Goal: Task Accomplishment & Management: Use online tool/utility

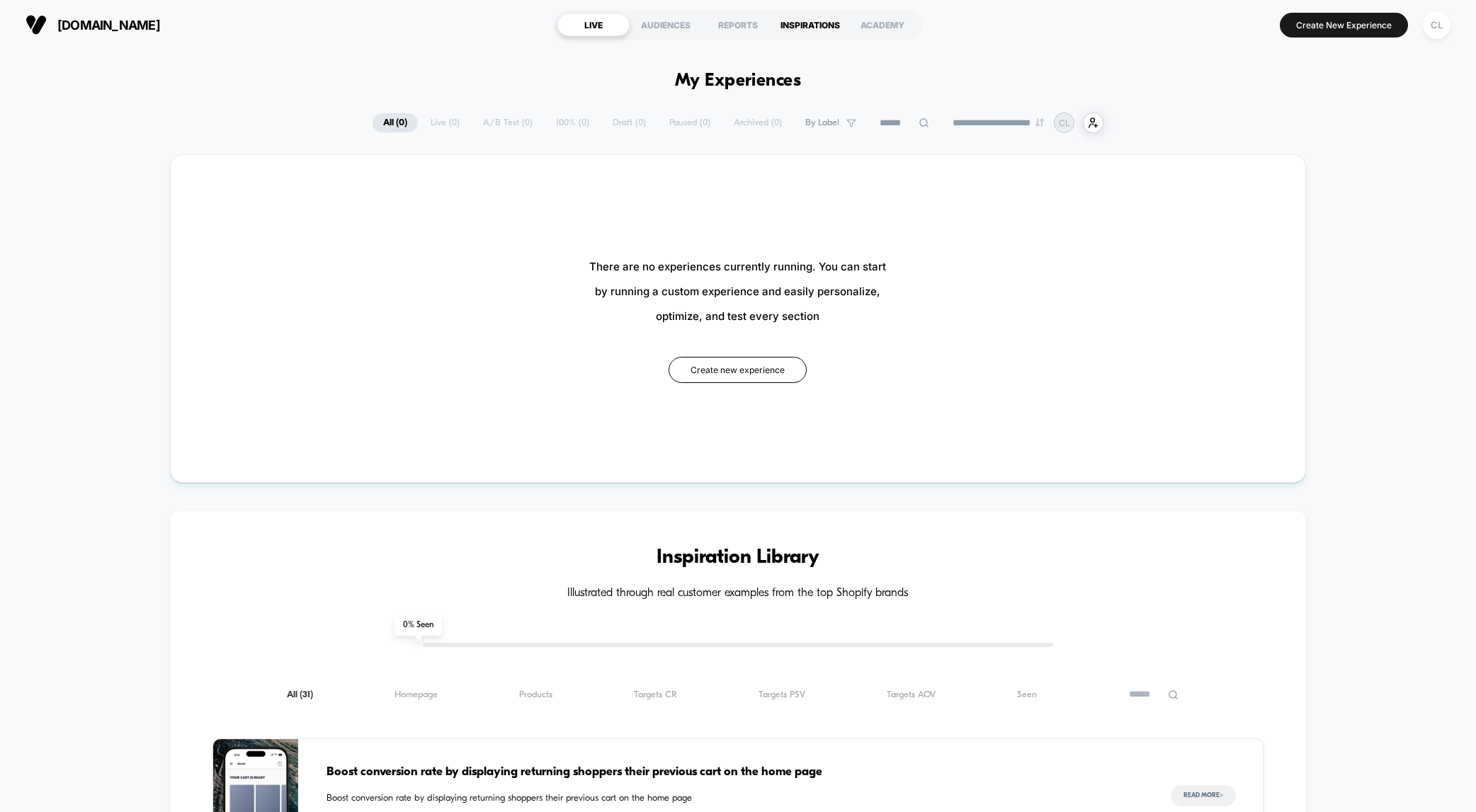
click at [805, 26] on div "INSPIRATIONS" at bounding box center [810, 25] width 72 height 23
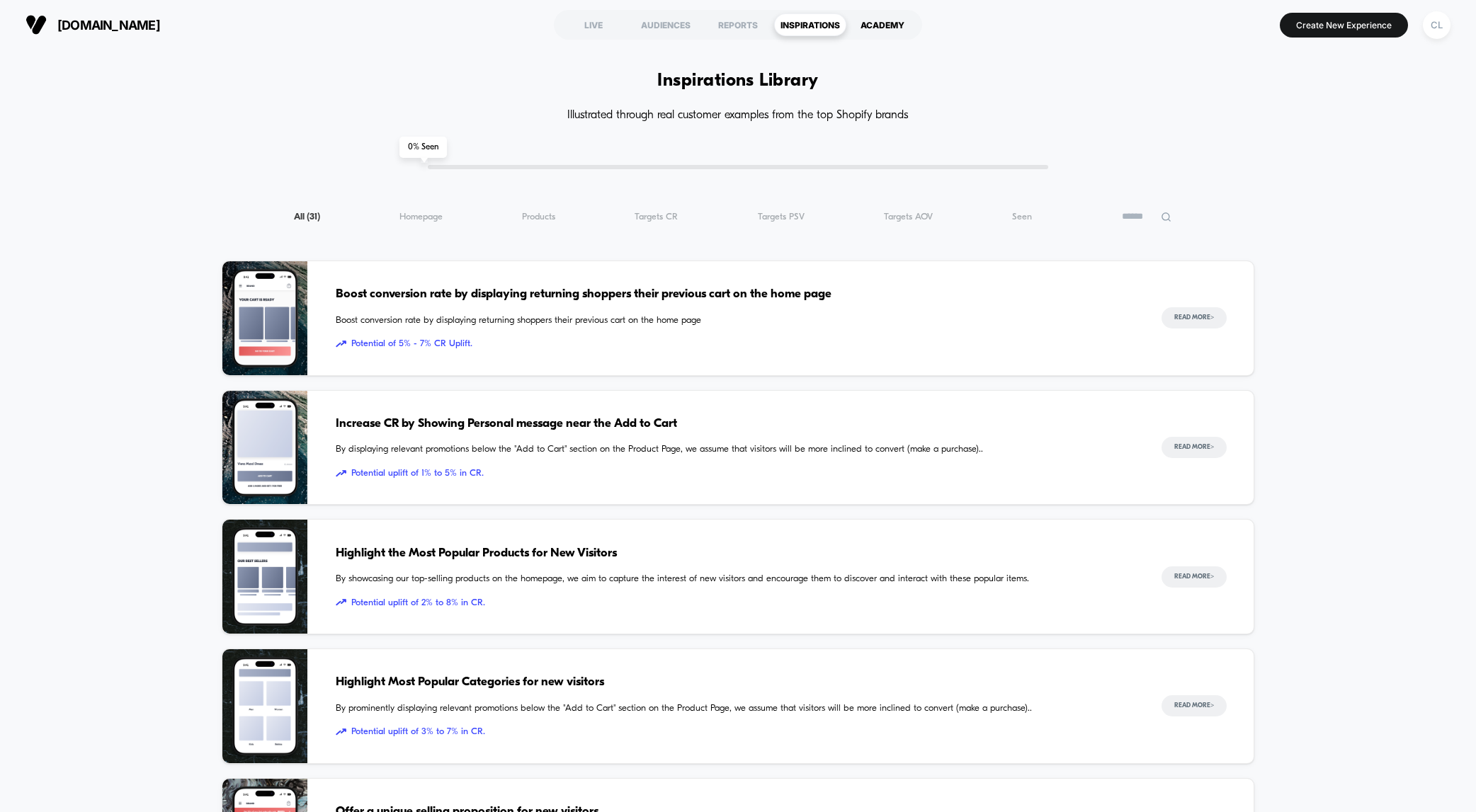
click at [880, 23] on div "ACADEMY" at bounding box center [882, 25] width 72 height 23
click at [594, 27] on div "LIVE" at bounding box center [594, 25] width 72 height 23
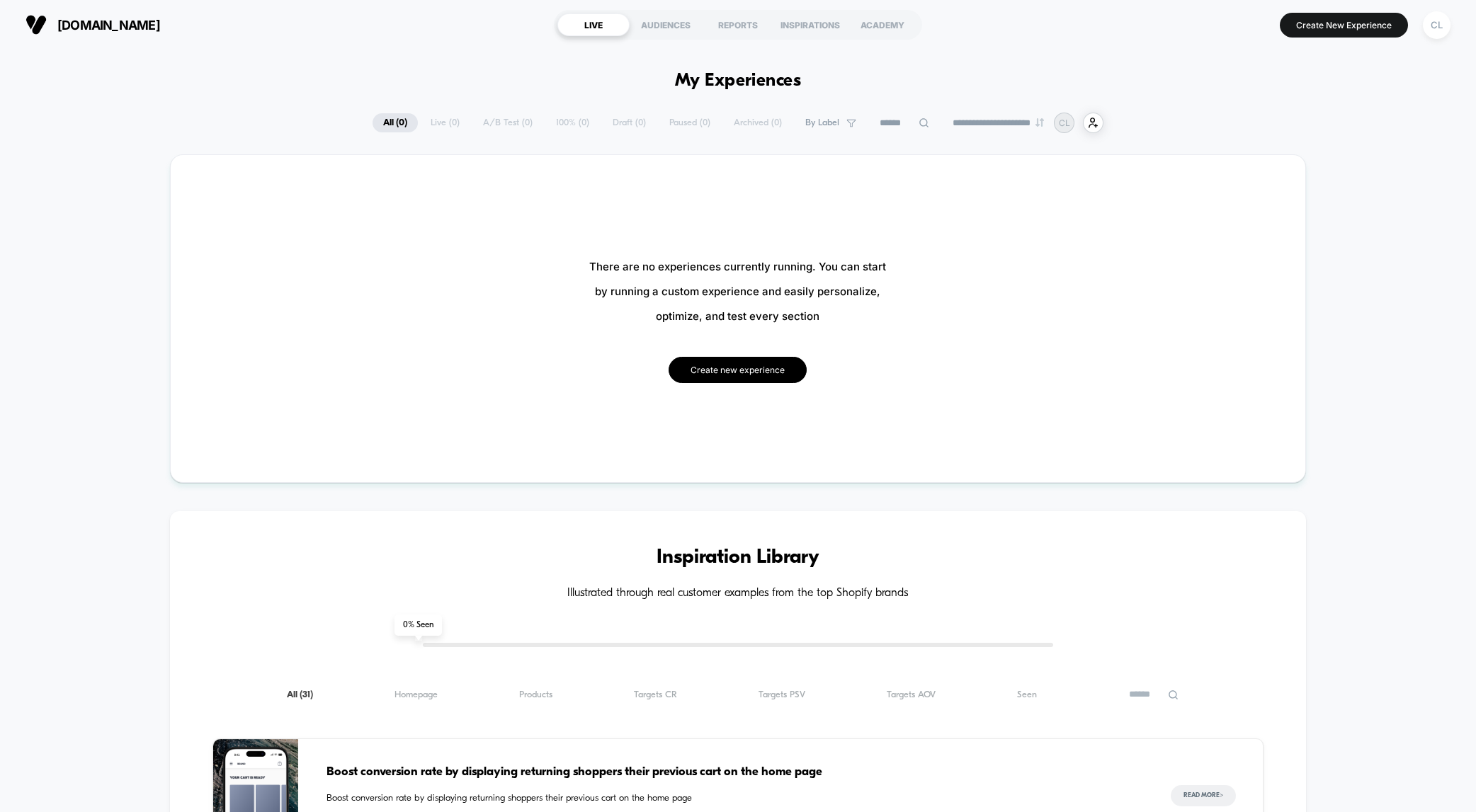
click at [723, 371] on button "Create new experience" at bounding box center [738, 370] width 138 height 26
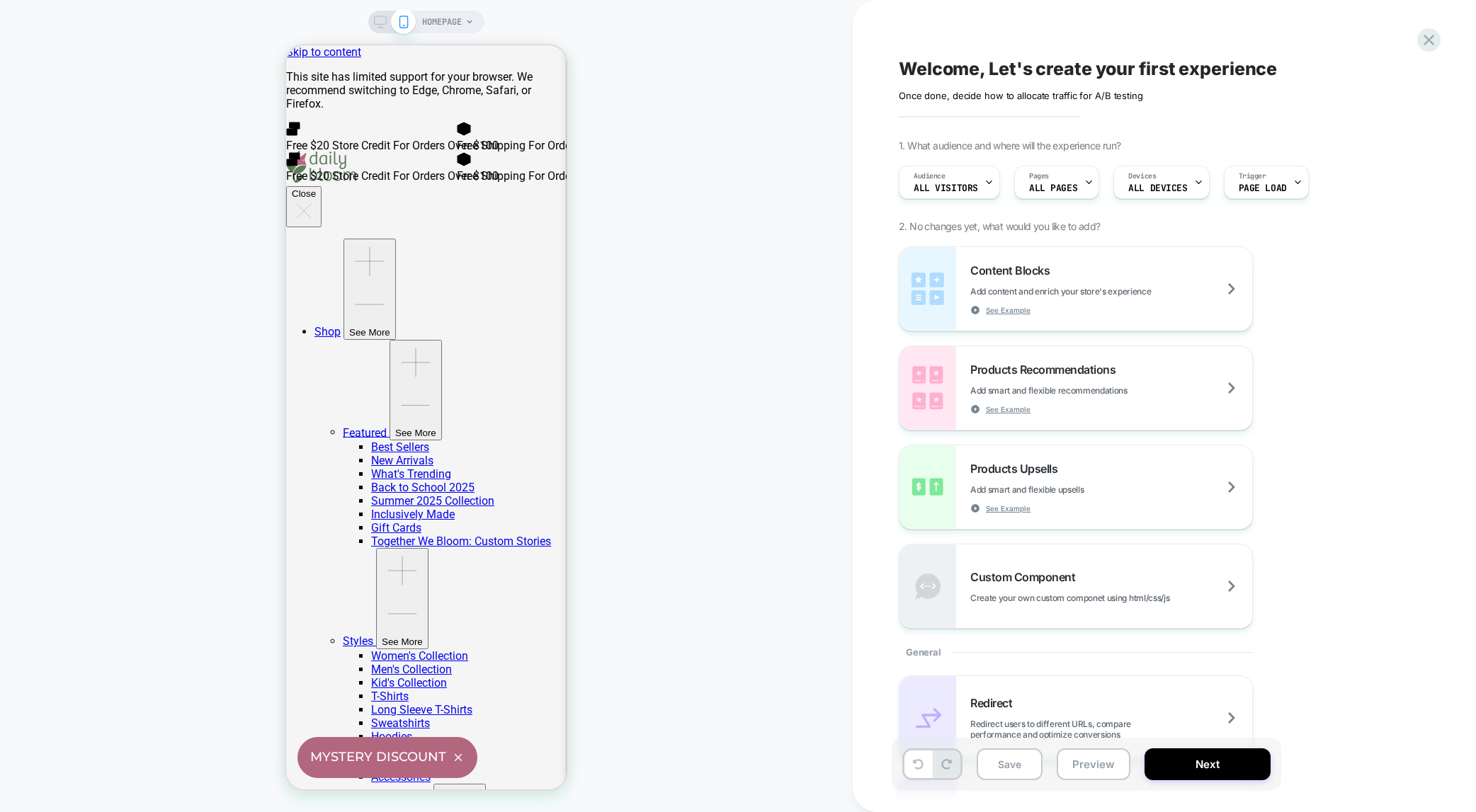
click at [468, 22] on icon at bounding box center [469, 22] width 8 height 8
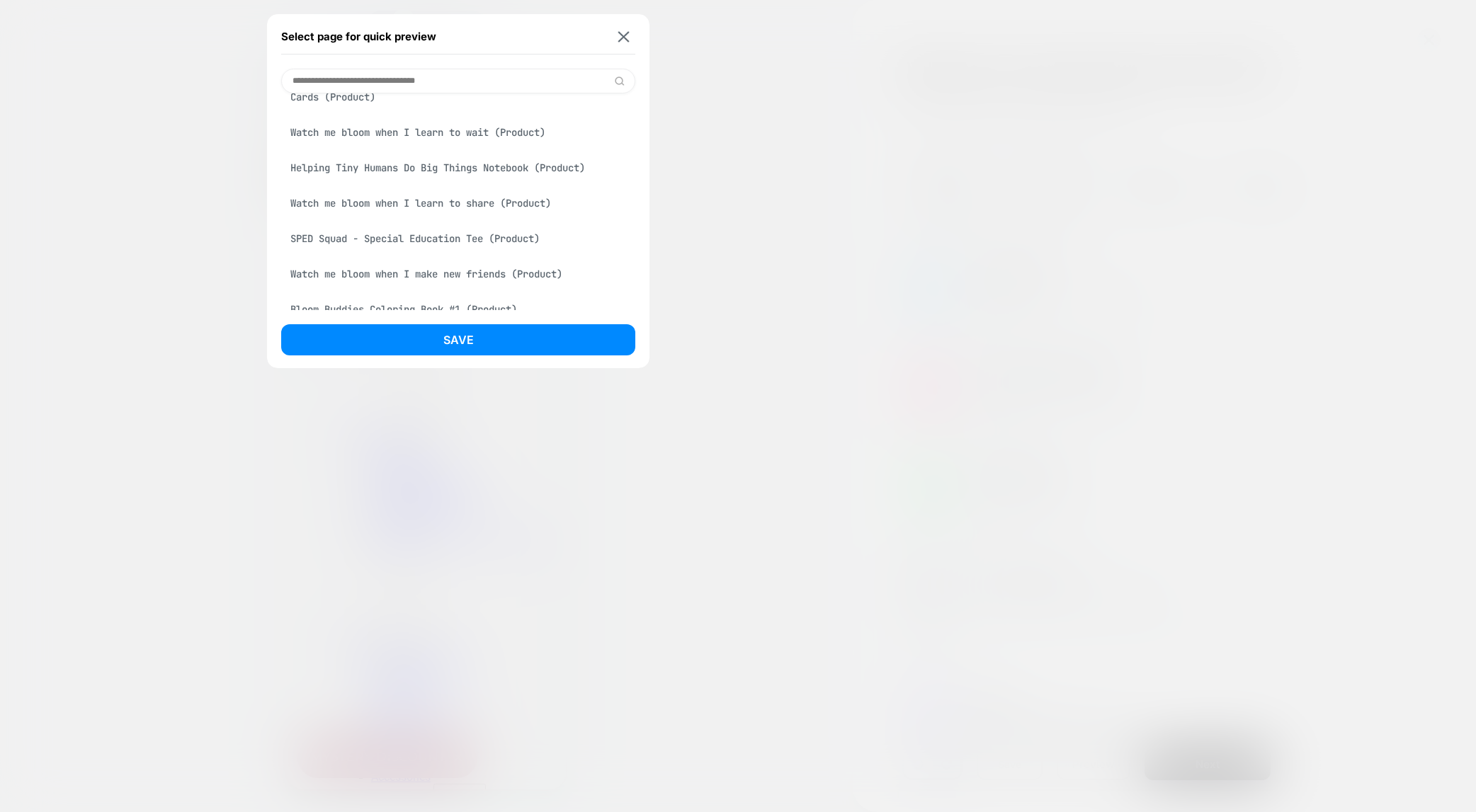
scroll to position [668, 0]
click at [443, 130] on div "Watch me bloom when I learn to wait (Product)" at bounding box center [458, 132] width 354 height 27
click at [470, 346] on button "Save" at bounding box center [458, 339] width 354 height 31
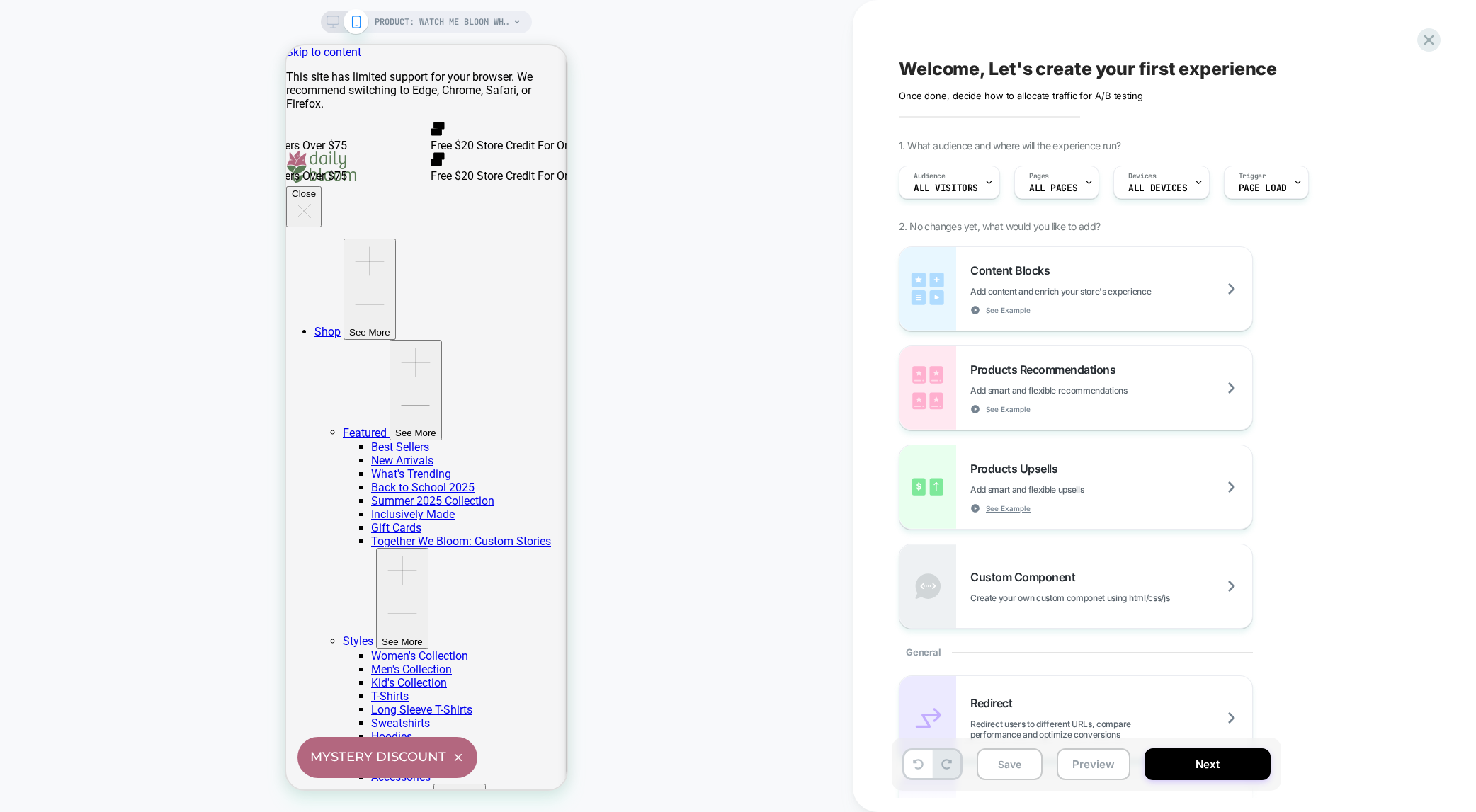
click at [517, 20] on icon at bounding box center [517, 22] width 8 height 8
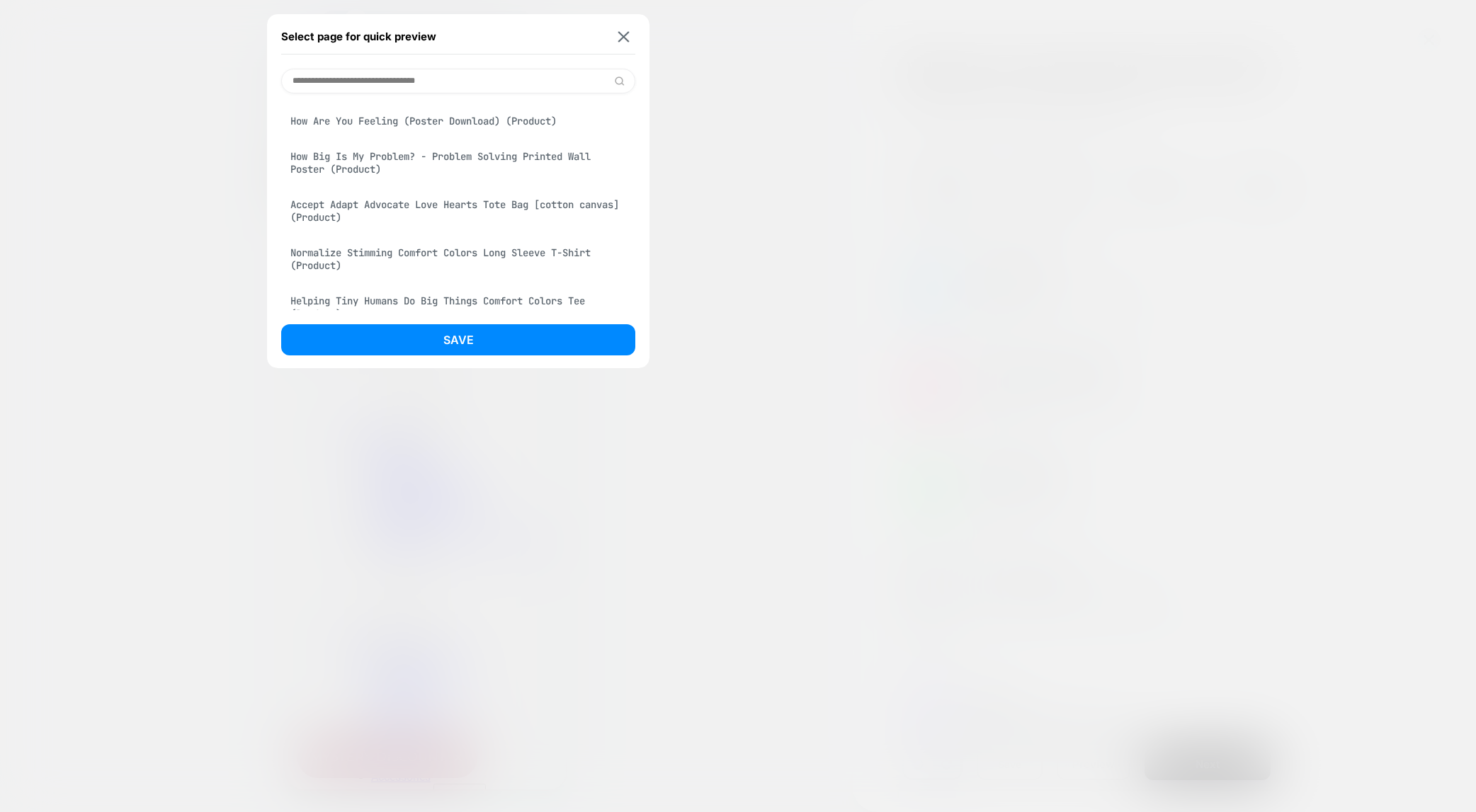
scroll to position [1229, 0]
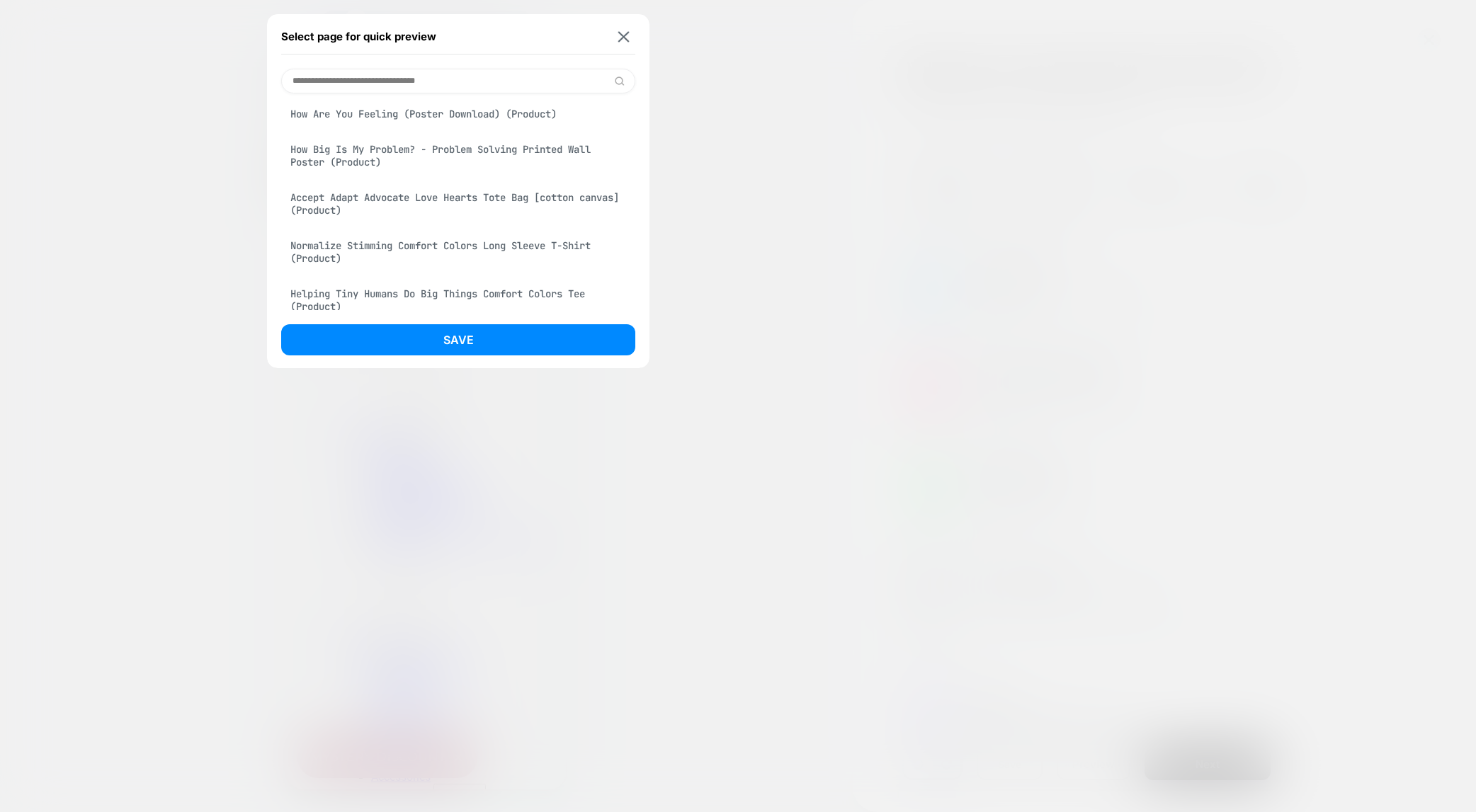
click at [443, 259] on div "Normalize Stimming Comfort Colors Long Sleeve T-Shirt (Product)" at bounding box center [458, 252] width 354 height 40
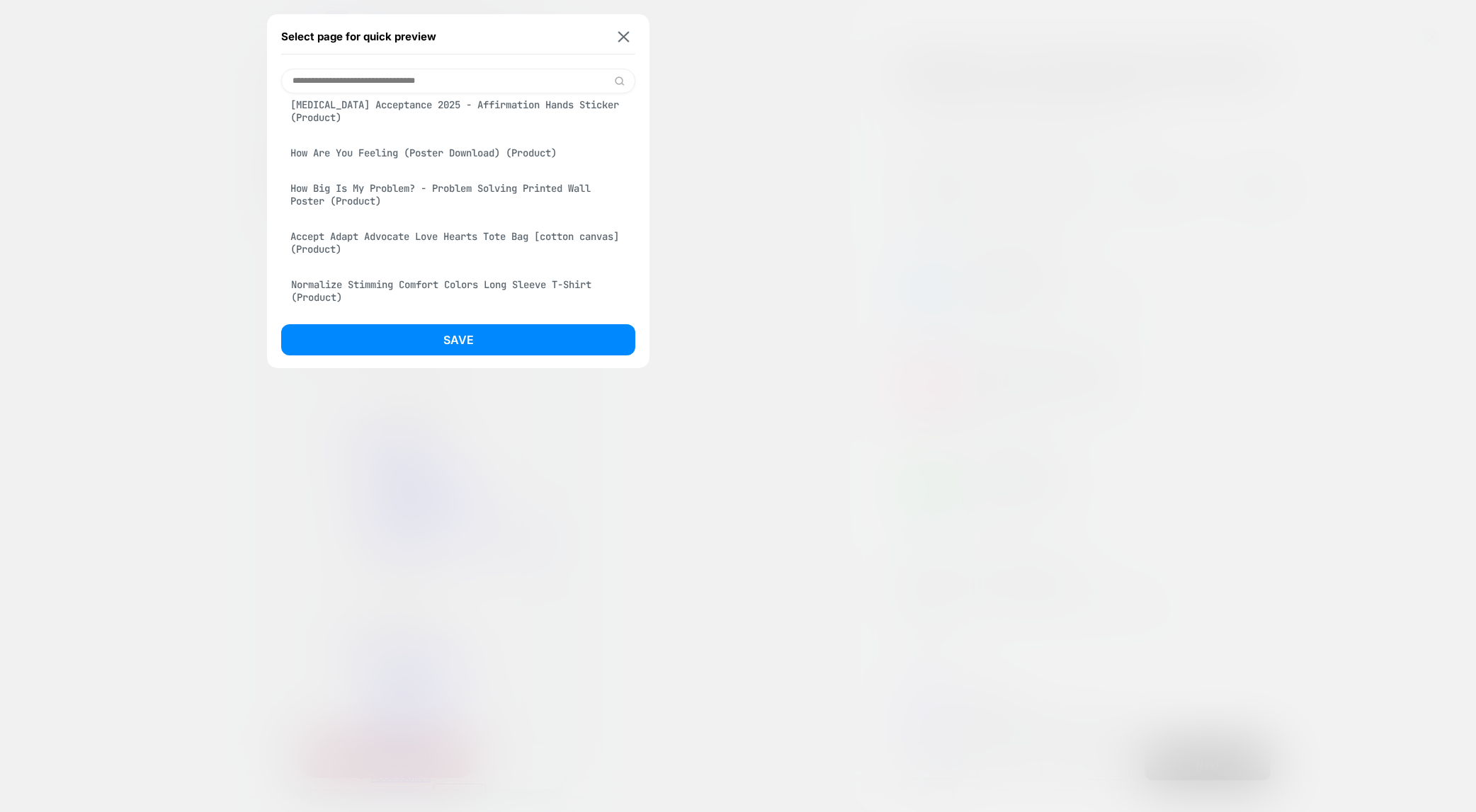
scroll to position [1268, 0]
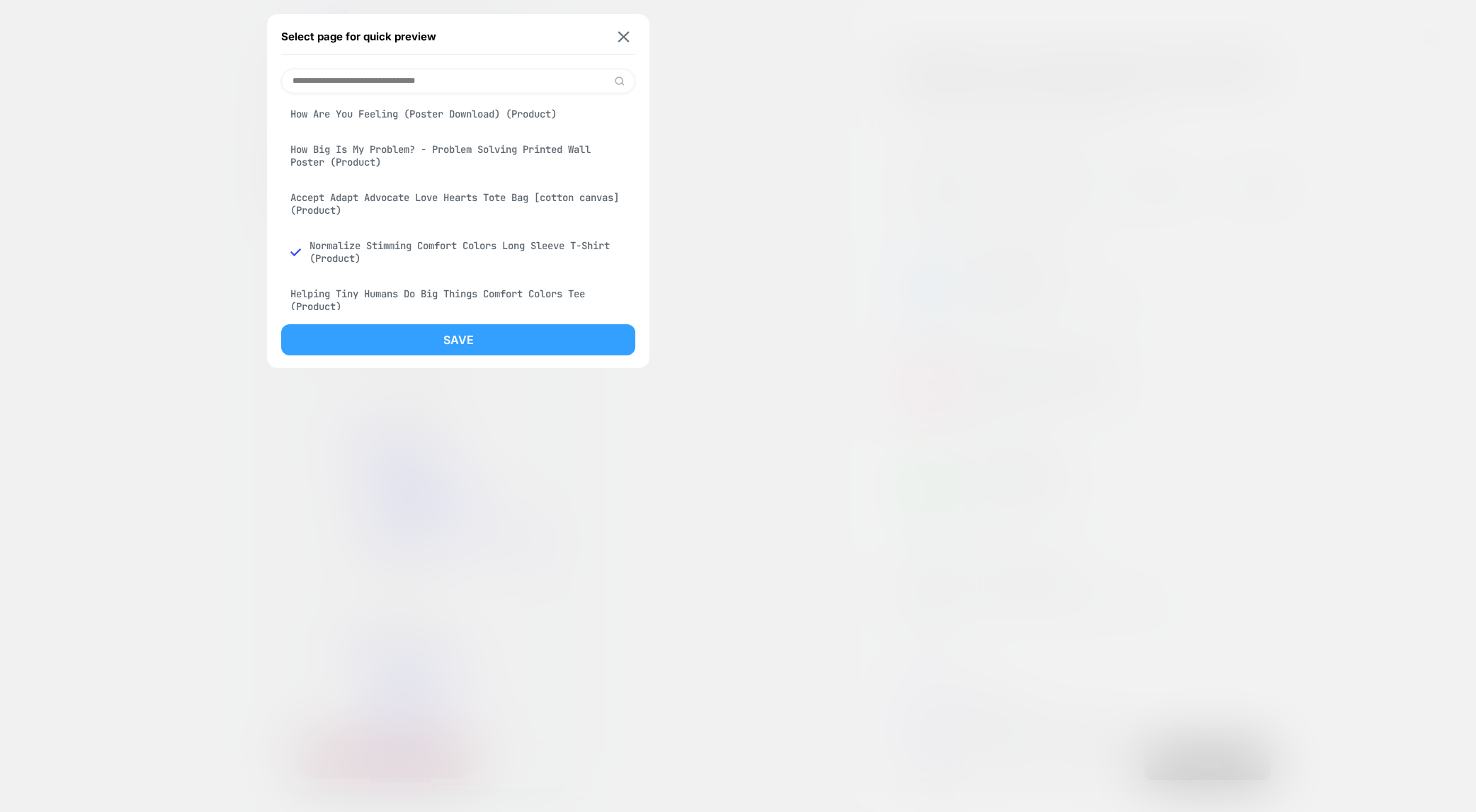
click at [460, 344] on button "Save" at bounding box center [458, 339] width 354 height 31
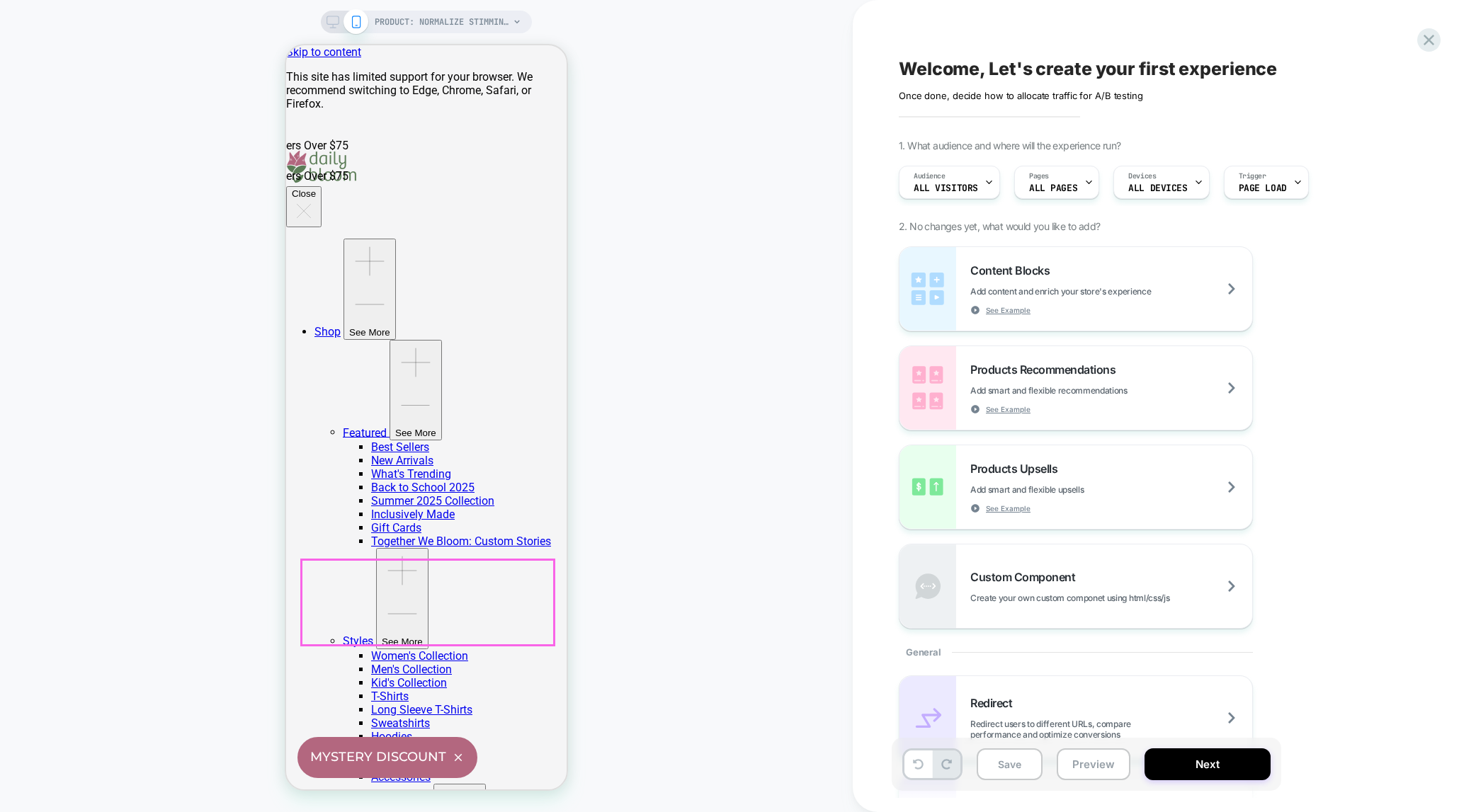
scroll to position [0, 0]
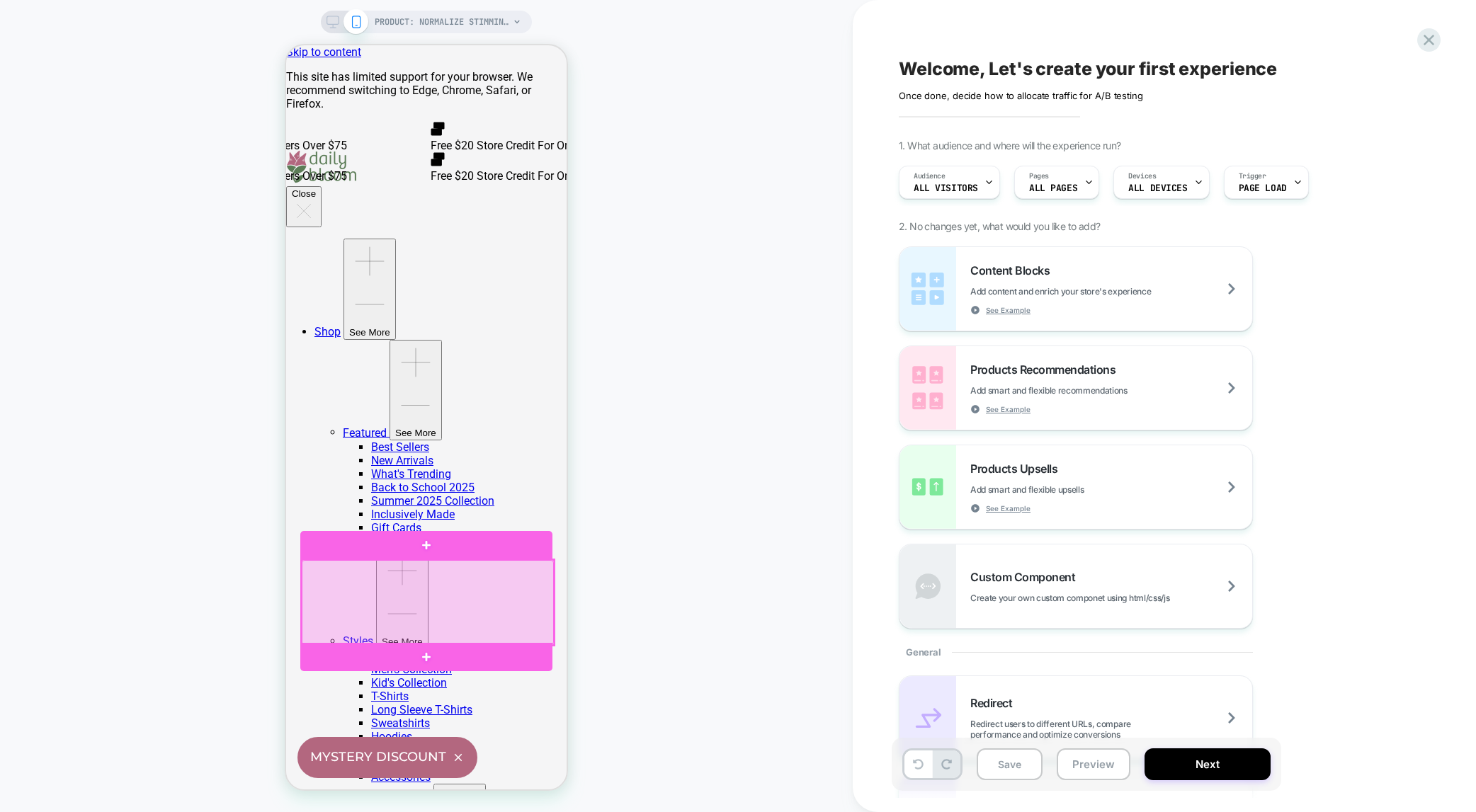
click at [455, 577] on div at bounding box center [427, 602] width 252 height 85
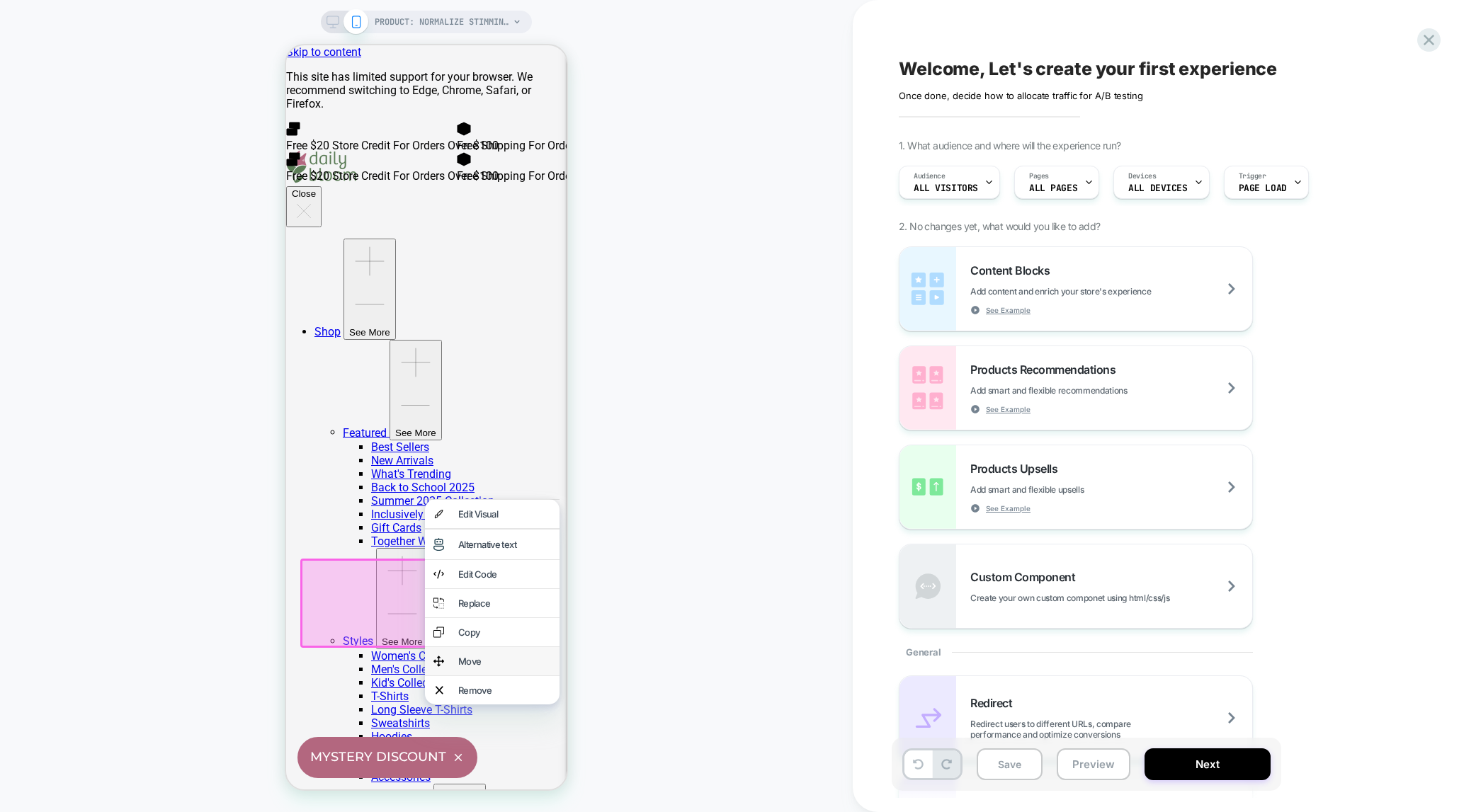
click at [461, 667] on div "Move" at bounding box center [504, 661] width 93 height 11
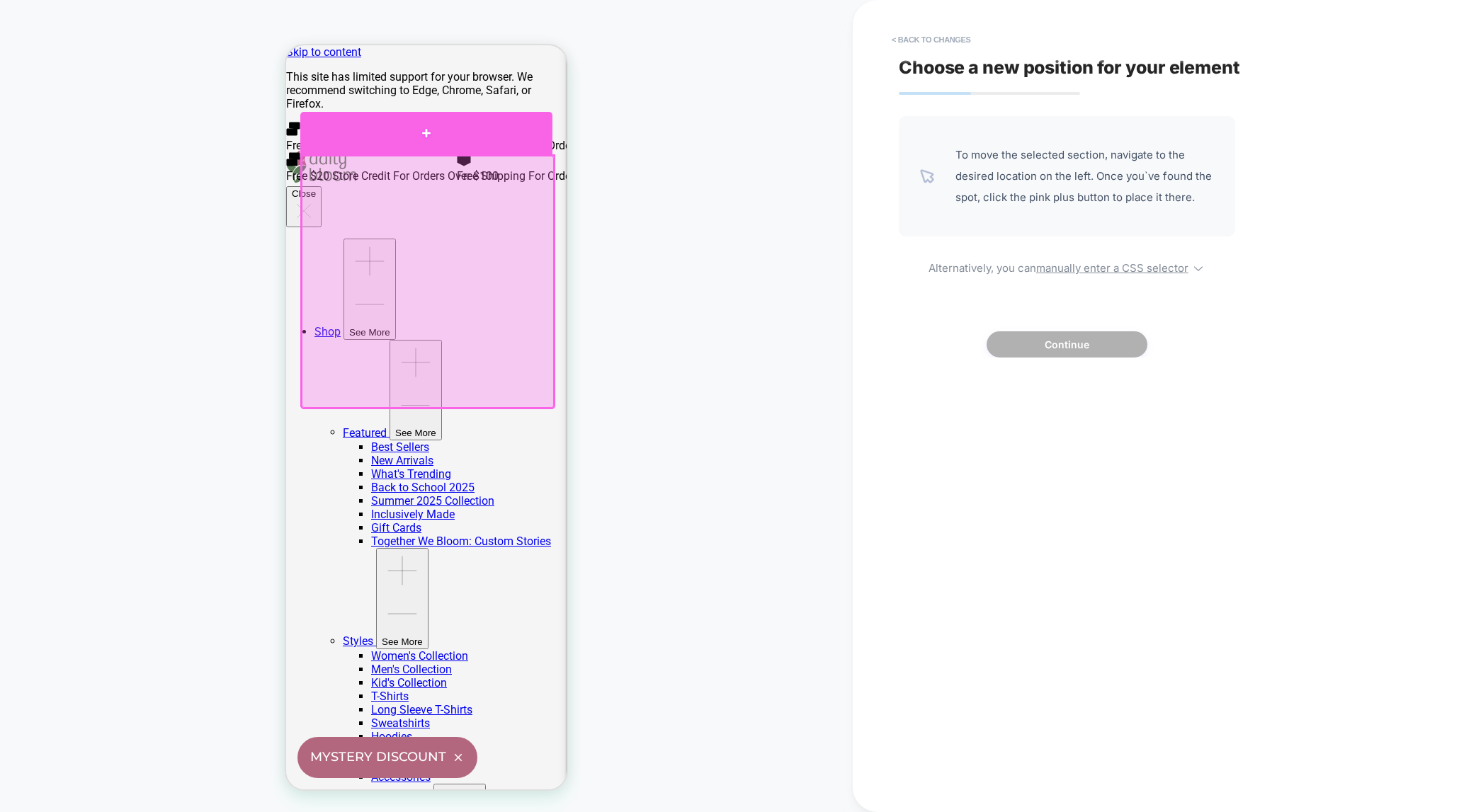
click at [427, 132] on div at bounding box center [426, 133] width 252 height 43
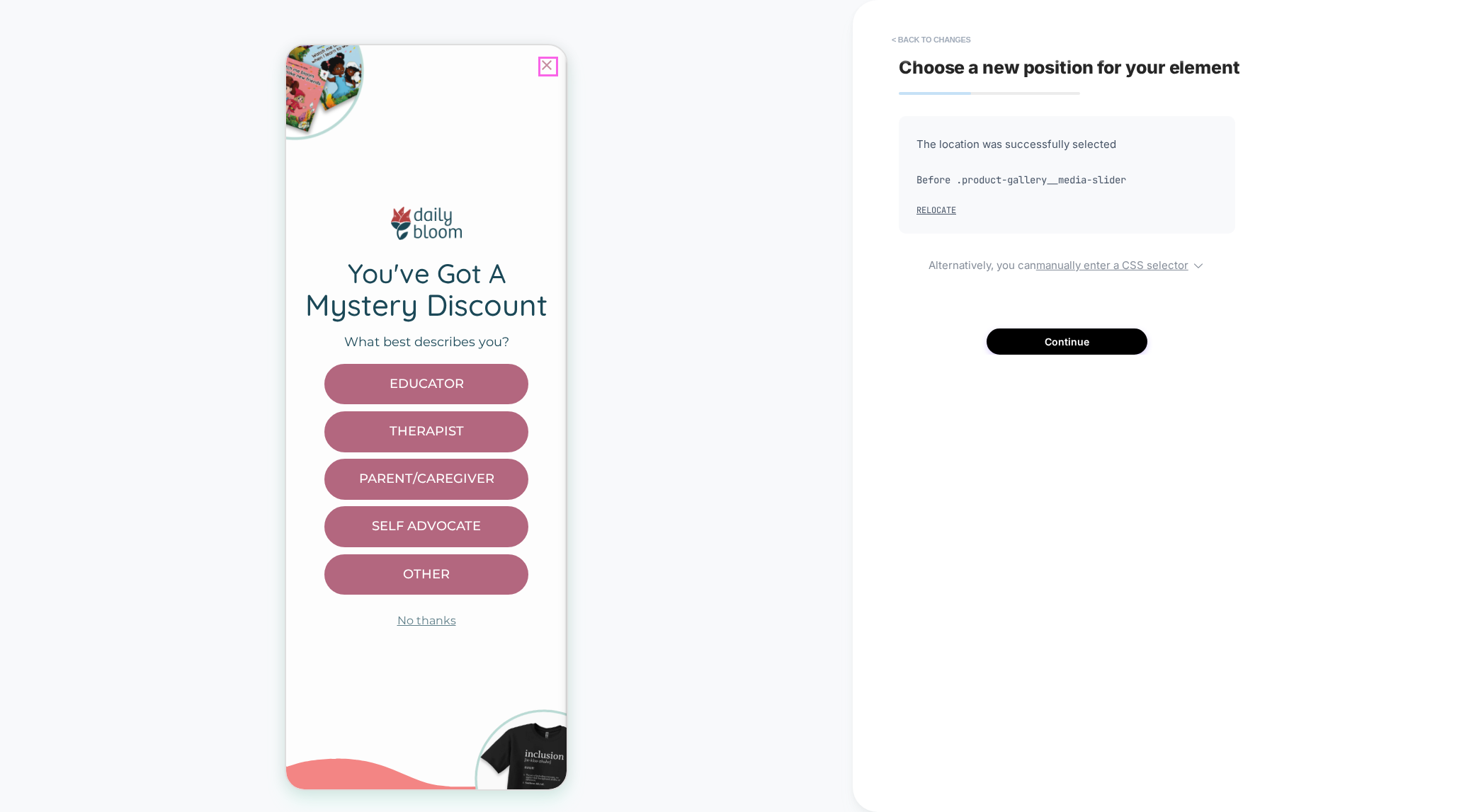
click at [548, 66] on icon "Close popup" at bounding box center [546, 65] width 10 height 10
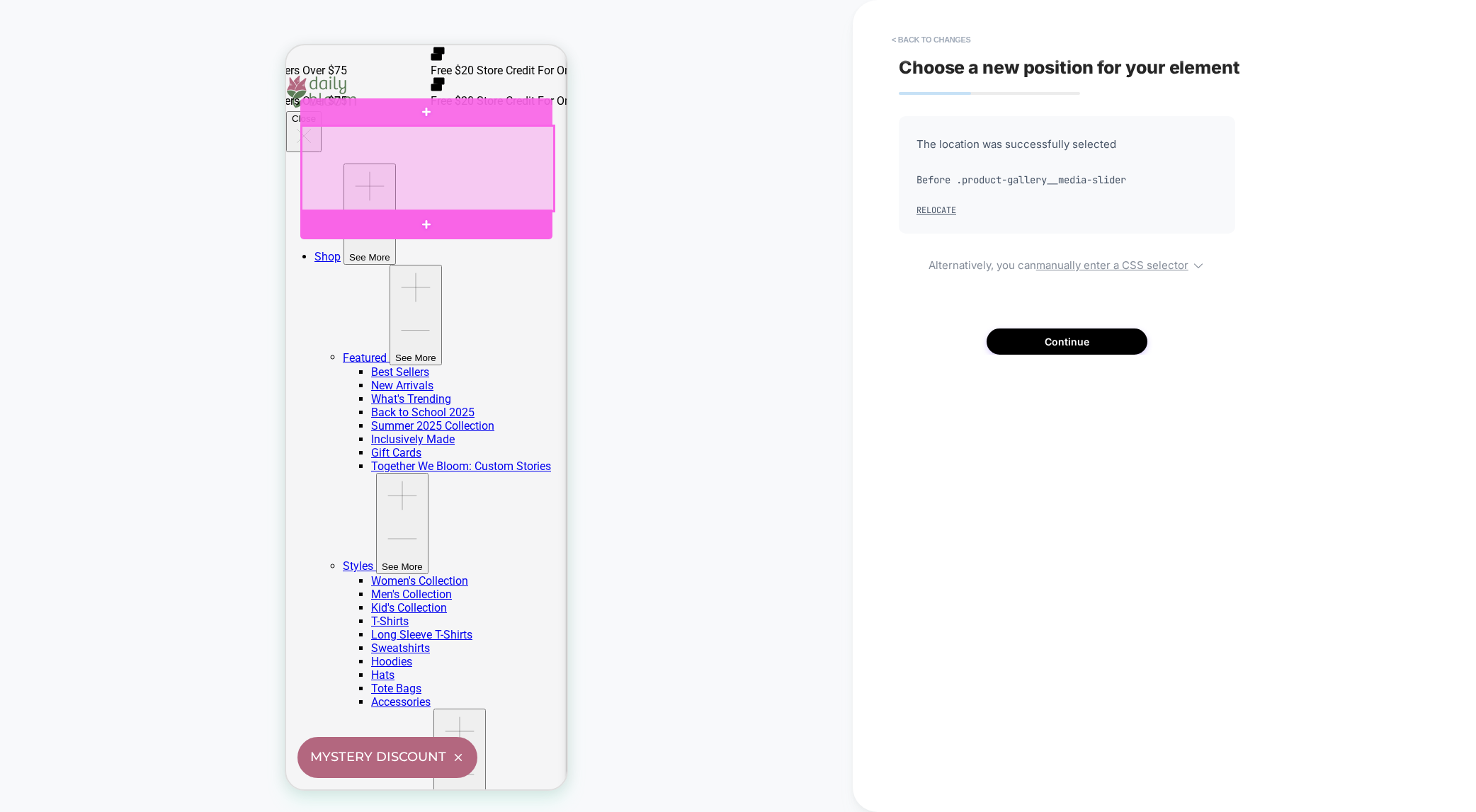
scroll to position [79, 0]
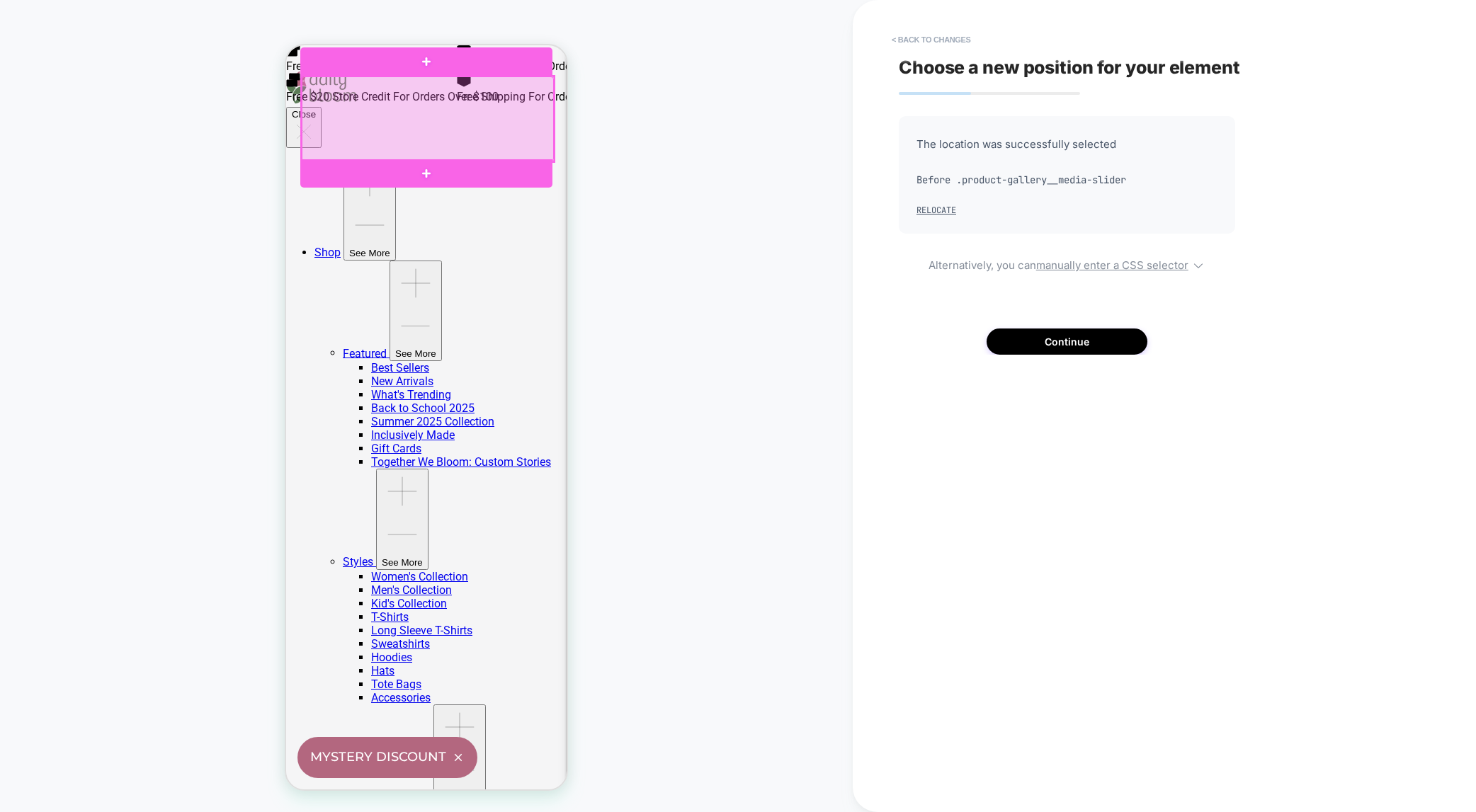
click at [323, 93] on div at bounding box center [427, 119] width 252 height 85
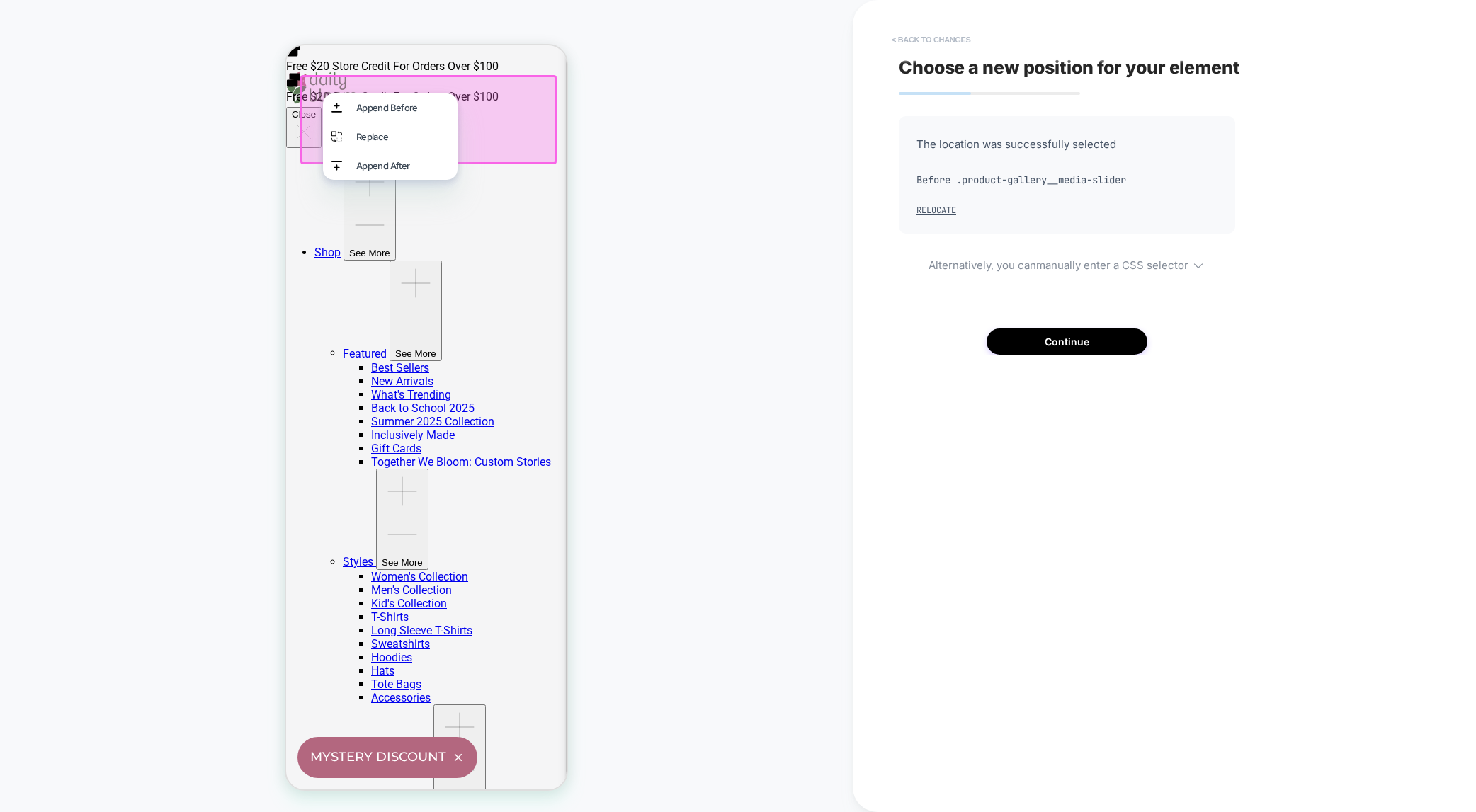
click at [905, 41] on button "< Back to changes" at bounding box center [931, 40] width 93 height 23
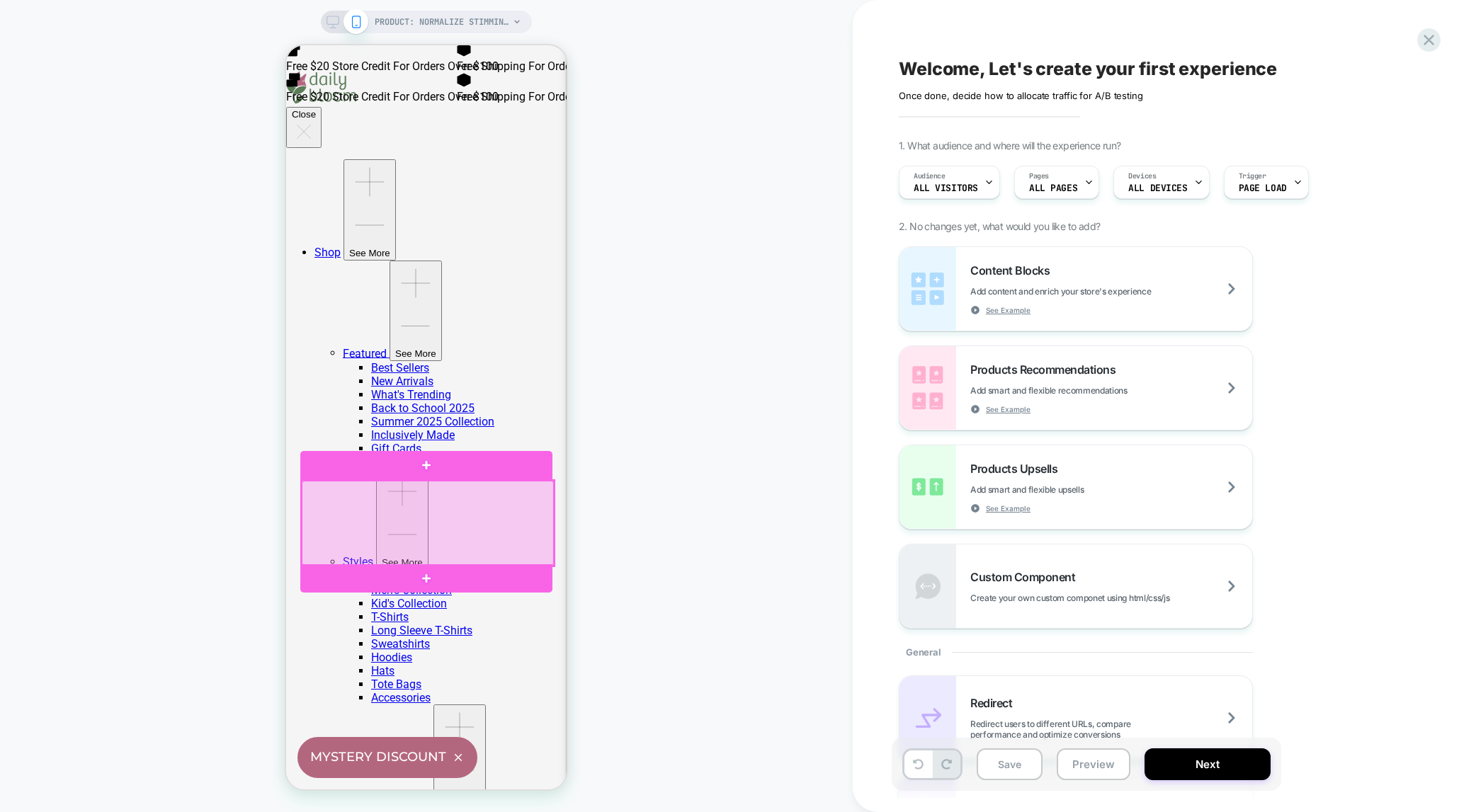
click at [421, 501] on div at bounding box center [427, 523] width 252 height 85
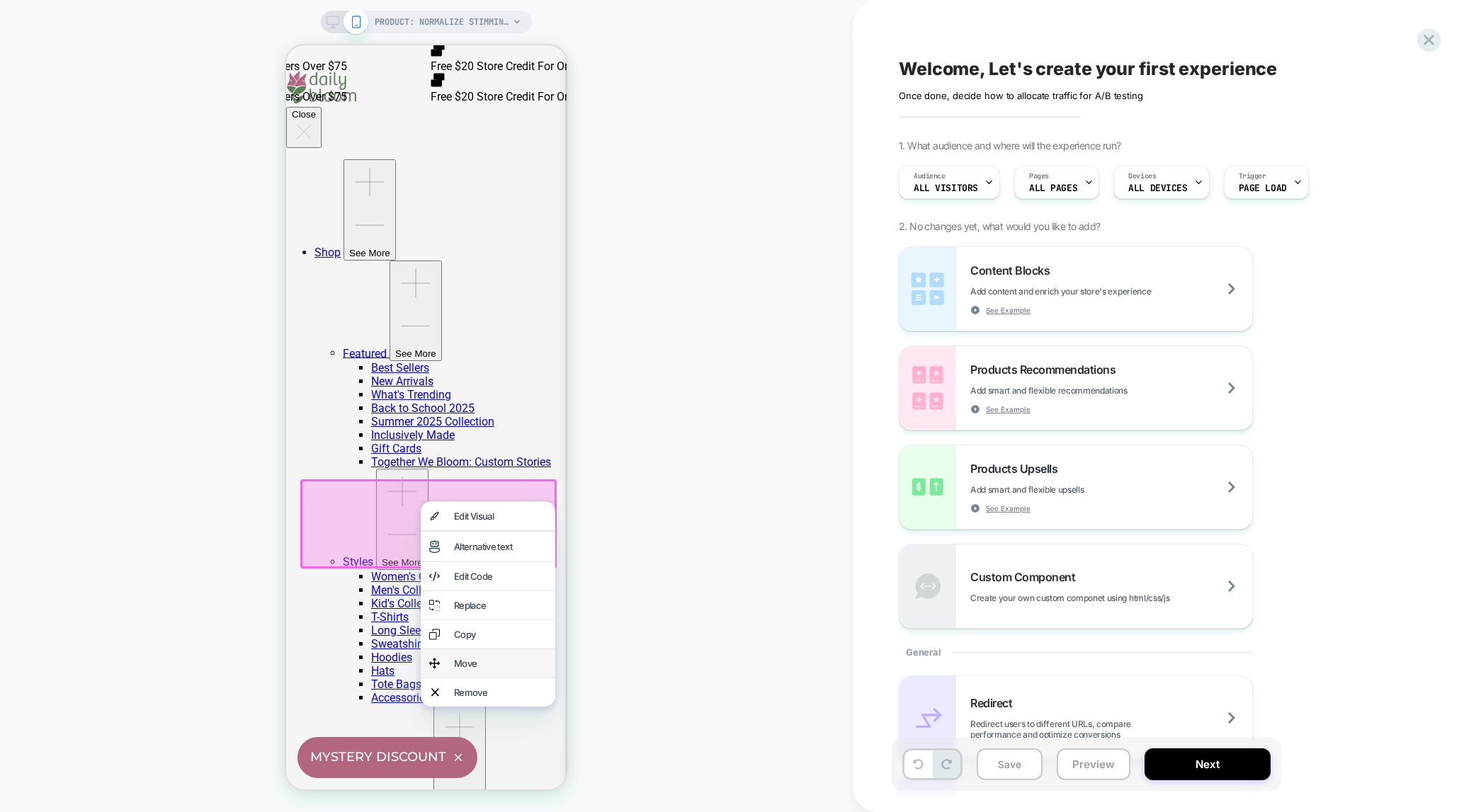
click at [476, 669] on div "Move" at bounding box center [500, 663] width 93 height 11
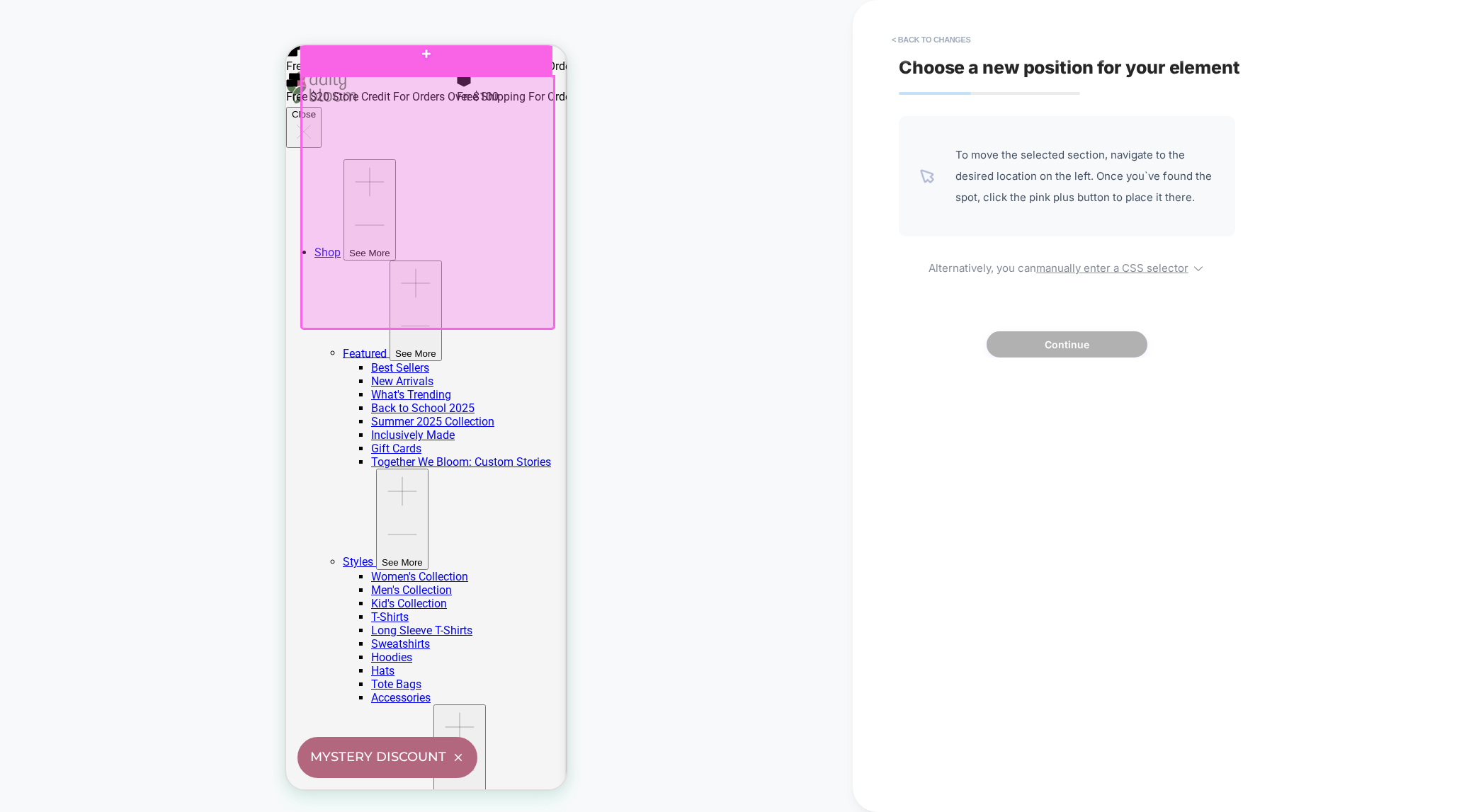
click at [426, 53] on div at bounding box center [426, 53] width 252 height 43
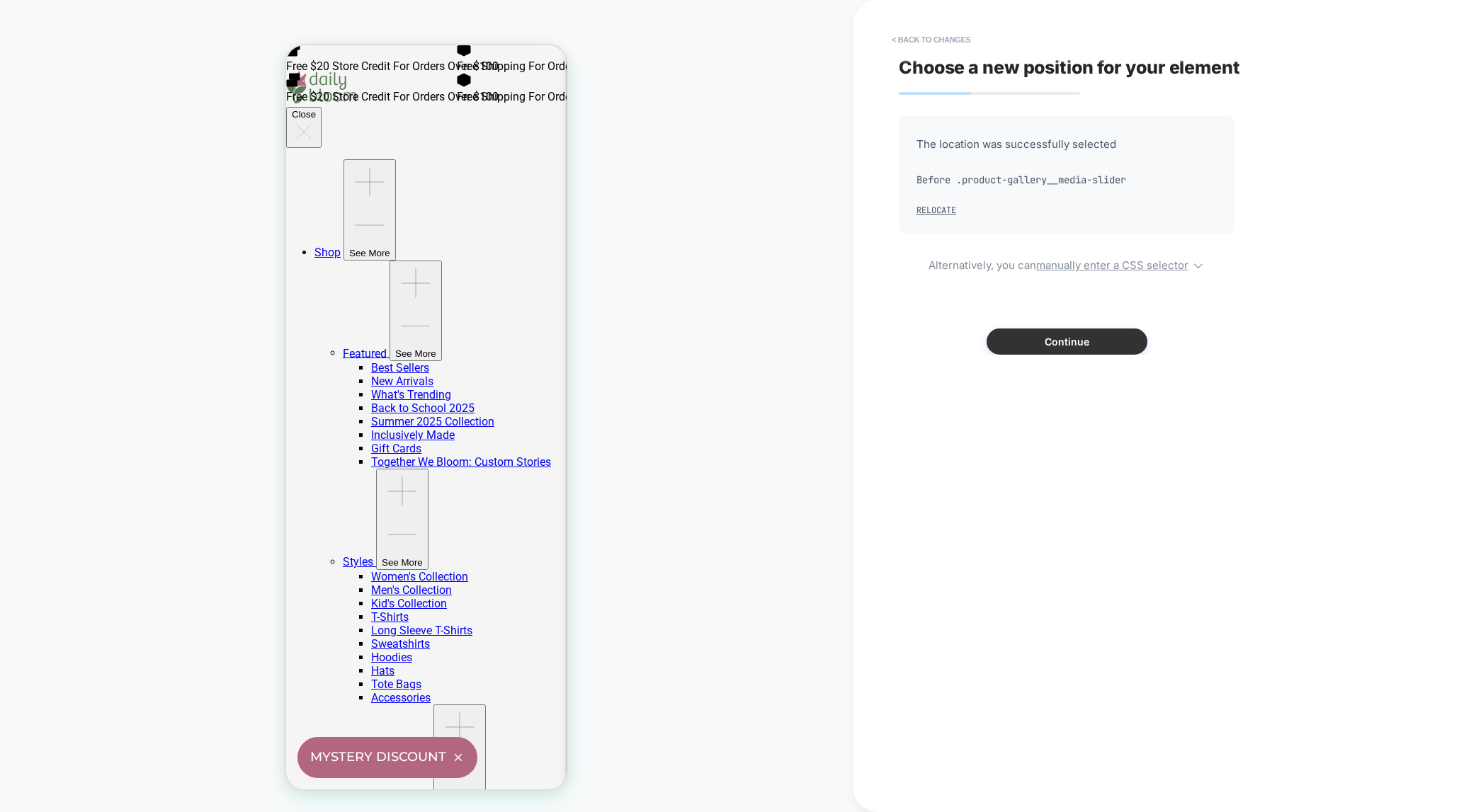
click at [1059, 341] on button "Continue" at bounding box center [1068, 341] width 161 height 26
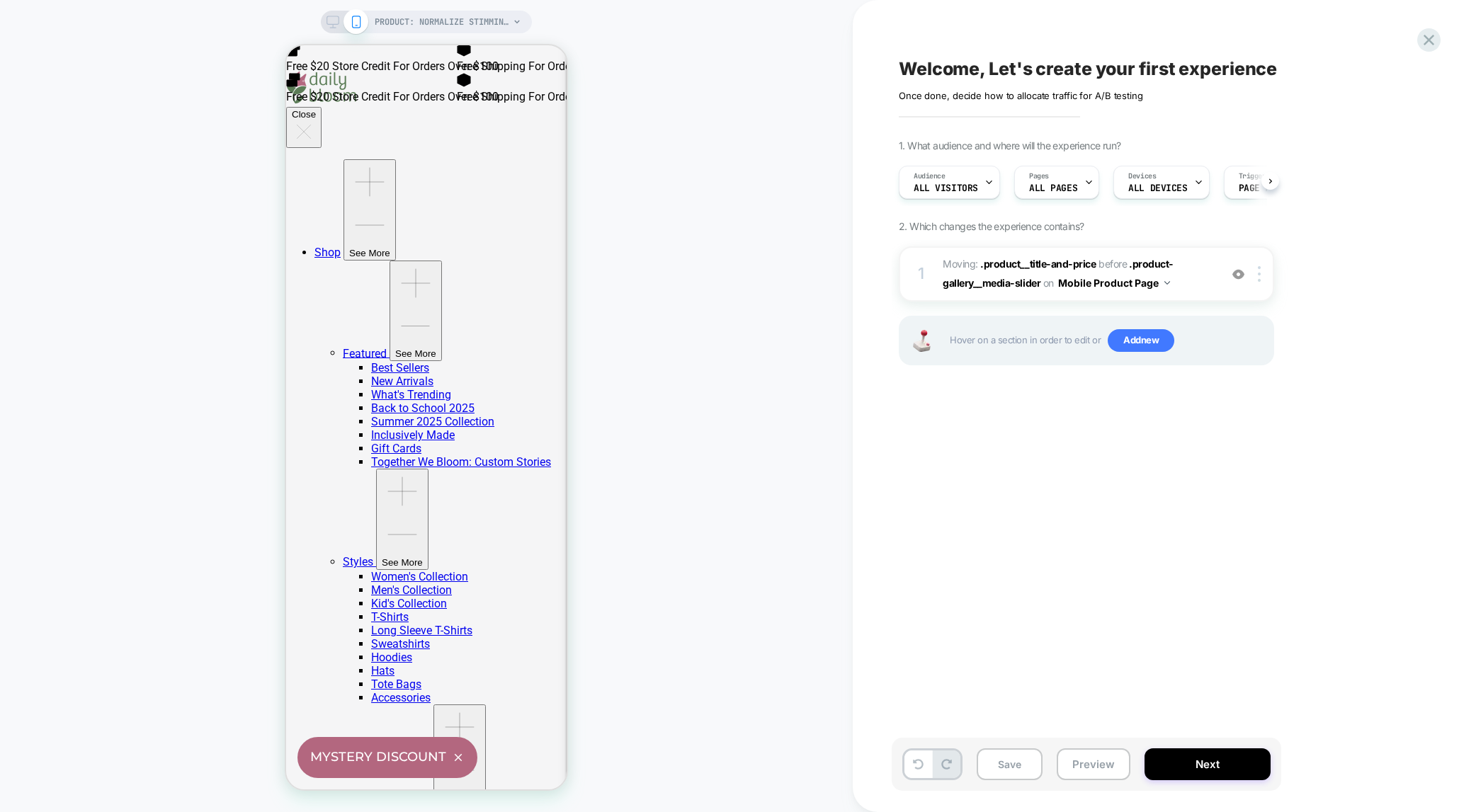
scroll to position [0, 1]
click at [984, 184] on icon at bounding box center [989, 182] width 9 height 9
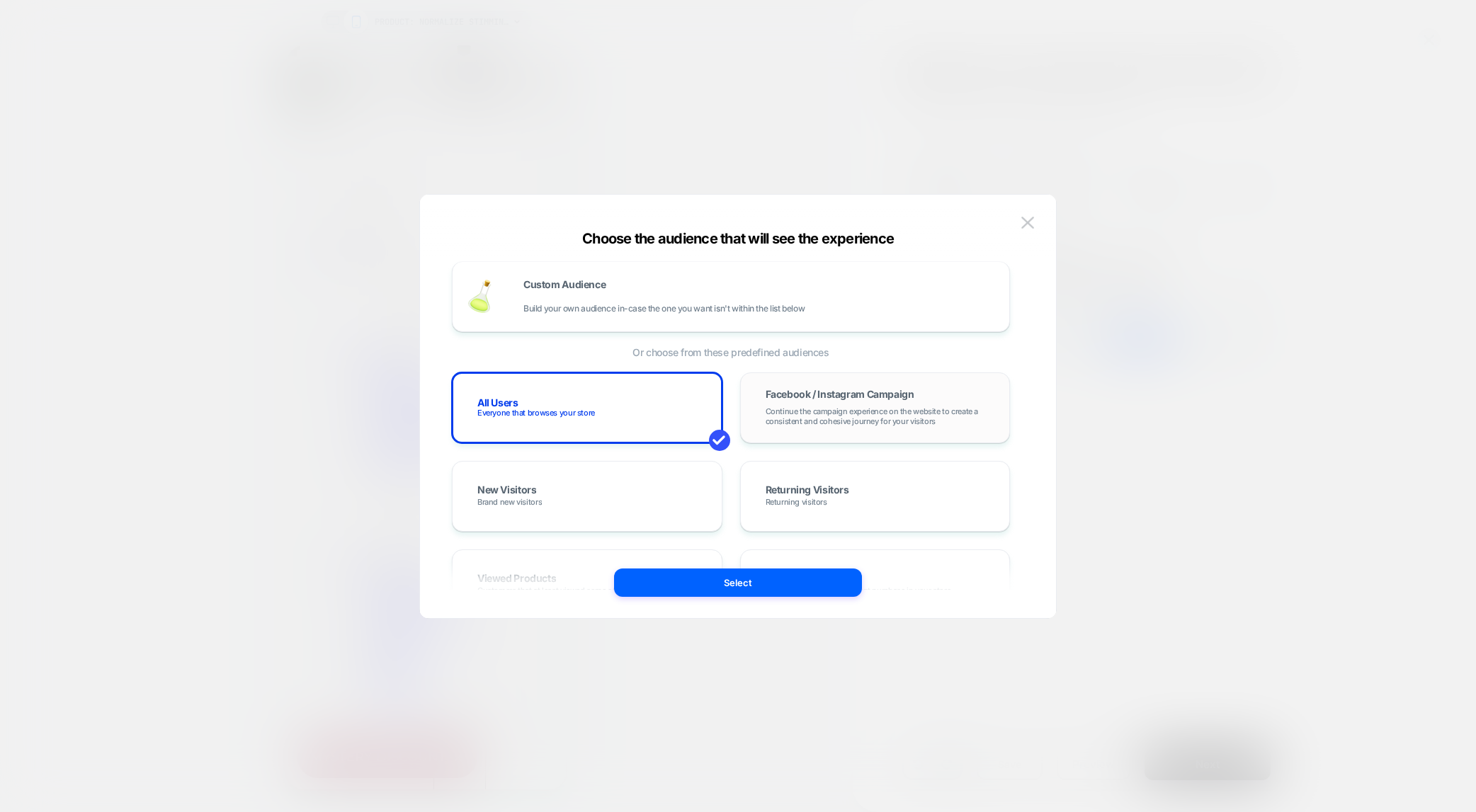
scroll to position [0, 0]
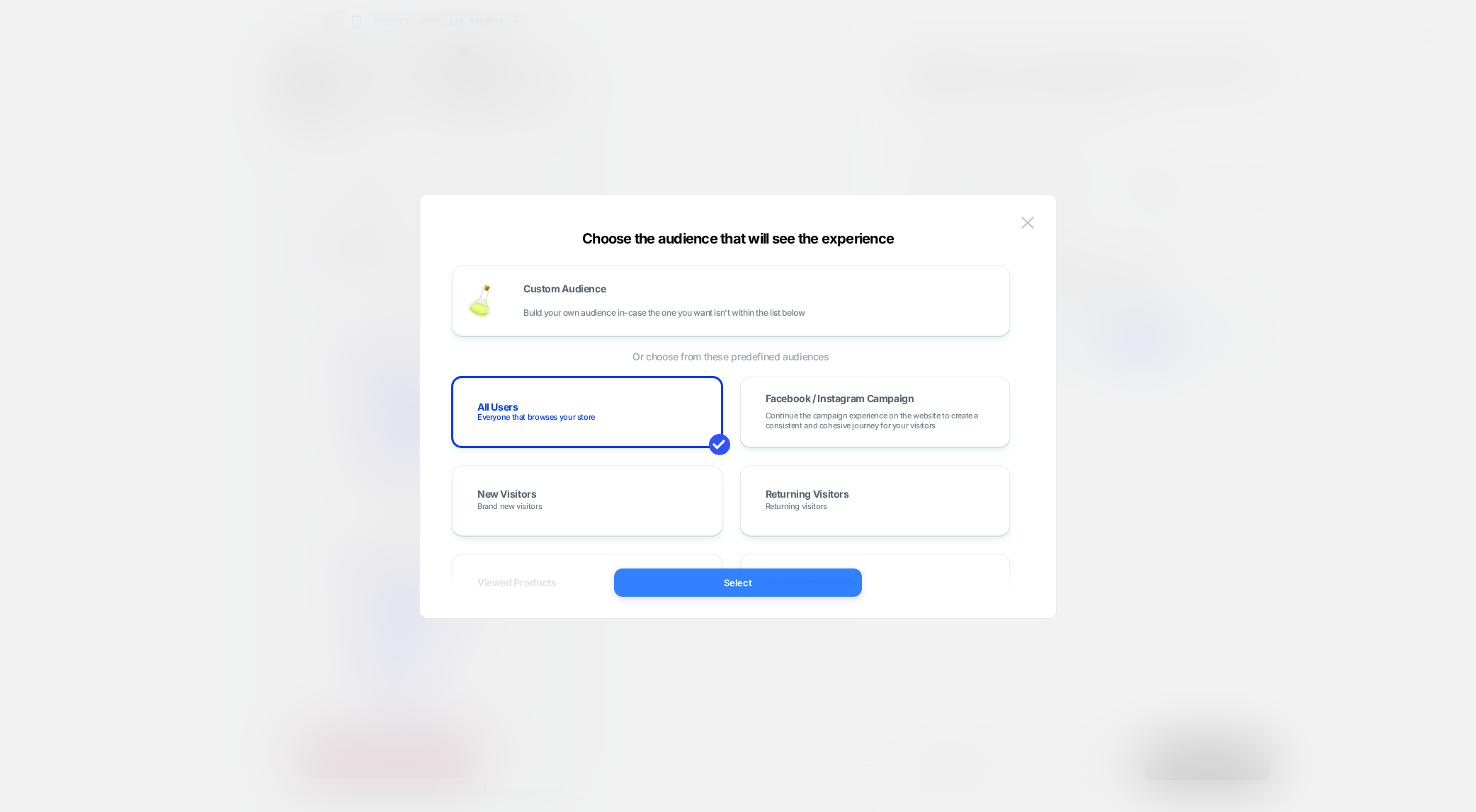
click at [732, 586] on button "Select" at bounding box center [738, 583] width 248 height 29
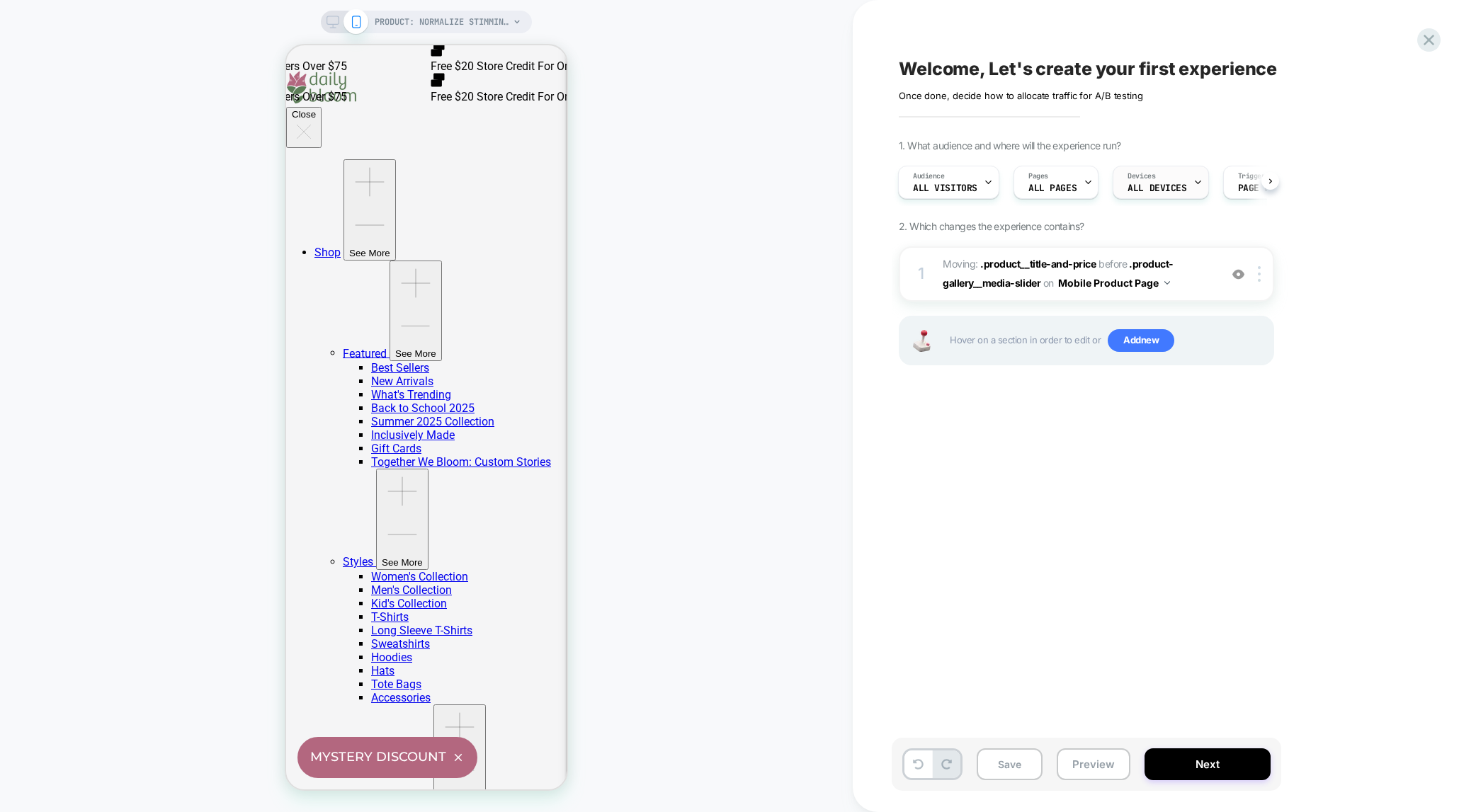
click at [1194, 181] on icon at bounding box center [1198, 182] width 9 height 9
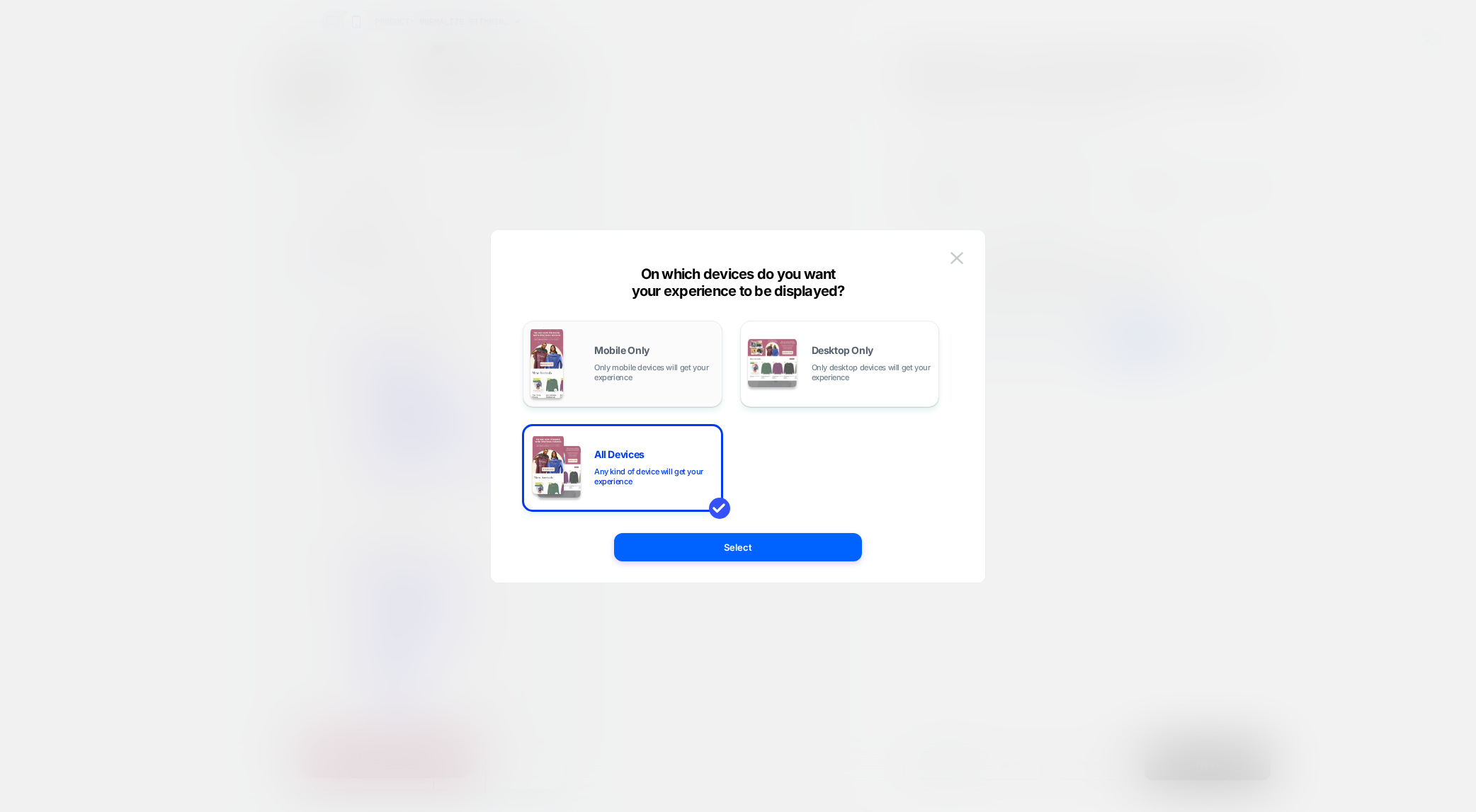
click at [622, 360] on div "Mobile Only Only mobile devices will get your experience" at bounding box center [654, 364] width 120 height 37
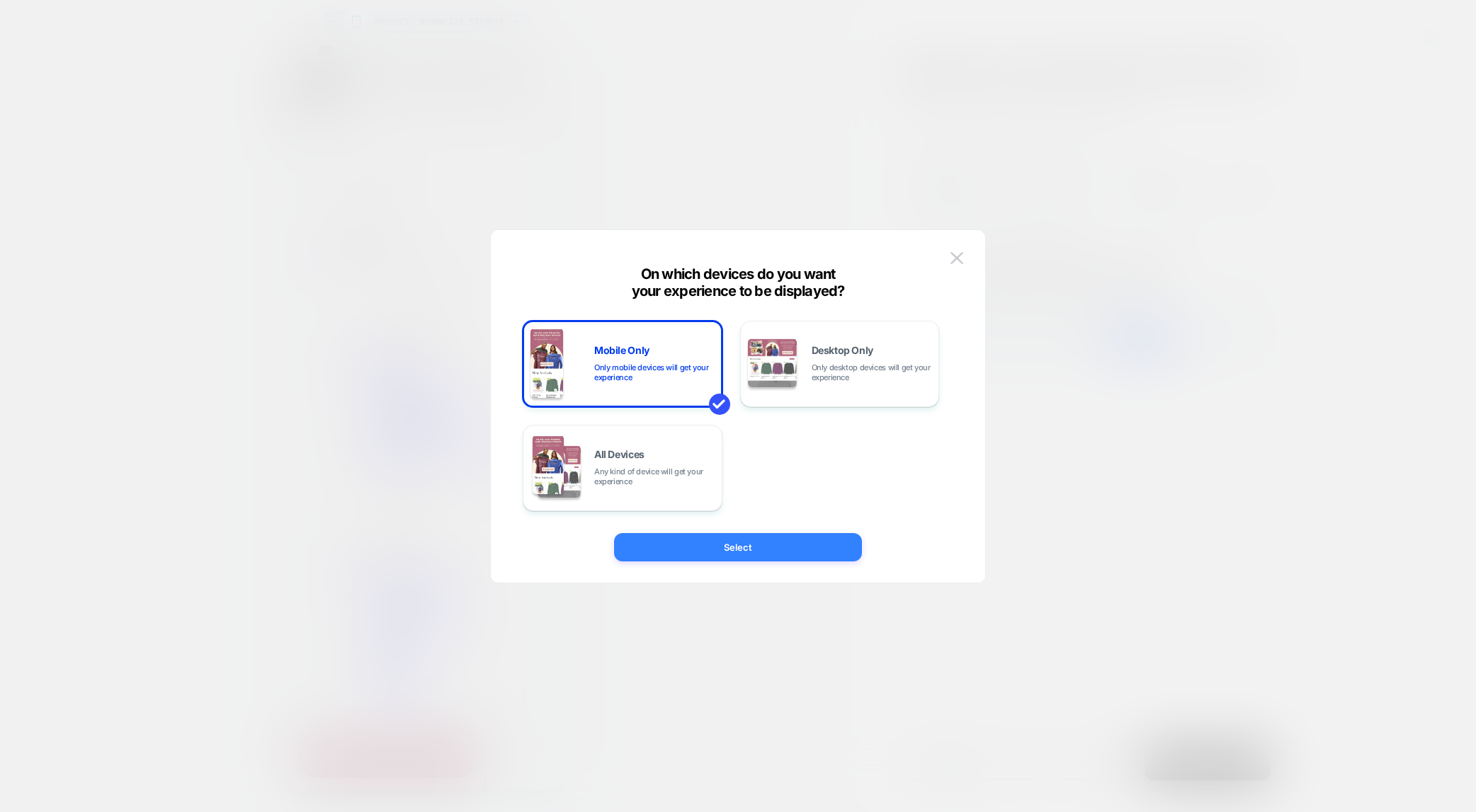
click at [735, 546] on button "Select" at bounding box center [738, 547] width 248 height 29
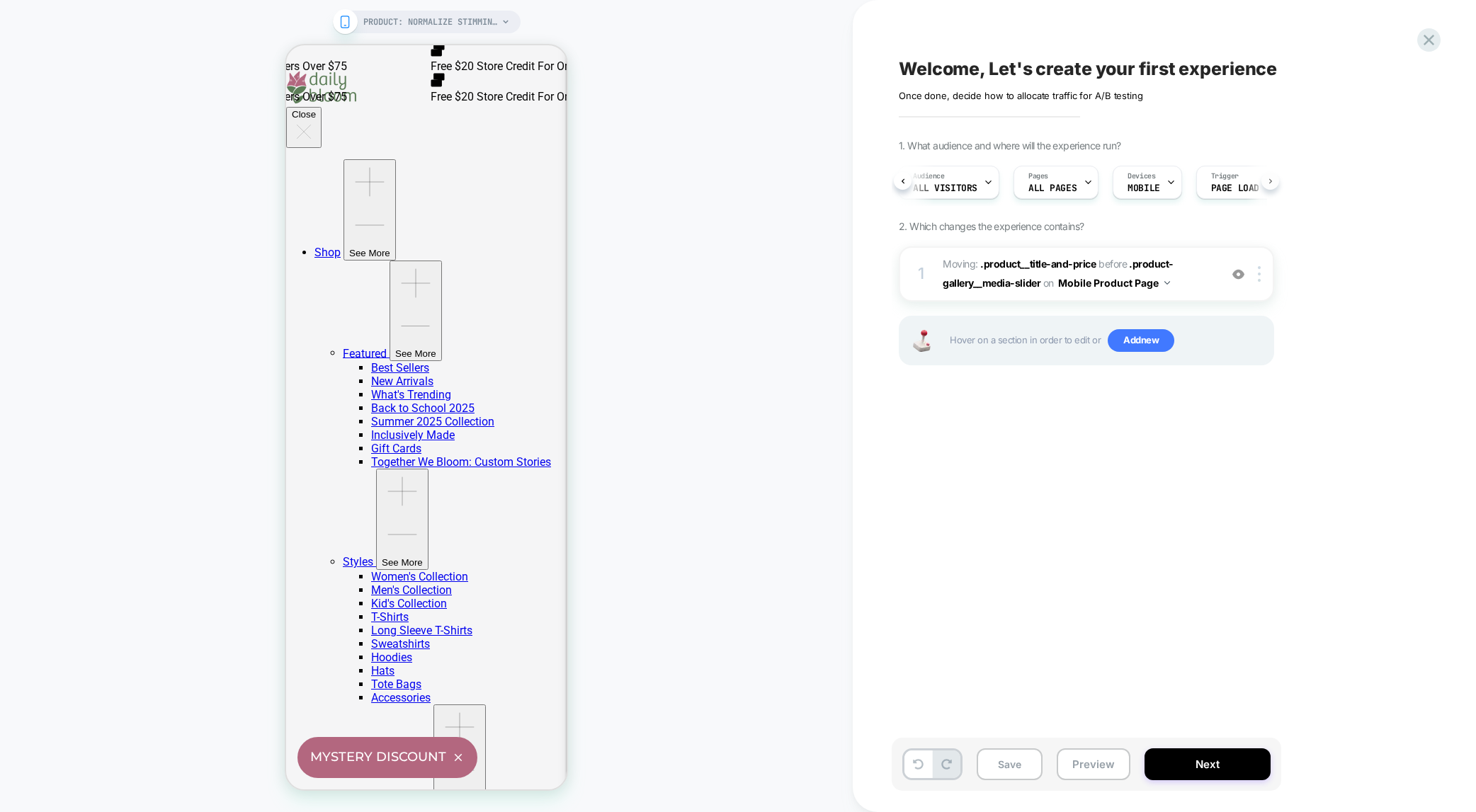
click at [1274, 179] on div "Audience All Visitors Pages ALL PAGES Devices MOBILE Trigger Page Load" at bounding box center [1086, 182] width 375 height 47
click at [1109, 764] on button "Preview" at bounding box center [1094, 764] width 74 height 32
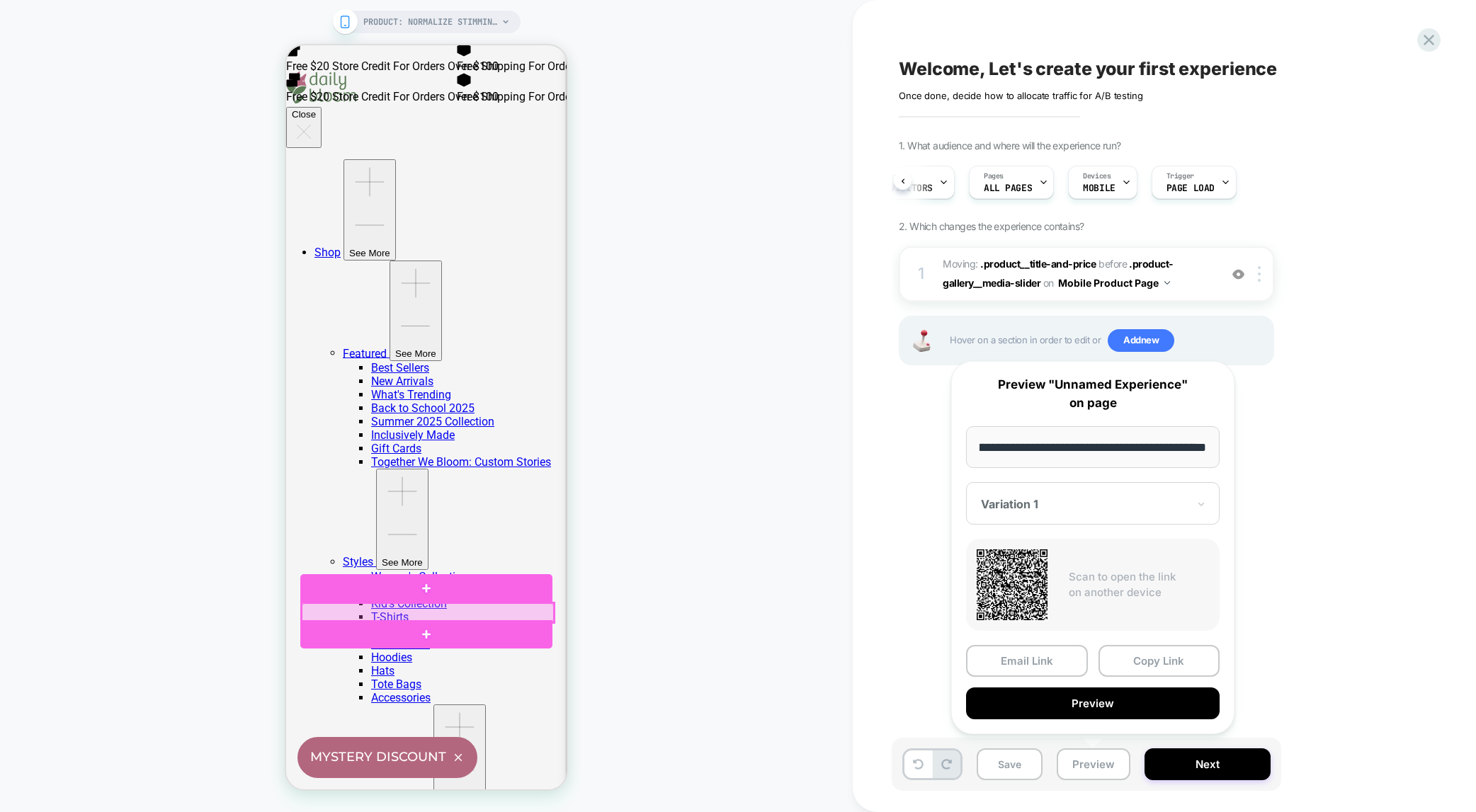
scroll to position [0, 0]
click at [357, 611] on div at bounding box center [427, 612] width 252 height 19
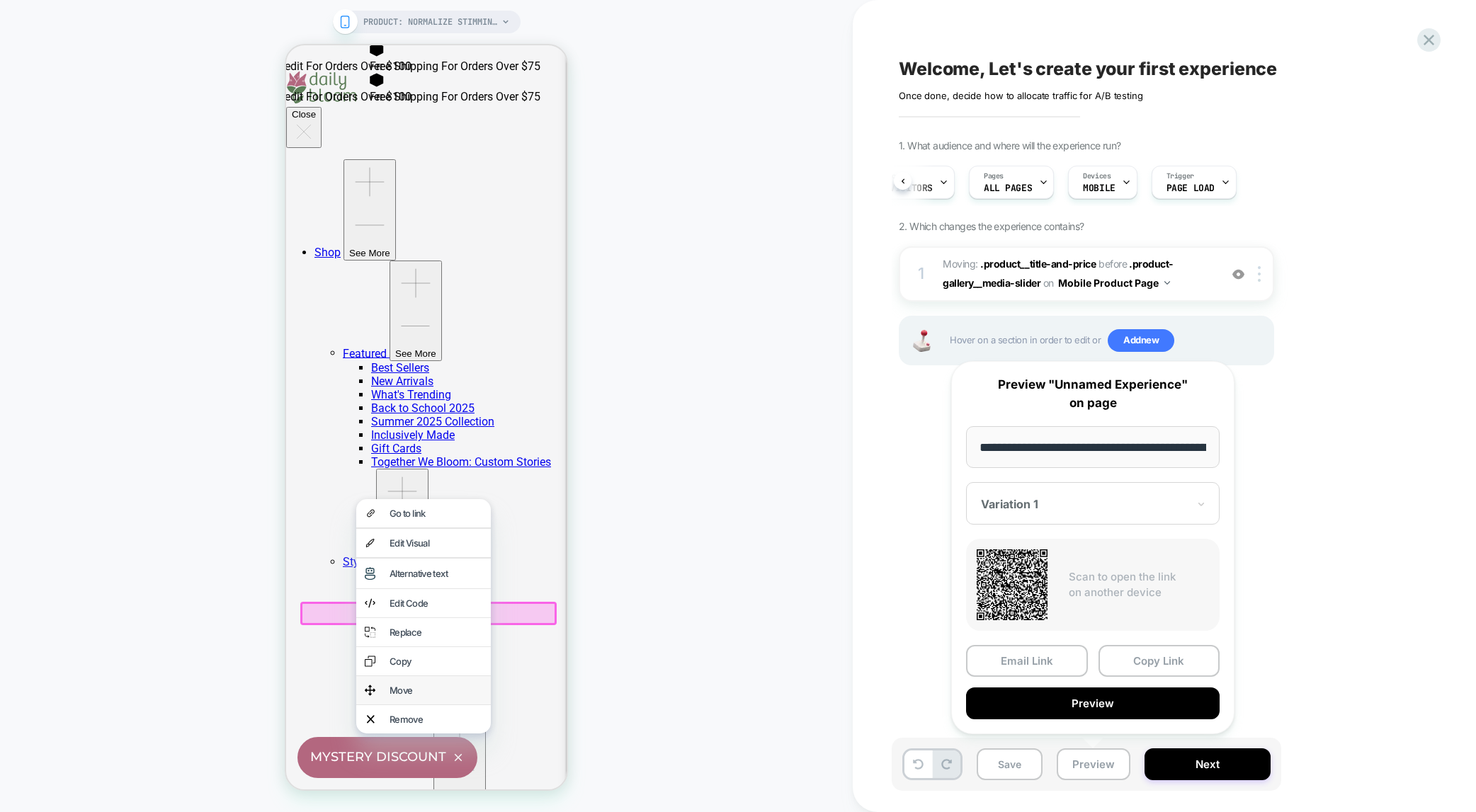
click at [395, 696] on div "Move" at bounding box center [436, 690] width 93 height 11
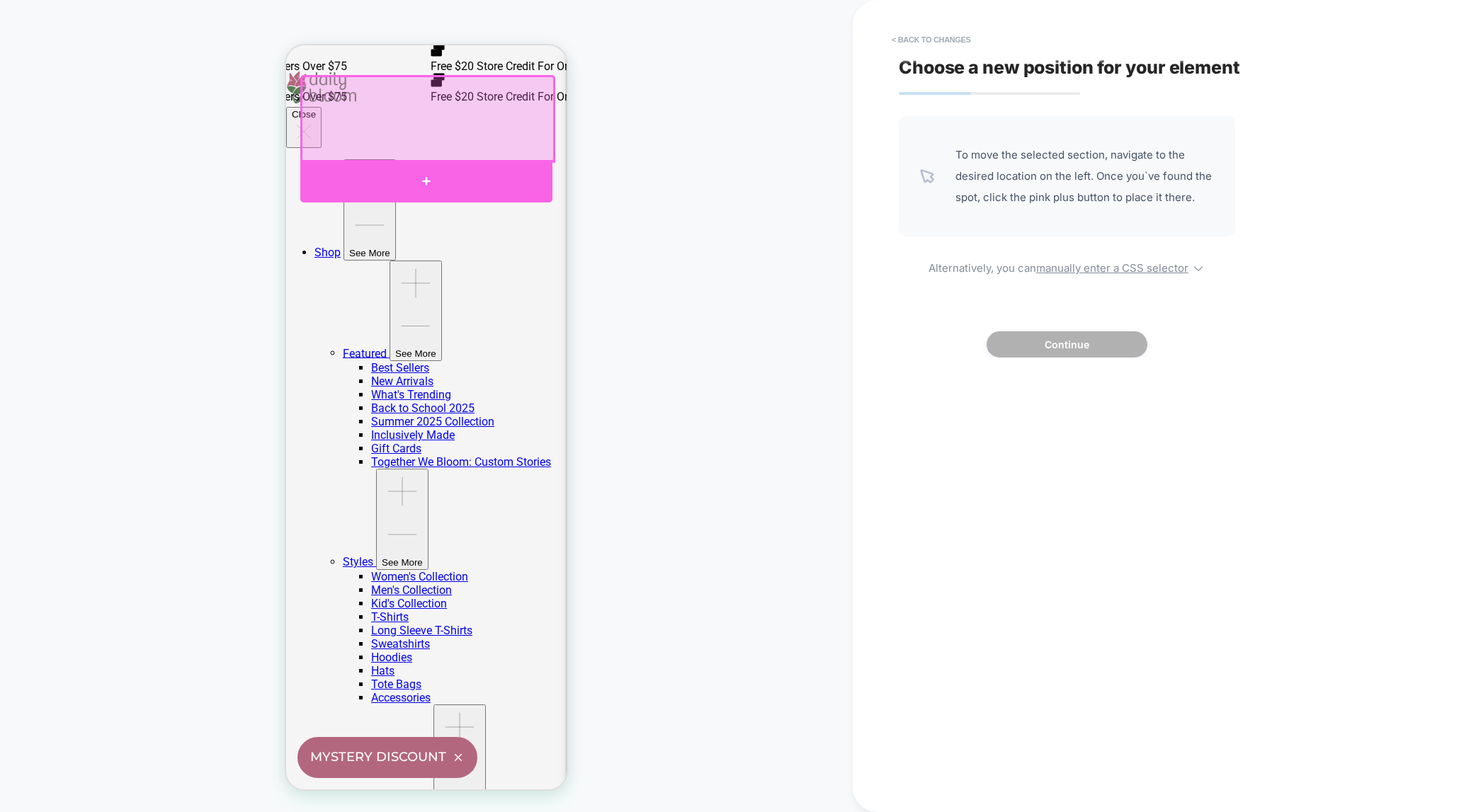
click at [426, 180] on div at bounding box center [426, 181] width 252 height 43
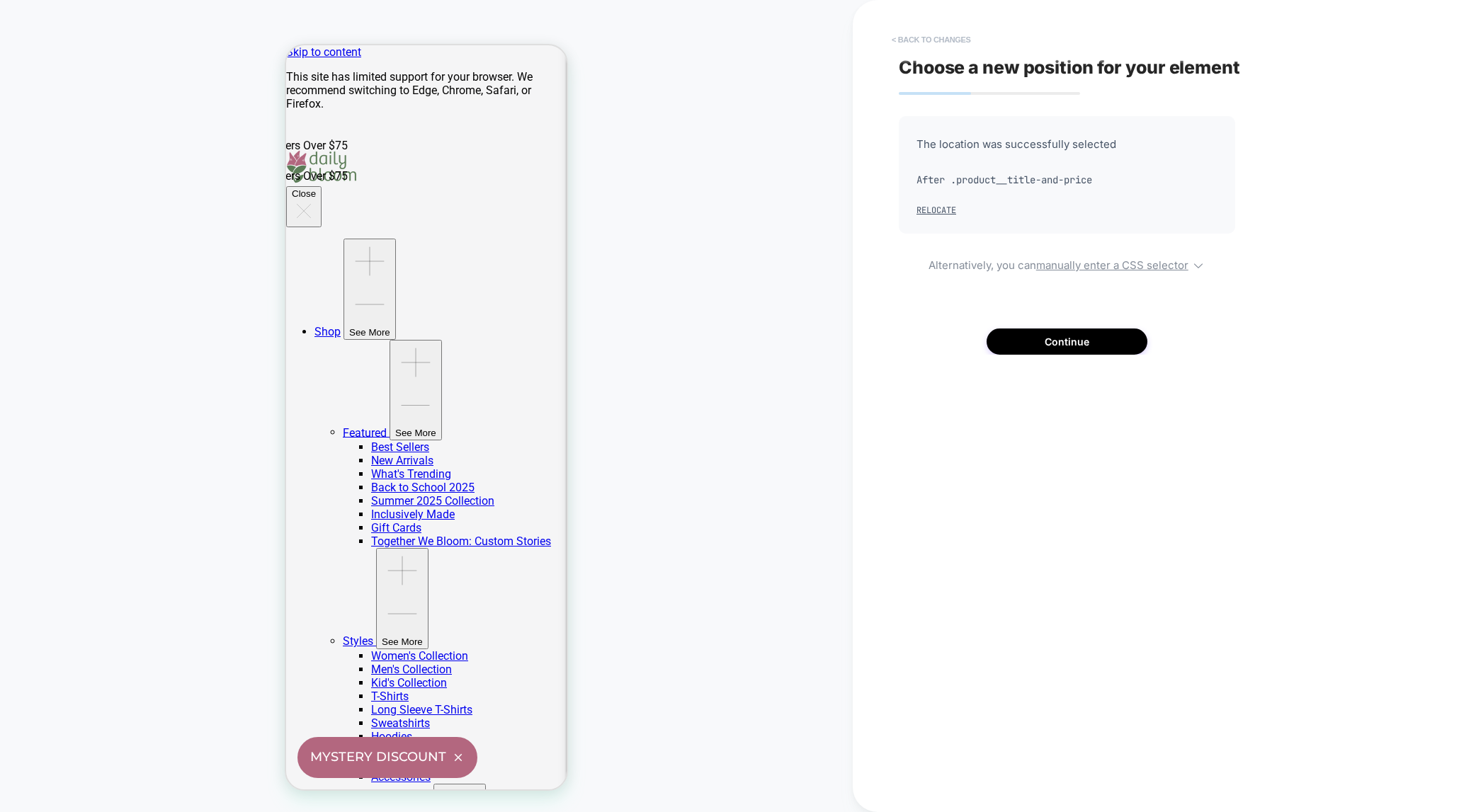
click at [925, 37] on button "< Back to changes" at bounding box center [931, 40] width 93 height 23
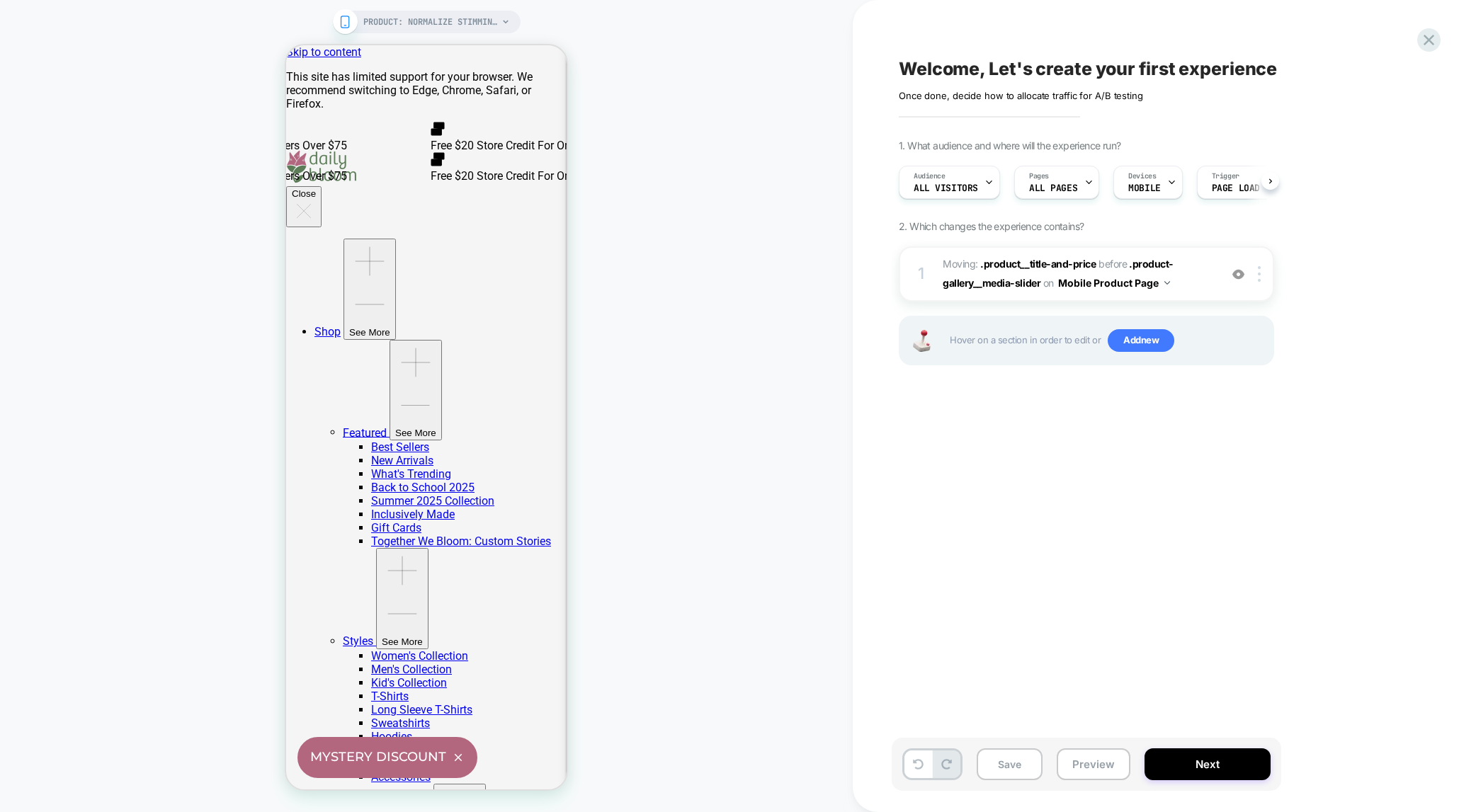
scroll to position [0, 1]
click at [1262, 274] on div at bounding box center [1262, 274] width 23 height 16
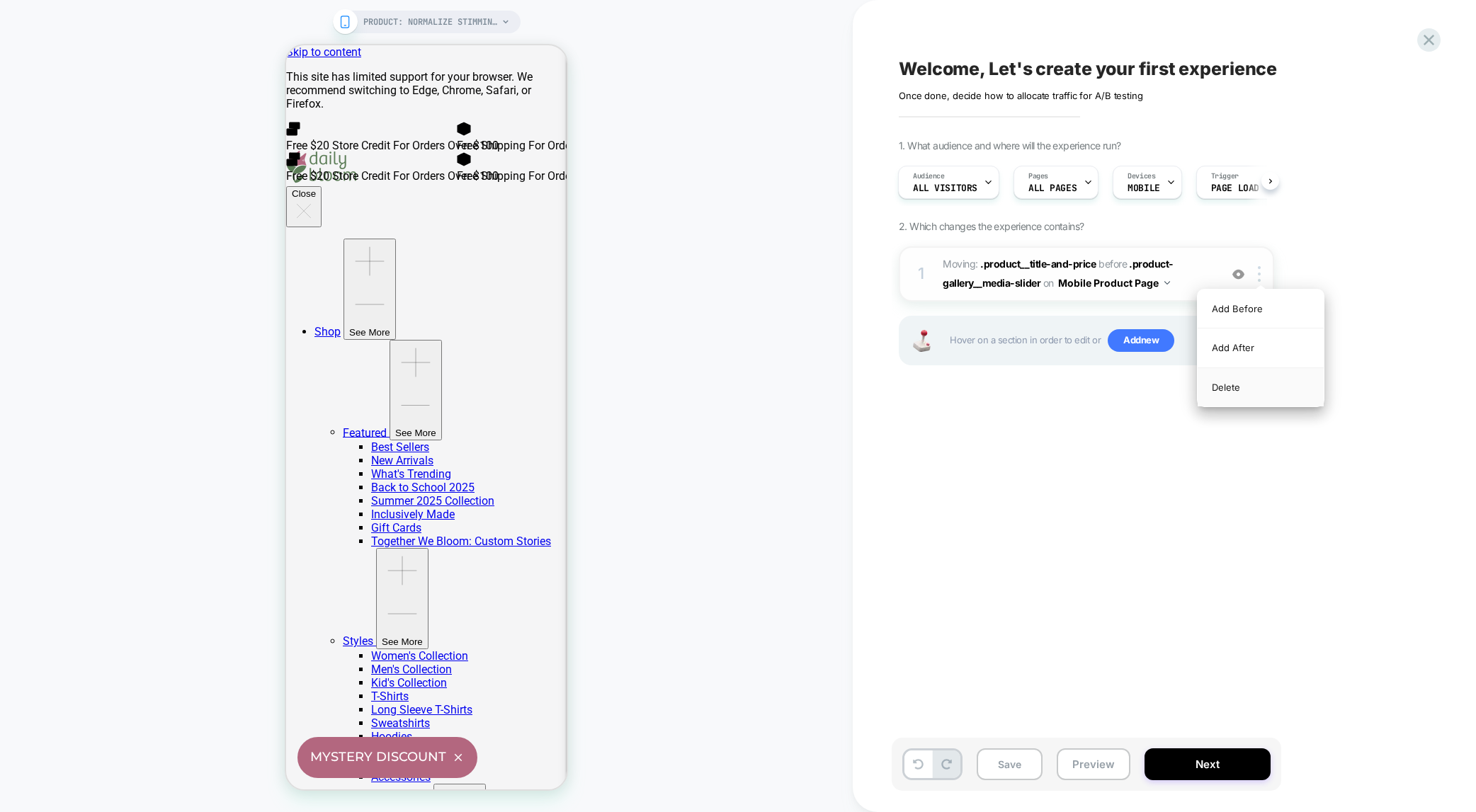
click at [1233, 385] on div "Delete" at bounding box center [1261, 387] width 126 height 38
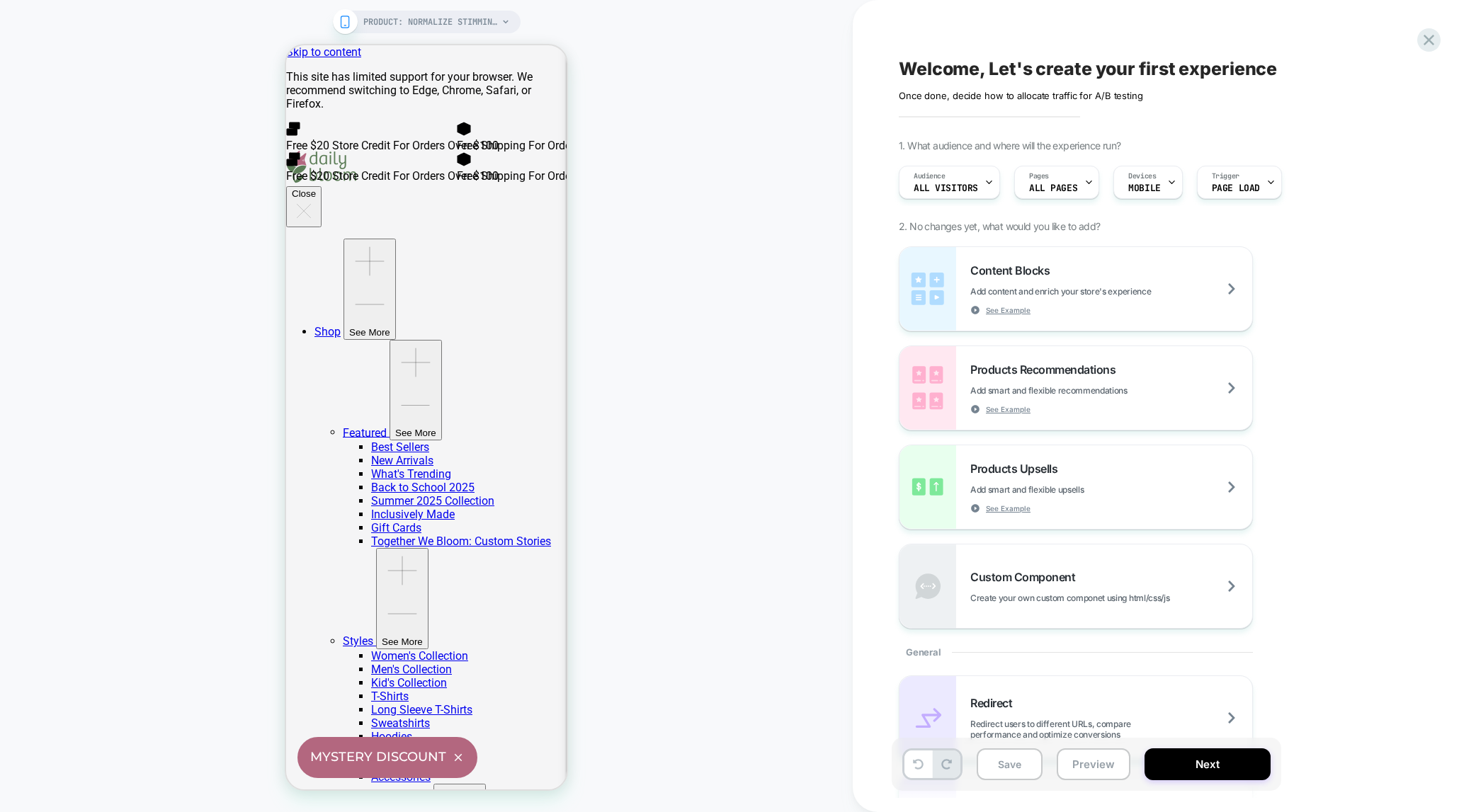
scroll to position [0, 0]
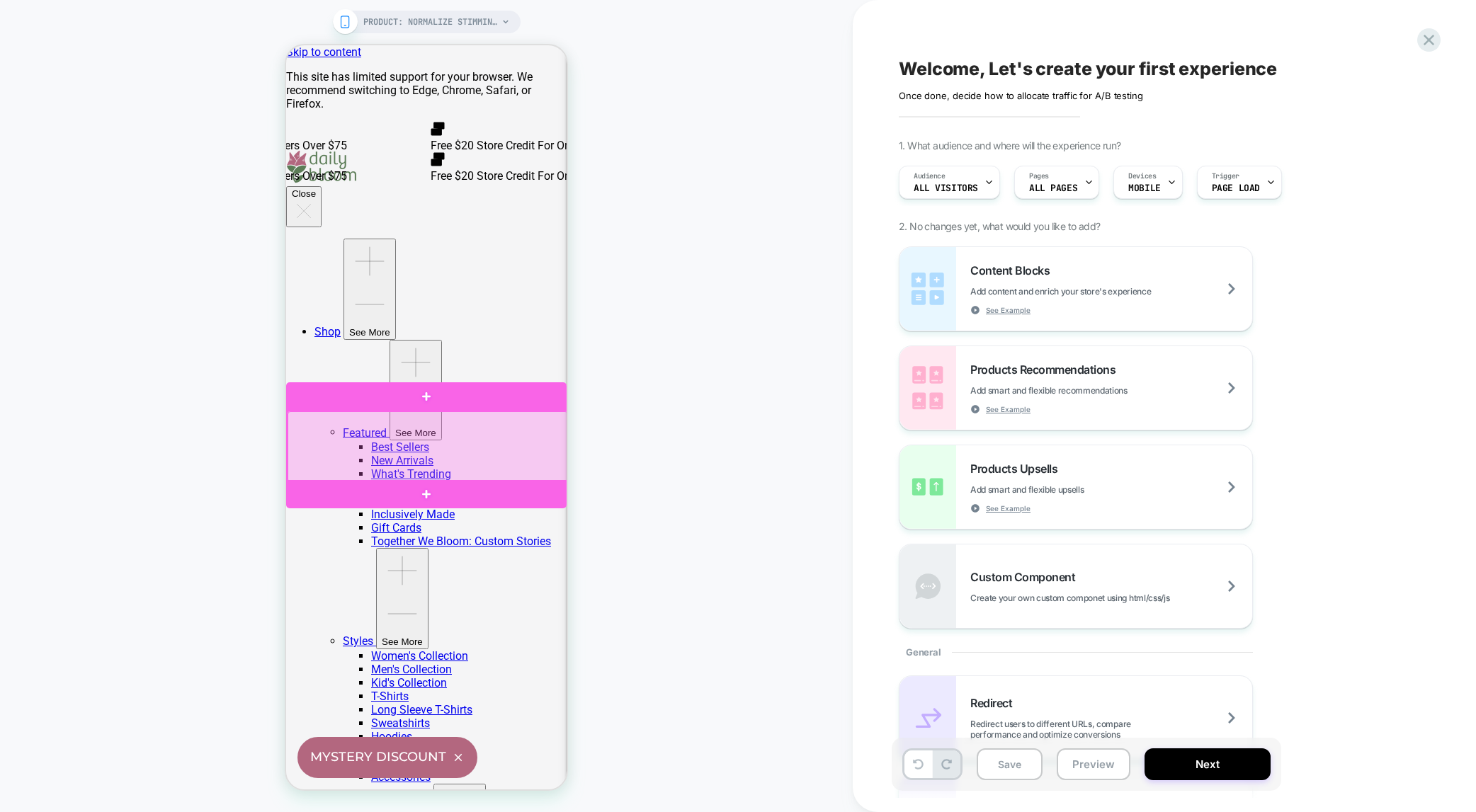
click at [308, 443] on div at bounding box center [427, 447] width 281 height 71
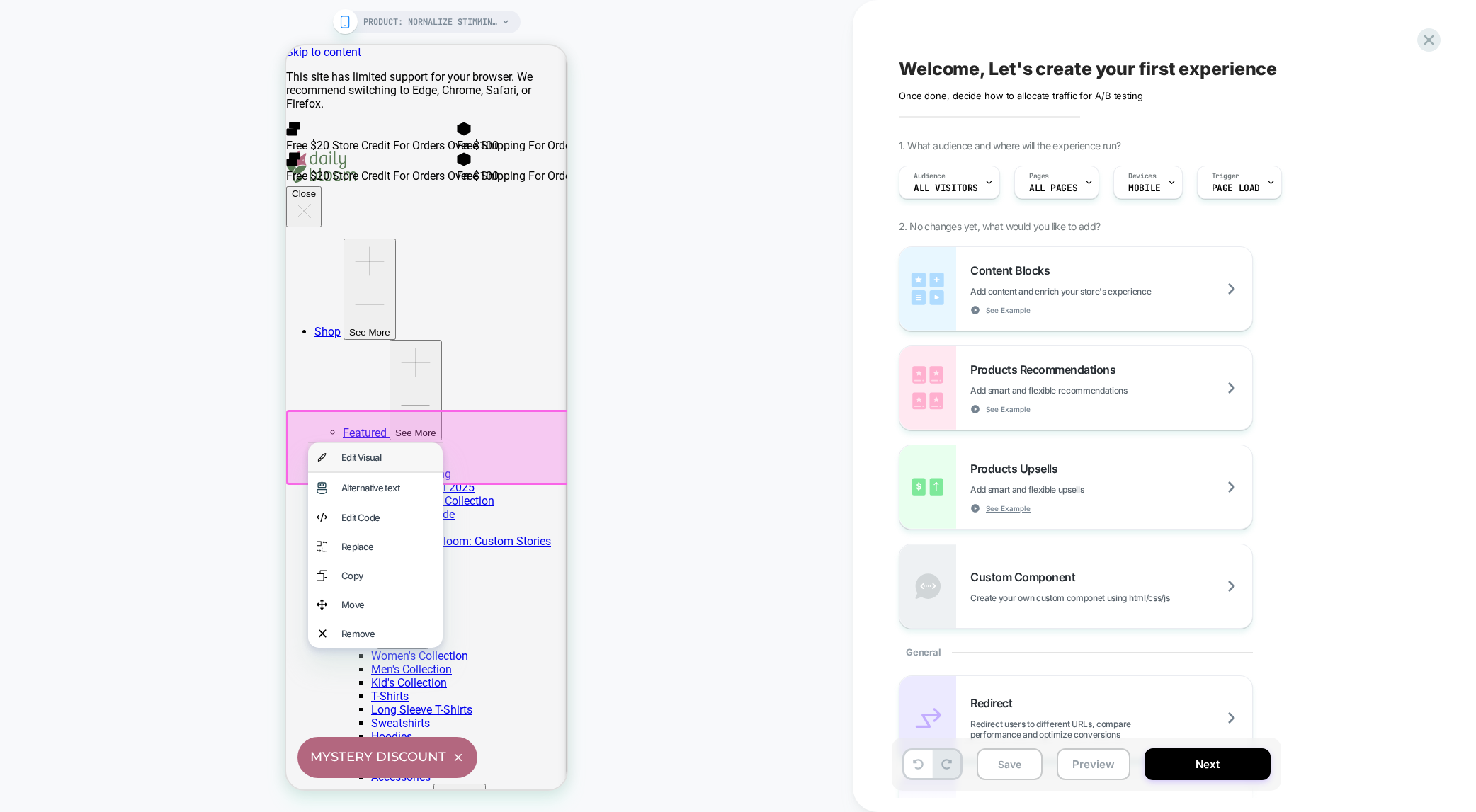
click at [353, 459] on div "Edit Visual" at bounding box center [387, 457] width 93 height 11
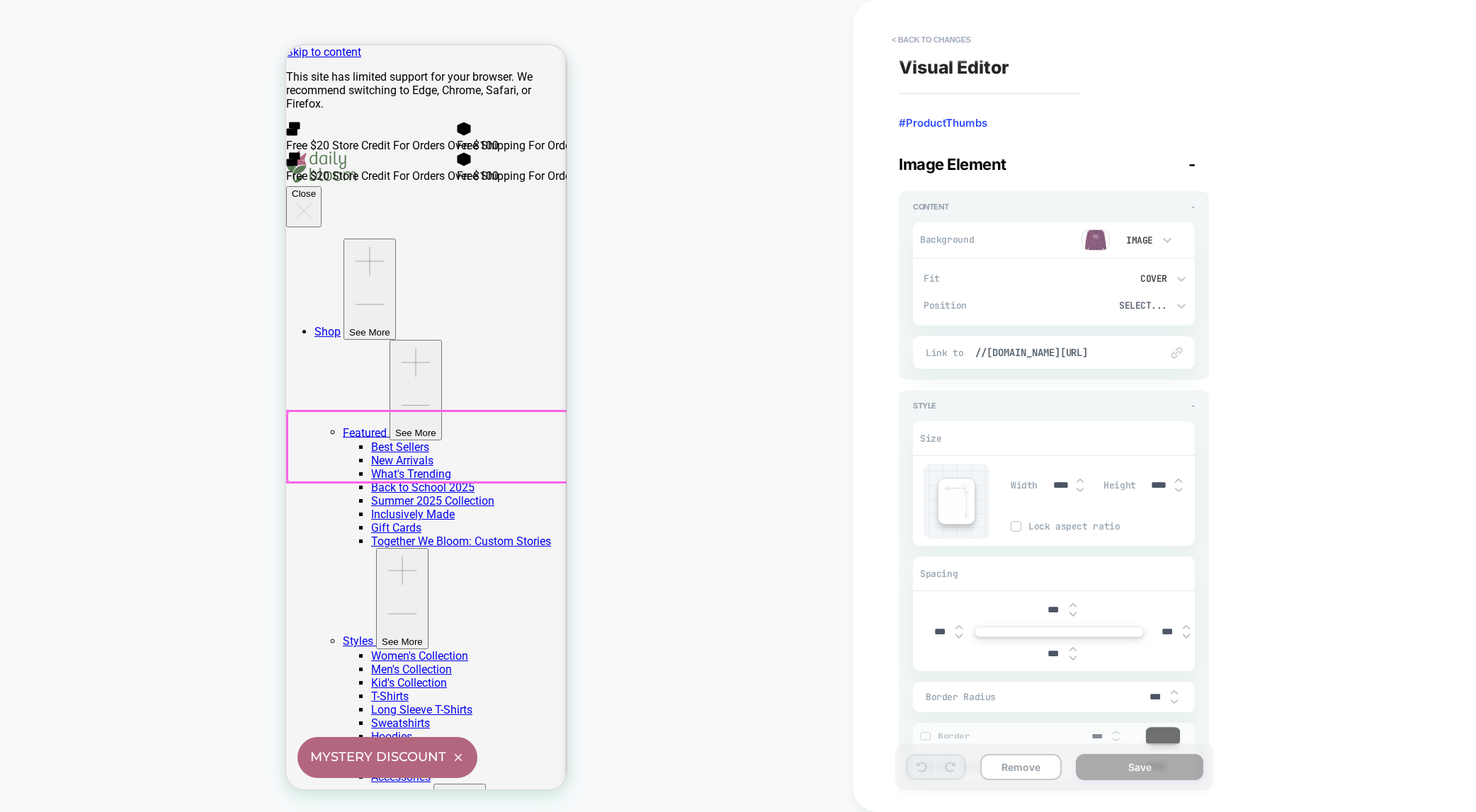
scroll to position [29, 0]
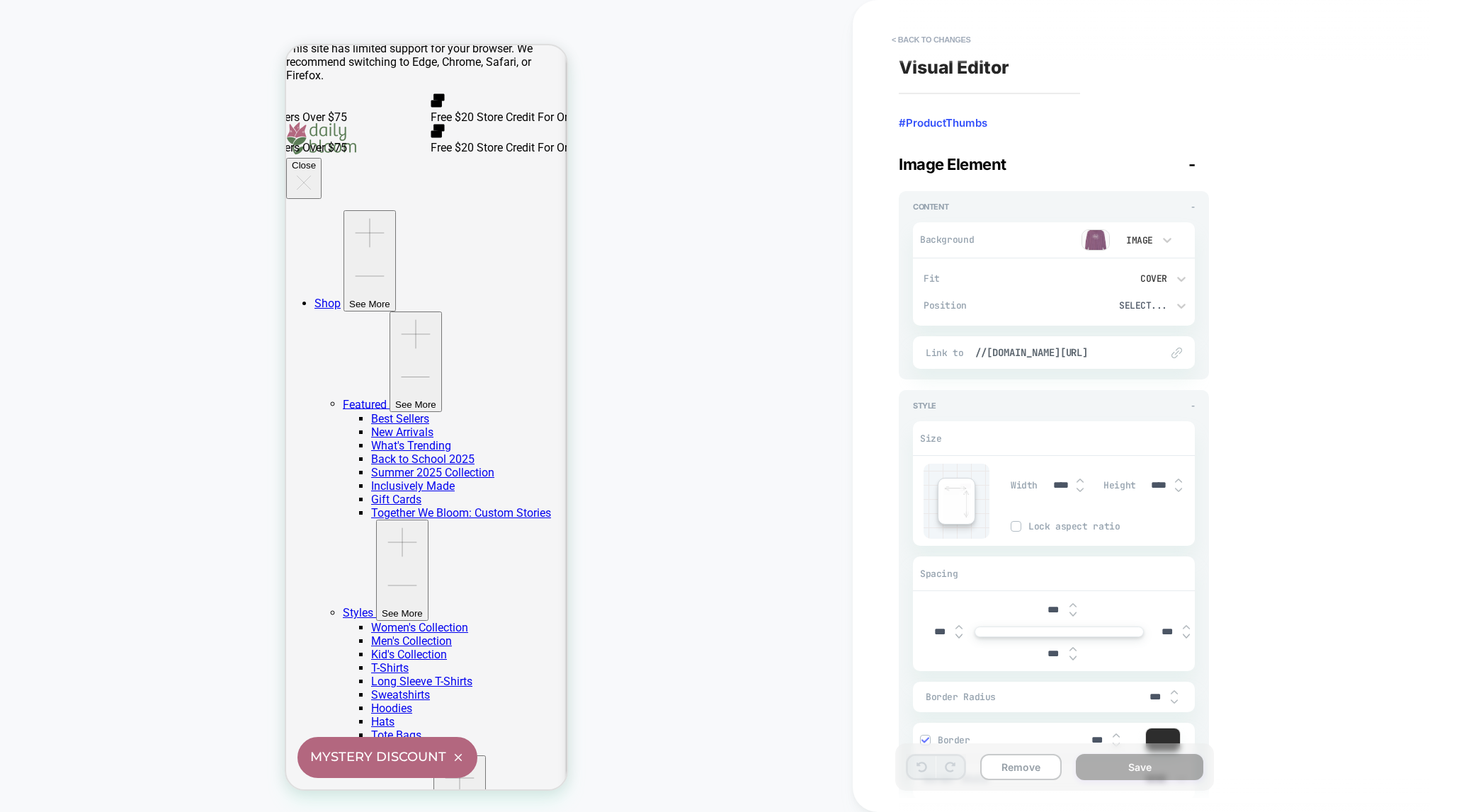
click at [1171, 277] on div "Cover" at bounding box center [1120, 279] width 109 height 15
click at [1253, 250] on div at bounding box center [738, 406] width 1476 height 812
click at [896, 36] on button "< Back to changes" at bounding box center [931, 40] width 93 height 23
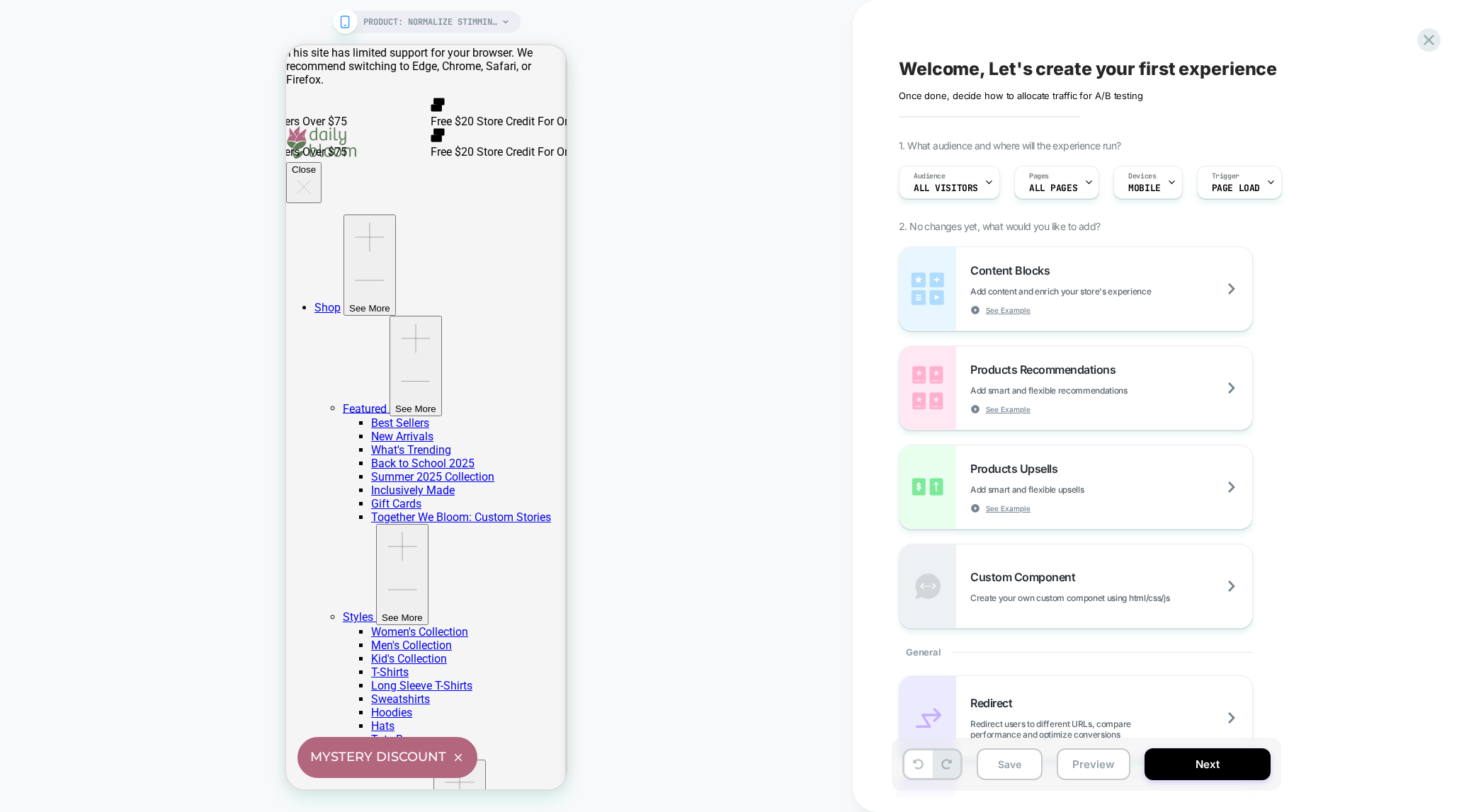
scroll to position [21, 0]
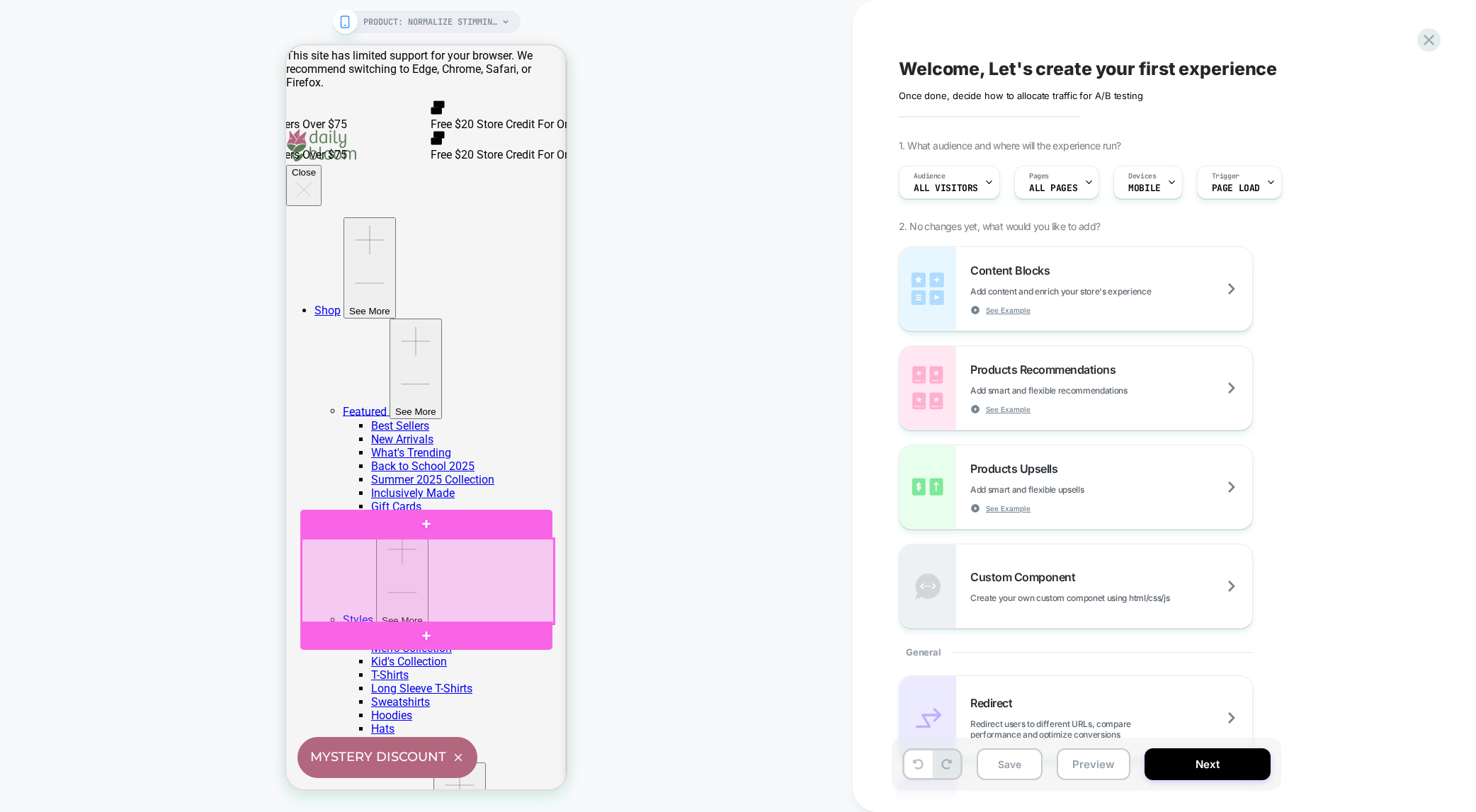
click at [441, 582] on div at bounding box center [427, 581] width 252 height 85
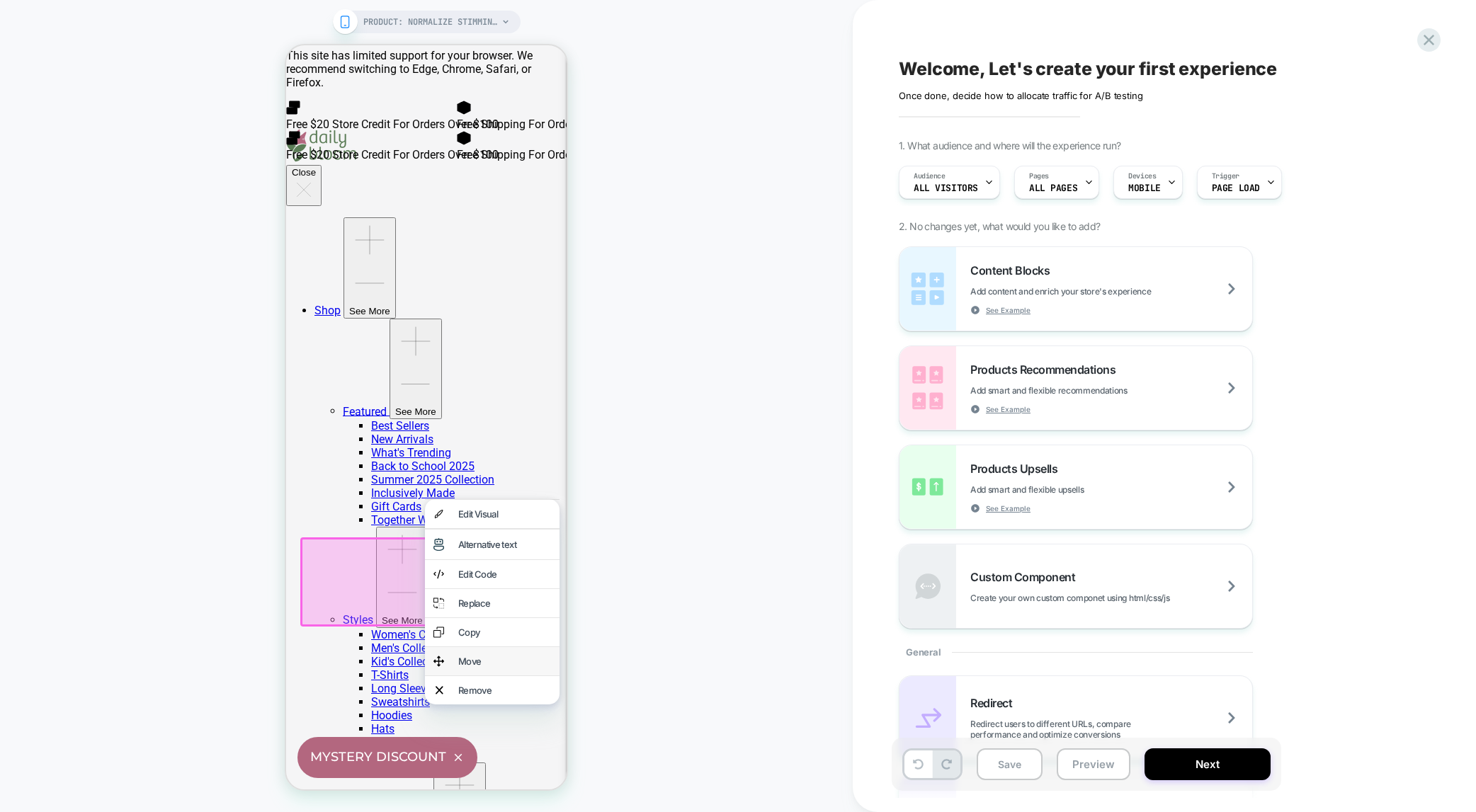
click at [468, 667] on div "Move" at bounding box center [504, 661] width 93 height 11
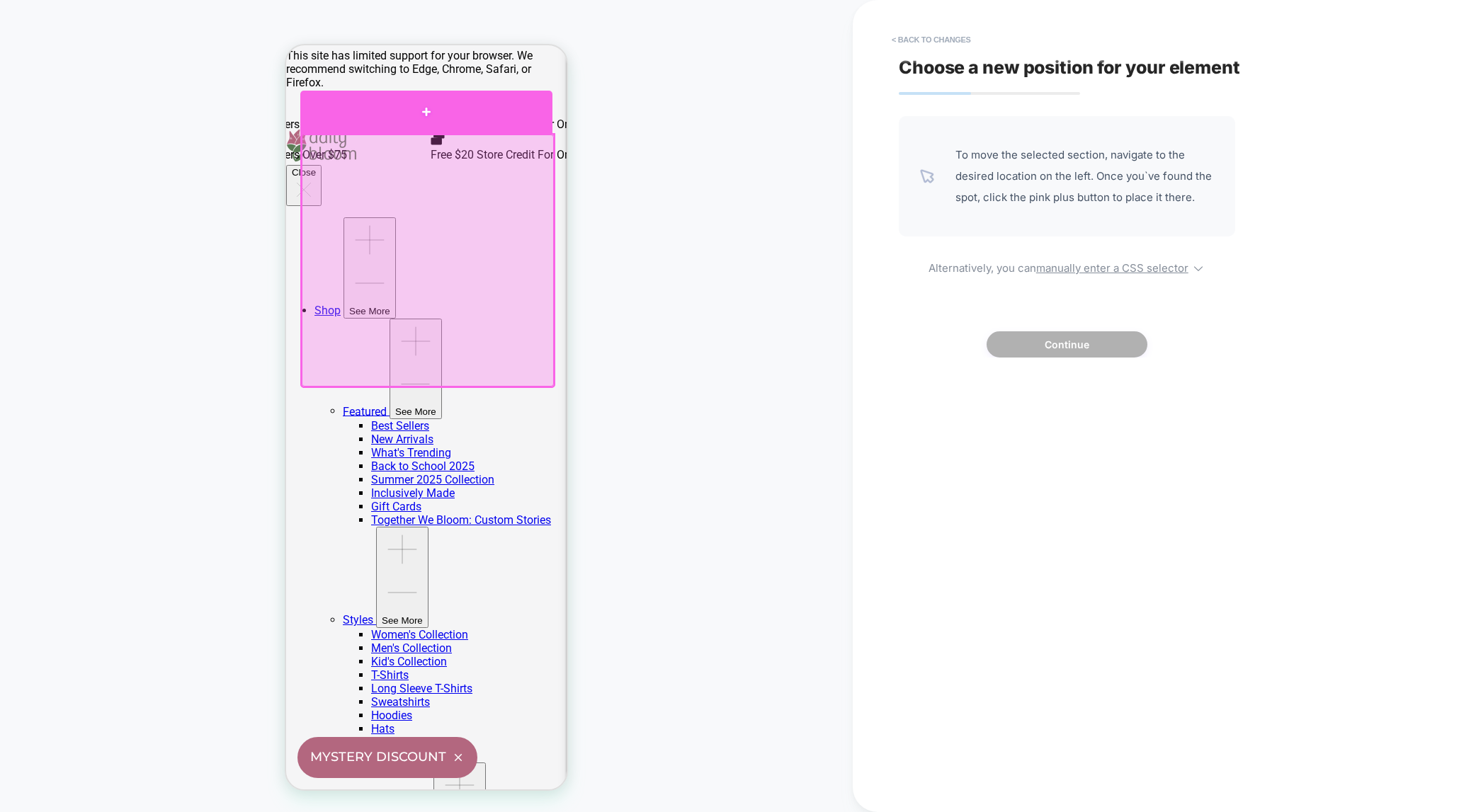
click at [426, 113] on div at bounding box center [426, 112] width 252 height 43
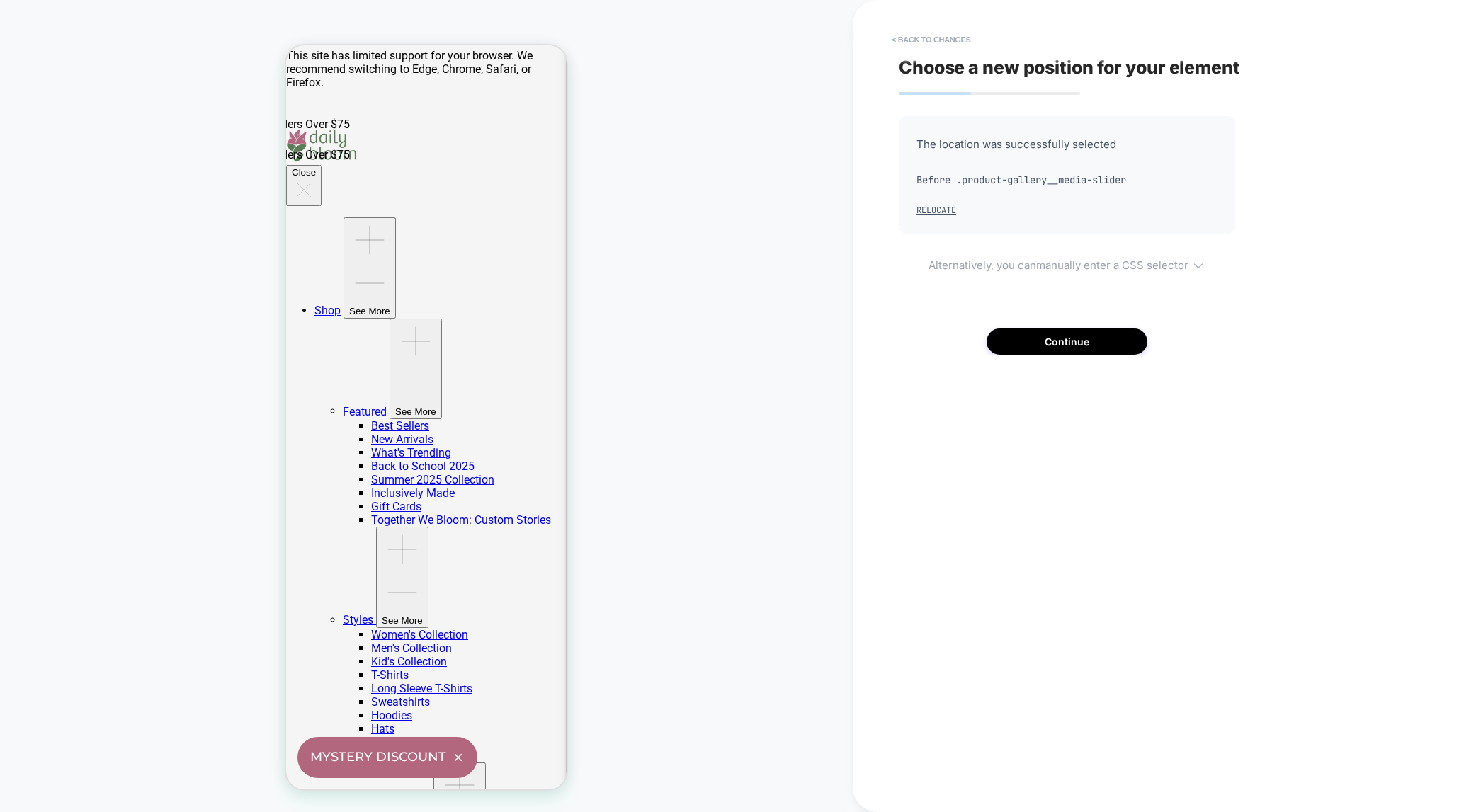
click at [1145, 267] on u "manually enter a CSS selector" at bounding box center [1113, 265] width 152 height 14
select select "**********"
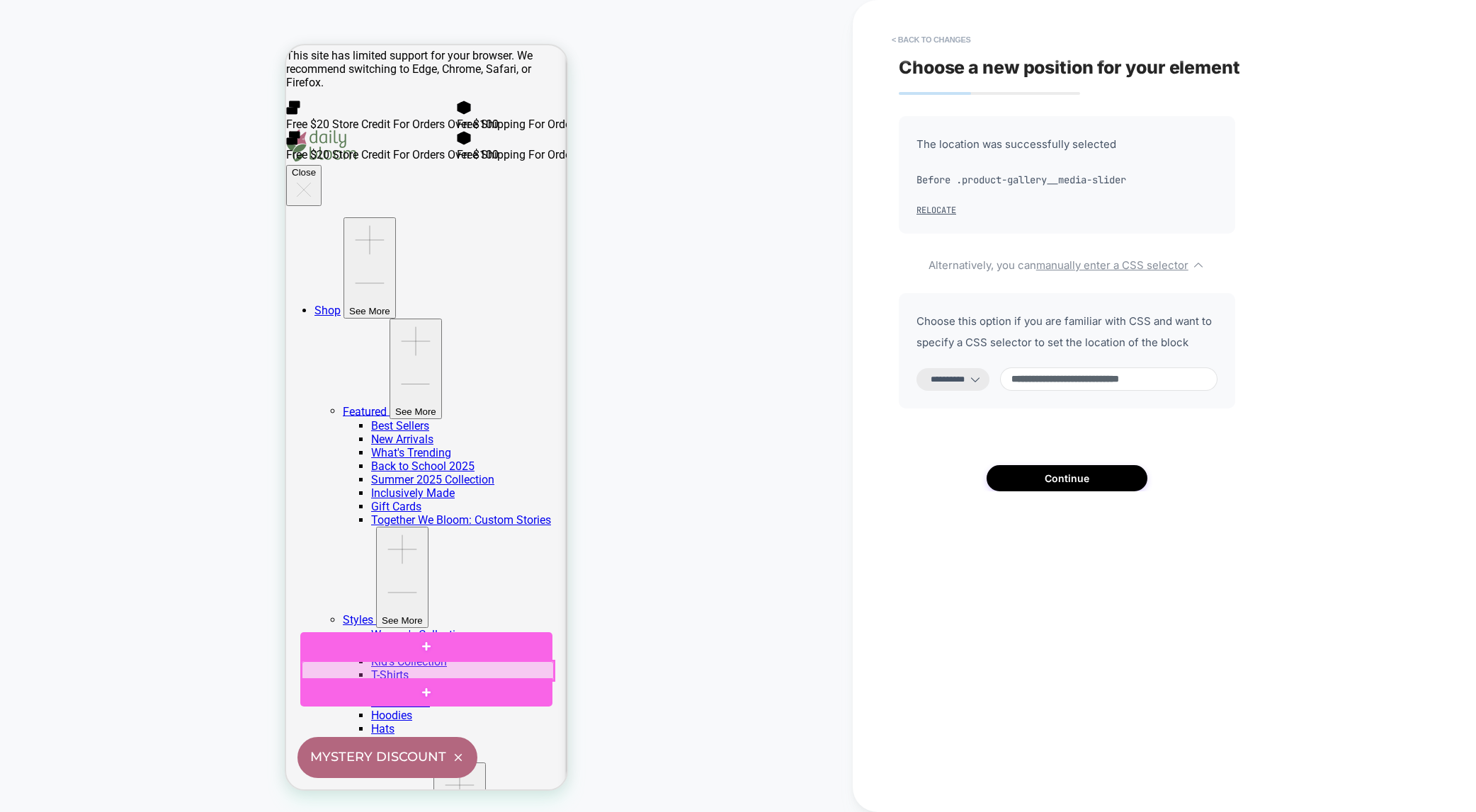
click at [348, 673] on div at bounding box center [427, 671] width 252 height 19
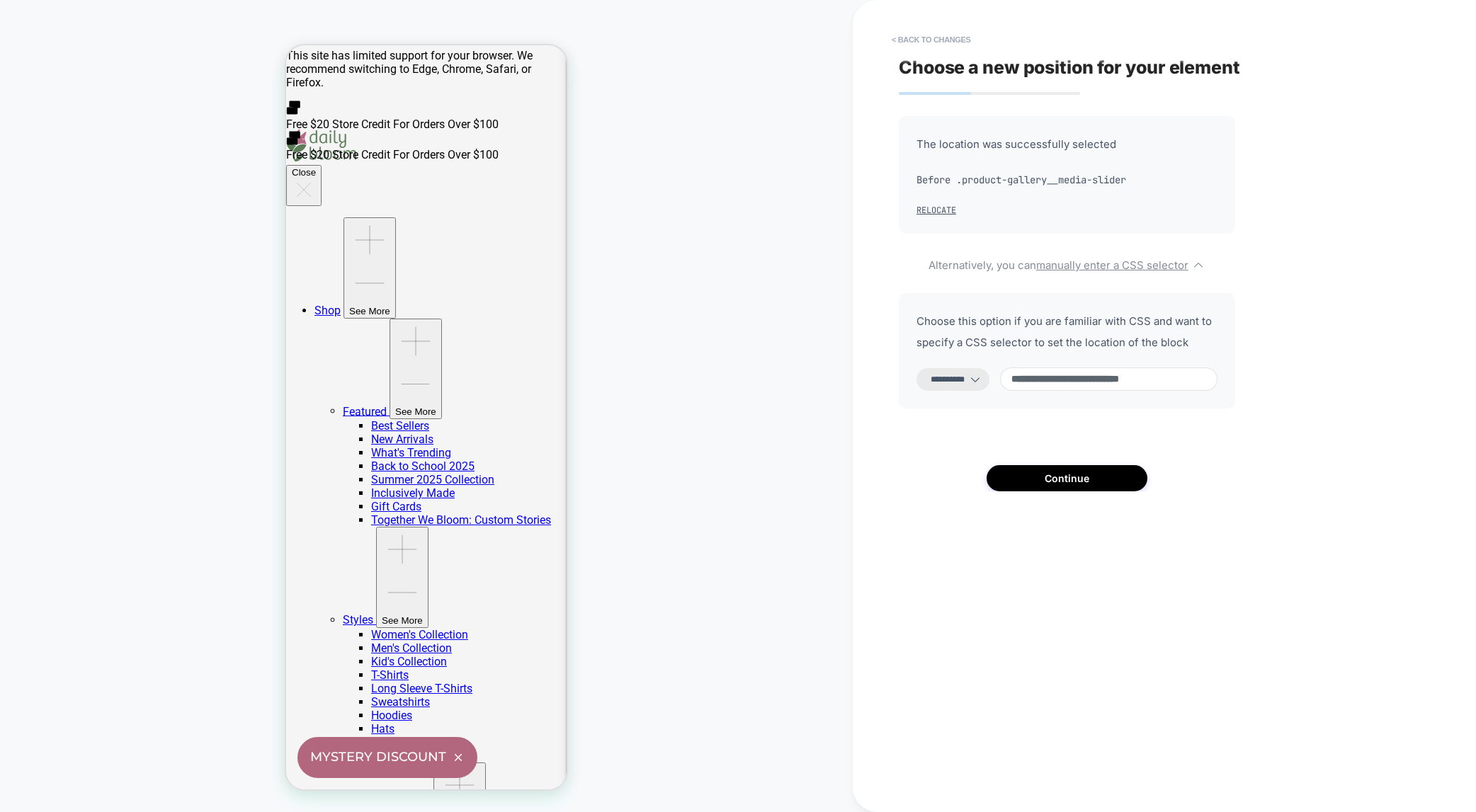
click at [982, 374] on icon at bounding box center [975, 379] width 14 height 14
click at [1092, 482] on button "Continue" at bounding box center [1068, 478] width 161 height 26
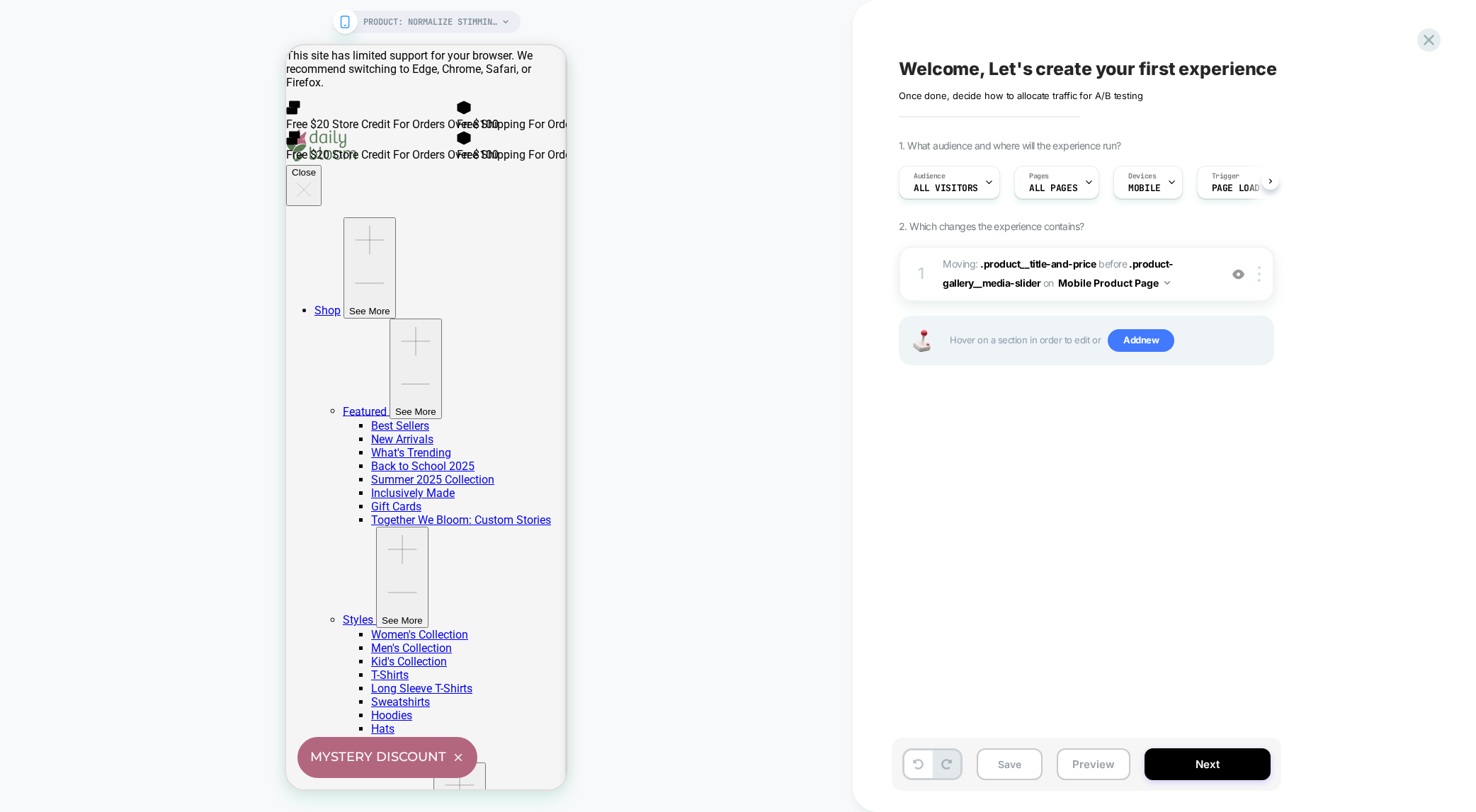
scroll to position [0, 1]
click at [1222, 182] on div "Trigger Page Load" at bounding box center [1235, 182] width 77 height 32
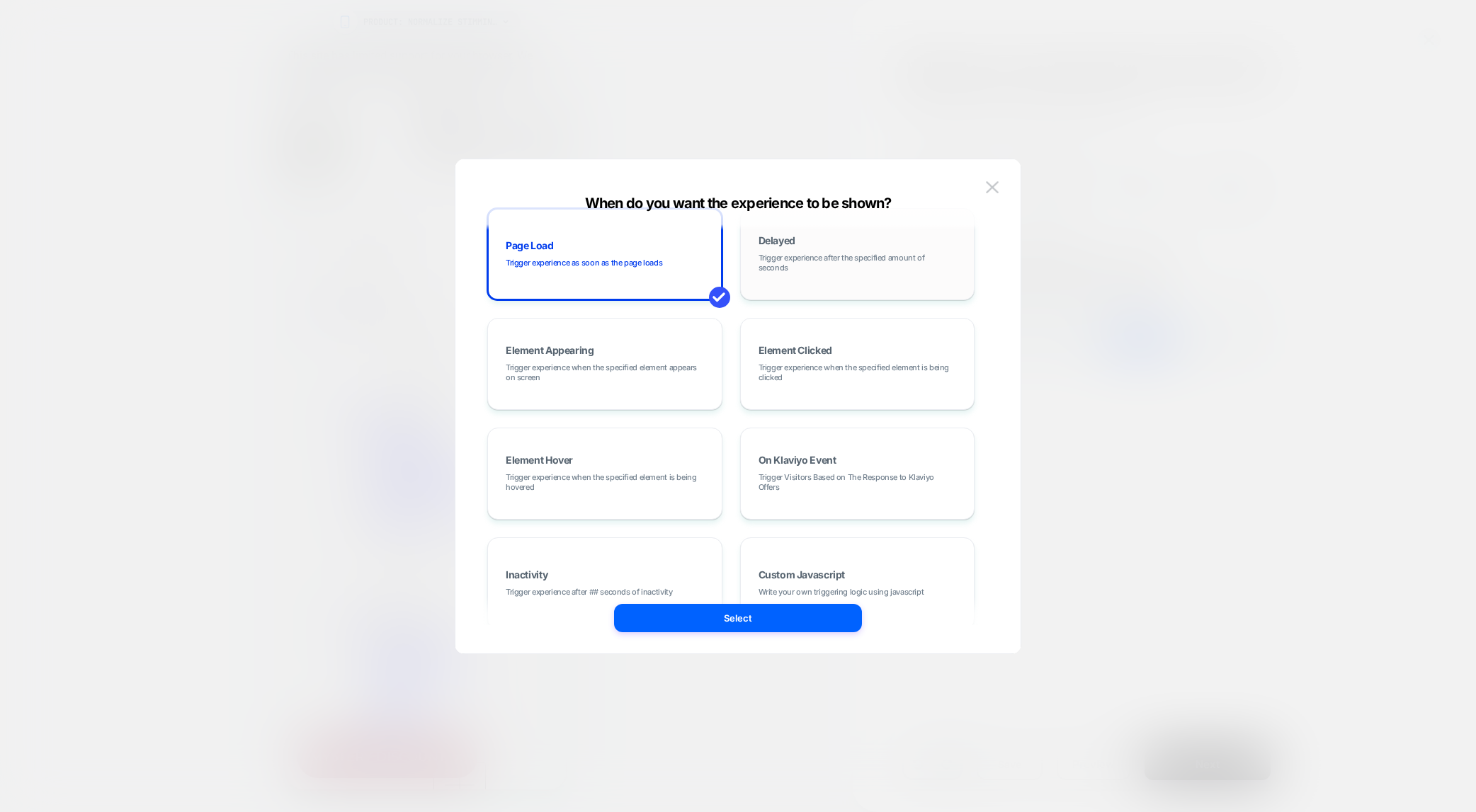
scroll to position [0, 0]
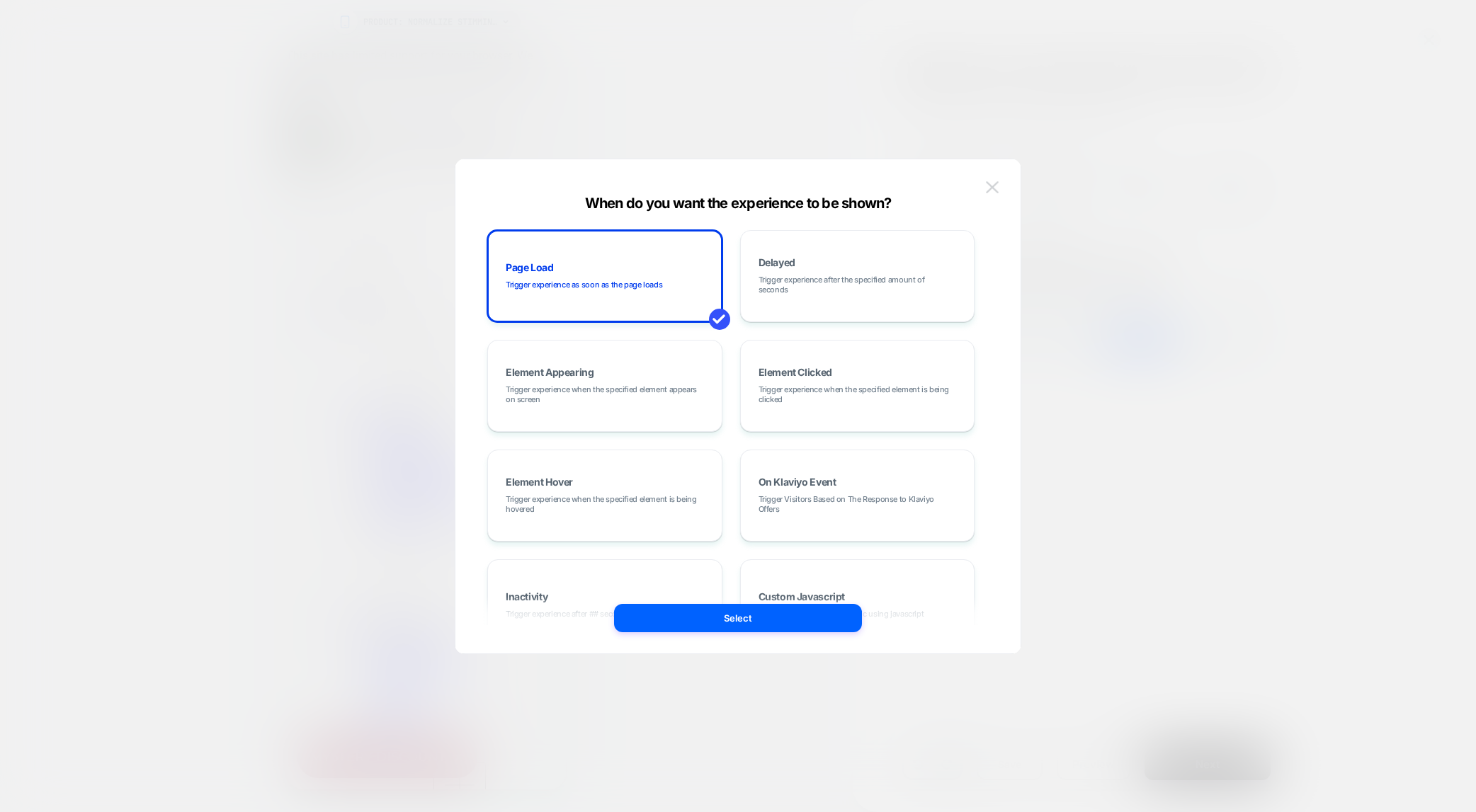
click at [994, 188] on img at bounding box center [992, 187] width 13 height 12
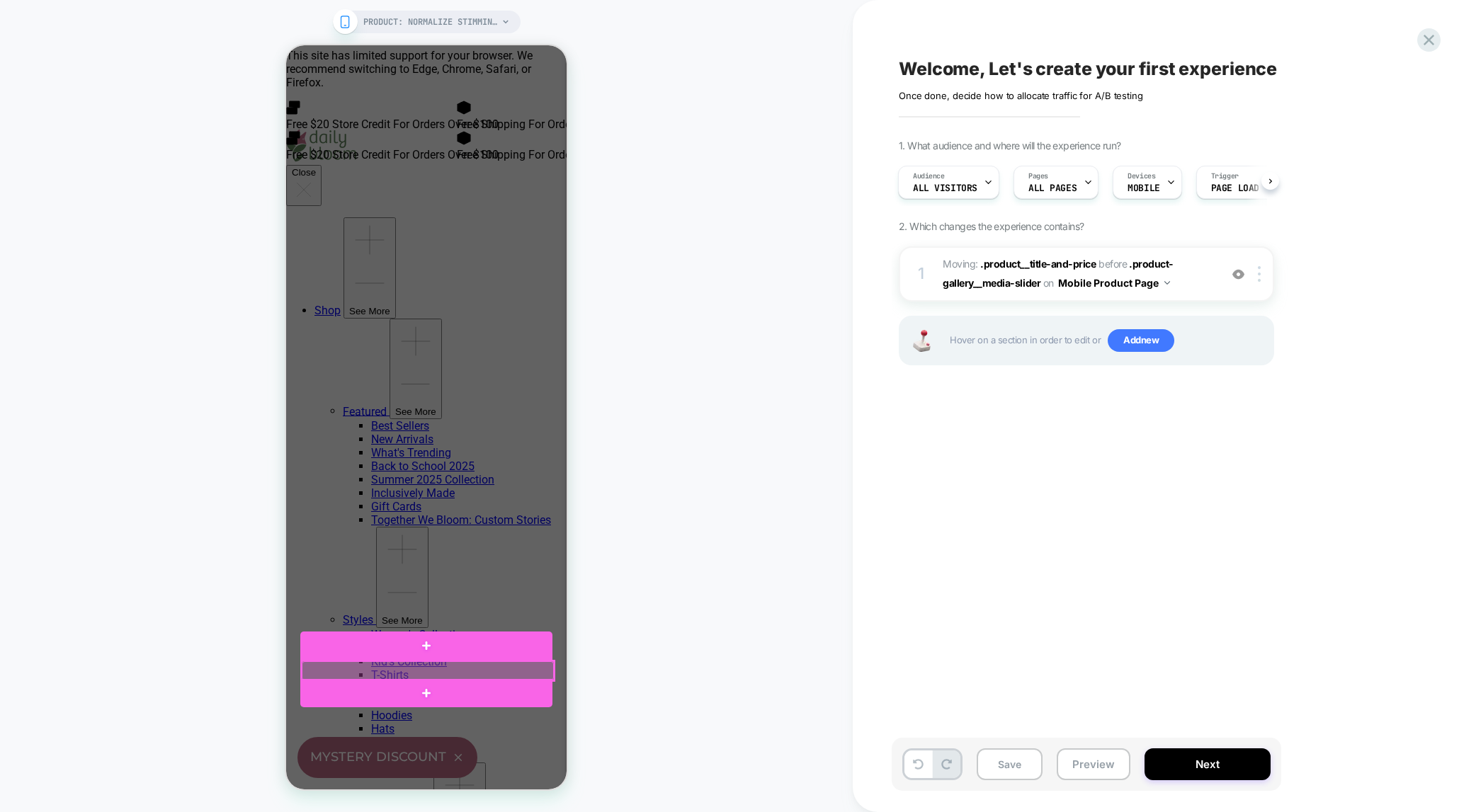
click at [422, 666] on div at bounding box center [427, 671] width 252 height 19
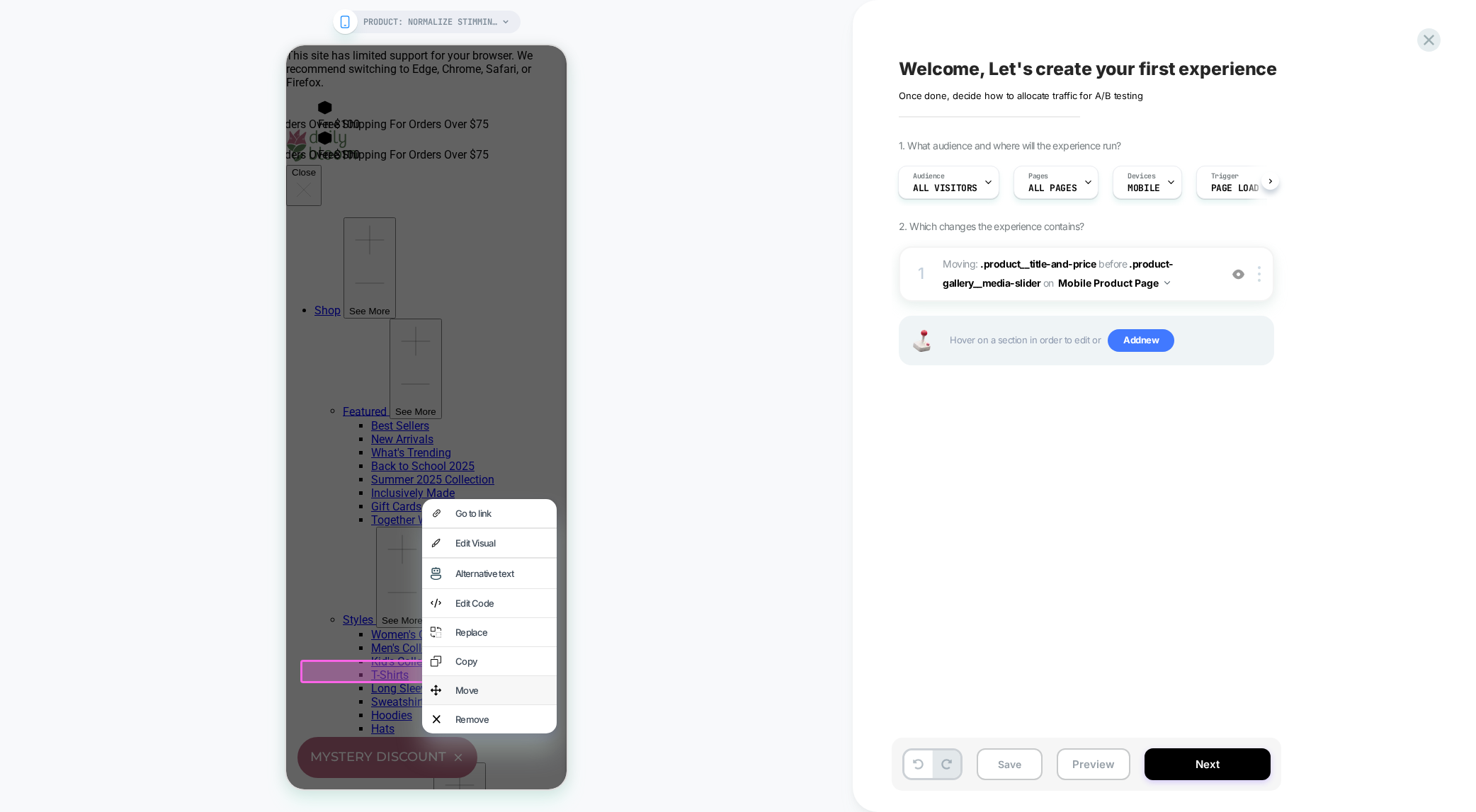
click at [472, 696] on div "Move" at bounding box center [502, 690] width 93 height 11
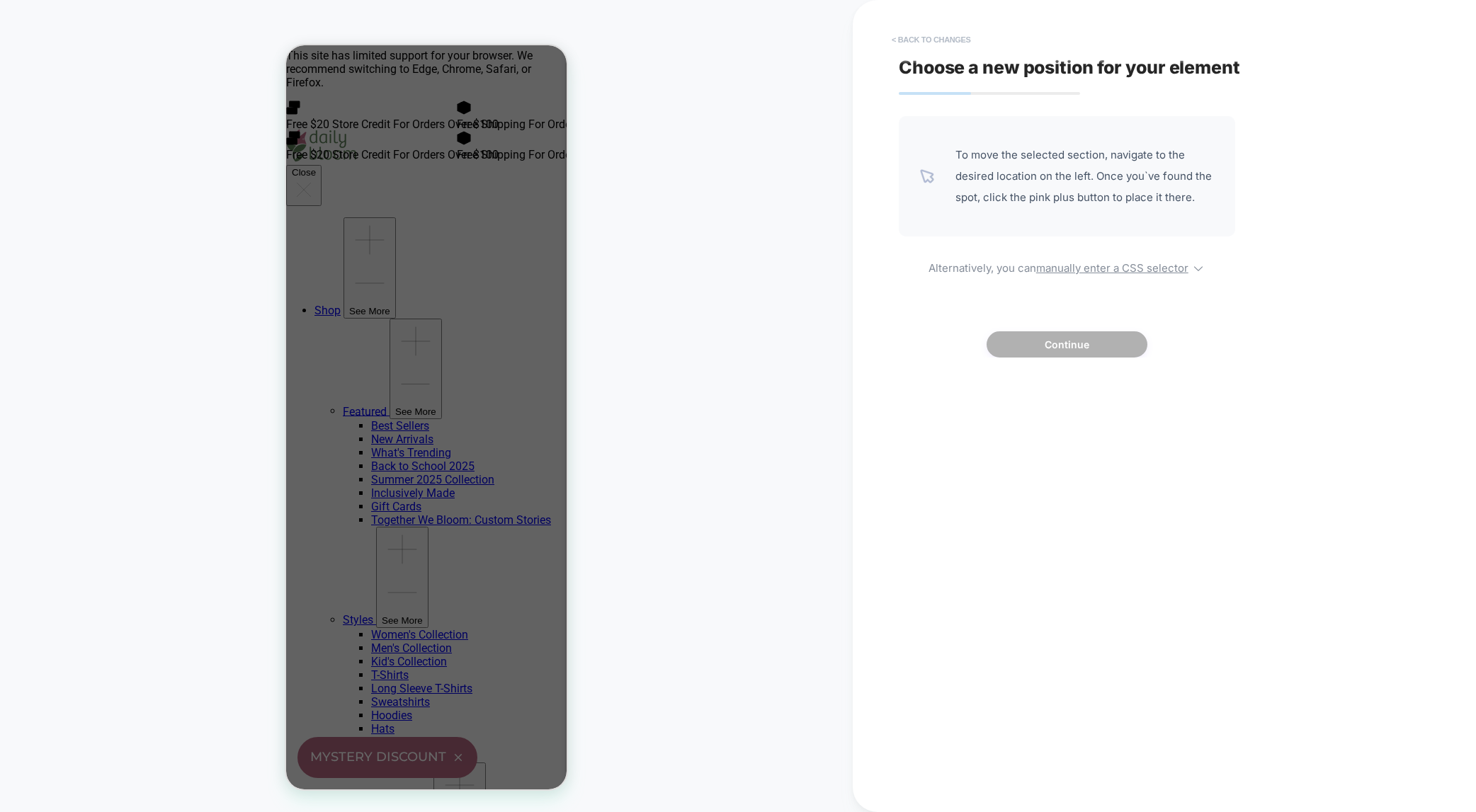
click at [953, 42] on button "< Back to changes" at bounding box center [931, 40] width 93 height 23
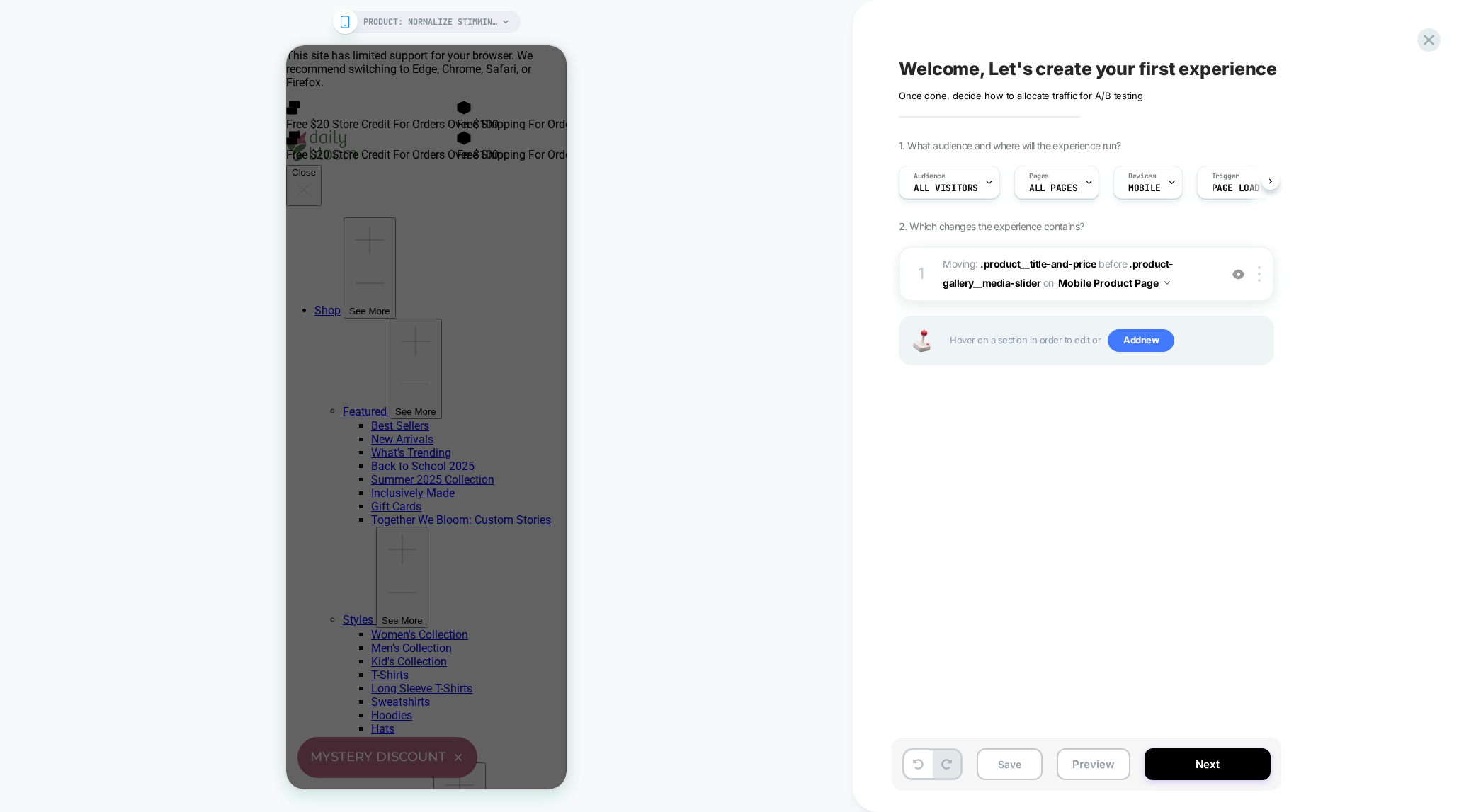
scroll to position [0, 1]
click at [1057, 183] on span "ALL PAGES" at bounding box center [1052, 188] width 48 height 10
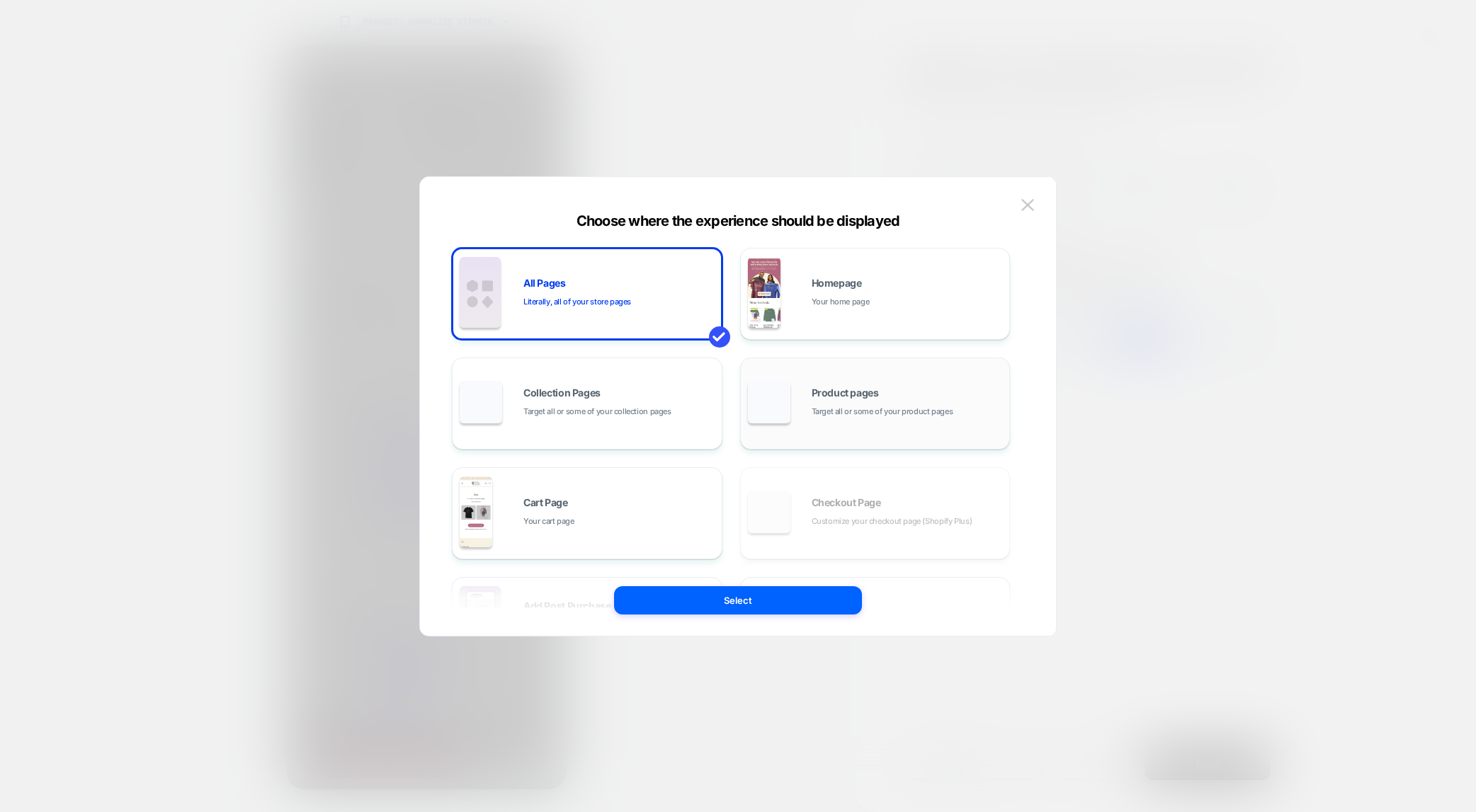
click at [863, 408] on span "Target all or some of your product pages" at bounding box center [882, 412] width 141 height 14
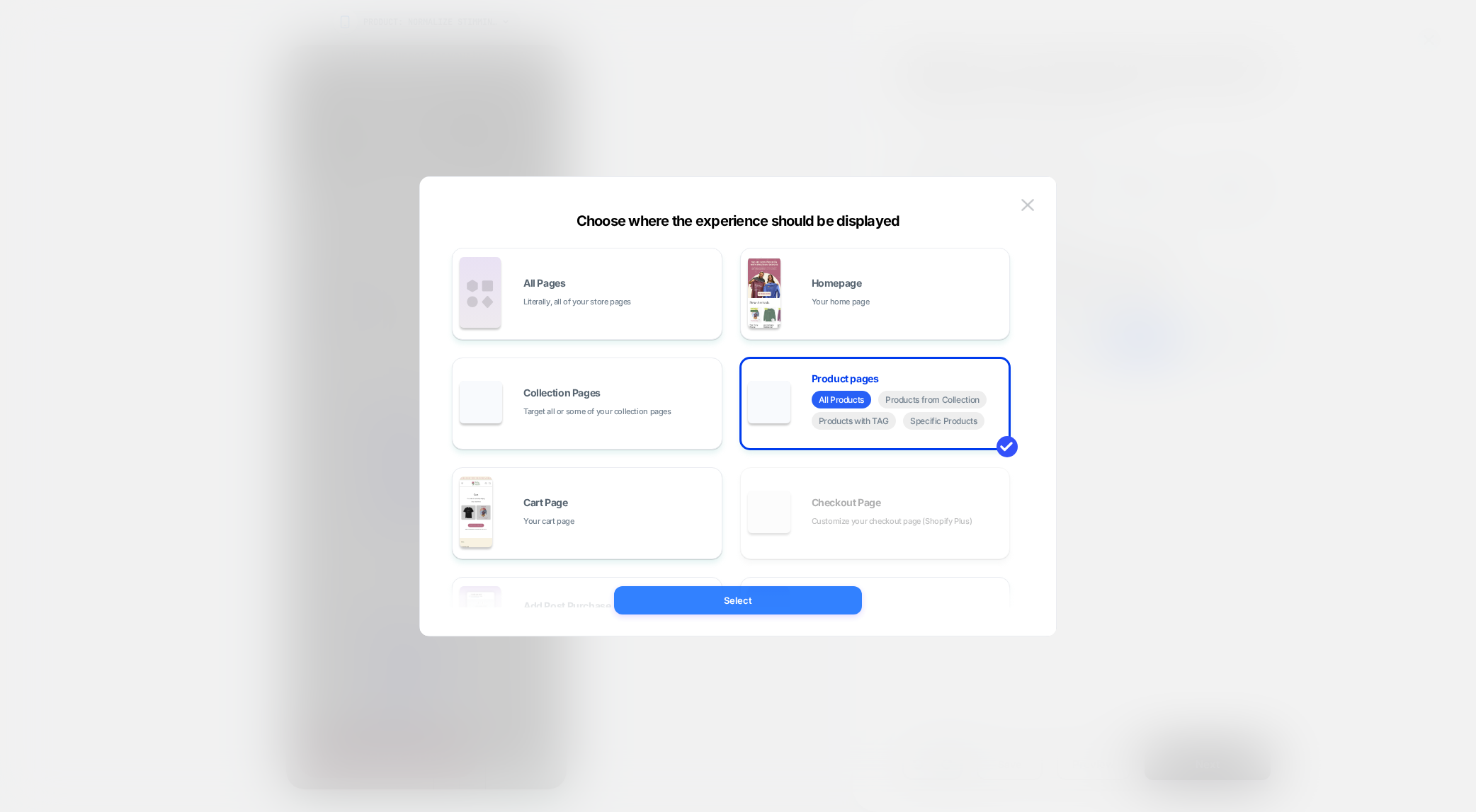
click at [738, 603] on button "Select" at bounding box center [738, 601] width 248 height 29
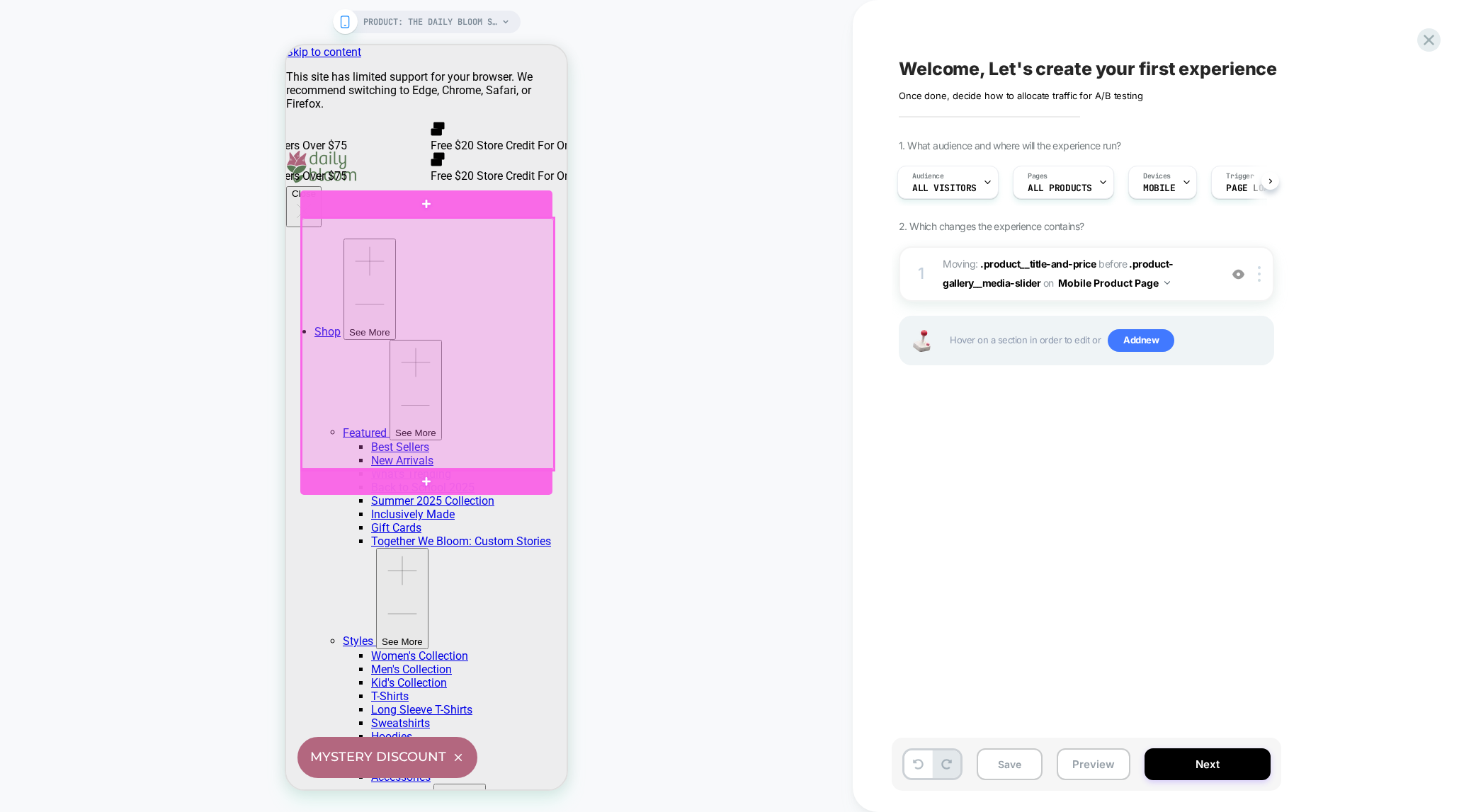
scroll to position [0, 0]
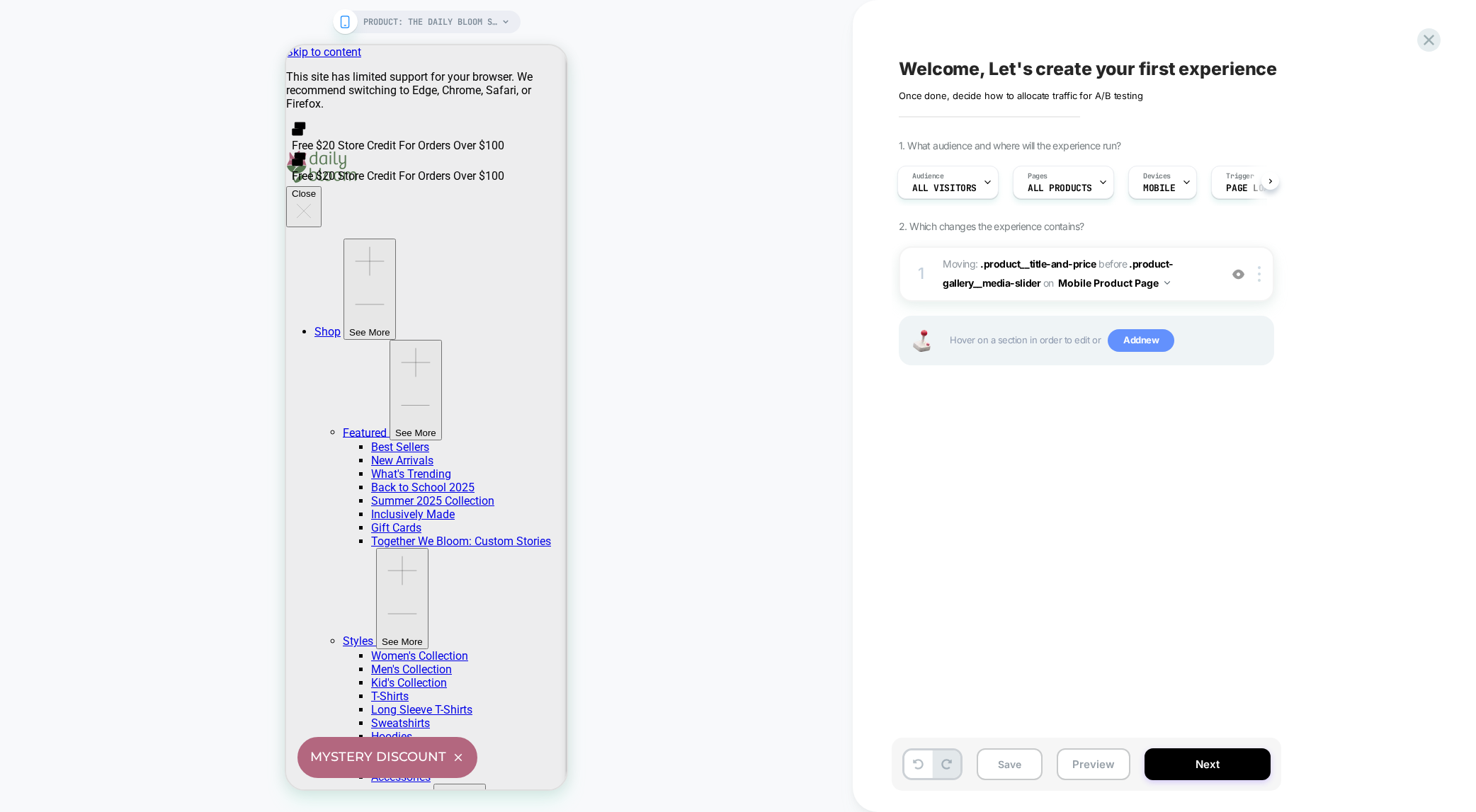
click at [1147, 341] on span "Add new" at bounding box center [1141, 341] width 67 height 23
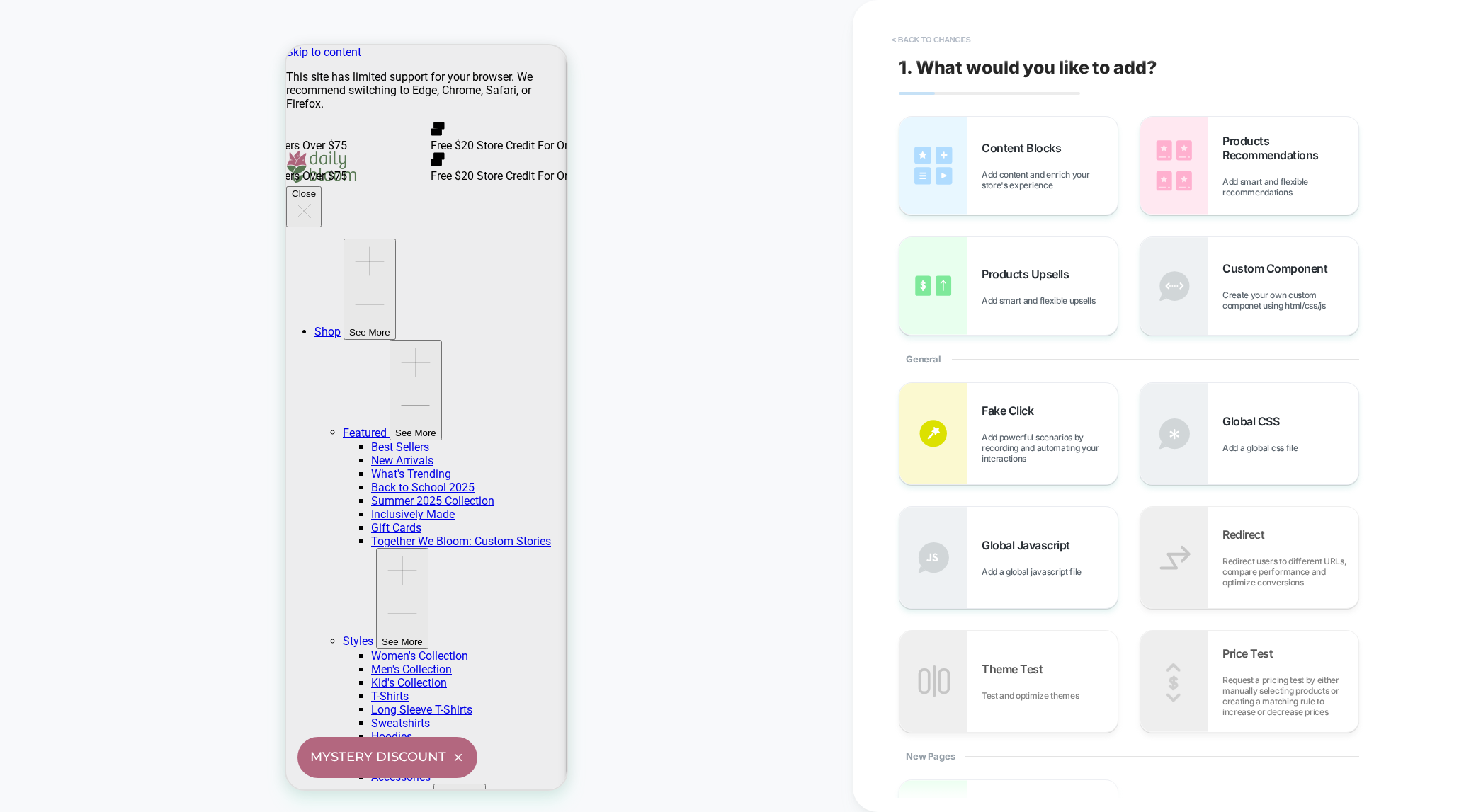
click at [916, 39] on button "< Back to changes" at bounding box center [931, 40] width 93 height 23
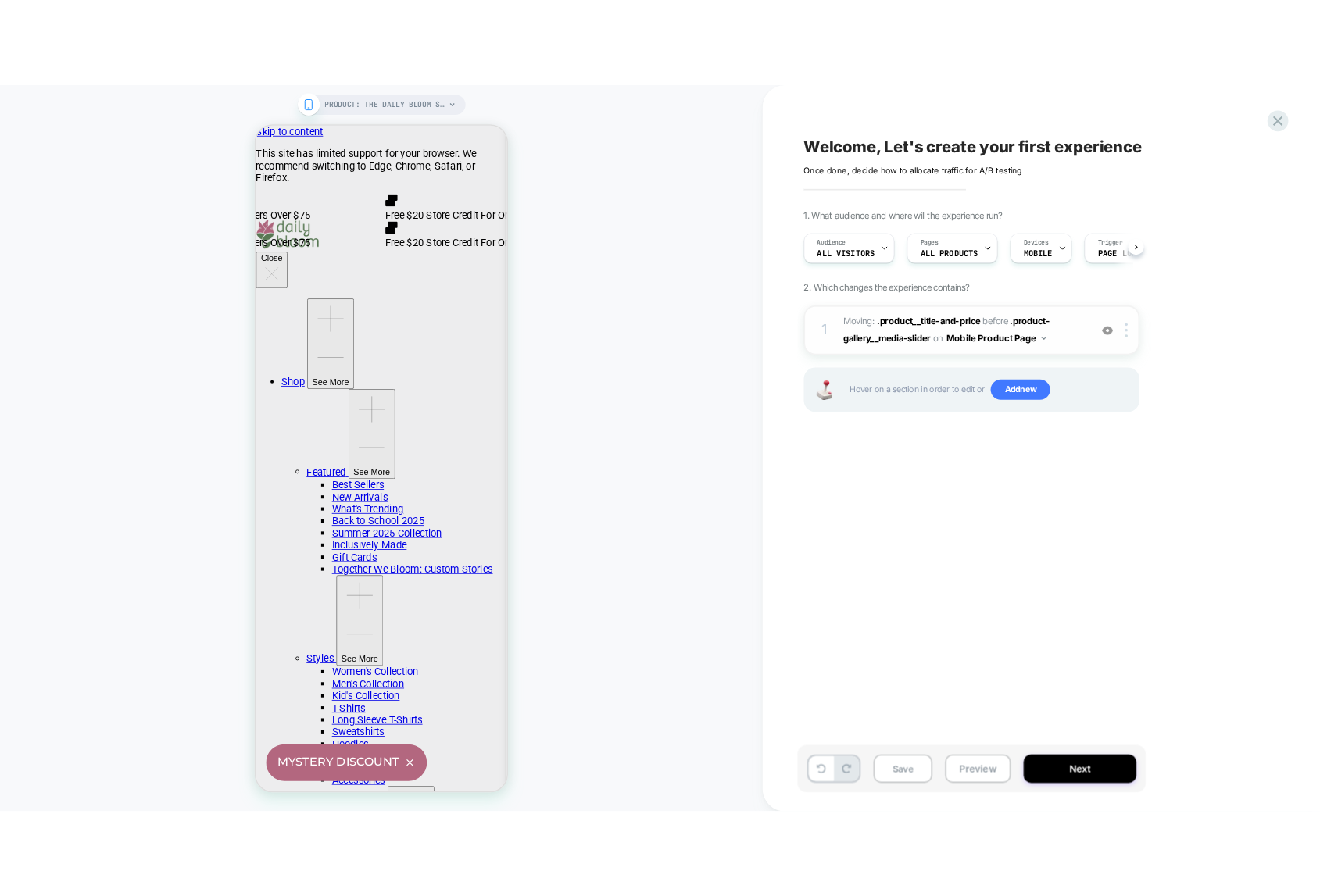
scroll to position [0, 1]
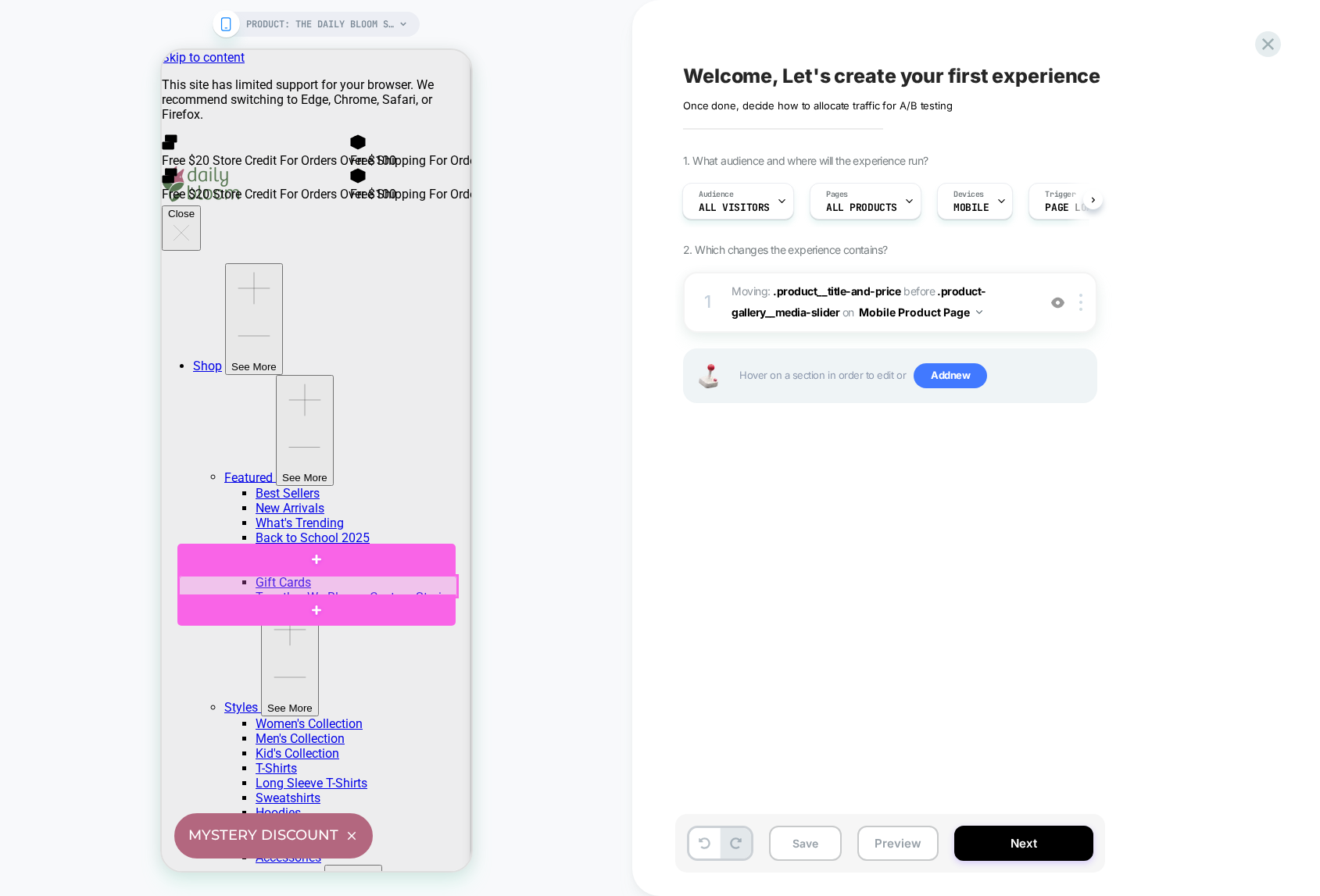
click at [231, 587] on div at bounding box center [317, 586] width 278 height 21
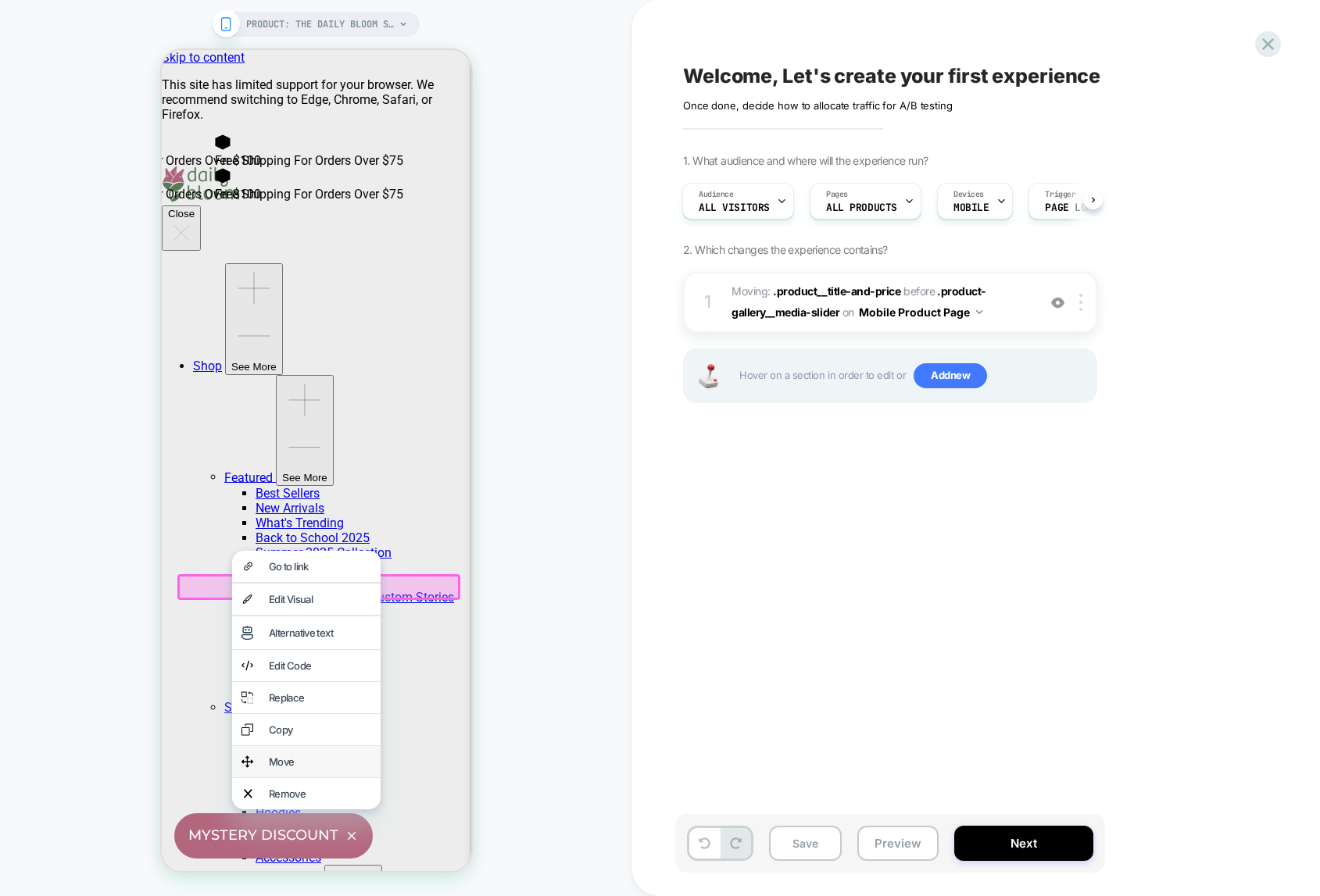
click at [290, 768] on div "Move" at bounding box center [319, 762] width 102 height 12
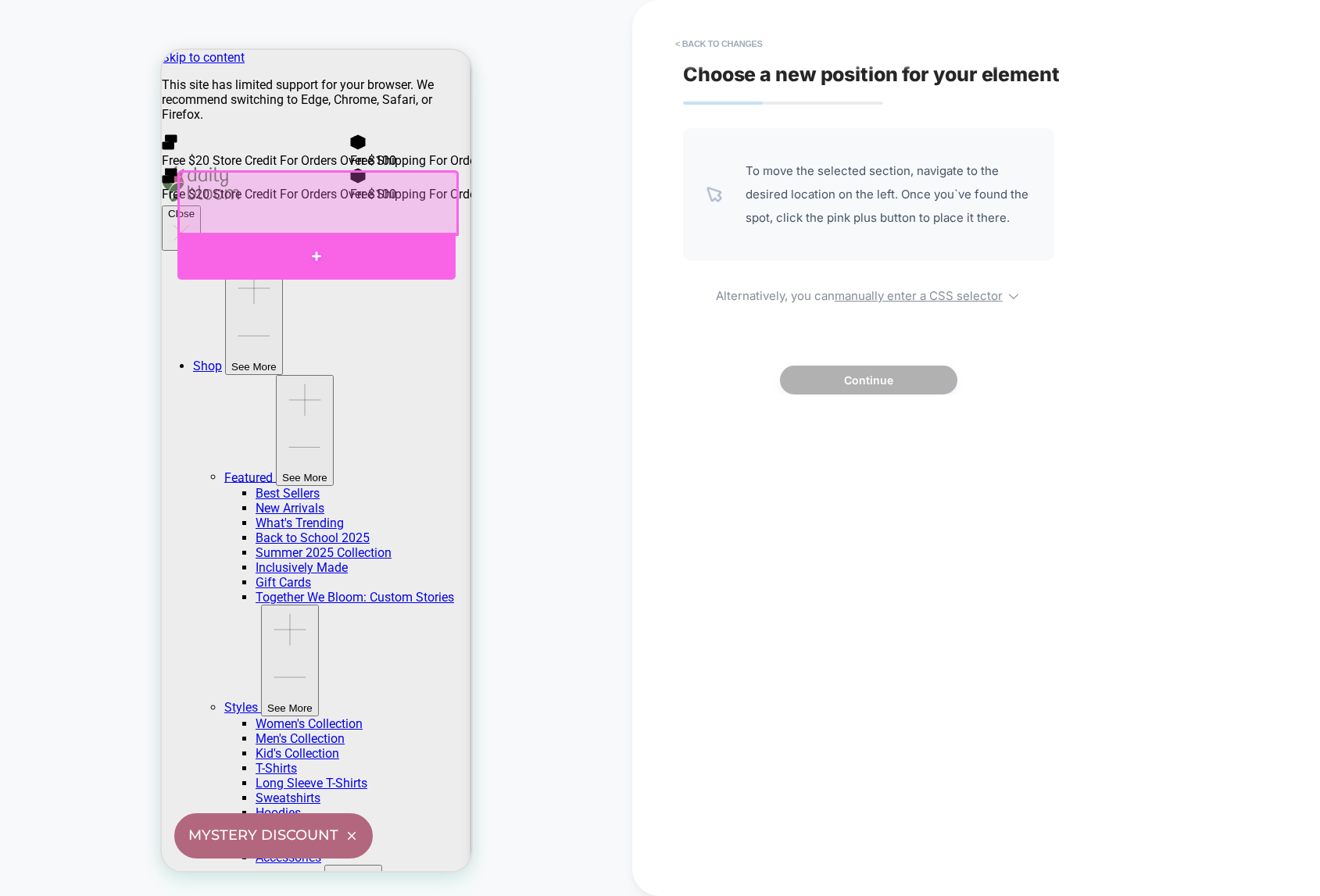
click at [315, 256] on div at bounding box center [315, 256] width 278 height 47
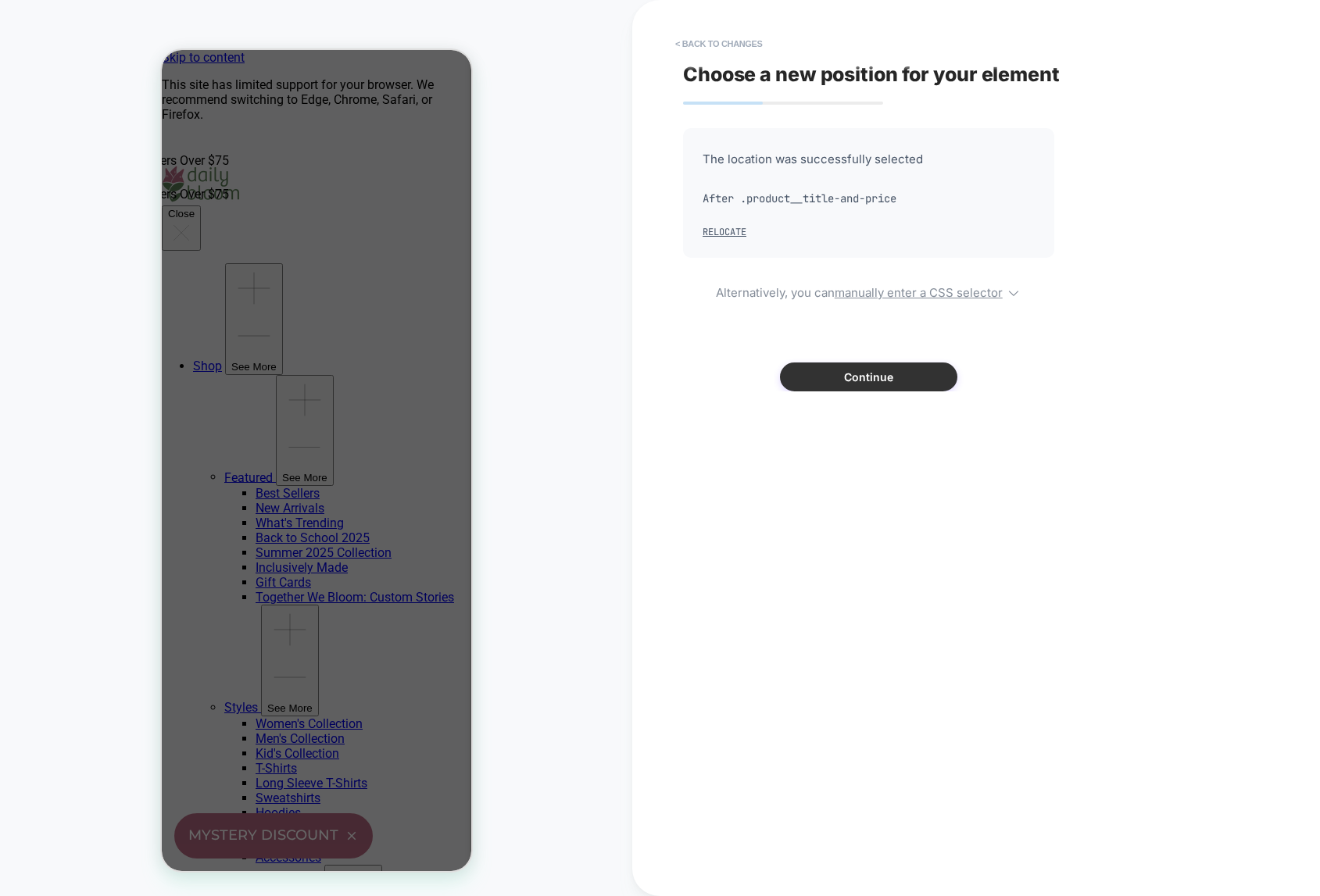
click at [865, 379] on button "Continue" at bounding box center [869, 377] width 178 height 29
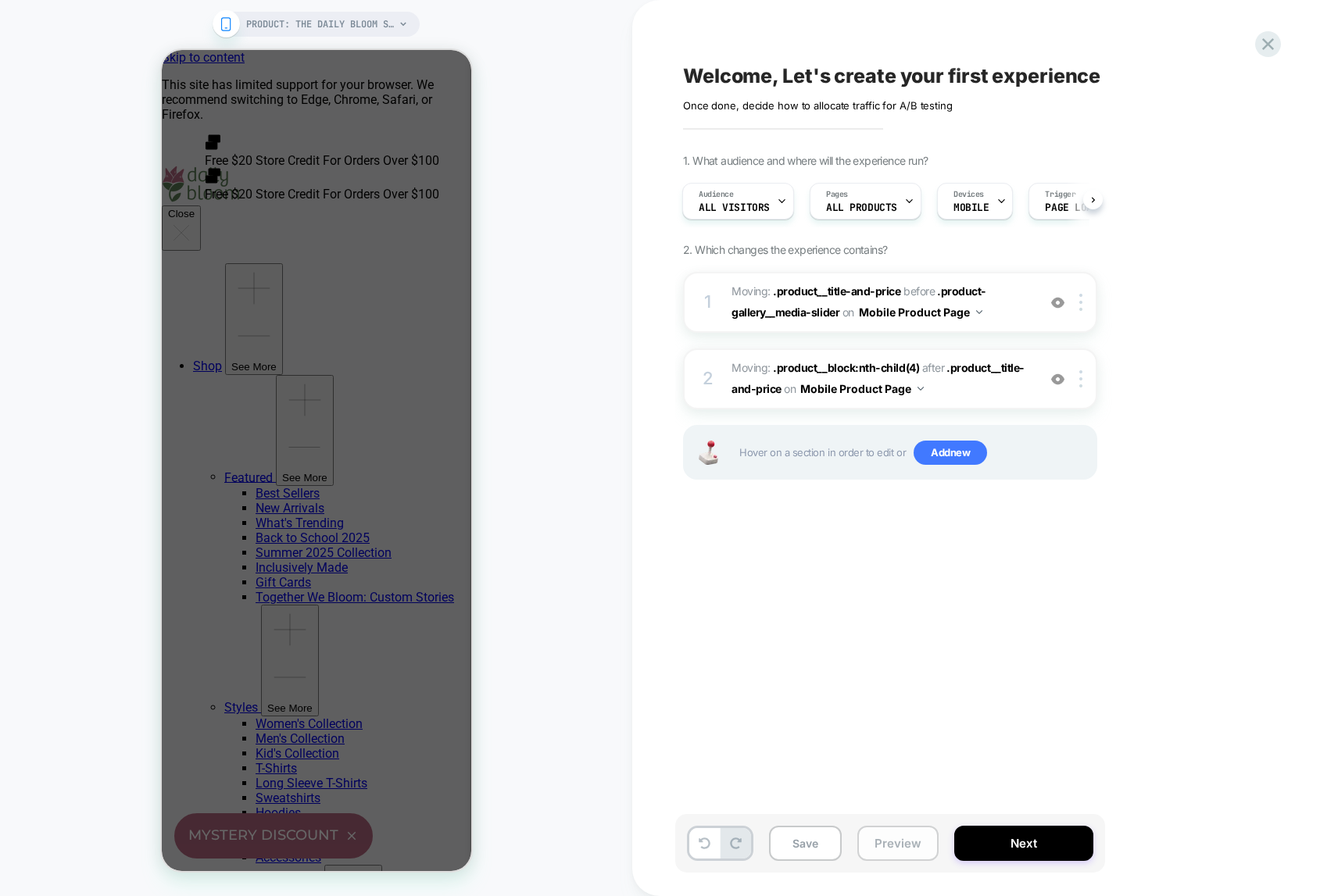
click at [891, 844] on button "Preview" at bounding box center [898, 843] width 81 height 35
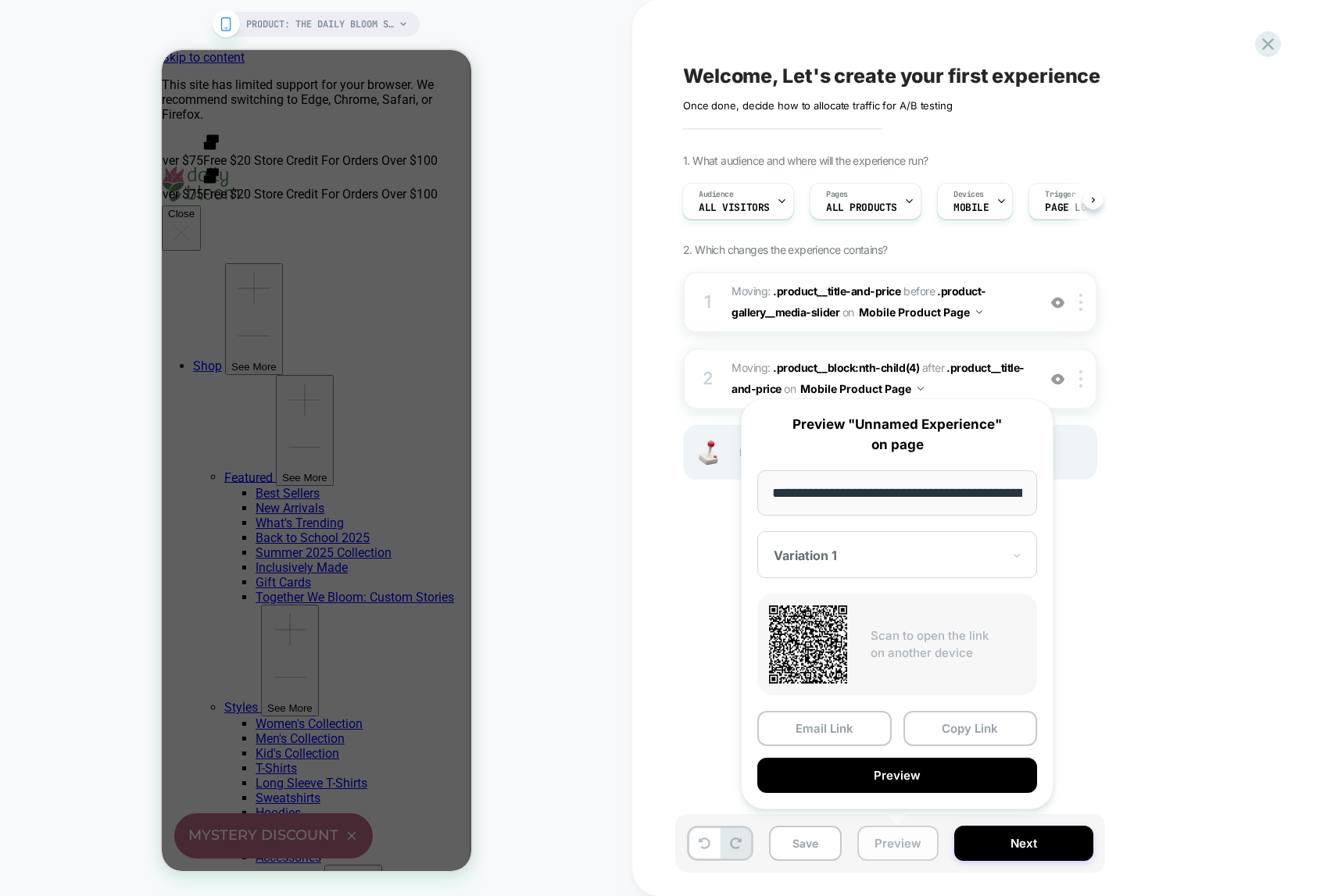
scroll to position [0, 299]
click at [1160, 560] on div "Welcome, Let's create your first experience Click to edit experience details On…" at bounding box center [968, 448] width 586 height 864
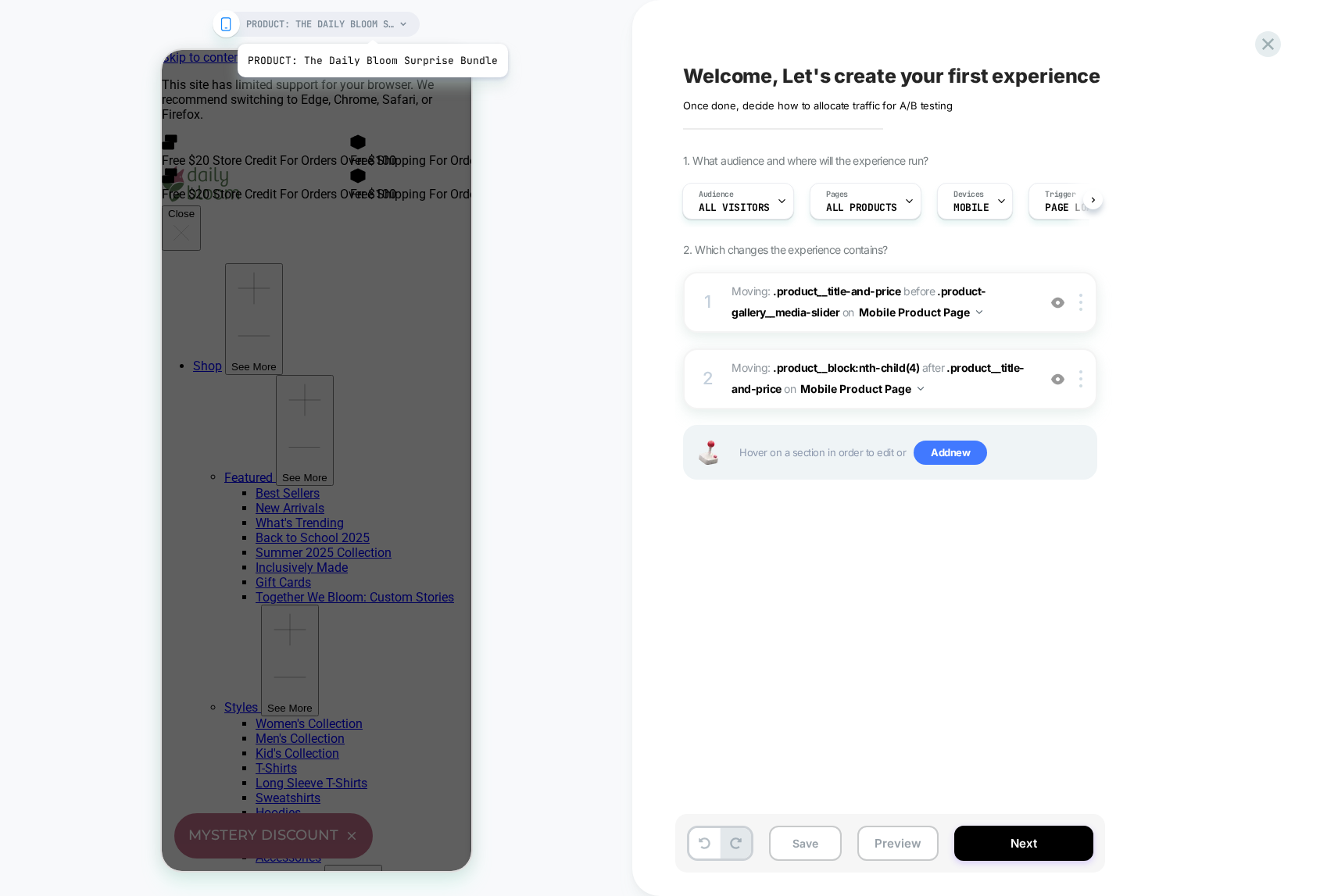
click at [369, 24] on span "PRODUCT: The Daily Bloom Surprise Bundle" at bounding box center [320, 24] width 149 height 25
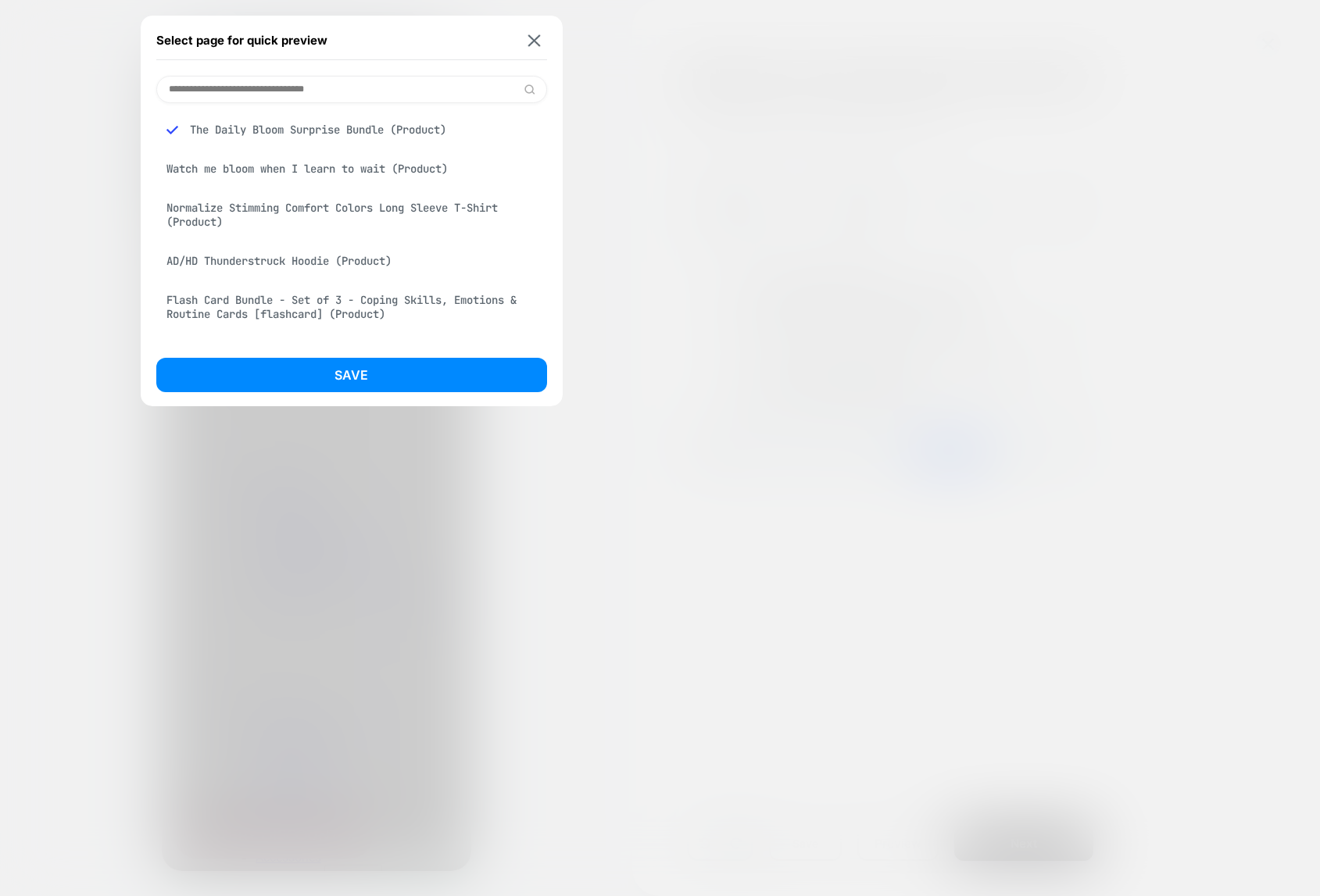
click at [329, 207] on div "Normalize Stimming Comfort Colors Long Sleeve T-Shirt (Product)" at bounding box center [351, 215] width 391 height 44
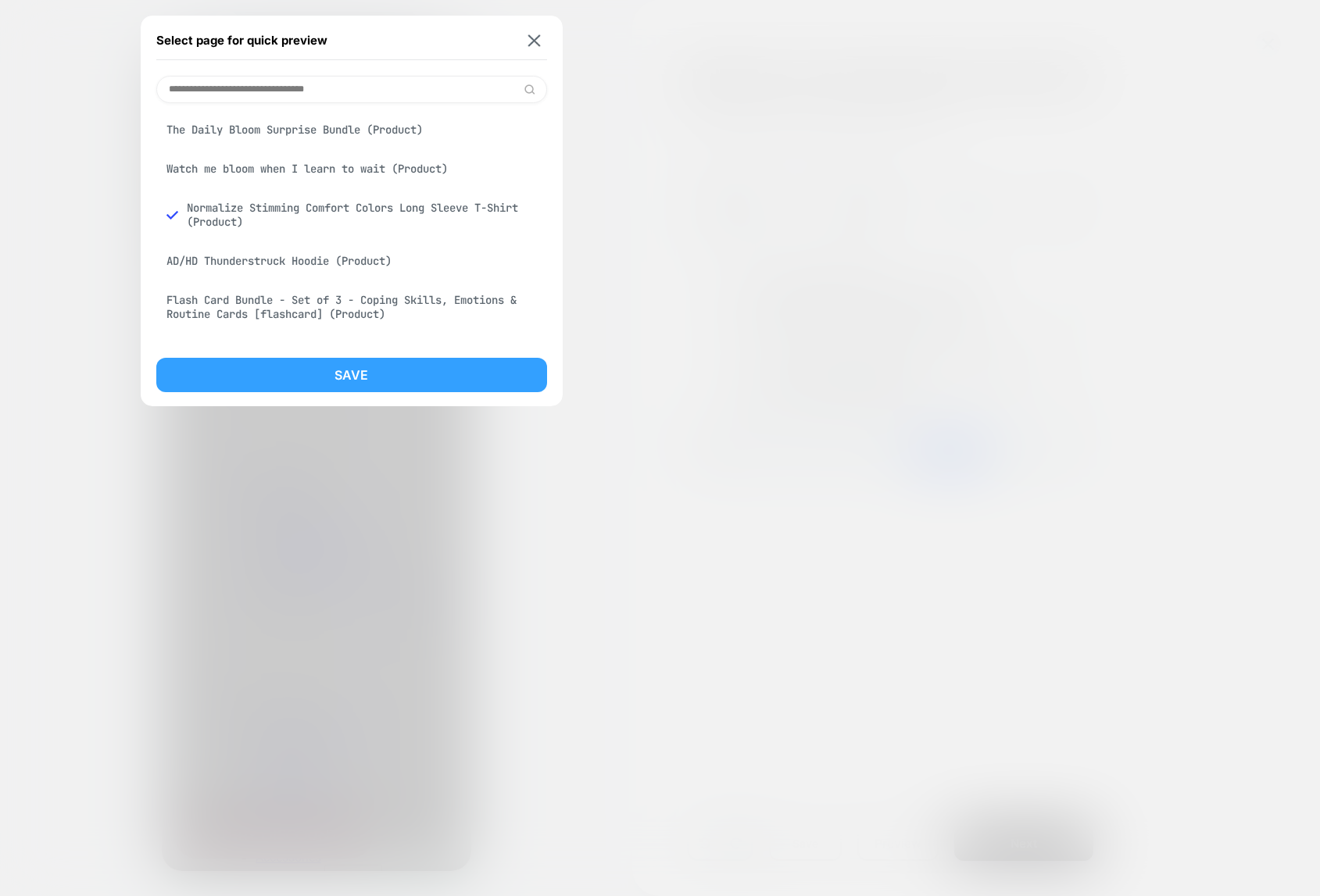
click at [336, 378] on button "Save" at bounding box center [351, 374] width 391 height 34
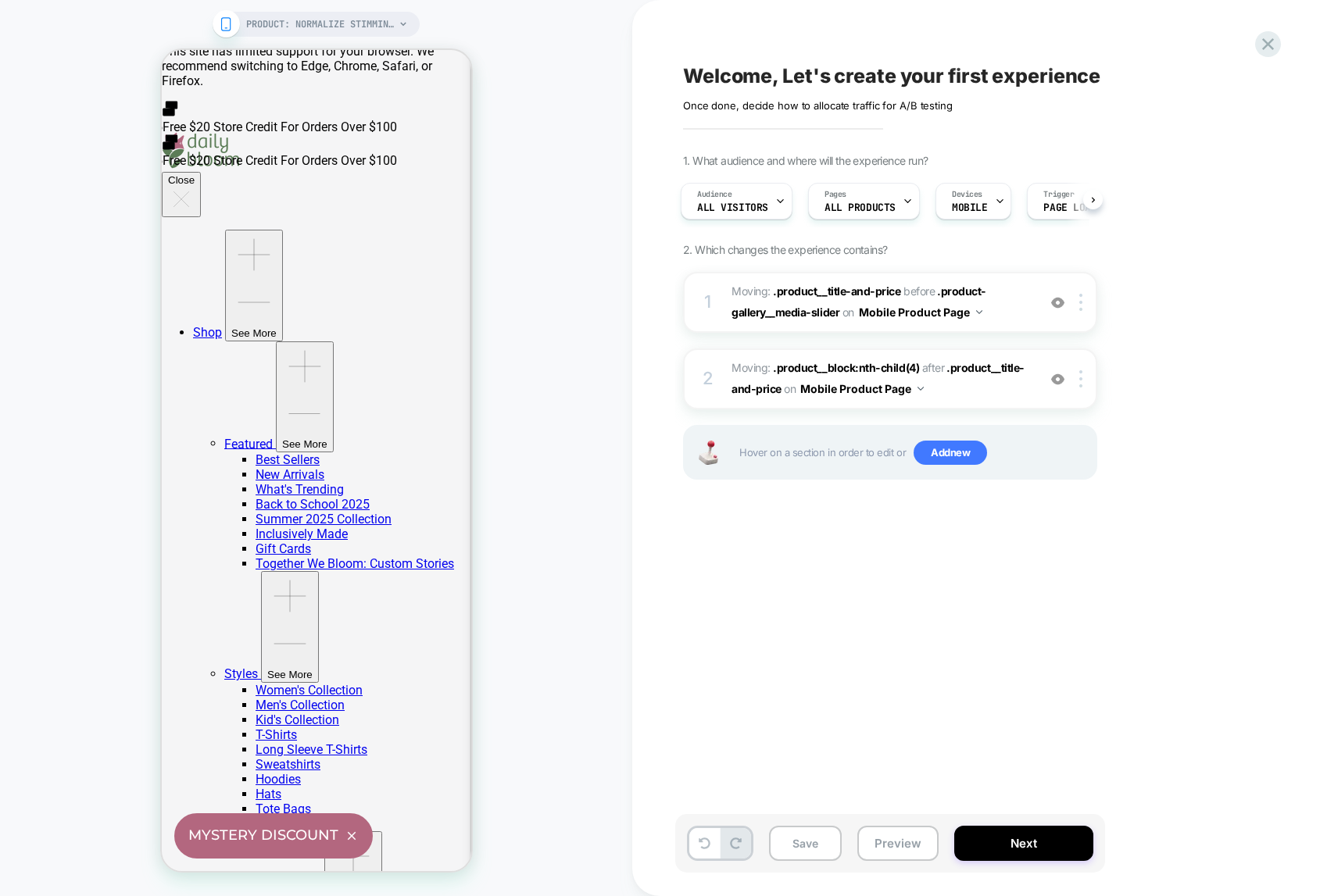
scroll to position [29, 0]
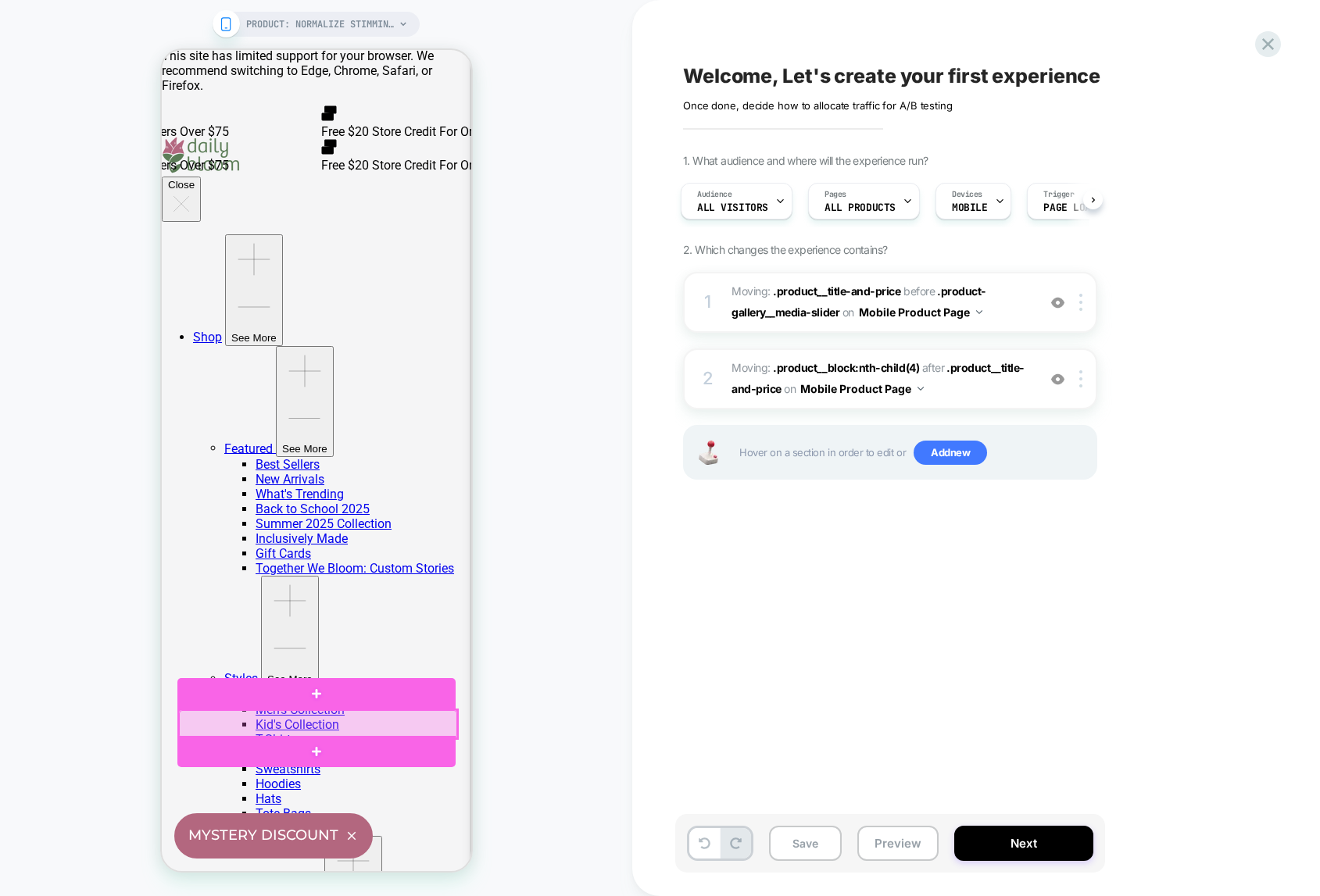
click at [226, 722] on div at bounding box center [317, 723] width 278 height 27
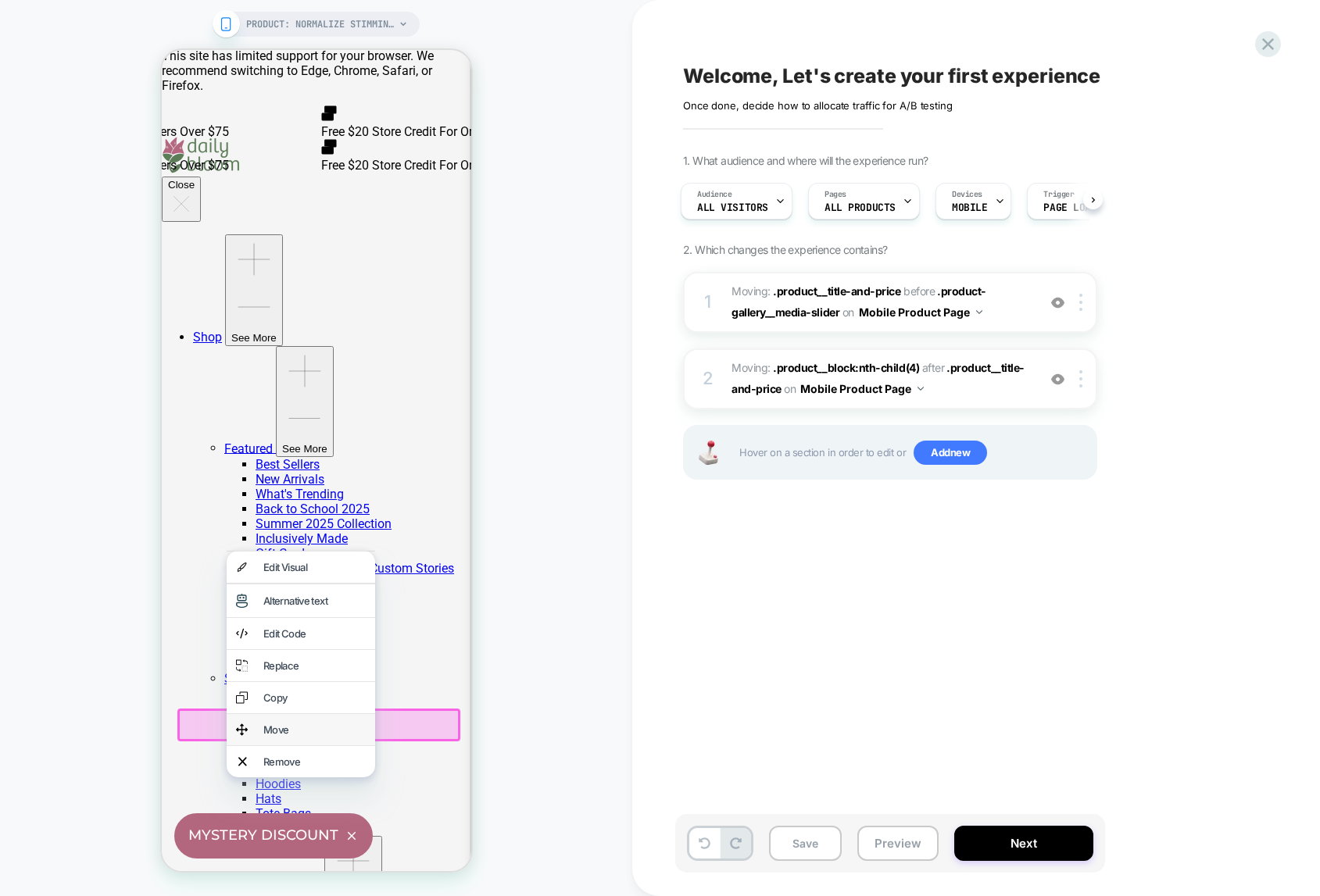
click at [262, 736] on div "Move" at bounding box center [313, 729] width 102 height 12
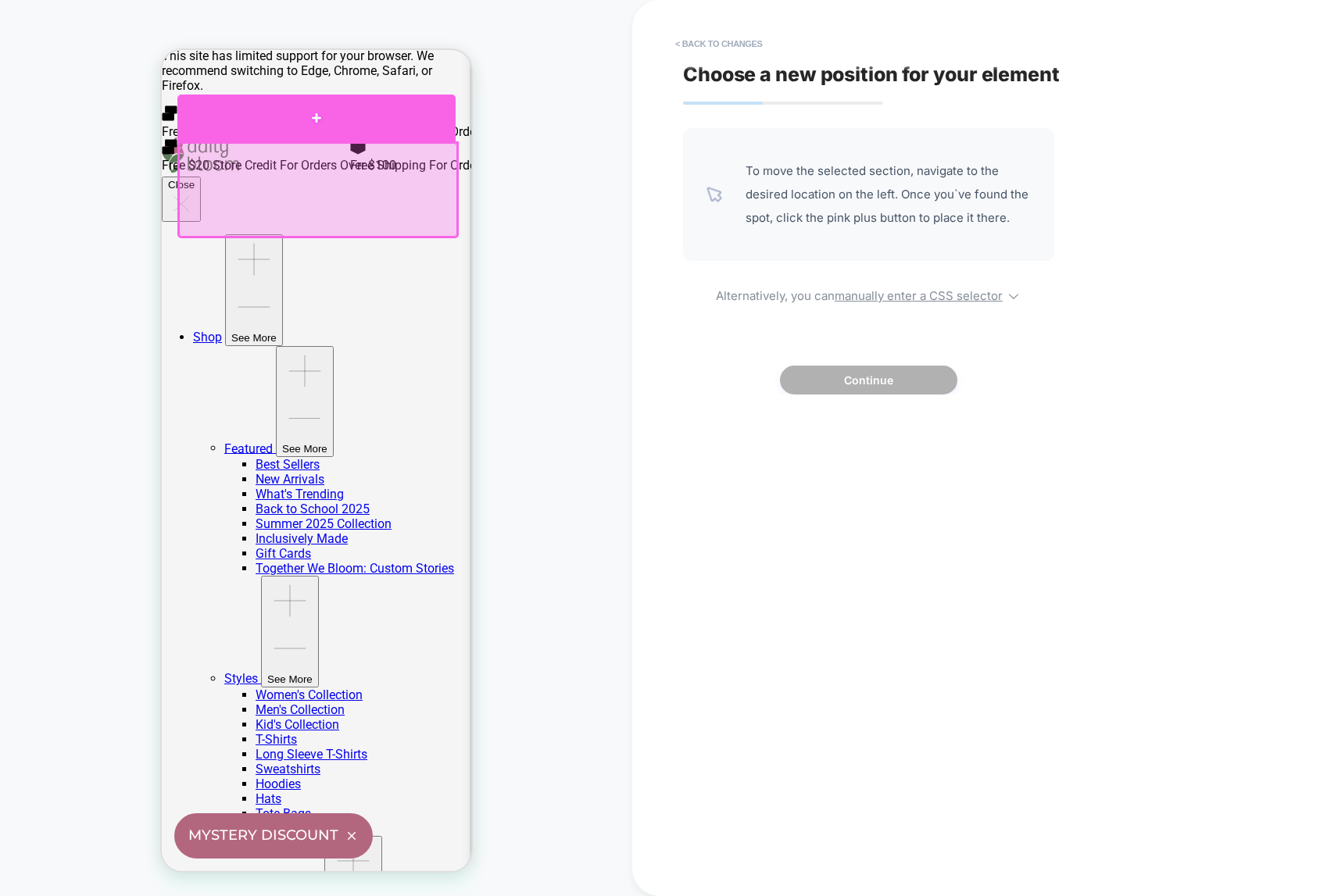
click at [315, 119] on div at bounding box center [315, 118] width 278 height 47
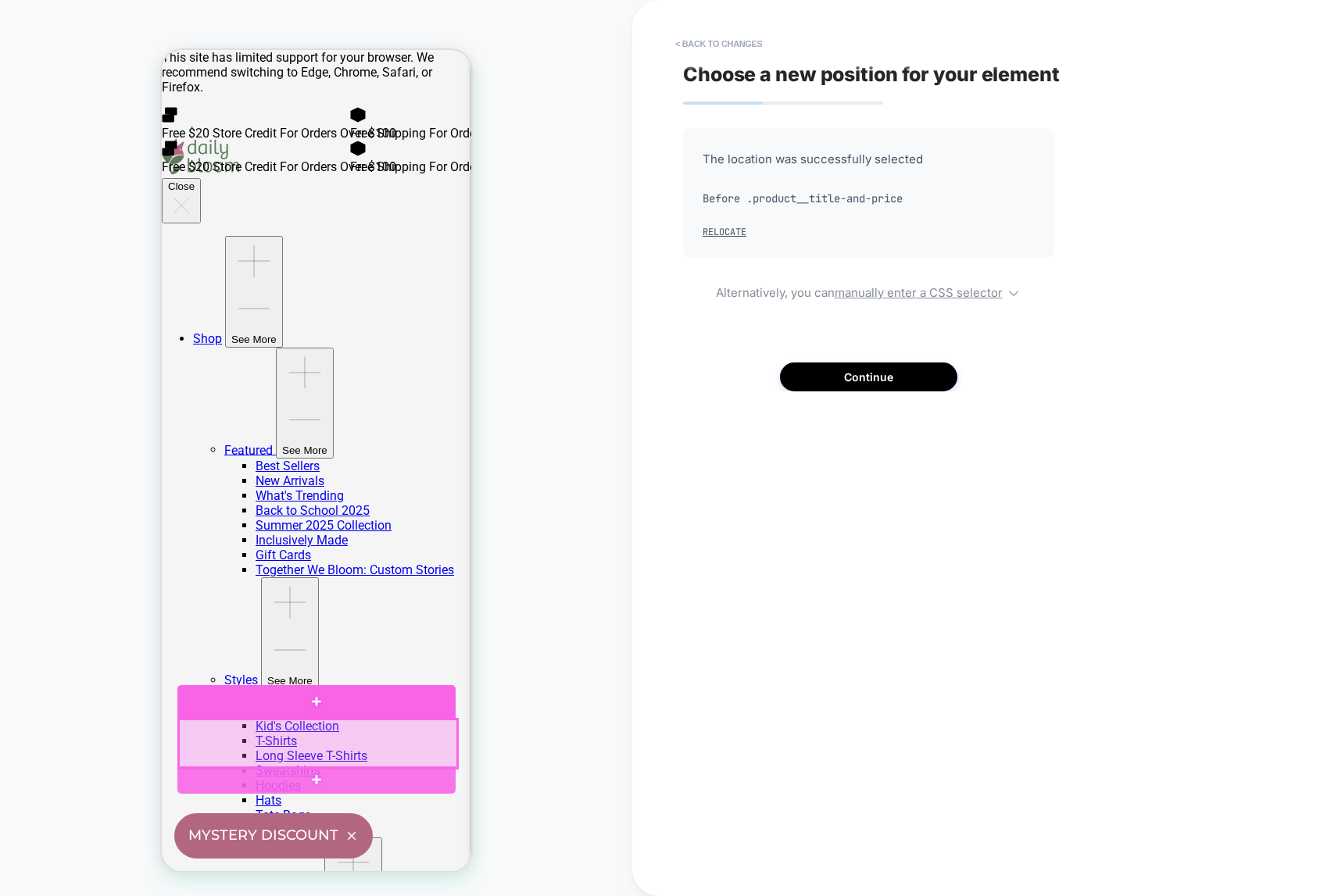
scroll to position [0, 0]
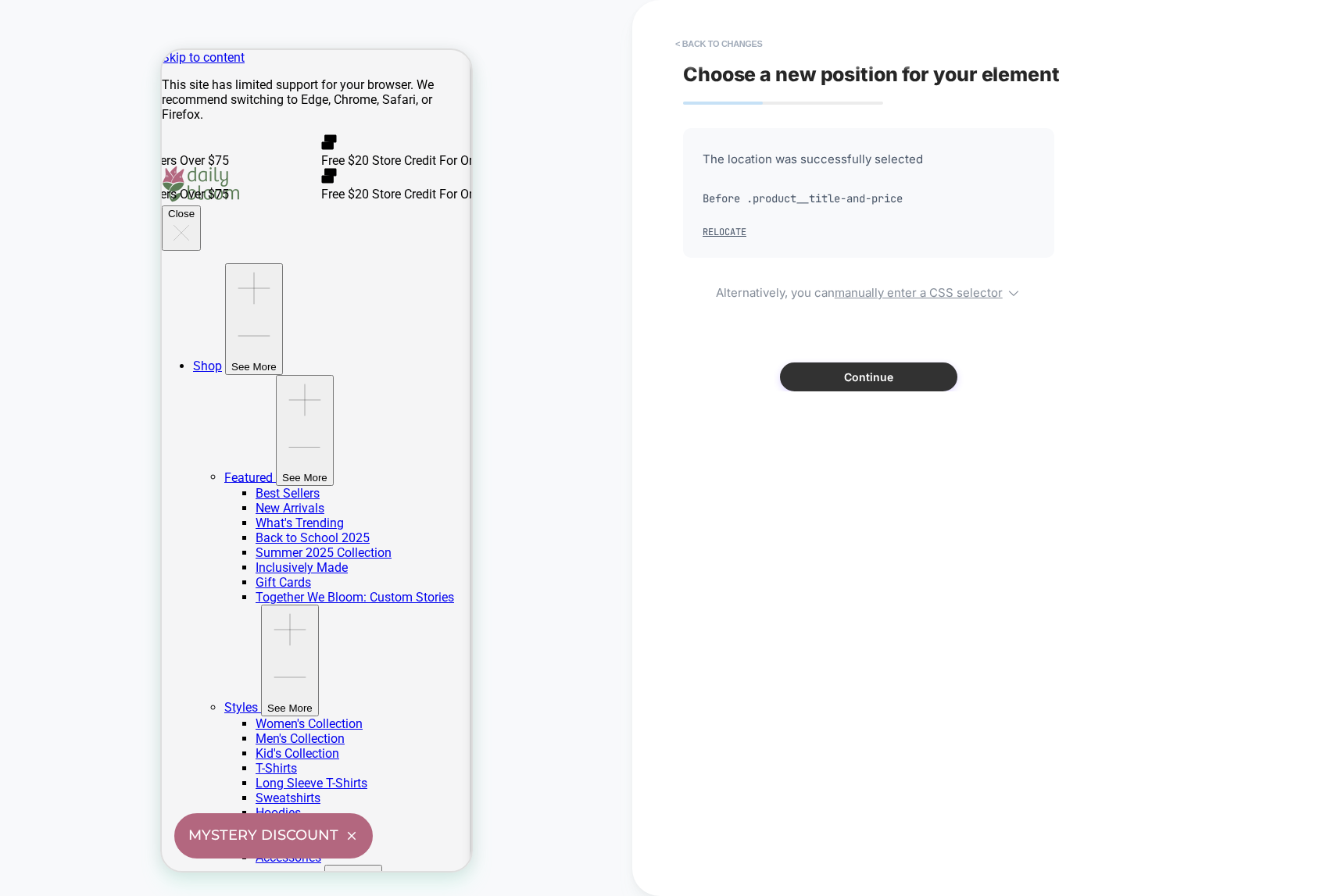
click at [890, 373] on button "Continue" at bounding box center [869, 377] width 178 height 29
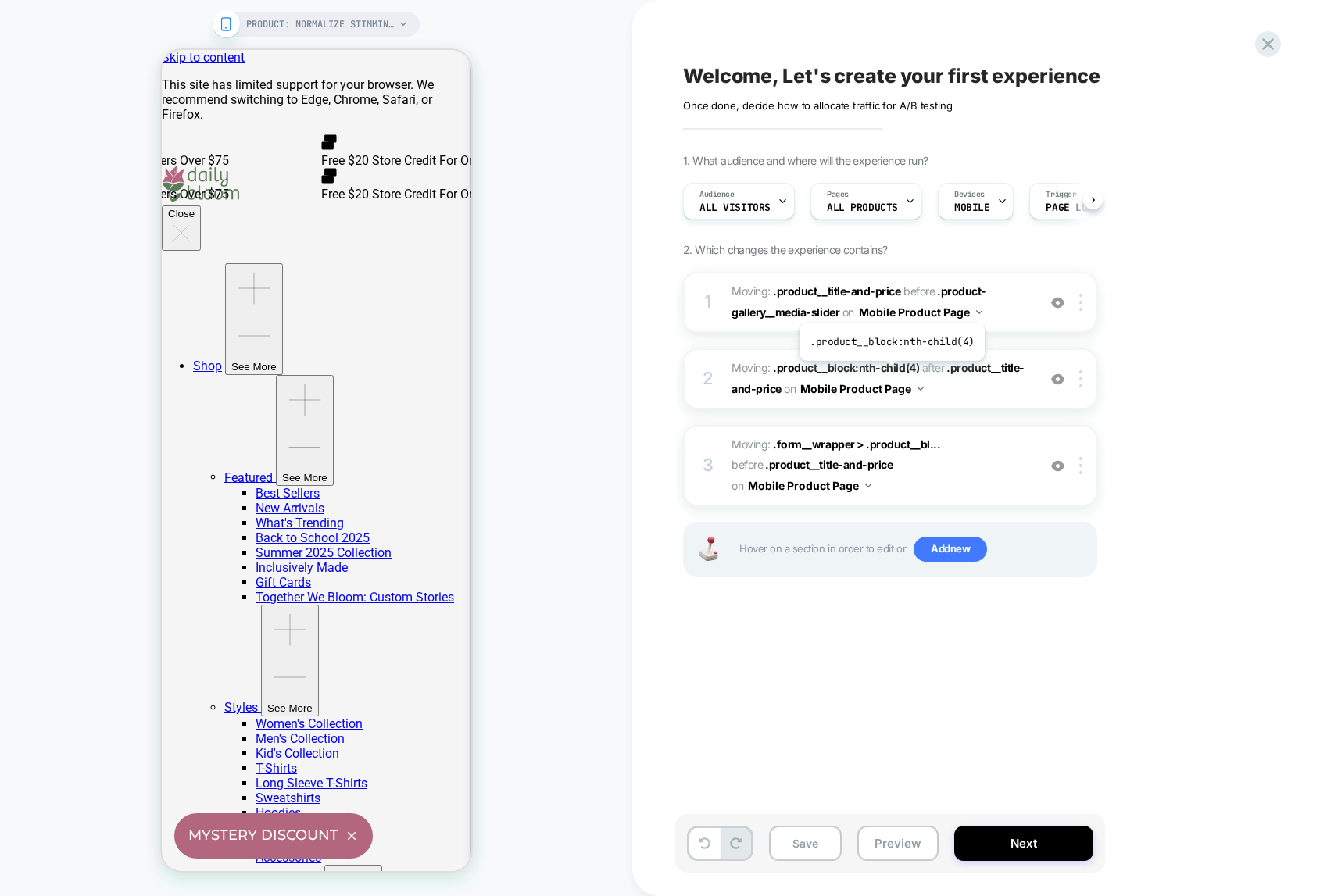
scroll to position [0, 1]
click at [368, 32] on span "PRODUCT: Normalize Stimming Comfort Colors Long Sleeve T-Shirt" at bounding box center [320, 24] width 149 height 25
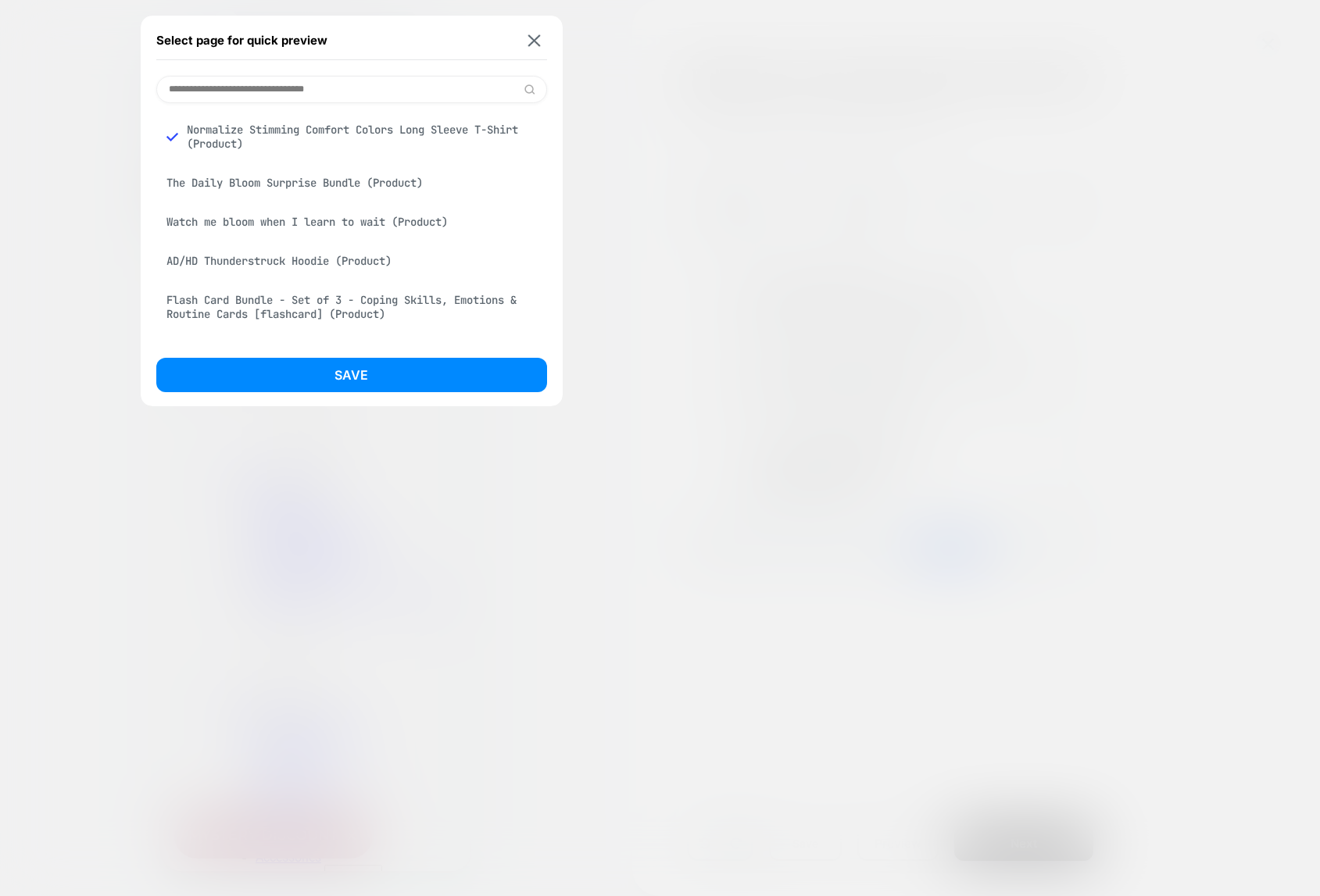
click at [303, 181] on div "The Daily Bloom Surprise Bundle (Product)" at bounding box center [351, 183] width 391 height 30
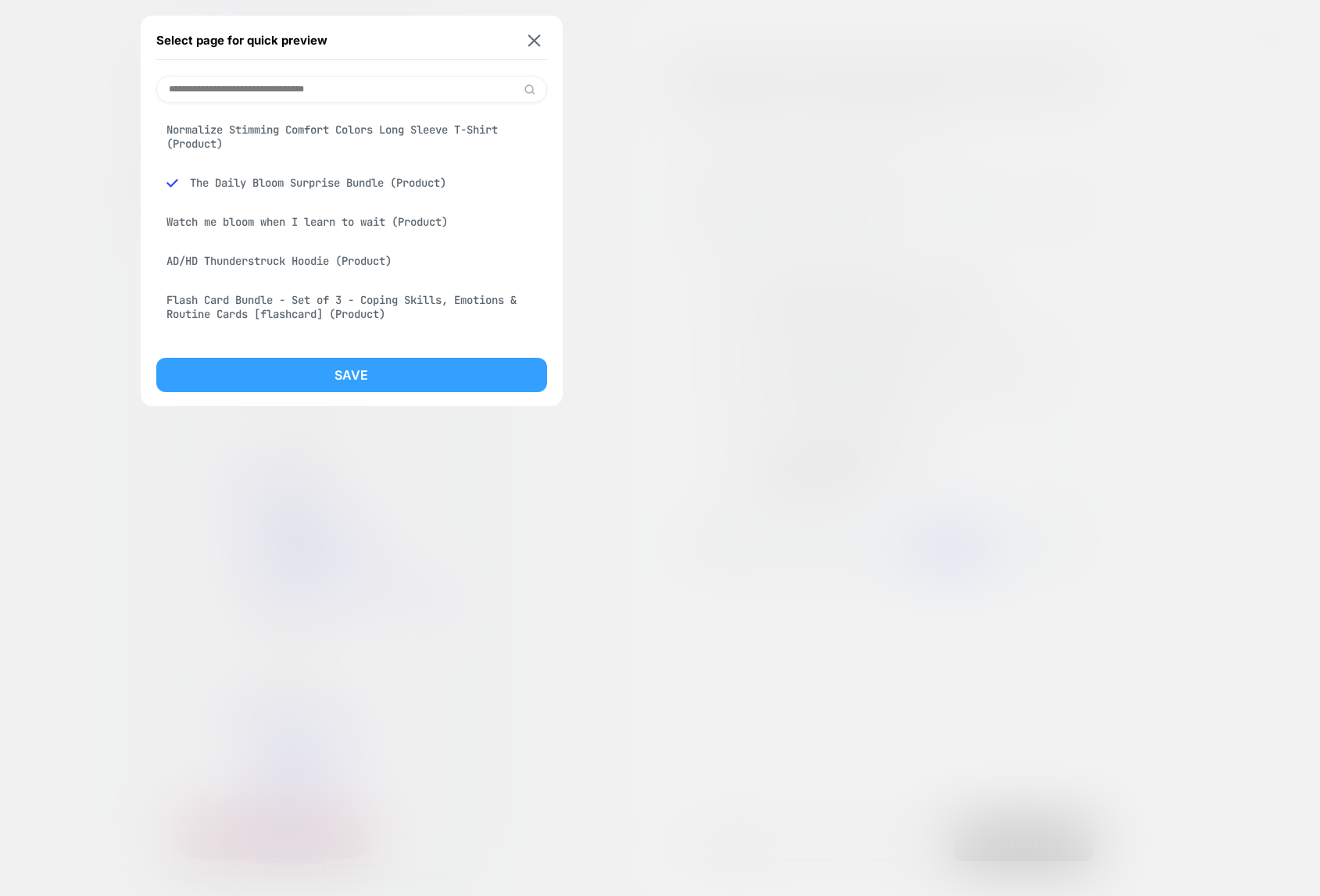
click at [372, 371] on button "Save" at bounding box center [351, 374] width 391 height 34
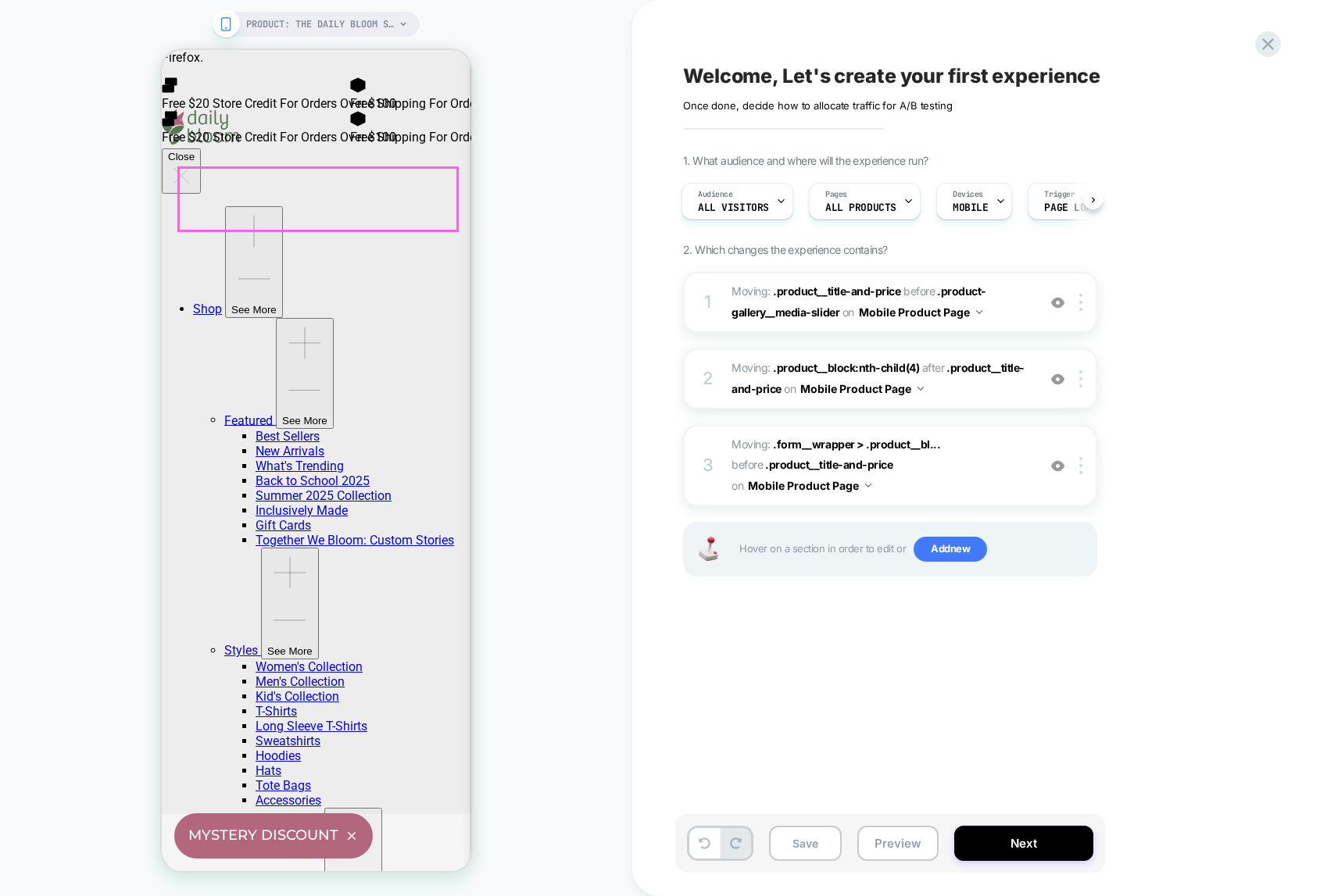
scroll to position [0, 0]
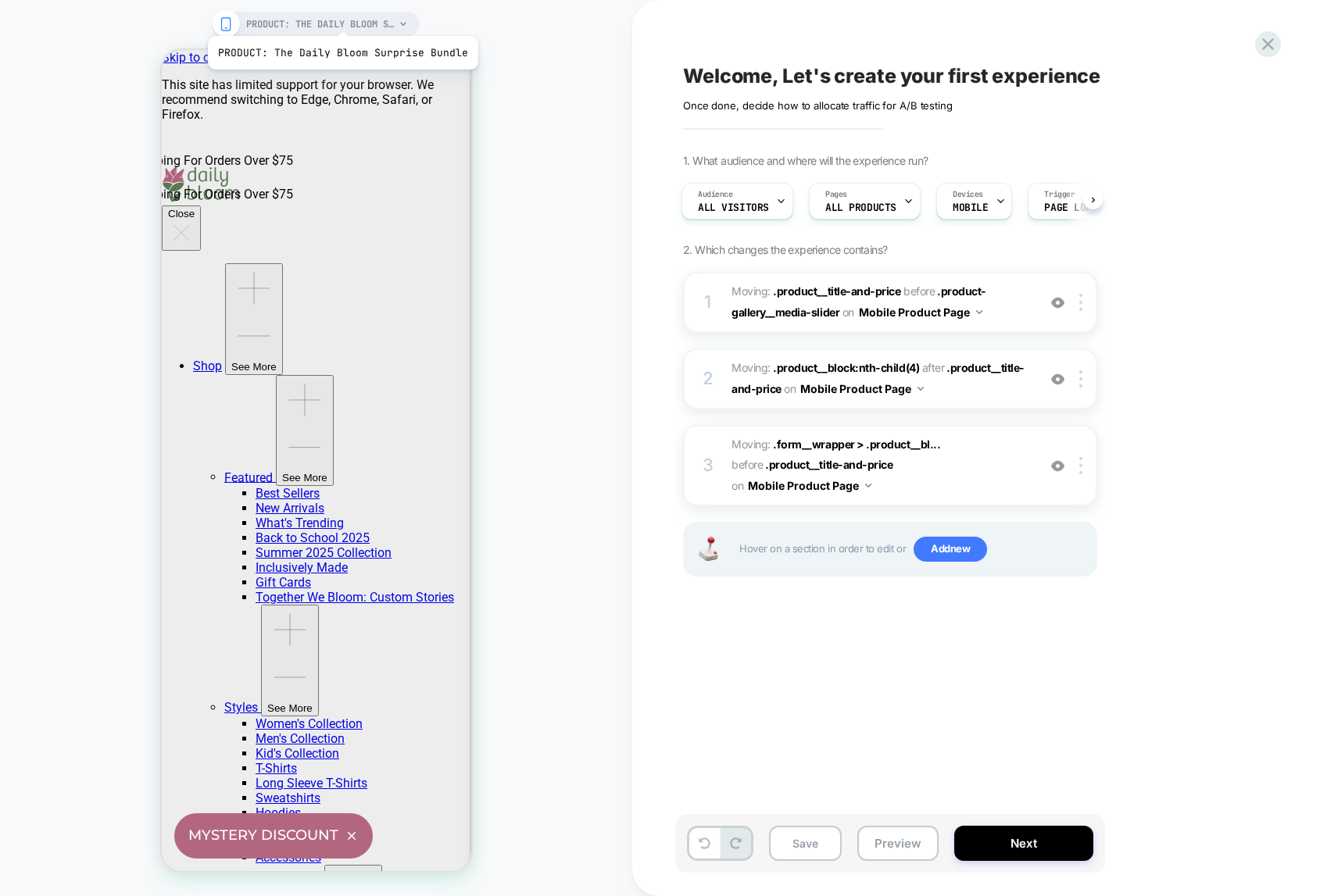
click at [340, 17] on span "PRODUCT: The Daily Bloom Surprise Bundle" at bounding box center [320, 24] width 149 height 25
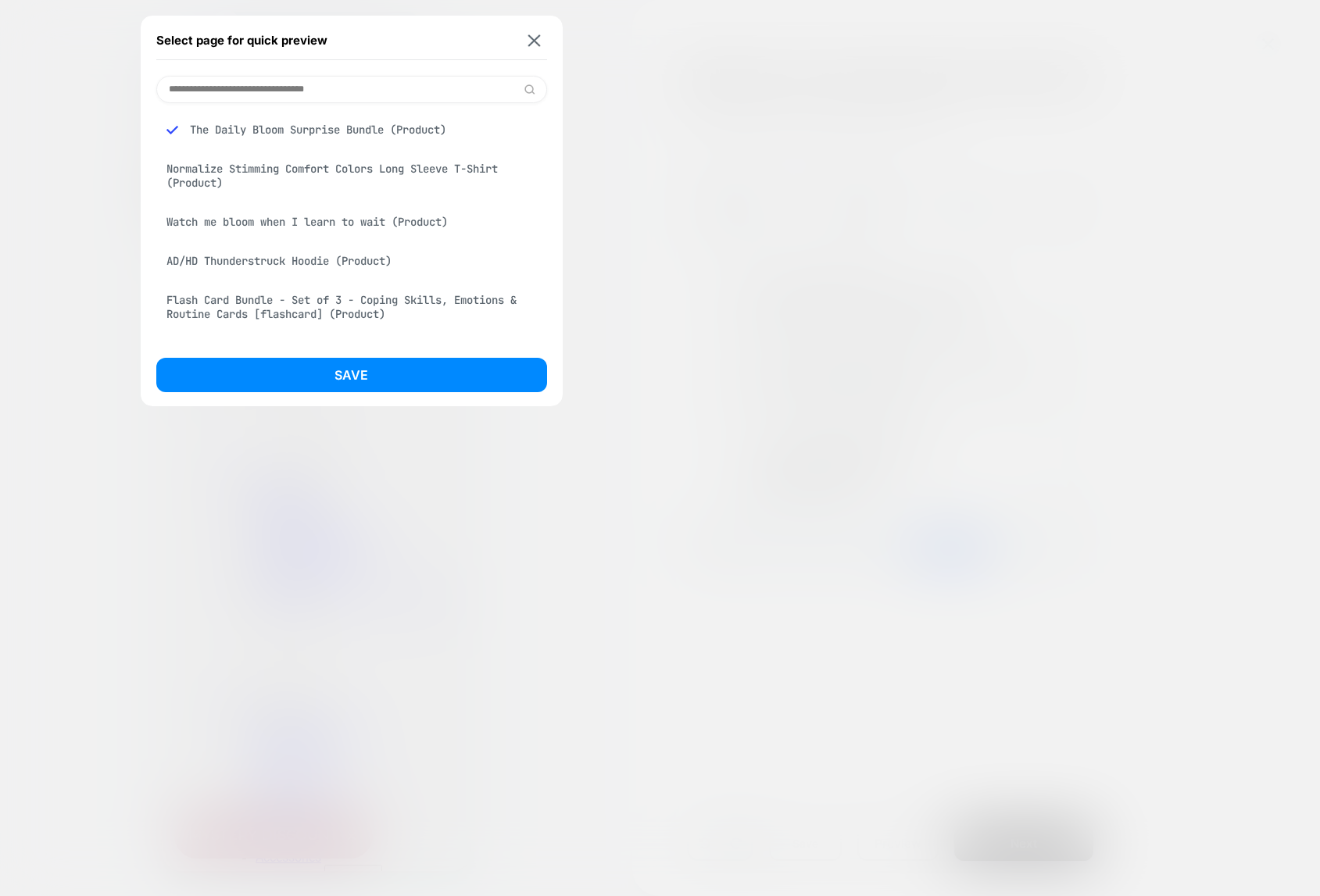
click at [337, 221] on div "Watch me bloom when I learn to wait (Product)" at bounding box center [351, 222] width 391 height 30
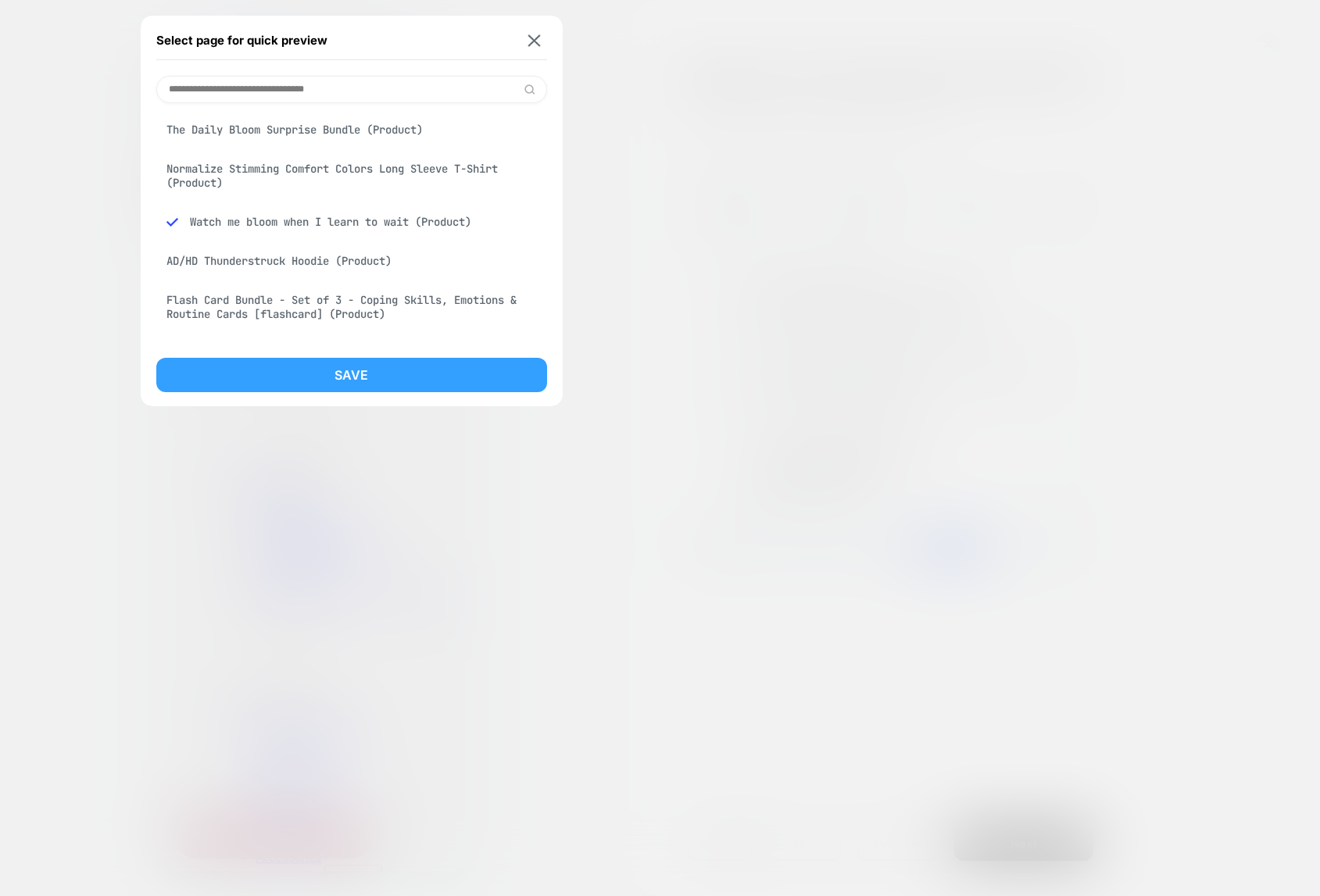
click at [355, 379] on button "Save" at bounding box center [351, 374] width 391 height 34
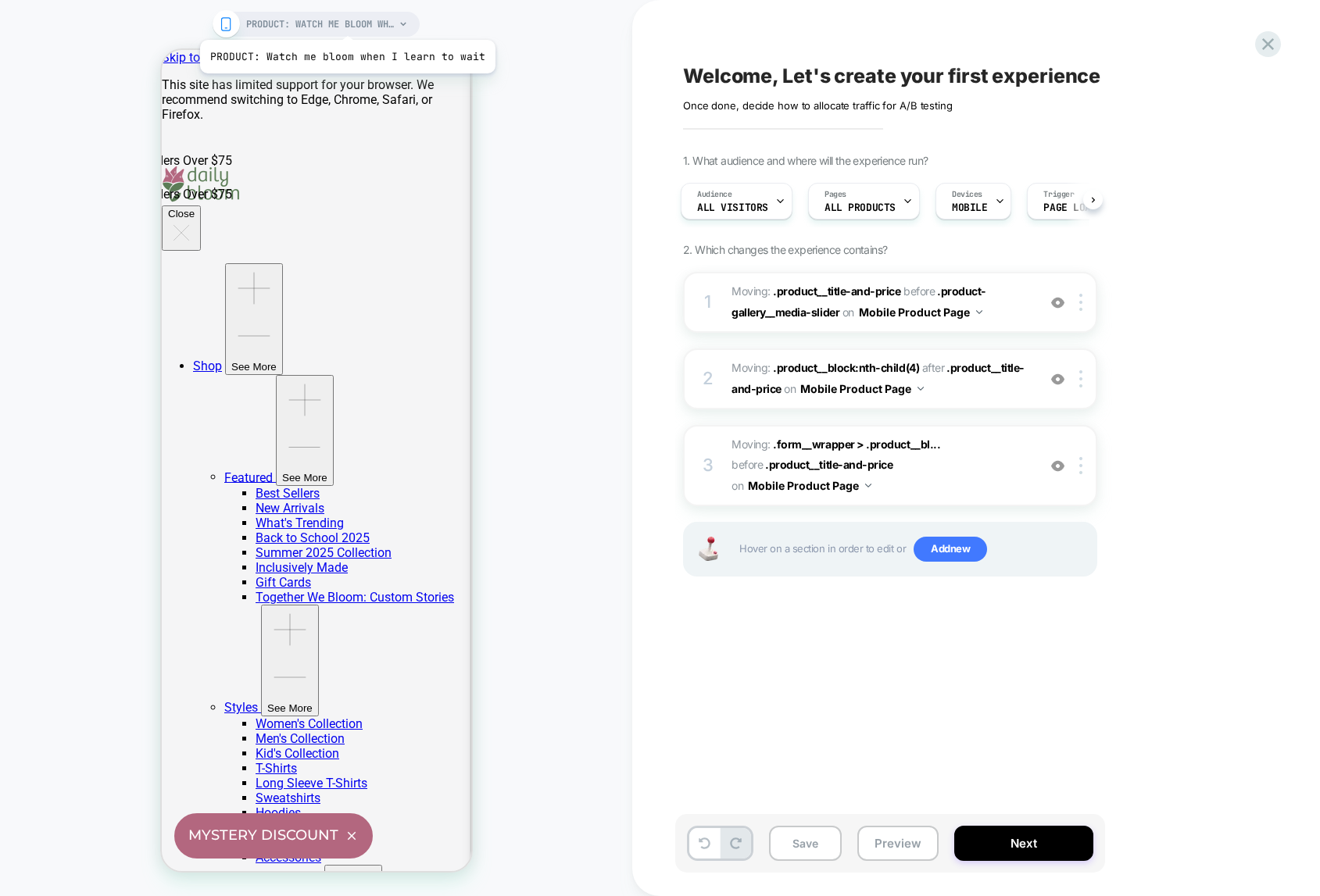
click at [344, 20] on span "PRODUCT: Watch me bloom when I learn to wait" at bounding box center [320, 24] width 149 height 25
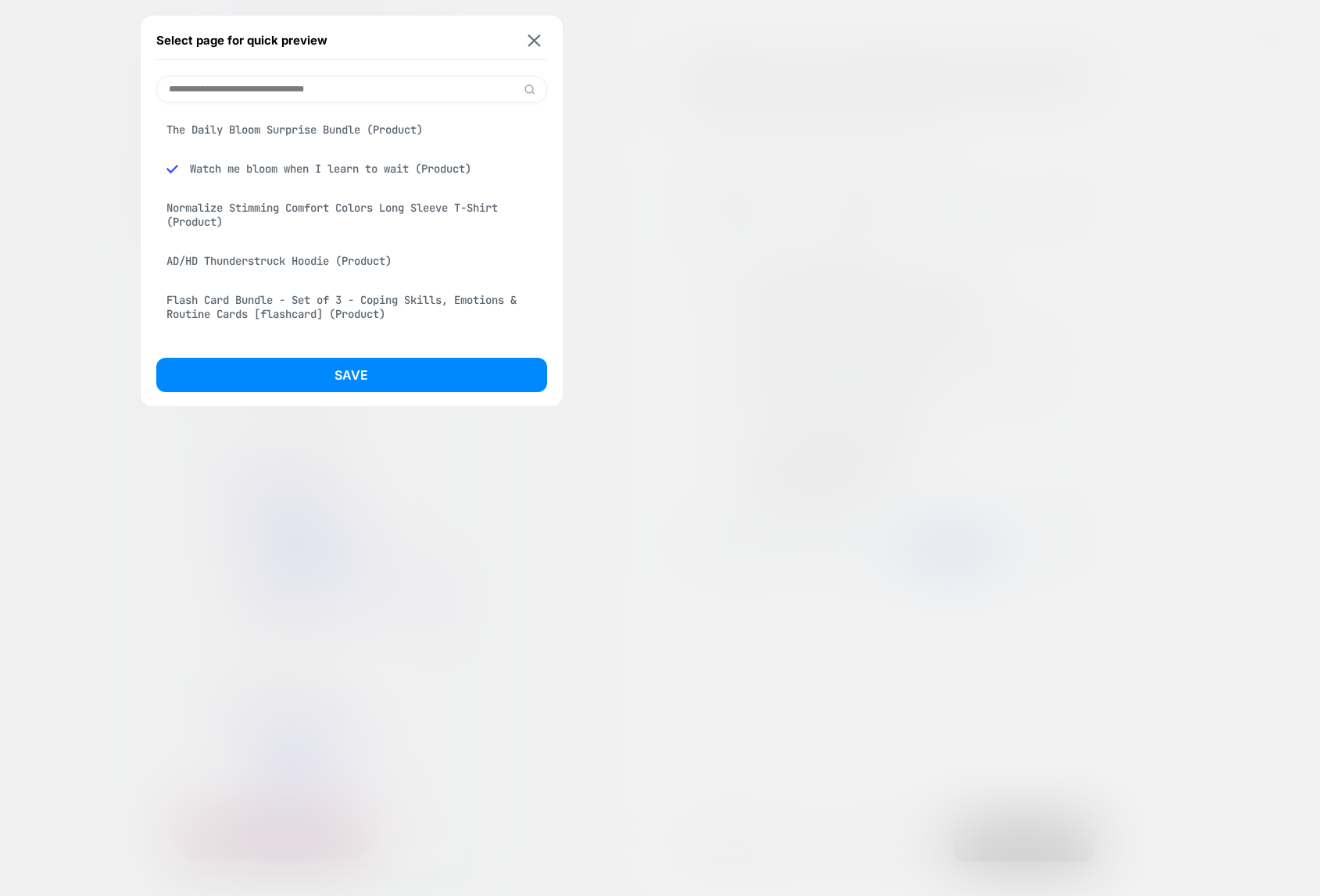
click at [301, 260] on div "AD/HD Thunderstruck Hoodie (Product)" at bounding box center [351, 261] width 391 height 30
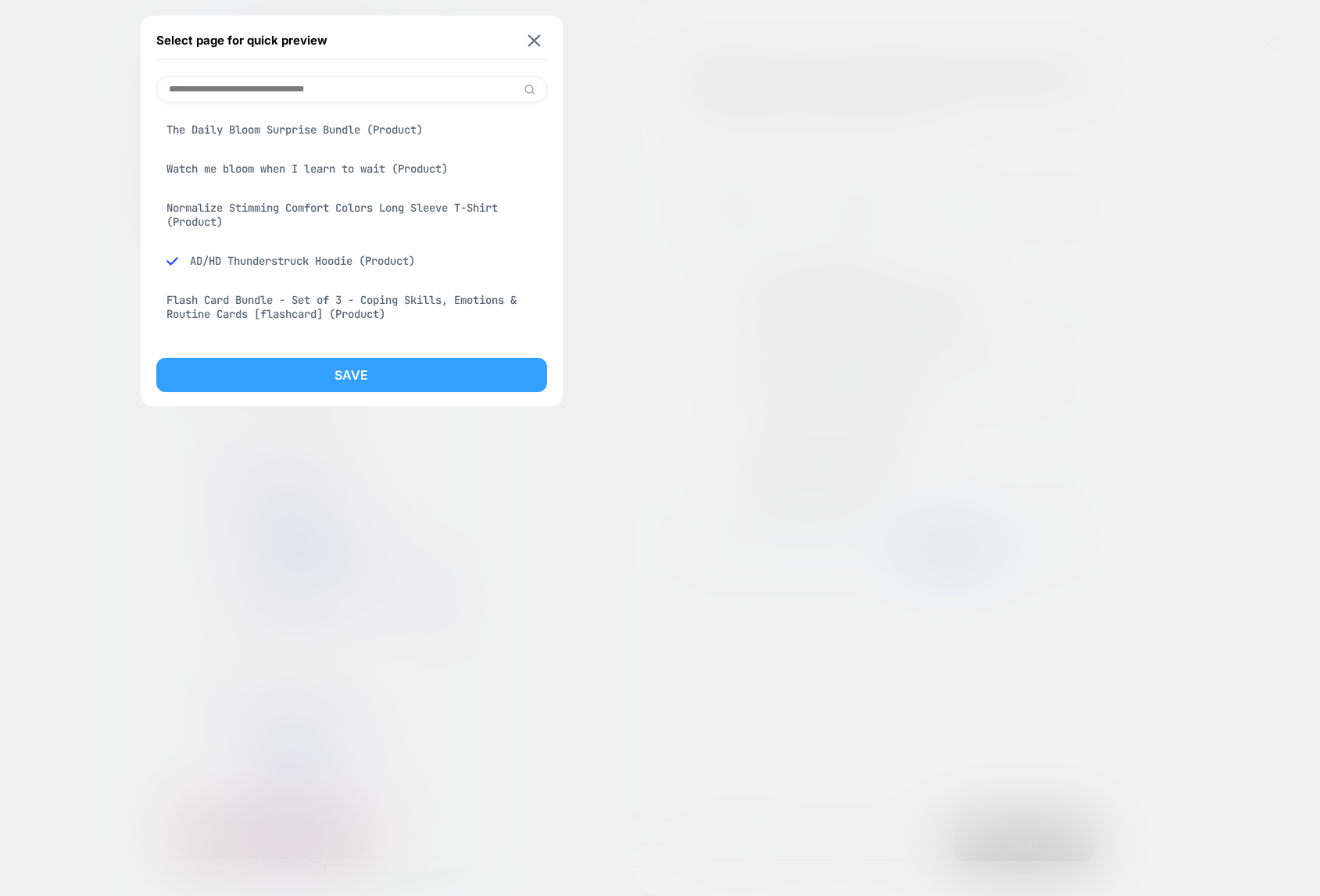
click at [368, 380] on button "Save" at bounding box center [351, 374] width 391 height 34
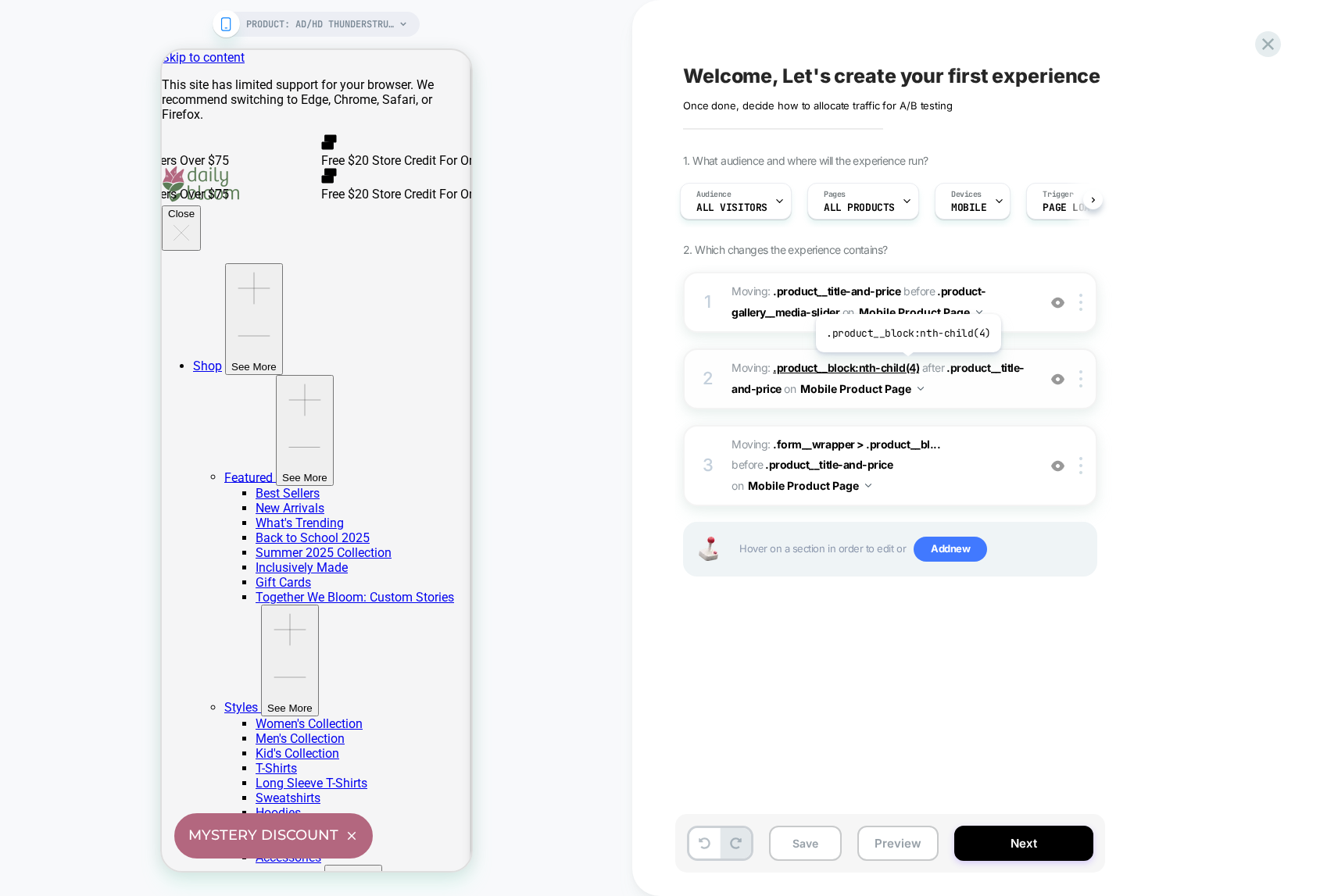
click at [906, 364] on span ".product__block:nth-child(4)" at bounding box center [845, 368] width 146 height 13
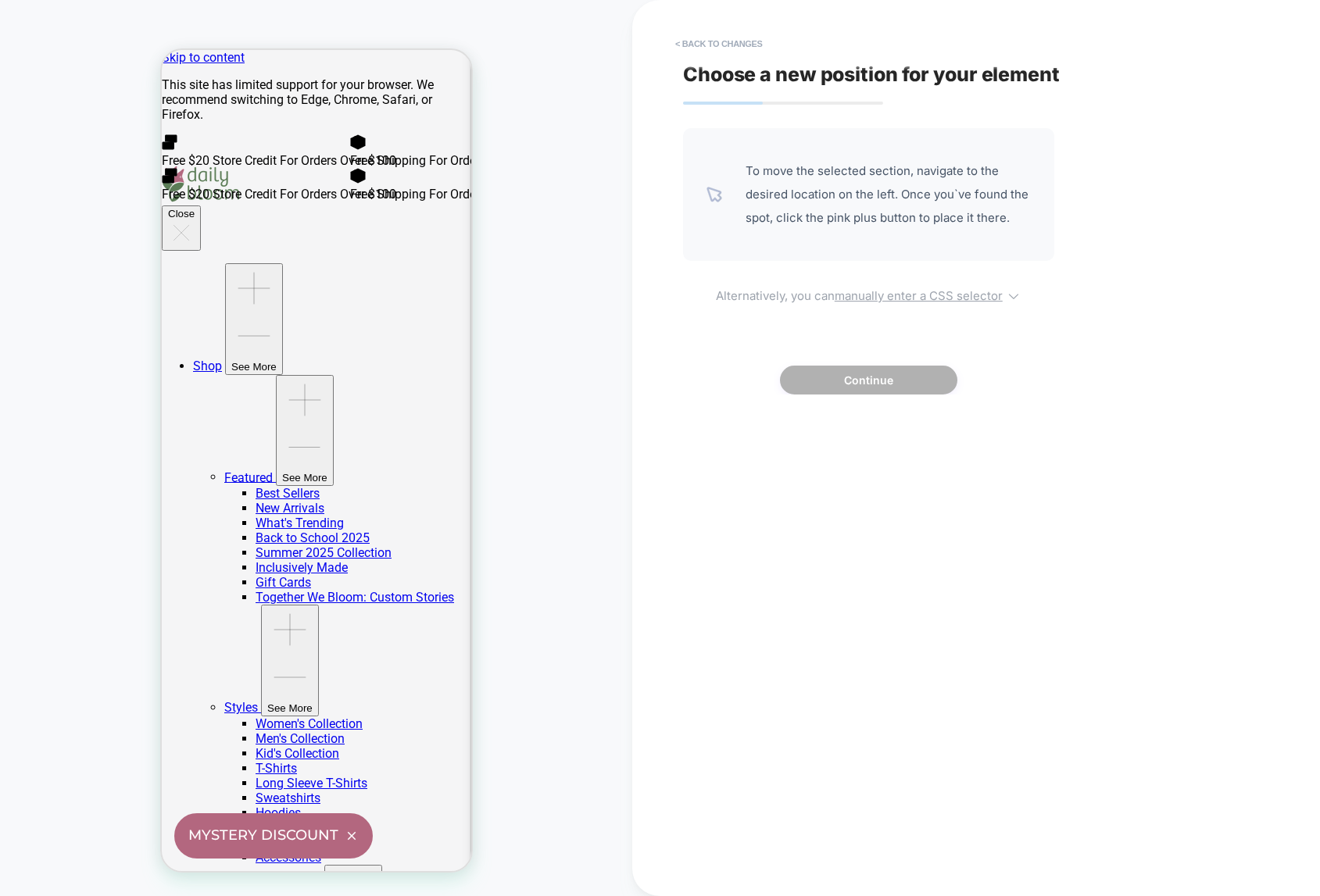
click at [902, 301] on u "manually enter a CSS selector" at bounding box center [918, 295] width 168 height 15
select select "*******"
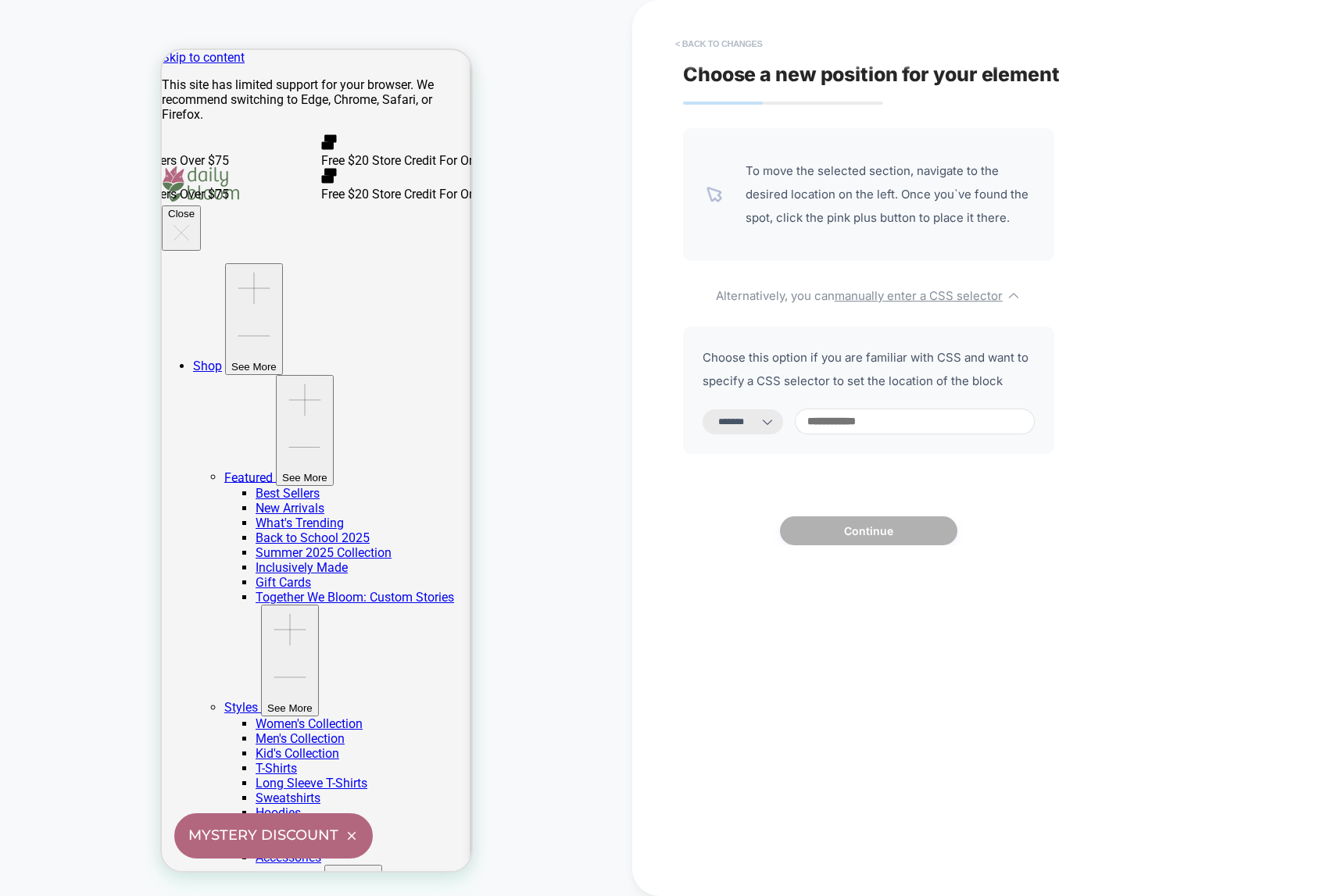
click at [696, 35] on button "< Back to changes" at bounding box center [718, 44] width 103 height 25
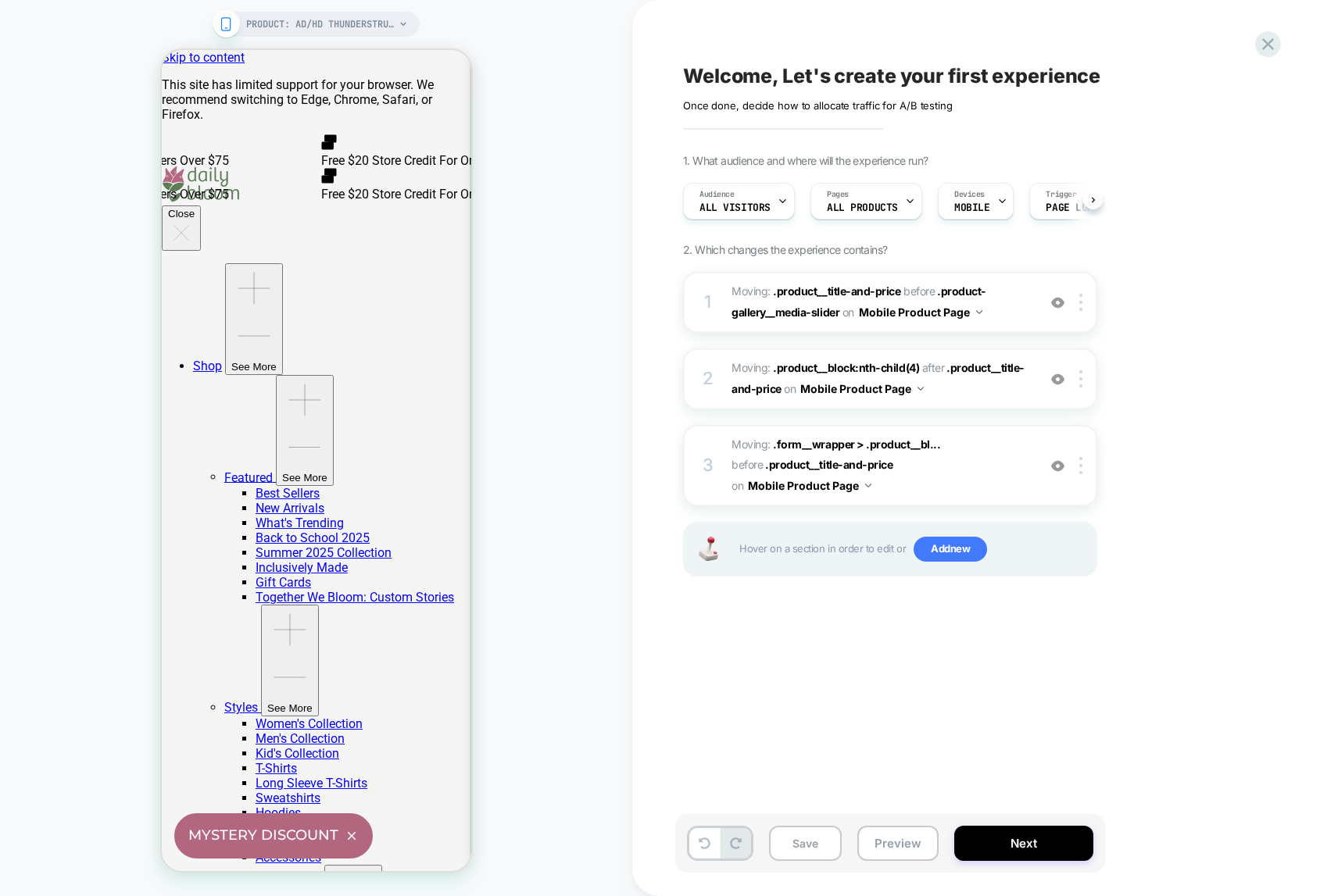
scroll to position [0, 1]
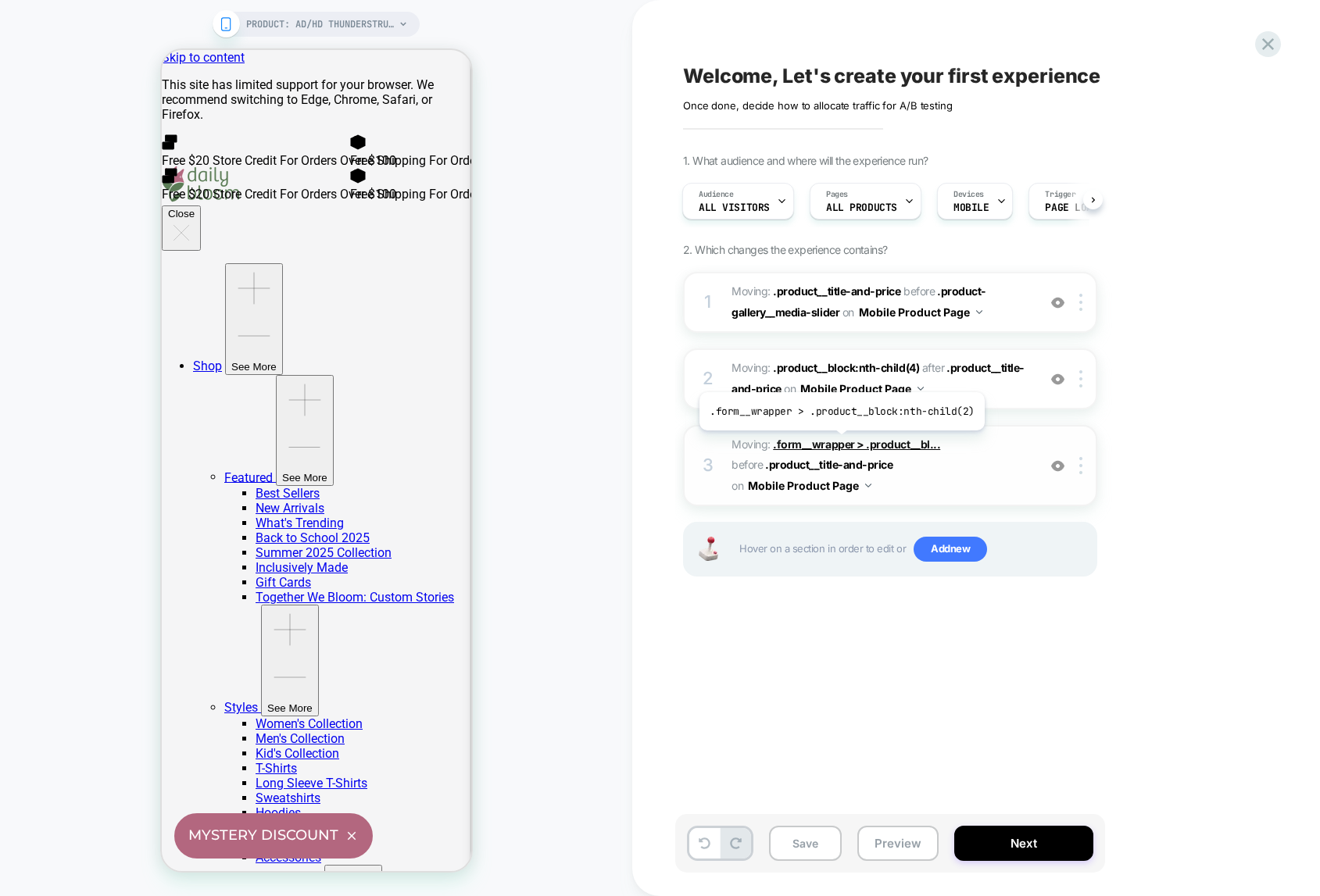
click at [838, 442] on span ".form__wrapper > .product__bl..." at bounding box center [856, 444] width 168 height 13
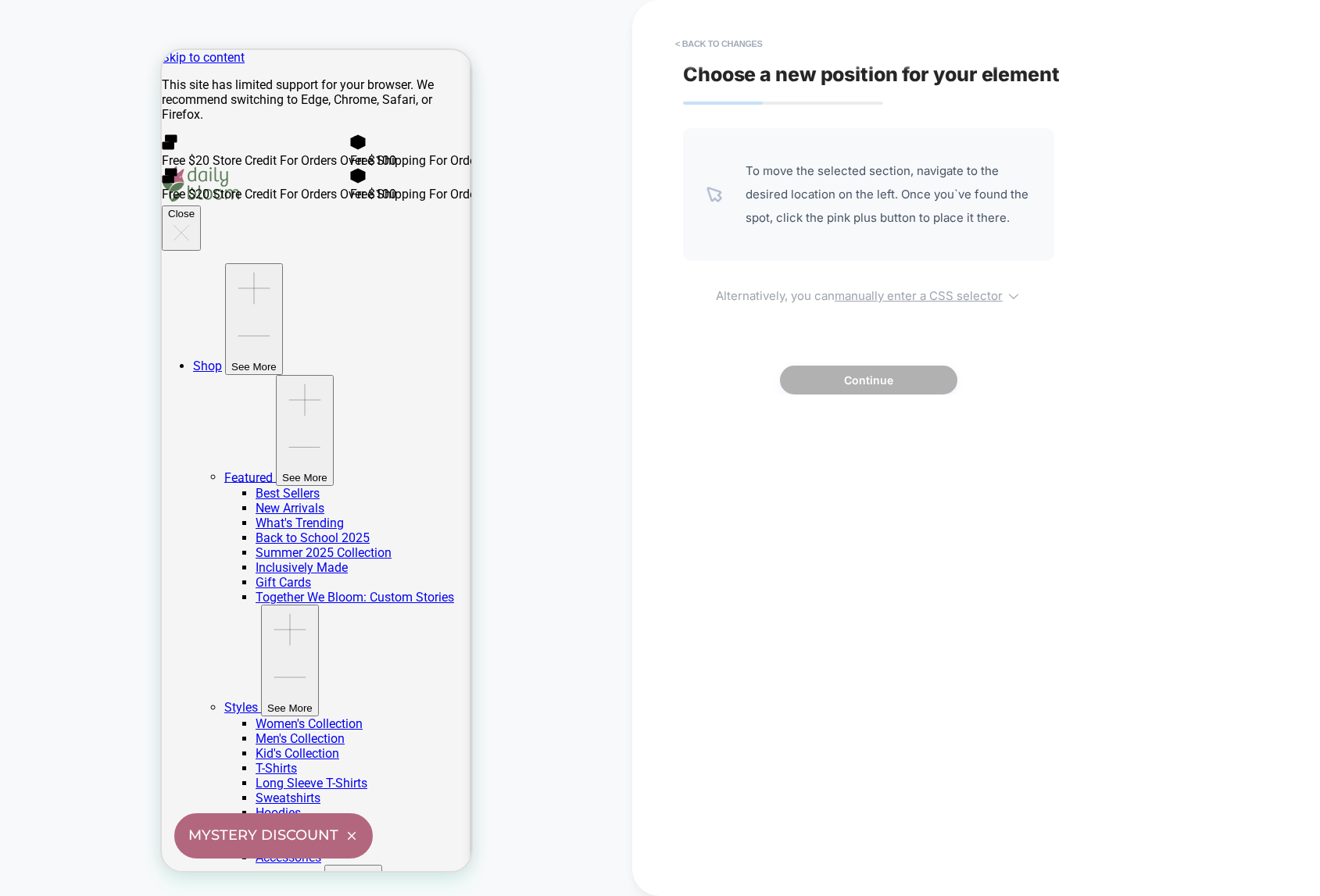
click at [901, 290] on u "manually enter a CSS selector" at bounding box center [918, 295] width 168 height 15
select select "*******"
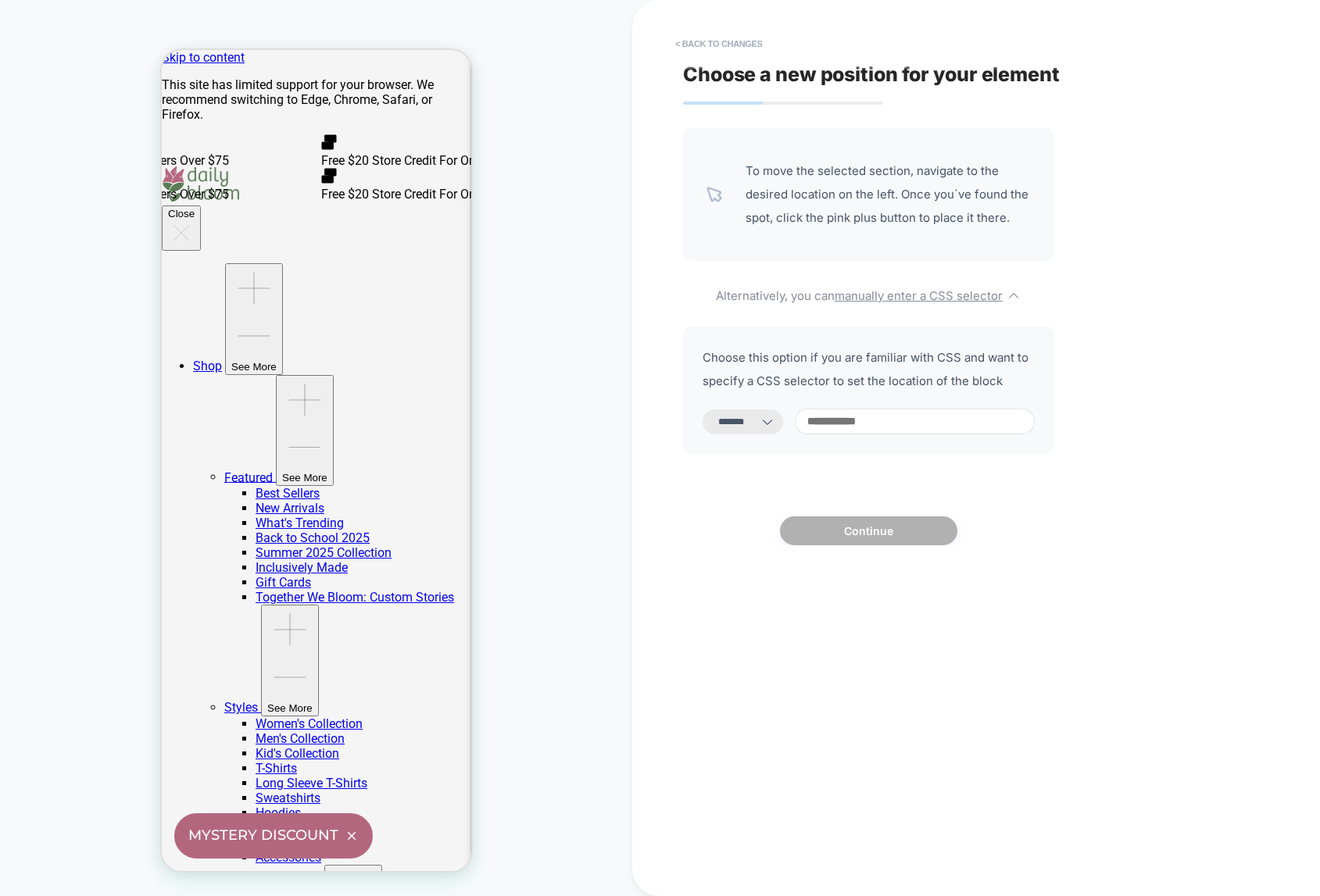
click at [775, 421] on icon at bounding box center [767, 421] width 16 height 16
click at [868, 429] on input at bounding box center [914, 421] width 240 height 26
click at [732, 421] on select "**********" at bounding box center [743, 421] width 80 height 25
click at [720, 37] on button "< Back to changes" at bounding box center [718, 44] width 103 height 25
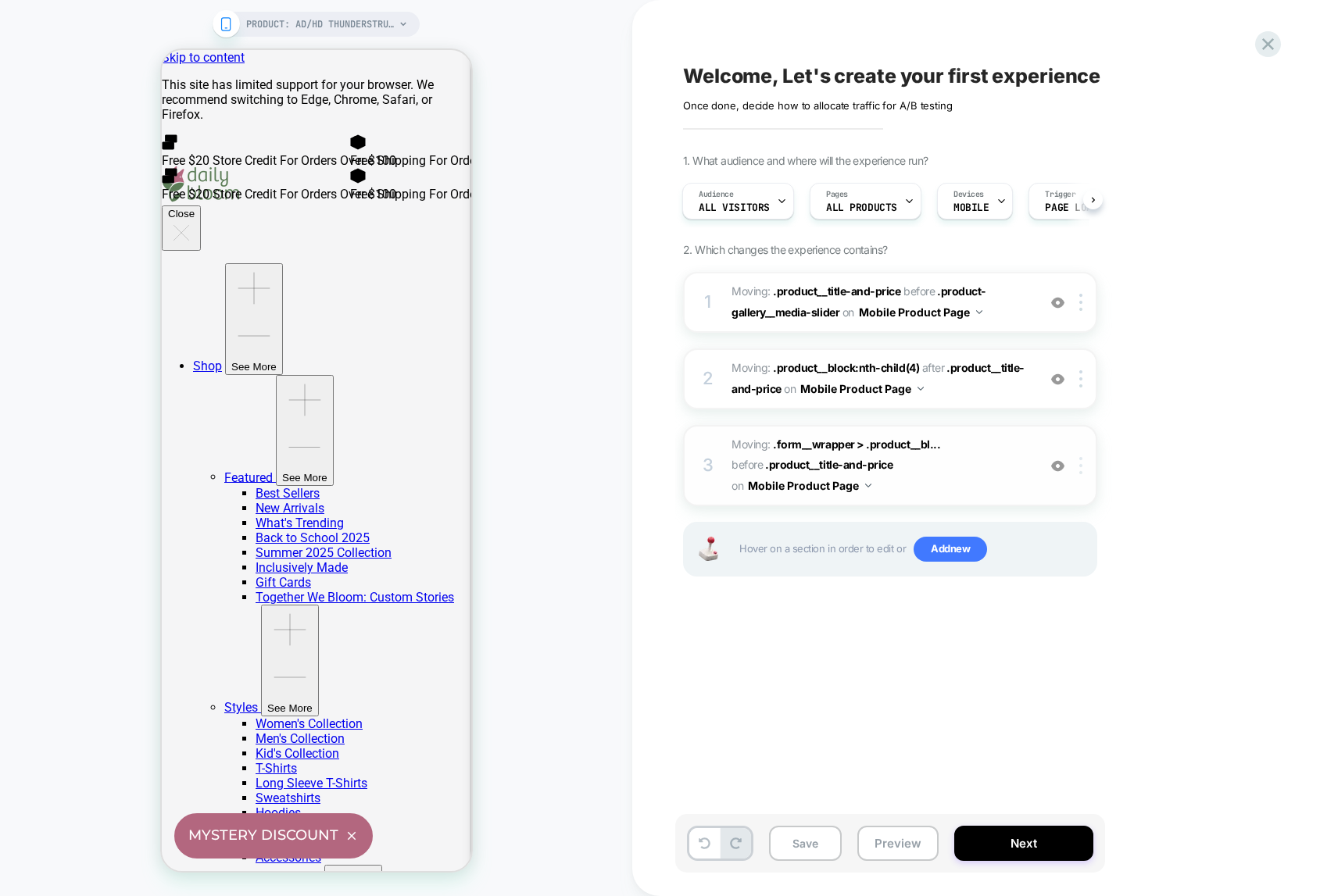
click at [1084, 468] on div at bounding box center [1083, 465] width 26 height 17
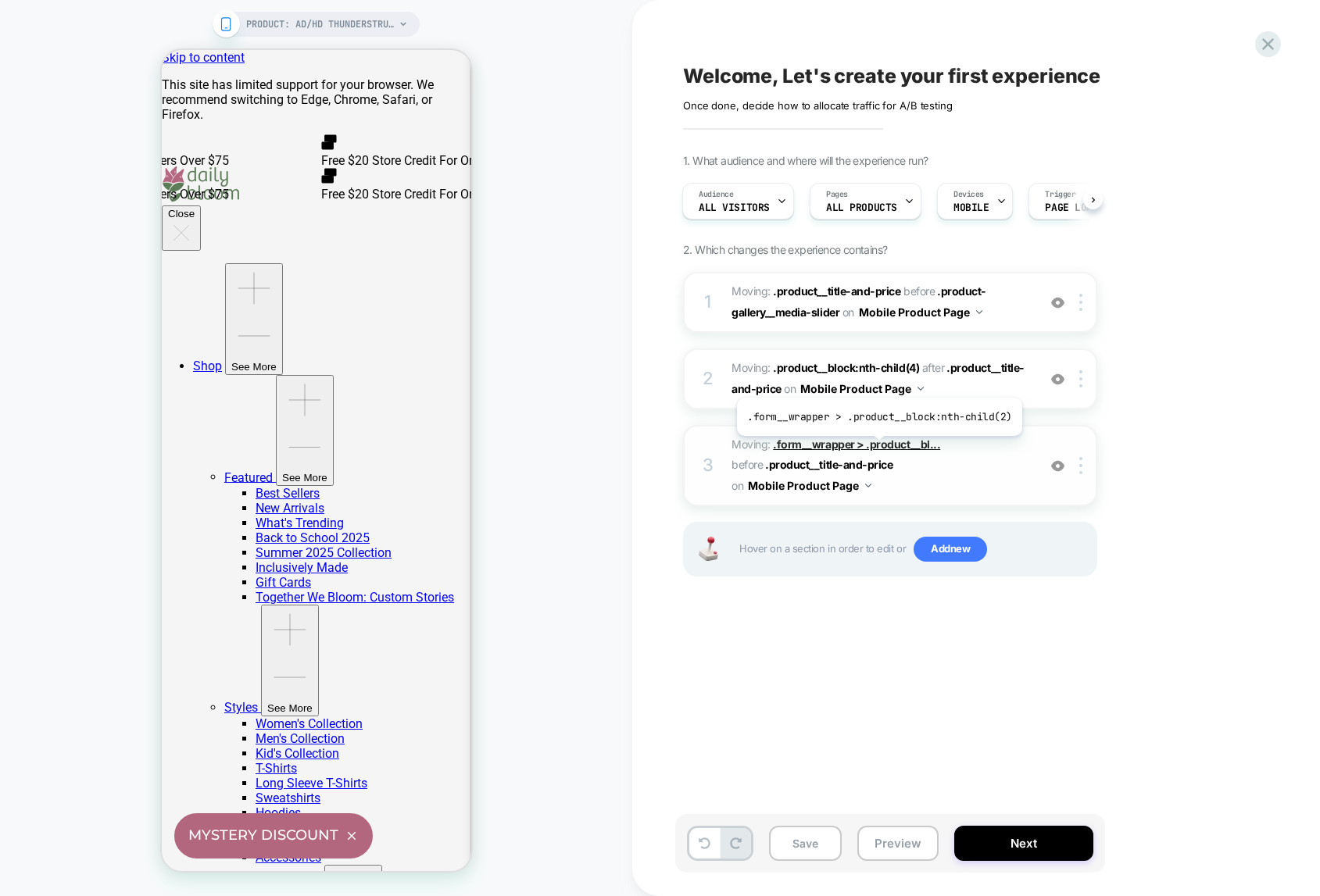
click at [876, 448] on span ".form__wrapper > .product__bl..." at bounding box center [856, 444] width 168 height 13
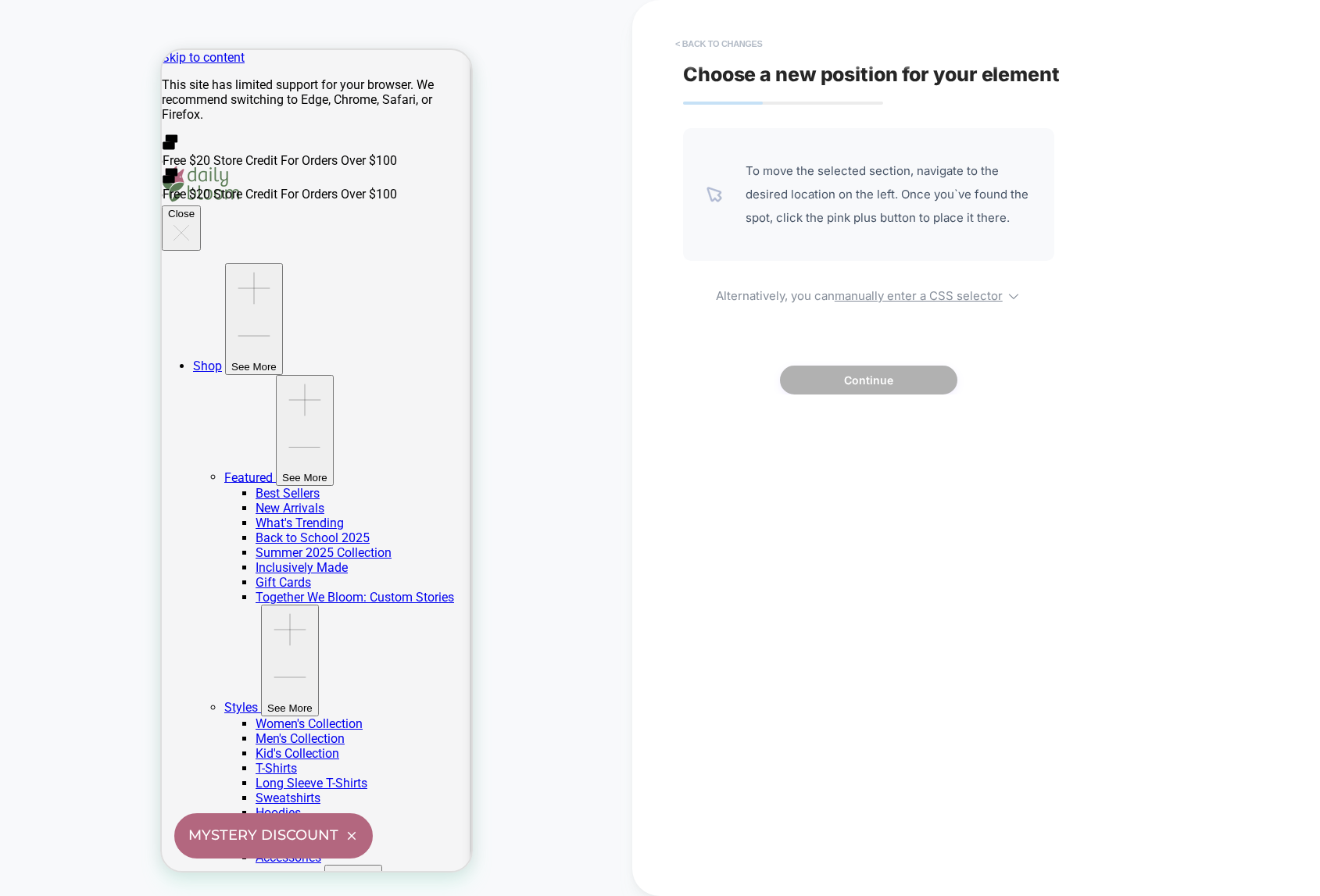
click at [708, 42] on button "< Back to changes" at bounding box center [718, 44] width 103 height 25
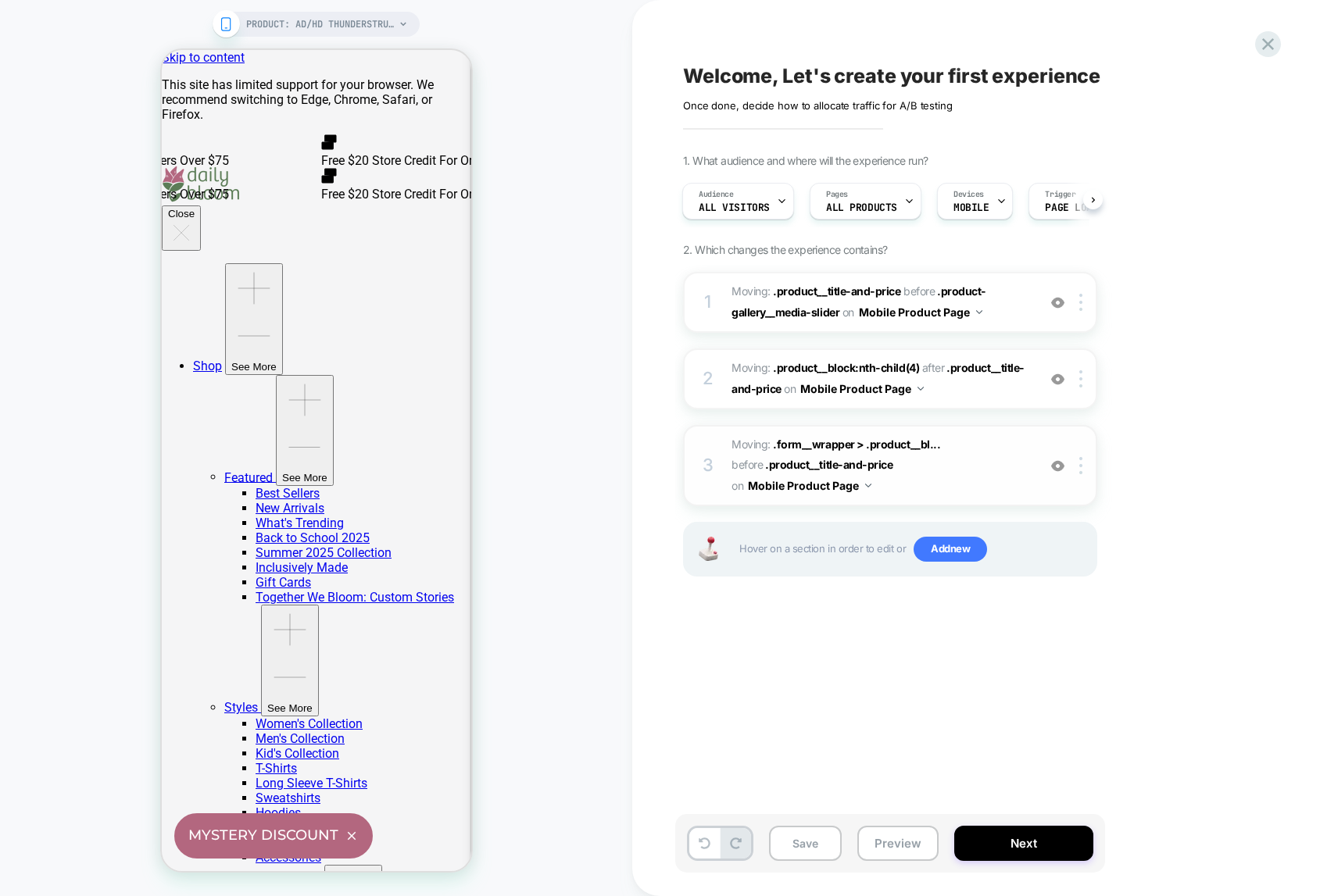
click at [1059, 463] on img at bounding box center [1058, 466] width 13 height 13
click at [1079, 466] on img at bounding box center [1080, 465] width 3 height 17
click at [1041, 505] on div "Delete" at bounding box center [1082, 504] width 139 height 42
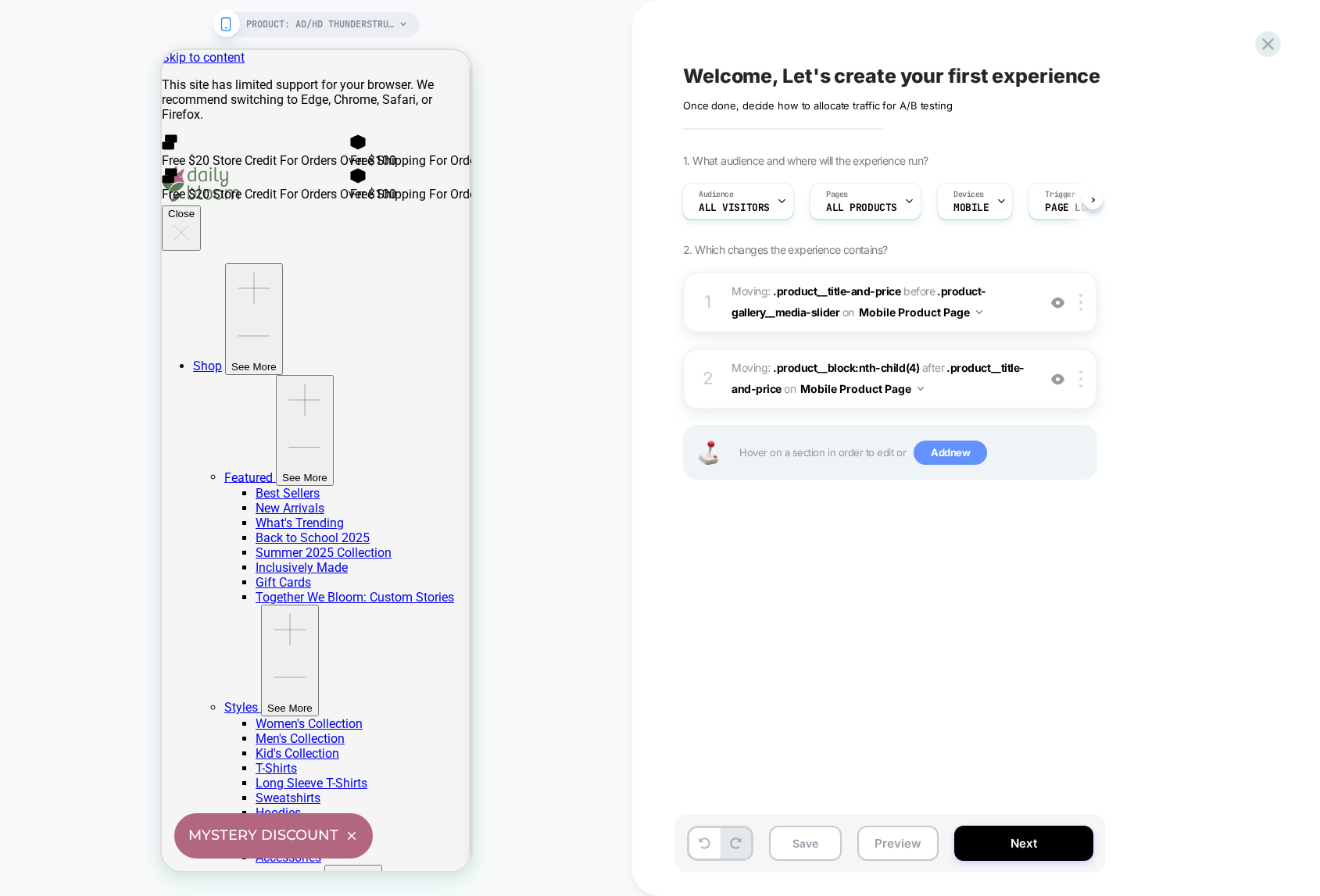
click at [943, 450] on span "Add new" at bounding box center [950, 453] width 74 height 25
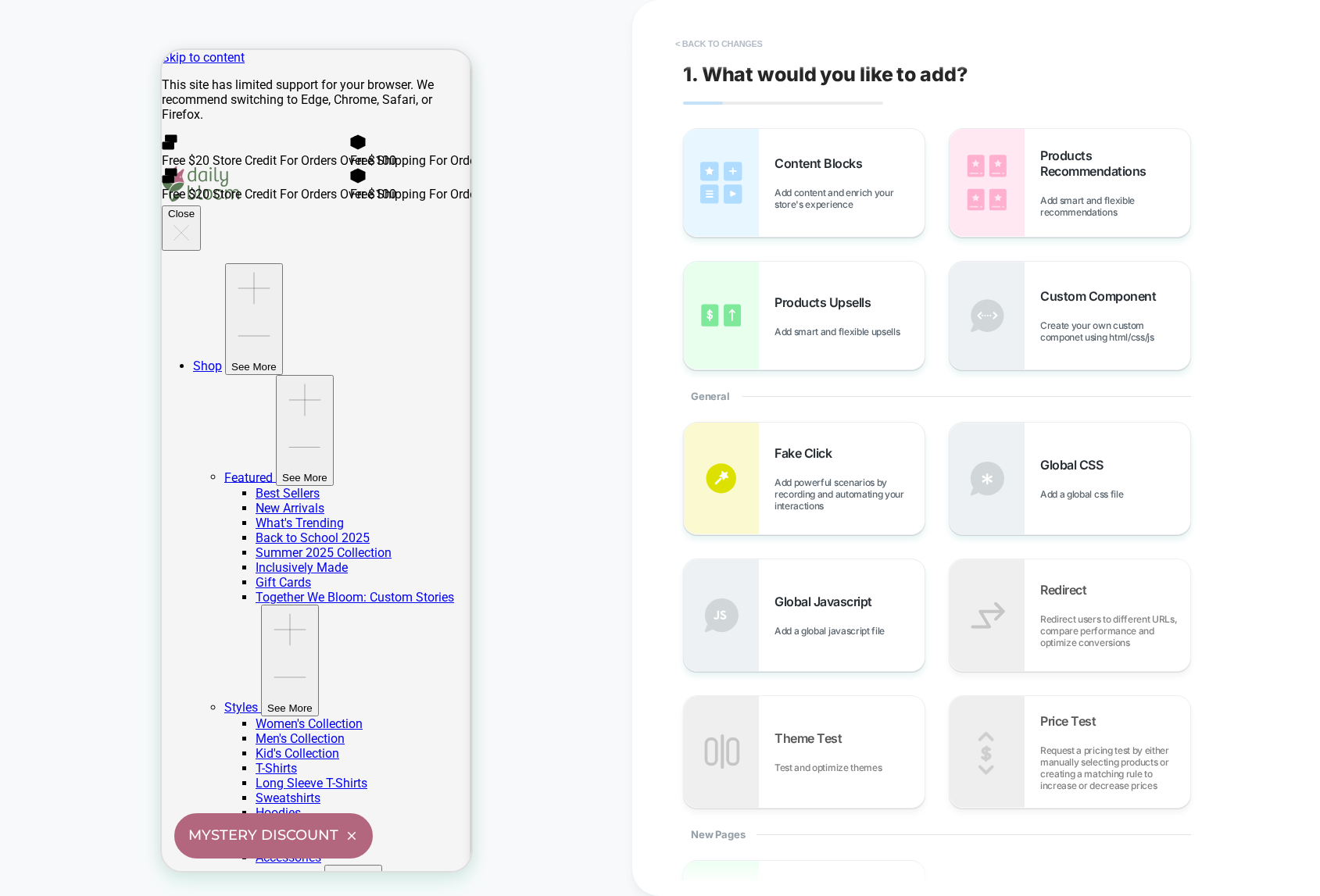
click at [682, 40] on button "< Back to changes" at bounding box center [718, 44] width 103 height 25
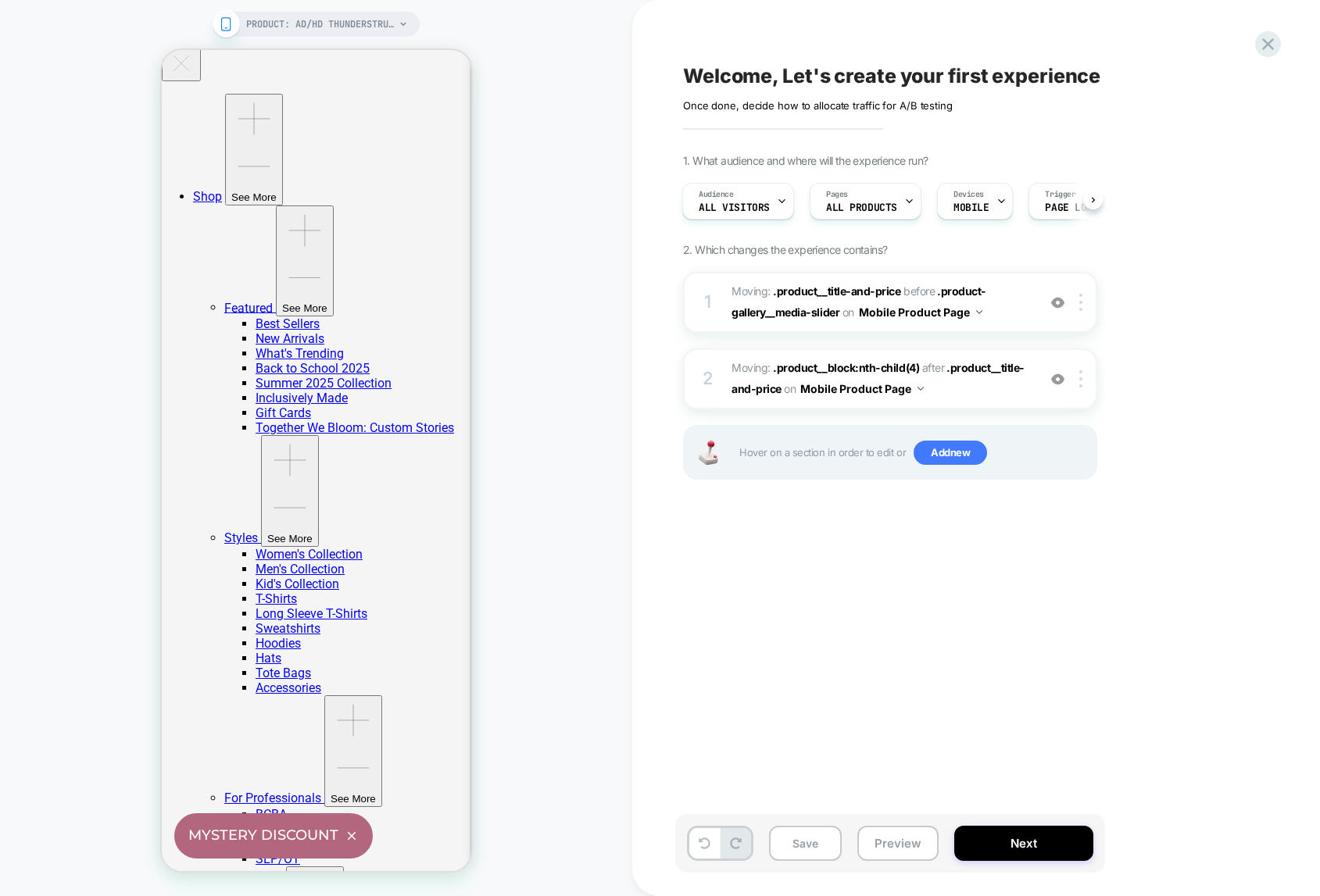
scroll to position [0, 0]
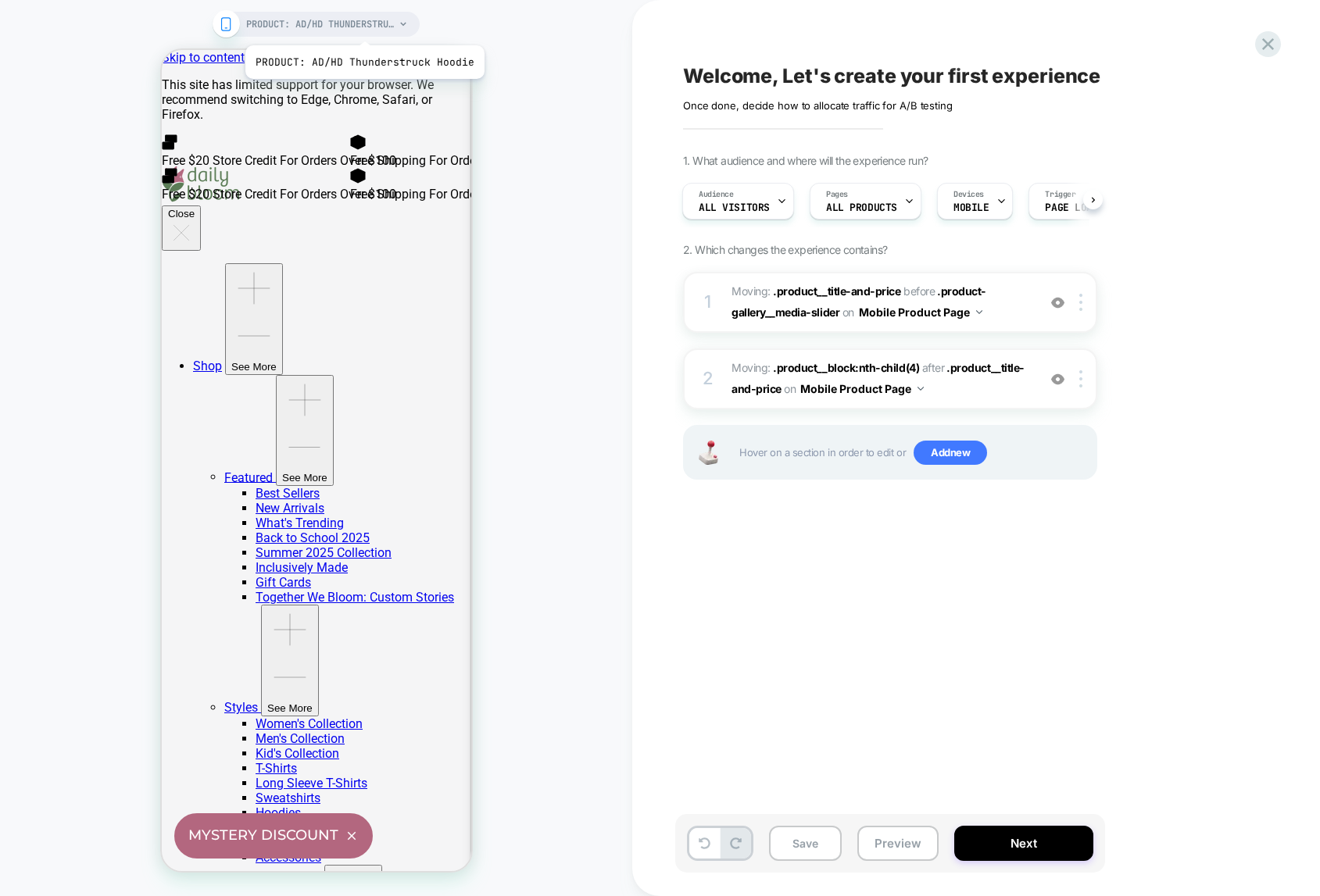
click at [363, 25] on span "PRODUCT: AD/HD Thunderstruck Hoodie" at bounding box center [320, 24] width 149 height 25
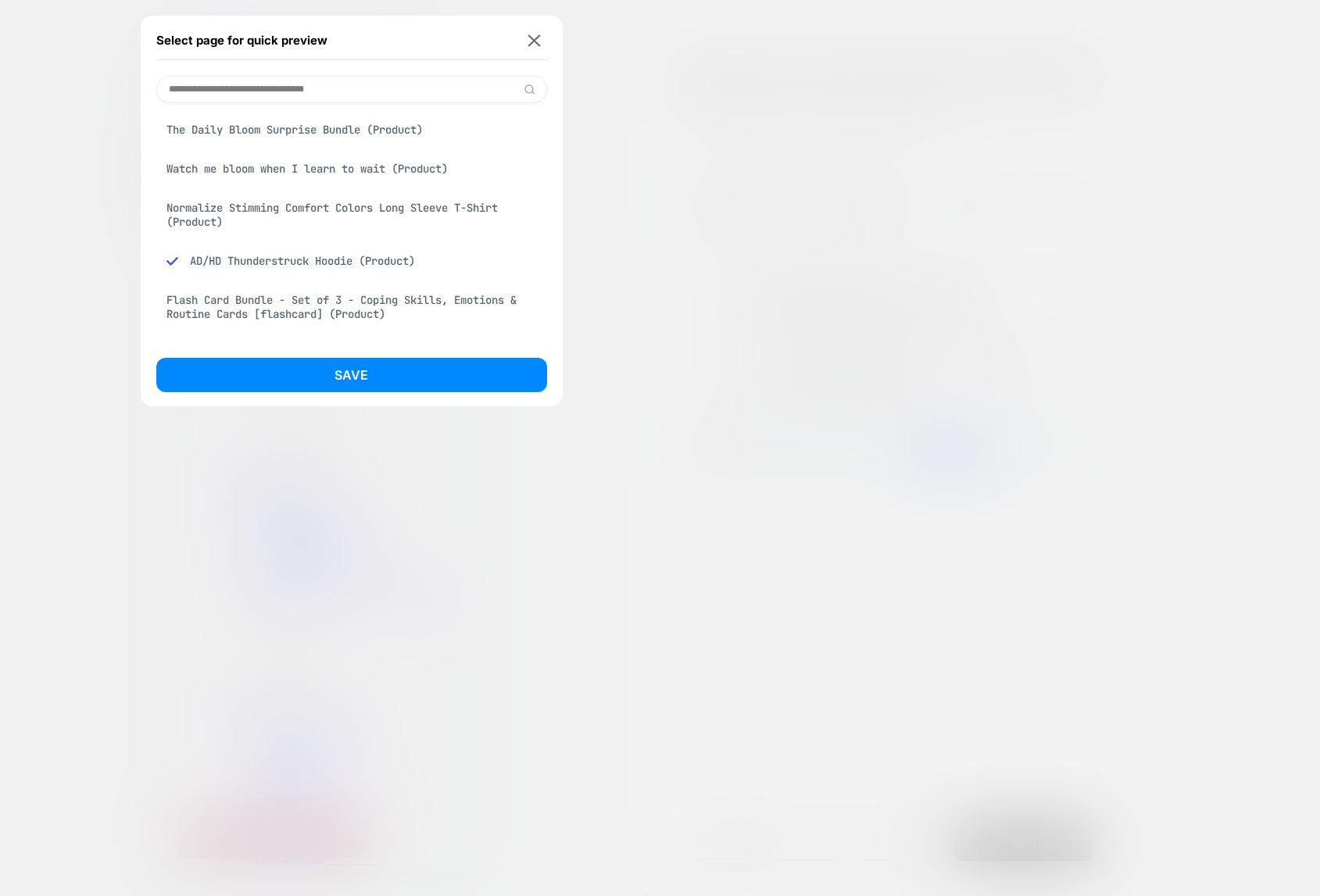
click at [316, 129] on div "The Daily Bloom Surprise Bundle (Product)" at bounding box center [351, 129] width 391 height 30
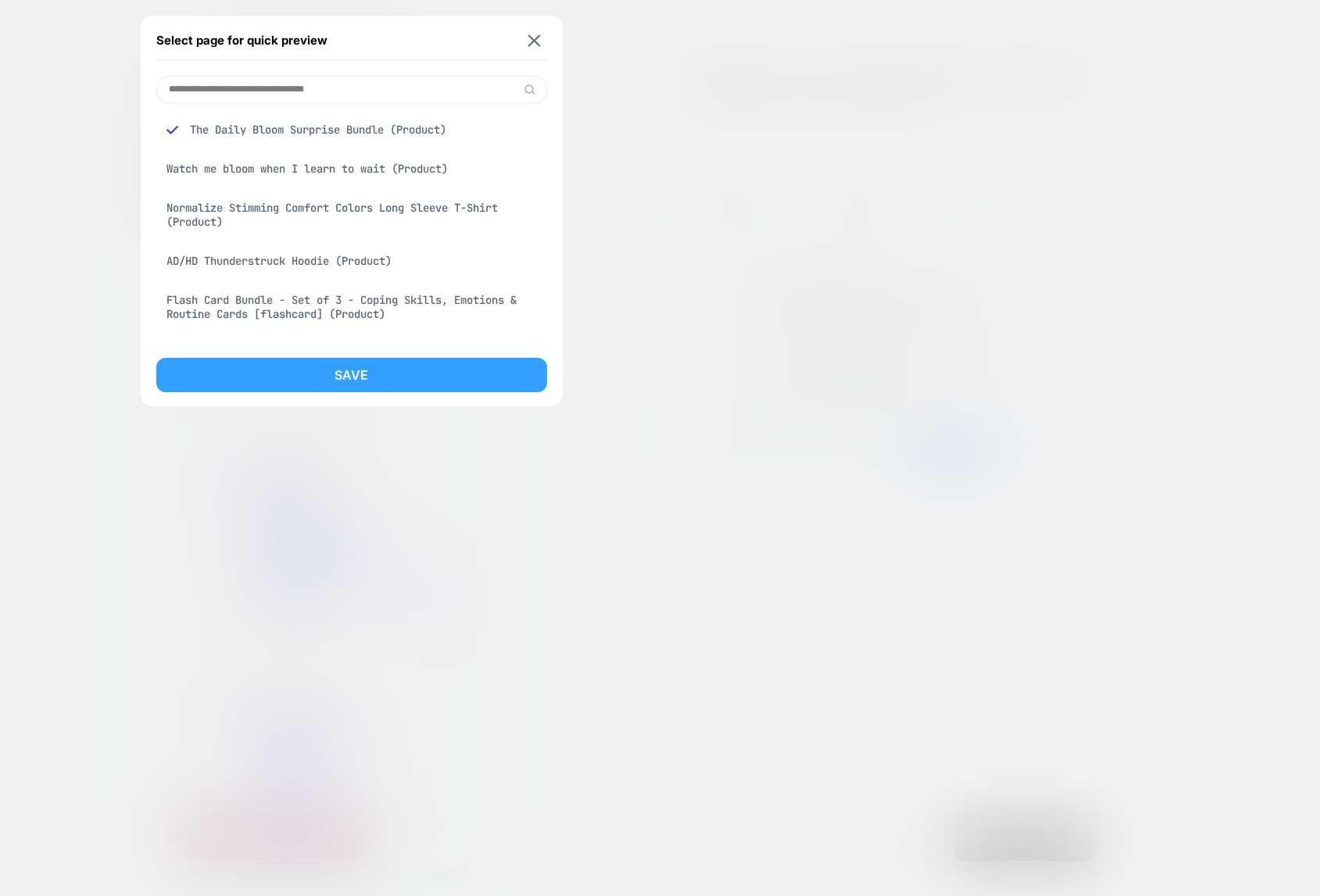
click at [382, 373] on button "Save" at bounding box center [351, 374] width 391 height 34
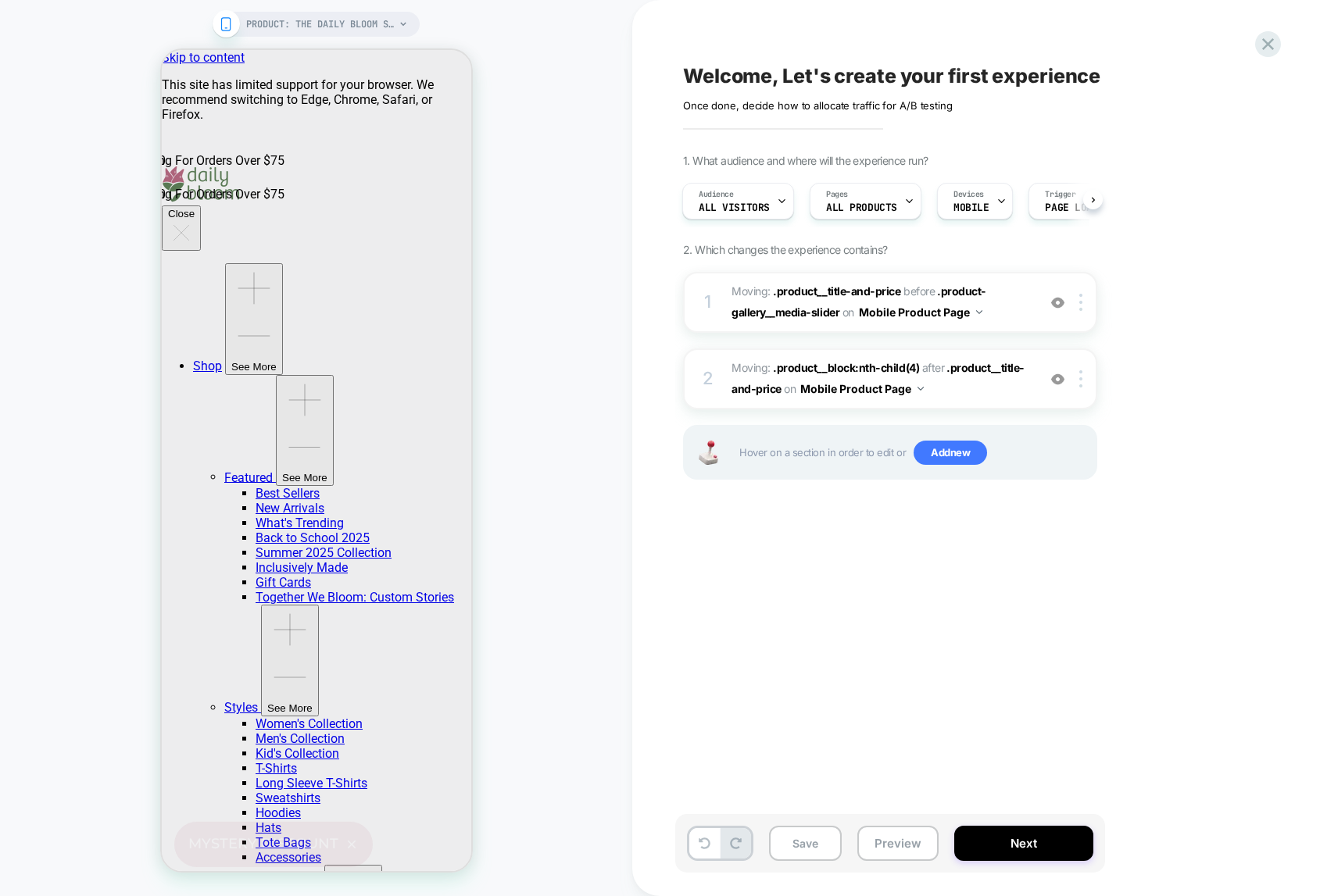
scroll to position [0, 2]
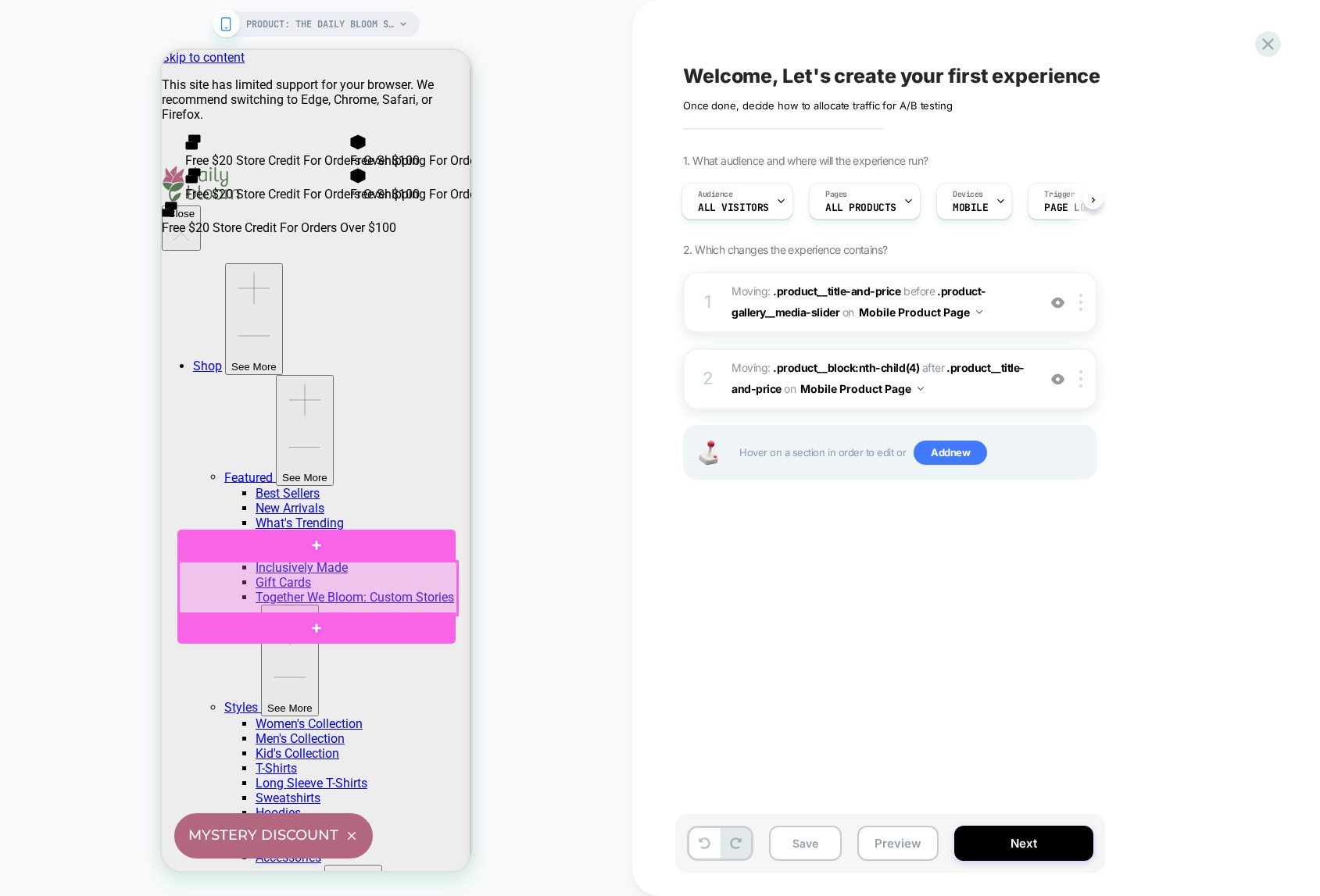
click at [343, 585] on div at bounding box center [317, 588] width 278 height 53
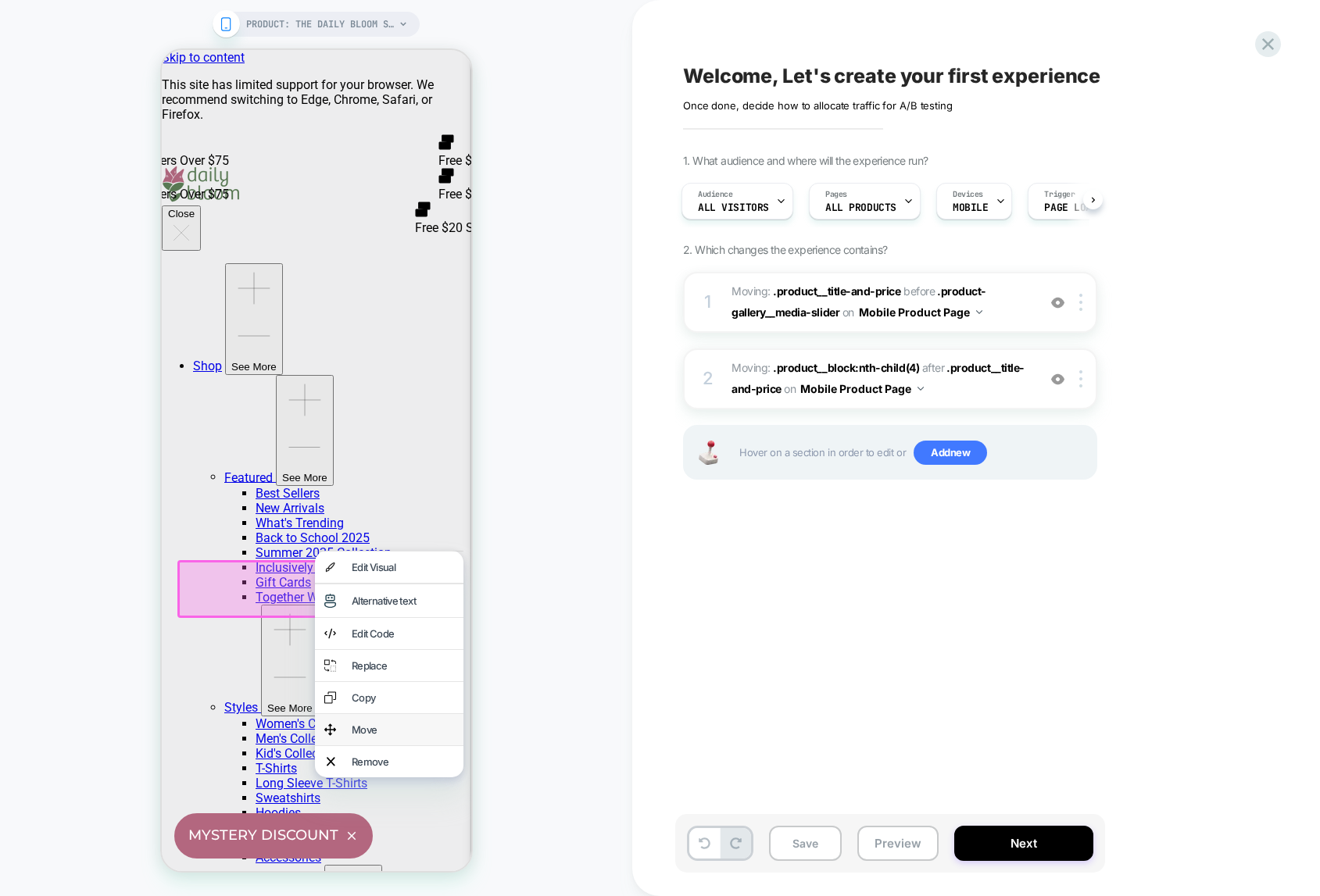
click at [358, 736] on div "Move" at bounding box center [402, 729] width 102 height 12
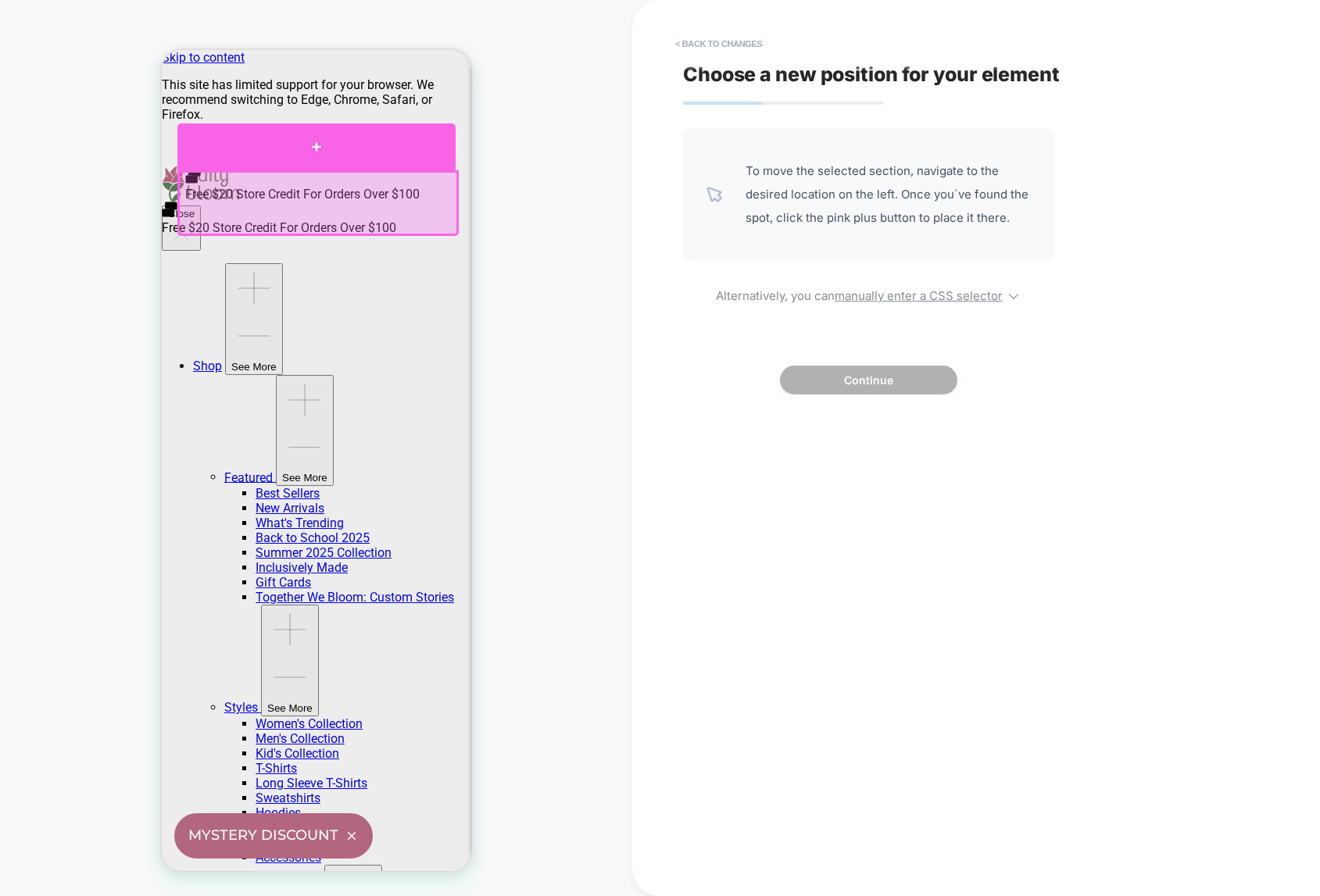
click at [314, 152] on div at bounding box center [315, 147] width 278 height 47
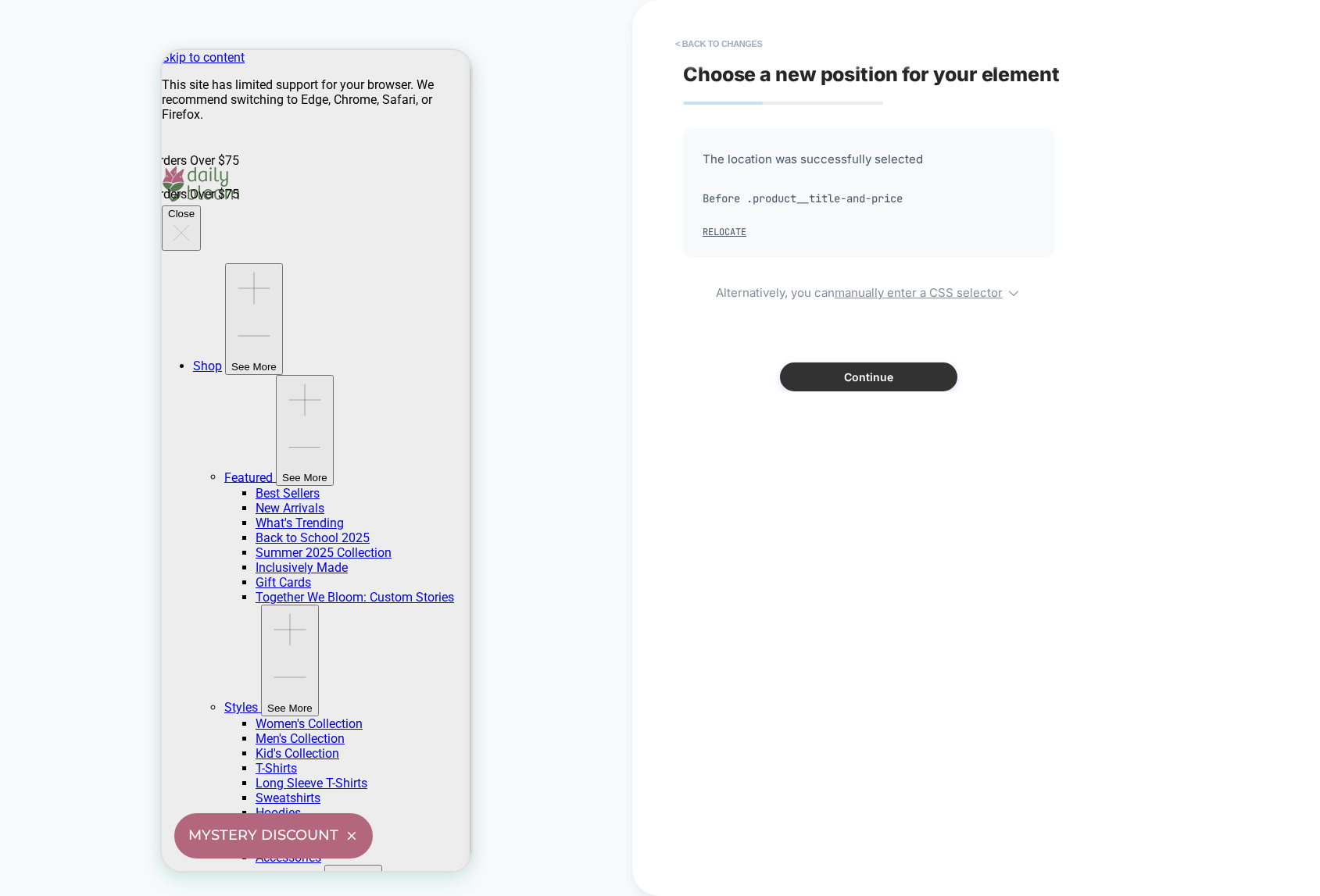
click at [871, 373] on button "Continue" at bounding box center [869, 377] width 178 height 29
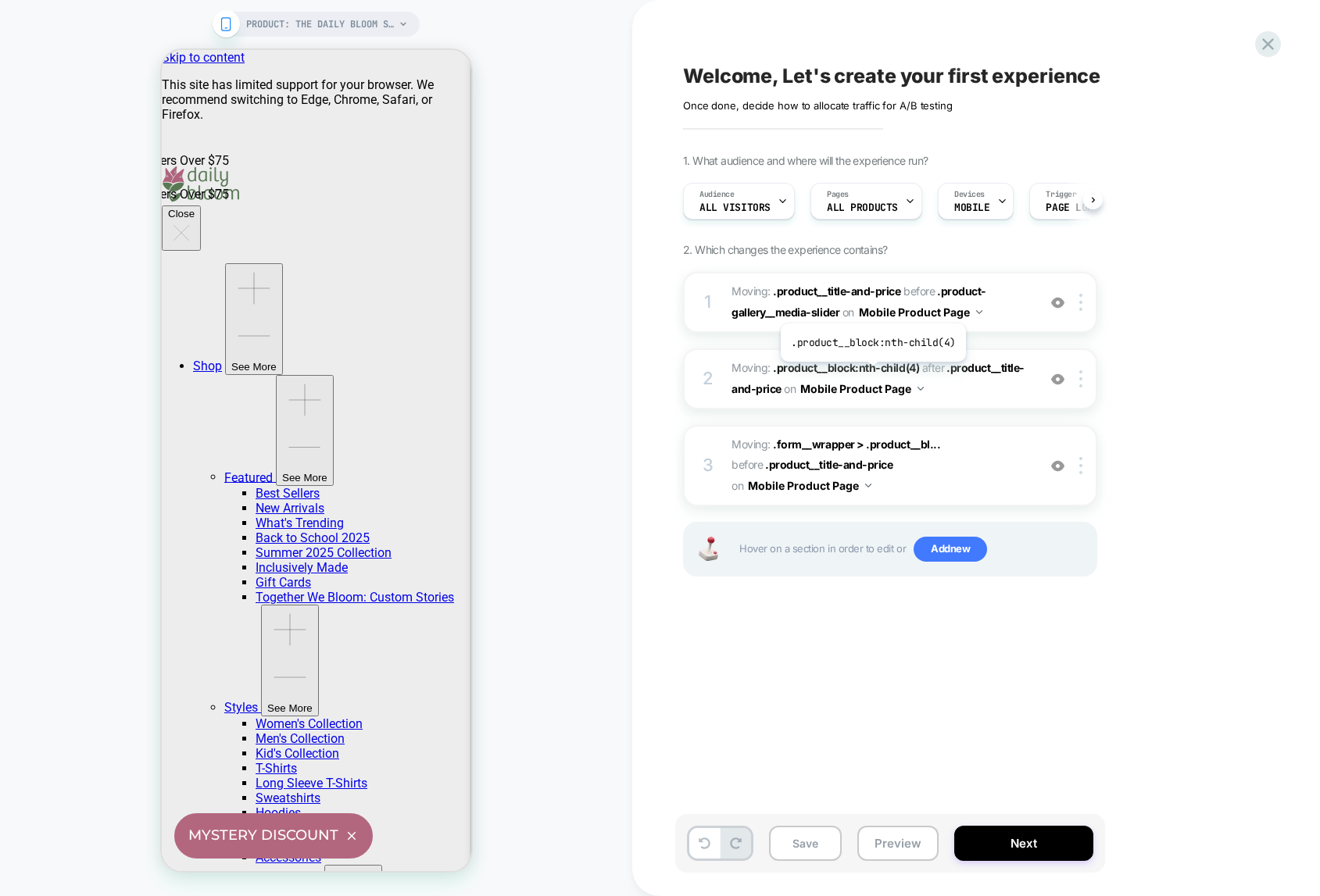
scroll to position [0, 1]
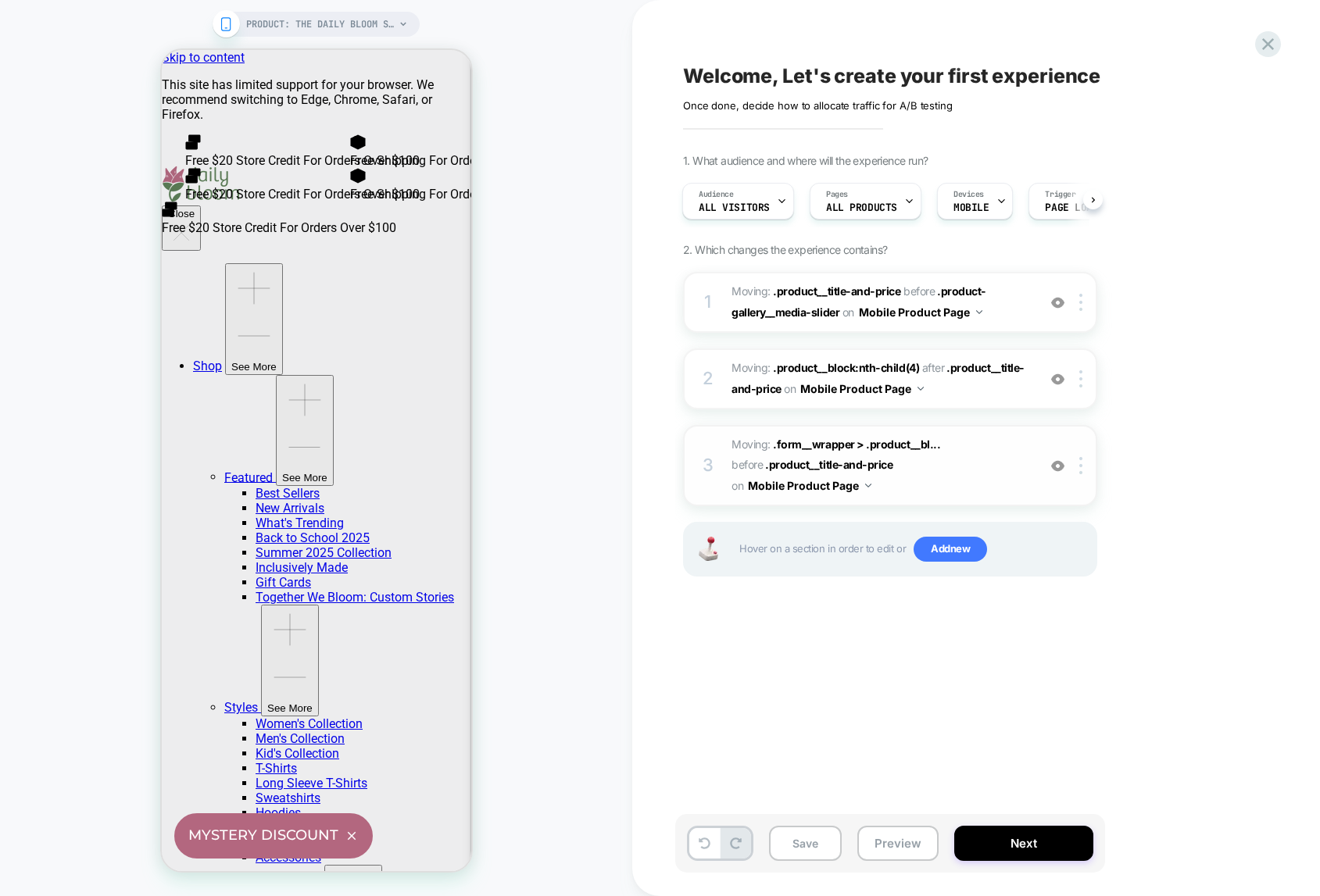
click at [757, 444] on span "Moving: .form__wrapper > .product__bl... .form__wrapper > .product__block:nth-c…" at bounding box center [879, 465] width 298 height 61
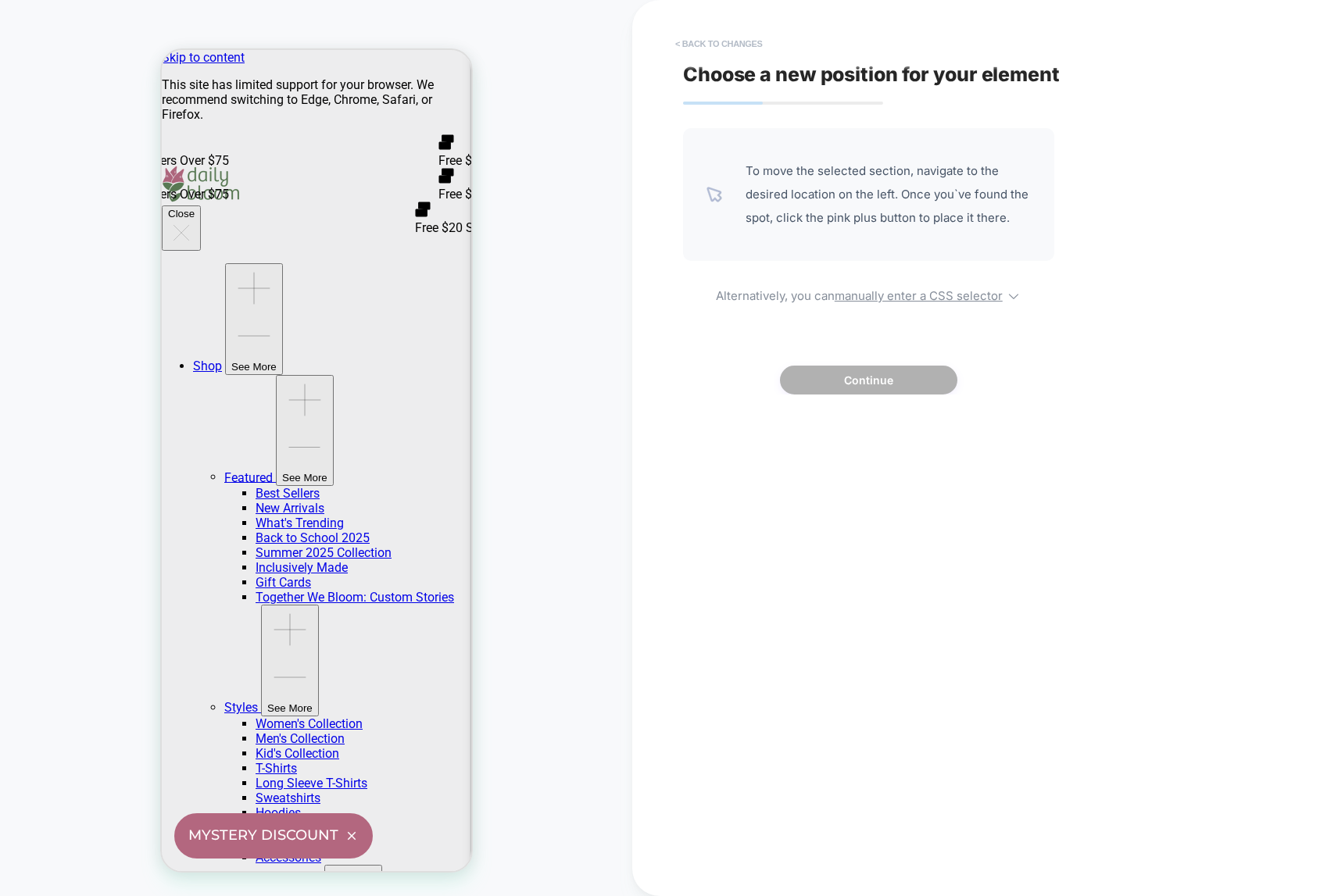
click at [709, 42] on button "< Back to changes" at bounding box center [718, 44] width 103 height 25
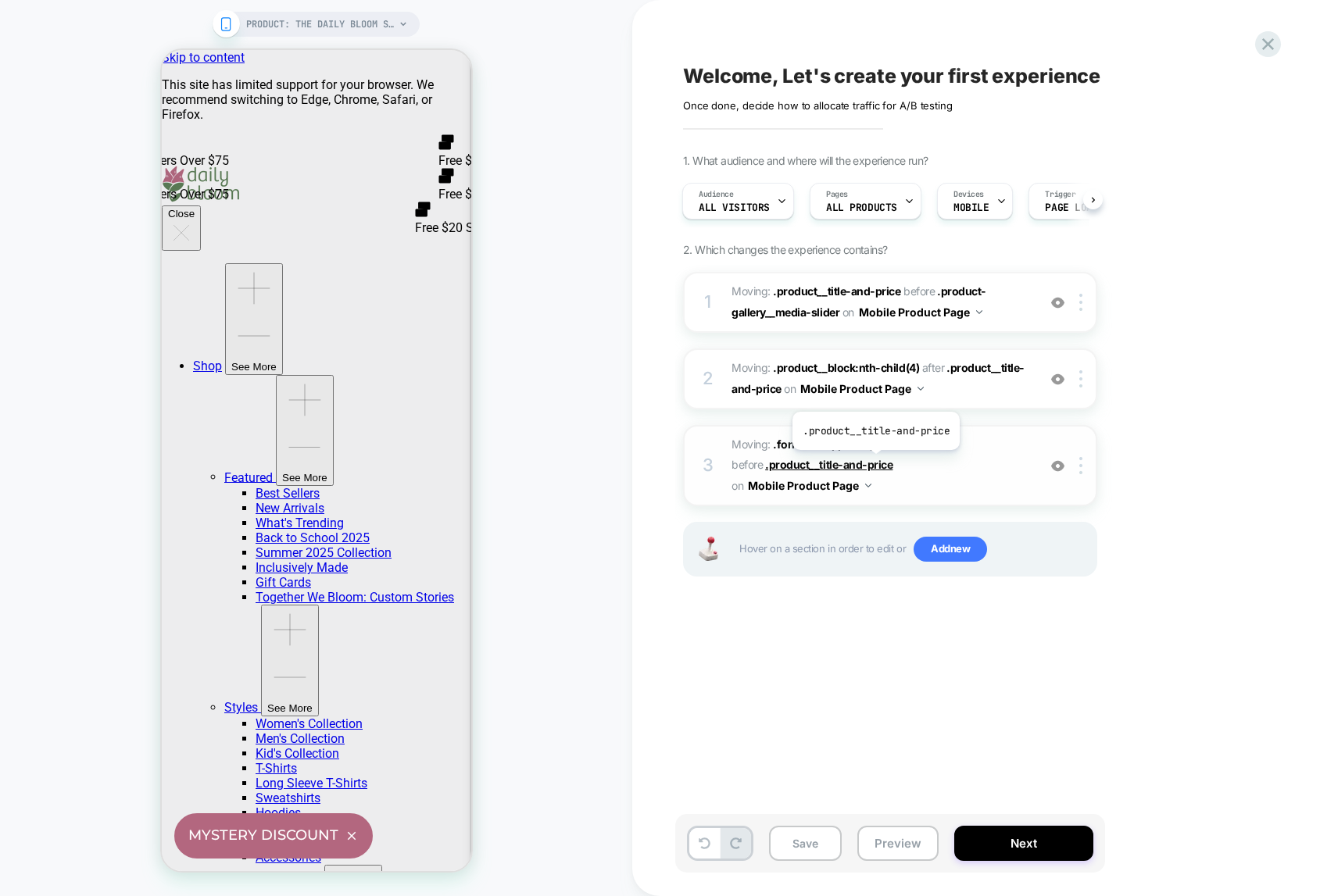
click at [874, 462] on span ".product__title-and-price" at bounding box center [828, 465] width 127 height 13
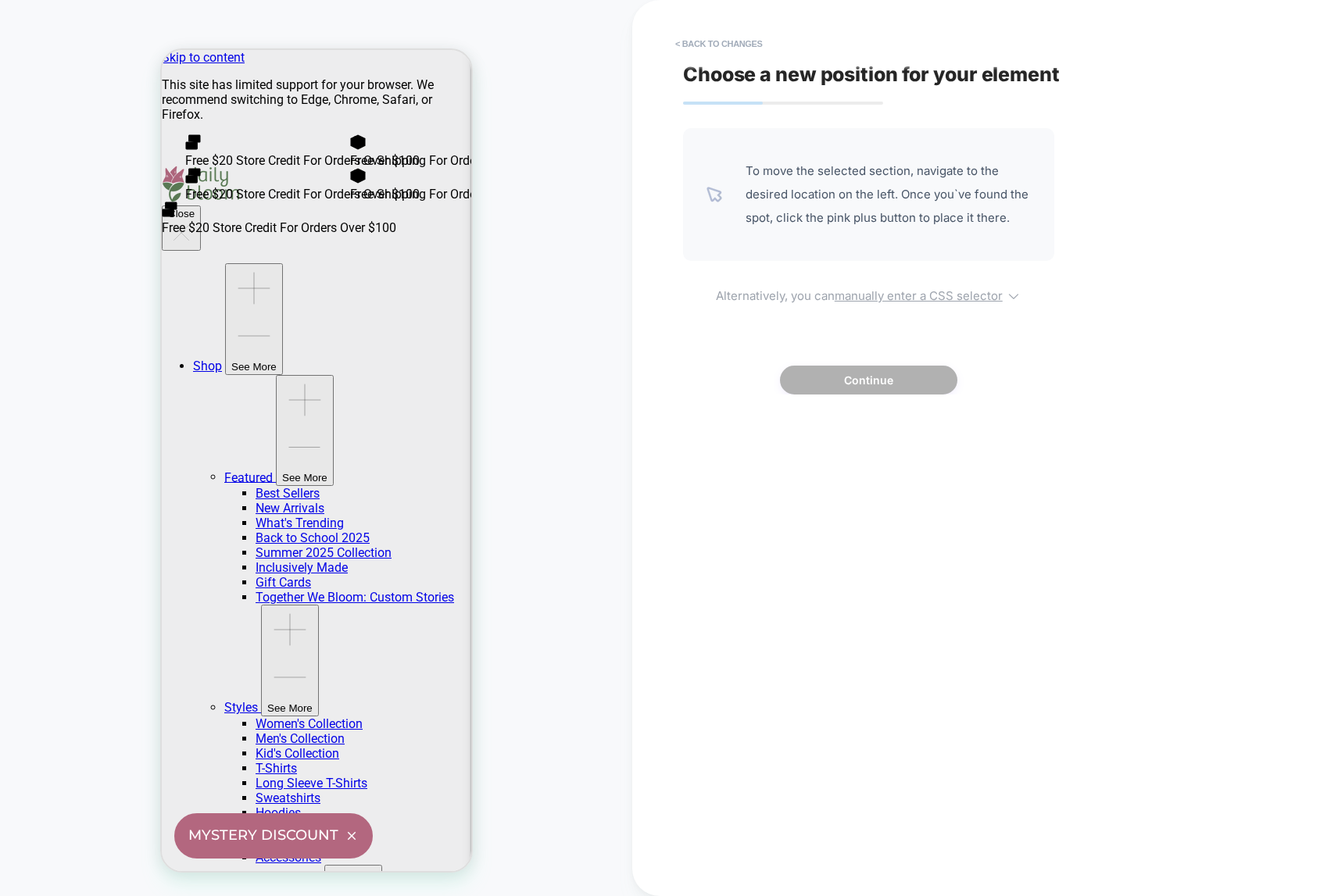
click at [945, 288] on u "manually enter a CSS selector" at bounding box center [918, 295] width 168 height 15
select select "*******"
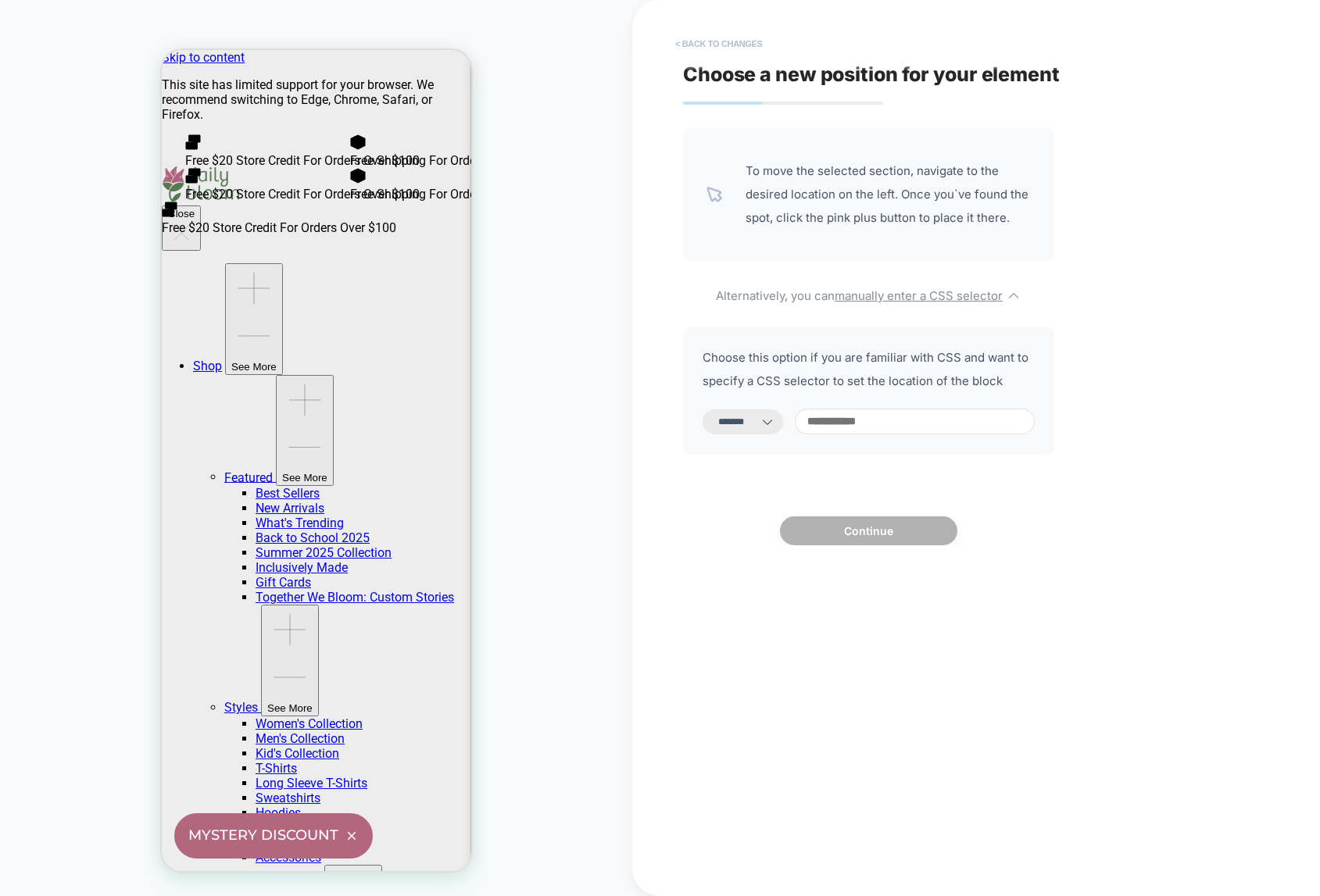
click at [715, 41] on button "< Back to changes" at bounding box center [718, 44] width 103 height 25
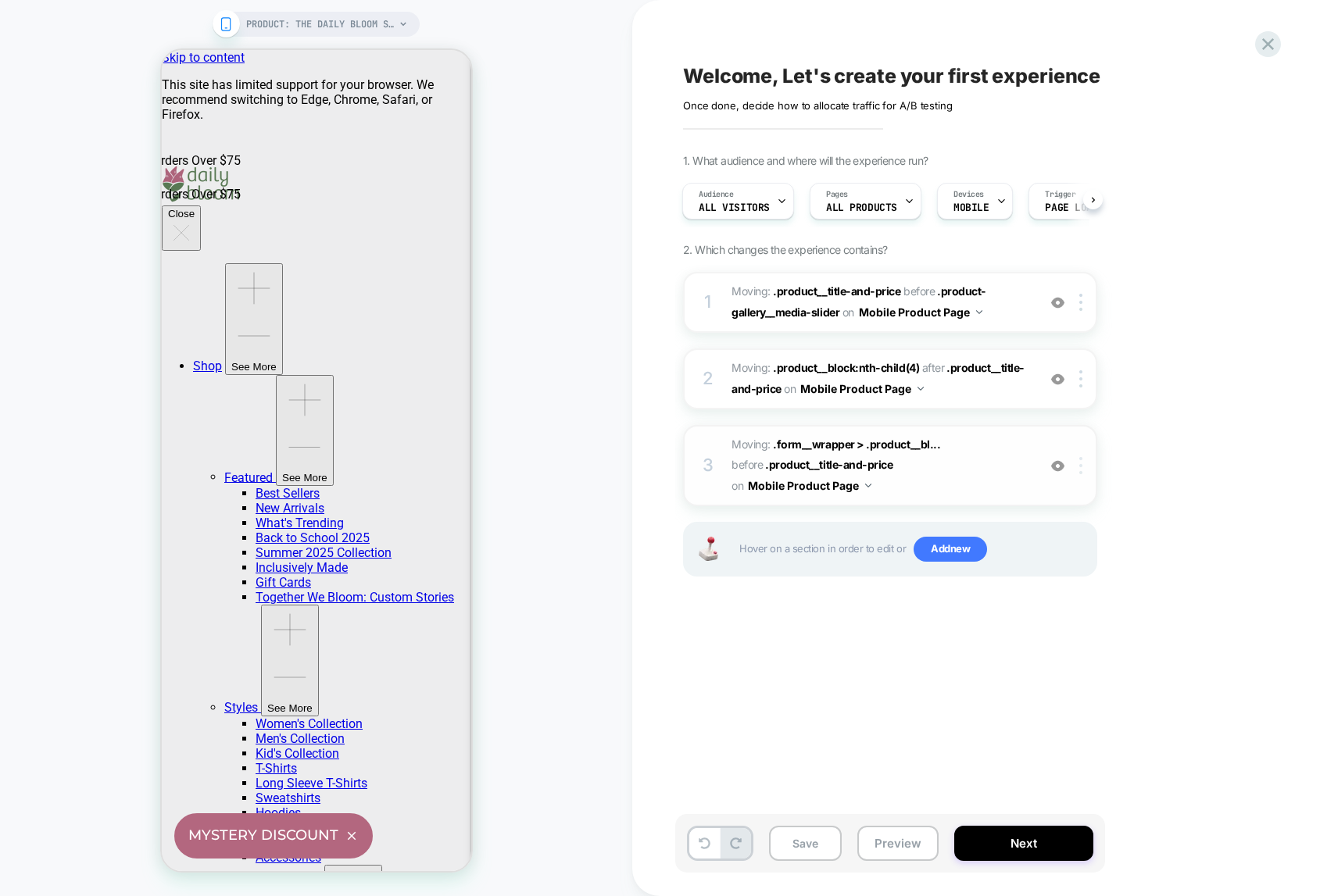
click at [1079, 469] on img at bounding box center [1080, 465] width 3 height 17
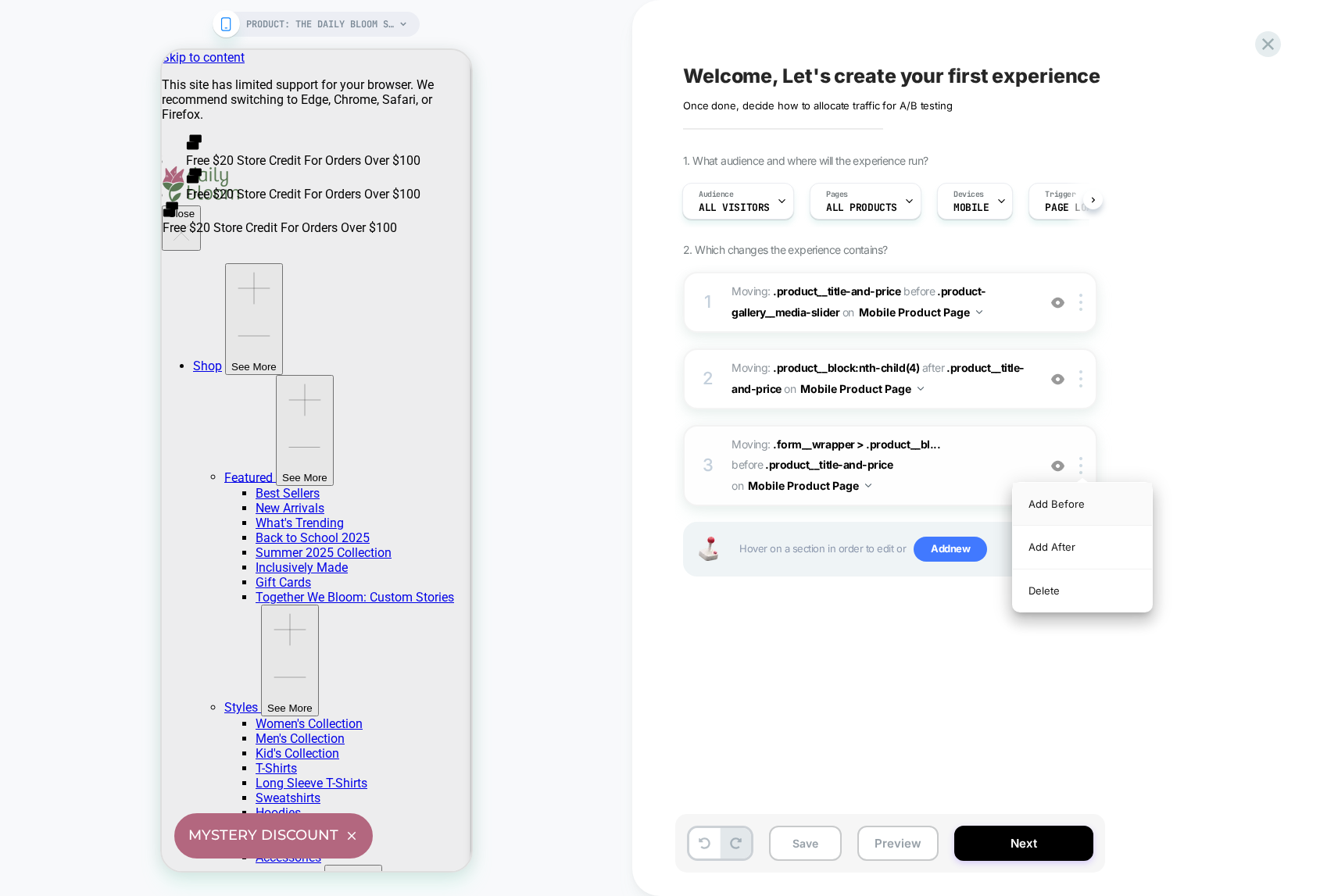
click at [1064, 500] on div "Add Before" at bounding box center [1082, 504] width 139 height 43
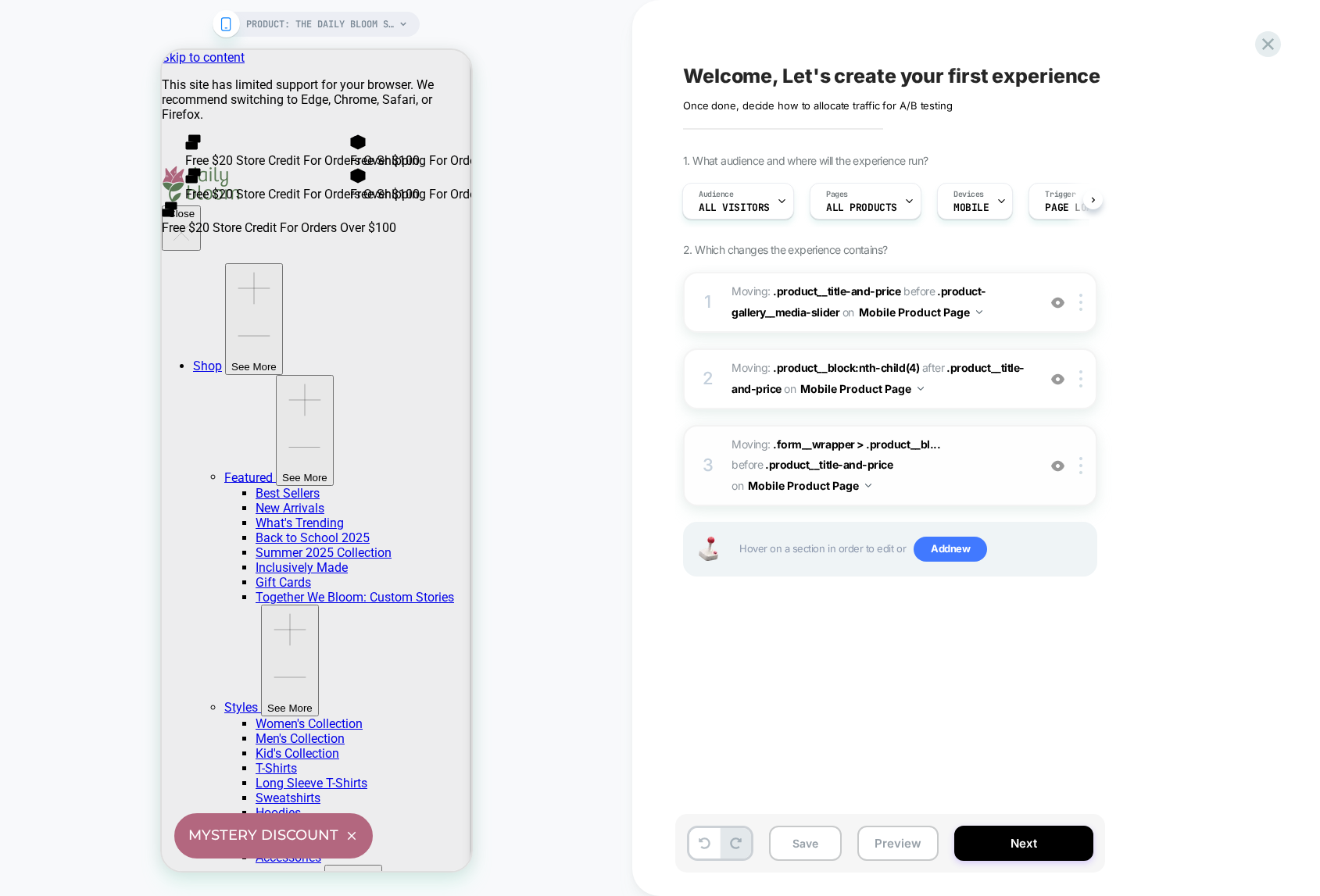
click at [935, 462] on span "Moving: .form__wrapper > .product__bl... .form__wrapper > .product__block:nth-c…" at bounding box center [879, 465] width 298 height 61
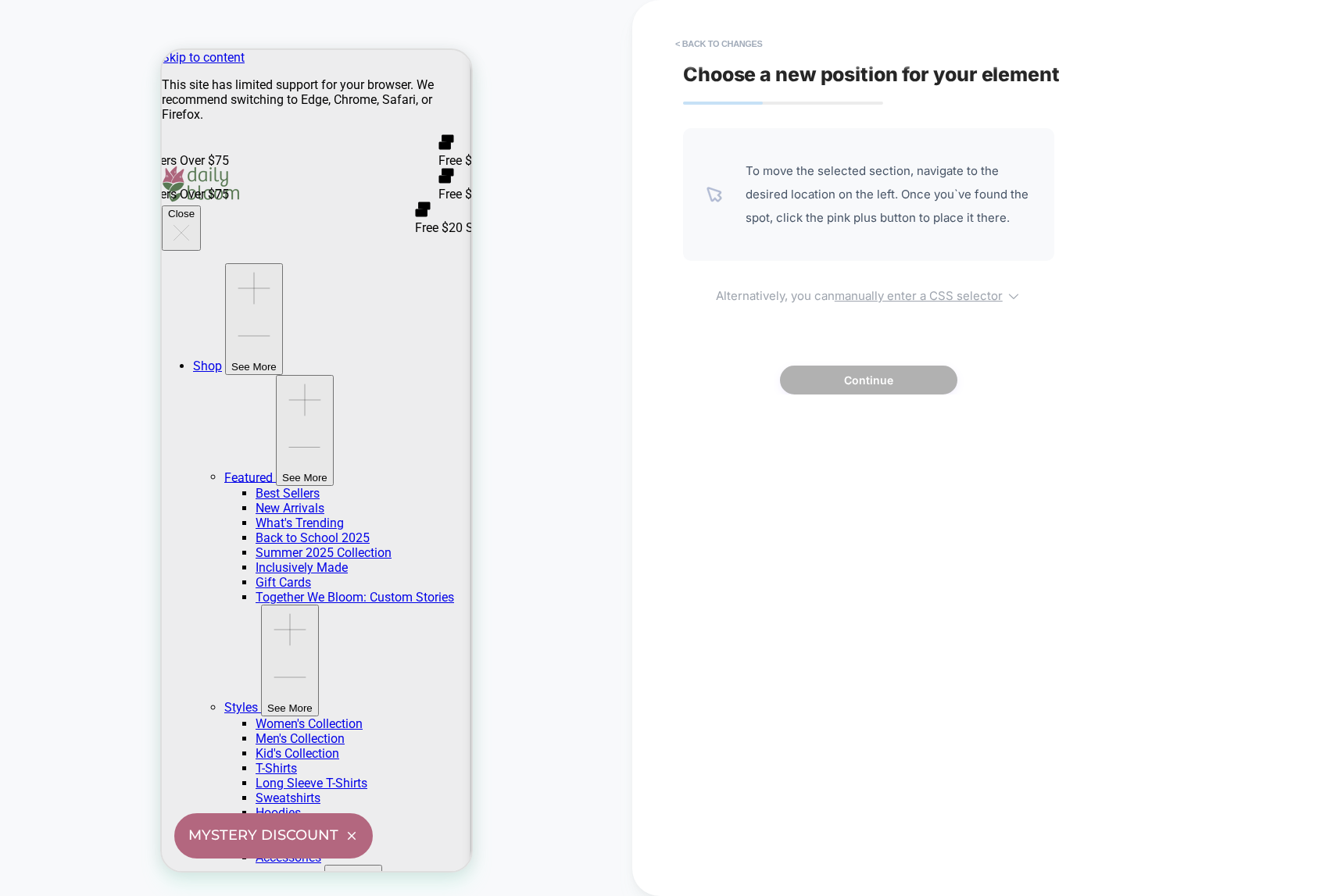
click at [957, 299] on u "manually enter a CSS selector" at bounding box center [918, 295] width 168 height 15
select select "*******"
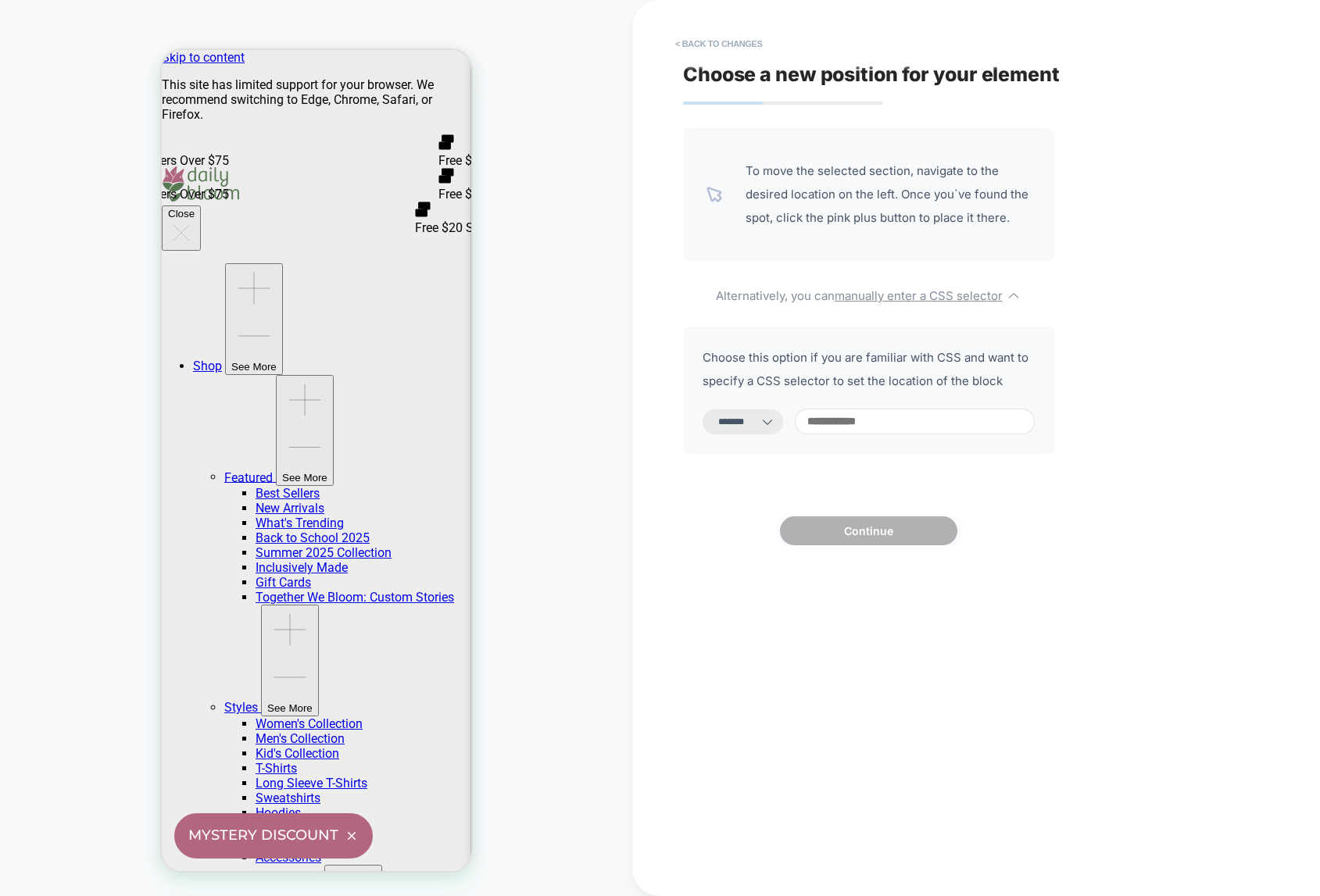
click at [875, 430] on input at bounding box center [914, 421] width 240 height 26
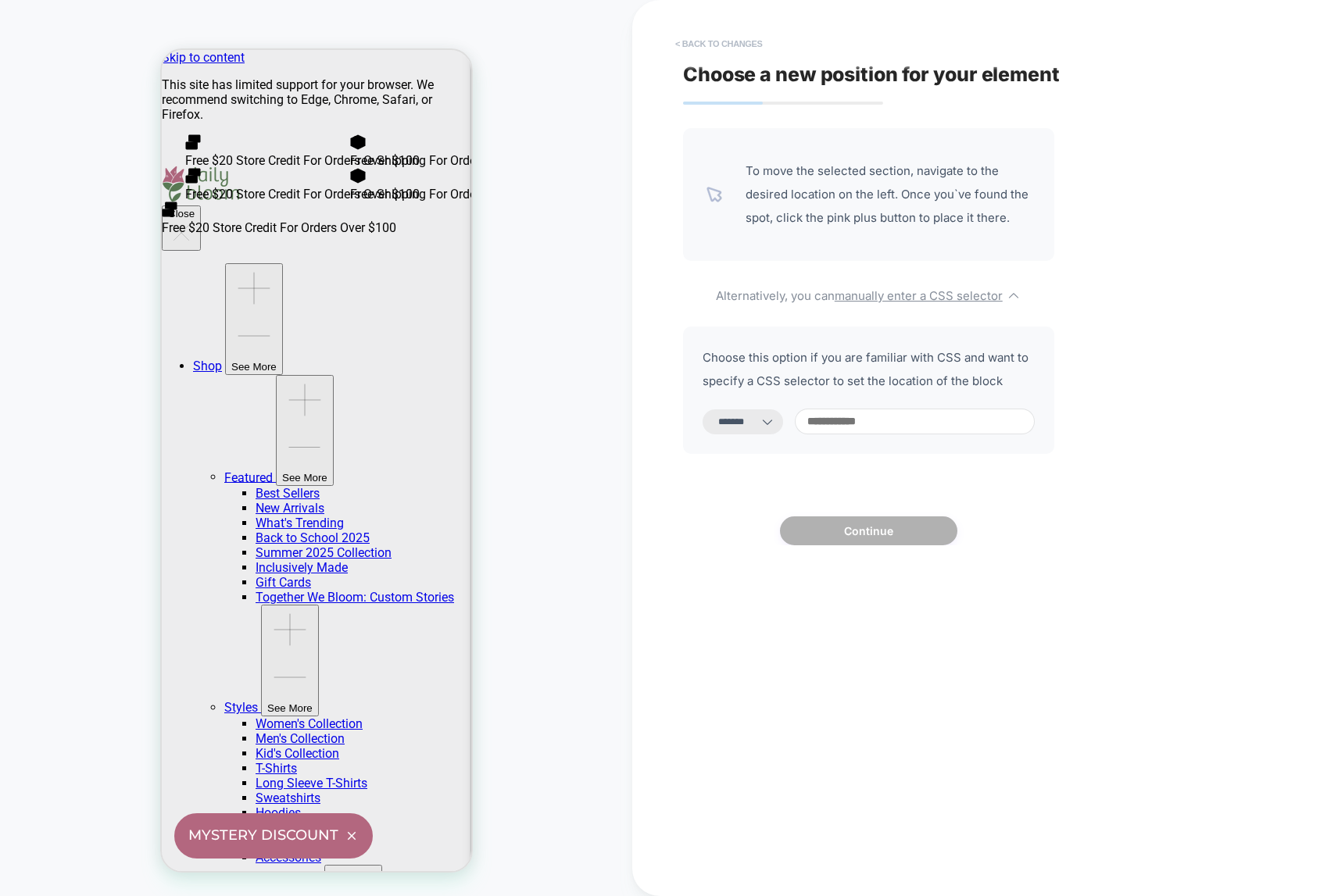
click at [715, 41] on button "< Back to changes" at bounding box center [718, 44] width 103 height 25
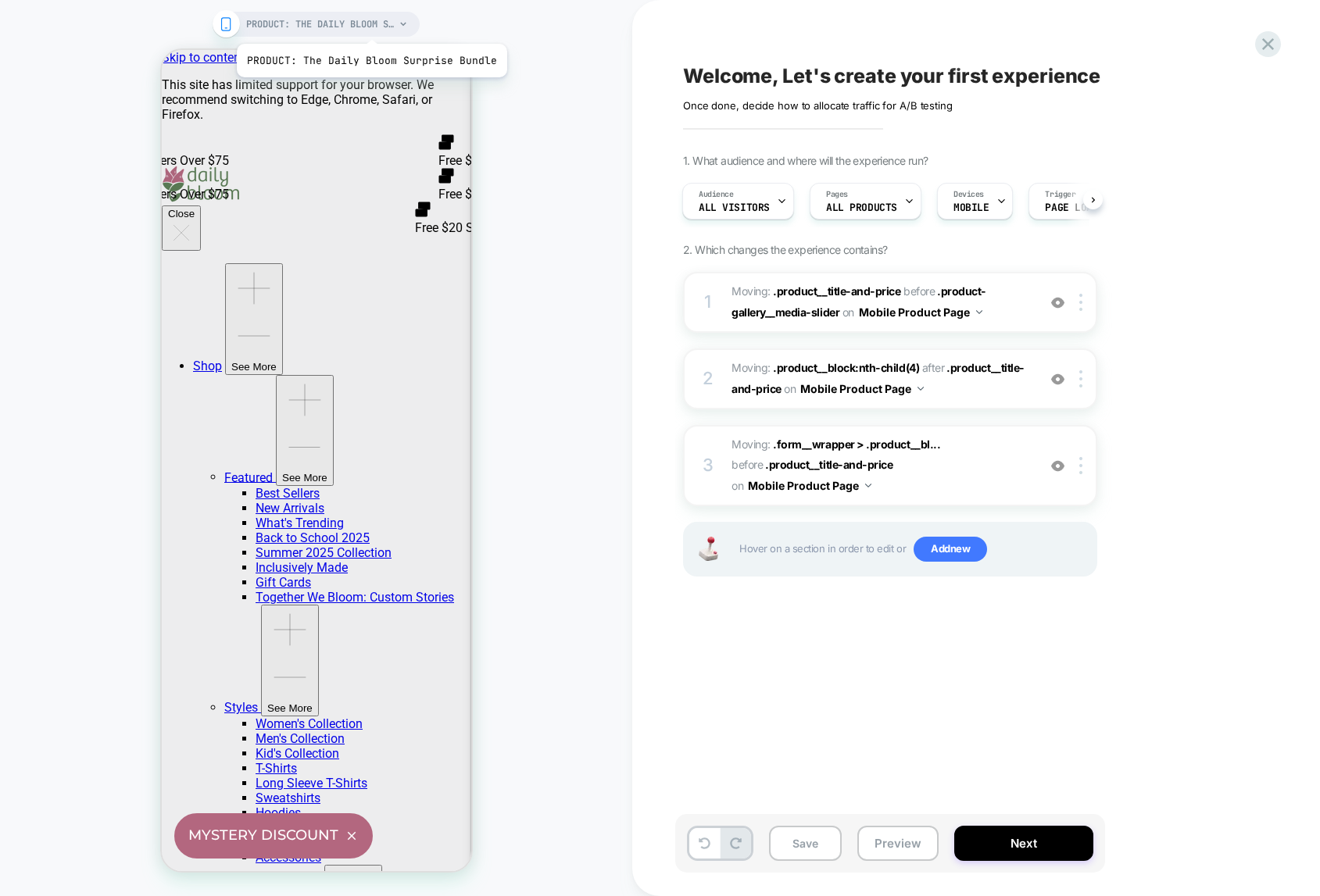
click at [368, 24] on span "PRODUCT: The Daily Bloom Surprise Bundle" at bounding box center [320, 24] width 149 height 25
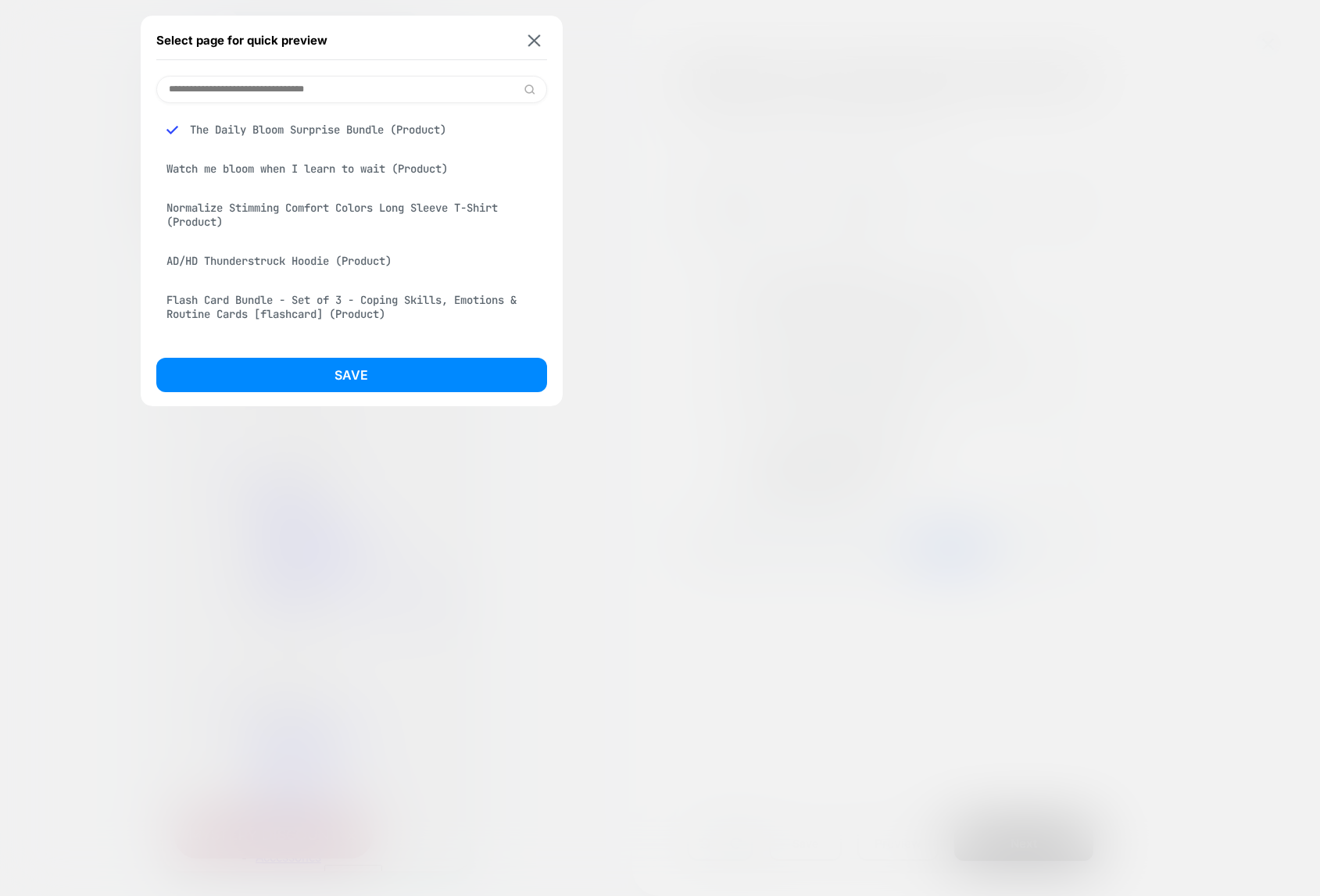
click at [312, 257] on div "AD/HD Thunderstruck Hoodie (Product)" at bounding box center [351, 261] width 391 height 30
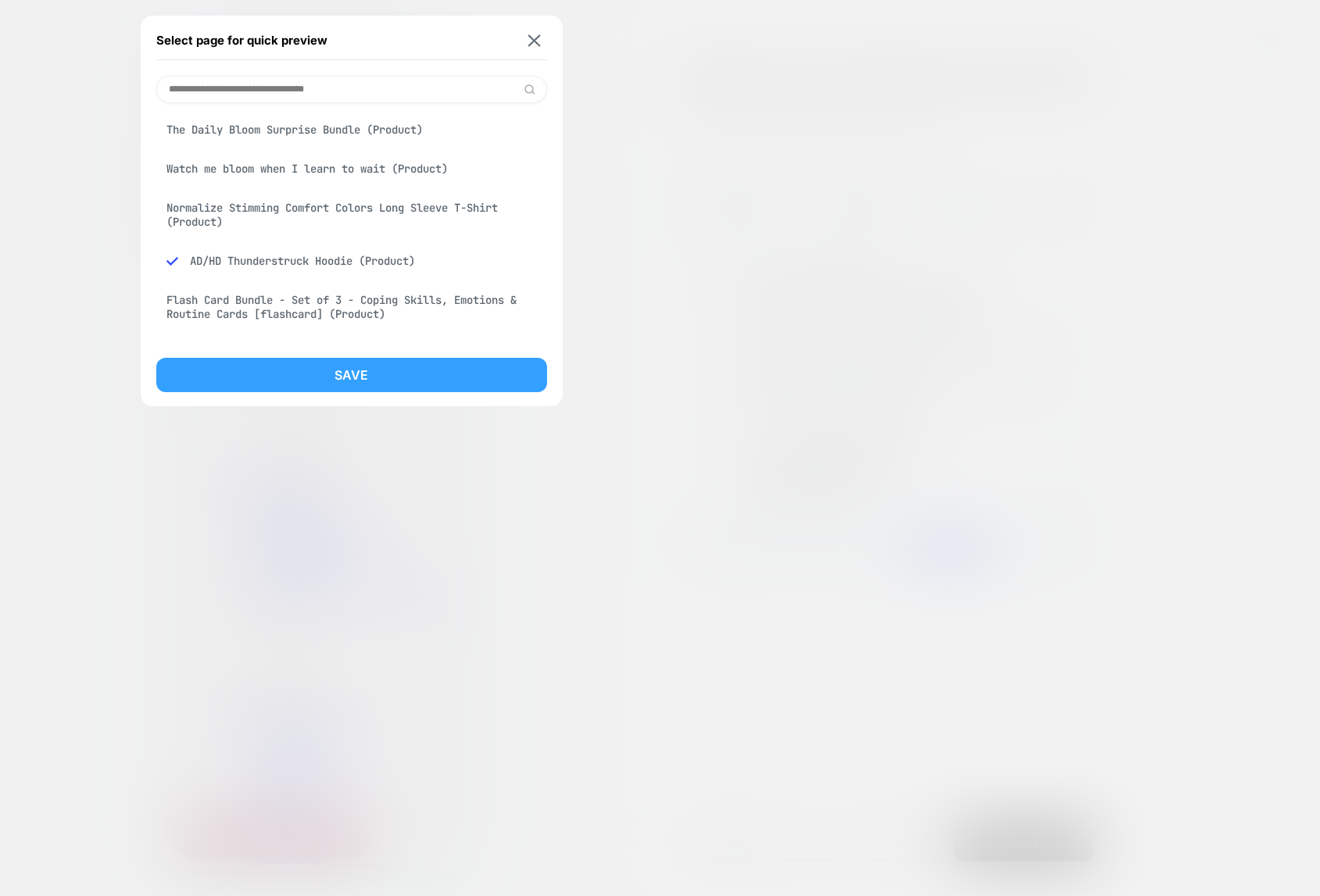
click at [344, 377] on button "Save" at bounding box center [351, 374] width 391 height 34
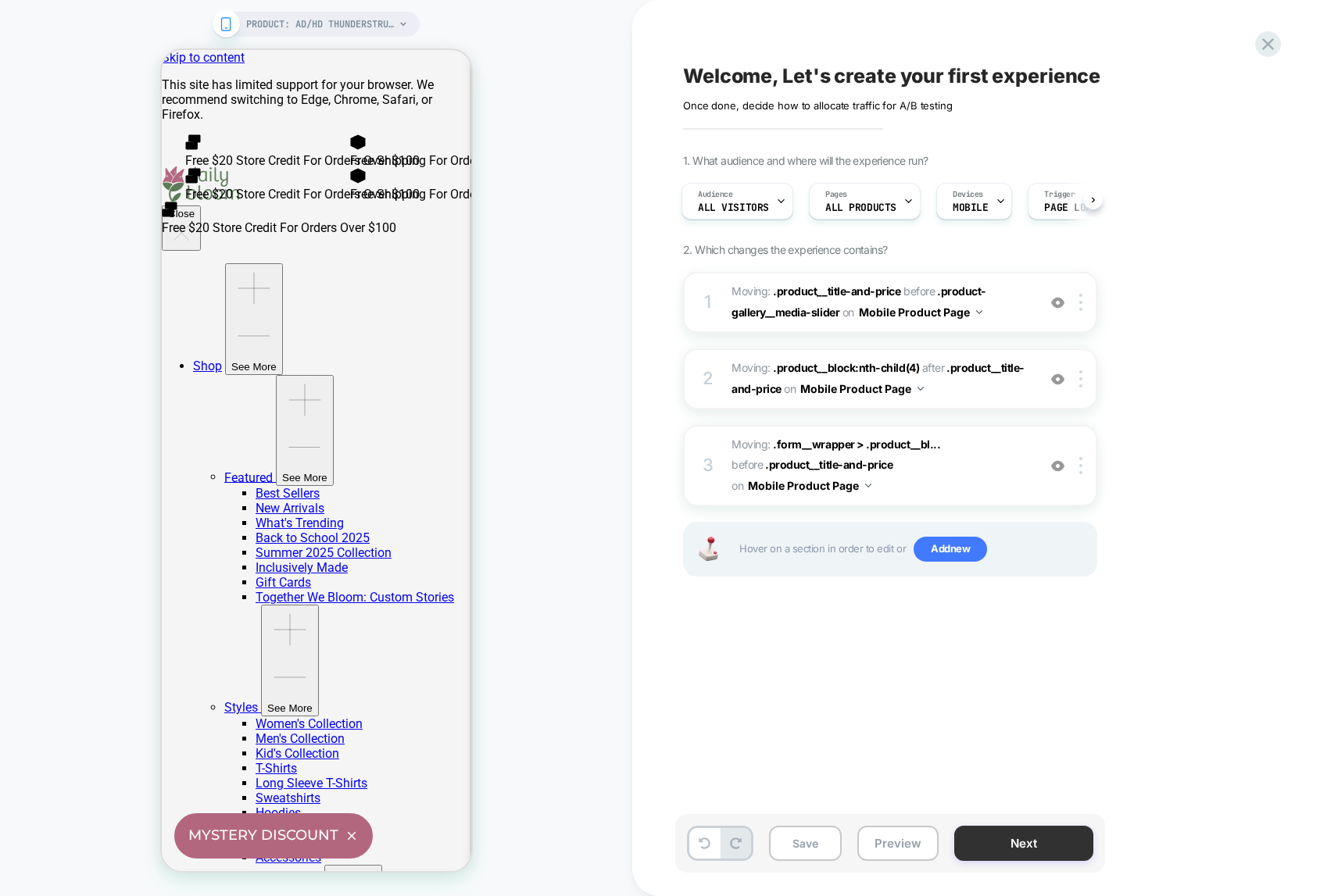
click at [1030, 845] on button "Next" at bounding box center [1024, 843] width 139 height 35
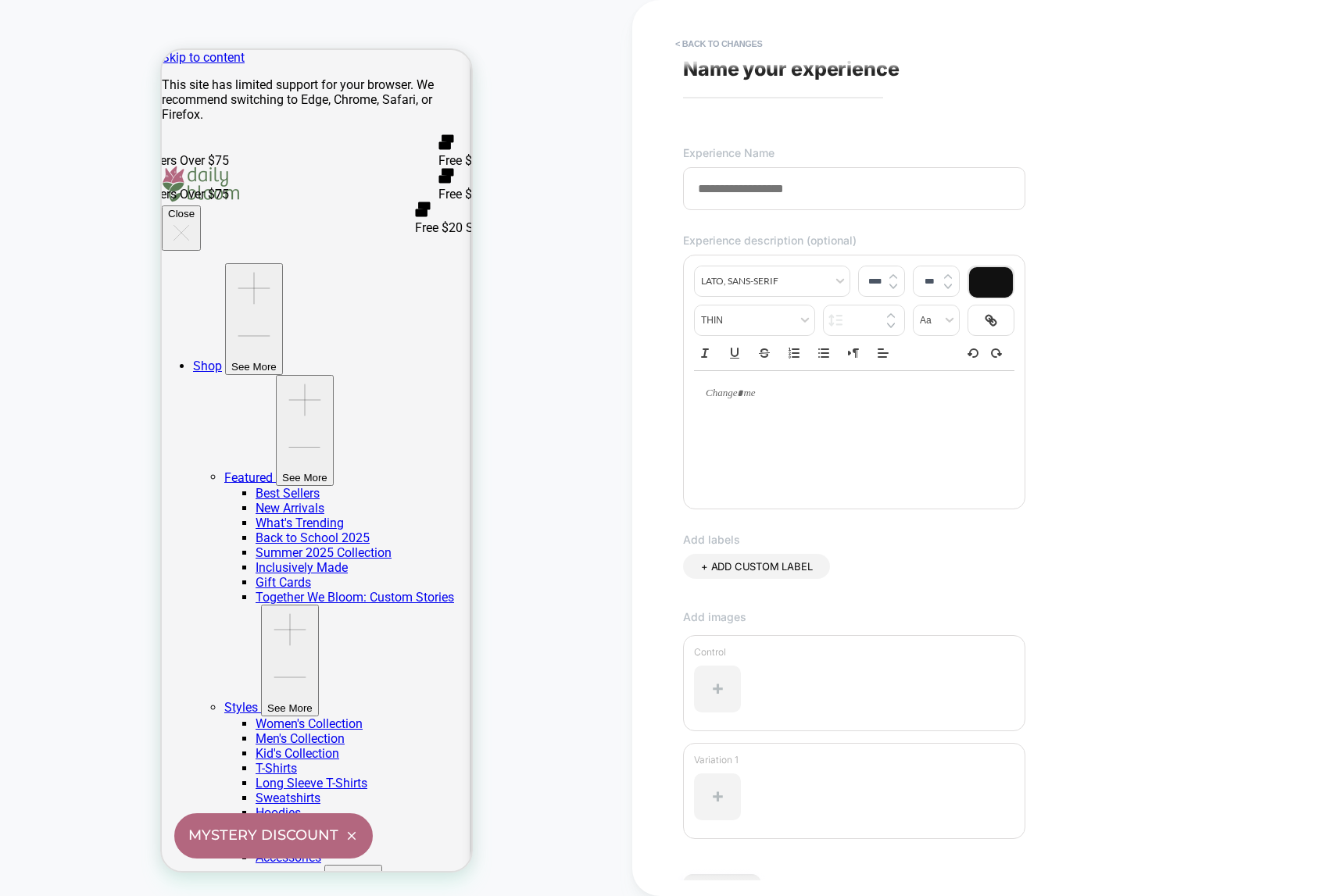
scroll to position [101, 0]
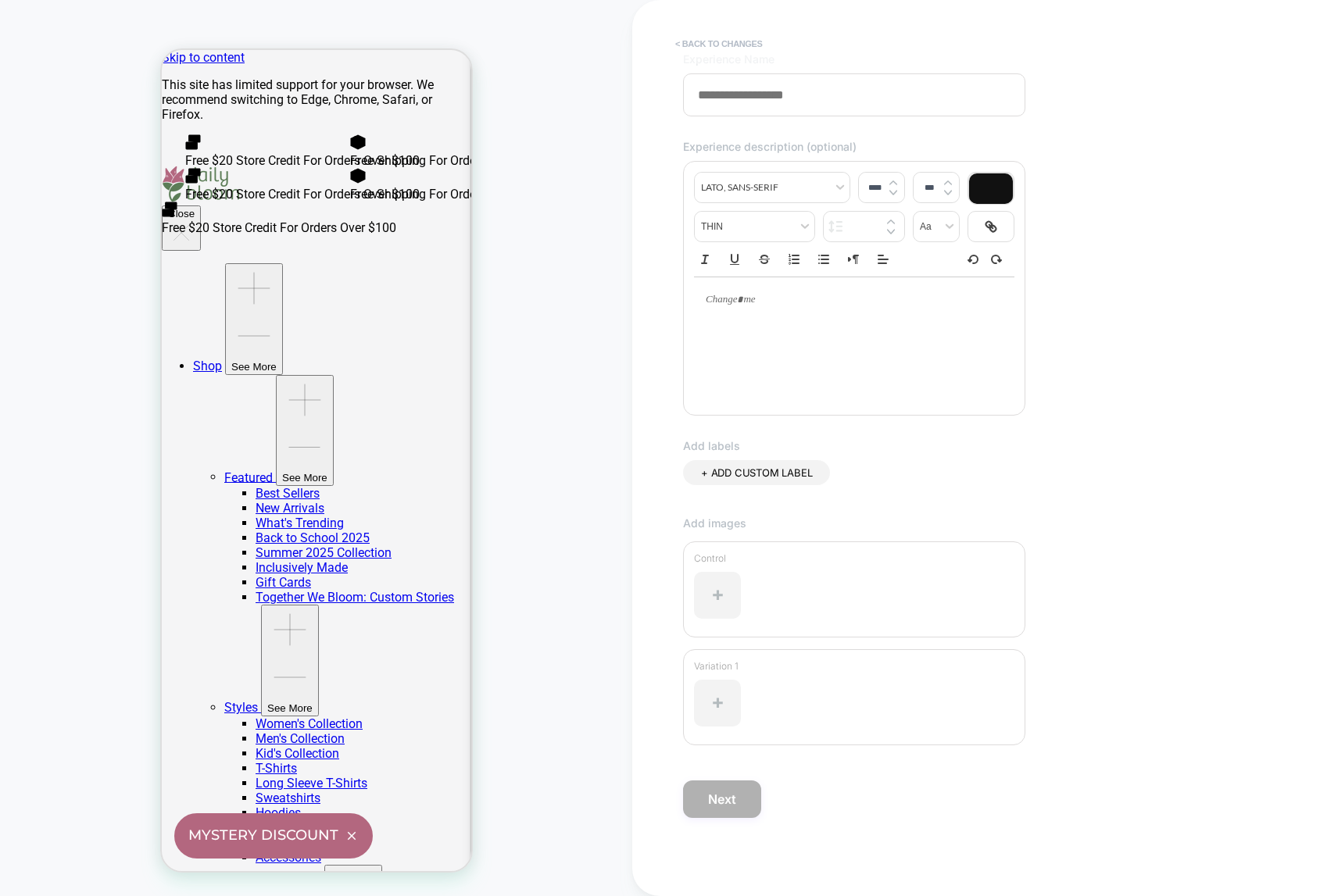
click at [703, 39] on button "< Back to changes" at bounding box center [718, 44] width 103 height 25
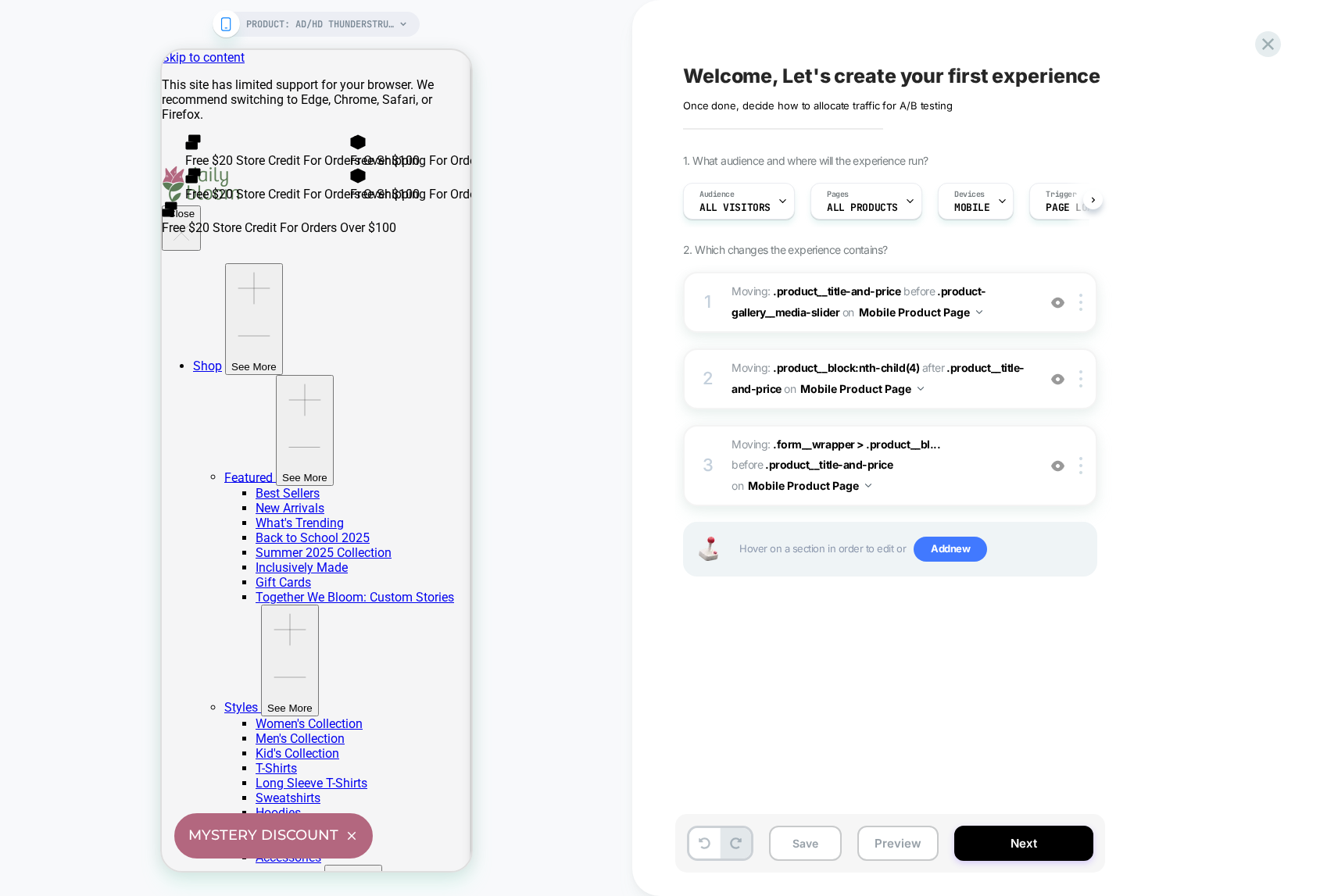
scroll to position [0, 1]
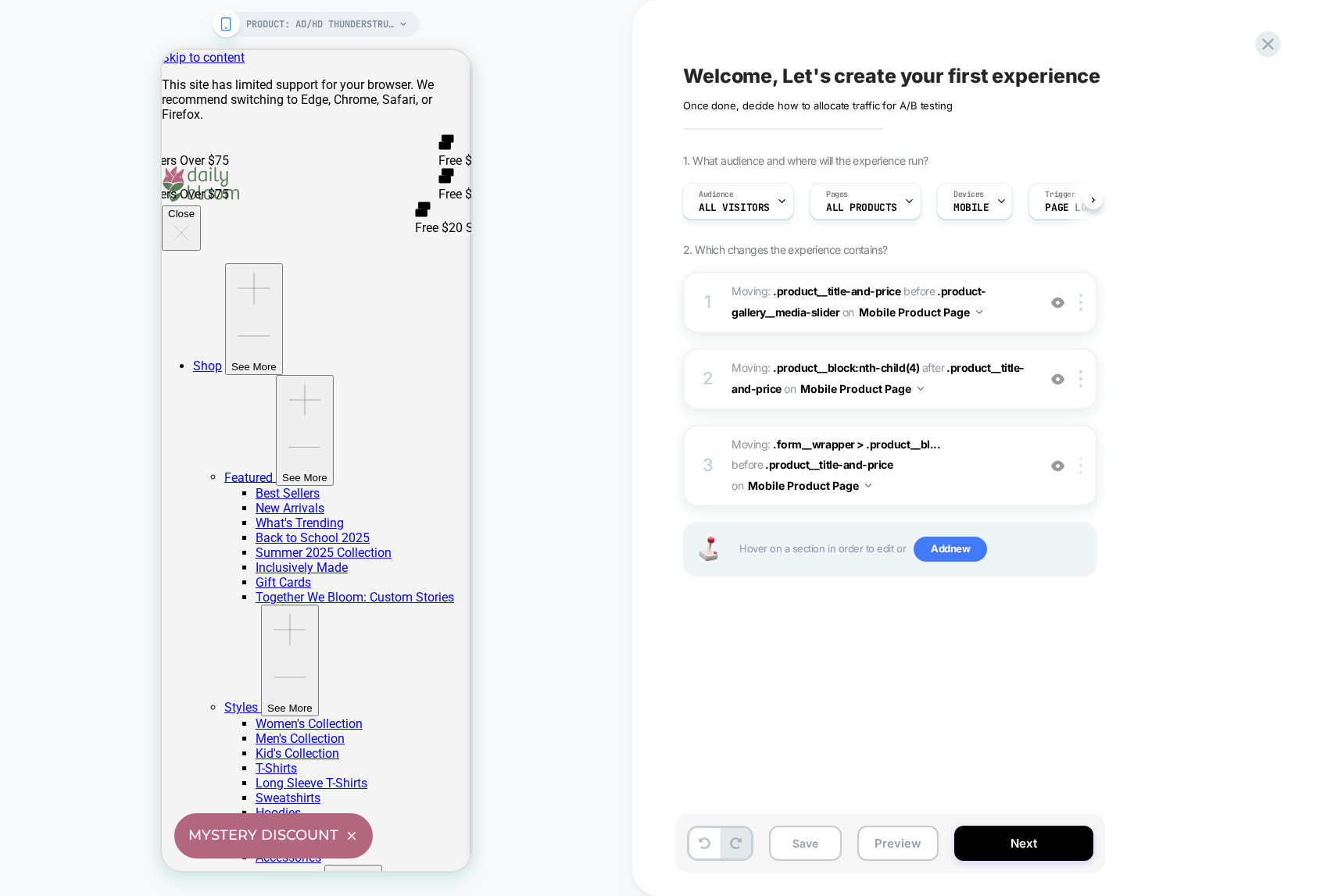
click at [1081, 463] on img at bounding box center [1080, 465] width 3 height 17
click at [1045, 592] on div "Delete" at bounding box center [1082, 590] width 139 height 42
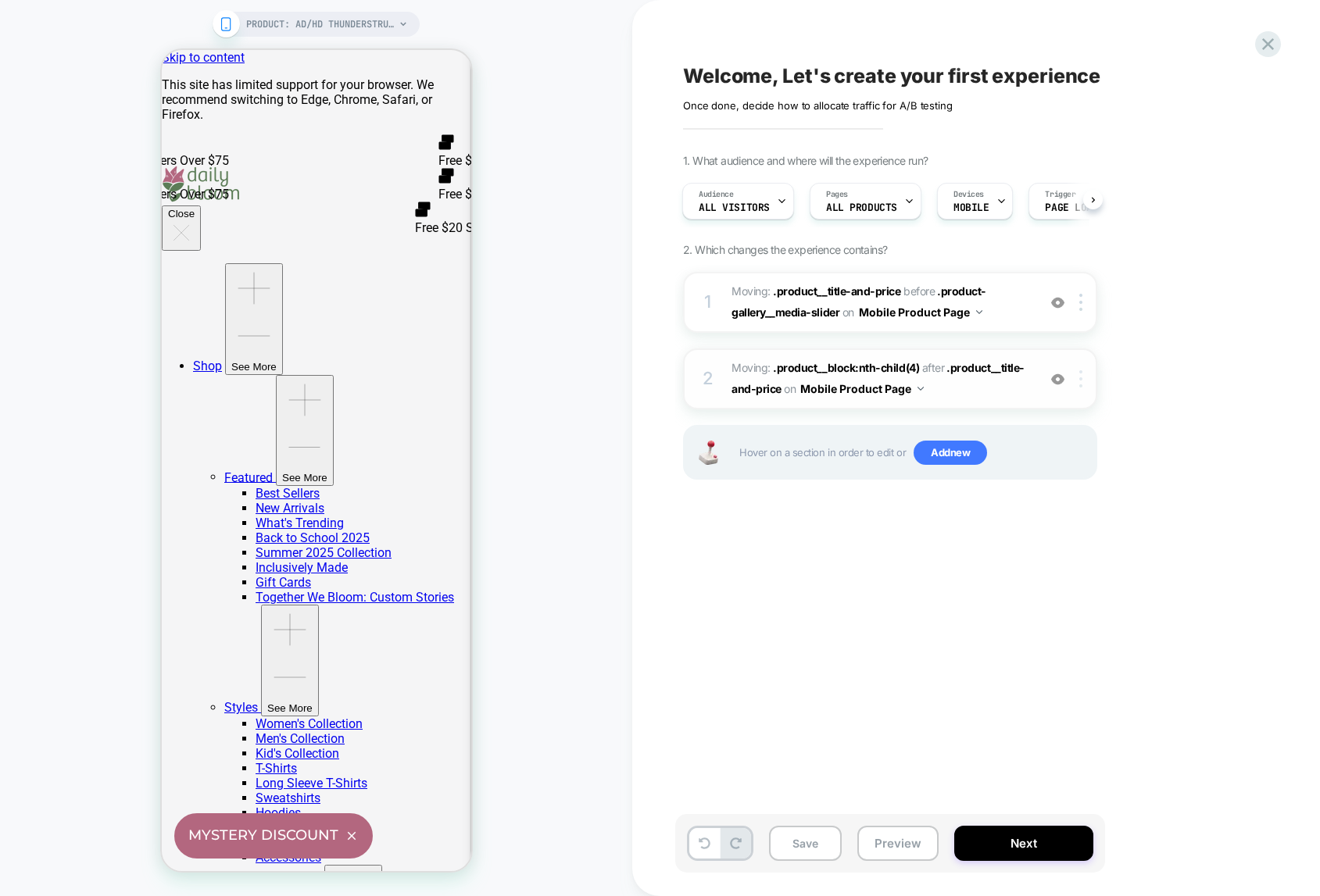
click at [1079, 380] on img at bounding box center [1080, 378] width 3 height 17
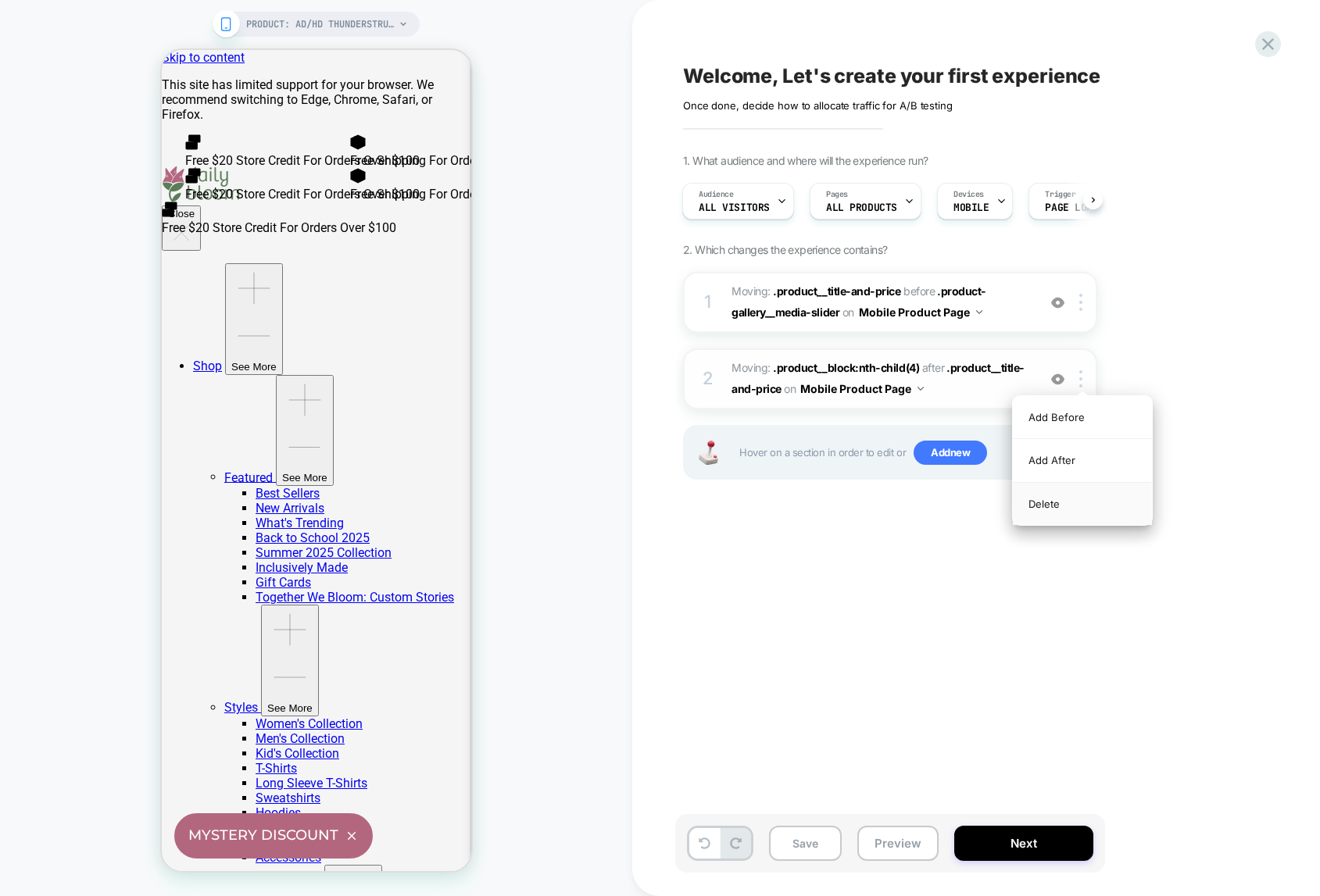
click at [1047, 494] on div "Delete" at bounding box center [1082, 504] width 139 height 42
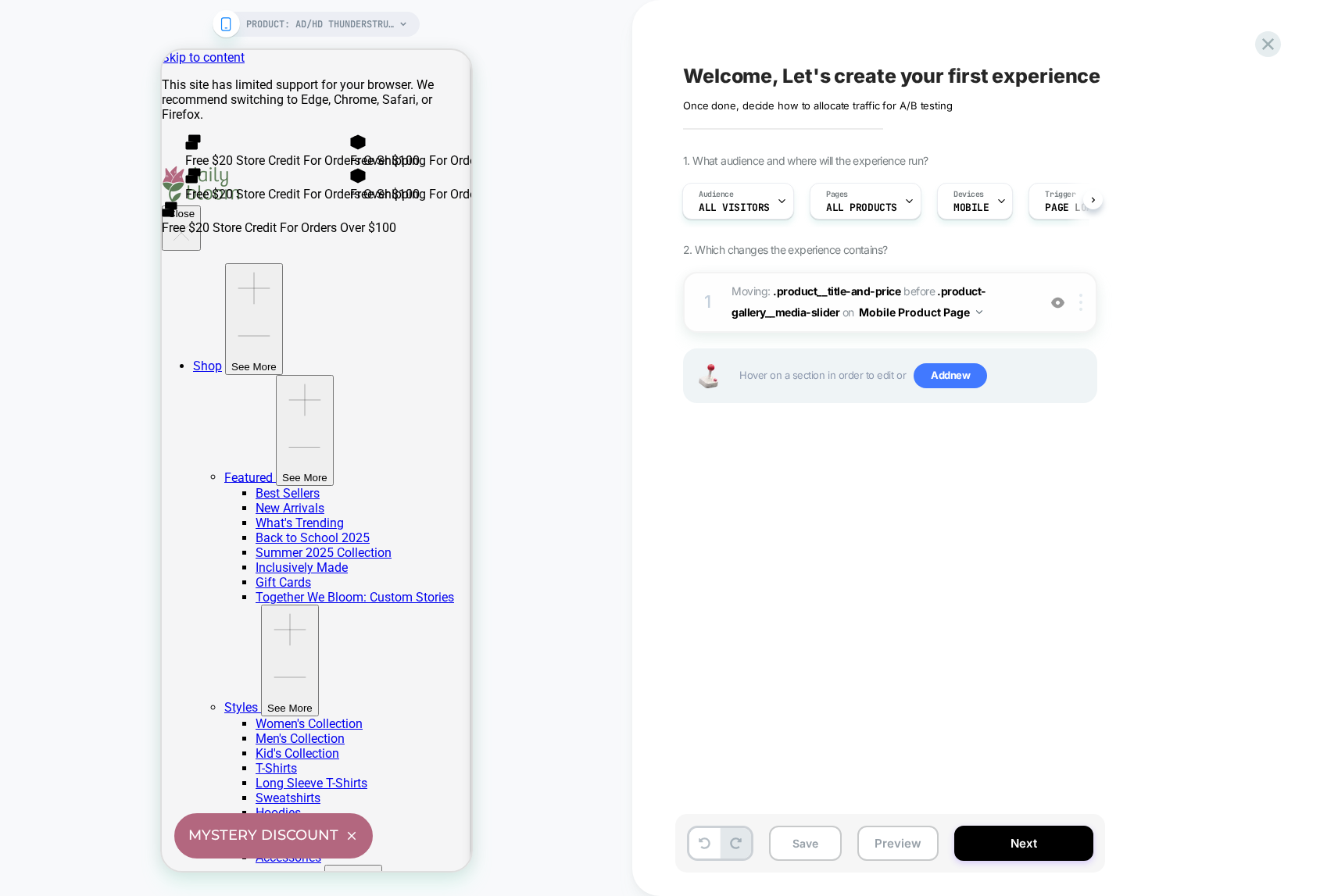
click at [1081, 296] on img at bounding box center [1080, 302] width 3 height 17
click at [1043, 426] on div "Delete" at bounding box center [1082, 427] width 139 height 42
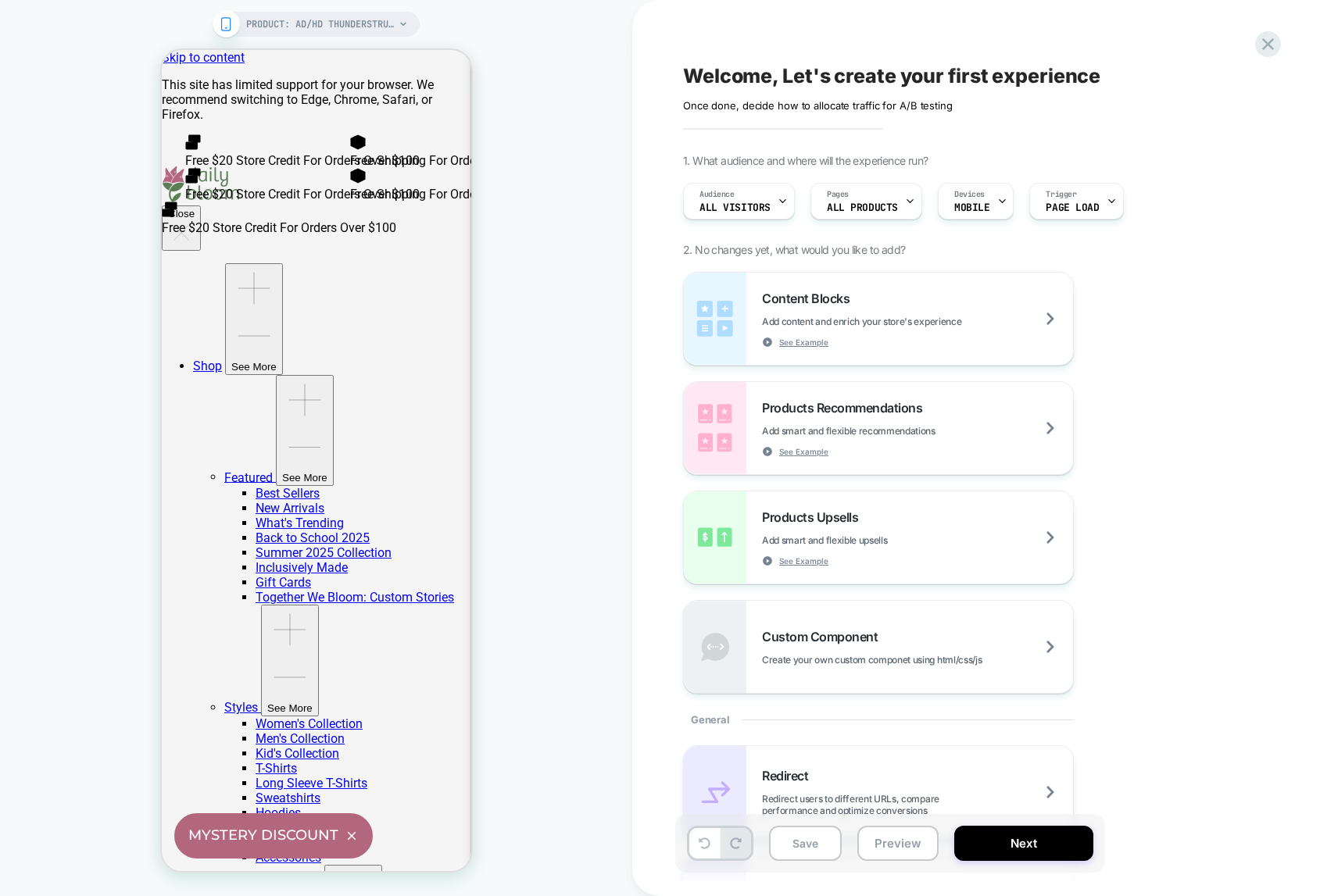
scroll to position [0, 0]
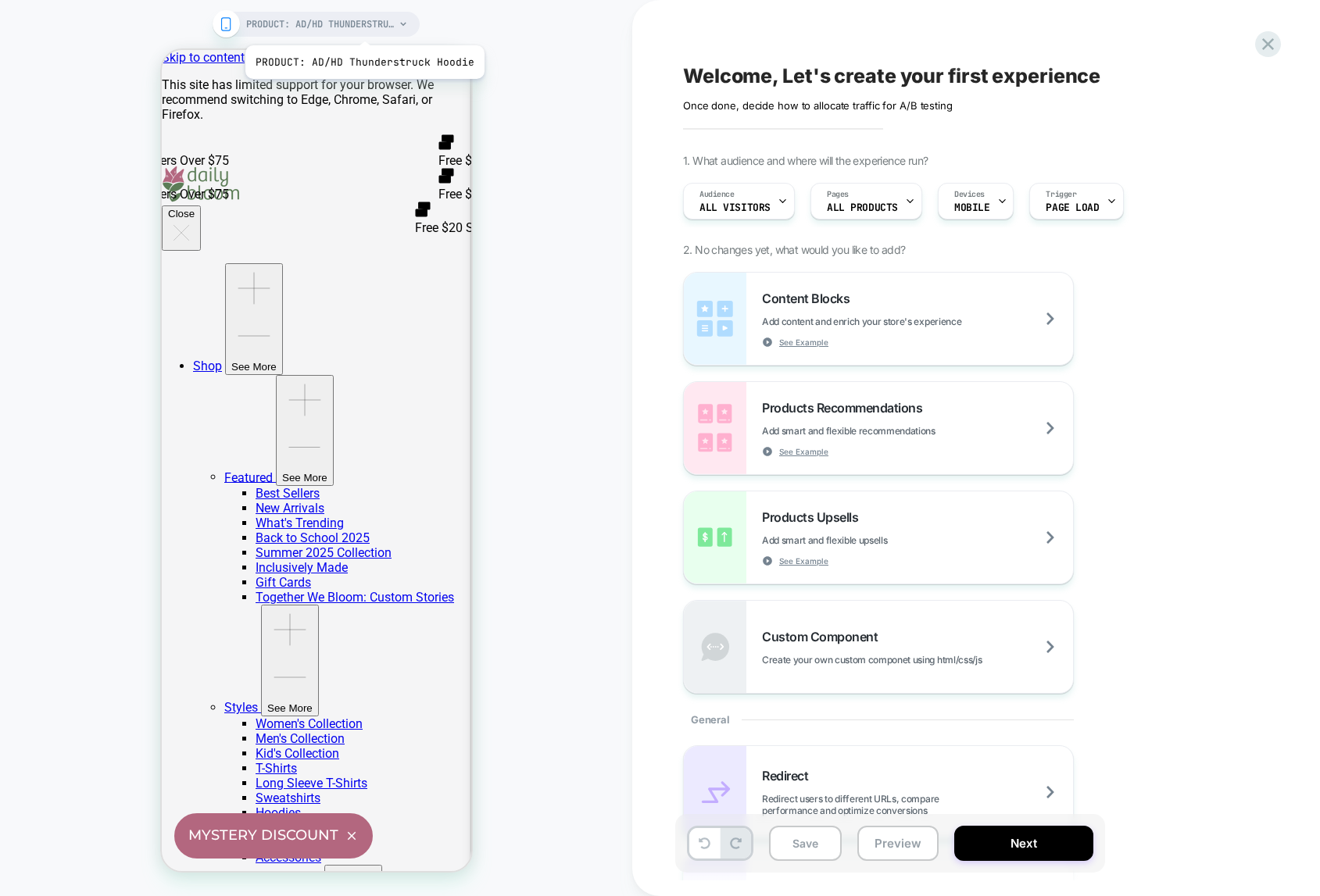
click at [363, 26] on span "PRODUCT: AD/HD Thunderstruck Hoodie" at bounding box center [320, 24] width 149 height 25
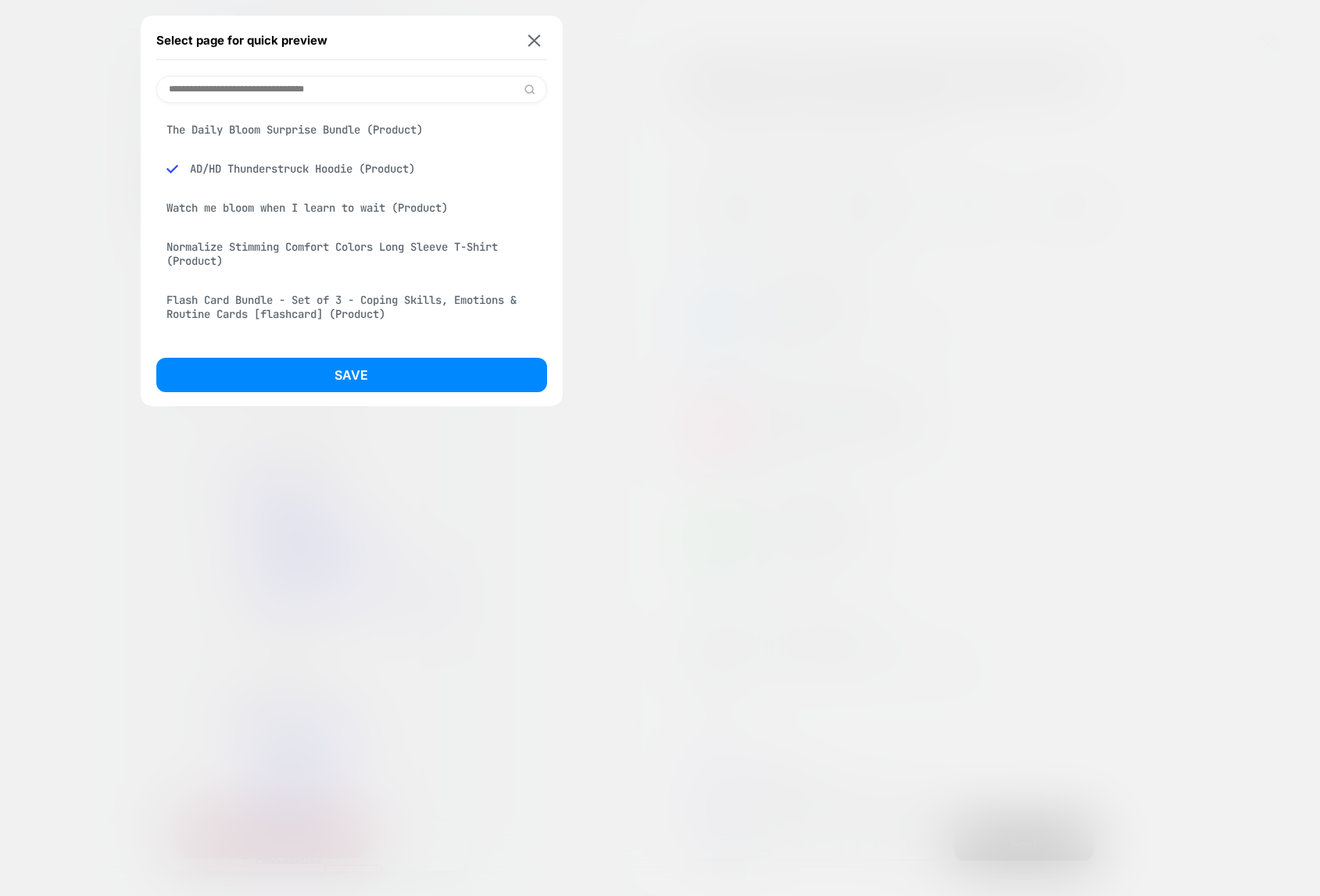
click at [308, 245] on div "Normalize Stimming Comfort Colors Long Sleeve T-Shirt (Product)" at bounding box center [351, 254] width 391 height 44
click at [333, 130] on div "The Daily Bloom Surprise Bundle (Product)" at bounding box center [351, 129] width 391 height 30
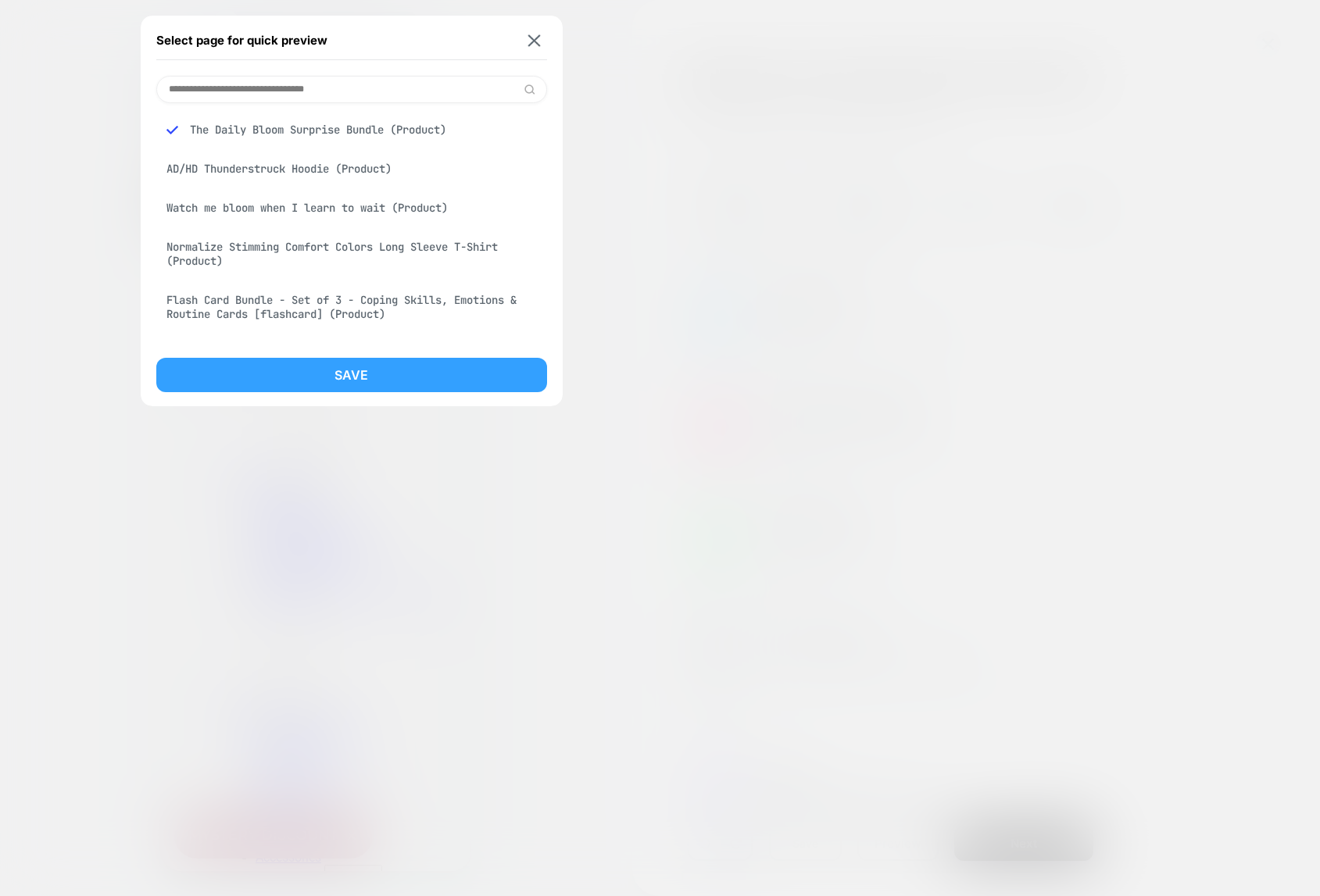
click at [354, 376] on button "Save" at bounding box center [351, 374] width 391 height 34
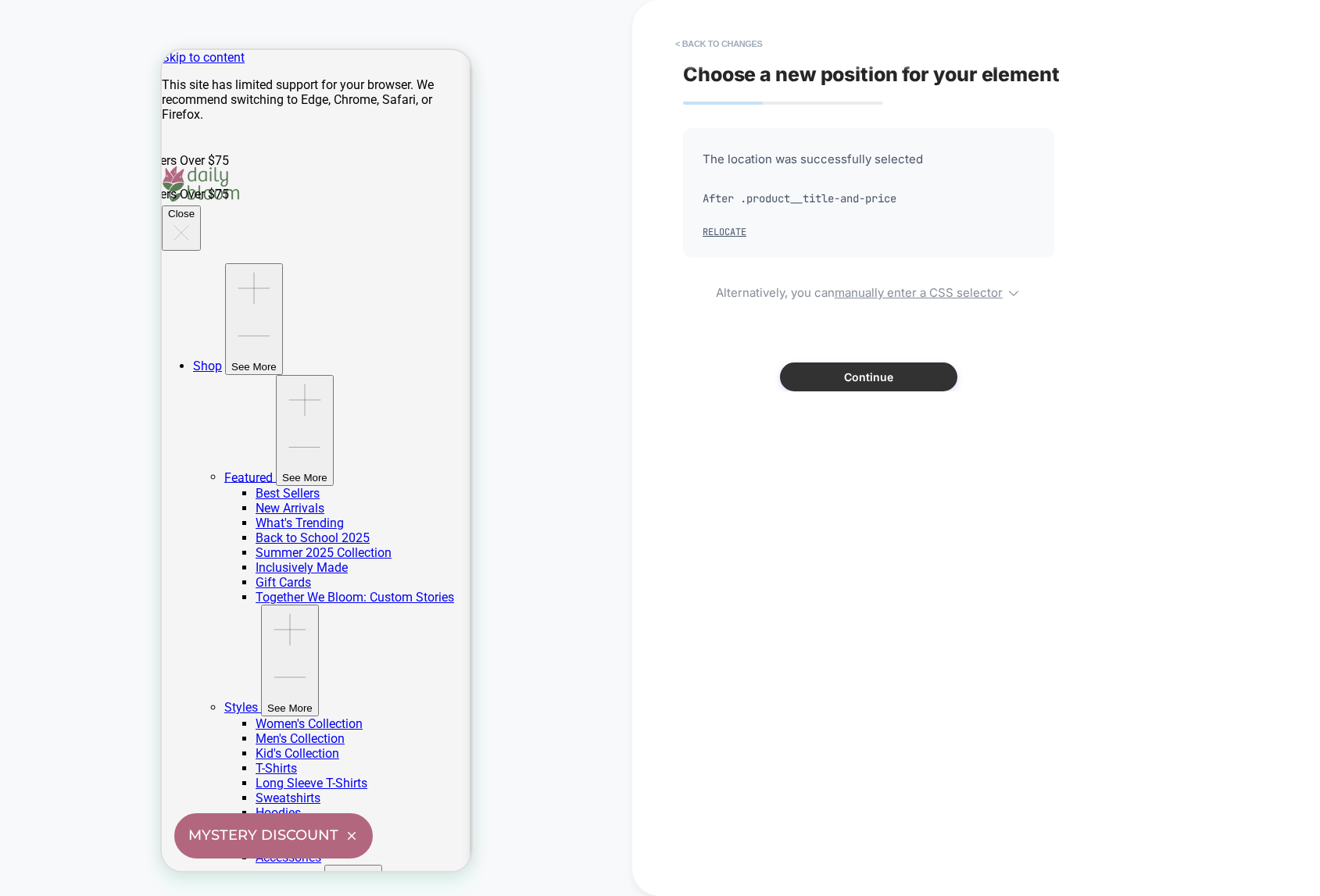
click at [882, 372] on button "Continue" at bounding box center [869, 377] width 178 height 29
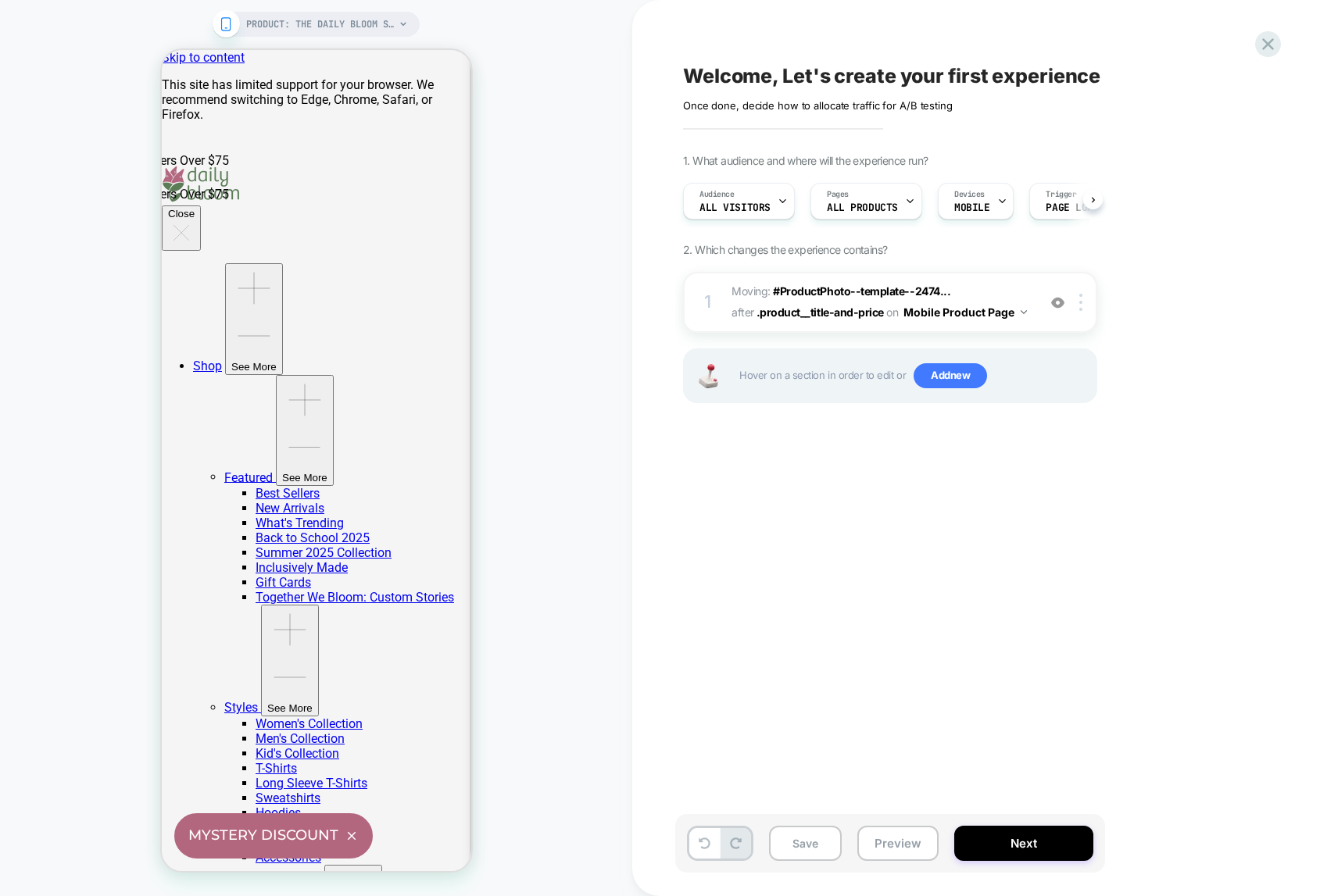
scroll to position [0, 1]
click at [330, 17] on span "PRODUCT: The Daily Bloom Surprise Bundle" at bounding box center [320, 24] width 149 height 25
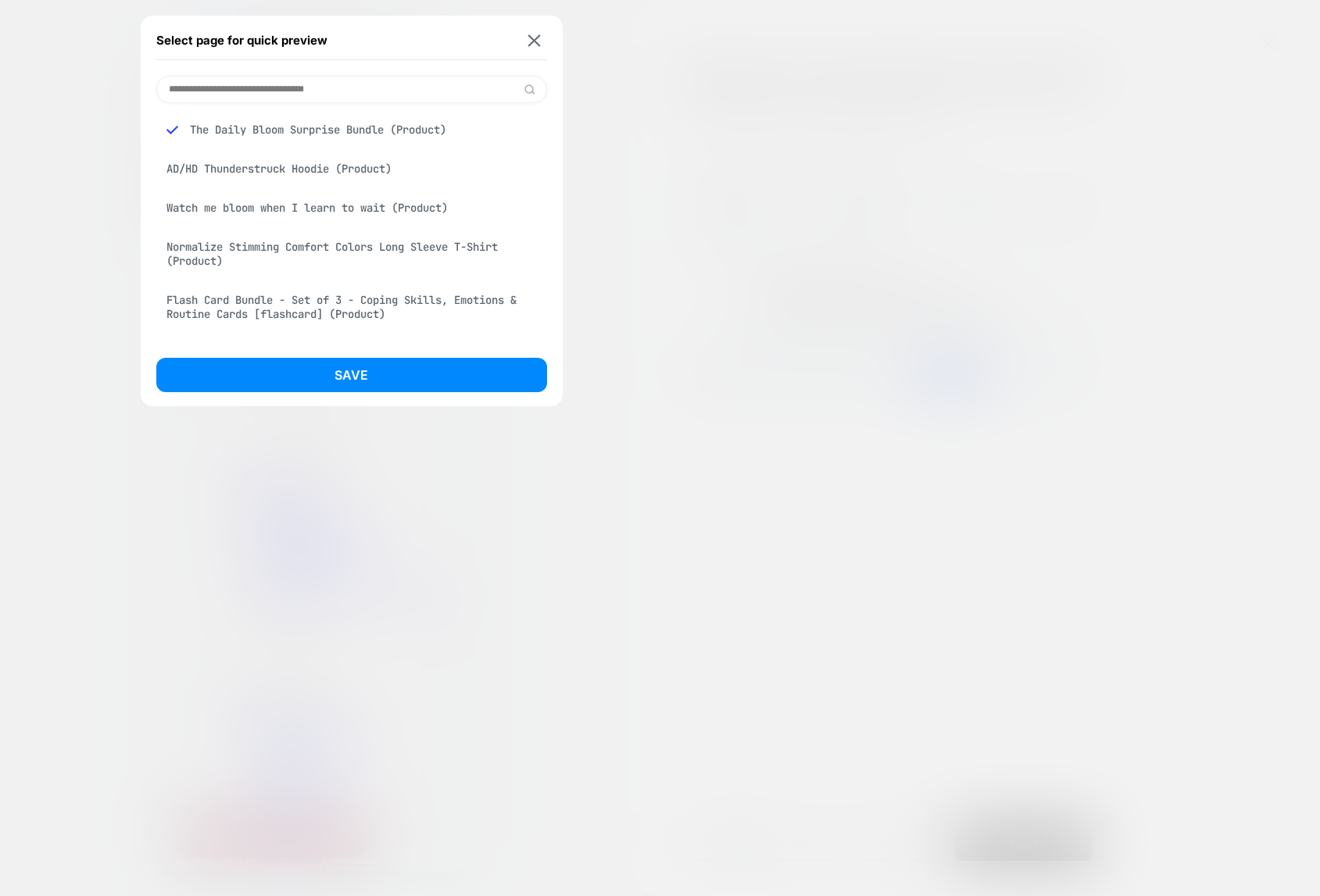
click at [313, 166] on div "AD/HD Thunderstruck Hoodie (Product)" at bounding box center [351, 169] width 391 height 30
click at [324, 243] on div "Normalize Stimming Comfort Colors Long Sleeve T-Shirt (Product)" at bounding box center [351, 254] width 391 height 44
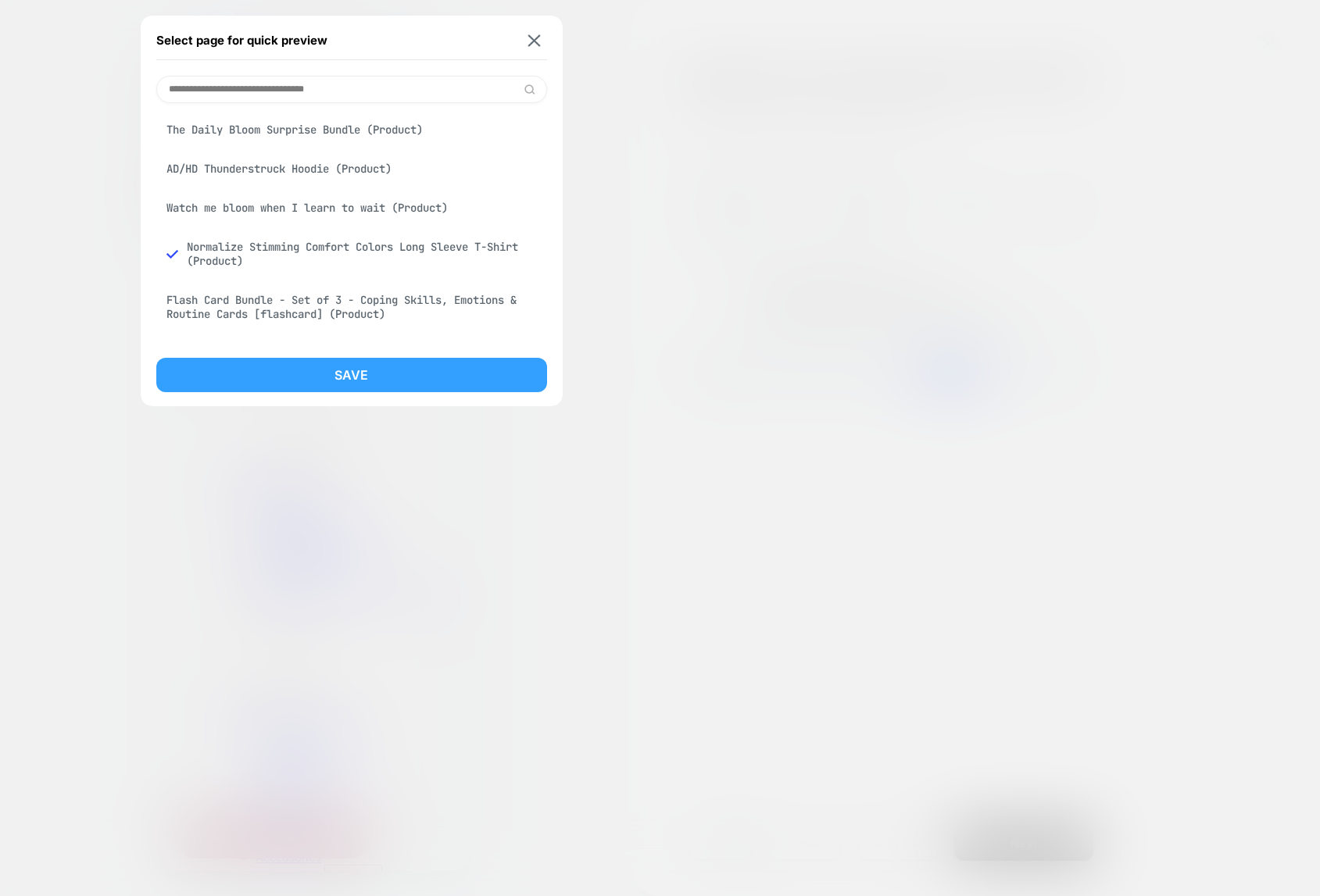
click at [346, 381] on button "Save" at bounding box center [351, 374] width 391 height 34
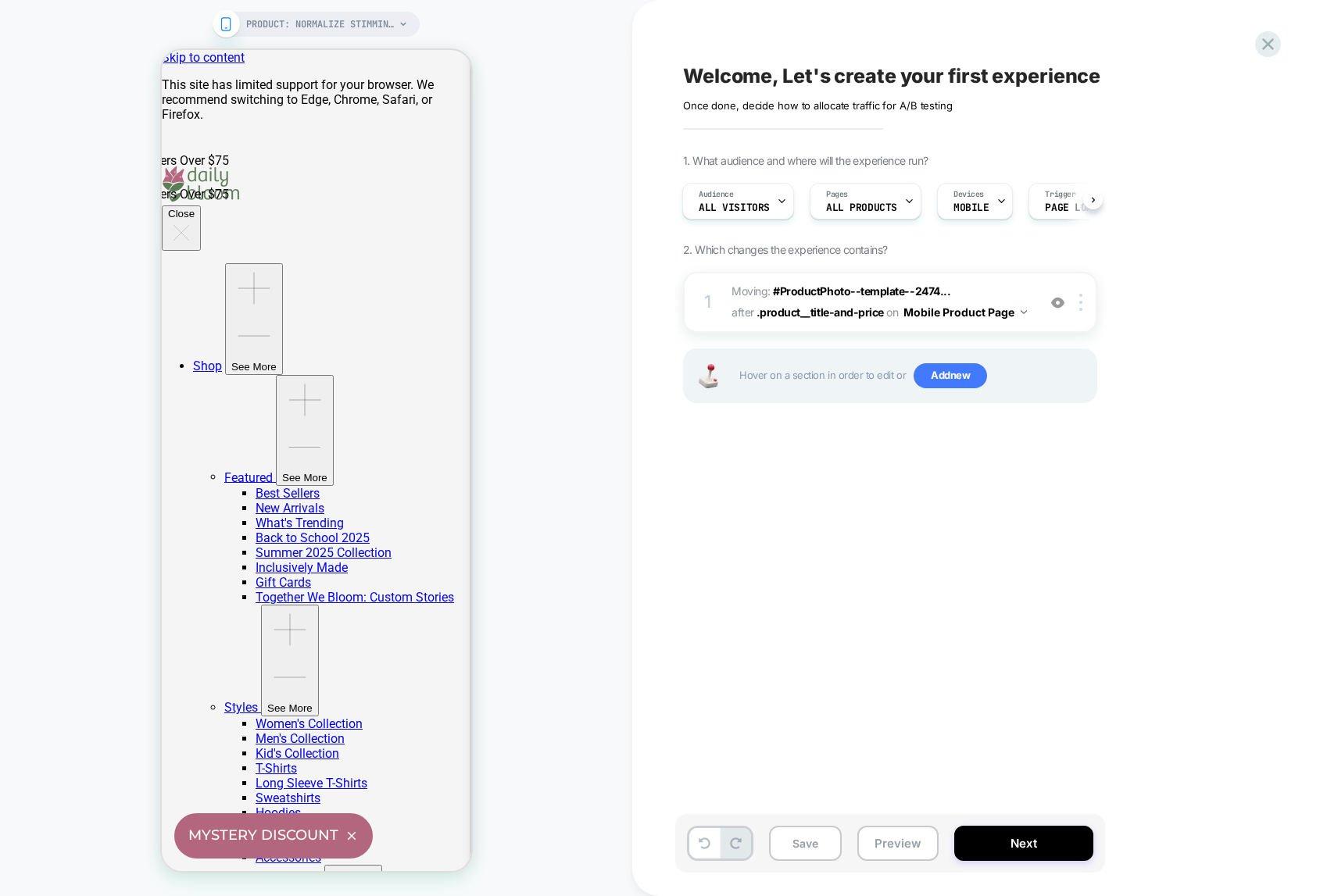
scroll to position [0, 2]
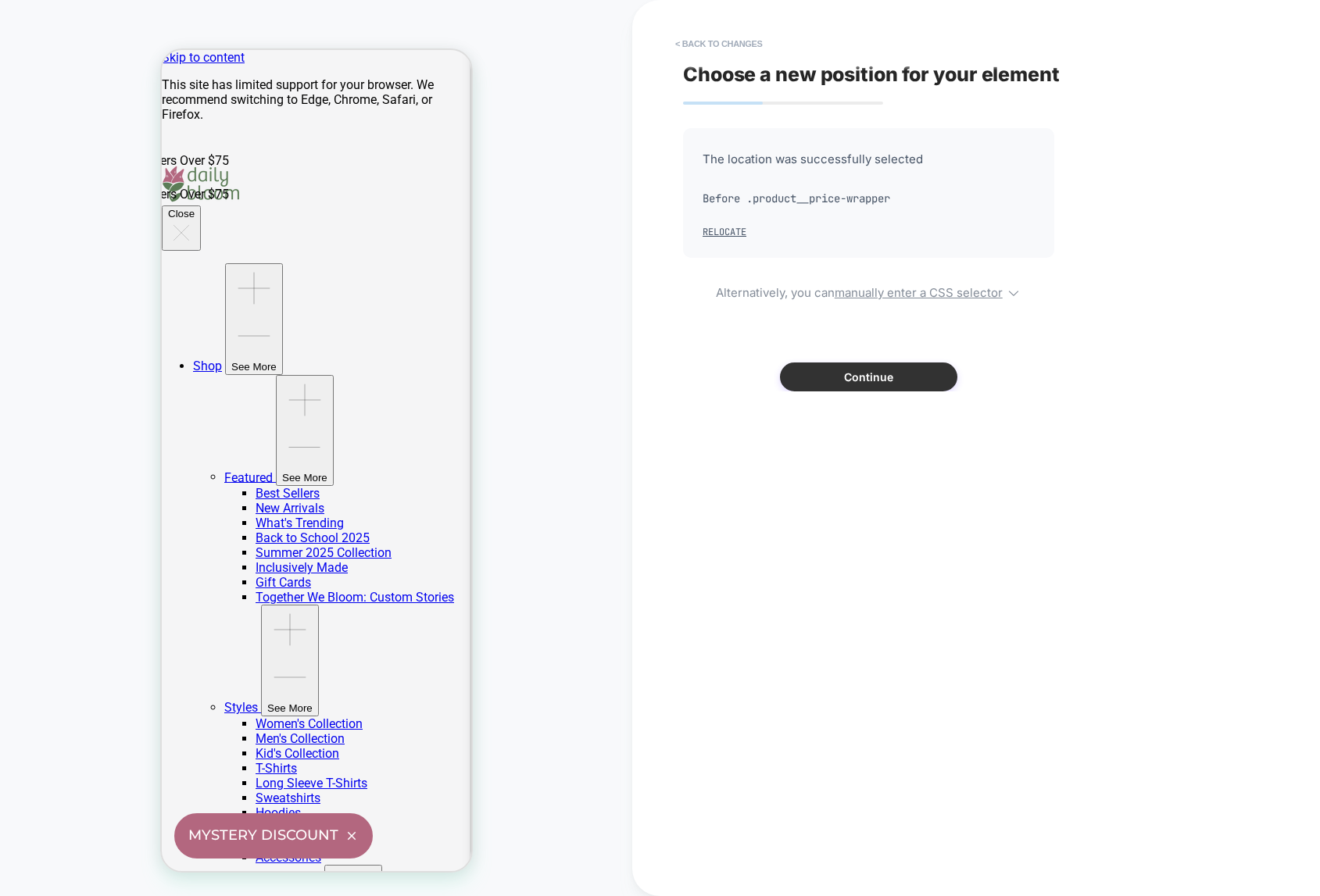
click at [860, 380] on button "Continue" at bounding box center [869, 377] width 178 height 29
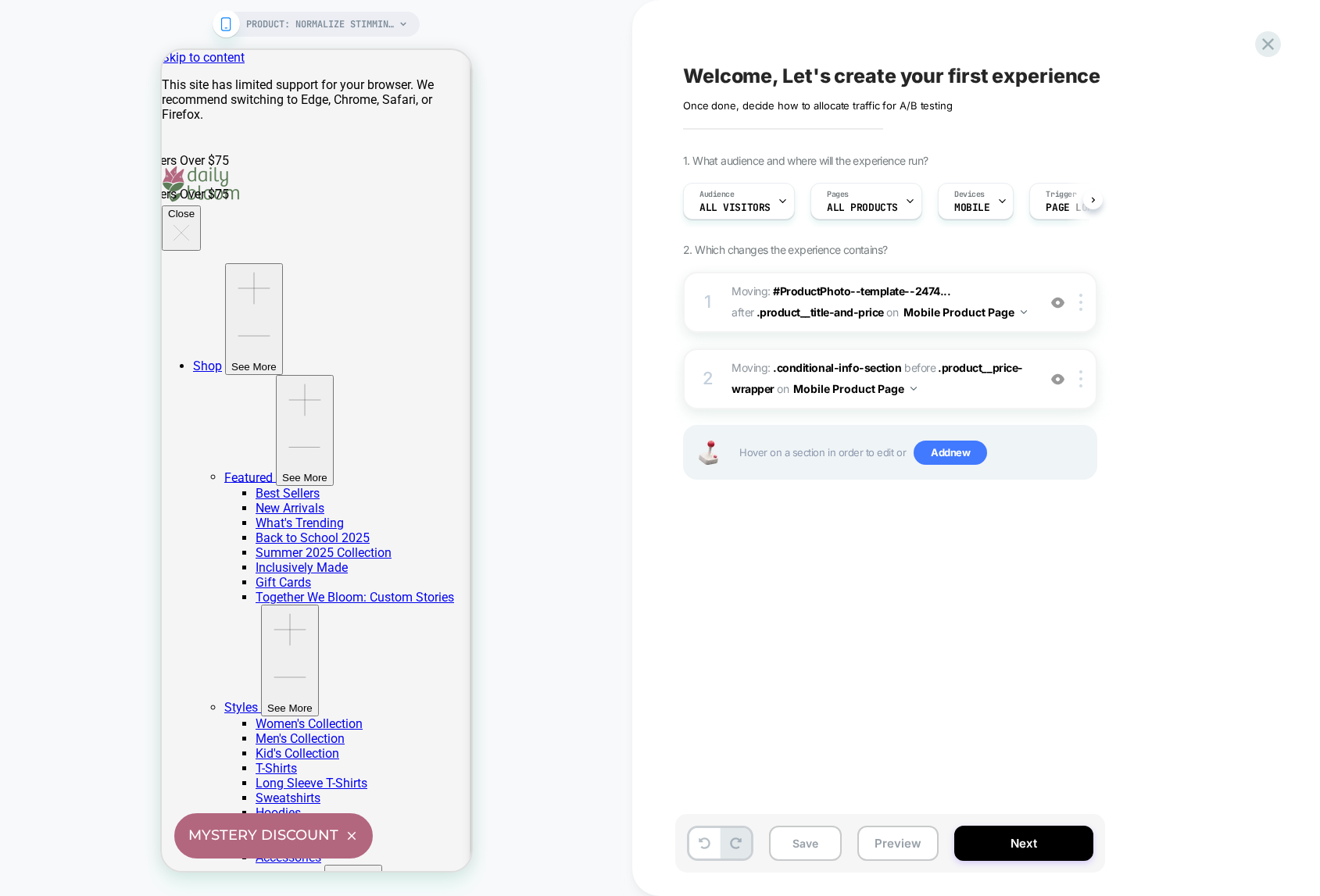
scroll to position [0, 1]
click at [353, 32] on span "PRODUCT: Normalize Stimming Comfort Colors Long Sleeve T-Shirt" at bounding box center [320, 24] width 149 height 25
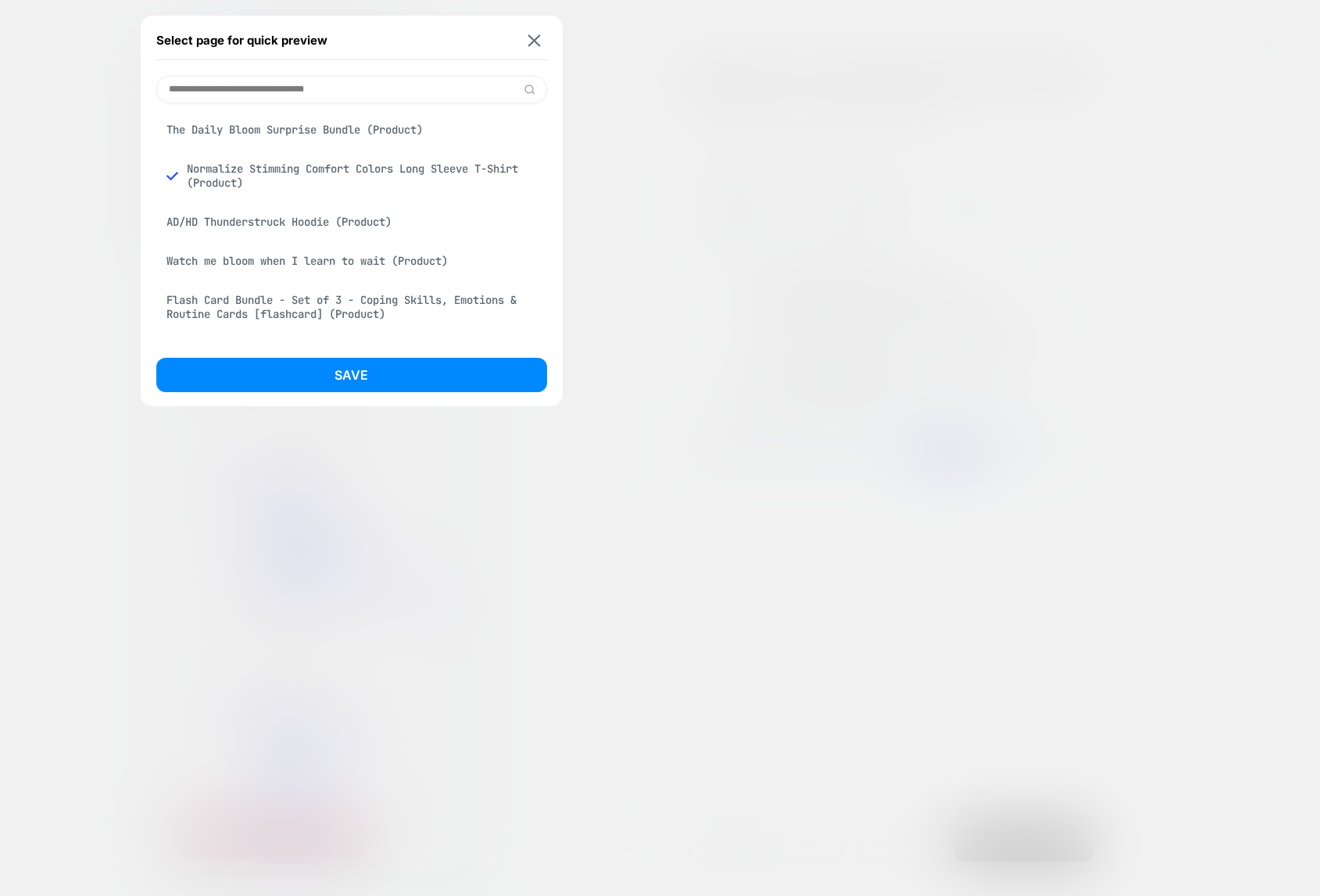
click at [327, 127] on div "The Daily Bloom Surprise Bundle (Product)" at bounding box center [351, 129] width 391 height 30
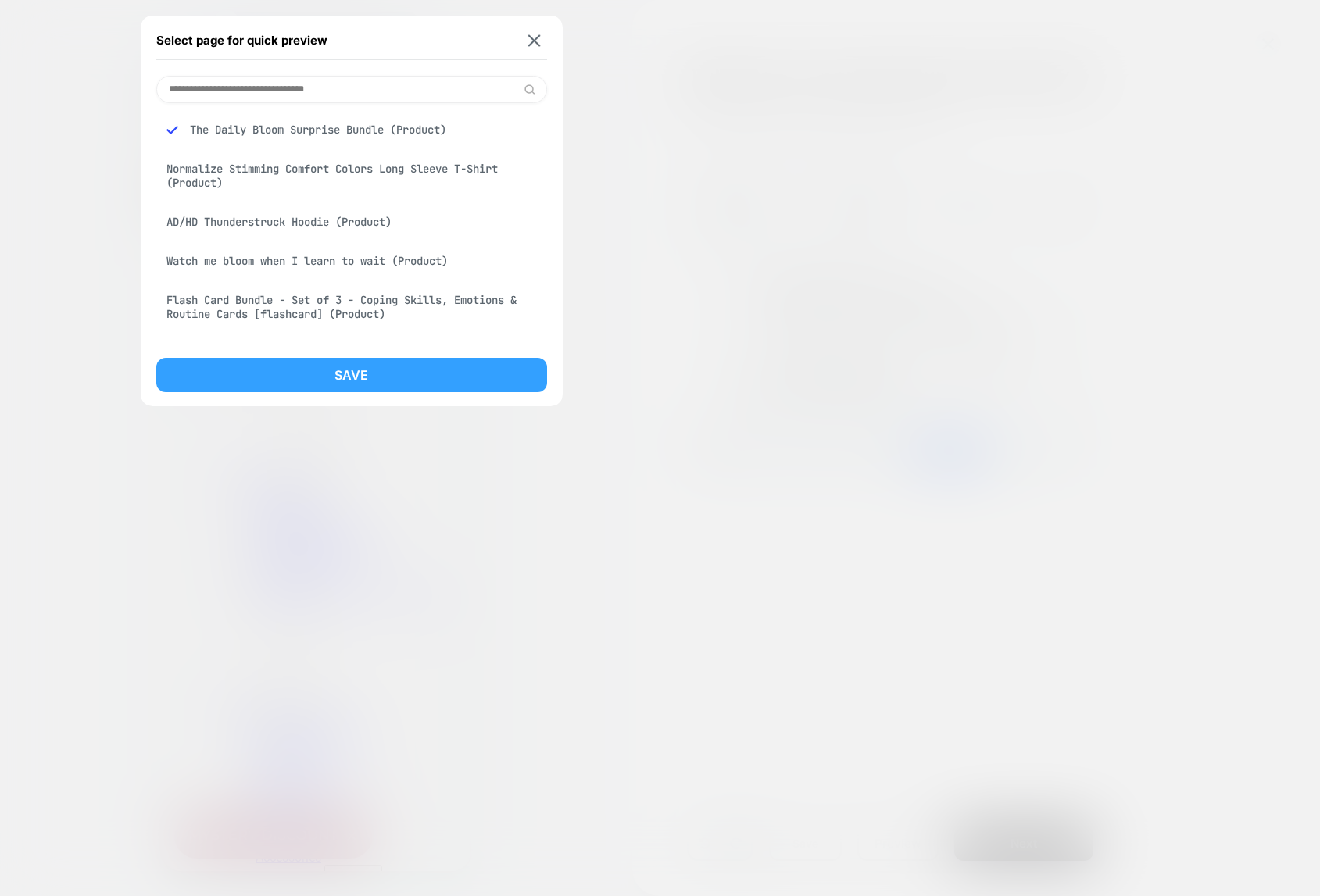
click at [353, 377] on button "Save" at bounding box center [351, 374] width 391 height 34
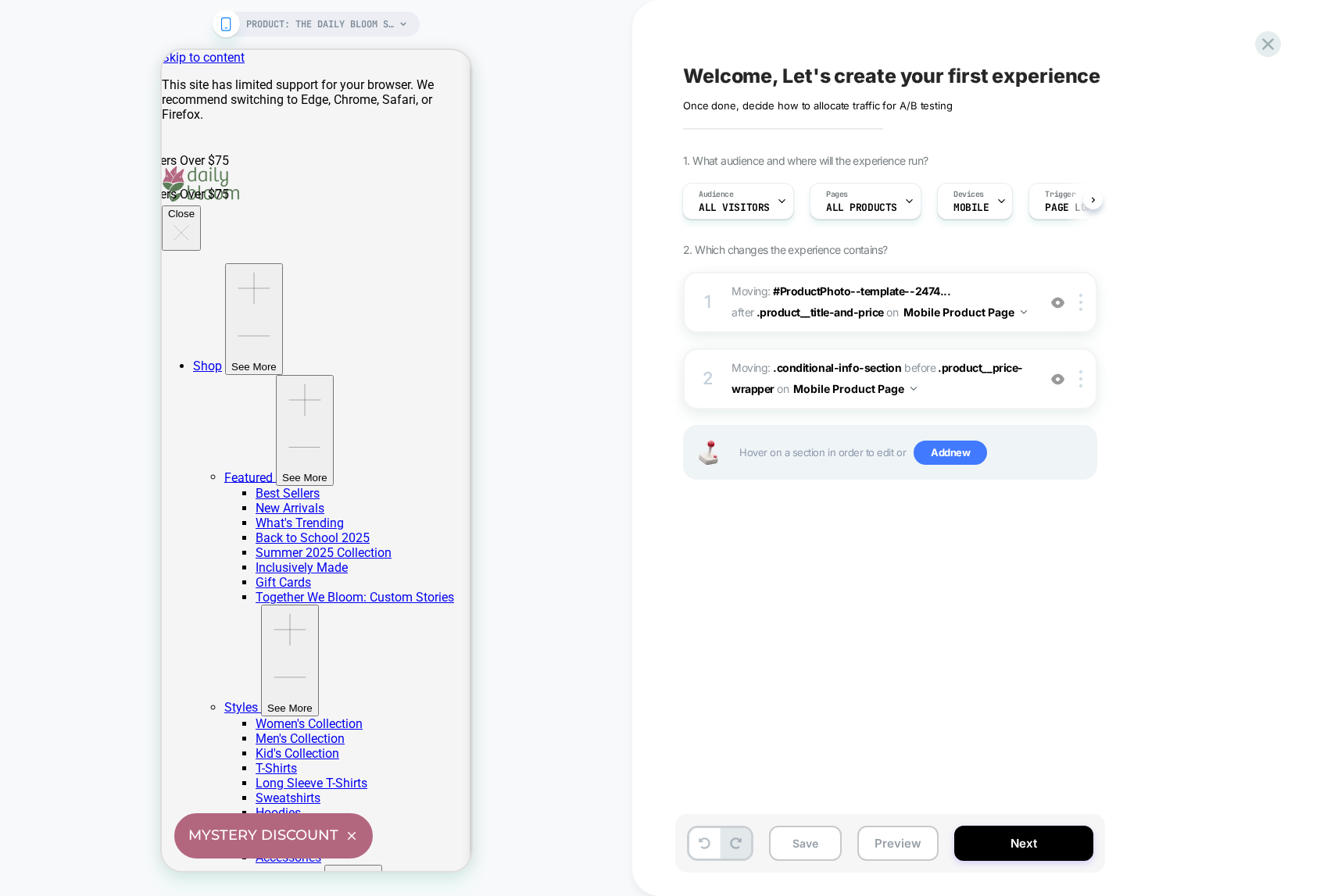
scroll to position [0, 2]
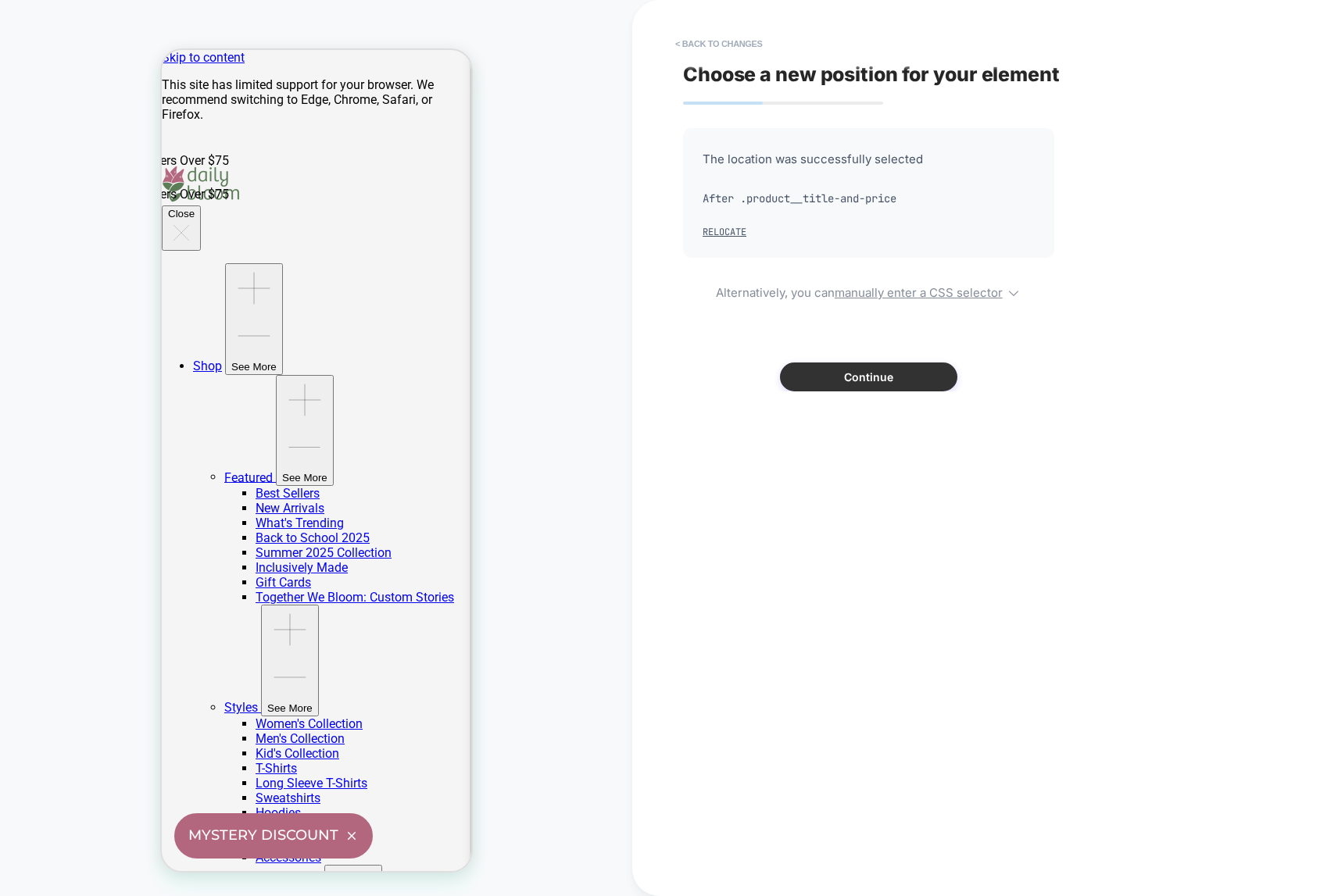
click at [886, 377] on button "Continue" at bounding box center [869, 377] width 178 height 29
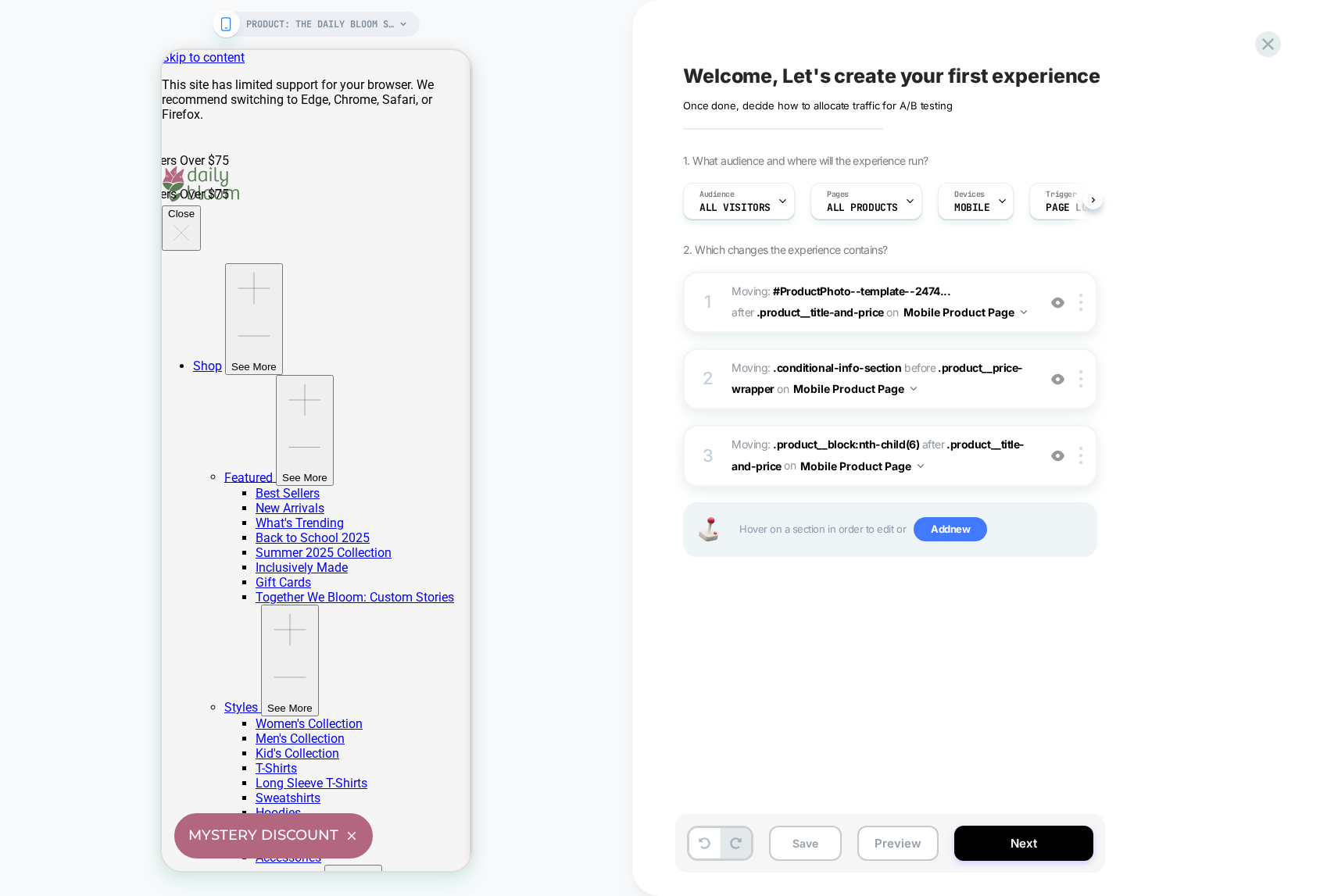
scroll to position [0, 1]
click at [356, 27] on span "PRODUCT: The Daily Bloom Surprise Bundle" at bounding box center [320, 24] width 149 height 25
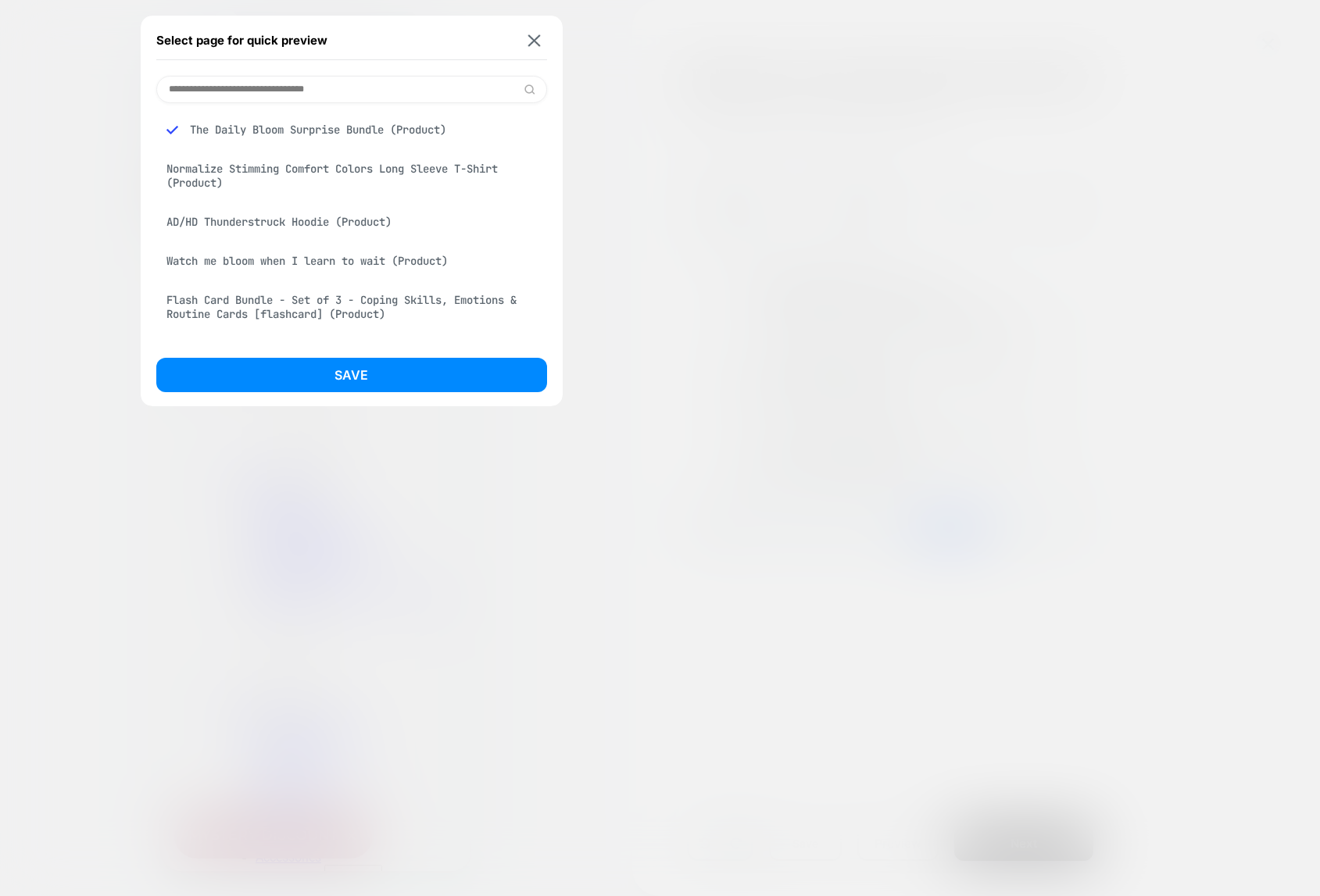
click at [310, 221] on div "AD/HD Thunderstruck Hoodie (Product)" at bounding box center [351, 222] width 391 height 30
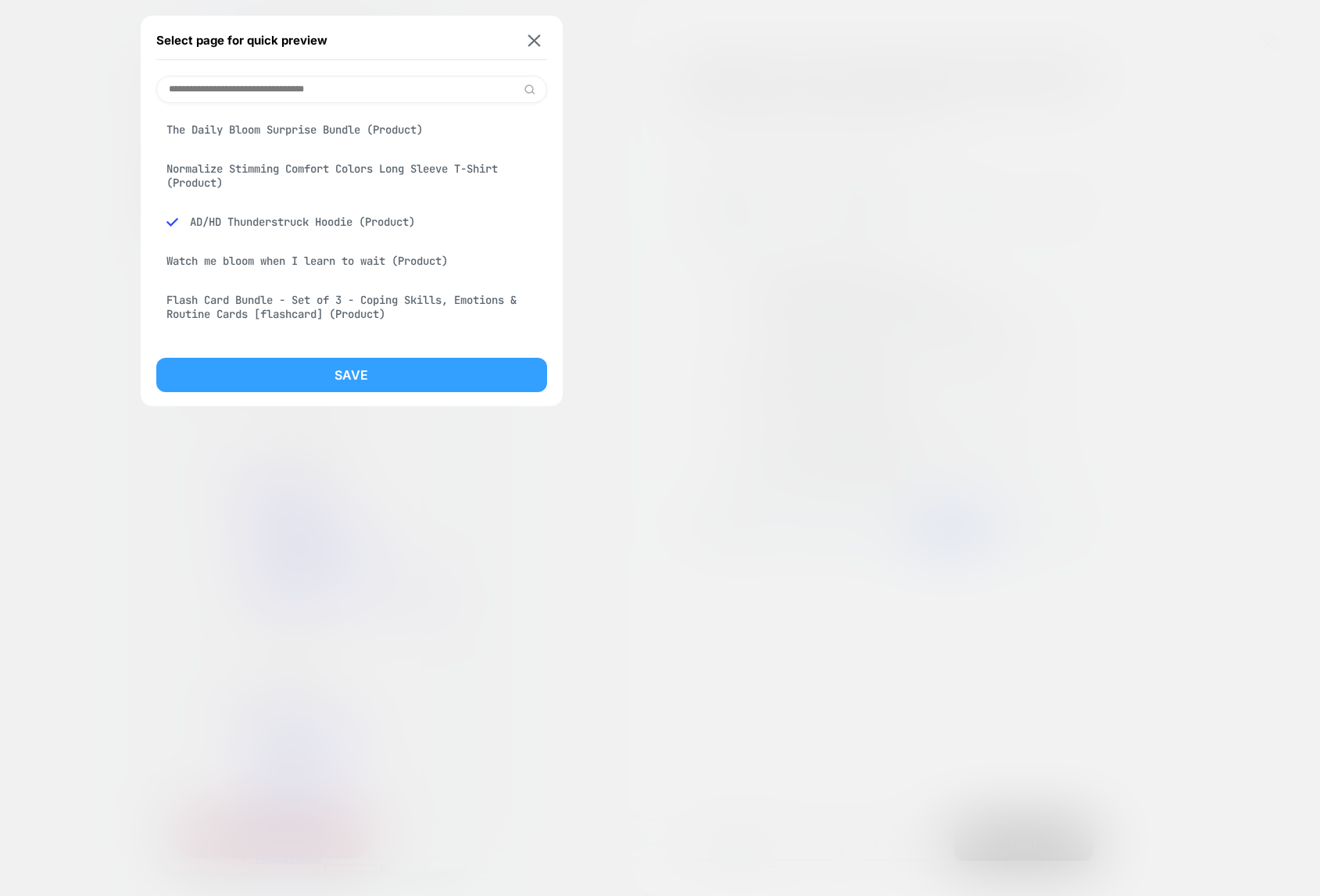
click at [350, 379] on button "Save" at bounding box center [351, 374] width 391 height 34
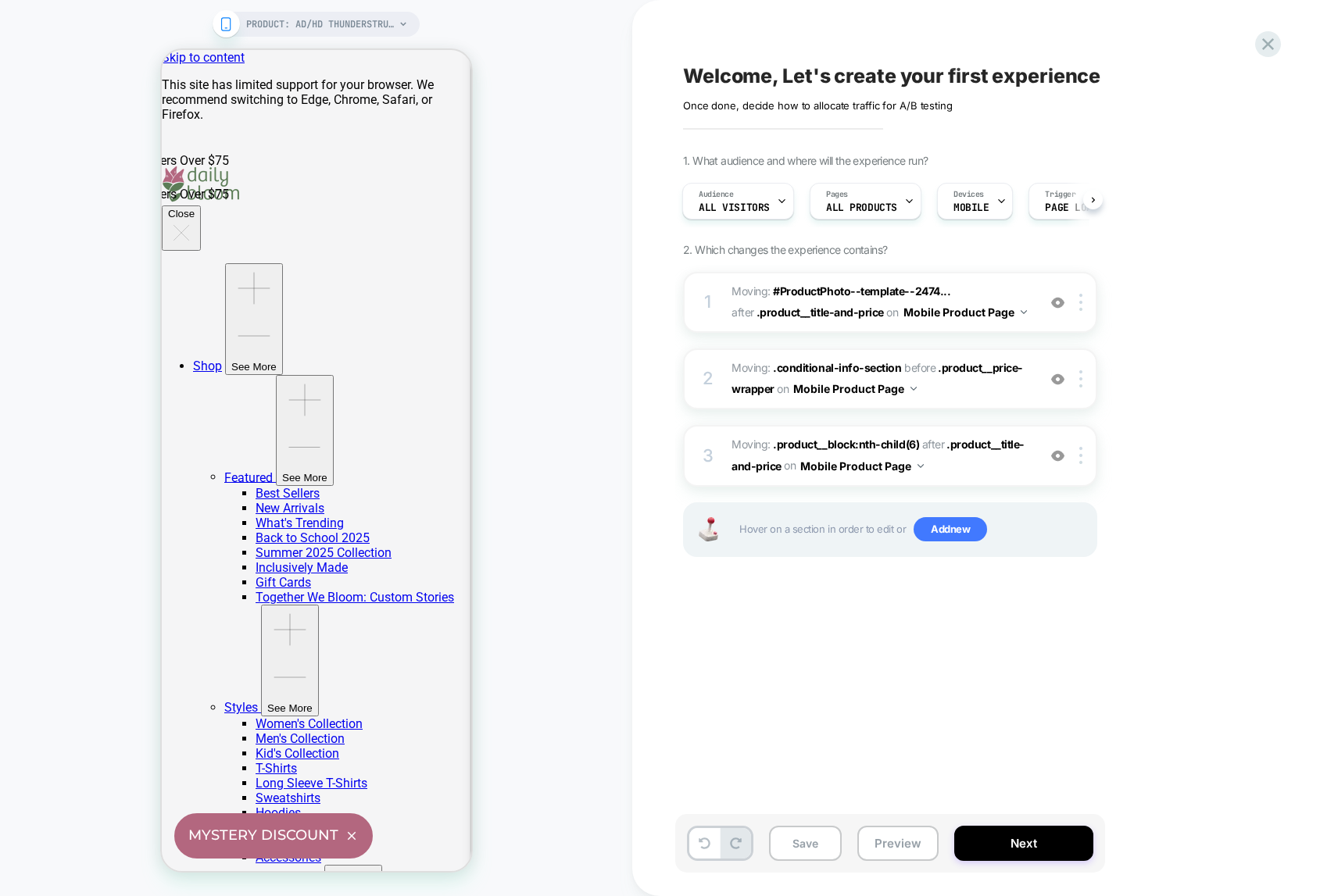
scroll to position [0, 2]
click at [889, 214] on div "Pages ALL PRODUCTS" at bounding box center [860, 201] width 102 height 35
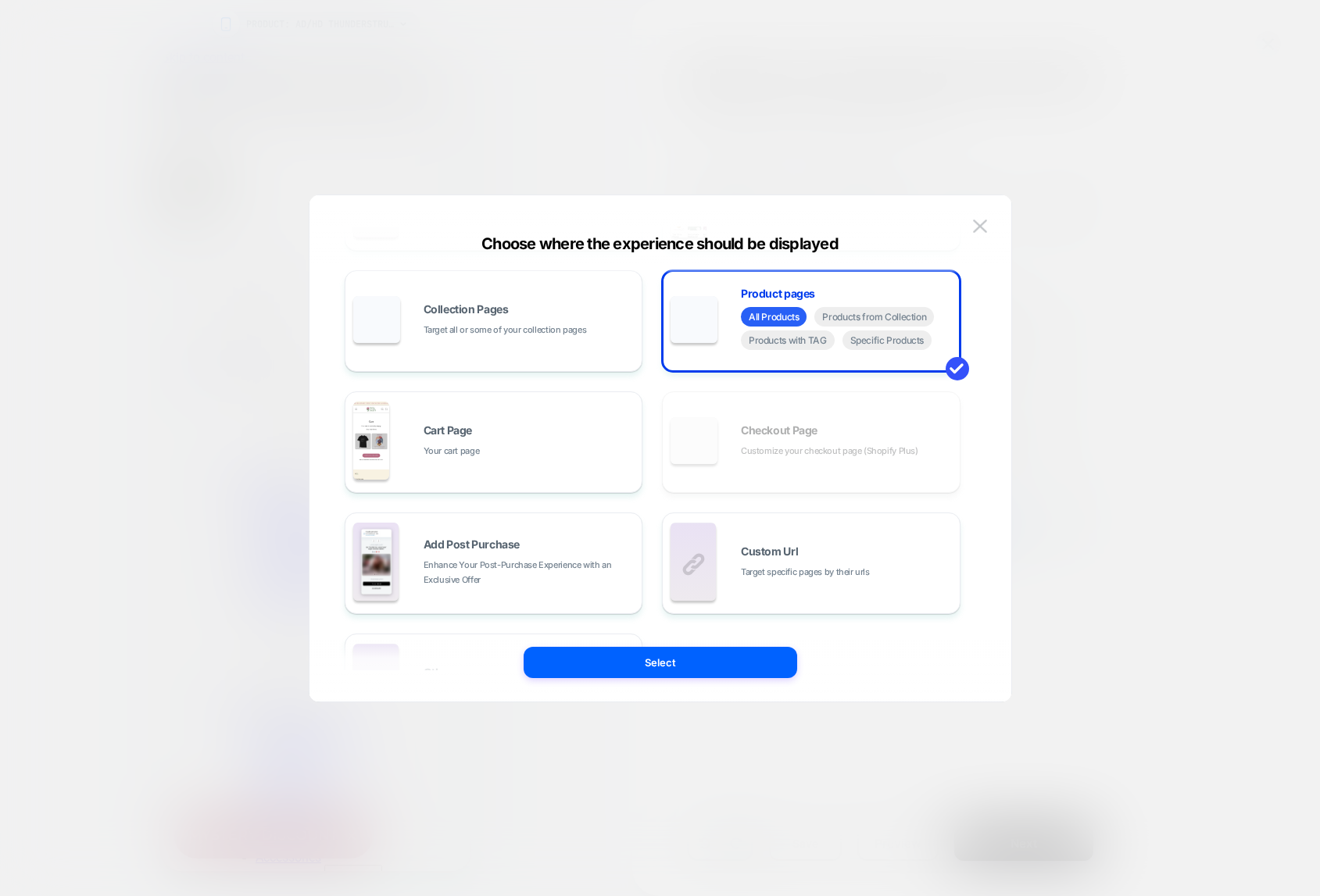
scroll to position [236, 0]
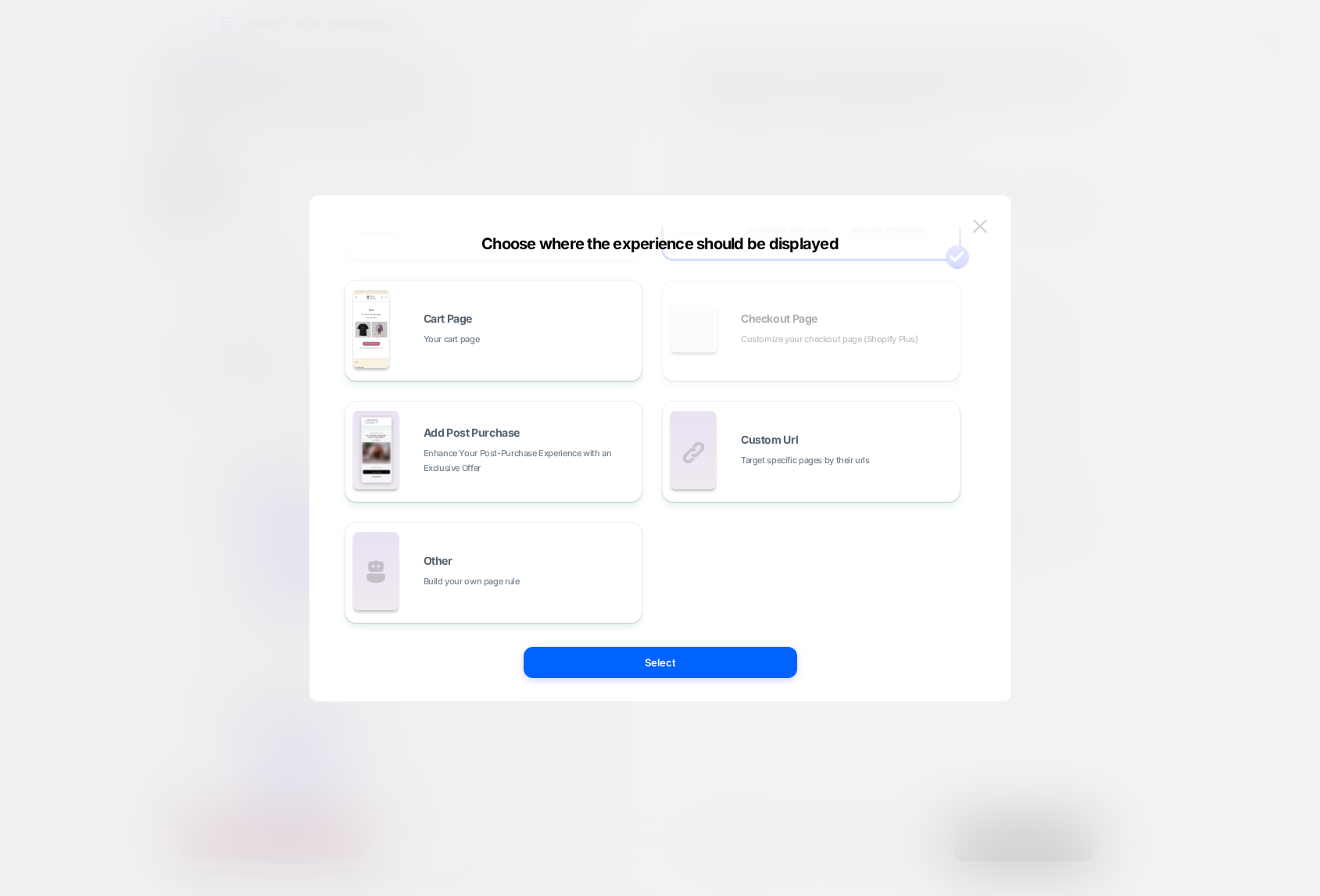
click at [979, 225] on img at bounding box center [979, 226] width 14 height 13
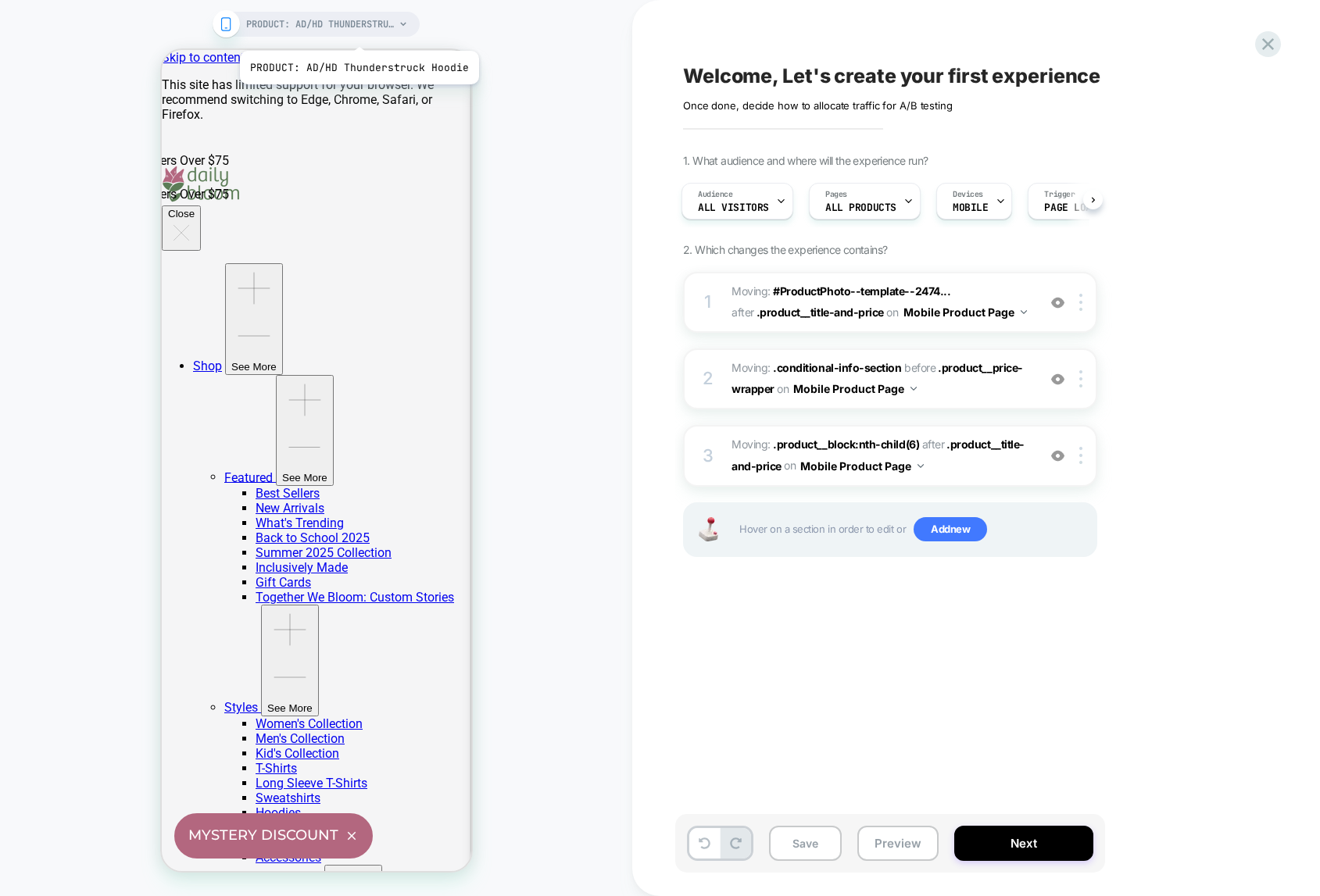
click at [357, 32] on span "PRODUCT: AD/HD Thunderstruck Hoodie" at bounding box center [320, 24] width 149 height 25
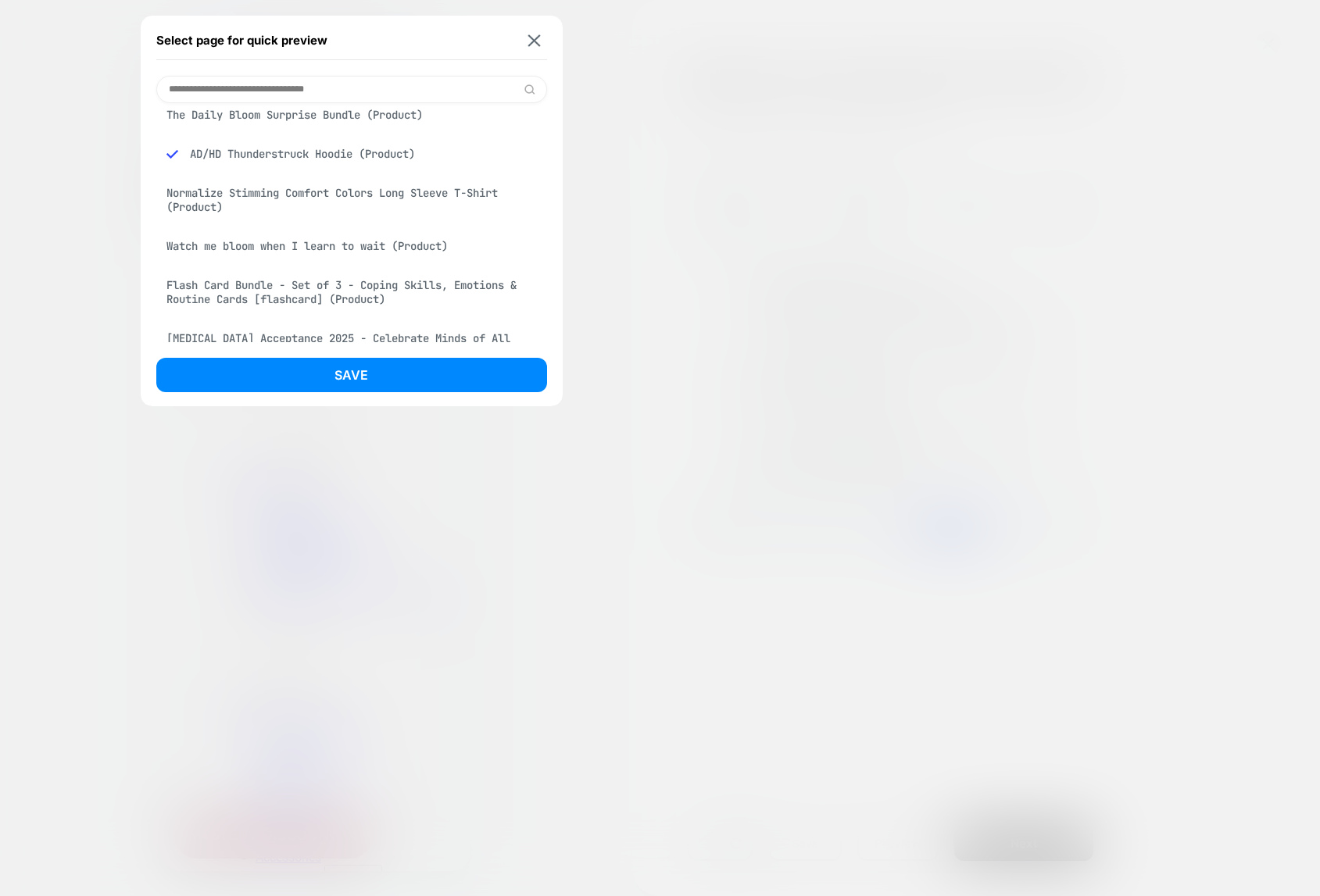
scroll to position [16, 0]
click at [293, 289] on div "Flash Card Bundle - Set of 3 - Coping Skills, Emotions & Routine Cards [flashca…" at bounding box center [351, 291] width 391 height 44
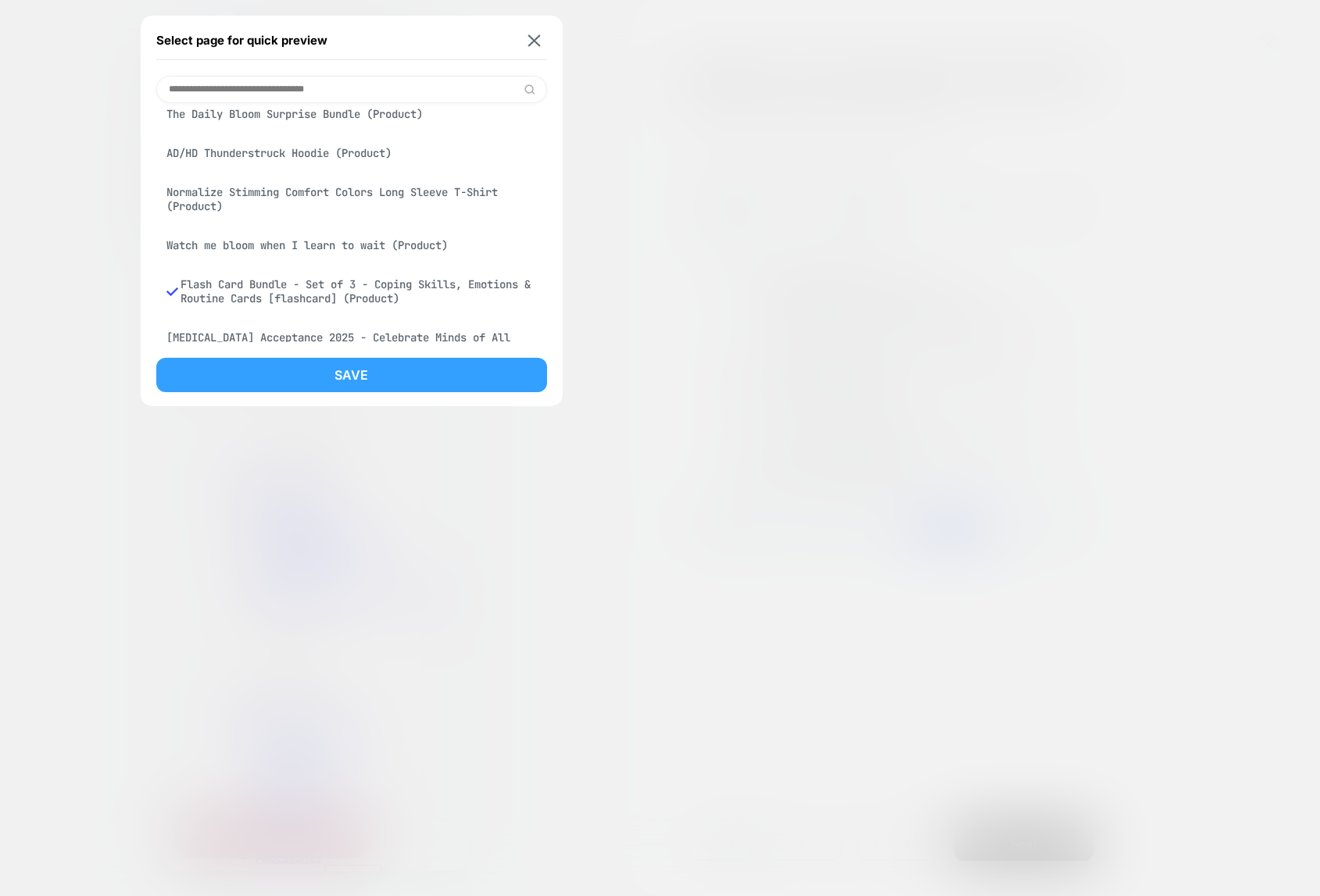
click at [329, 382] on button "Save" at bounding box center [351, 374] width 391 height 34
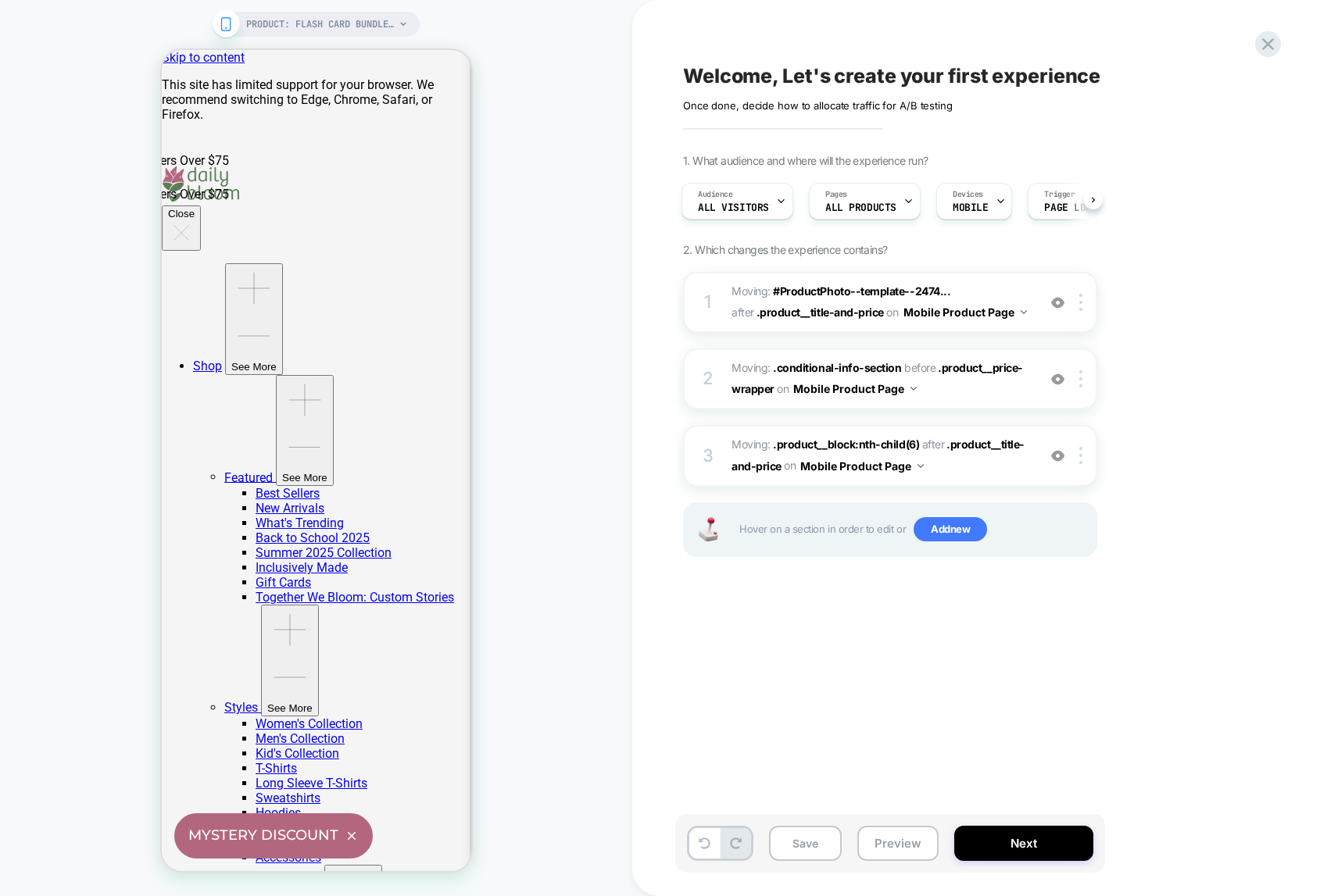
scroll to position [0, 2]
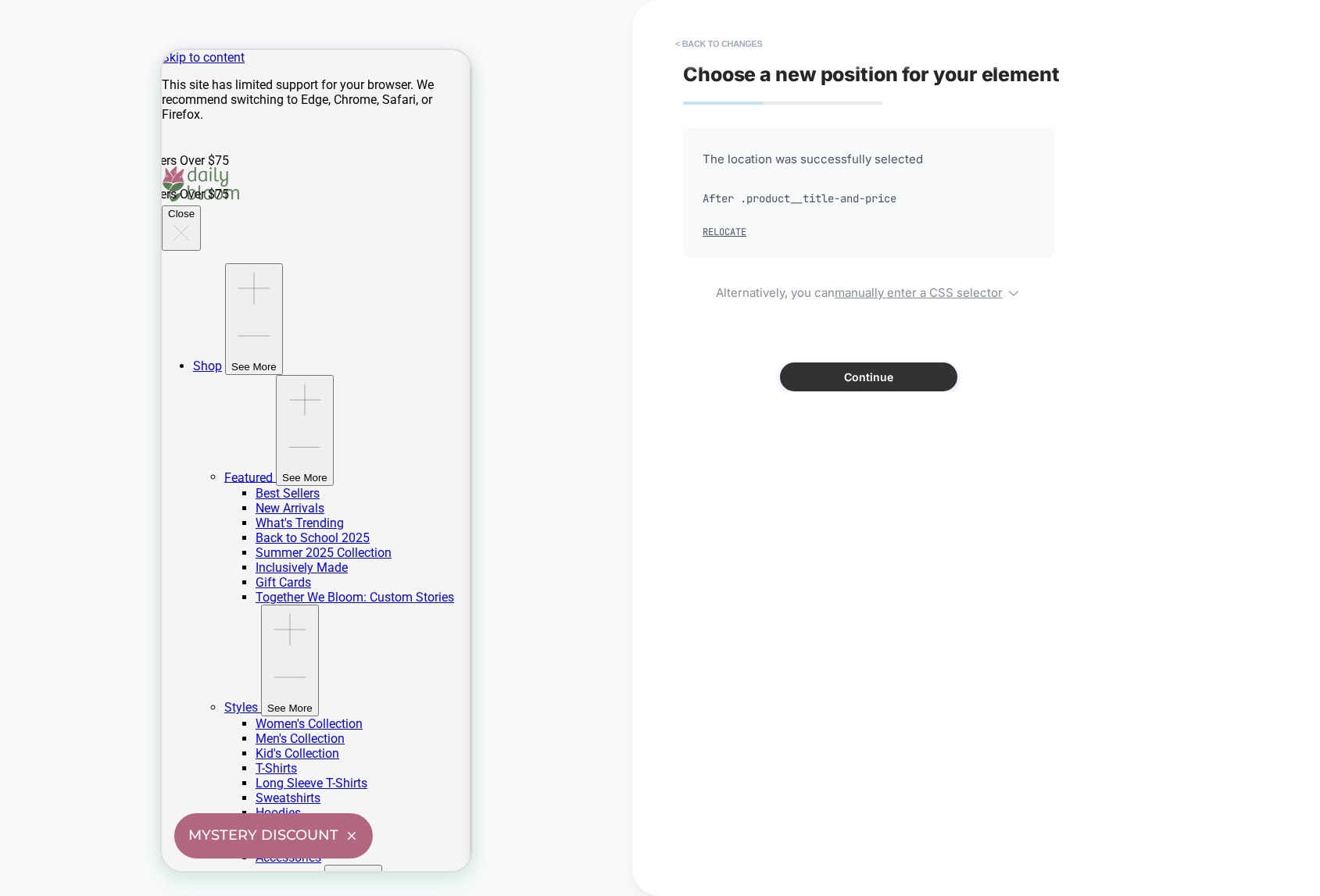
click at [857, 380] on button "Continue" at bounding box center [869, 377] width 178 height 29
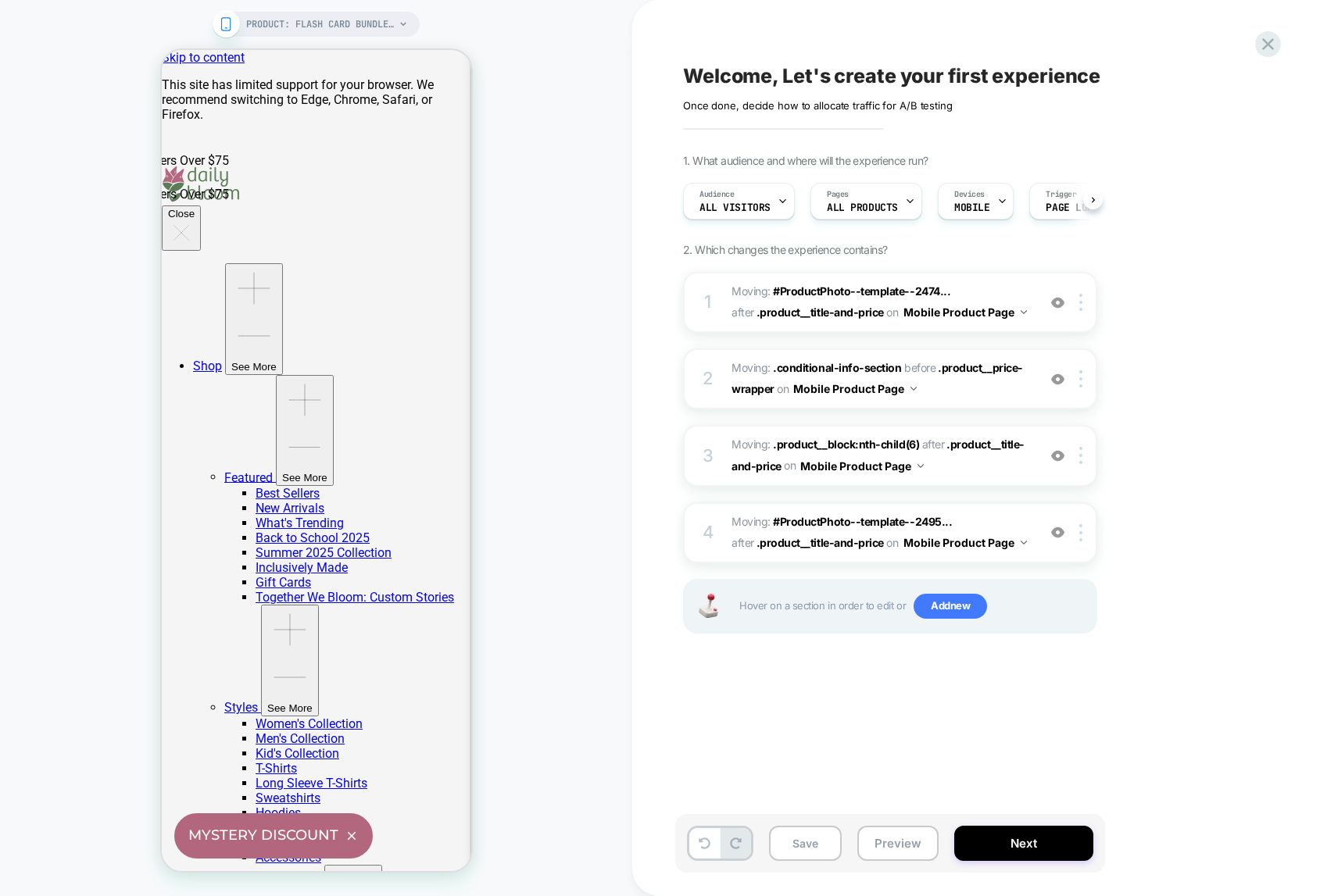
scroll to position [0, 1]
click at [1266, 38] on icon at bounding box center [1267, 43] width 21 height 21
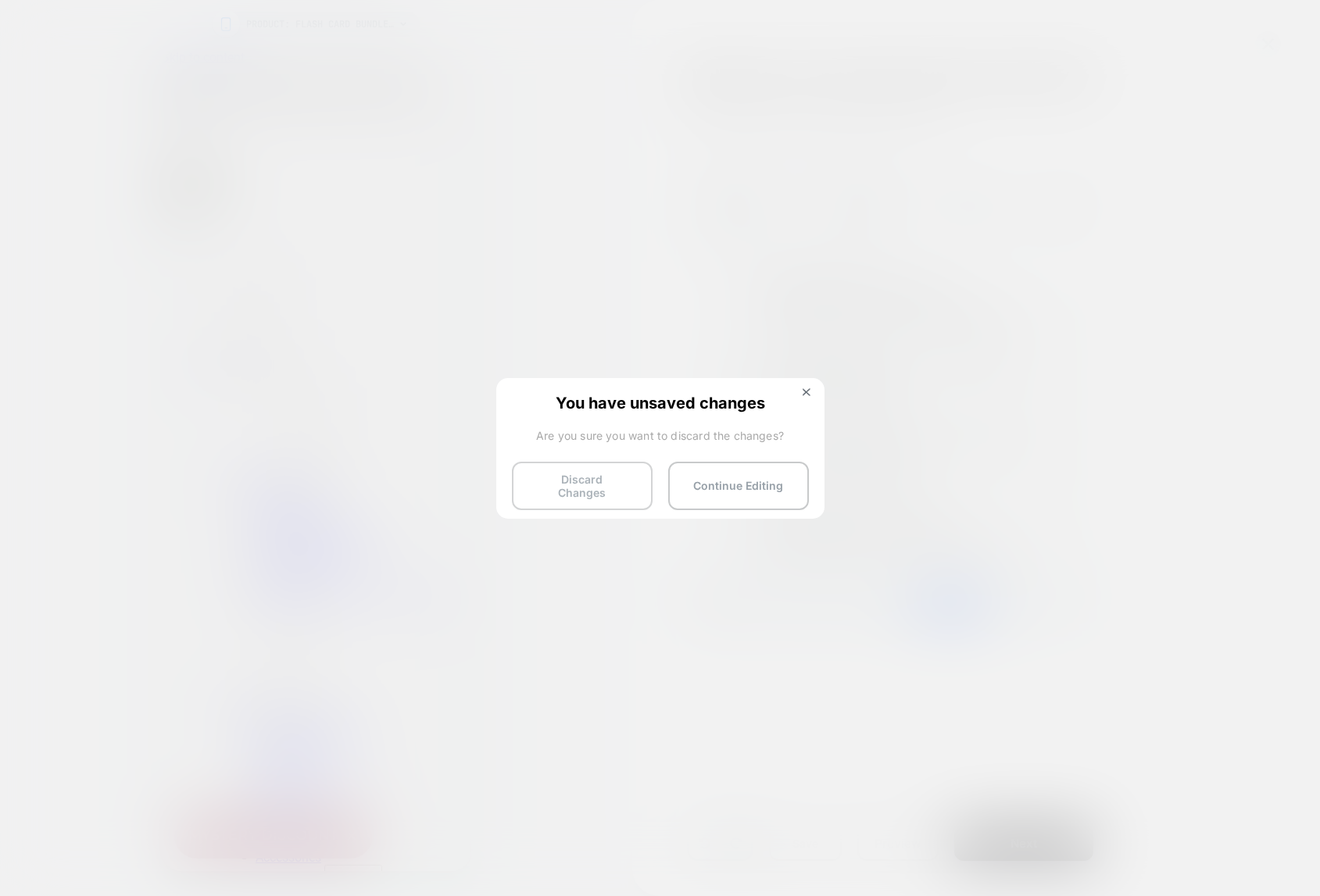
click at [604, 490] on button "Discard Changes" at bounding box center [582, 486] width 141 height 48
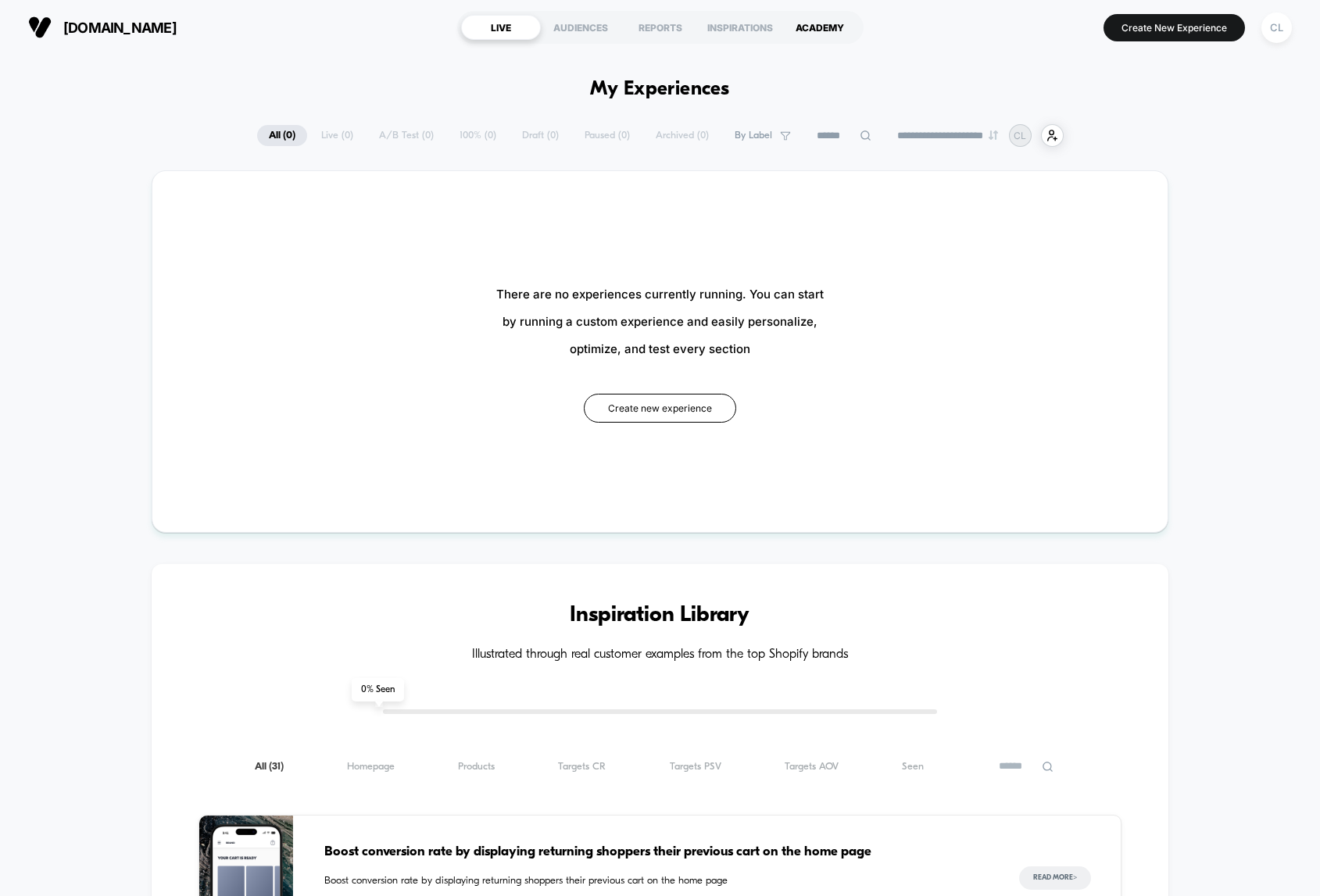
click at [823, 21] on div "ACADEMY" at bounding box center [820, 27] width 80 height 25
click at [644, 406] on button "Create new experience" at bounding box center [660, 408] width 153 height 29
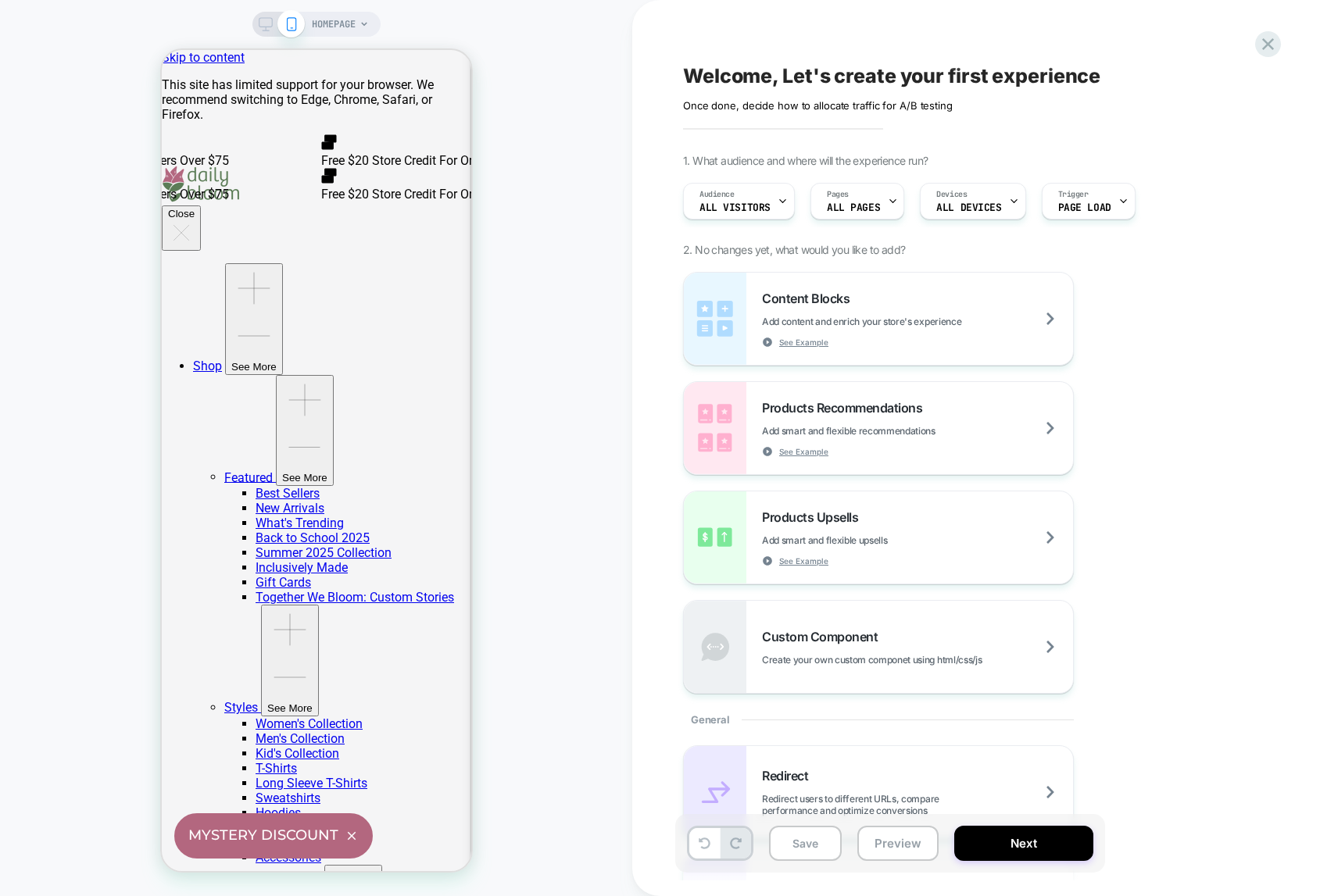
click at [355, 31] on span "HOMEPAGE" at bounding box center [334, 24] width 44 height 25
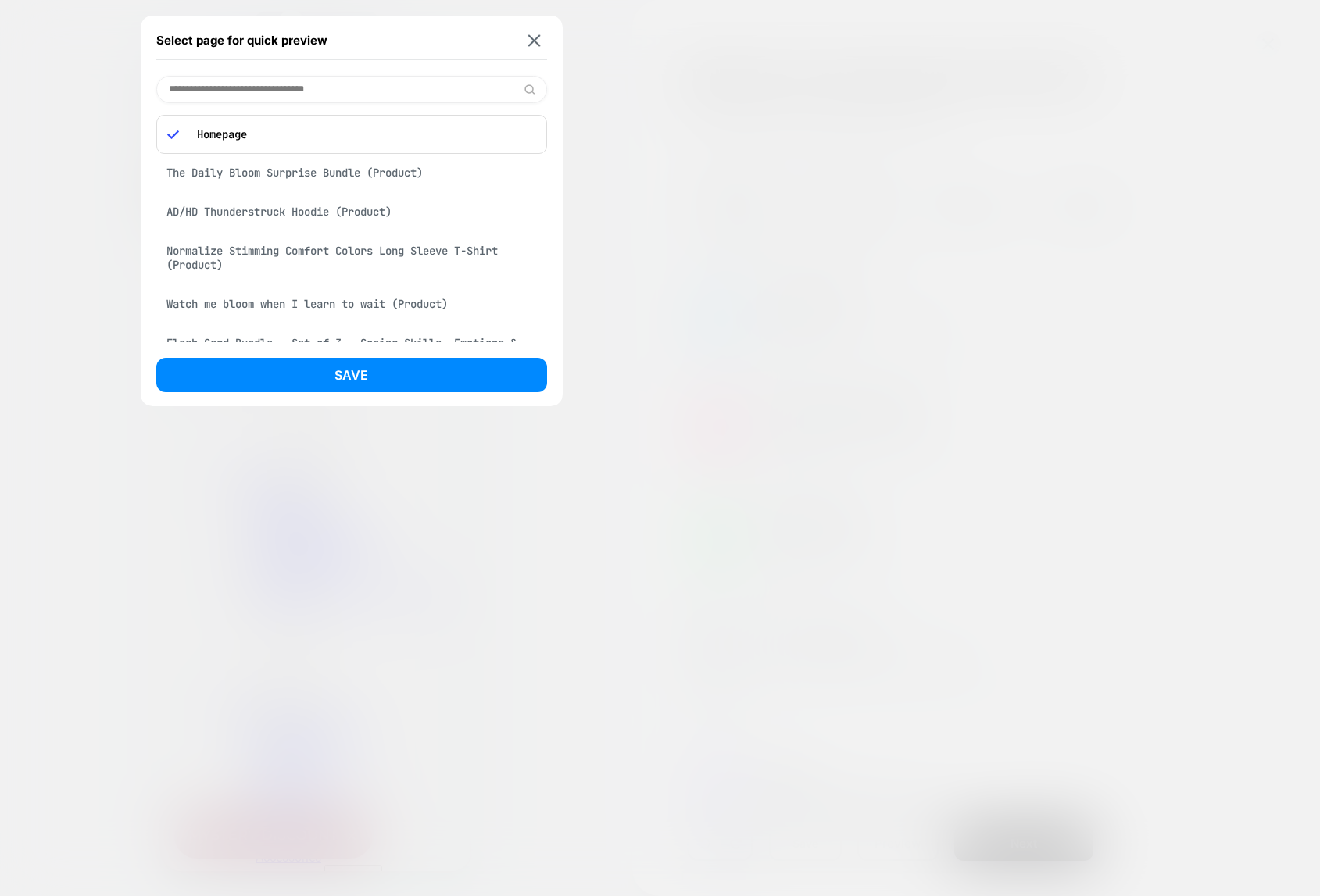
click at [265, 252] on div "Normalize Stimming Comfort Colors Long Sleeve T-Shirt (Product)" at bounding box center [351, 257] width 391 height 44
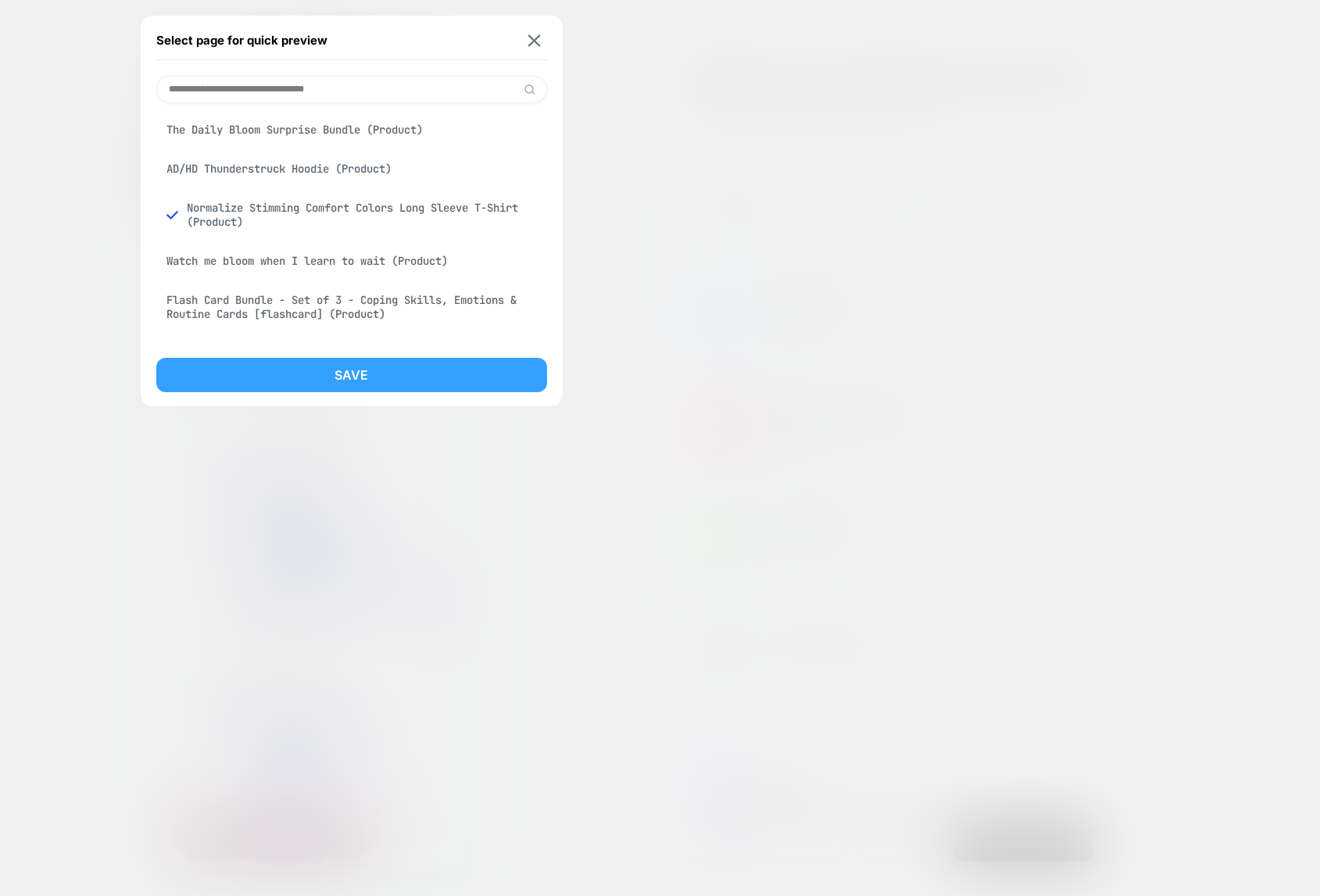
click at [322, 376] on button "Save" at bounding box center [351, 374] width 391 height 34
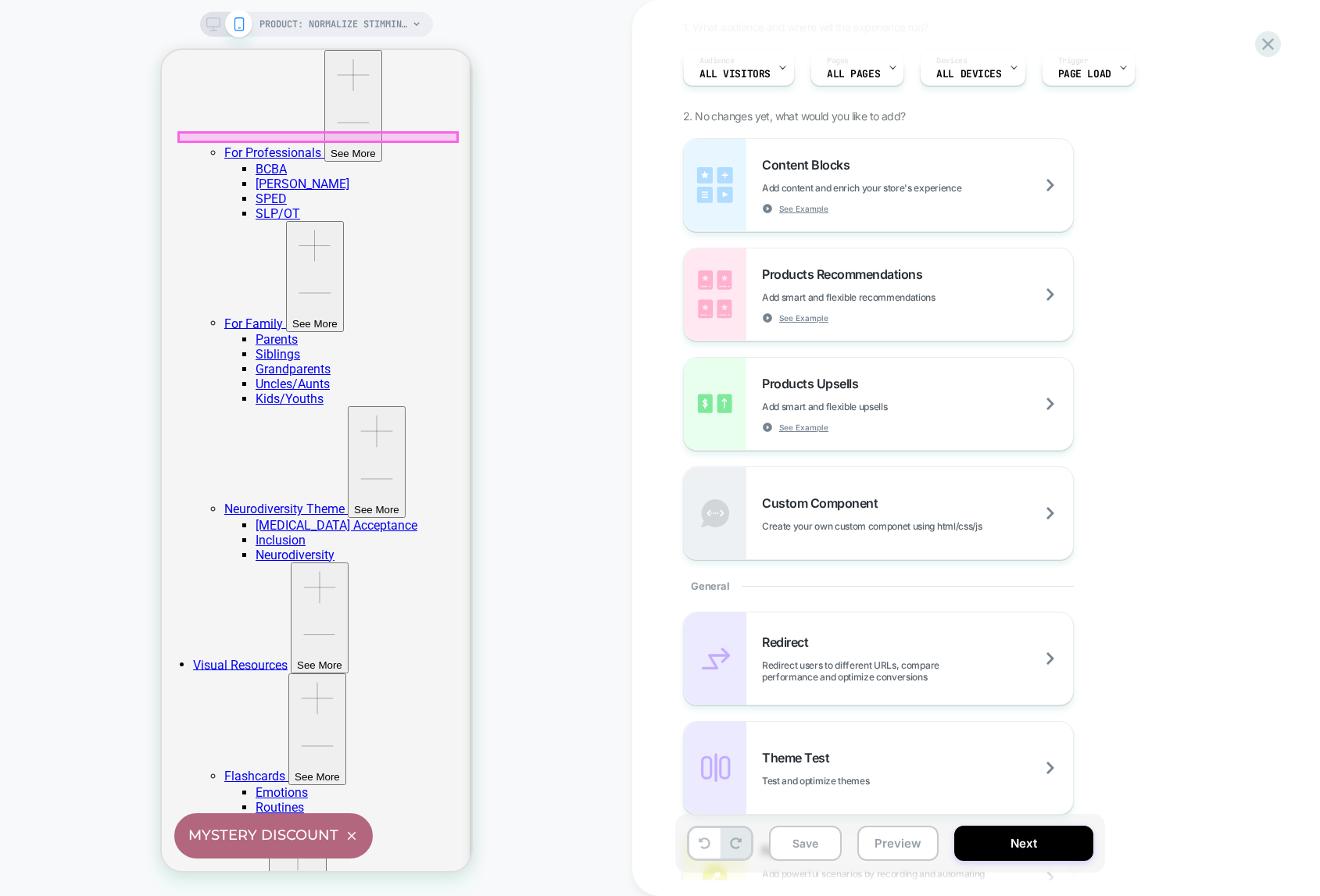
scroll to position [816, 0]
click at [799, 428] on span "See Example" at bounding box center [803, 427] width 49 height 11
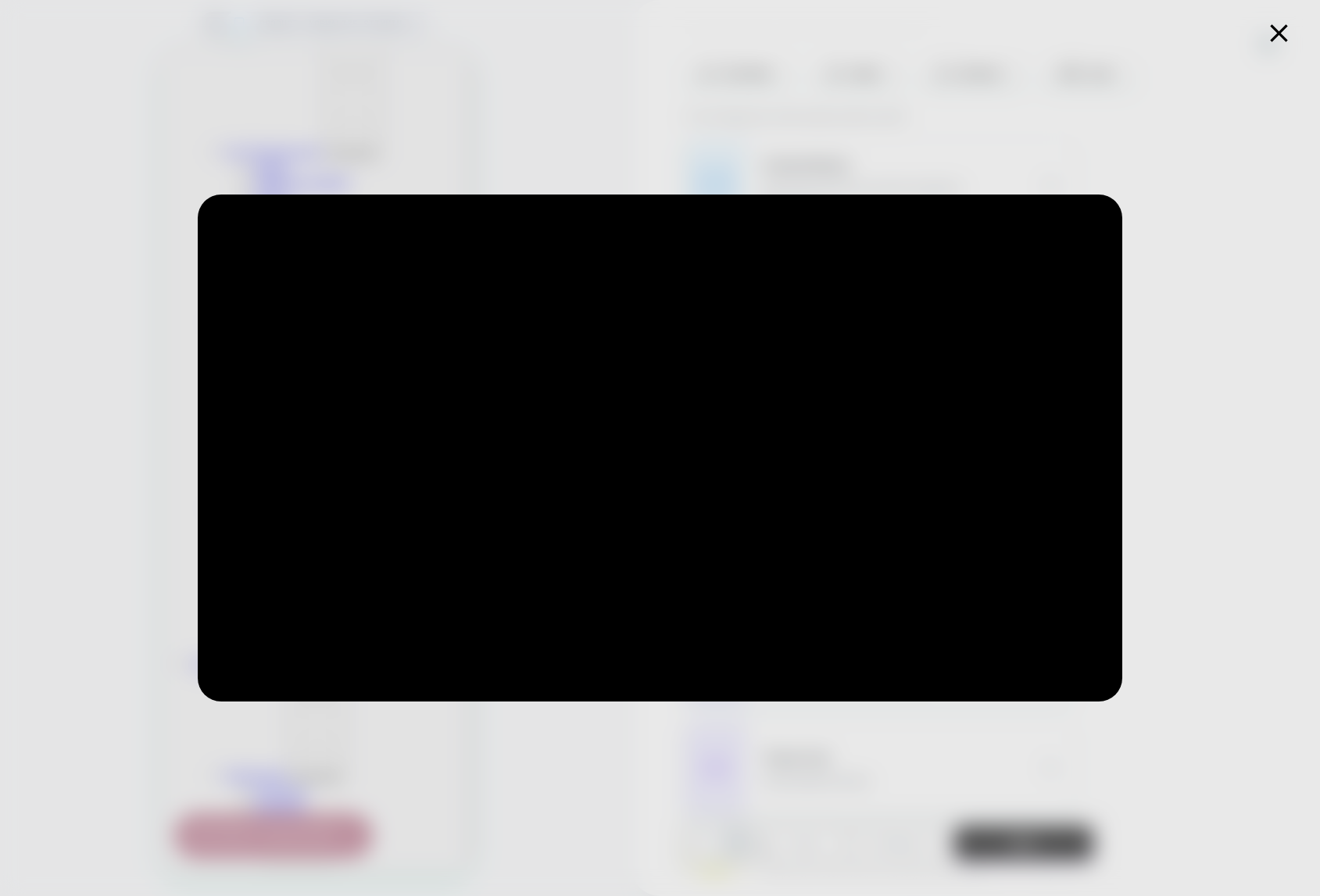
click at [1282, 33] on icon at bounding box center [1279, 33] width 31 height 31
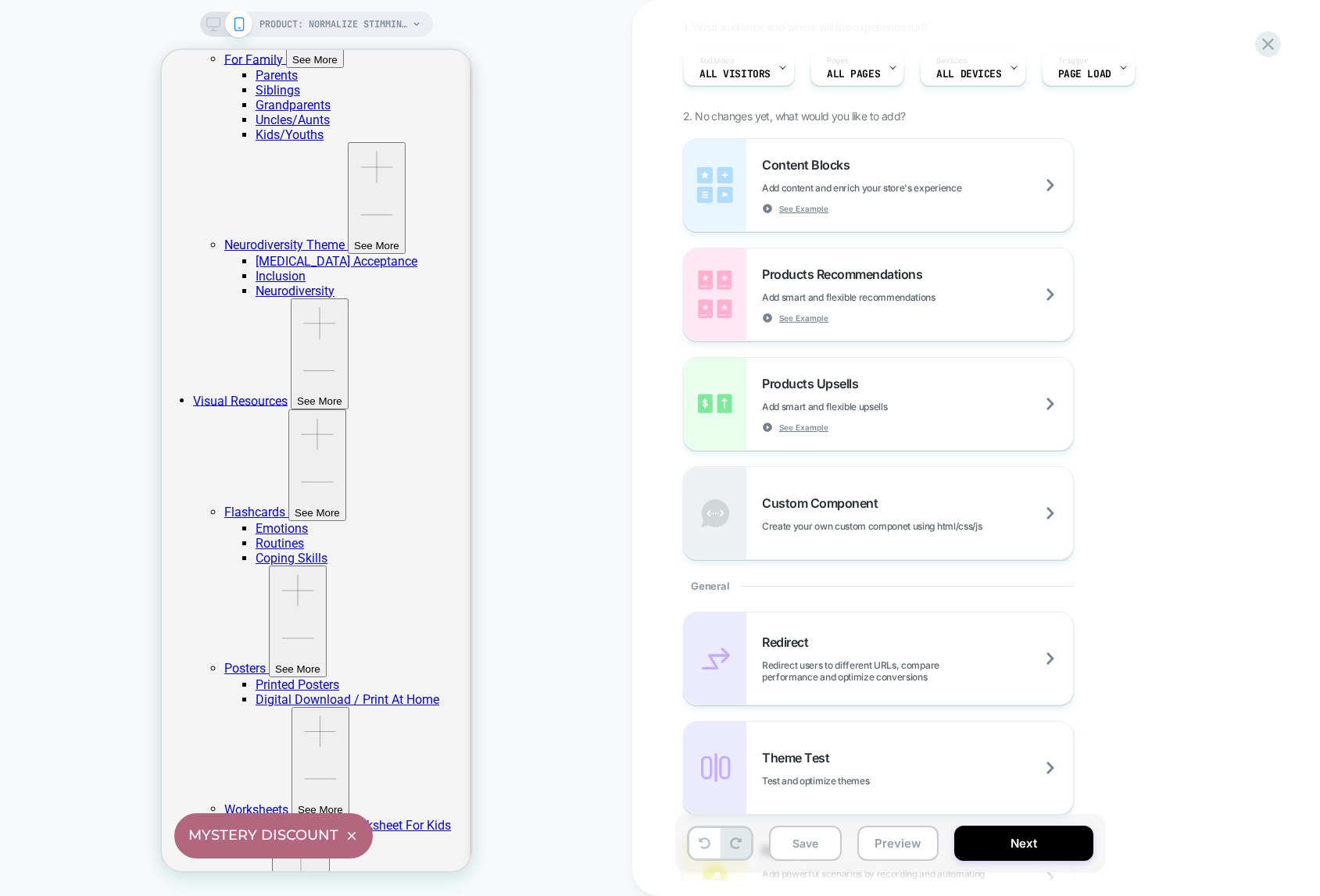
scroll to position [1043, 0]
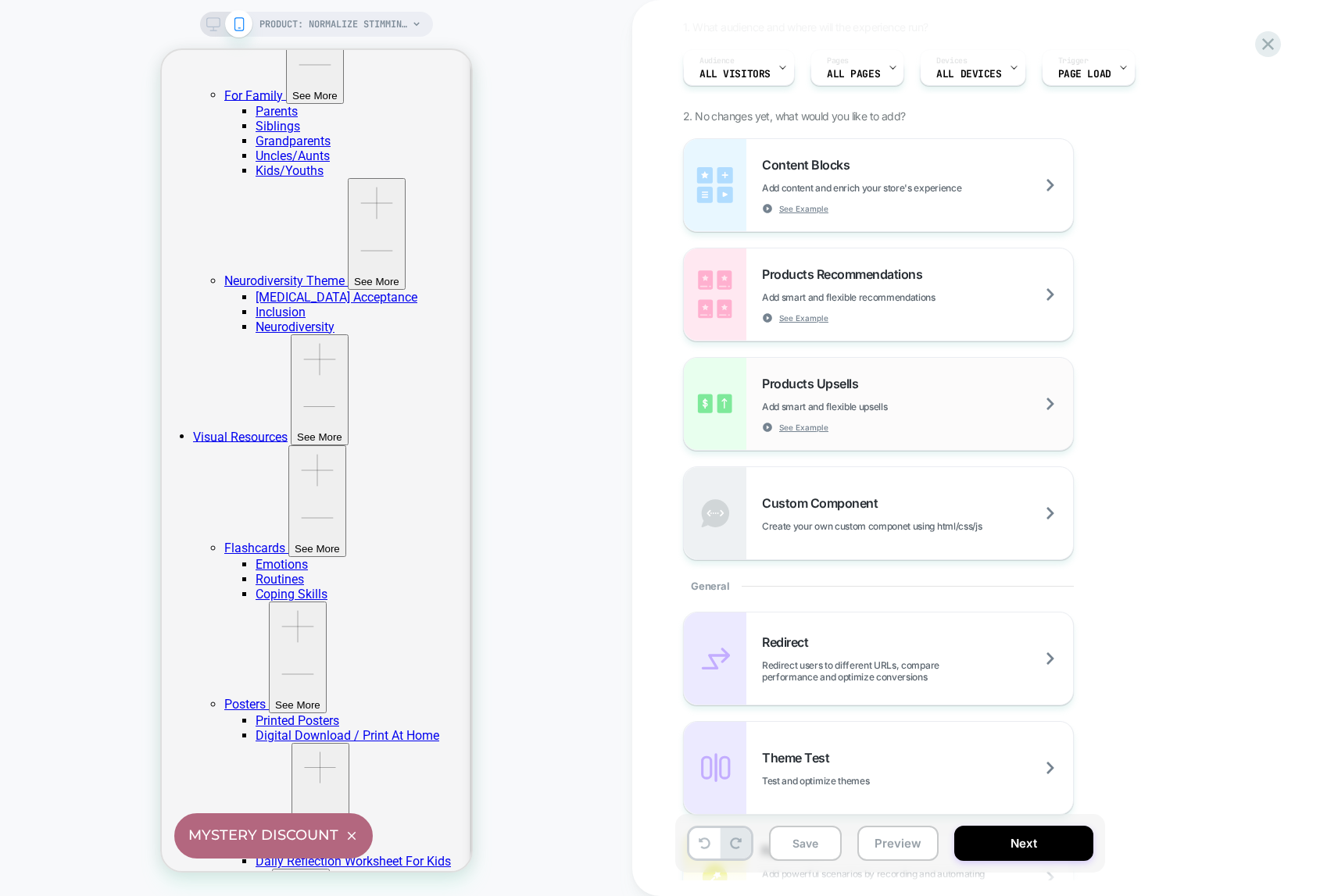
click at [819, 388] on span "Products Upsells" at bounding box center [813, 383] width 104 height 16
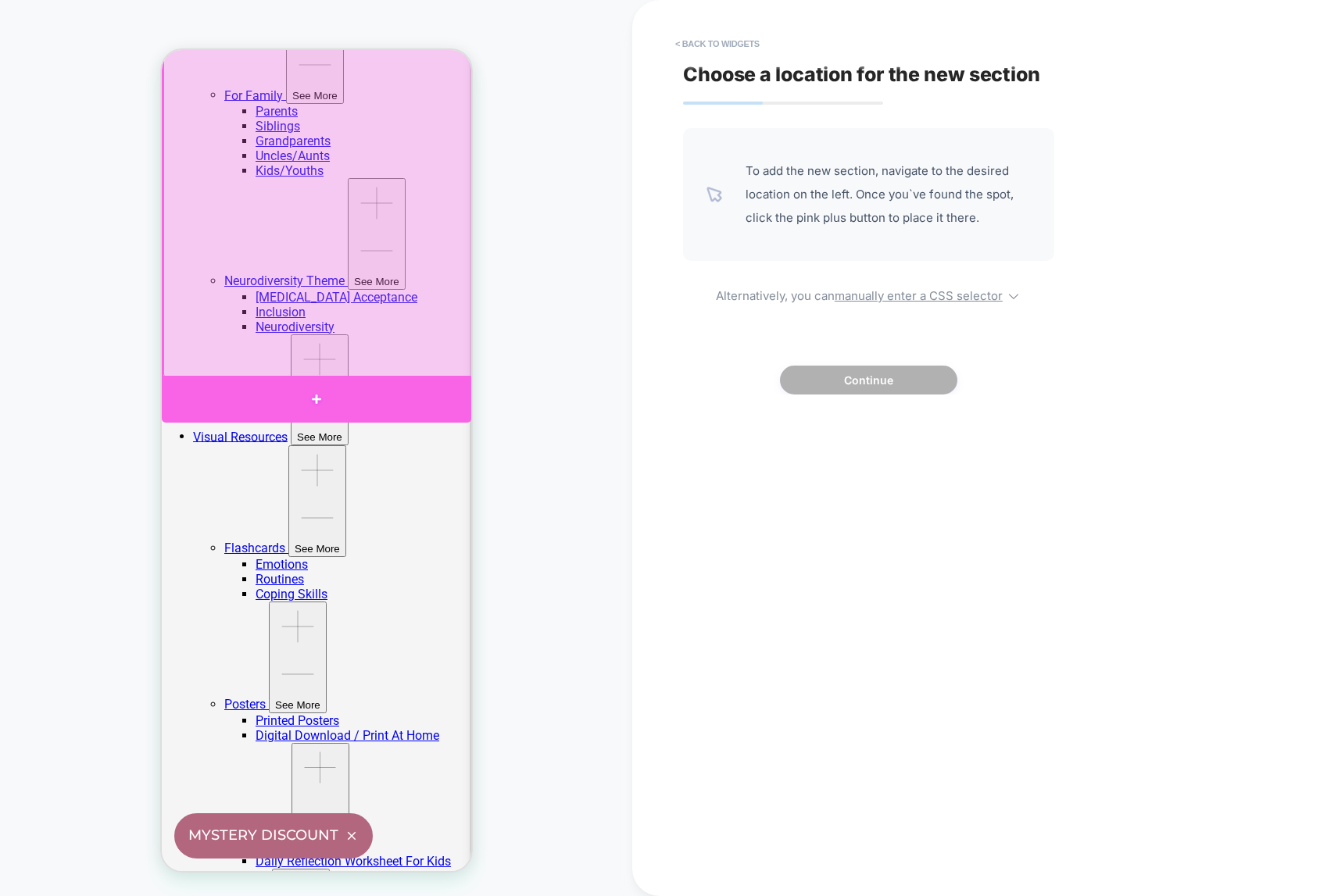
click at [315, 399] on div at bounding box center [315, 399] width 309 height 47
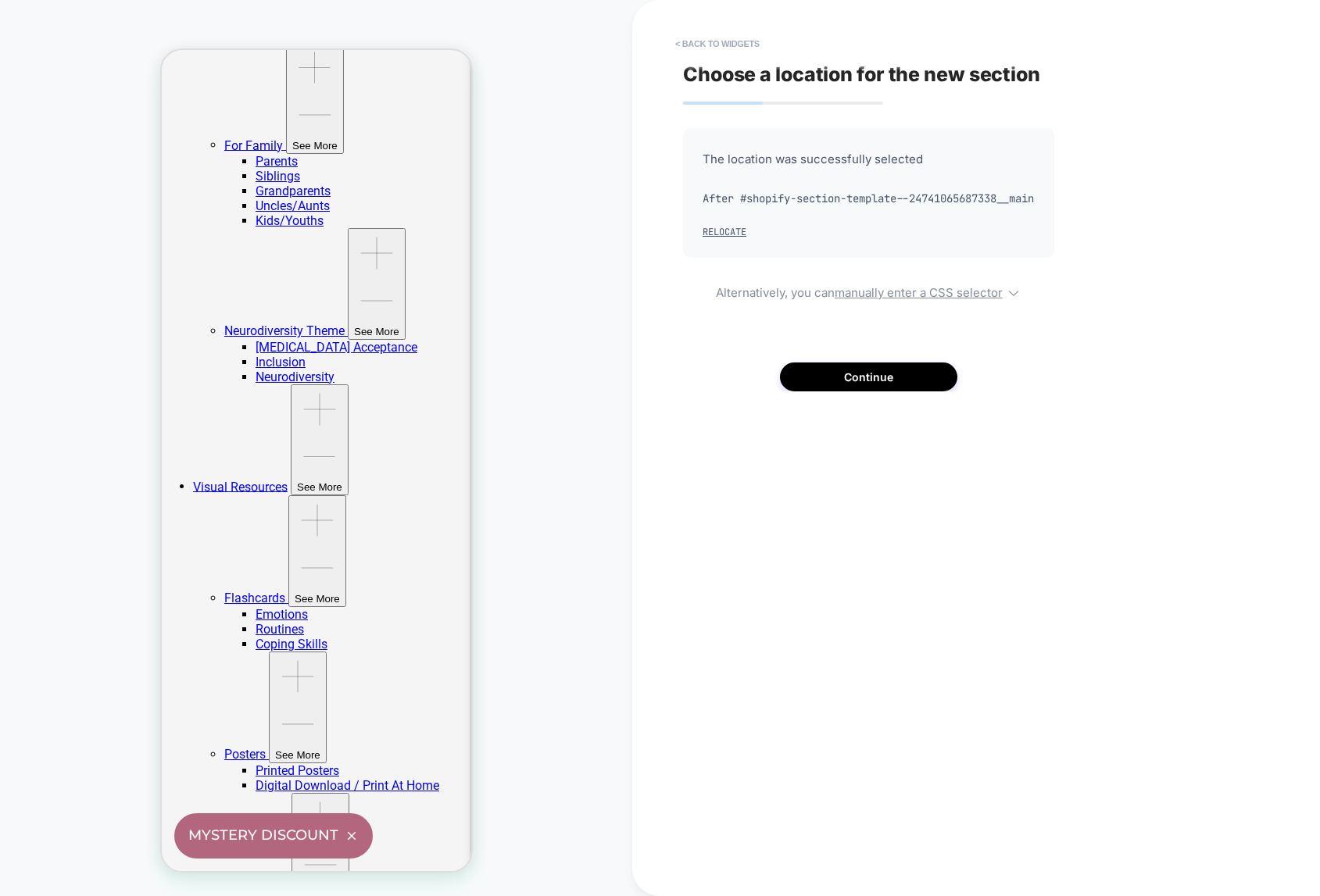
scroll to position [992, 0]
click at [868, 392] on button "Continue" at bounding box center [869, 377] width 178 height 29
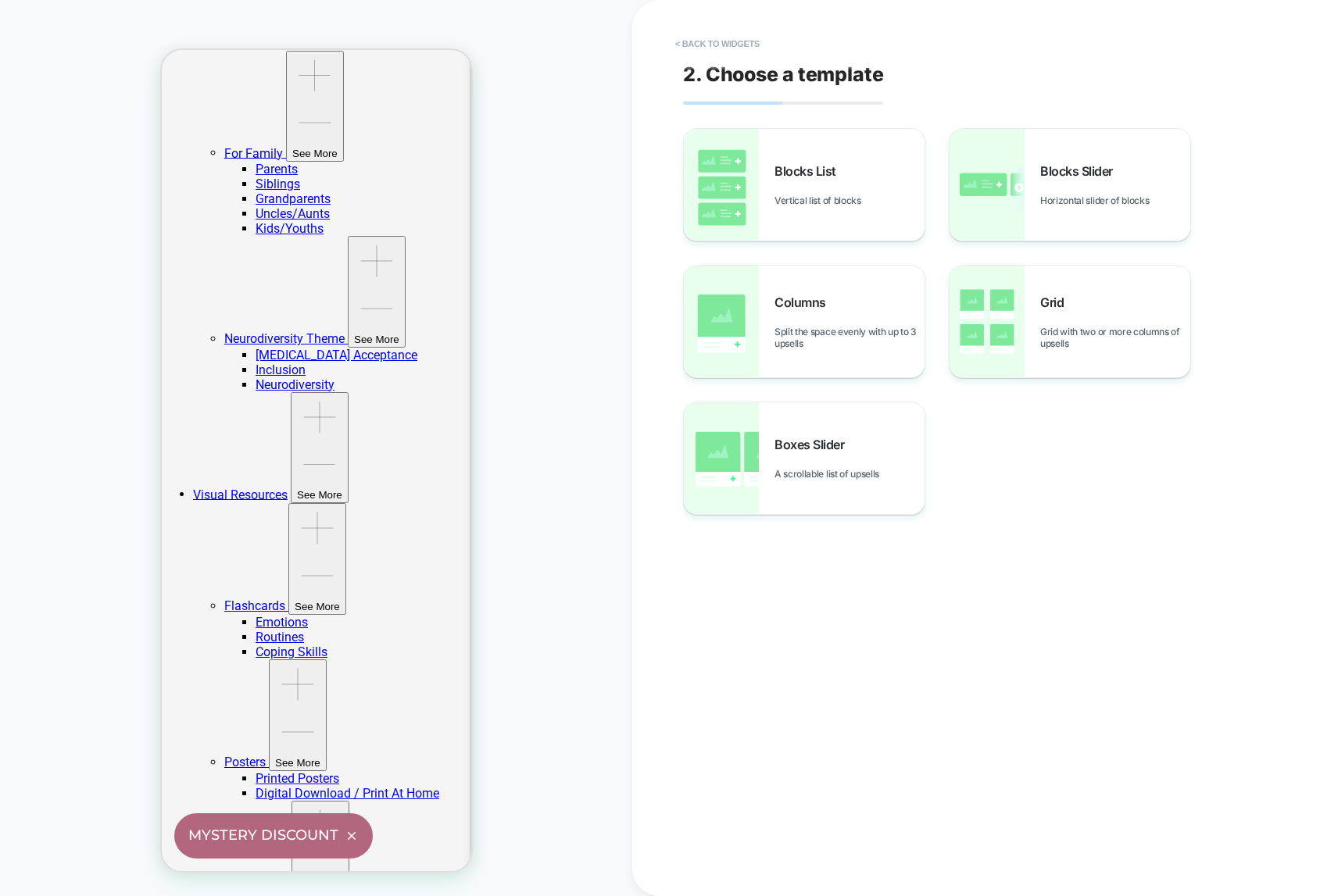
scroll to position [1076, 0]
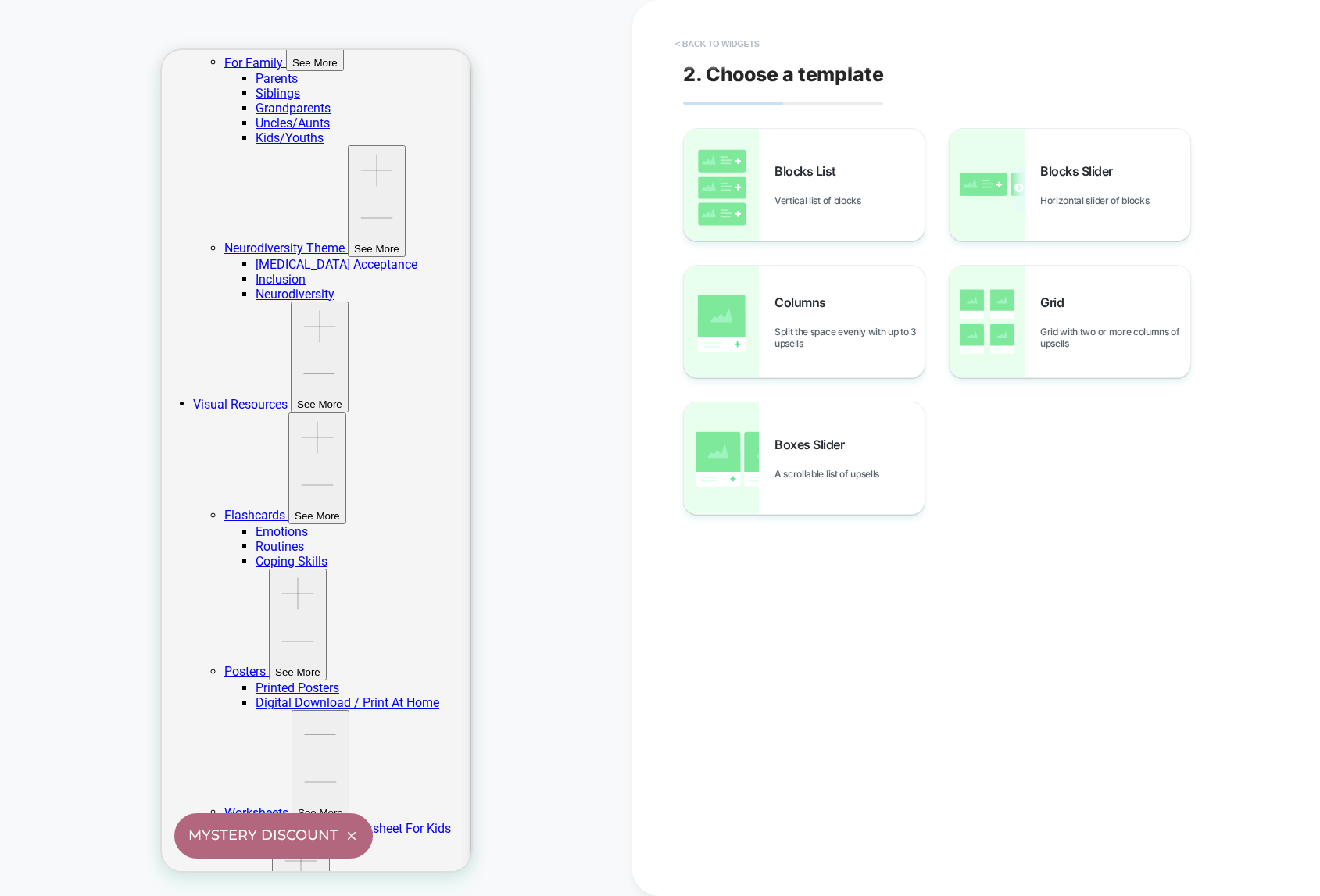
click at [701, 43] on button "< Back to widgets" at bounding box center [717, 44] width 100 height 25
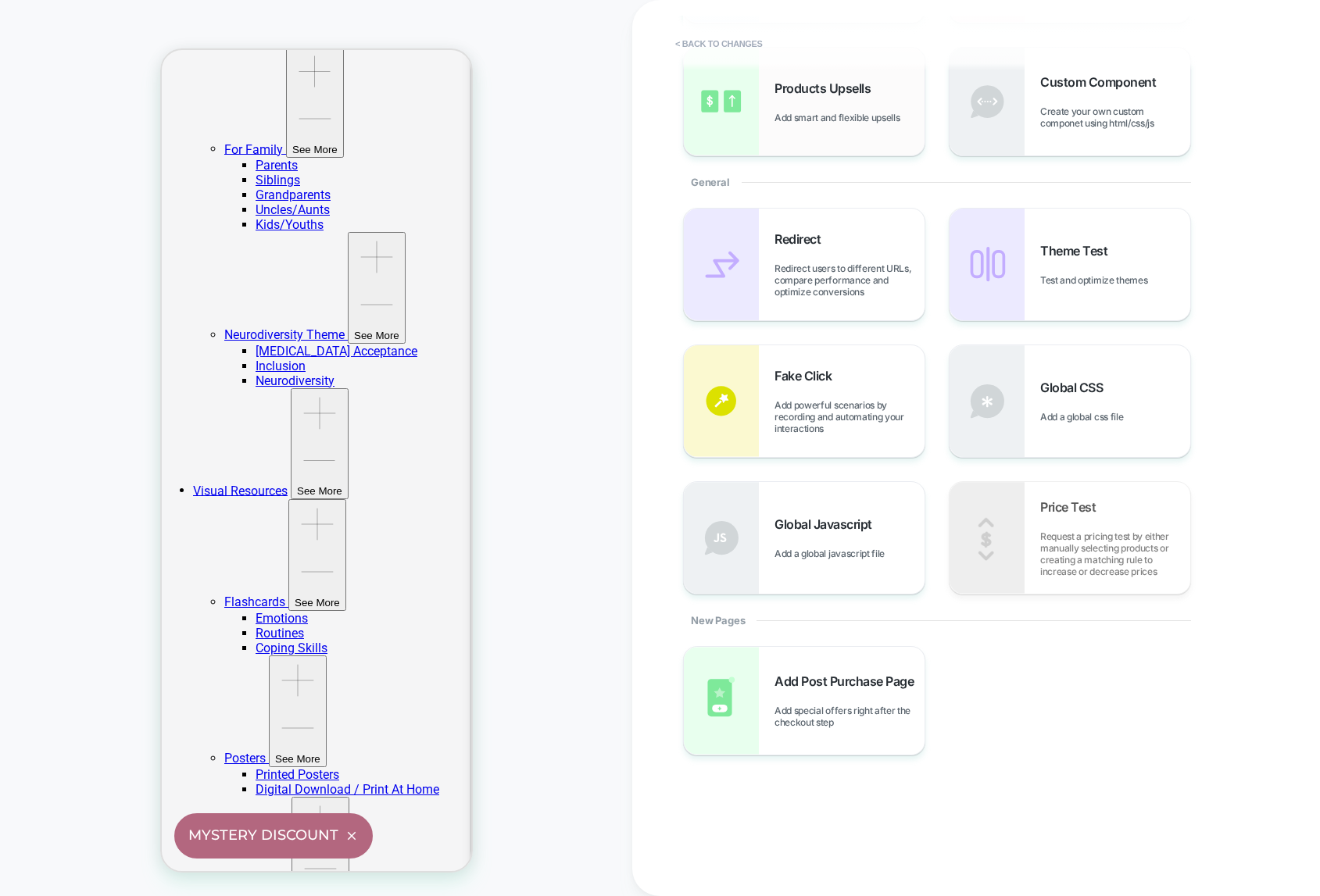
scroll to position [0, 0]
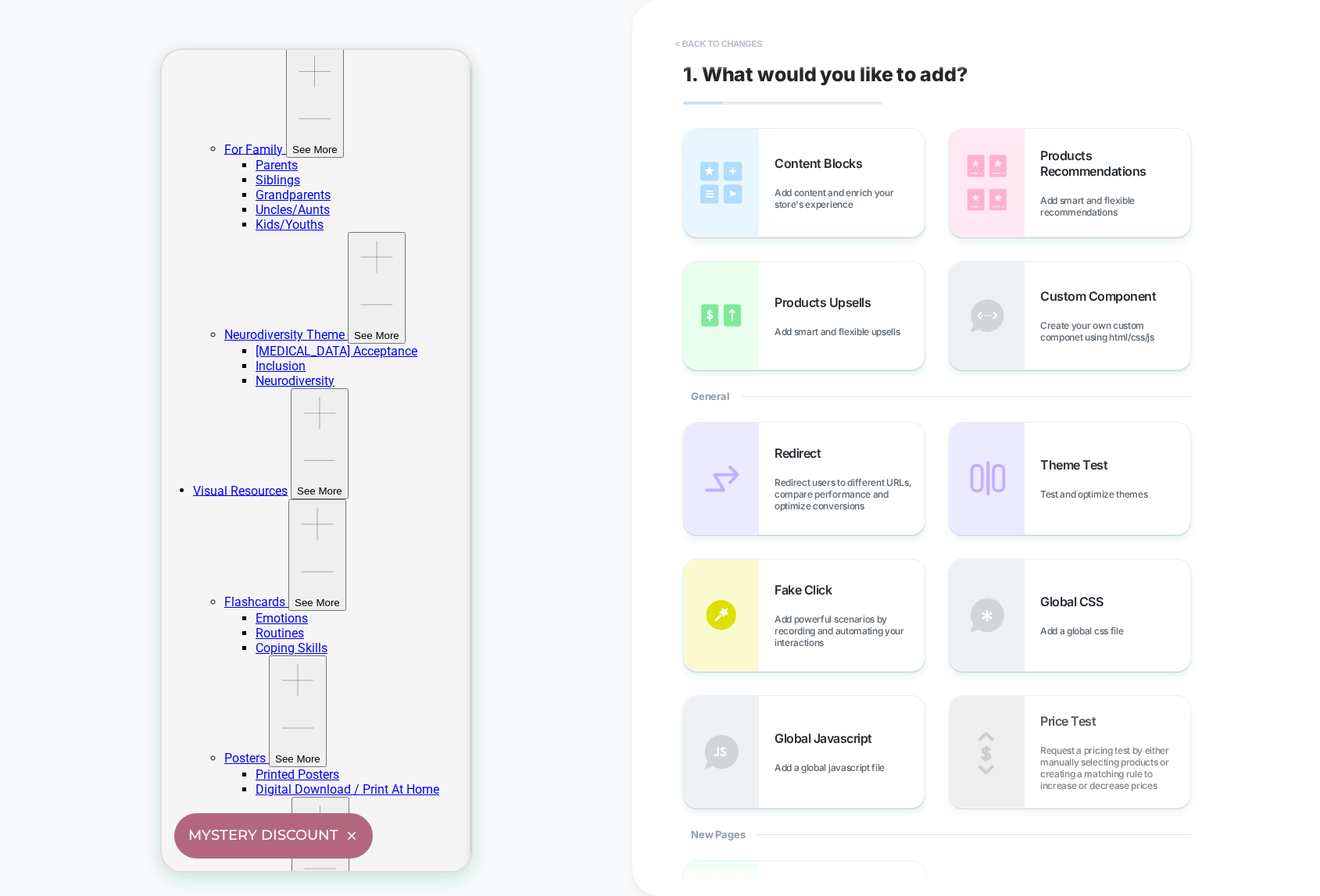
click at [718, 40] on button "< Back to changes" at bounding box center [718, 44] width 103 height 25
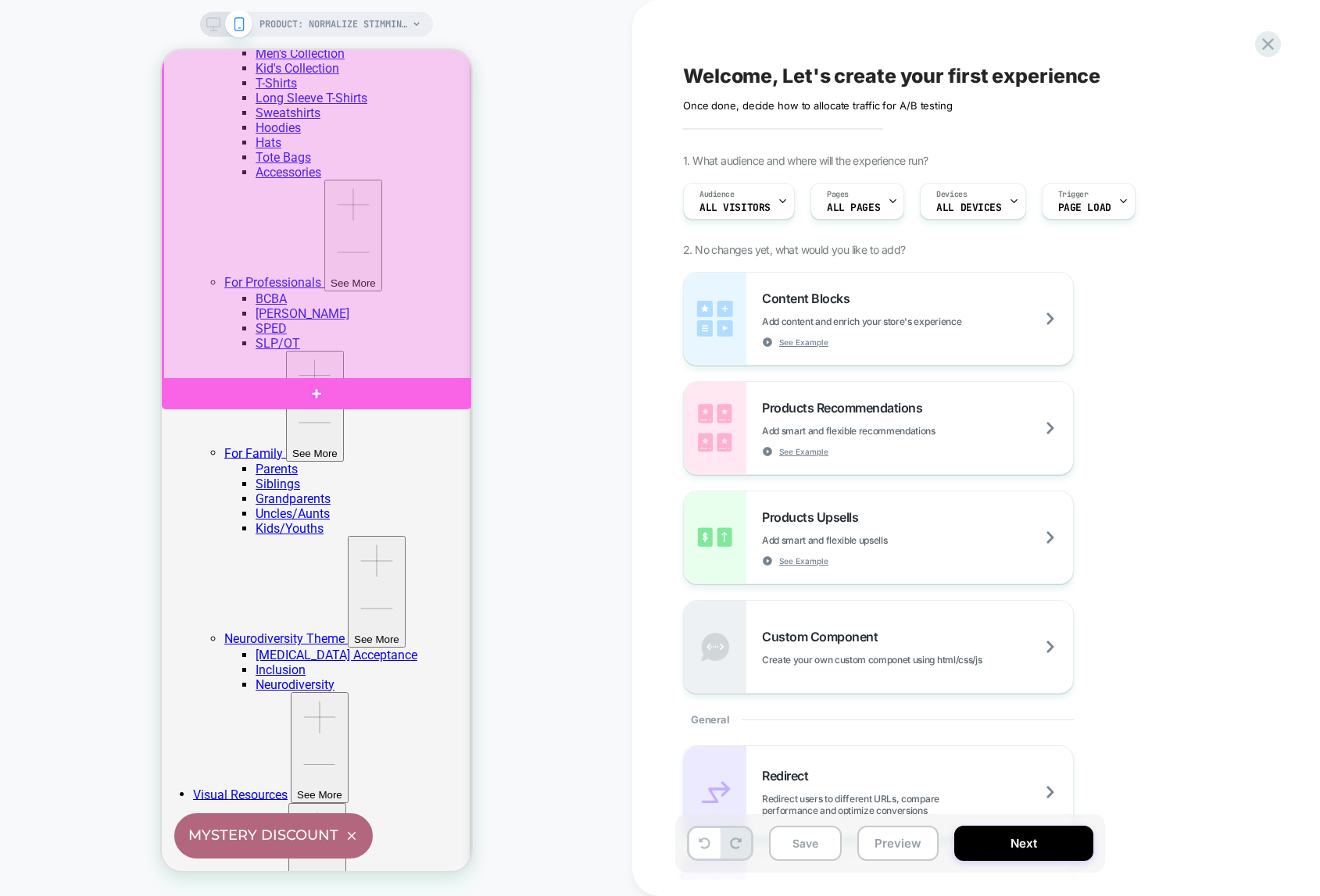
scroll to position [690, 0]
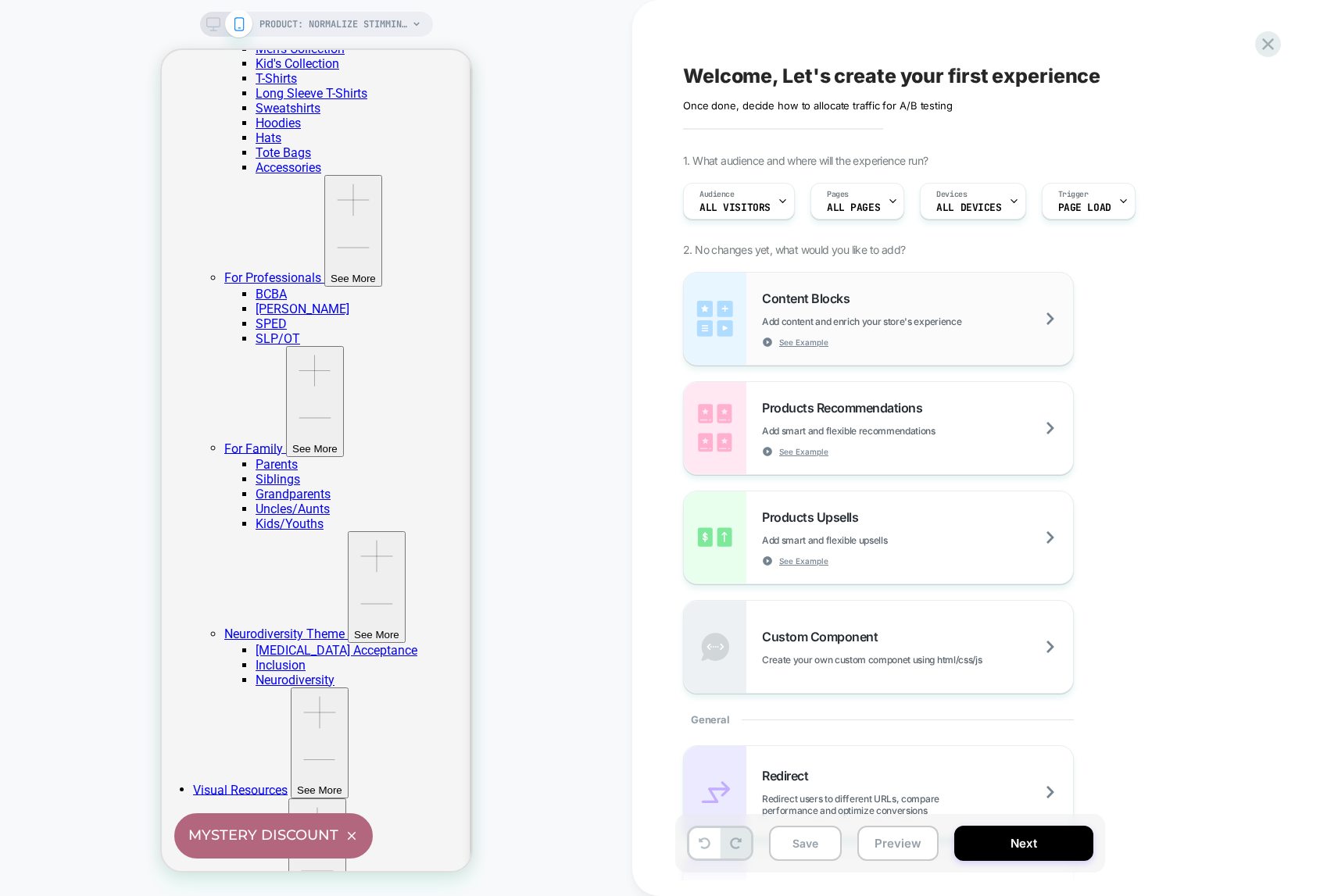
click at [984, 323] on span "Add content and enrich your store's experience" at bounding box center [900, 321] width 277 height 12
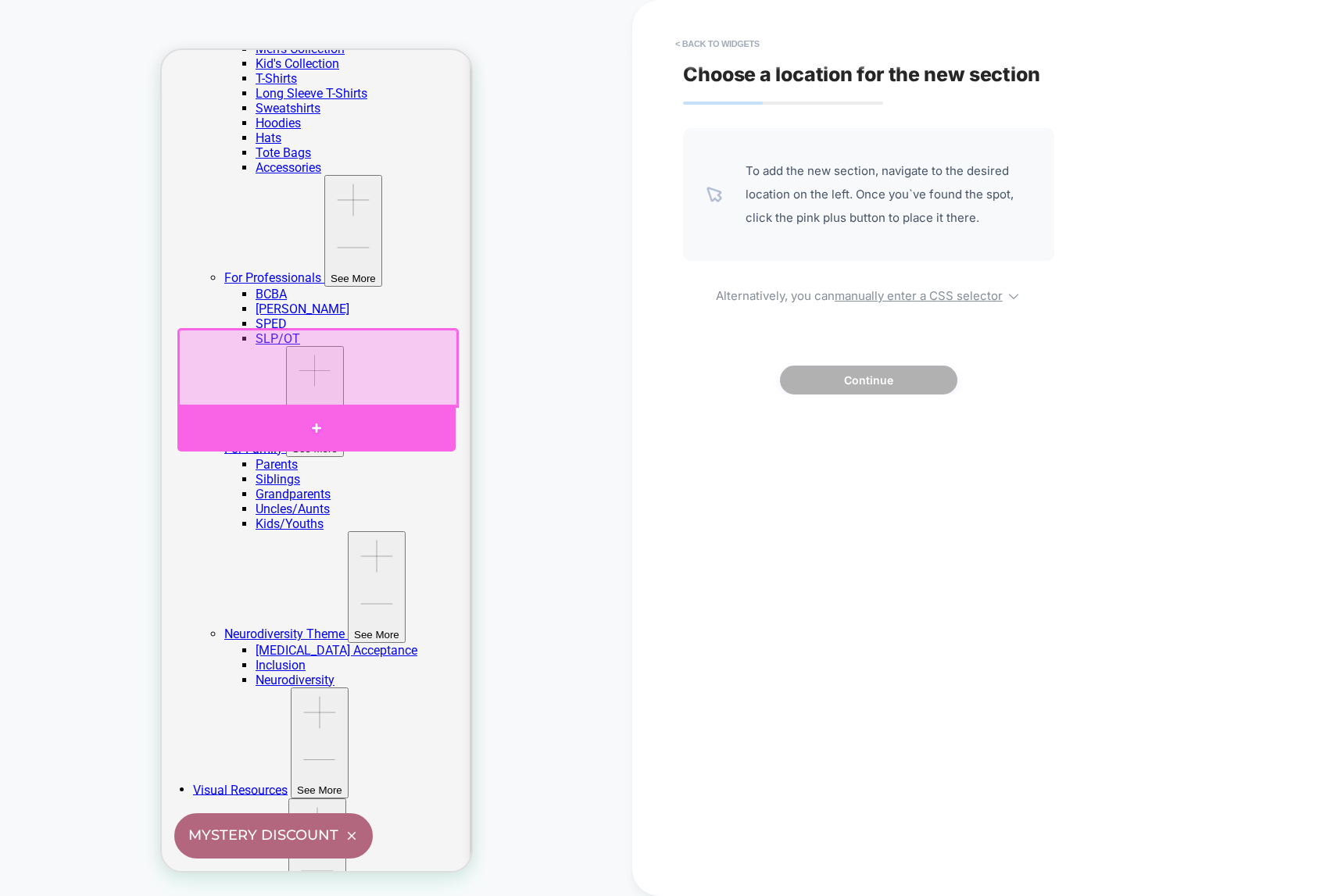
click at [317, 427] on div at bounding box center [315, 428] width 278 height 47
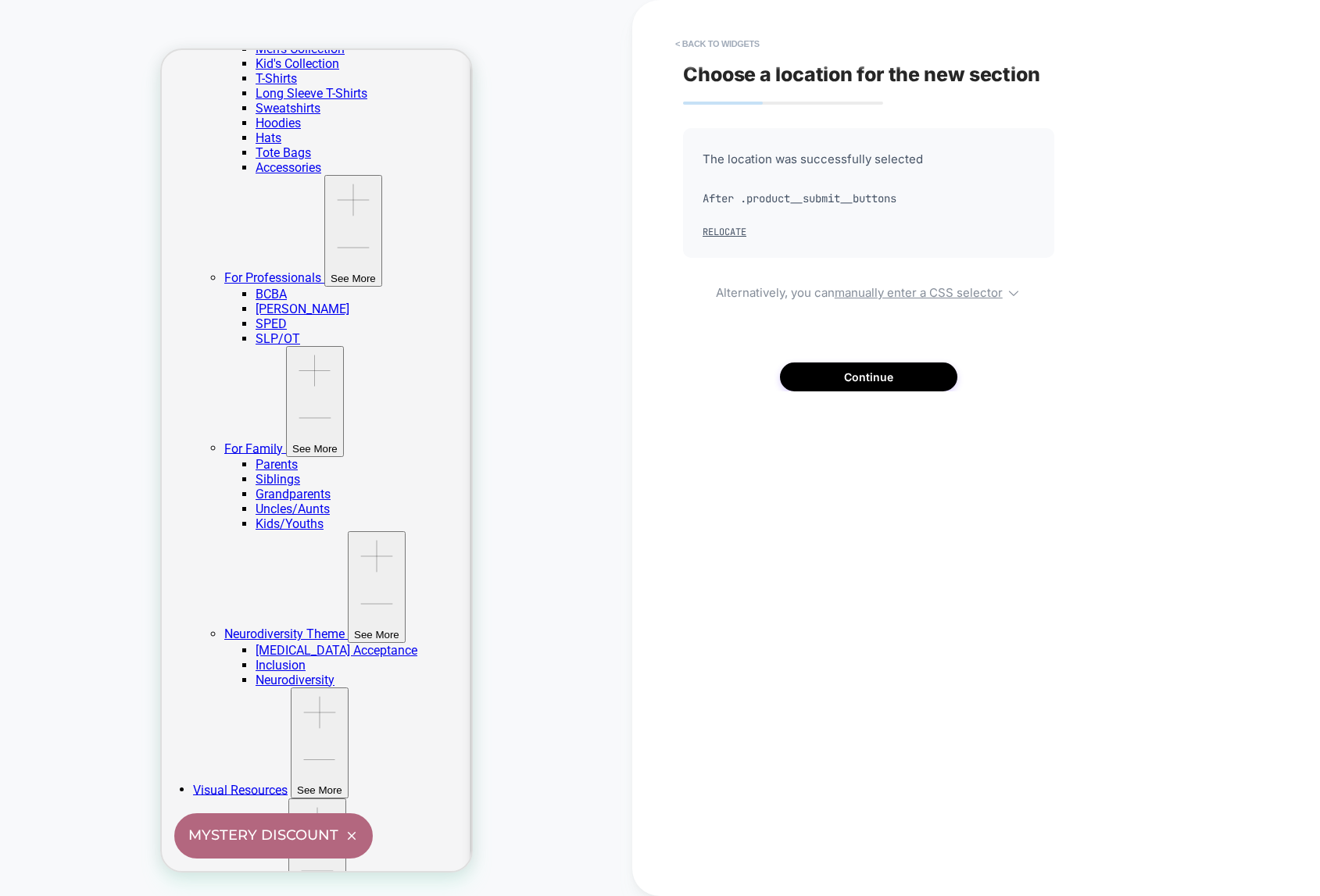
scroll to position [668, 0]
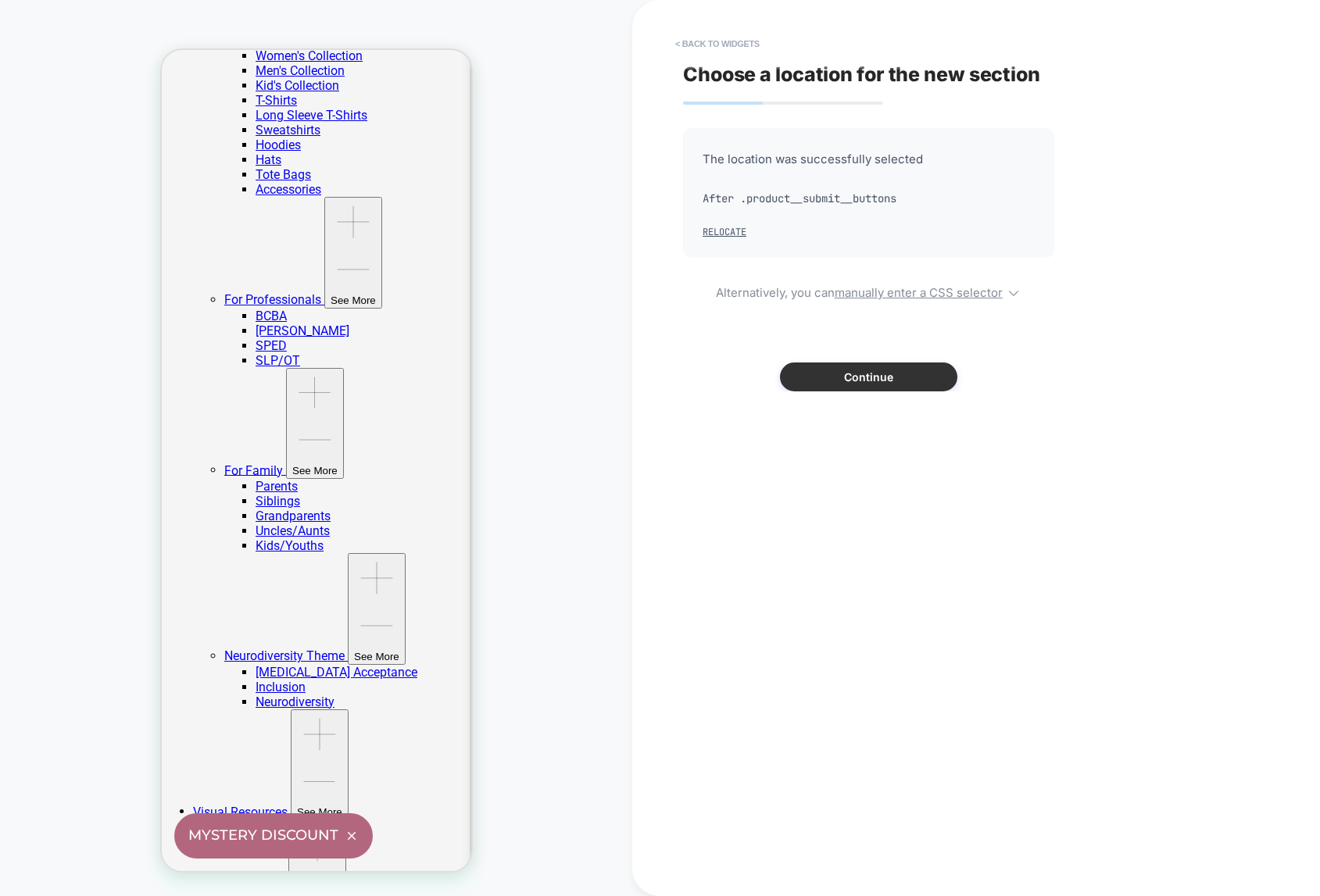
click at [869, 380] on button "Continue" at bounding box center [869, 377] width 178 height 29
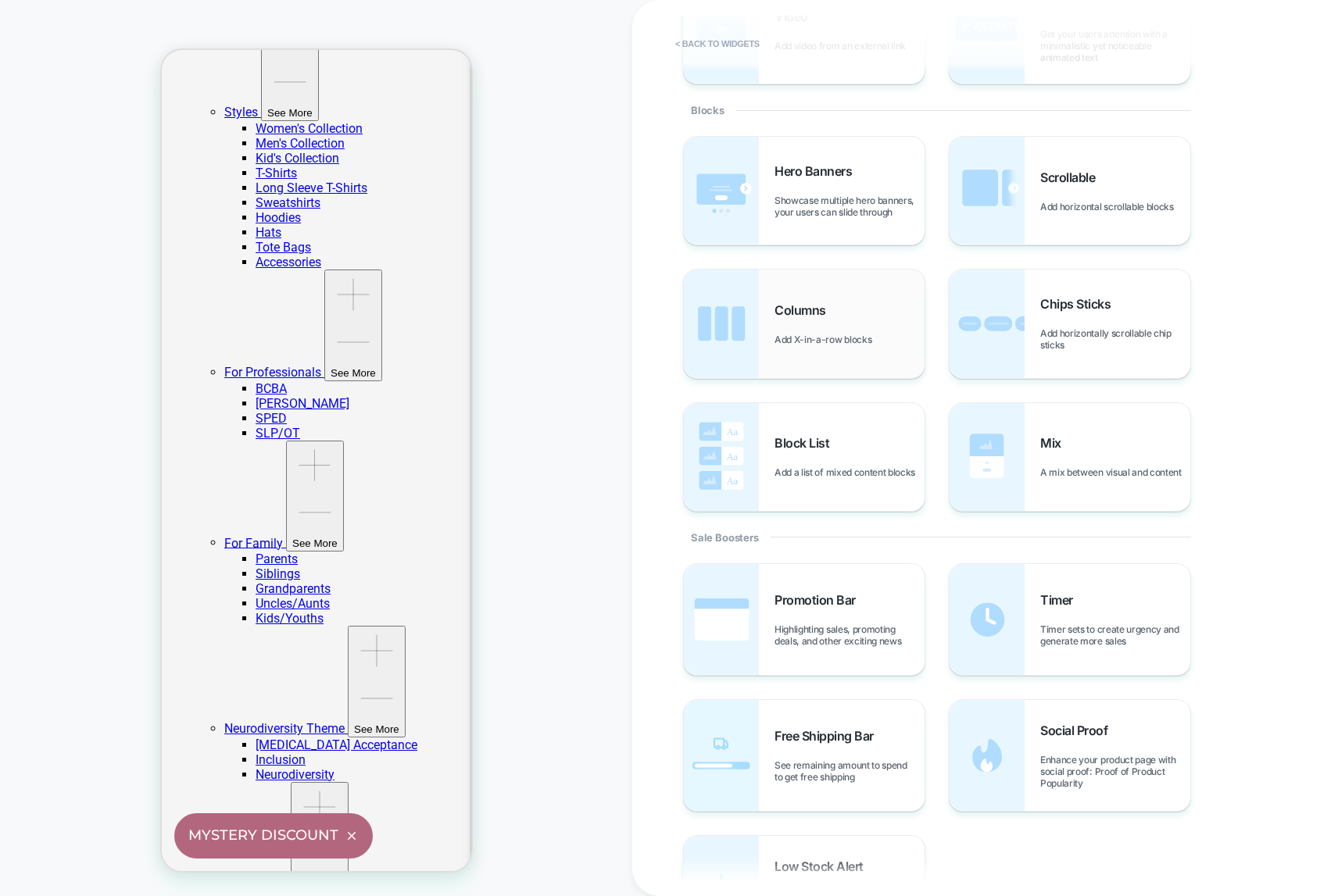
scroll to position [256, 0]
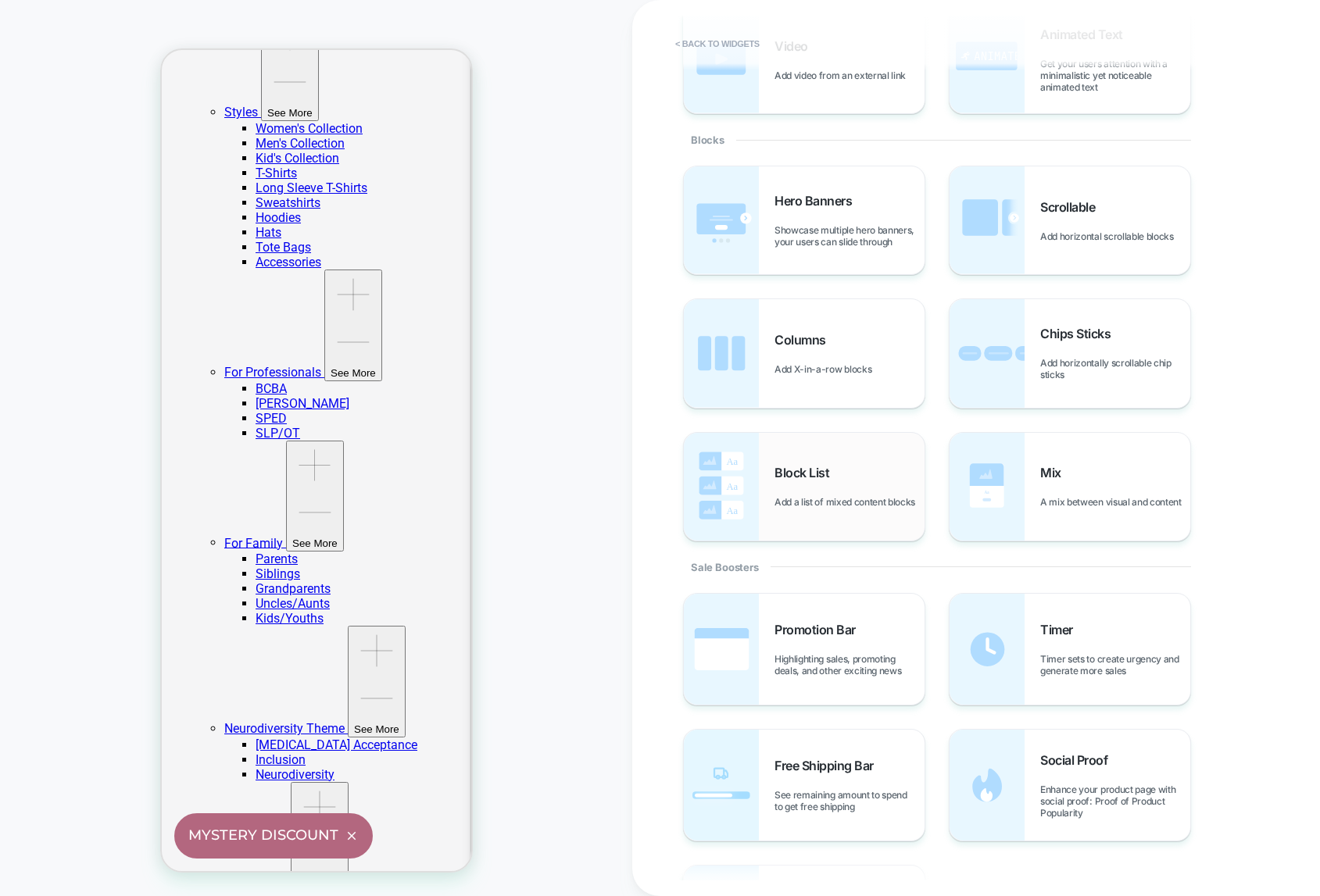
click at [803, 485] on div "Block List Add a list of mixed content blocks" at bounding box center [849, 486] width 150 height 43
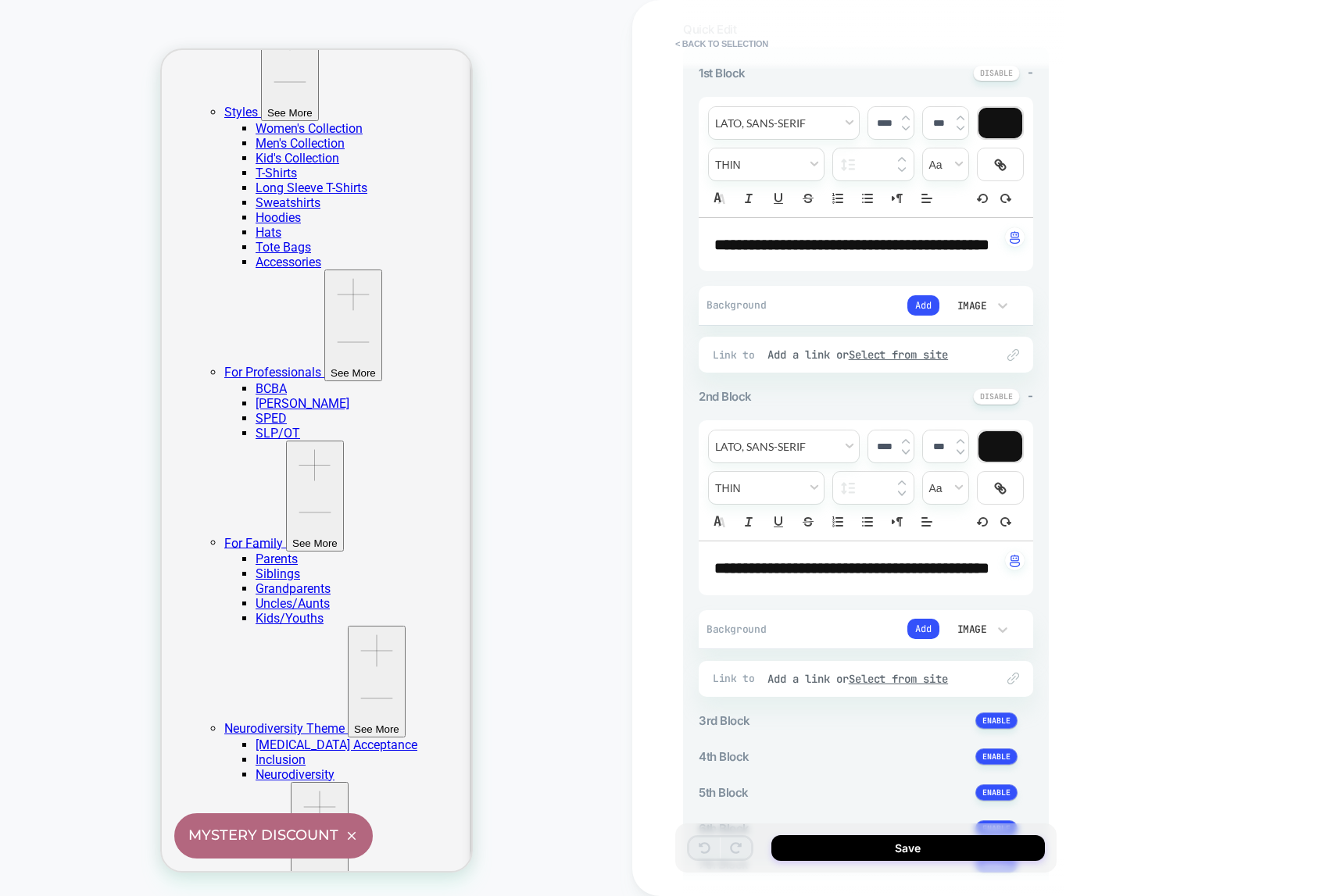
scroll to position [102, 0]
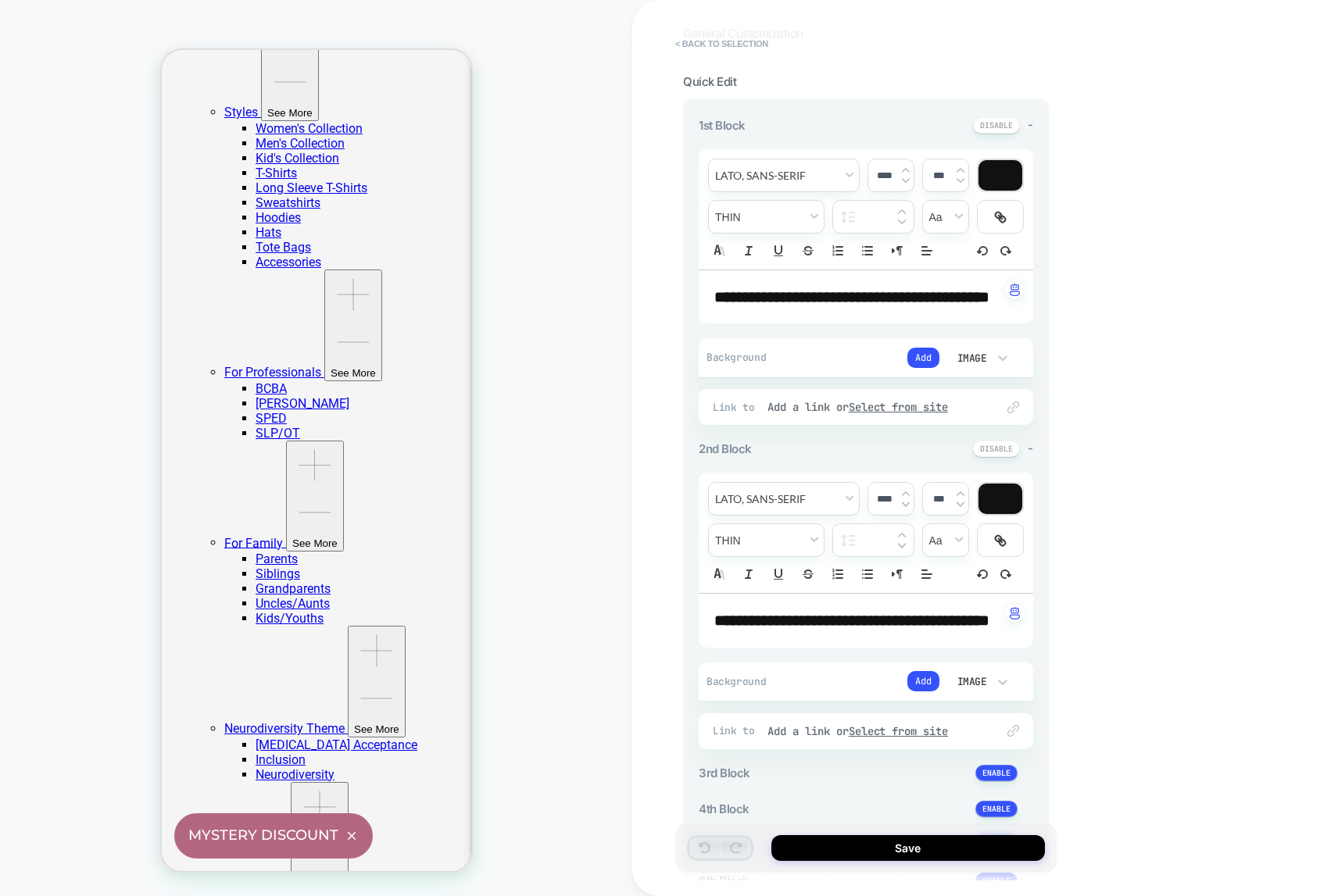
click at [981, 365] on div "Image" at bounding box center [971, 358] width 33 height 13
click at [981, 382] on div at bounding box center [660, 448] width 1320 height 896
click at [1003, 366] on icon at bounding box center [1002, 358] width 16 height 16
click at [1003, 383] on div at bounding box center [660, 448] width 1320 height 896
click at [979, 365] on div "Image" at bounding box center [971, 358] width 33 height 13
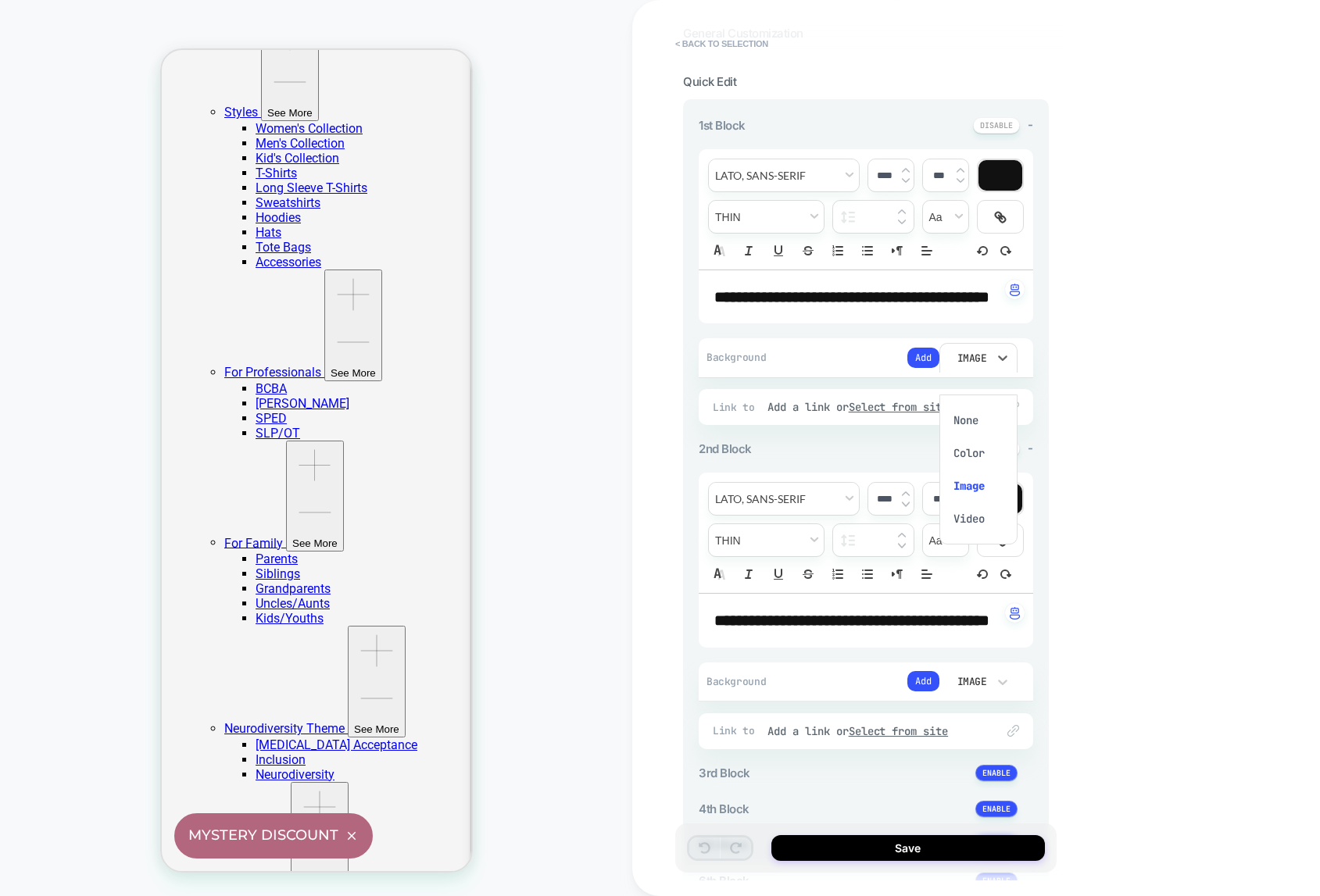
click at [977, 383] on div at bounding box center [660, 448] width 1320 height 896
click at [714, 44] on button "< Back to selection" at bounding box center [721, 44] width 109 height 25
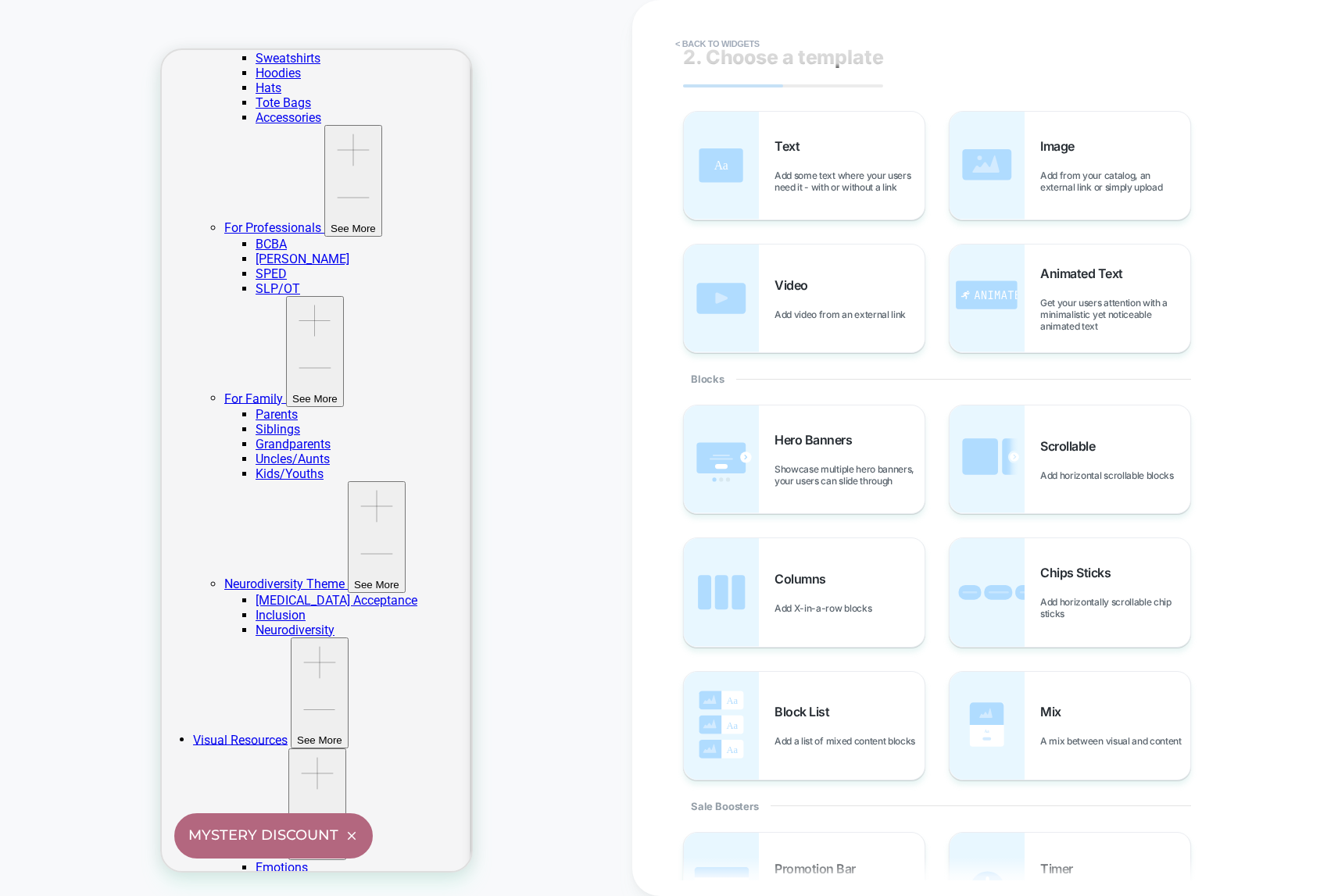
scroll to position [0, 0]
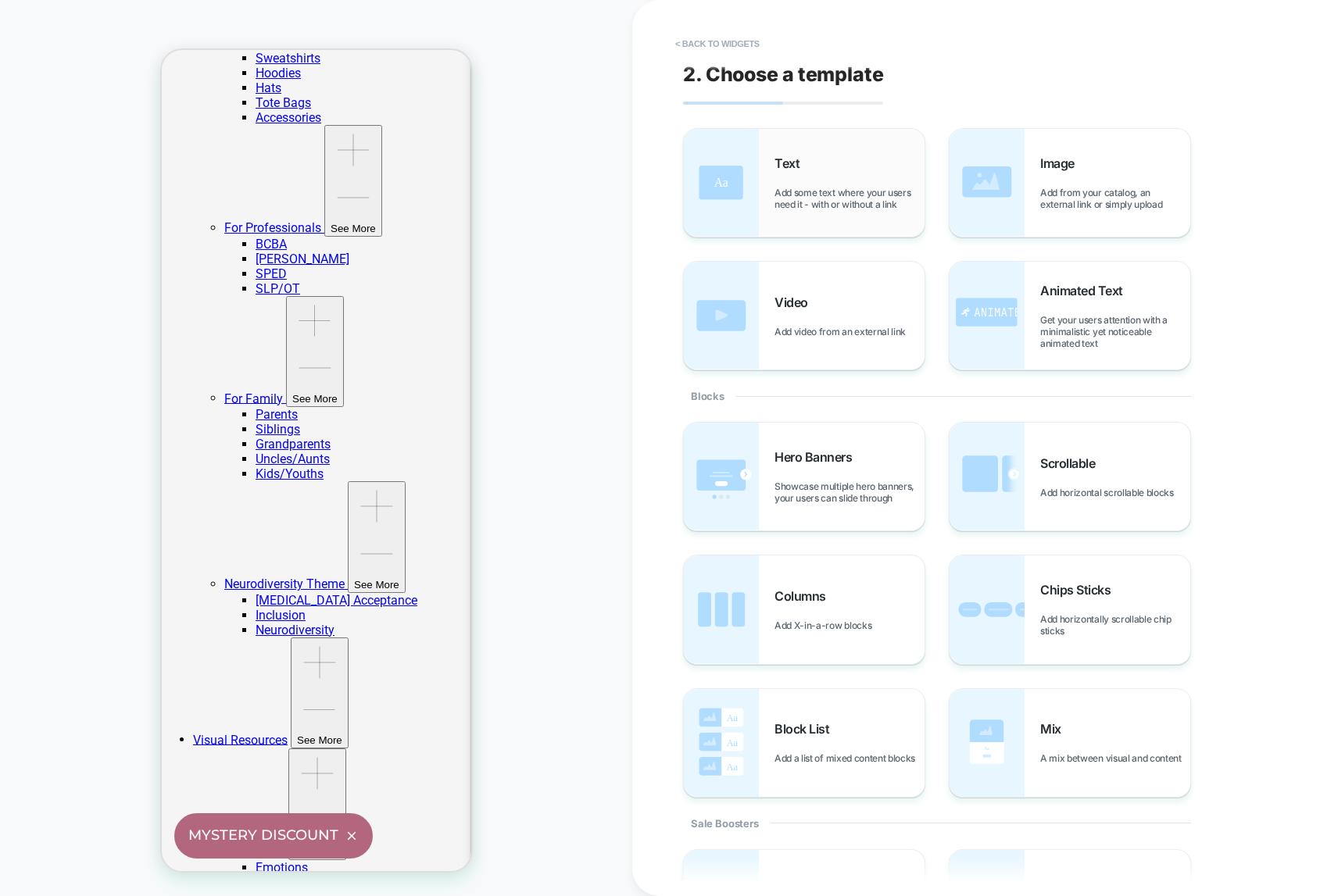
click at [827, 180] on div "Text Add some text where your users need it - with or without a link" at bounding box center [849, 183] width 150 height 55
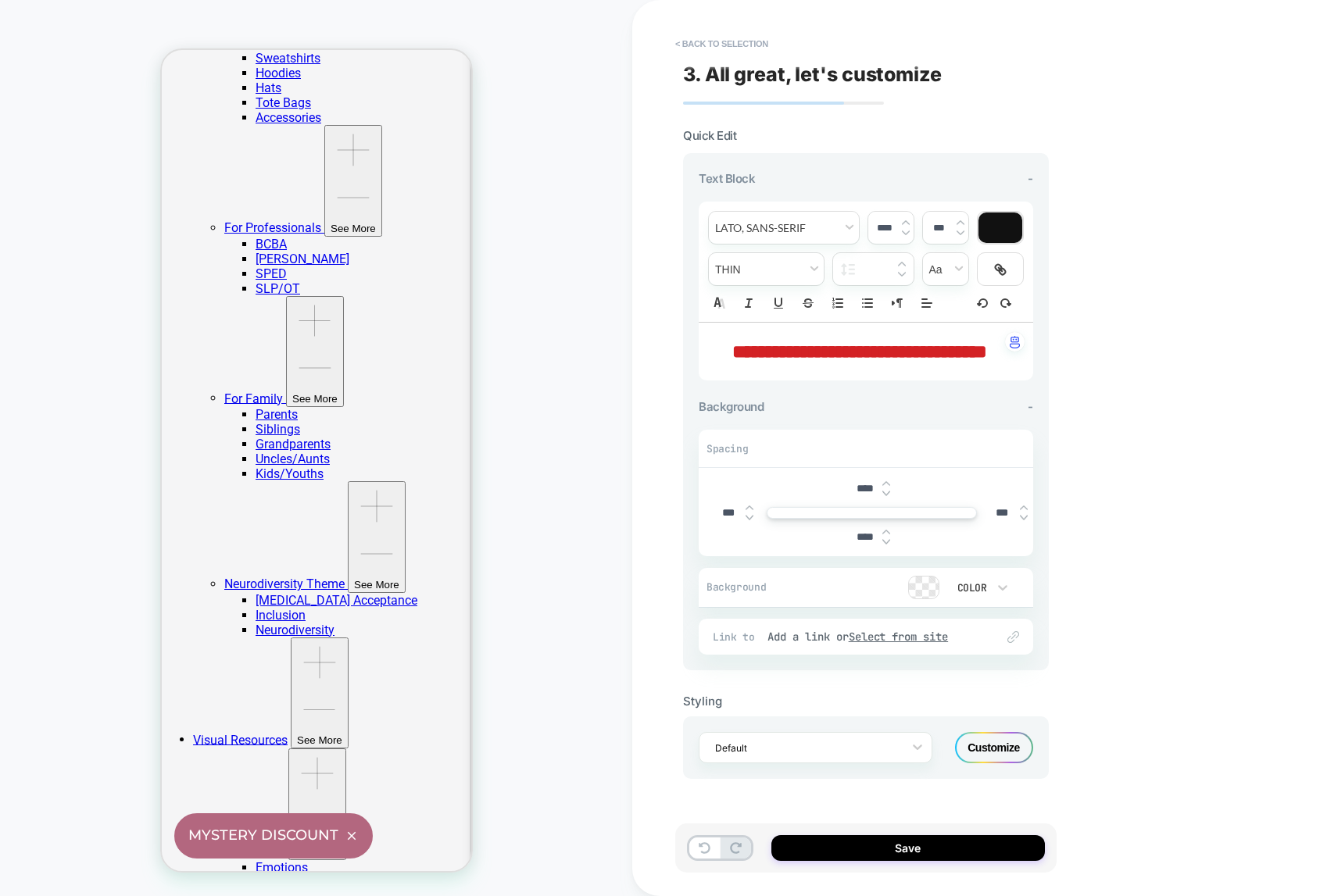
click at [840, 365] on p "**********" at bounding box center [860, 352] width 291 height 27
type input "****"
click at [828, 356] on span "**********" at bounding box center [859, 351] width 255 height 19
click at [703, 40] on button "< Back to selection" at bounding box center [721, 44] width 109 height 25
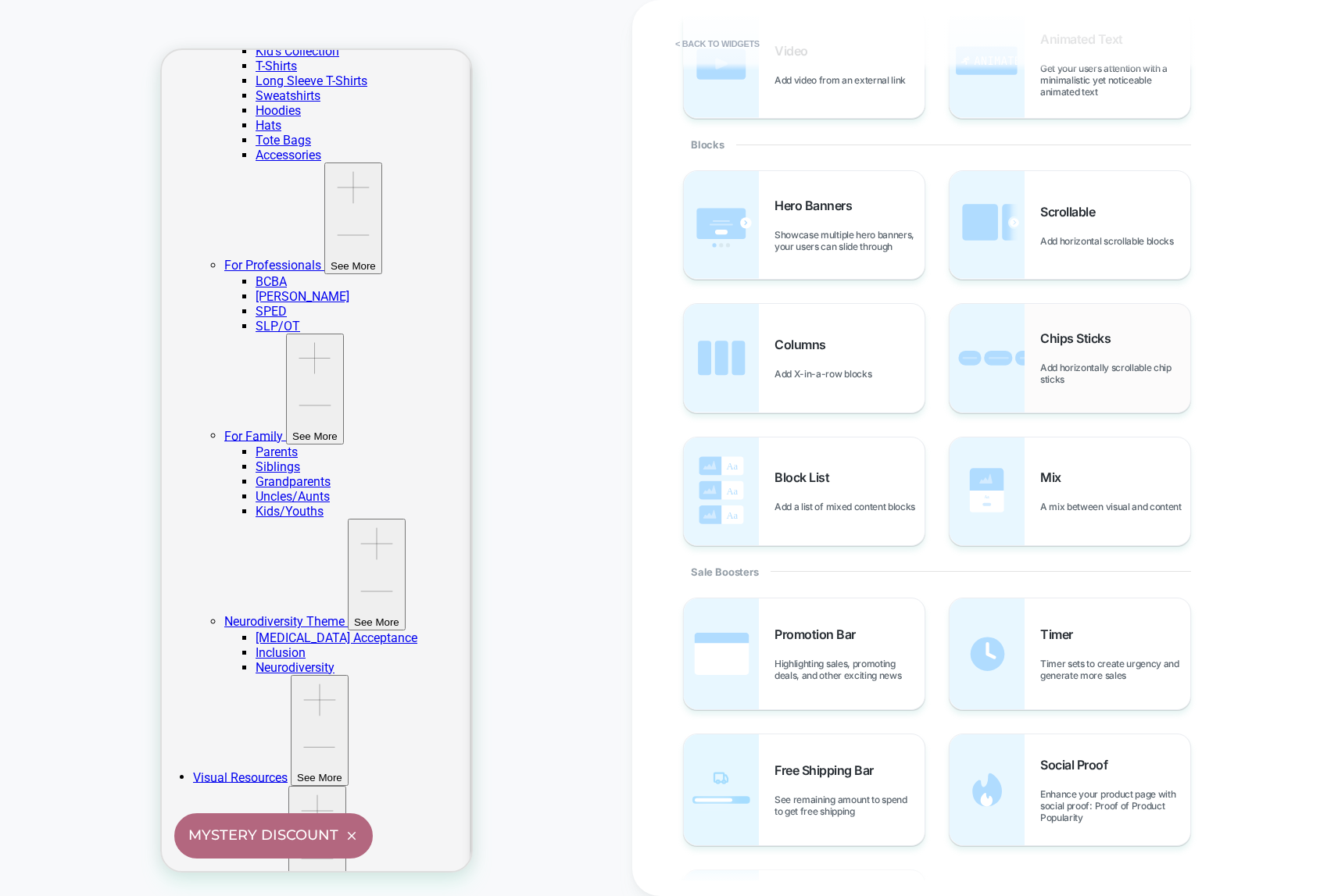
scroll to position [290, 0]
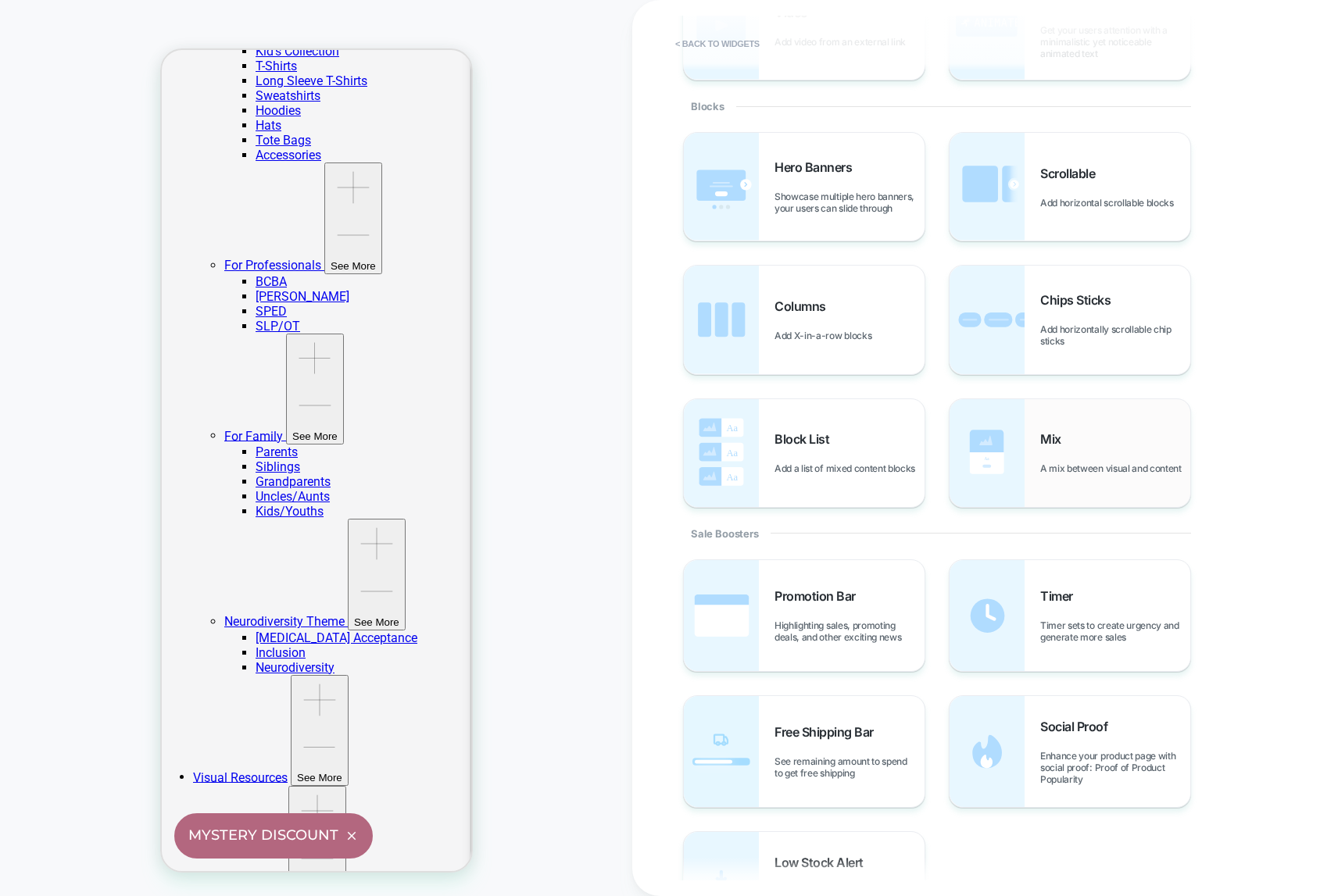
click at [1079, 462] on span "A mix between visual and content" at bounding box center [1114, 468] width 149 height 12
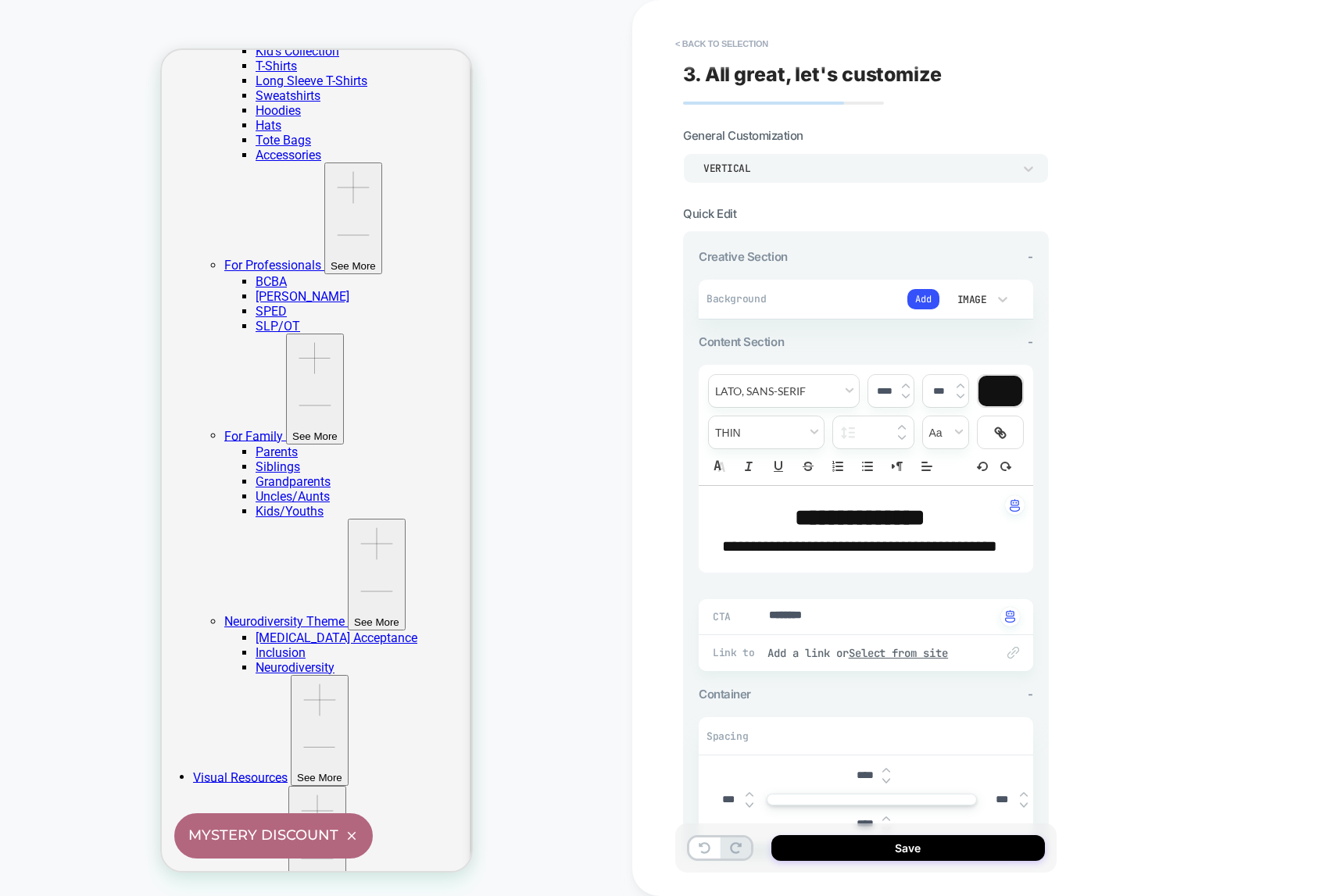
click at [849, 173] on div "Vertical" at bounding box center [858, 168] width 309 height 13
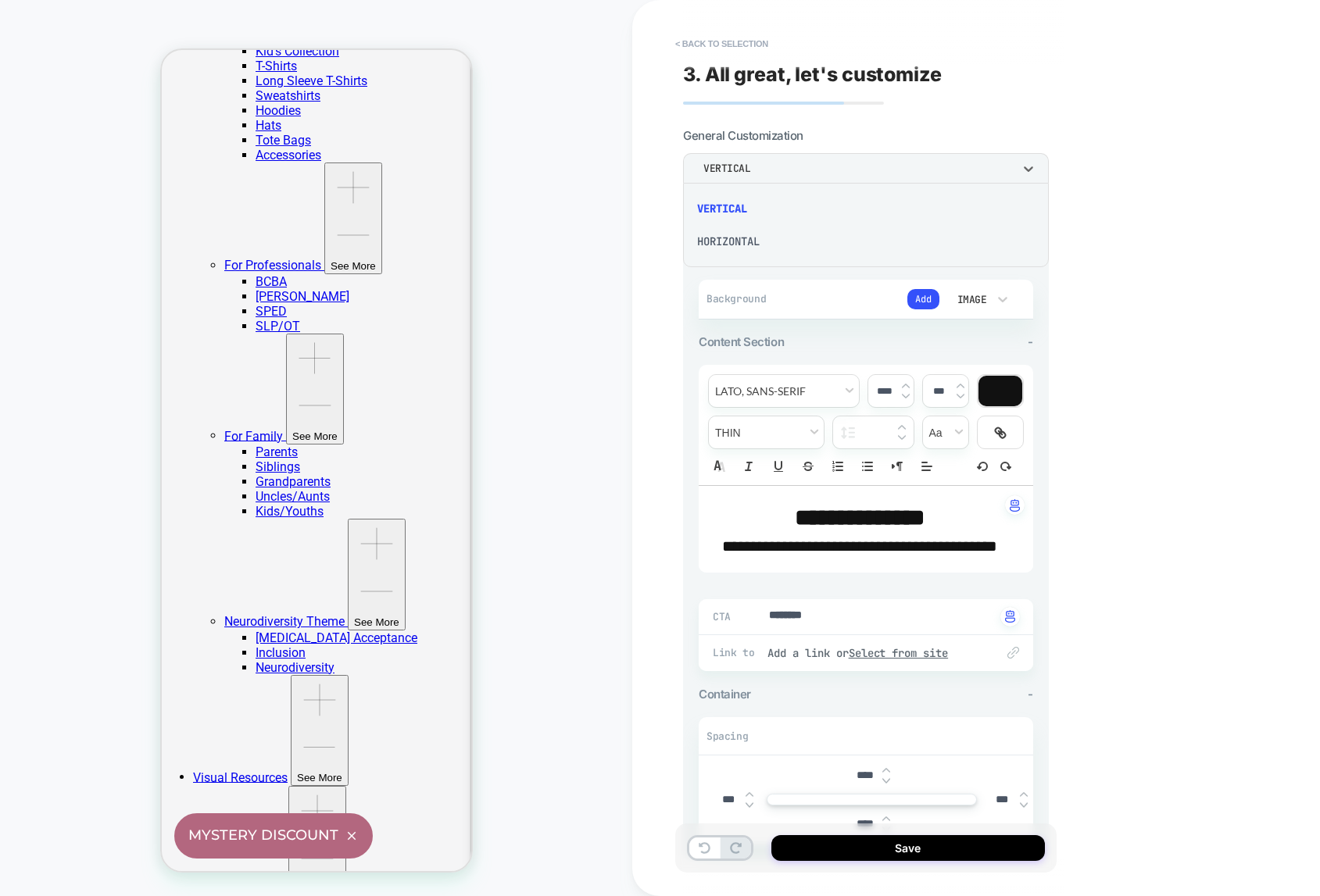
click at [743, 237] on div "Horizontal" at bounding box center [866, 241] width 353 height 33
type textarea "*"
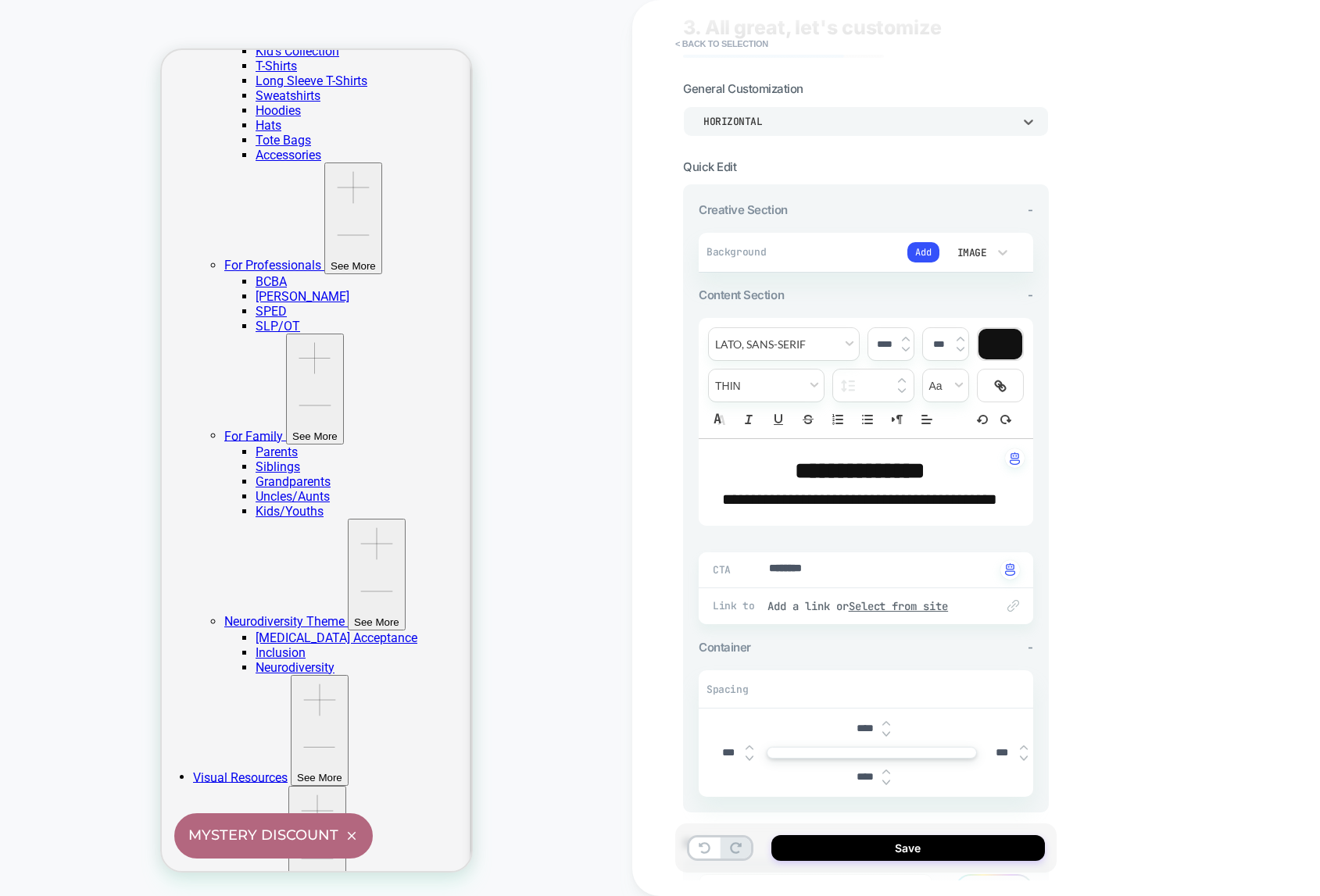
scroll to position [50, 0]
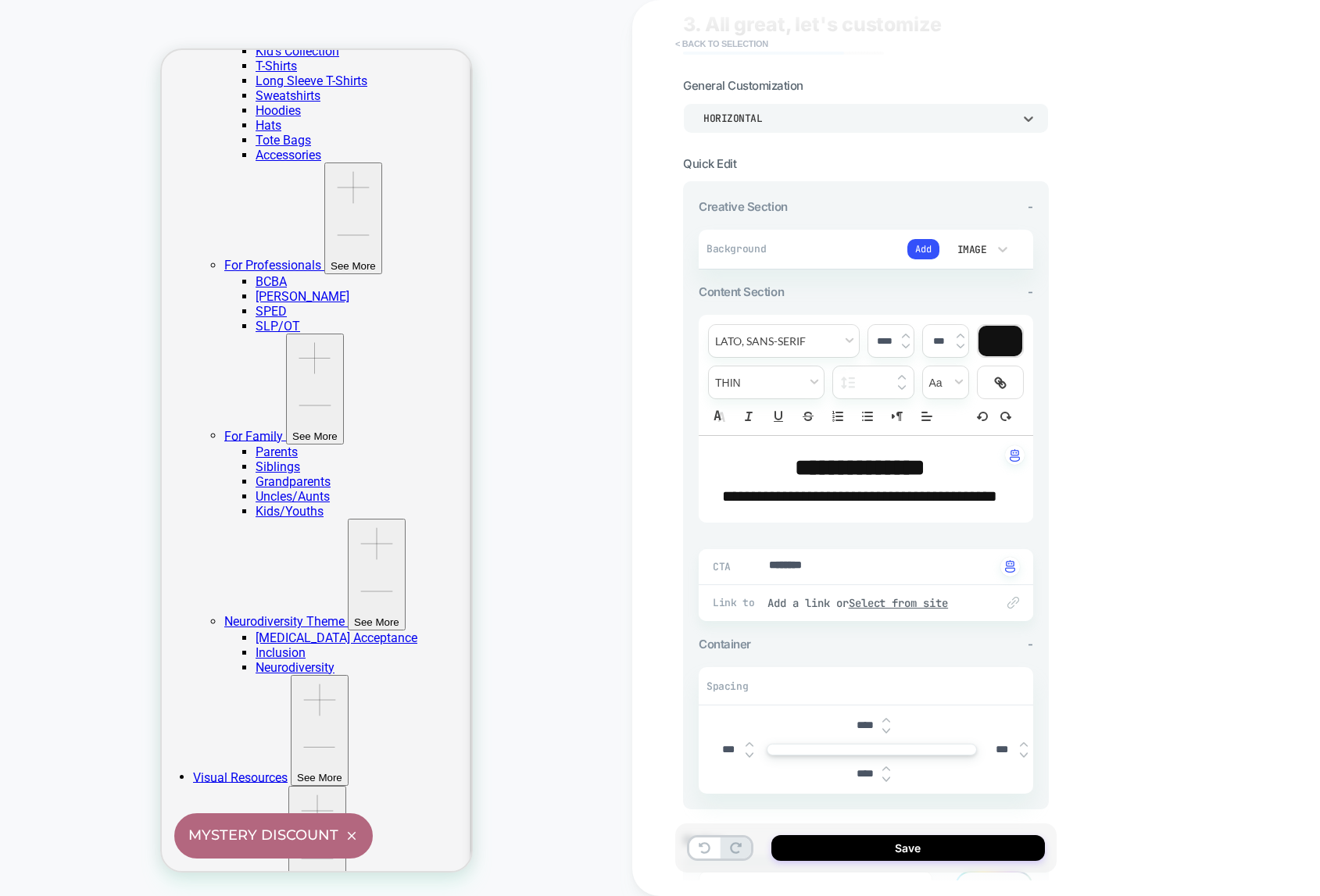
click at [726, 41] on button "< Back to selection" at bounding box center [721, 44] width 109 height 25
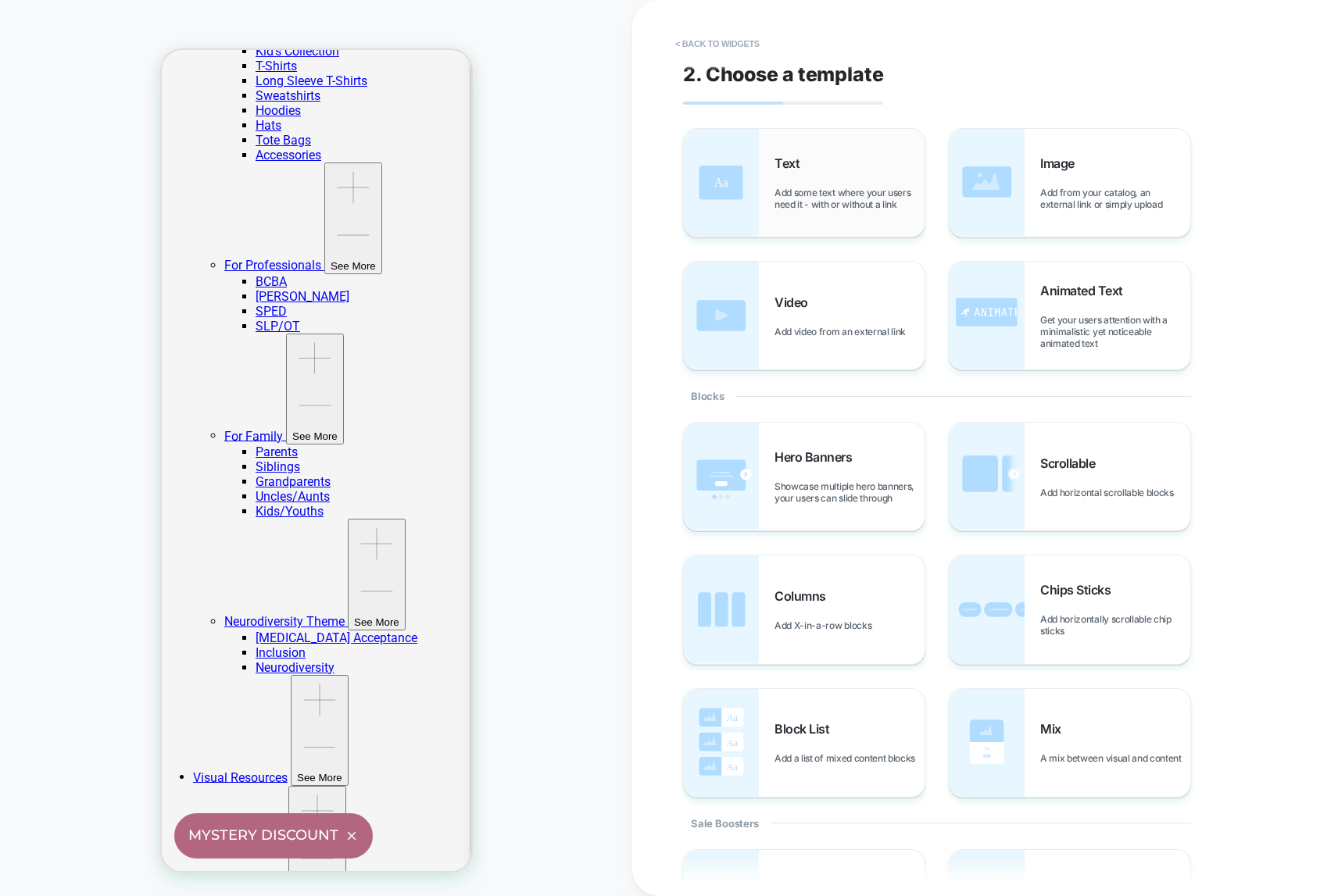
scroll to position [740, 0]
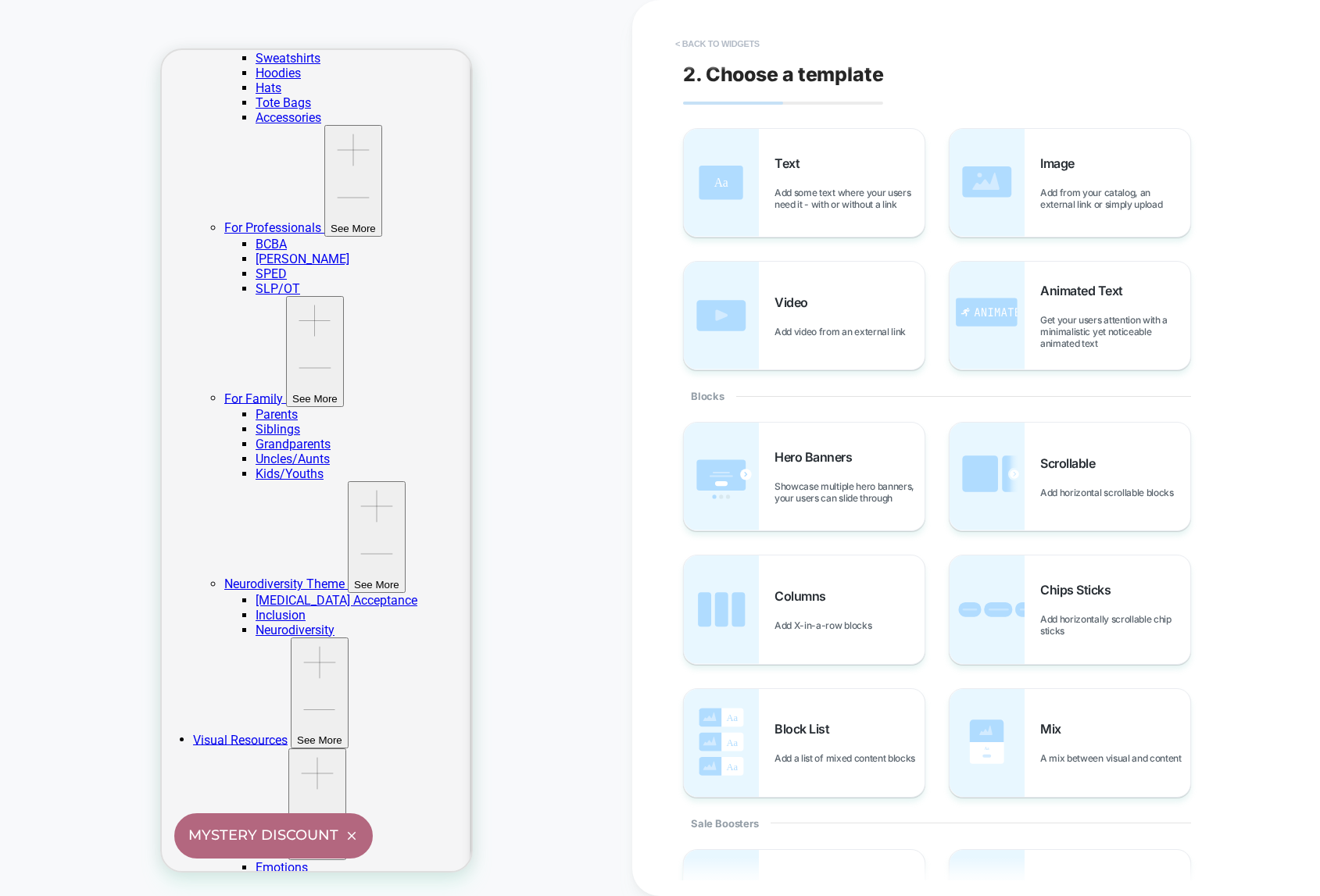
click at [681, 40] on button "< Back to widgets" at bounding box center [717, 44] width 100 height 25
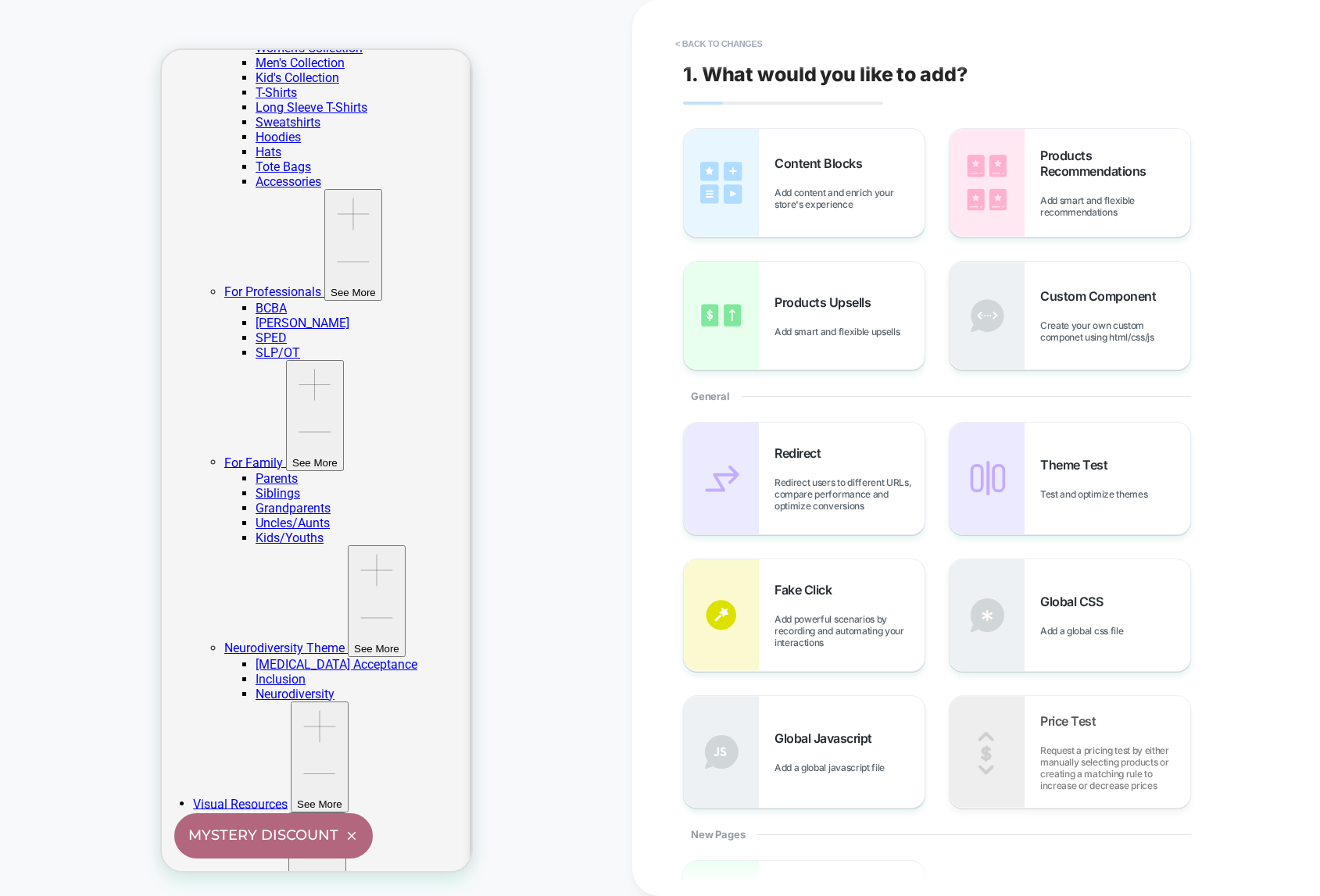
scroll to position [665, 0]
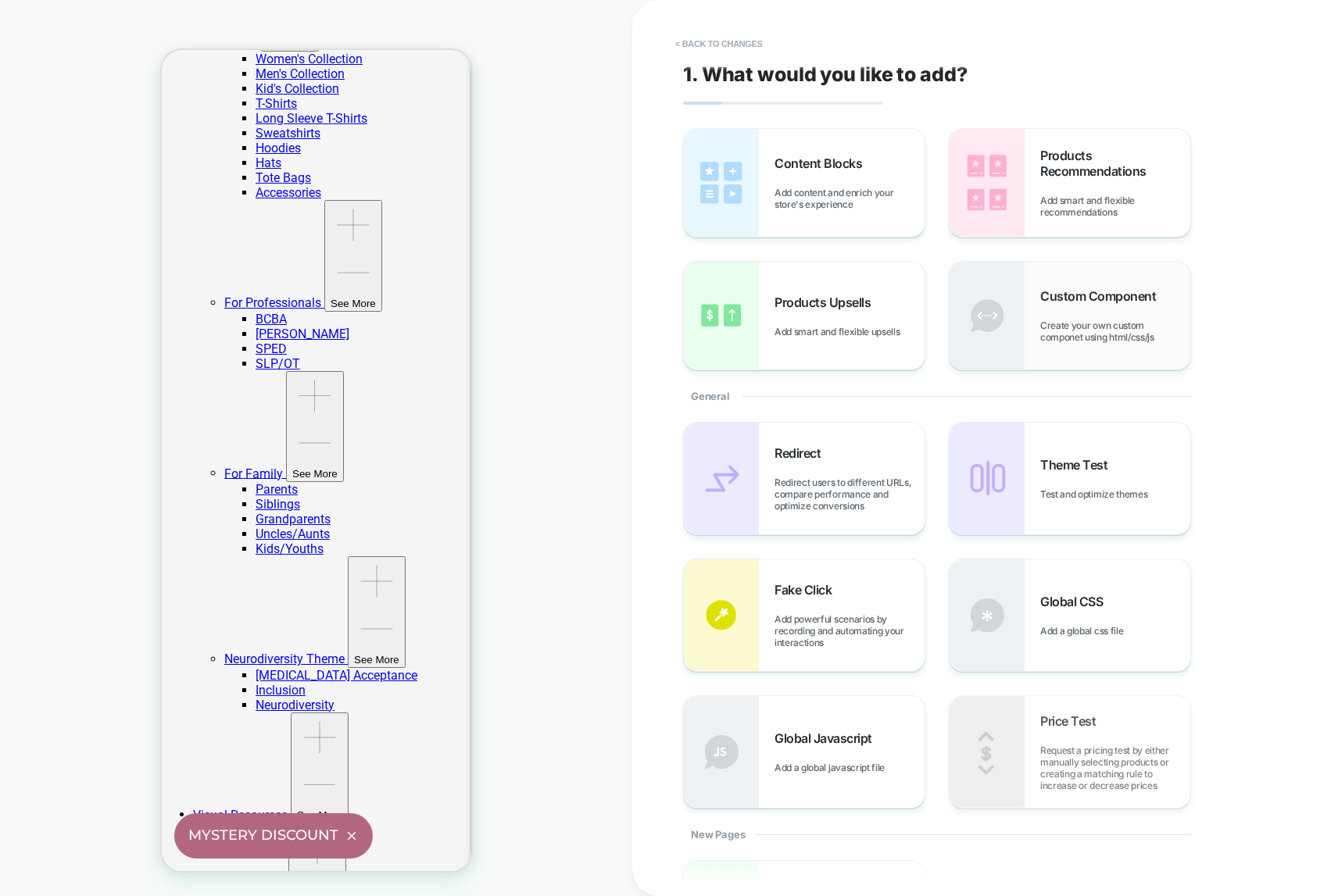
click at [1035, 329] on div "Custom Component Create your own custom componet using html/css/js" at bounding box center [1069, 315] width 241 height 108
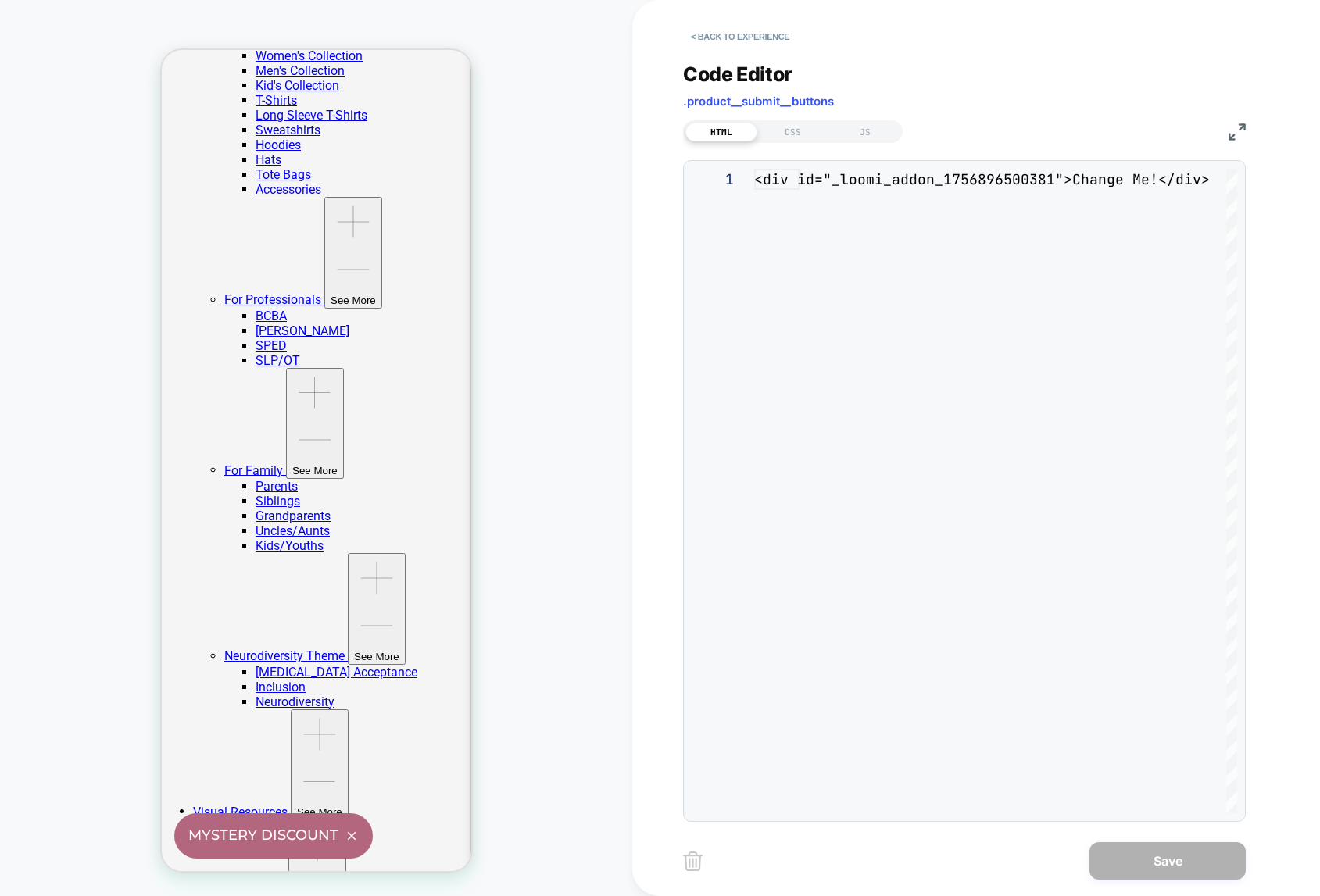
scroll to position [21, 0]
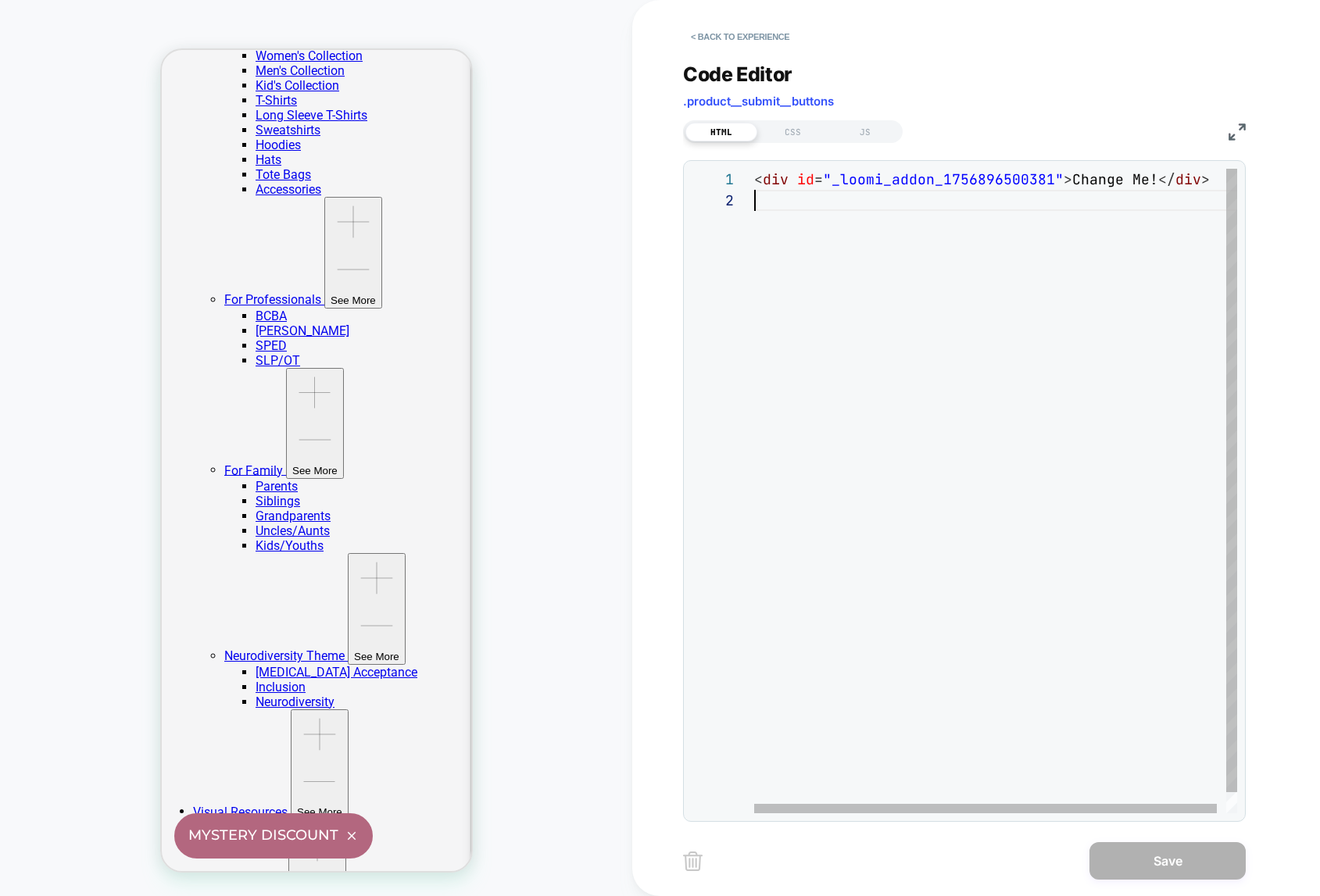
click at [826, 210] on div "< div id = "_loomi_addon_1756896500381" > Change Me! </ div >" at bounding box center [1000, 501] width 492 height 665
click at [706, 33] on button "< Back to experience" at bounding box center [739, 37] width 114 height 25
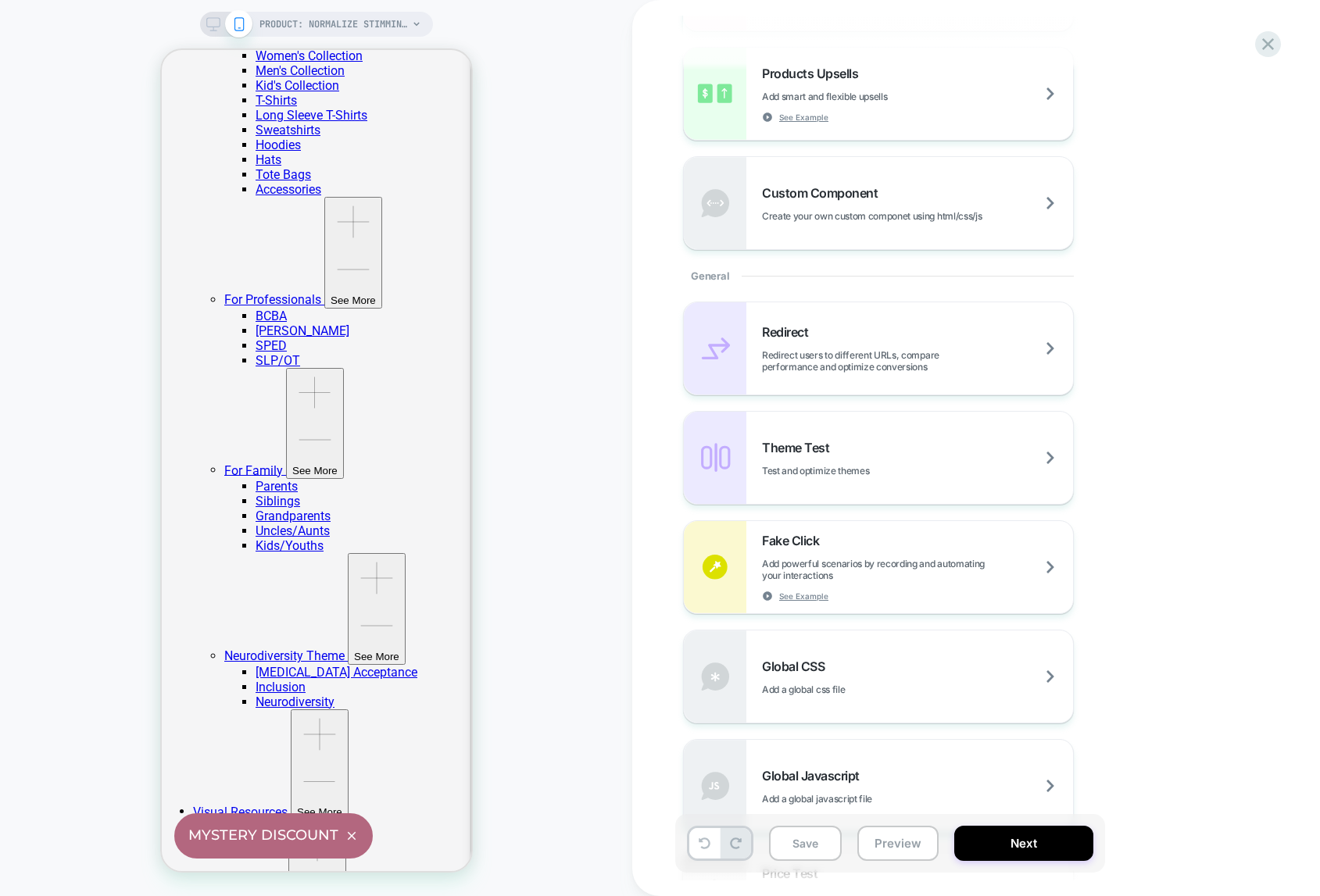
scroll to position [450, 0]
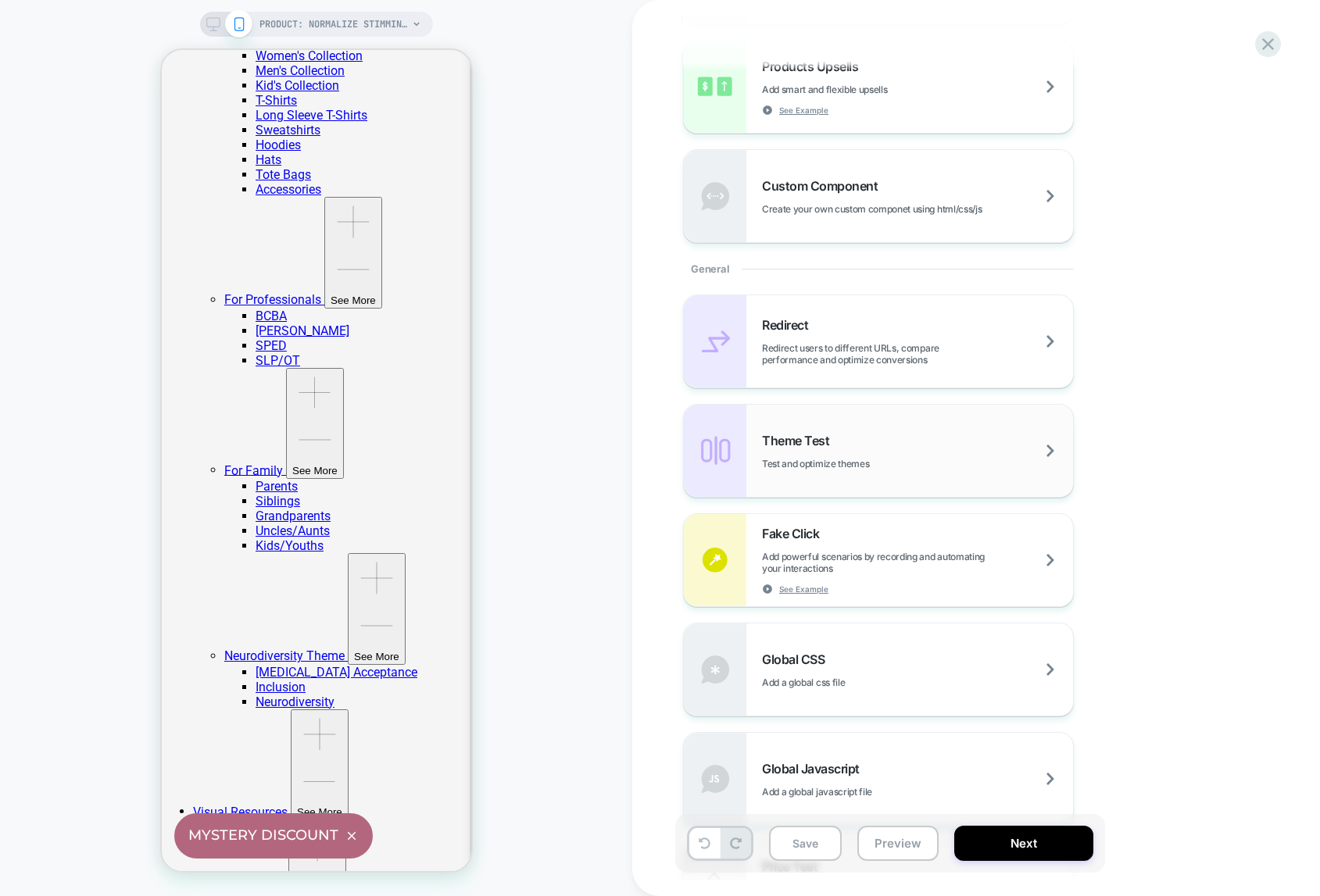
click at [970, 454] on div "Theme Test Test and optimize themes" at bounding box center [917, 451] width 311 height 37
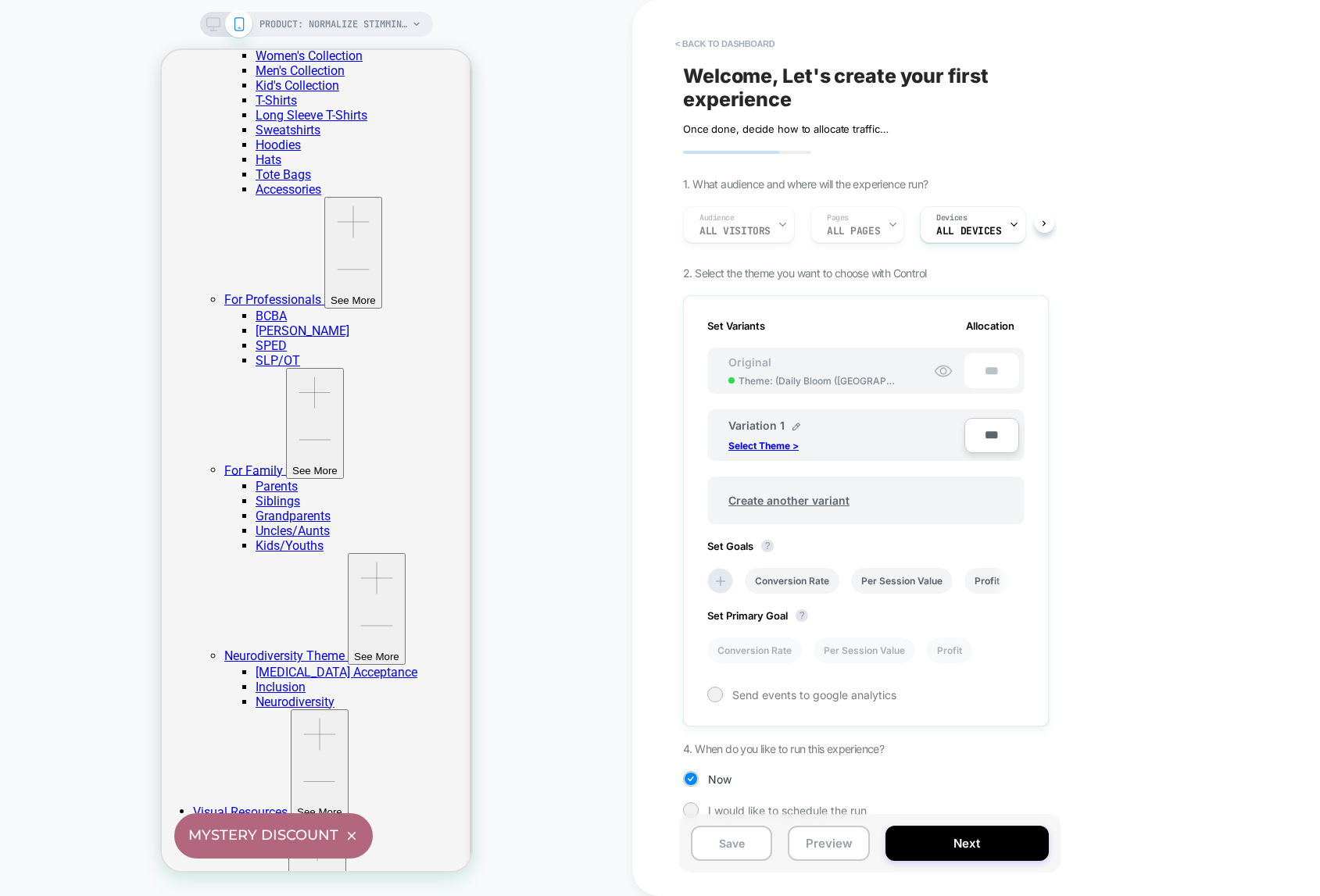
scroll to position [0, 2]
click at [709, 43] on button "< back to dashboard" at bounding box center [724, 44] width 114 height 25
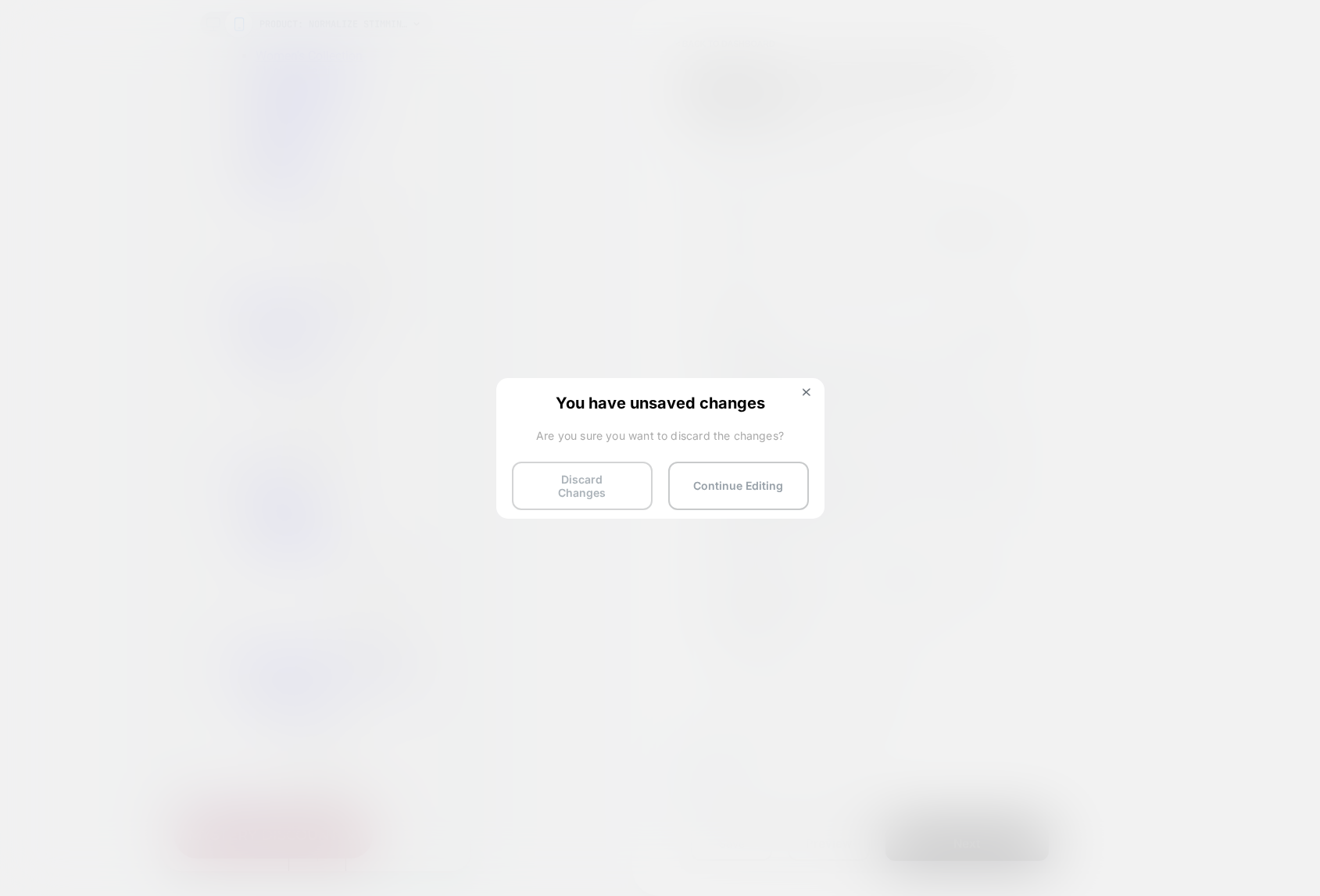
click at [604, 476] on button "Discard Changes" at bounding box center [582, 486] width 141 height 48
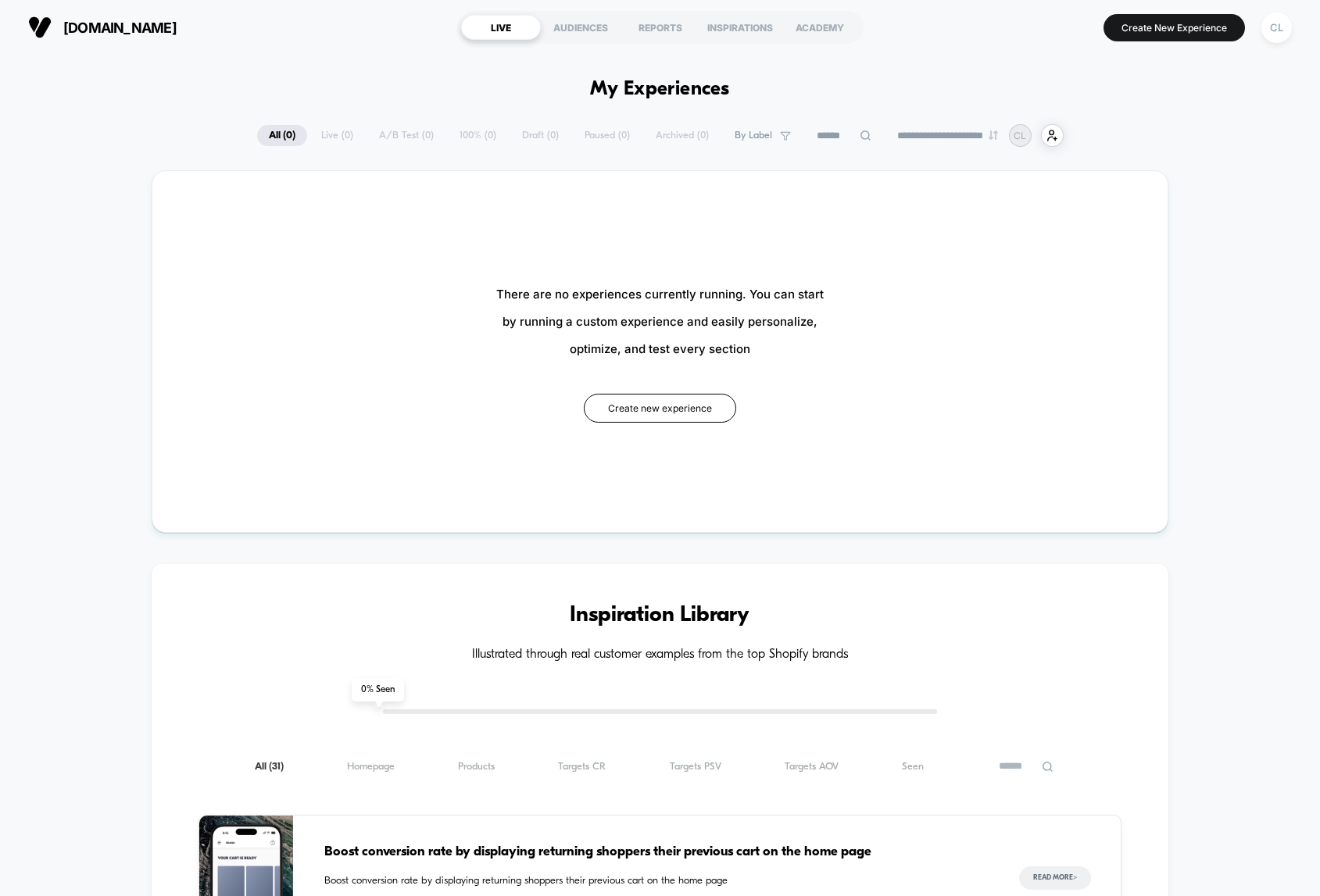
click at [199, 171] on div "There are no experiences currently running. You can start by running a custom e…" at bounding box center [660, 351] width 1016 height 363
click at [782, 323] on span "There are no experiences currently running. You can start by running a custom e…" at bounding box center [660, 321] width 328 height 82
click at [804, 412] on div "There are no experiences currently running. You can start by running a custom e…" at bounding box center [660, 352] width 921 height 267
click at [362, 250] on div "There are no experiences currently running. You can start by running a custom e…" at bounding box center [660, 352] width 921 height 267
click at [627, 417] on button "Create new experience" at bounding box center [660, 408] width 153 height 29
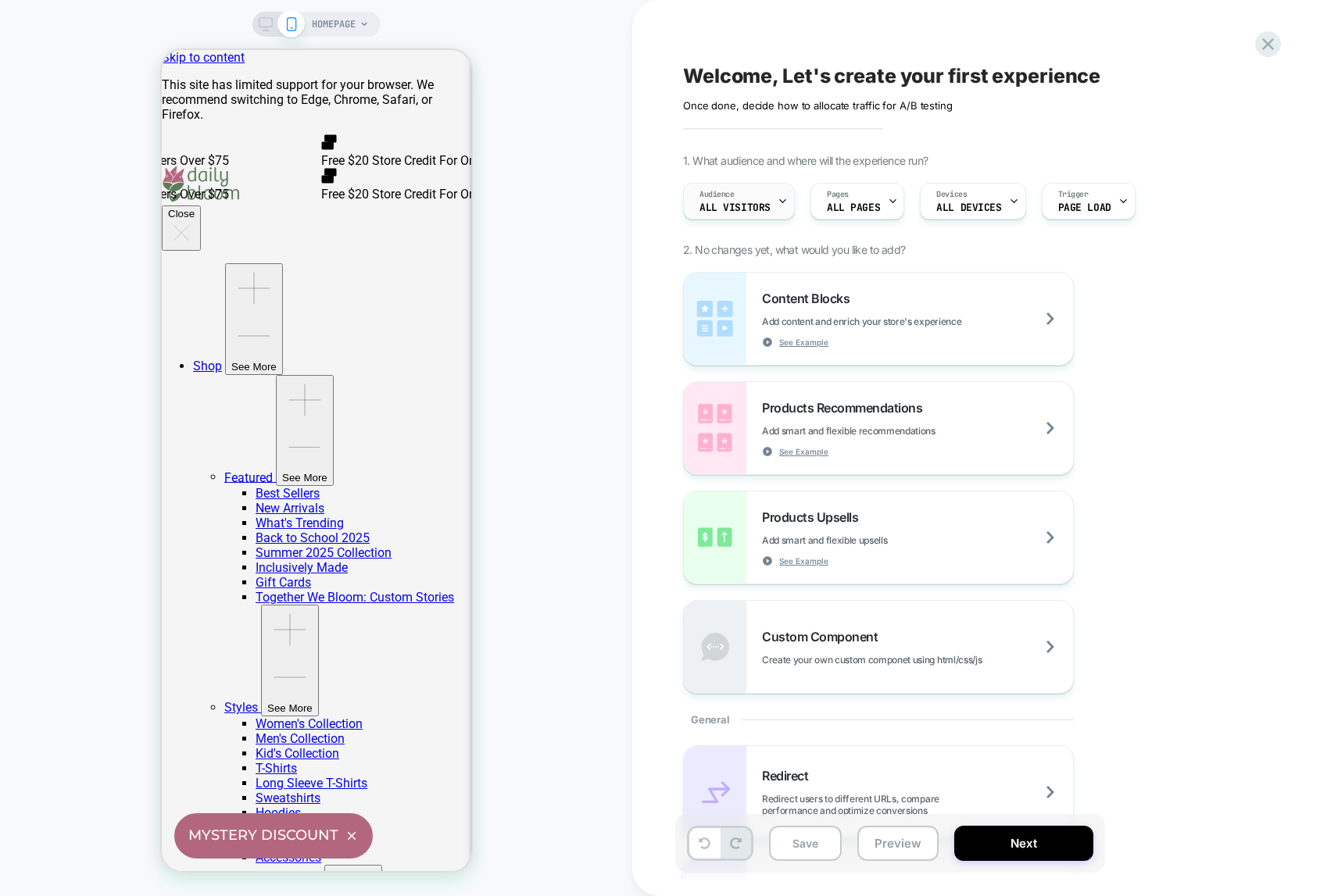
click at [757, 205] on span "All Visitors" at bounding box center [735, 207] width 71 height 11
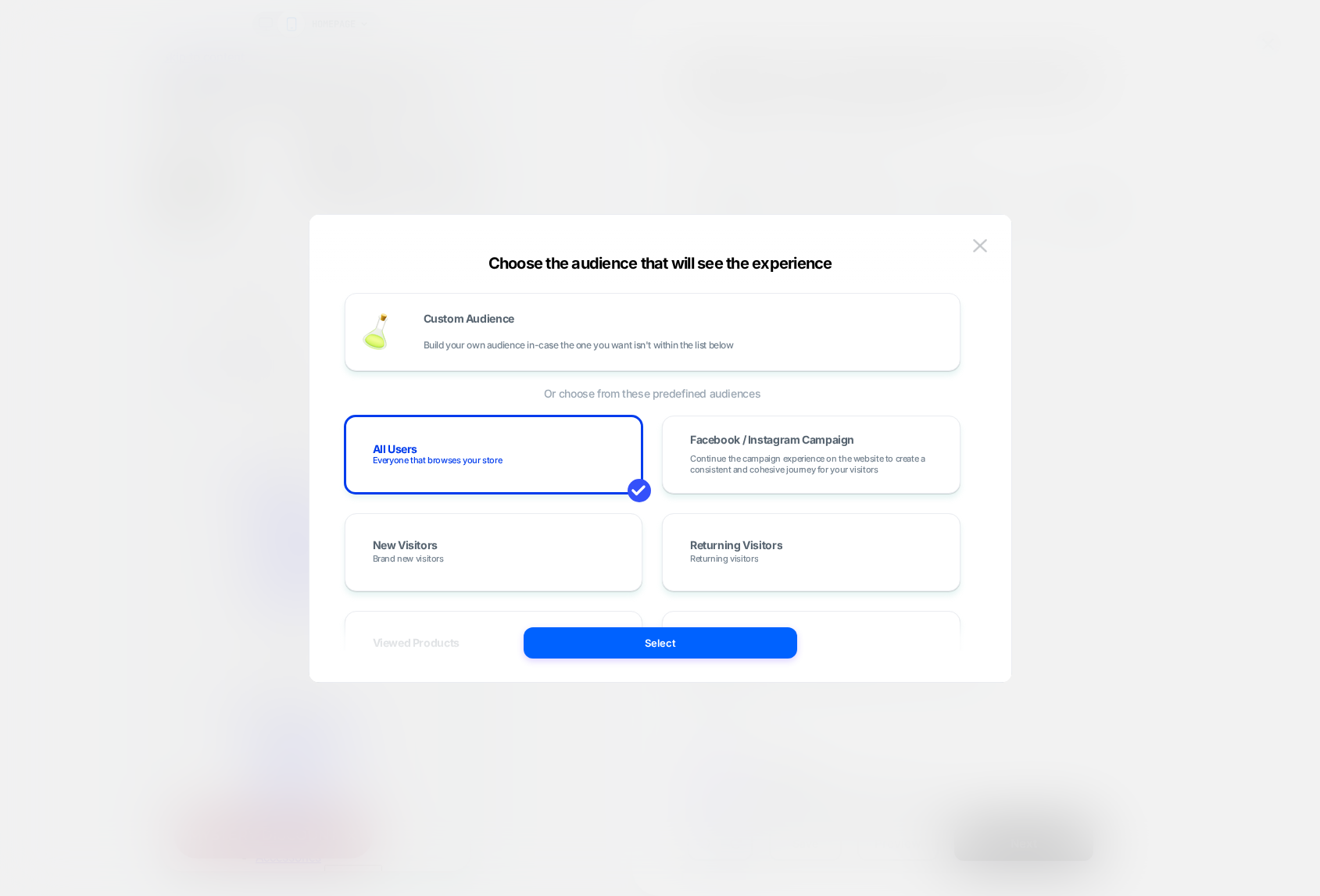
click at [761, 179] on div at bounding box center [660, 448] width 1320 height 896
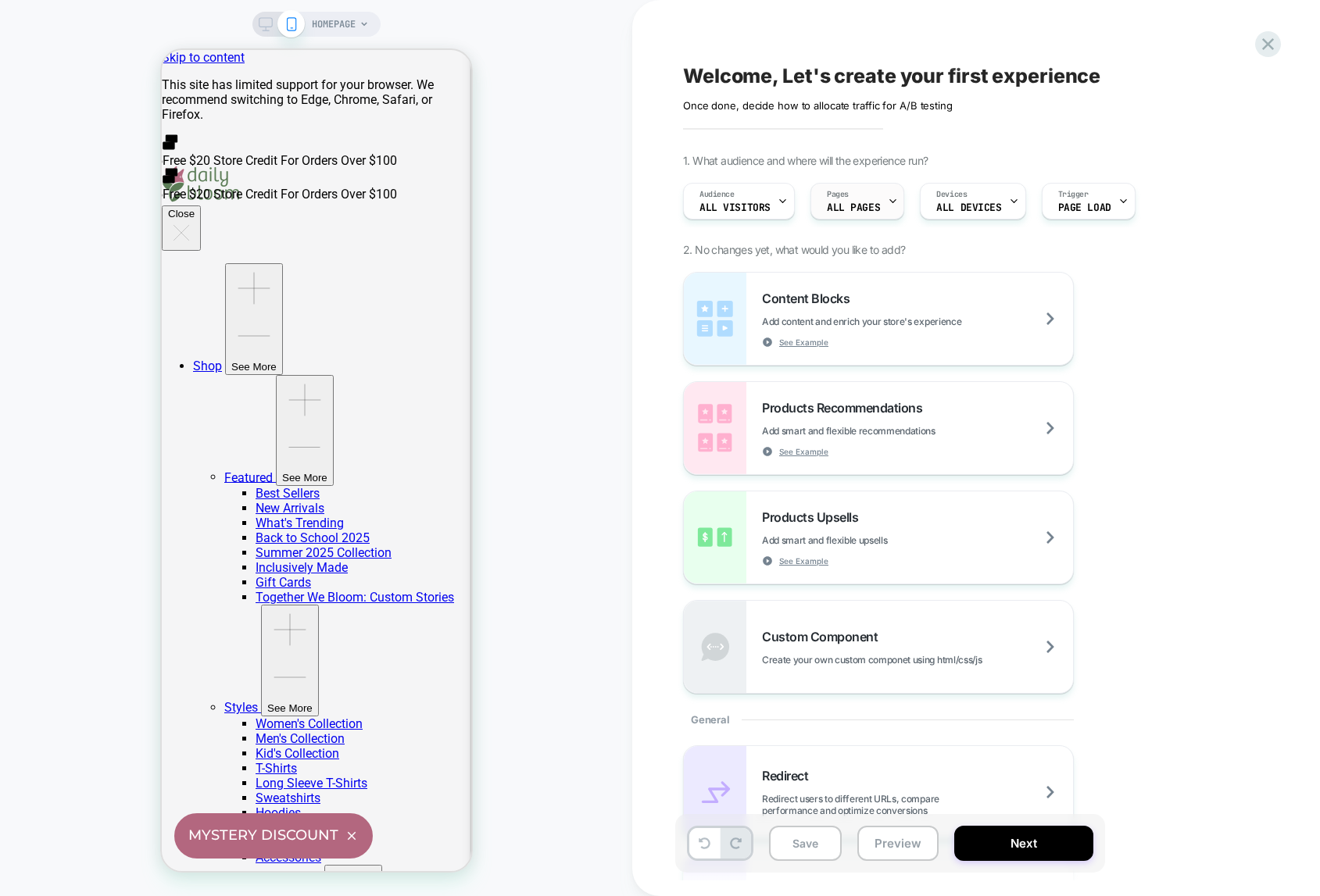
click at [848, 207] on span "ALL PAGES" at bounding box center [853, 207] width 53 height 11
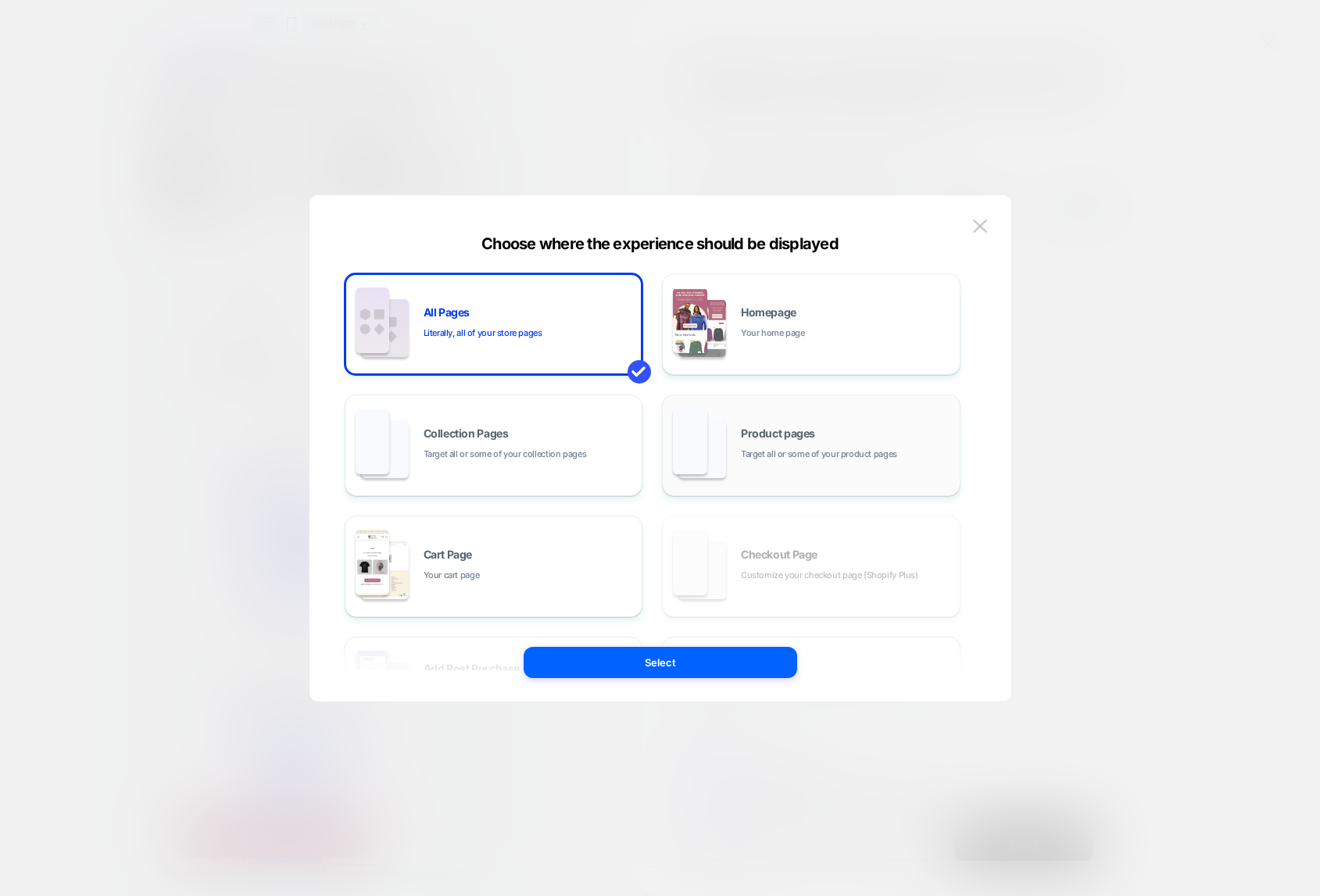
click at [828, 462] on div "Product pages Target all or some of your product pages" at bounding box center [811, 446] width 281 height 86
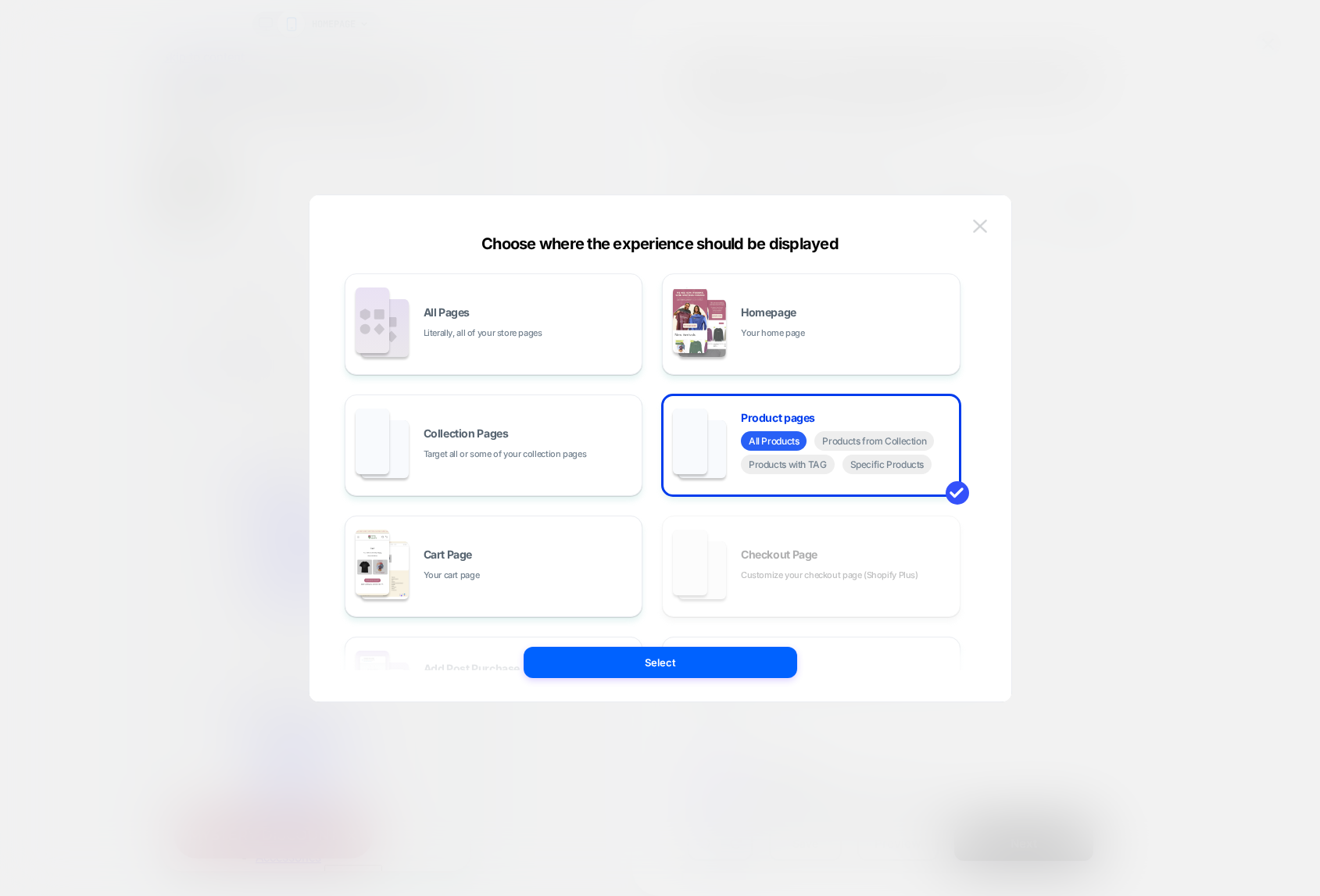
click at [985, 222] on img at bounding box center [979, 226] width 14 height 13
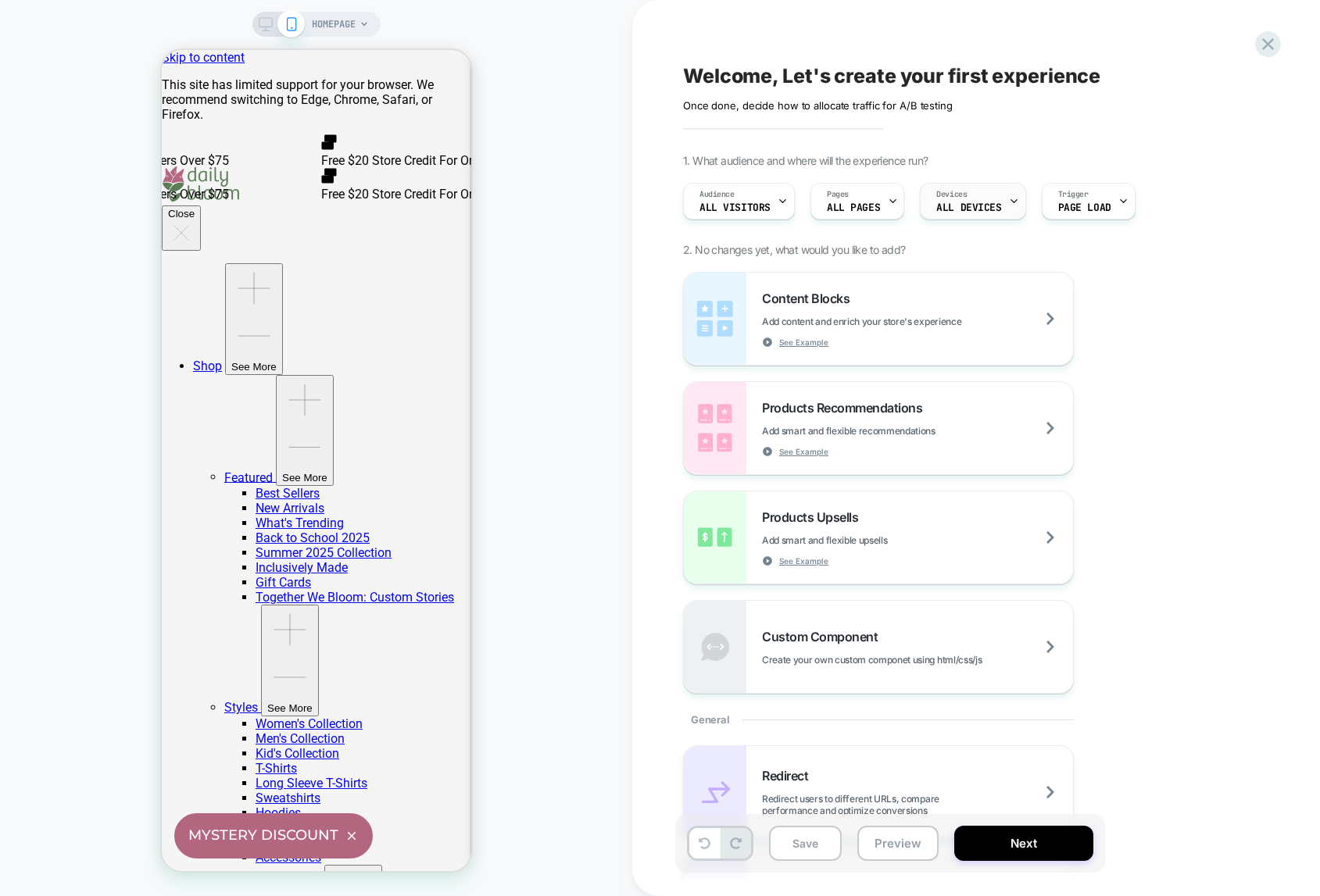
click at [967, 202] on span "ALL DEVICES" at bounding box center [968, 207] width 65 height 11
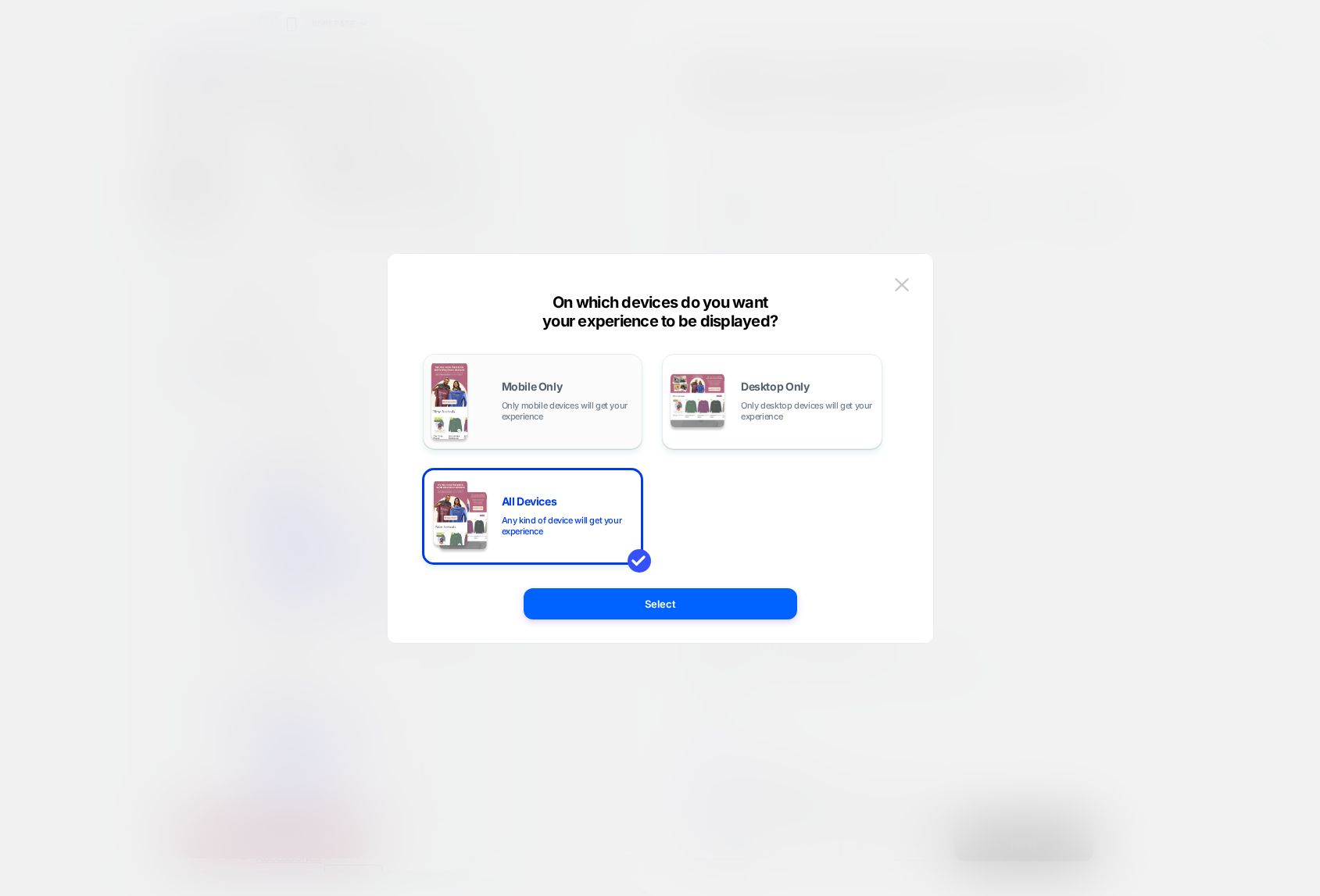
click at [558, 403] on span "Only mobile devices will get your experience" at bounding box center [568, 411] width 133 height 22
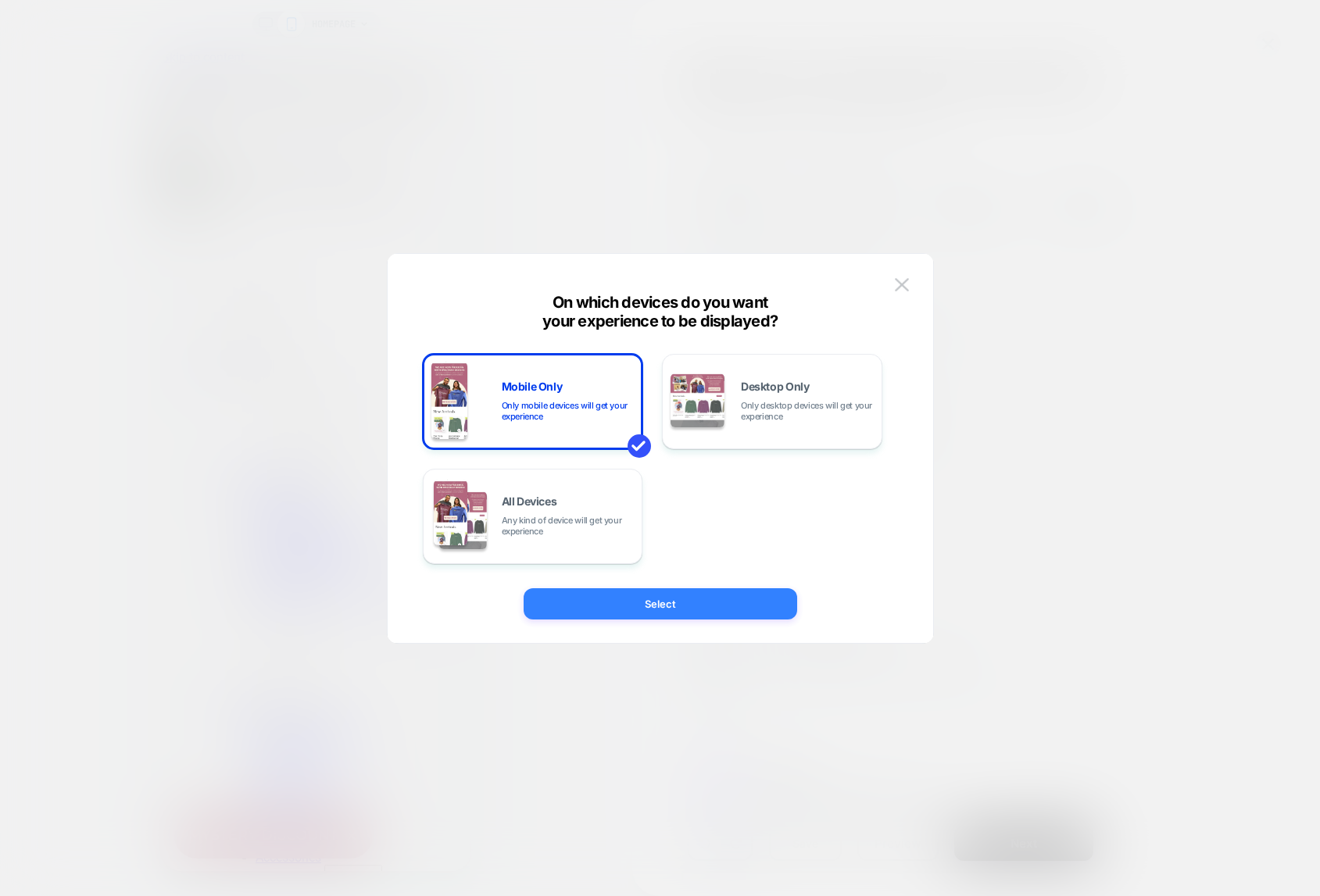
click at [668, 601] on button "Select" at bounding box center [660, 604] width 274 height 32
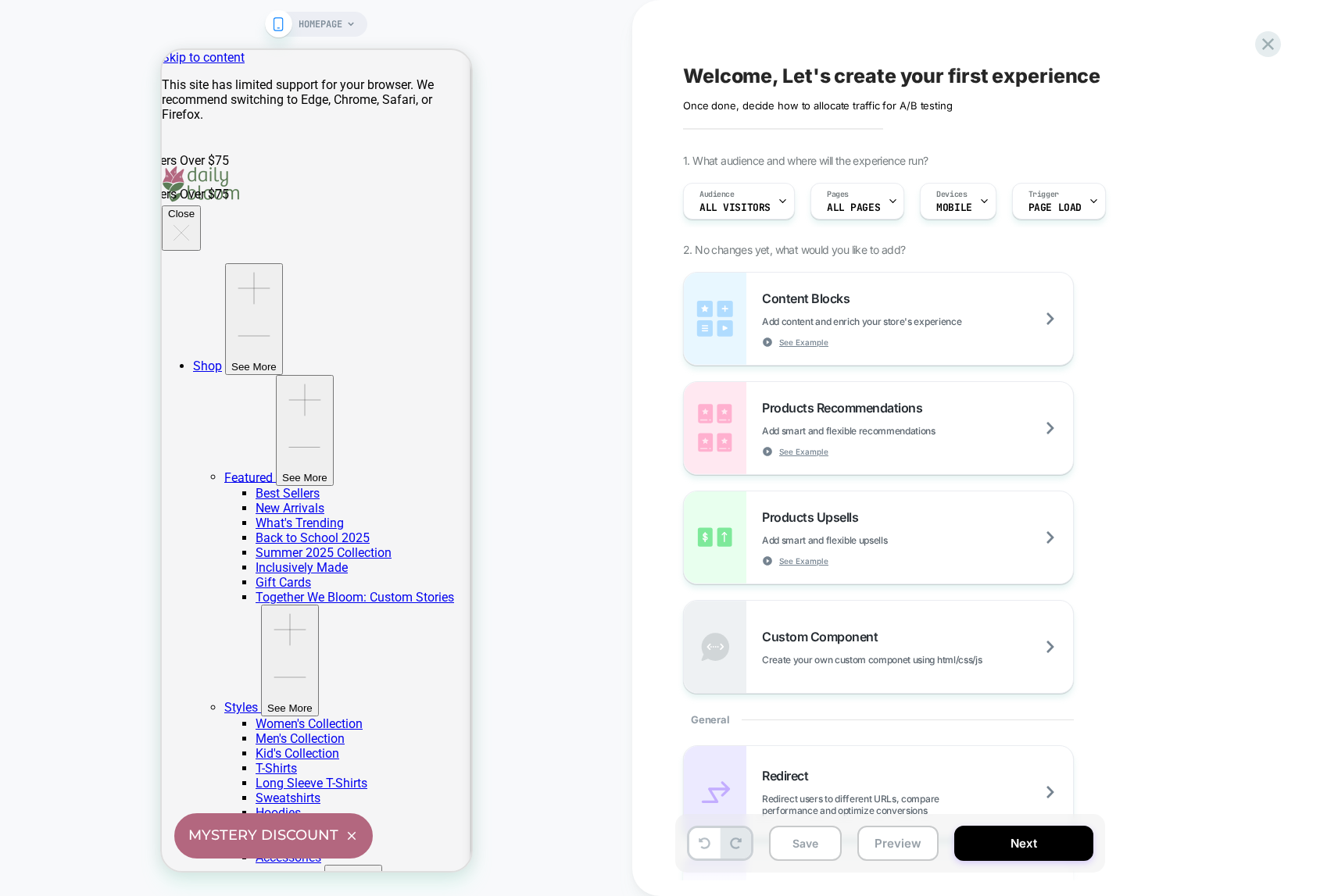
click at [348, 26] on icon at bounding box center [350, 24] width 9 height 9
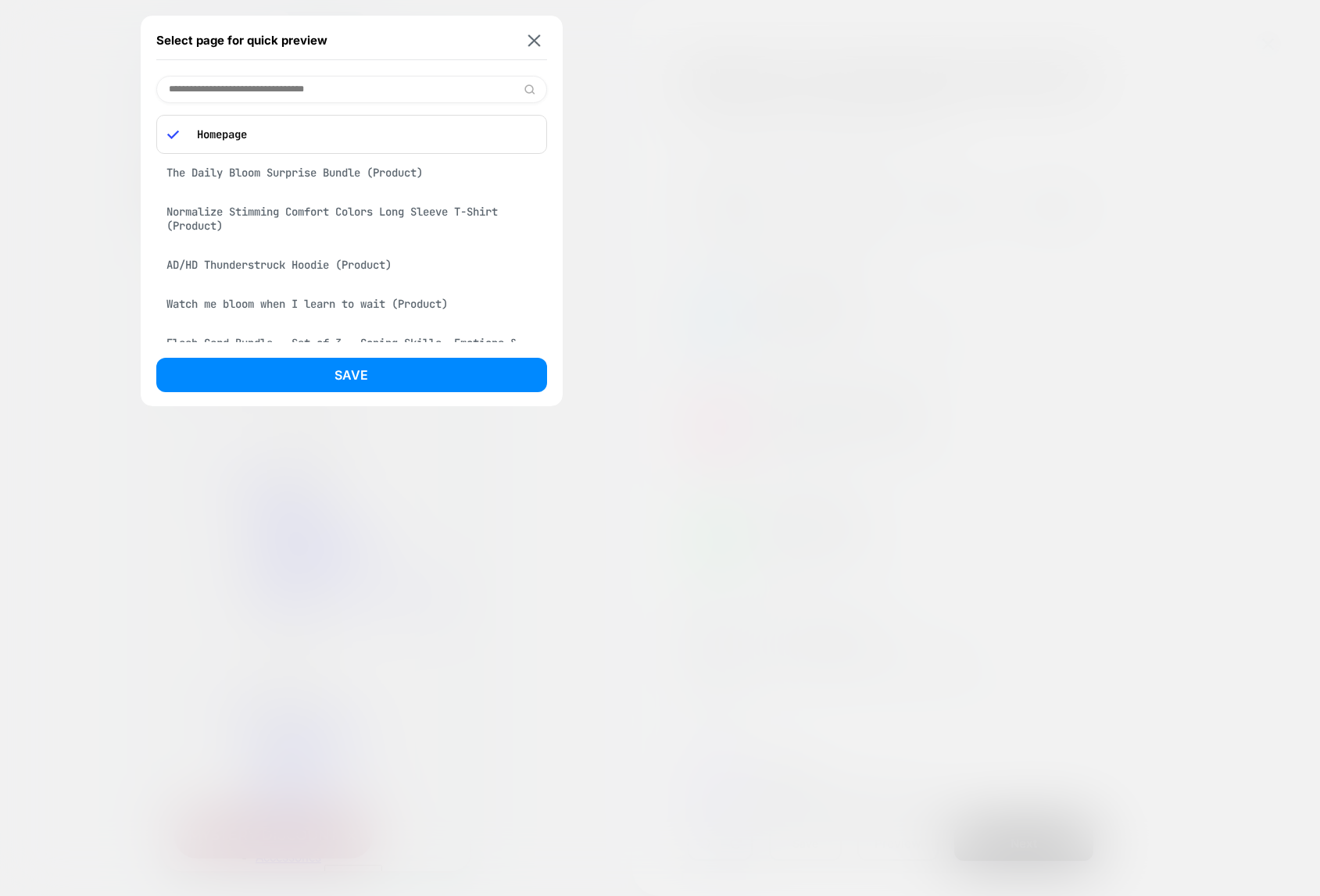
click at [382, 209] on div "Normalize Stimming Comfort Colors Long Sleeve T-Shirt (Product)" at bounding box center [351, 218] width 391 height 44
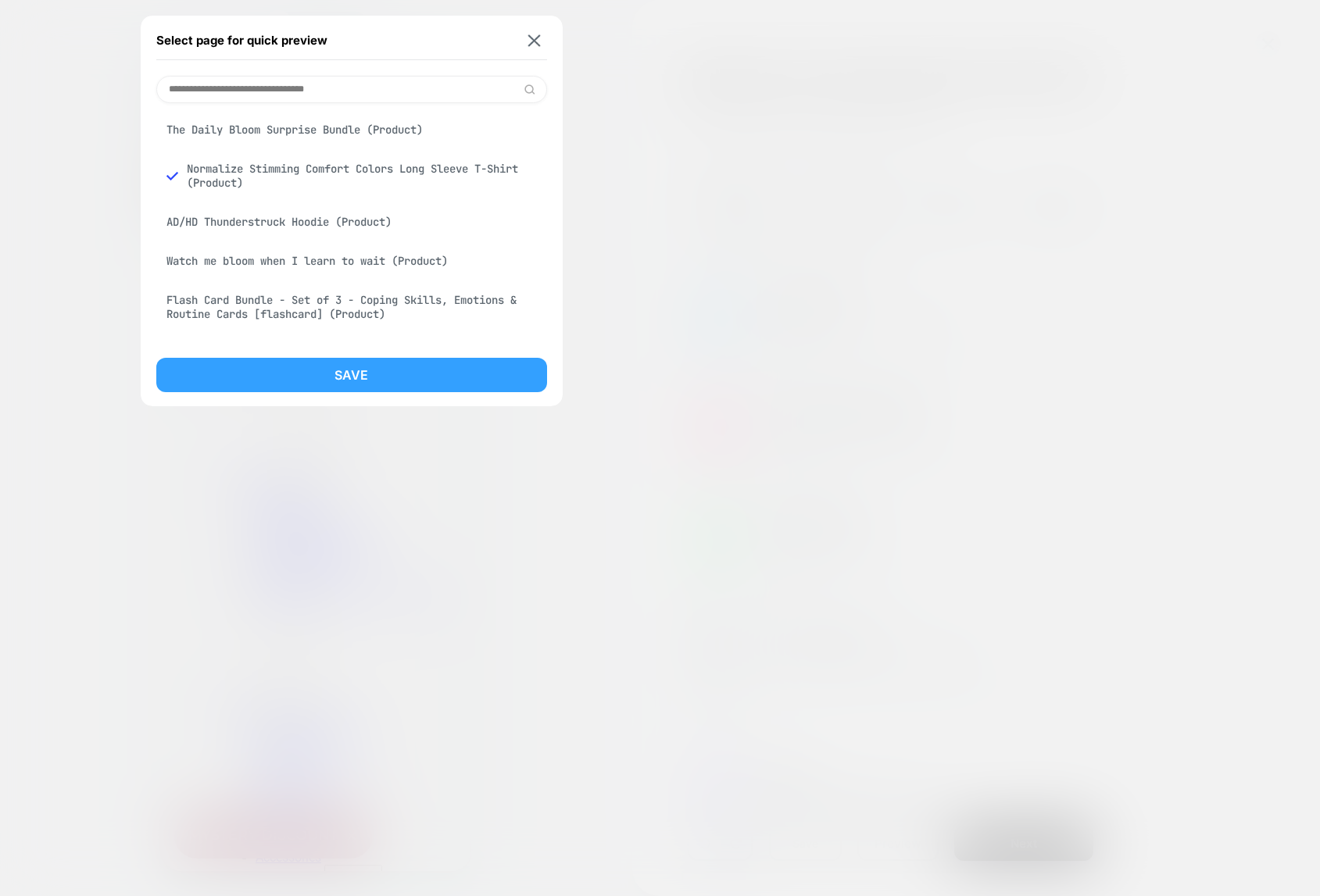
click at [445, 366] on button "Save" at bounding box center [351, 374] width 391 height 34
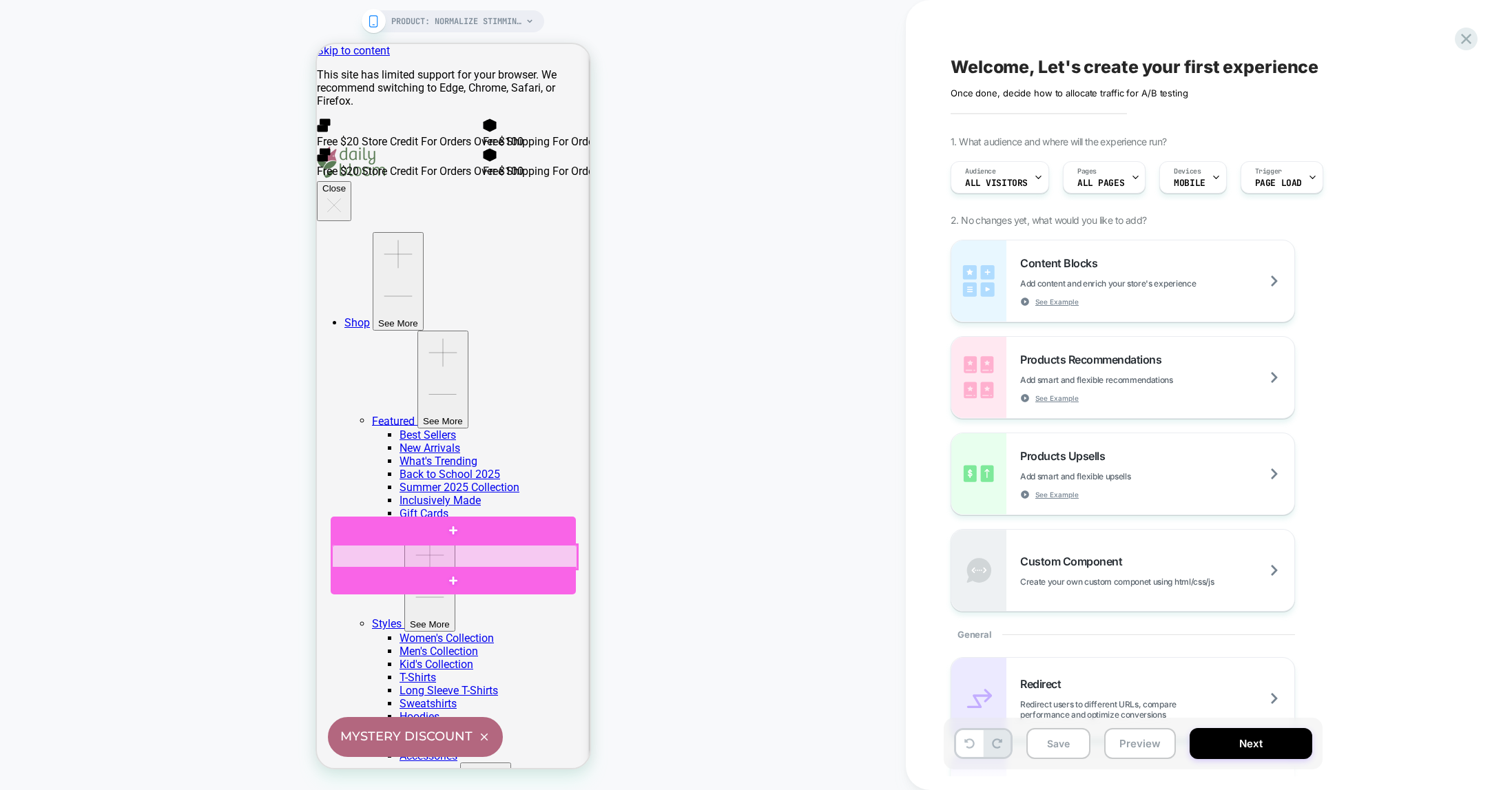
click at [378, 557] on div at bounding box center [454, 557] width 245 height 24
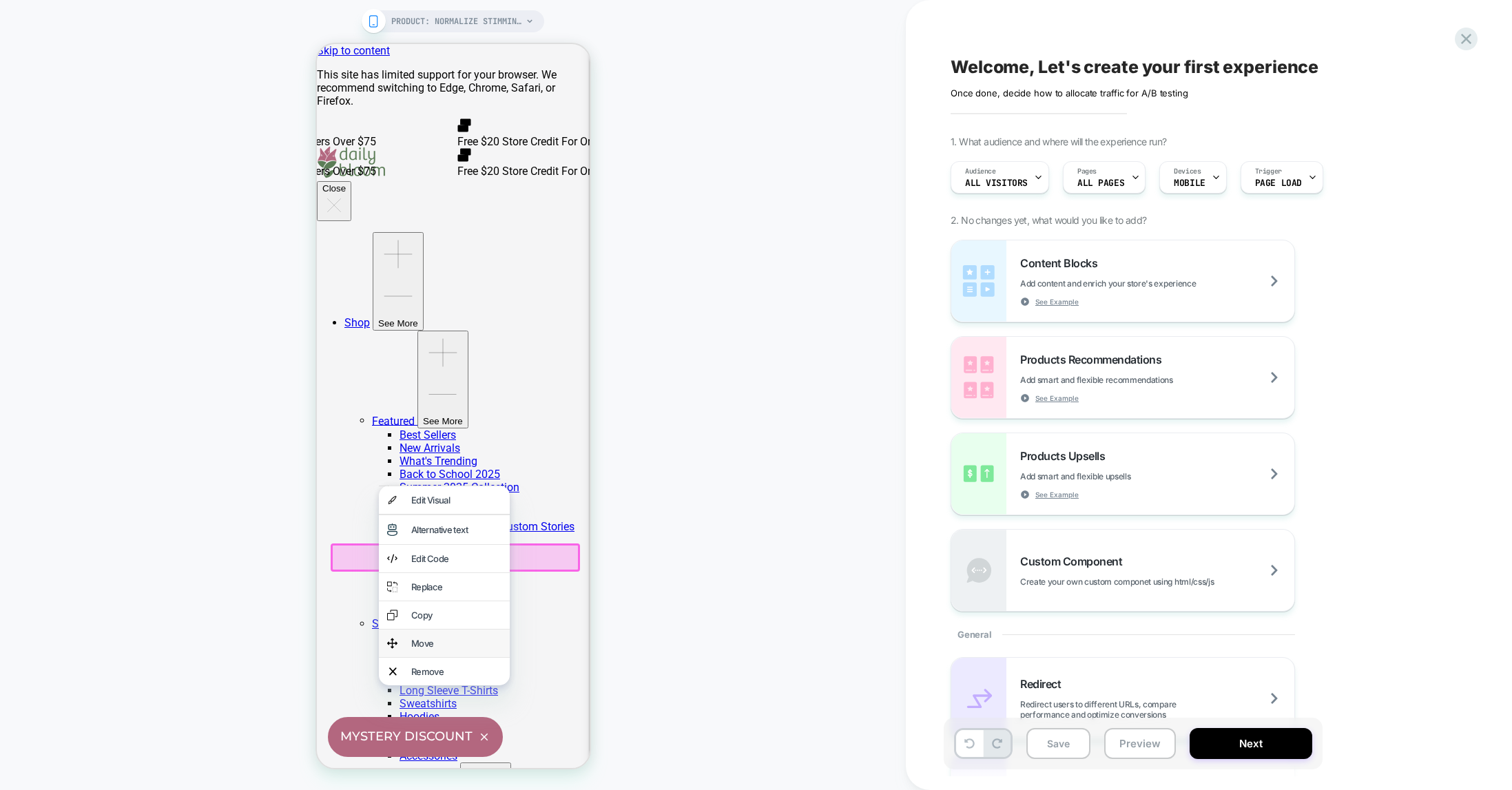
click at [415, 649] on div "Move" at bounding box center [455, 643] width 90 height 11
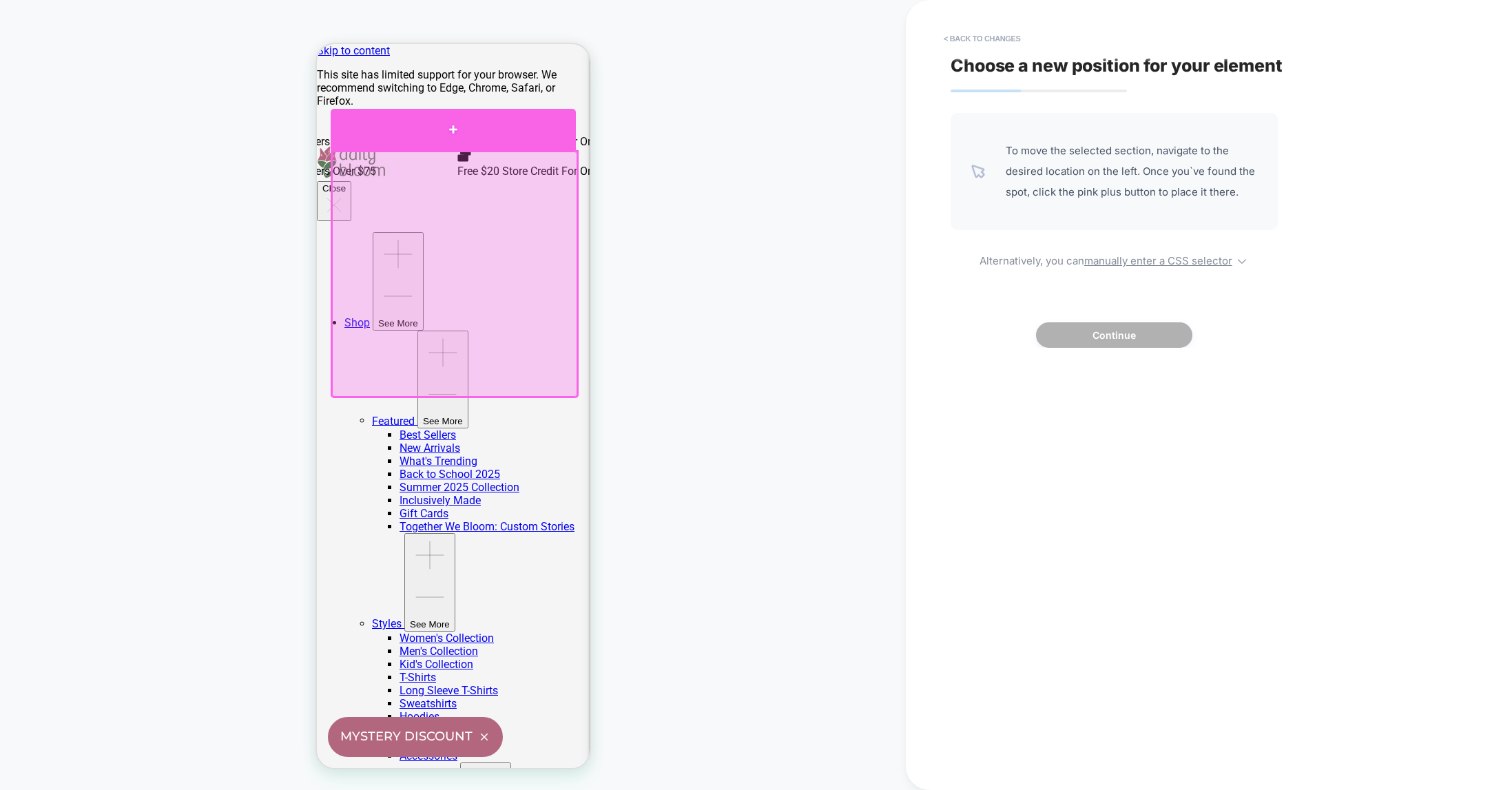
click at [454, 132] on div at bounding box center [452, 129] width 245 height 42
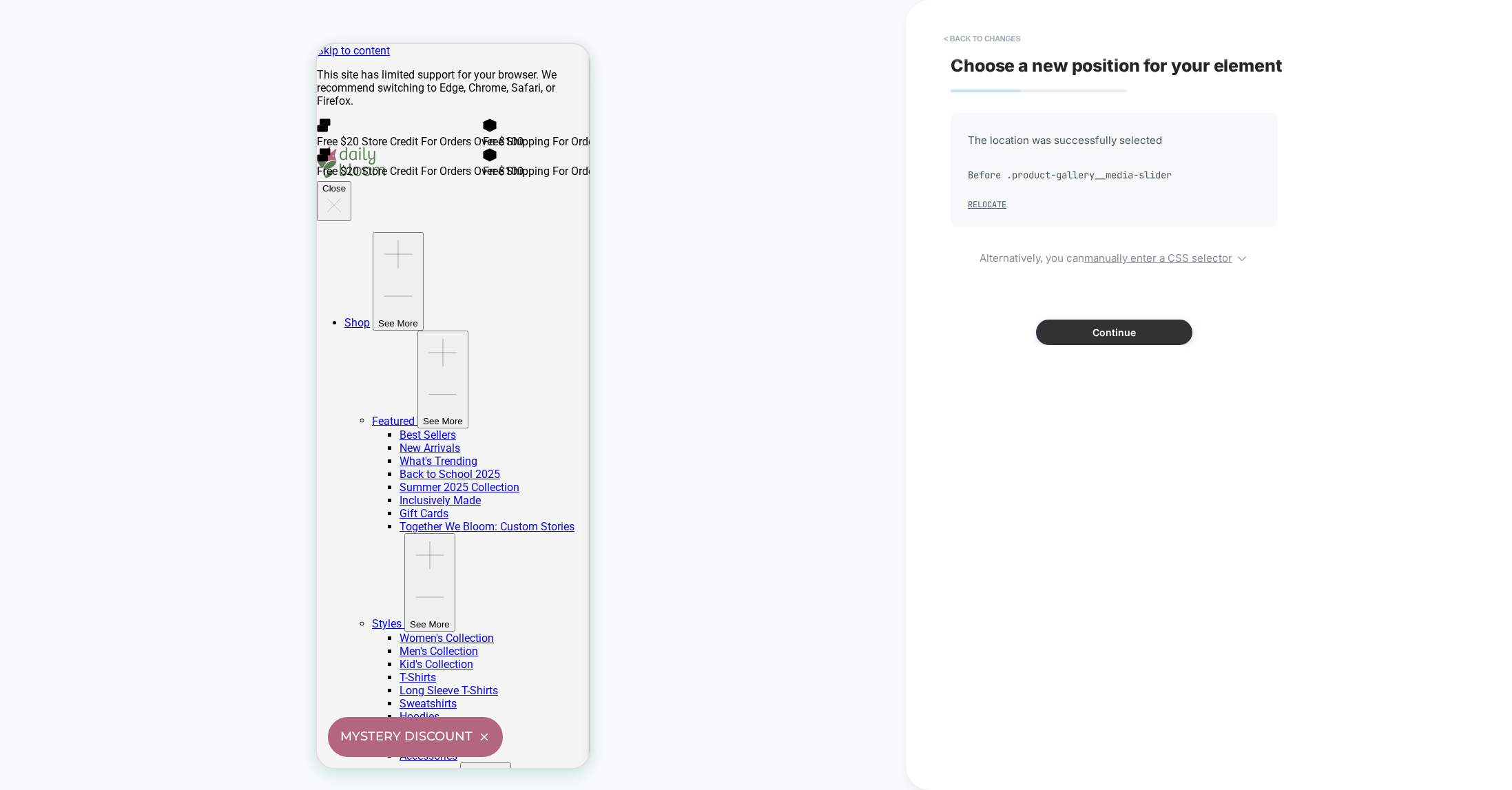
click at [1137, 333] on button "Continue" at bounding box center [1114, 332] width 157 height 26
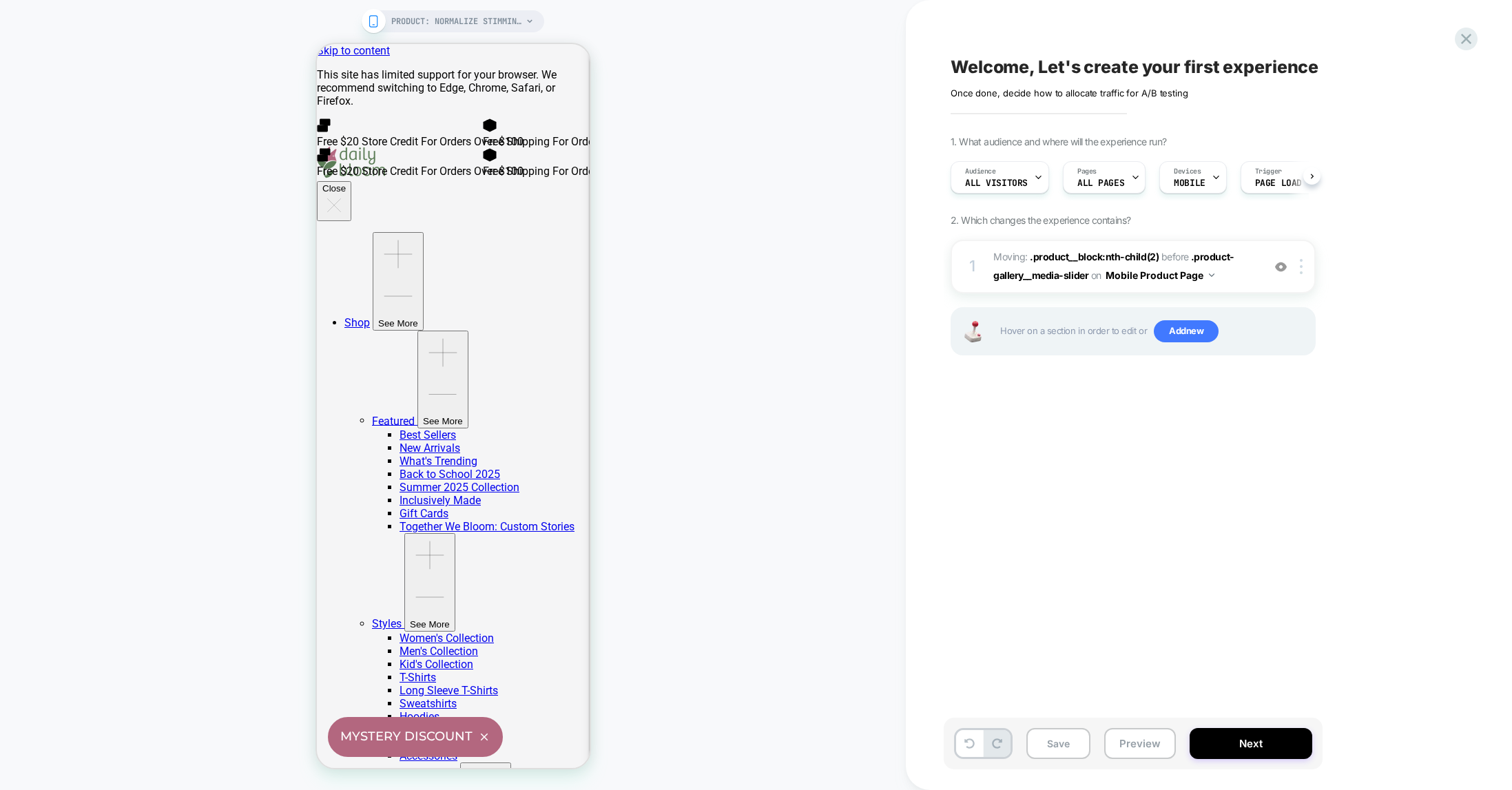
scroll to position [0, 1]
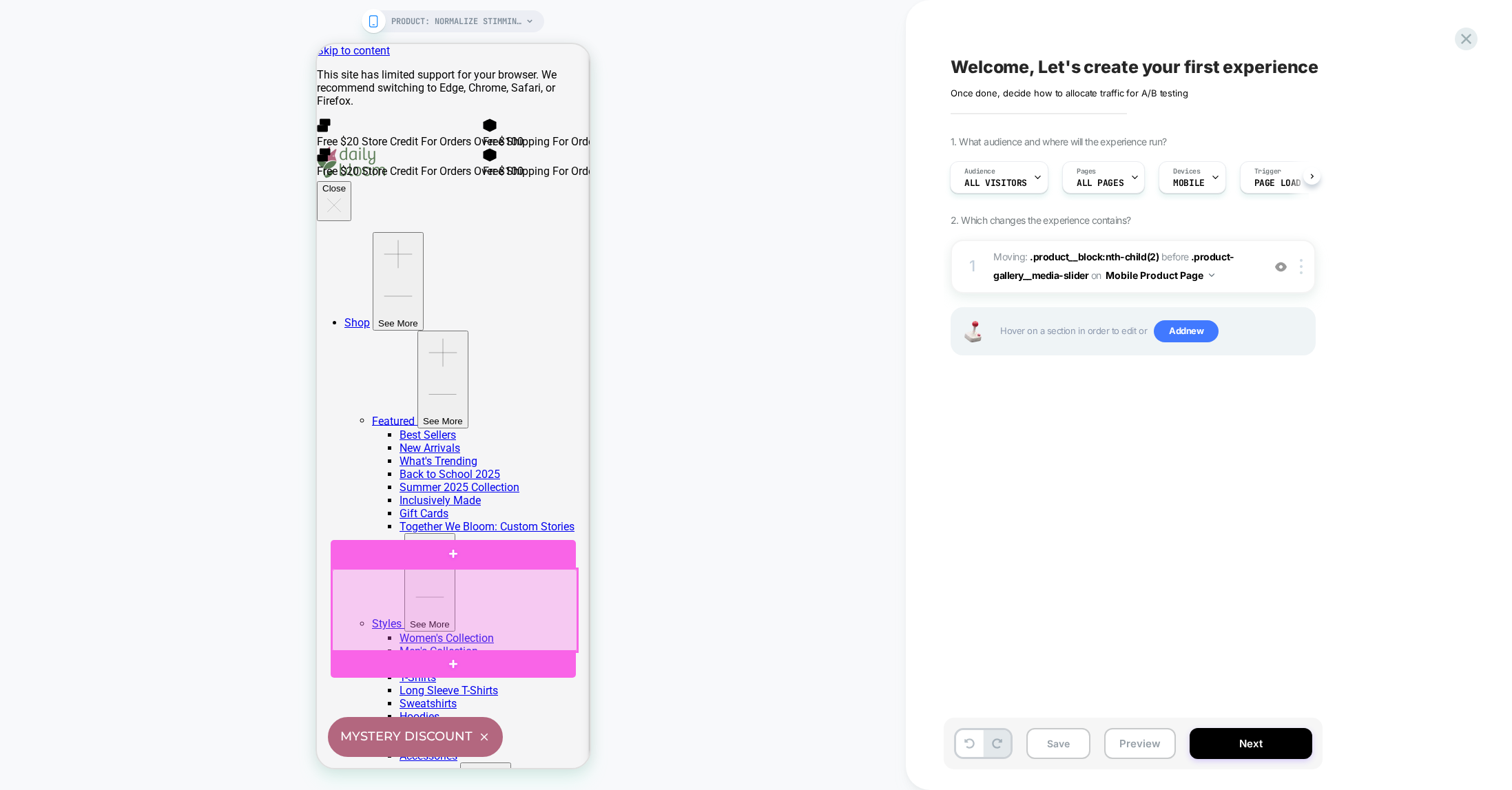
click at [450, 609] on div at bounding box center [454, 610] width 245 height 83
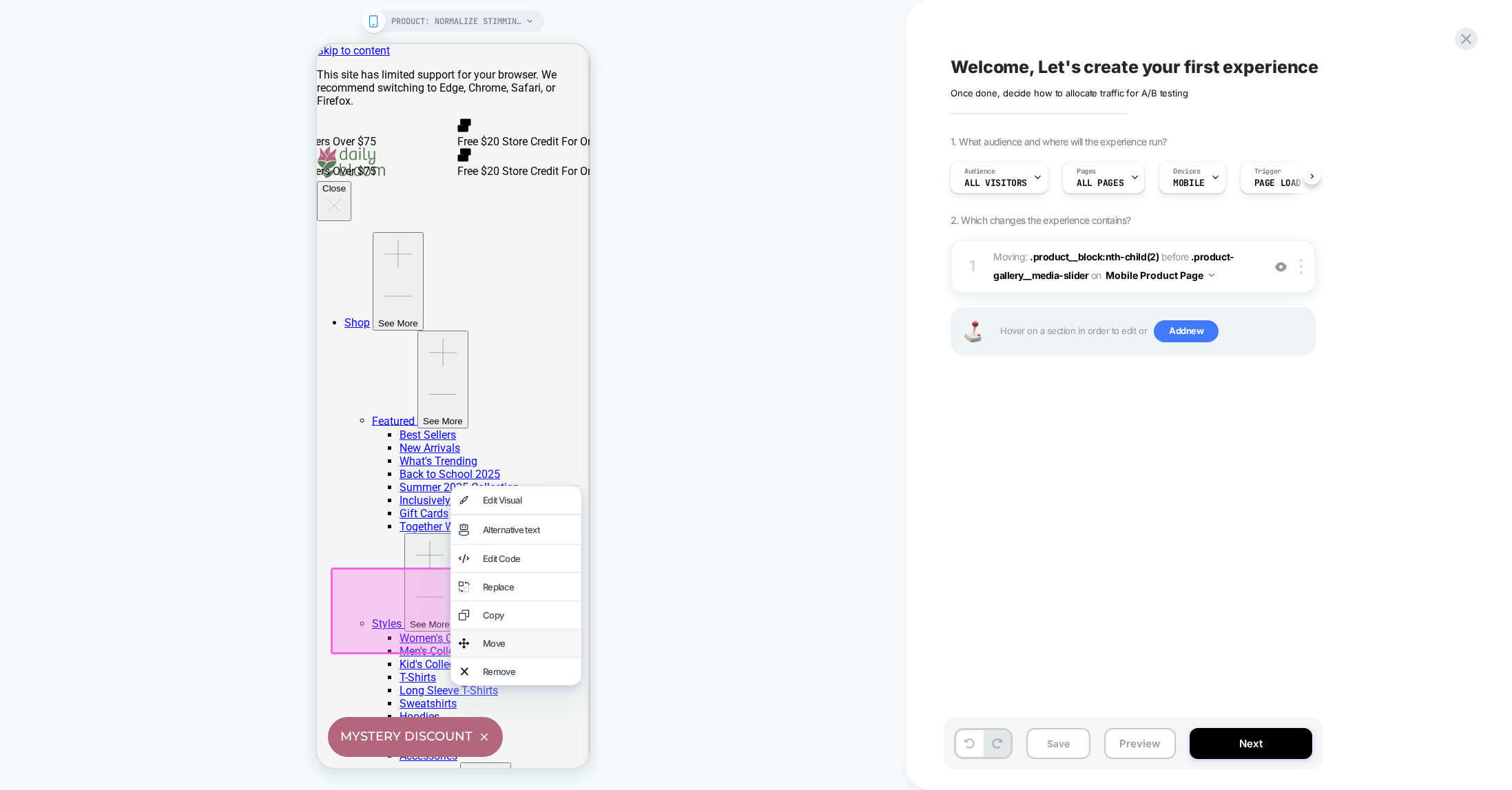
click at [490, 649] on div "Move" at bounding box center [527, 643] width 90 height 11
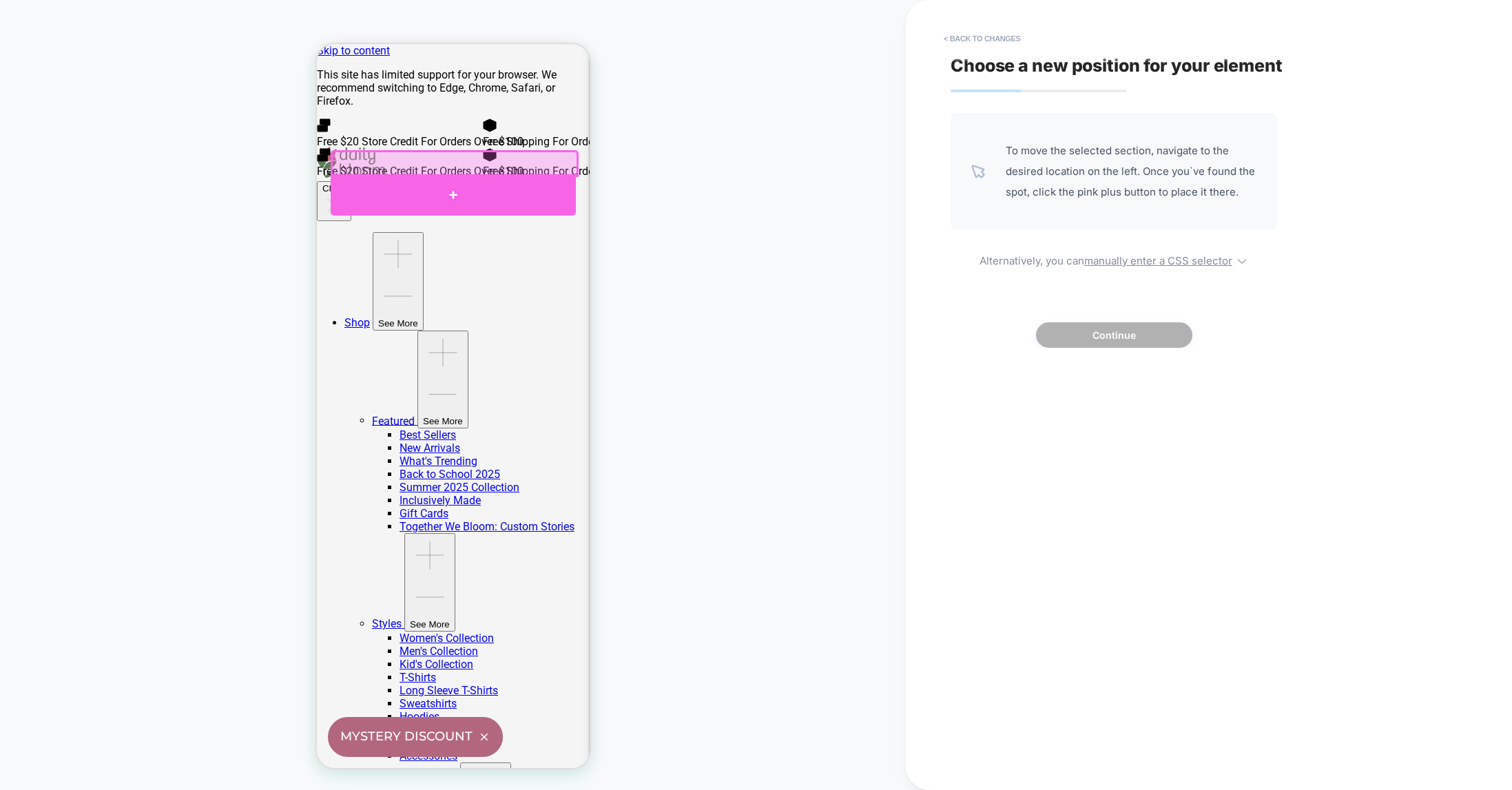
click at [451, 192] on div at bounding box center [452, 195] width 245 height 42
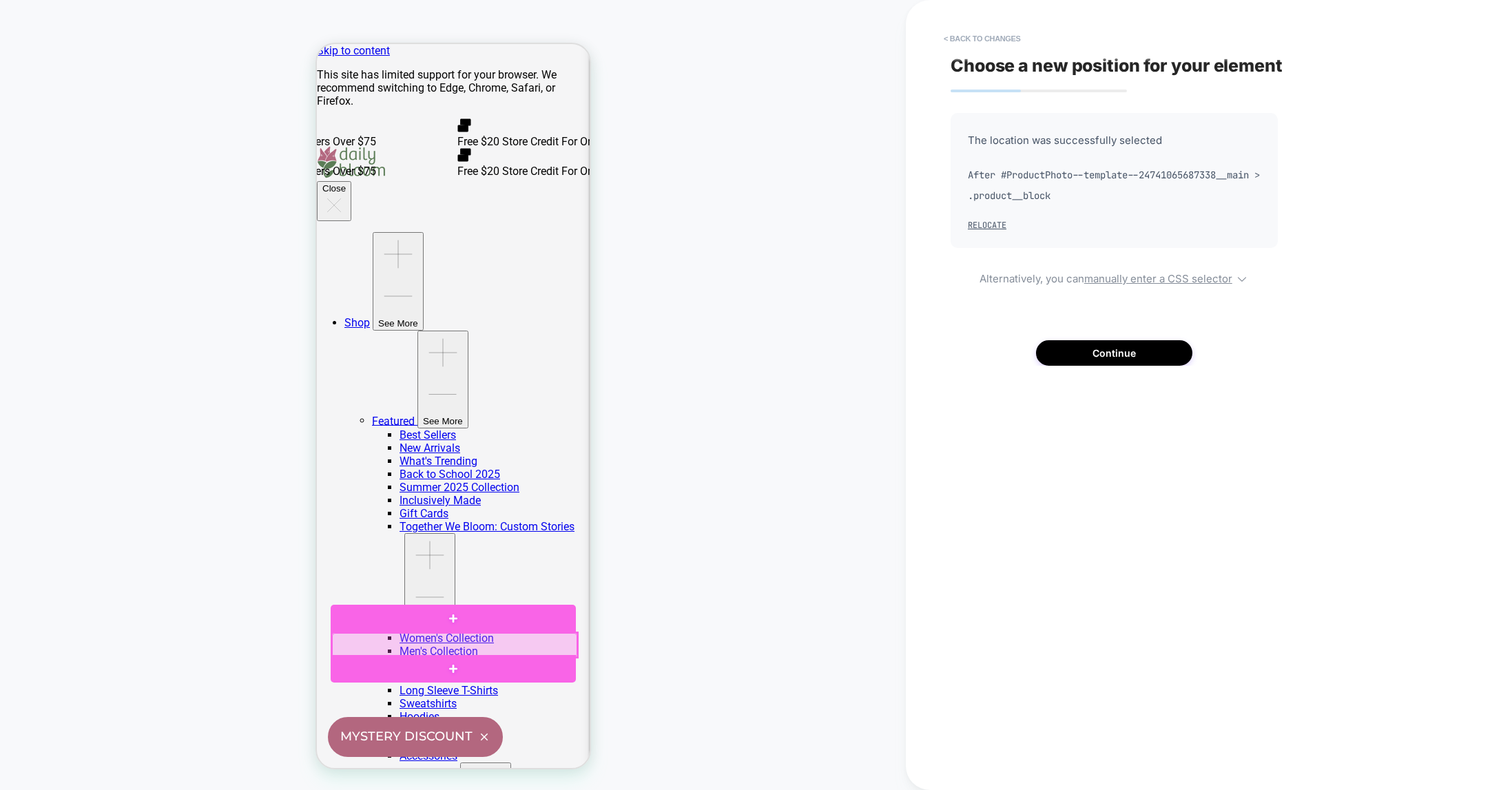
click at [377, 645] on div at bounding box center [454, 644] width 245 height 24
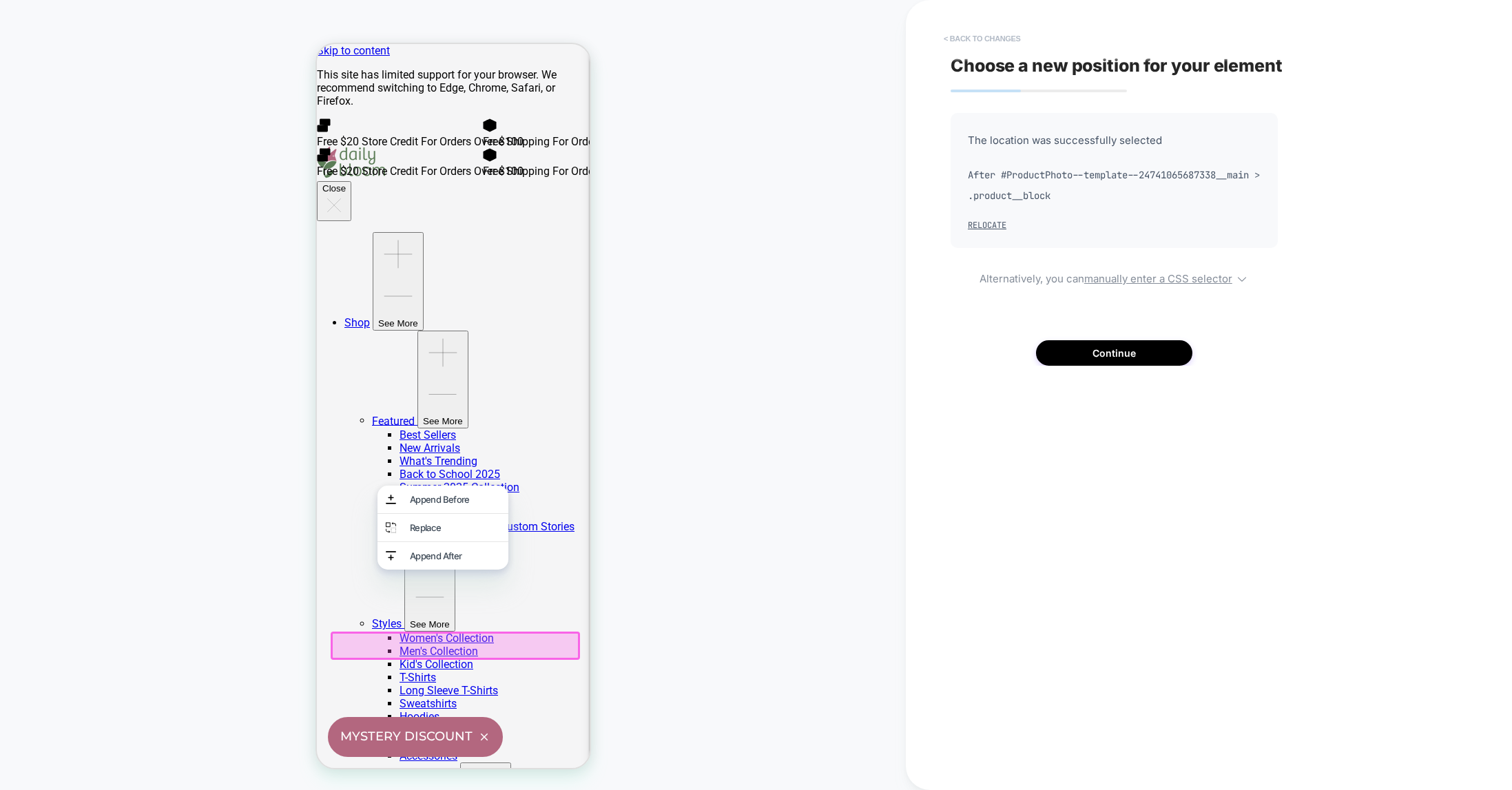
click at [963, 37] on button "< Back to changes" at bounding box center [982, 39] width 91 height 22
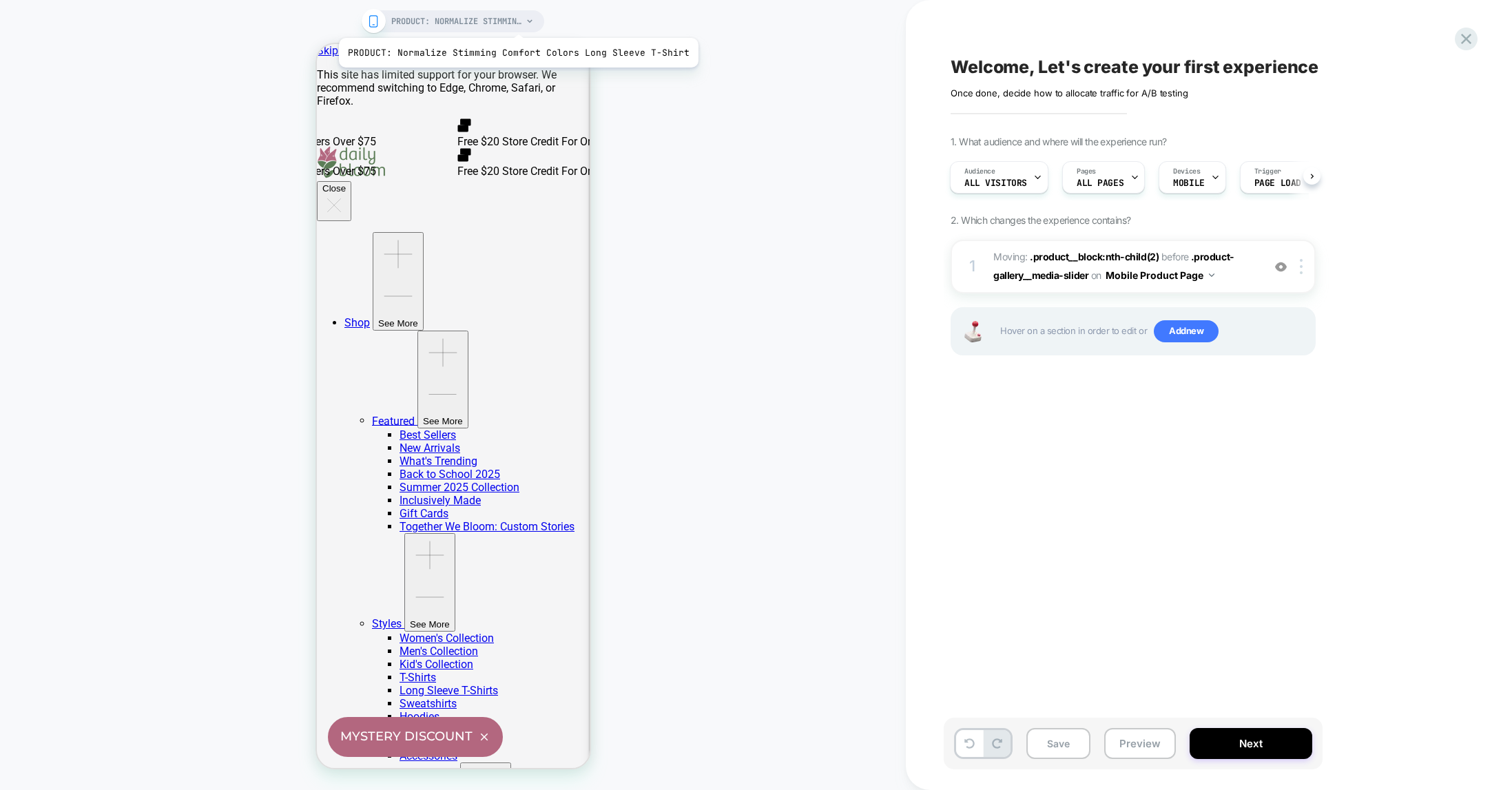
click at [514, 20] on span "PRODUCT: Normalize Stimming Comfort Colors Long Sleeve T-Shirt" at bounding box center [456, 21] width 131 height 22
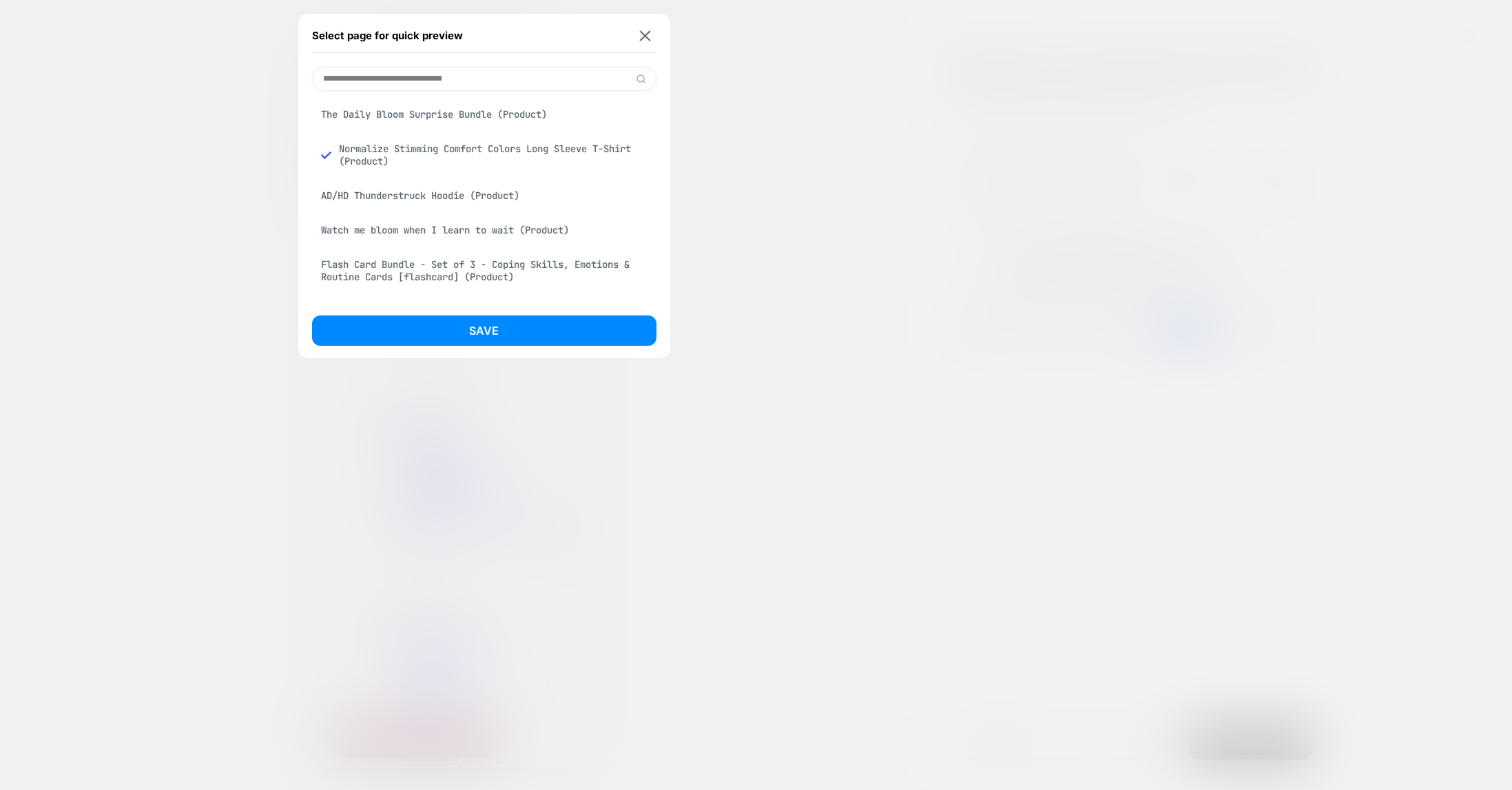
click at [476, 108] on div "The Daily Bloom Surprise Bundle (Product)" at bounding box center [484, 114] width 345 height 26
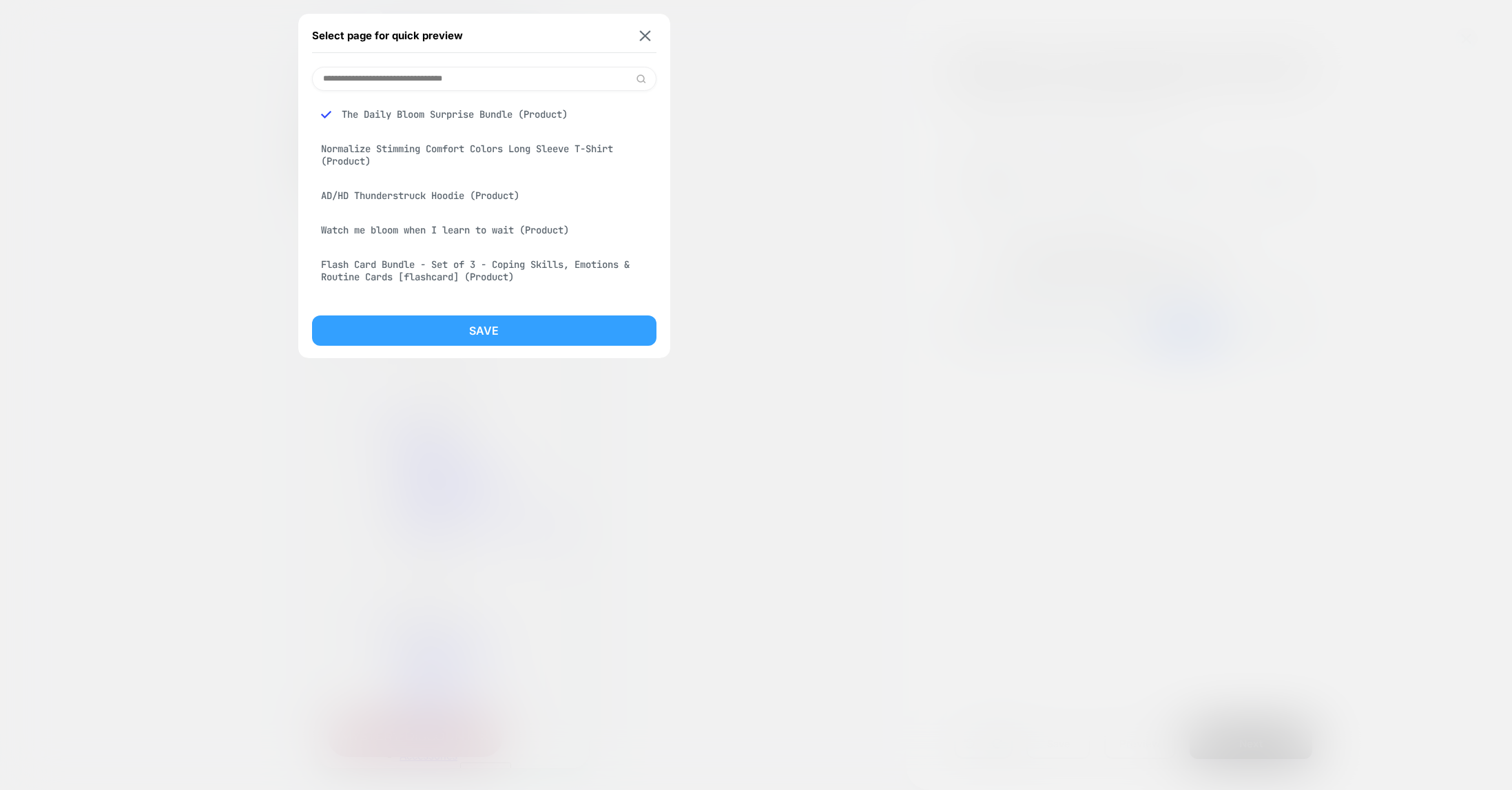
click at [503, 326] on button "Save" at bounding box center [484, 330] width 345 height 30
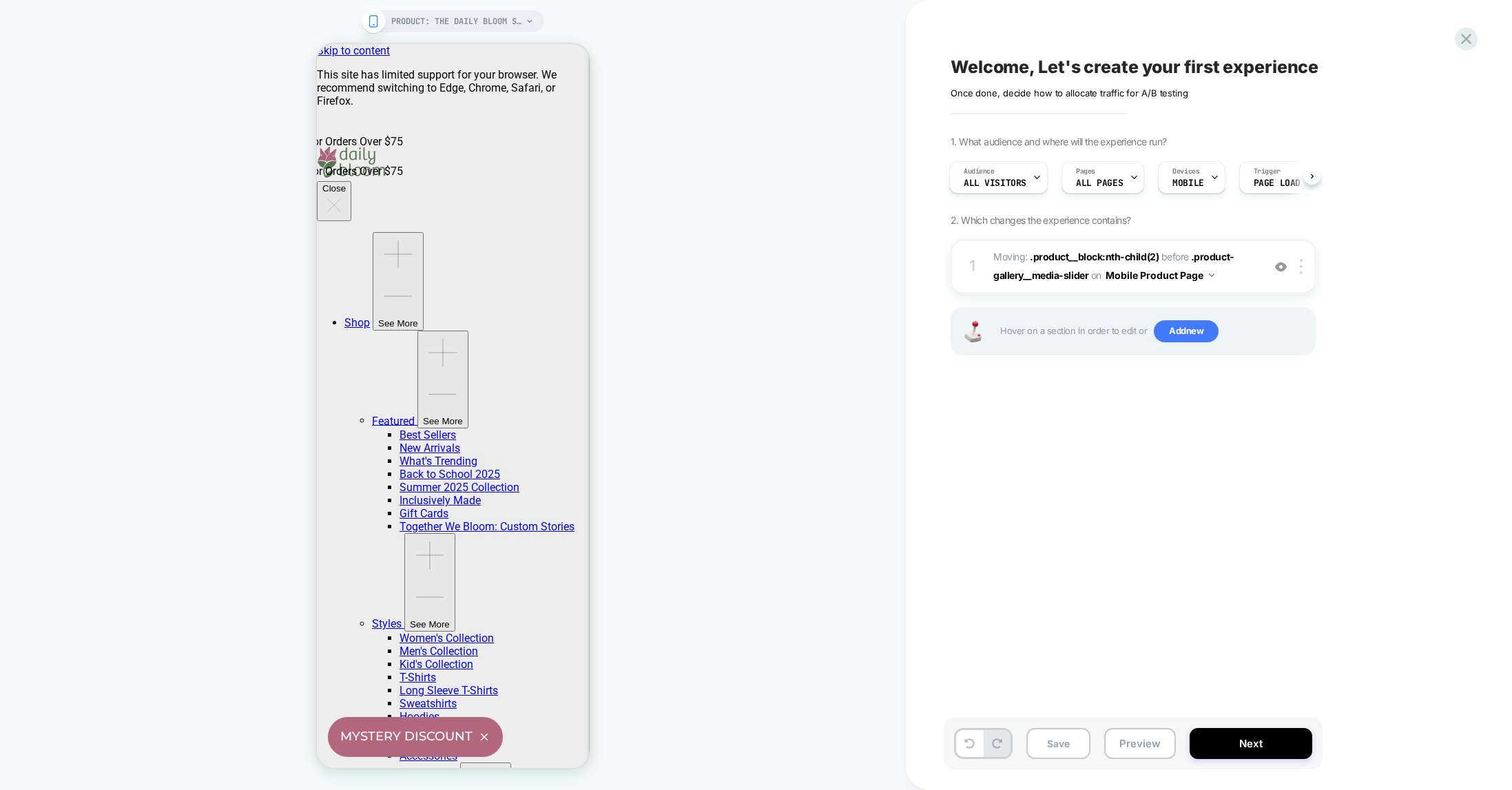
scroll to position [0, 0]
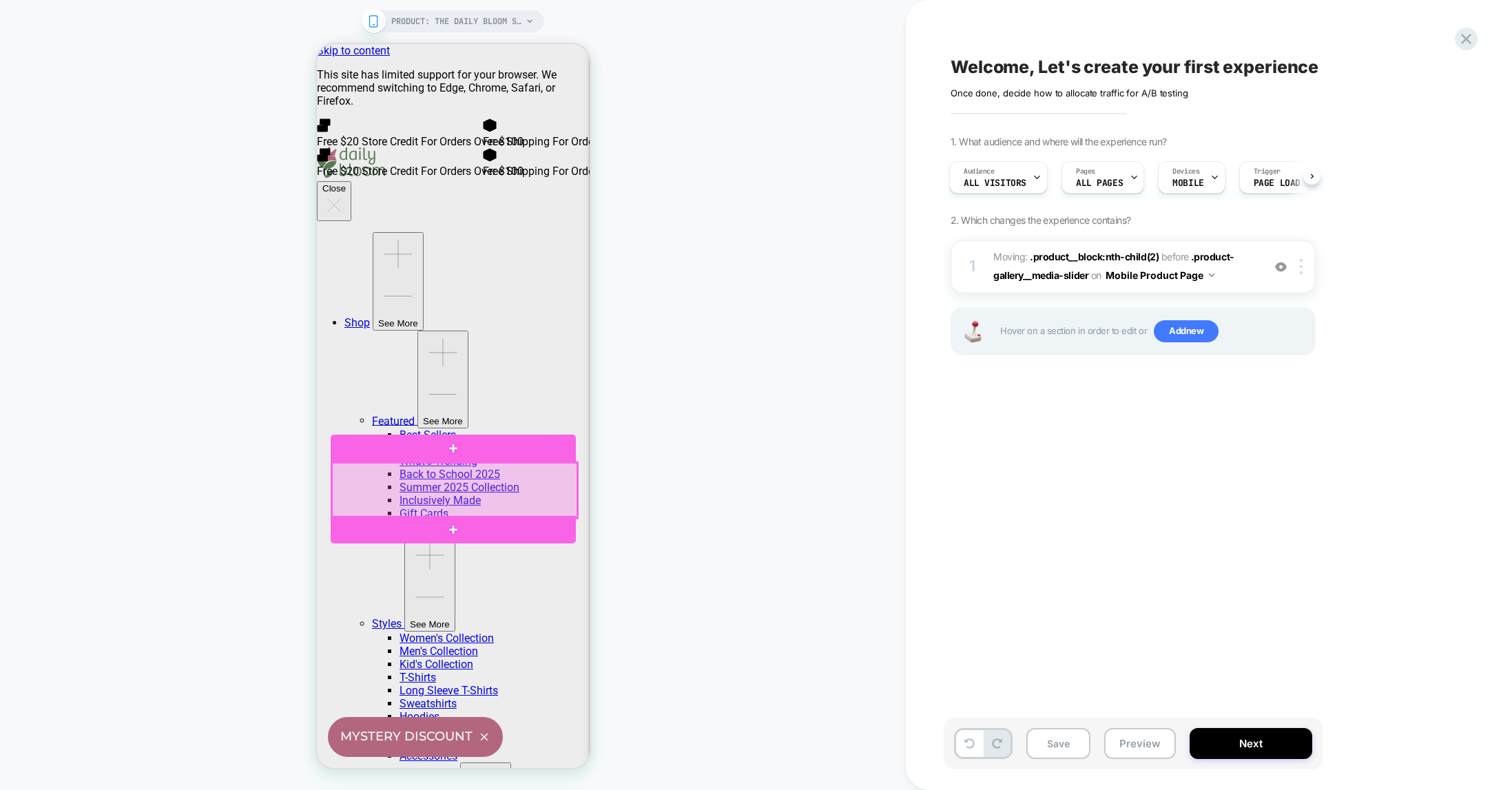
click at [459, 473] on div at bounding box center [454, 490] width 245 height 55
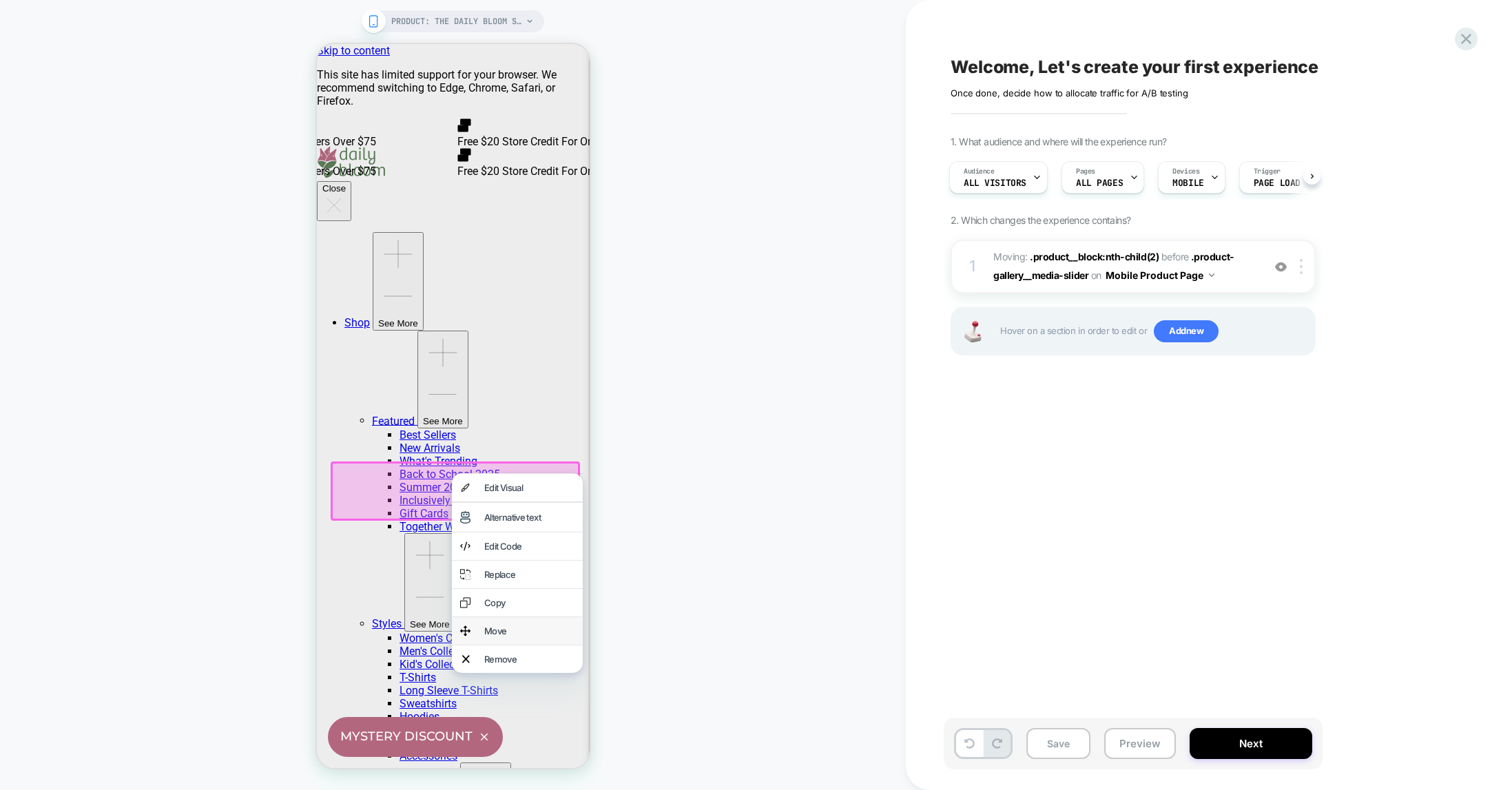
click at [495, 636] on div "Move" at bounding box center [528, 631] width 90 height 11
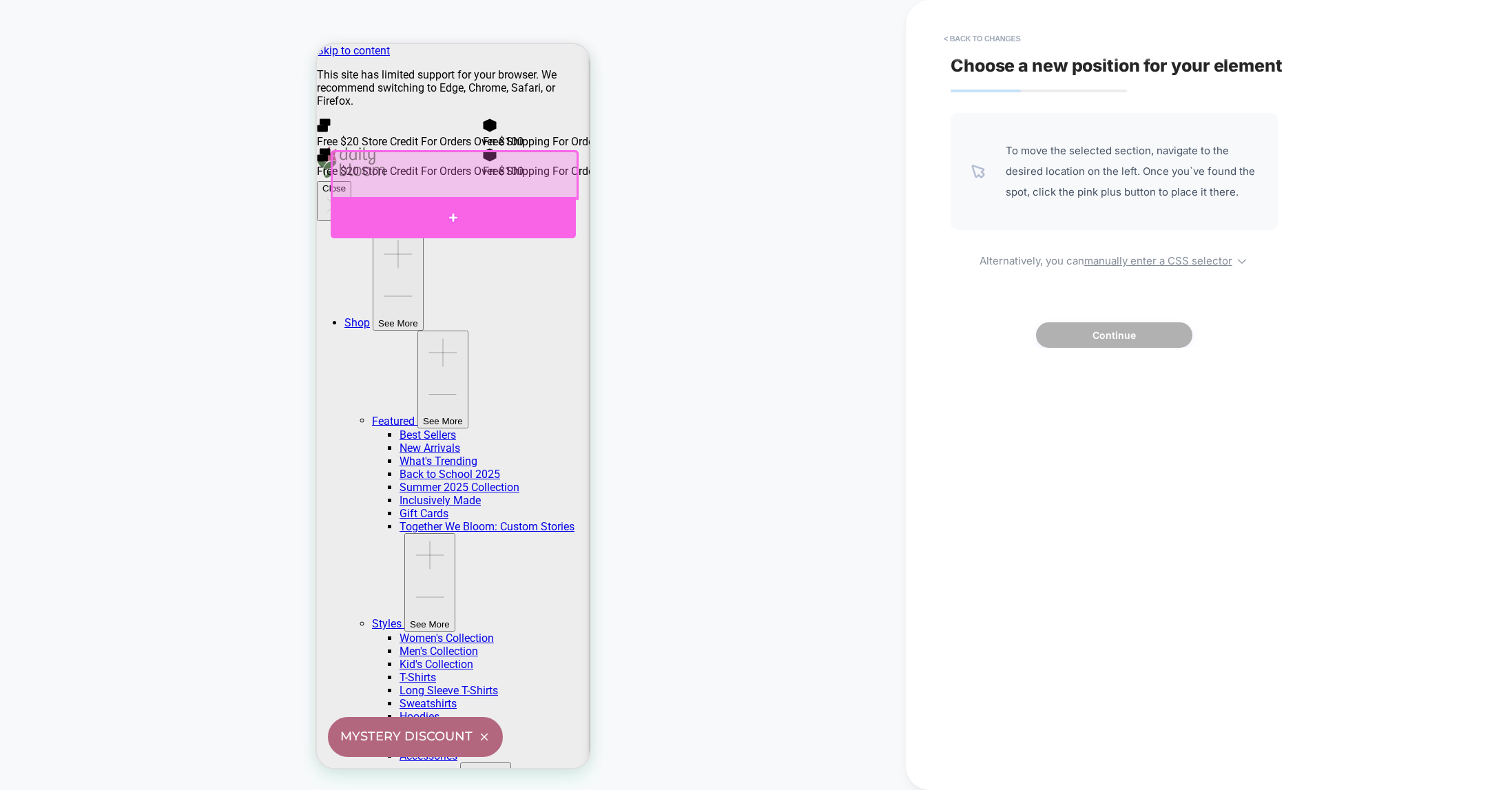
click at [453, 215] on div at bounding box center [452, 217] width 245 height 42
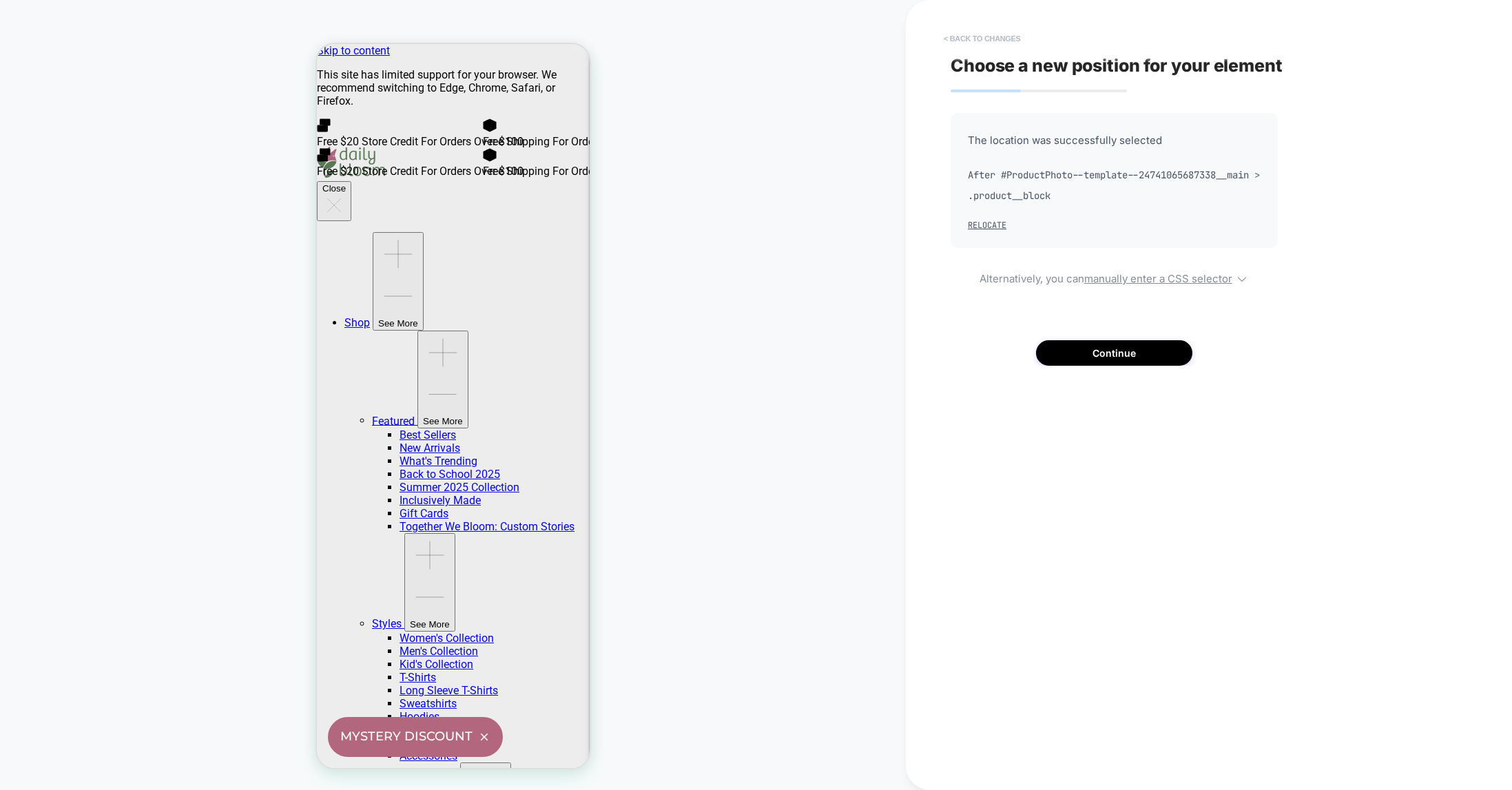
click at [972, 38] on button "< Back to changes" at bounding box center [982, 39] width 91 height 22
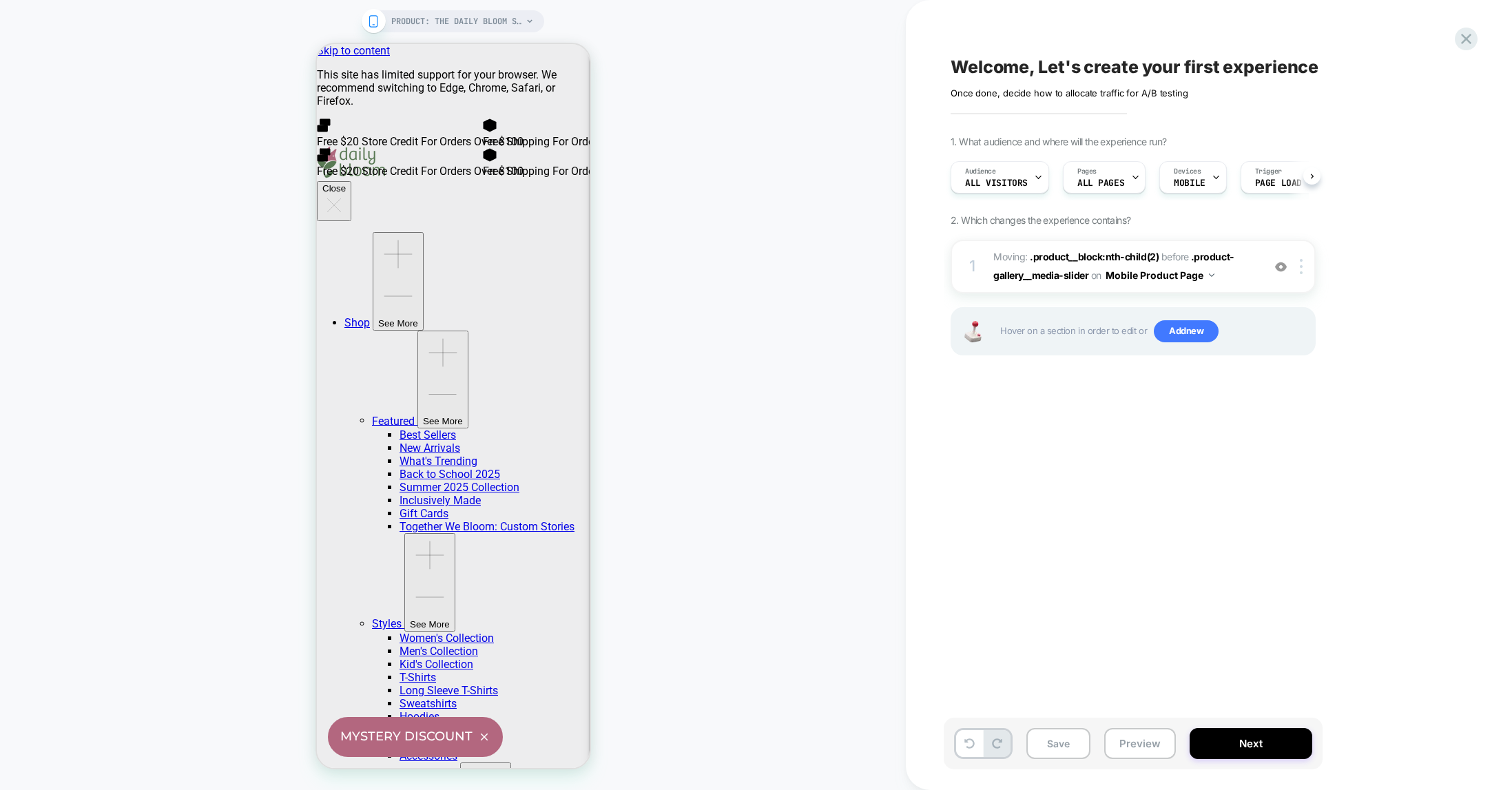
scroll to position [0, 1]
click at [1163, 268] on img at bounding box center [1301, 266] width 3 height 15
click at [1163, 377] on div "Delete" at bounding box center [1303, 377] width 123 height 37
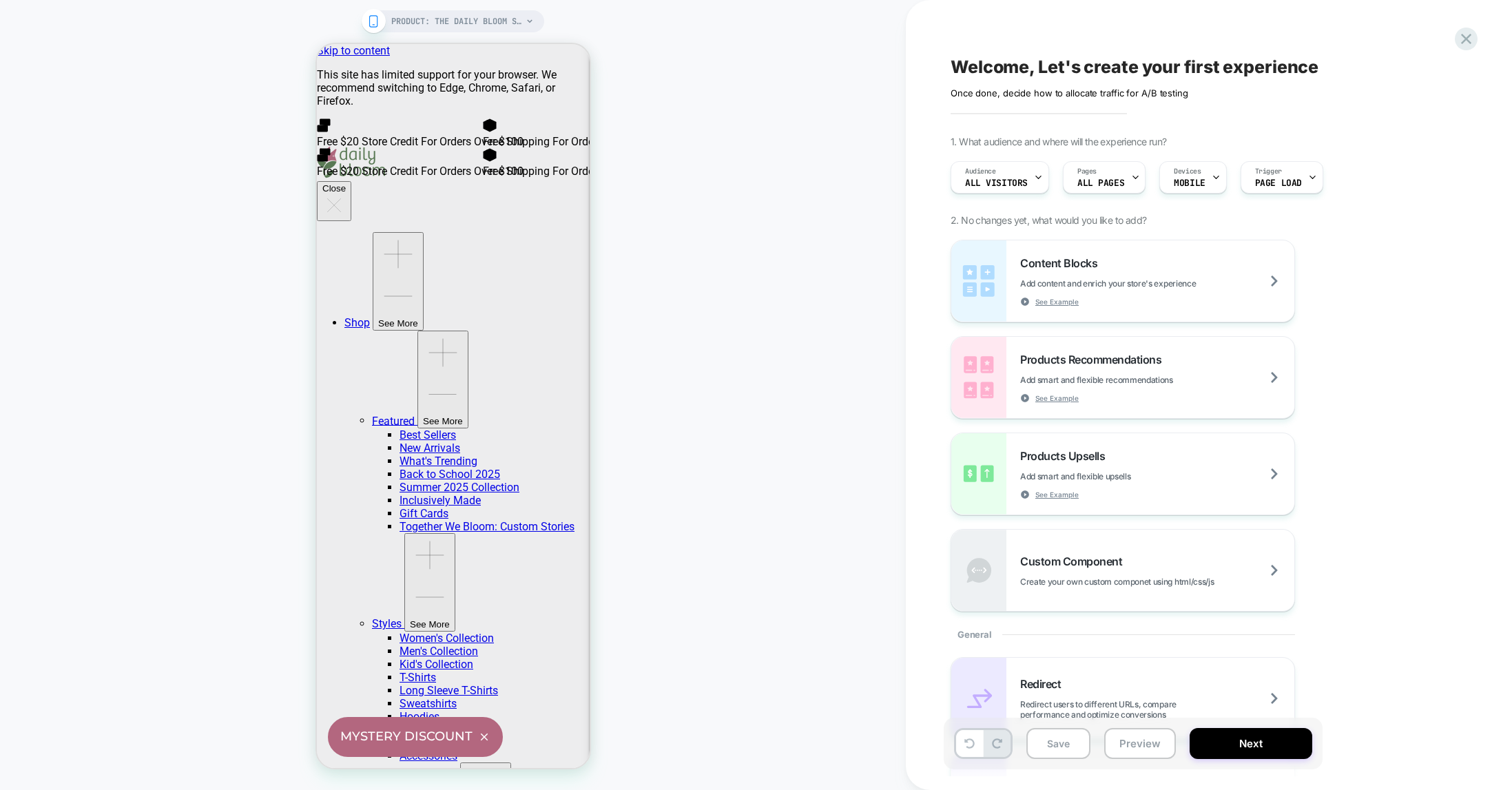
scroll to position [0, 0]
click at [1163, 42] on icon at bounding box center [1466, 38] width 18 height 18
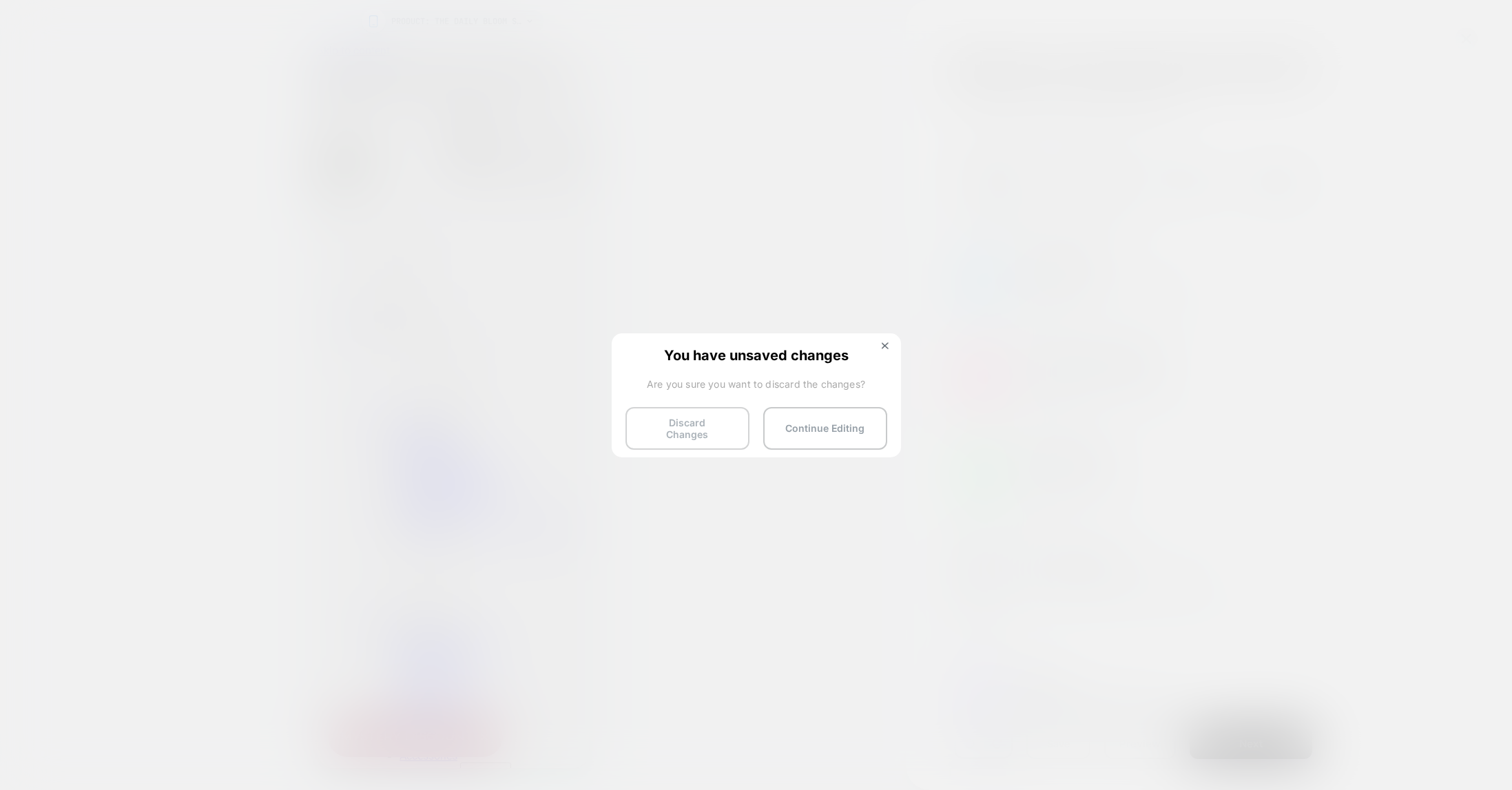
click at [682, 420] on button "Discard Changes" at bounding box center [688, 429] width 124 height 42
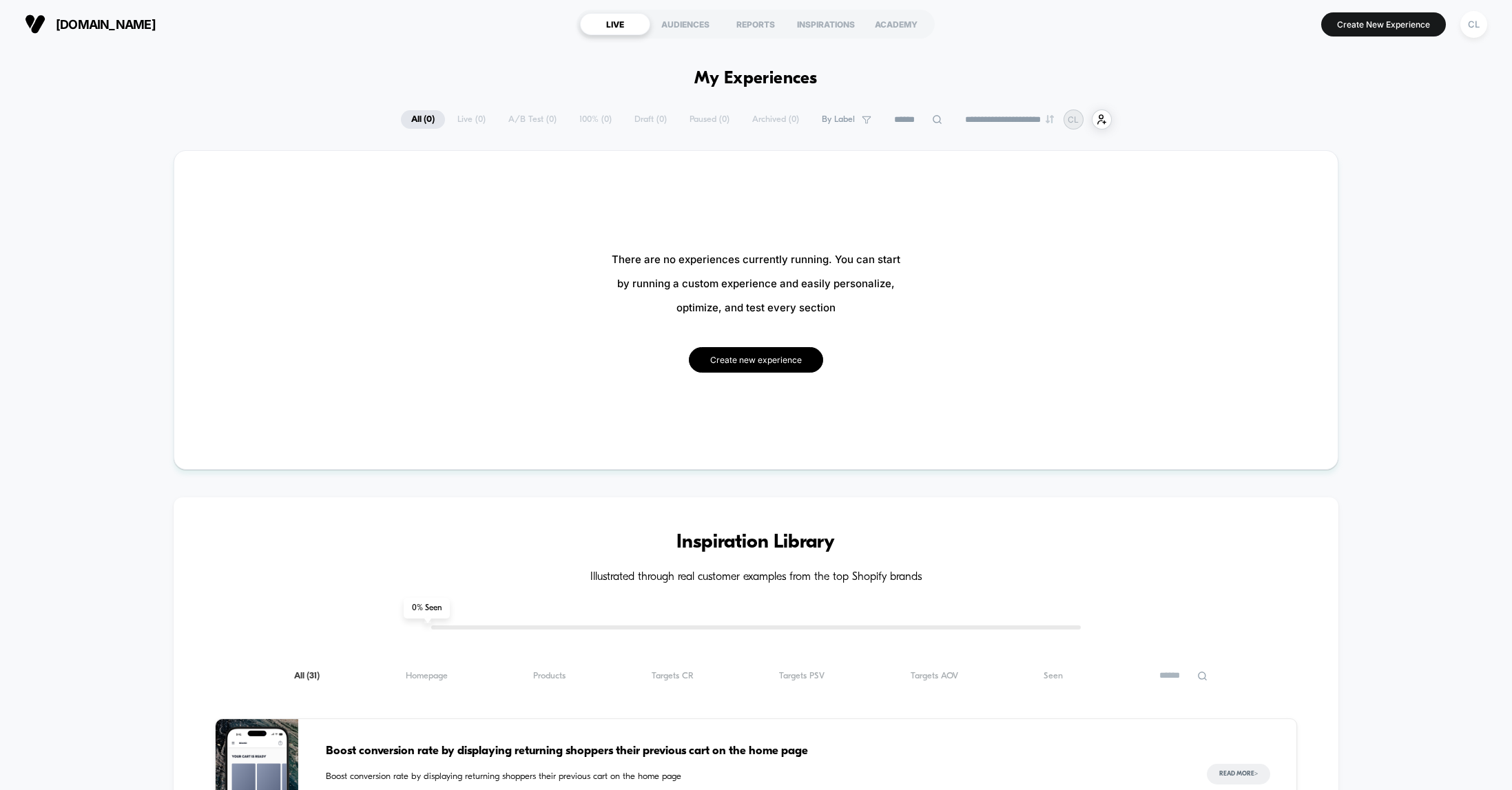
click at [748, 358] on button "Create new experience" at bounding box center [756, 360] width 135 height 26
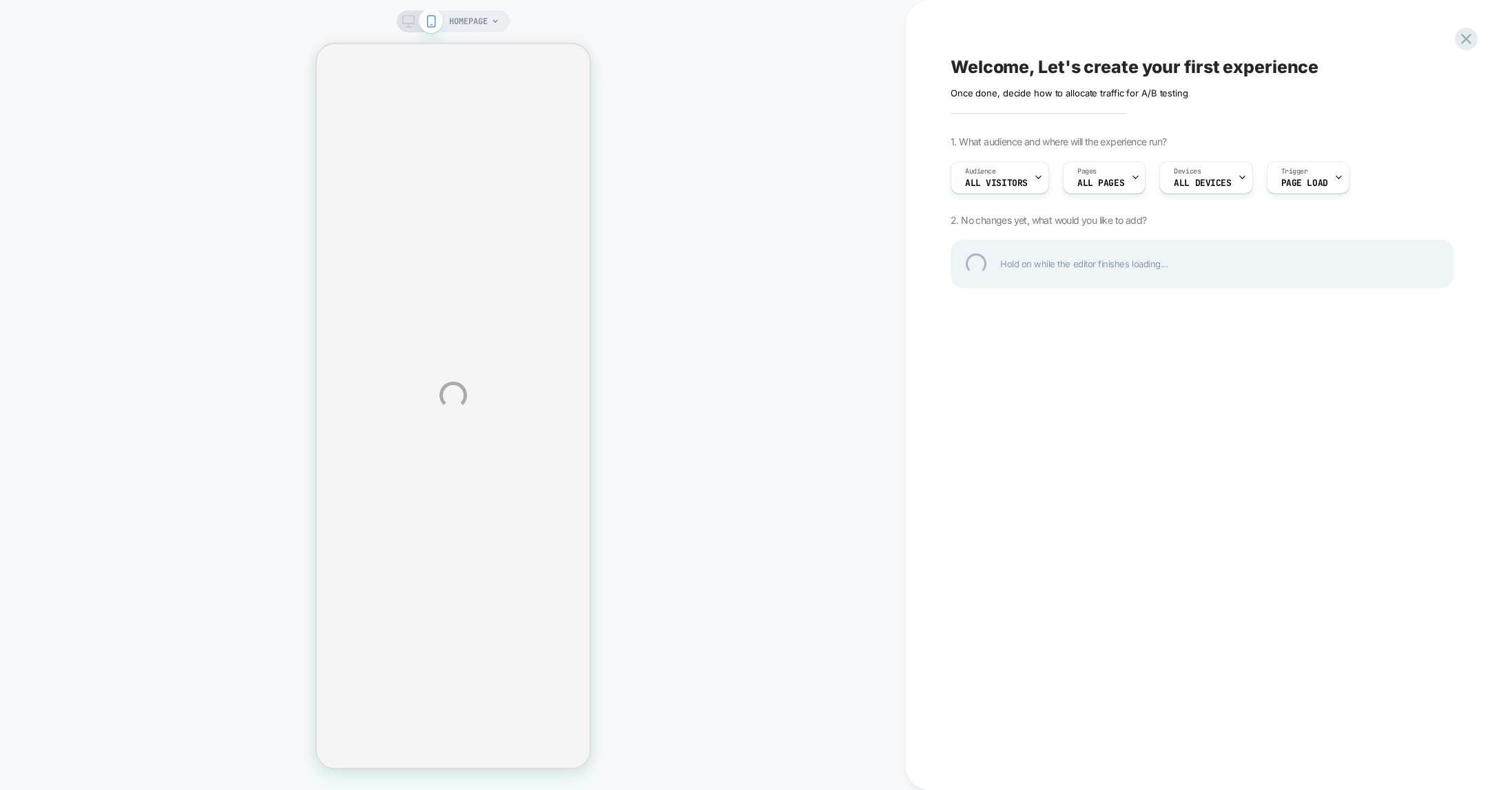
click at [1163, 185] on div "HOMEPAGE Welcome, Let's create your first experience Click to edit experience d…" at bounding box center [756, 395] width 1512 height 790
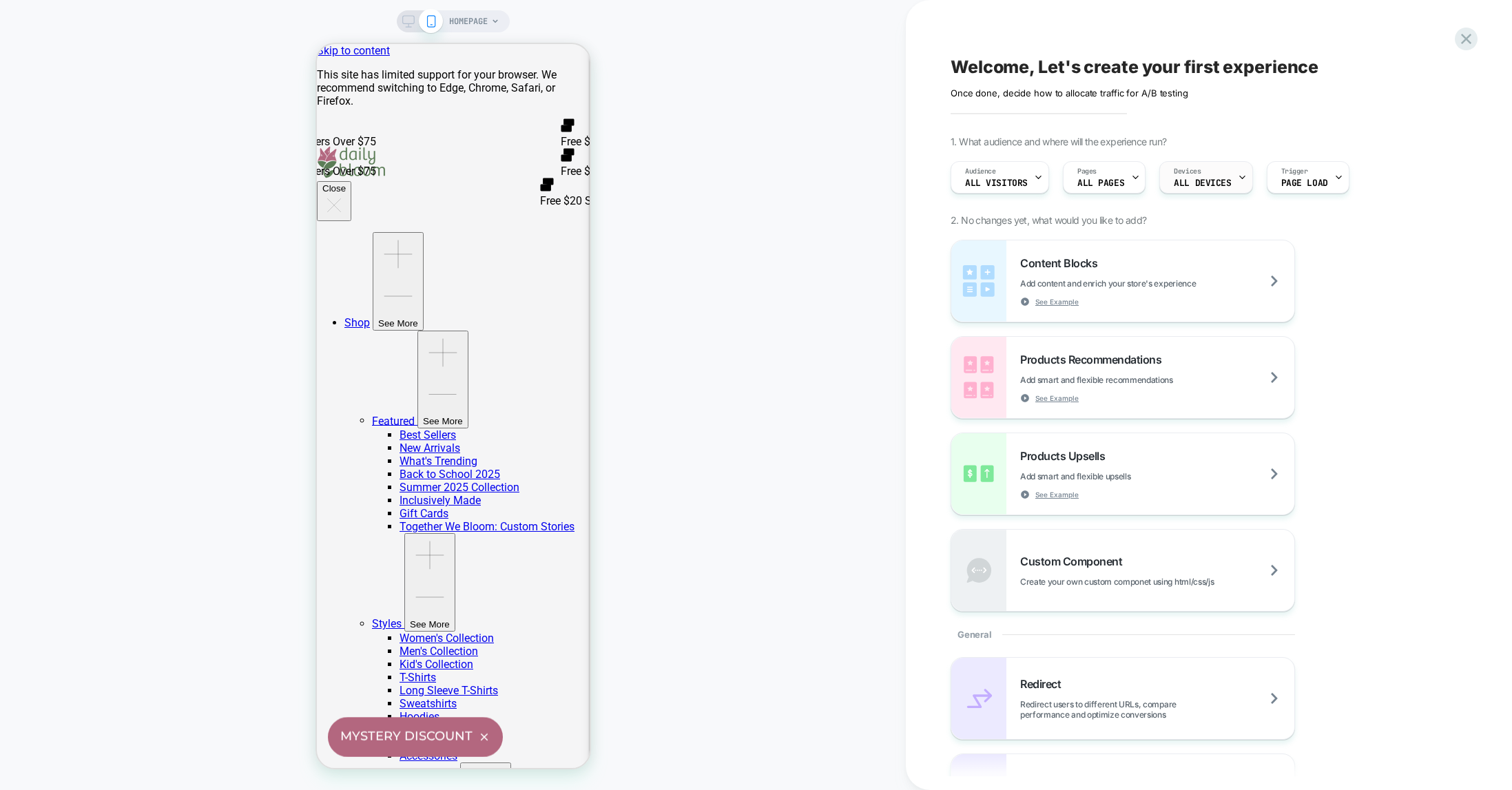
click at [1163, 174] on div "Devices ALL DEVICES" at bounding box center [1203, 177] width 85 height 31
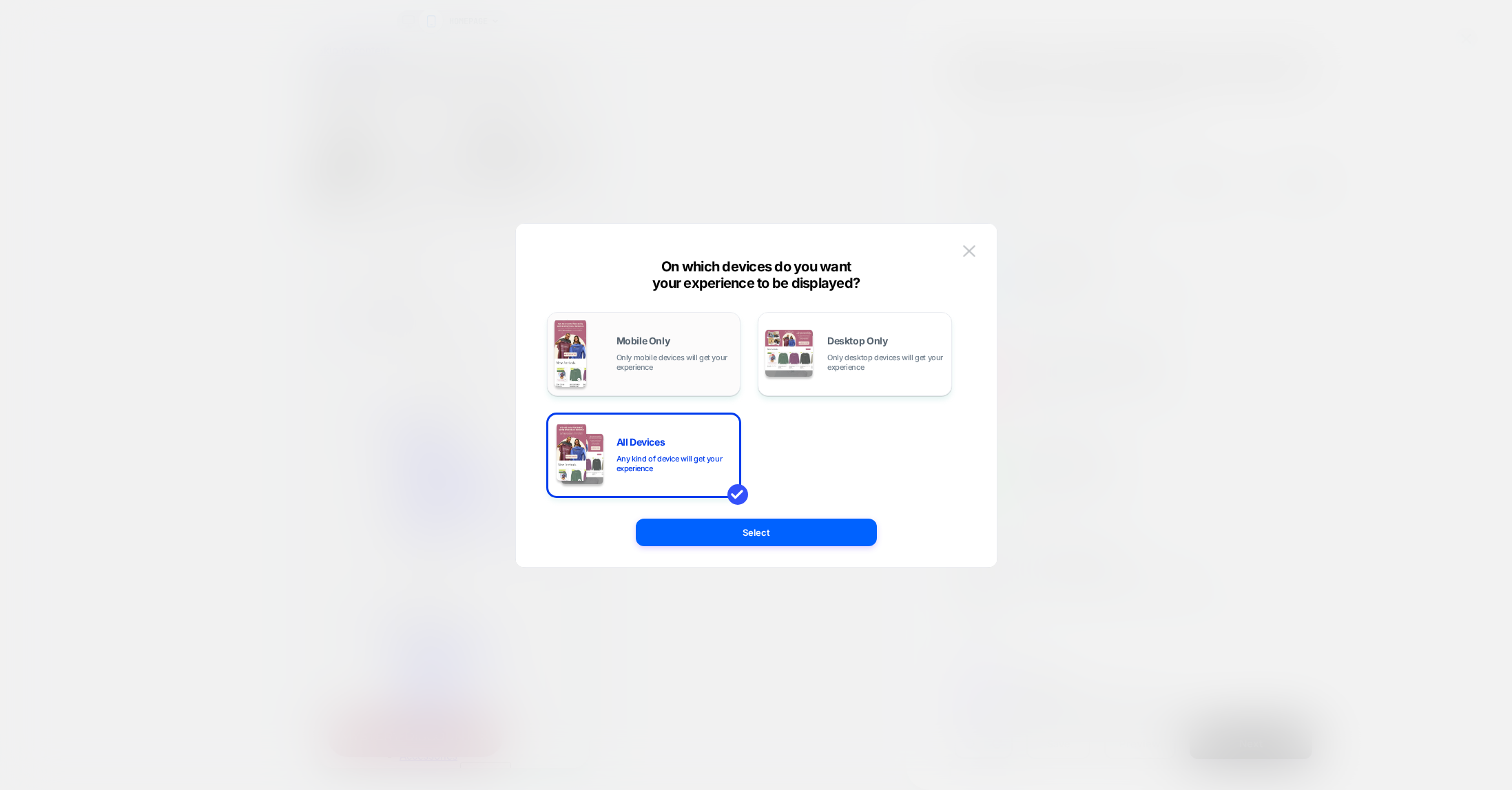
click at [668, 344] on span "Mobile Only" at bounding box center [643, 341] width 53 height 10
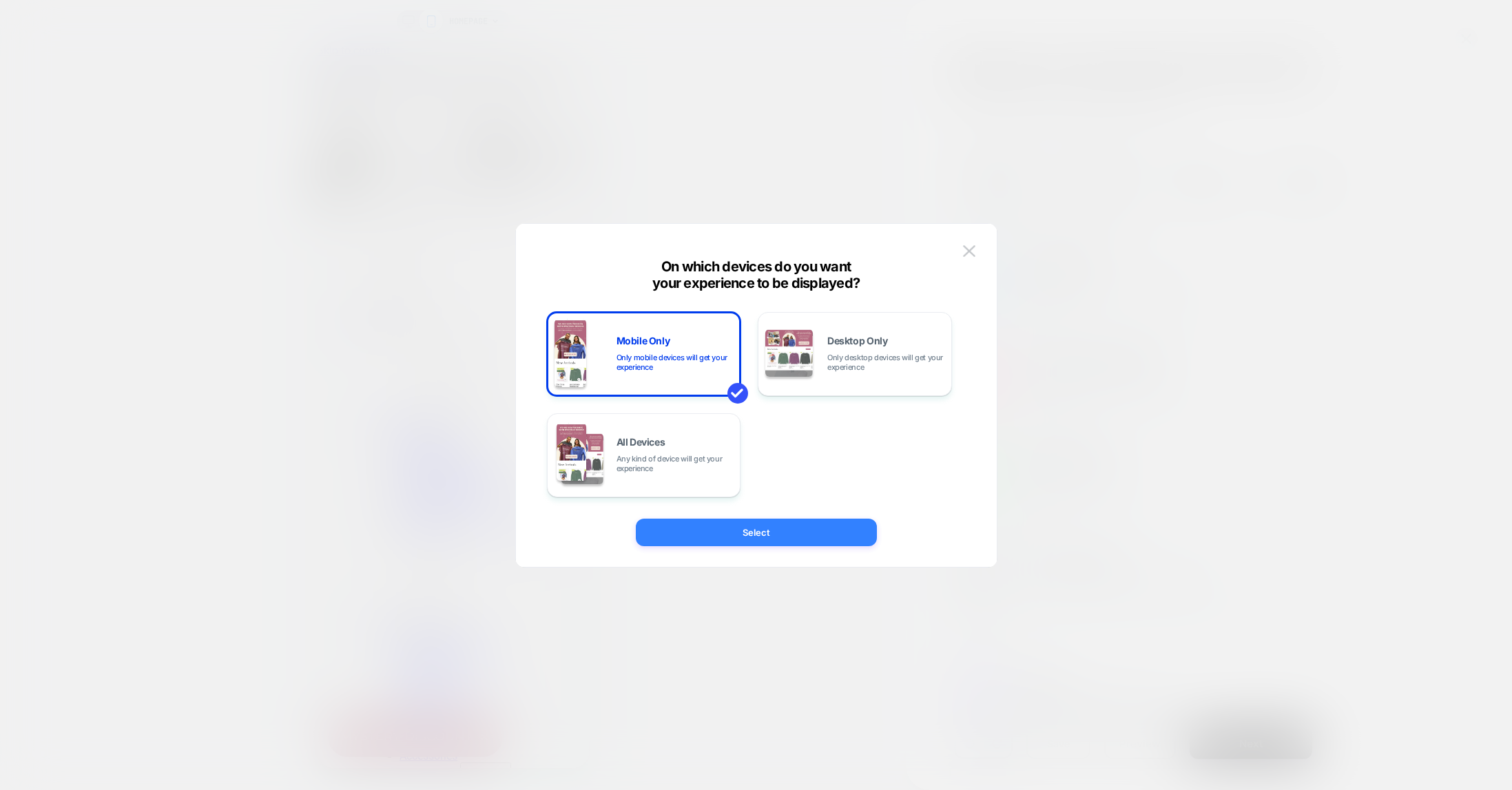
click at [772, 534] on button "Select" at bounding box center [756, 533] width 241 height 28
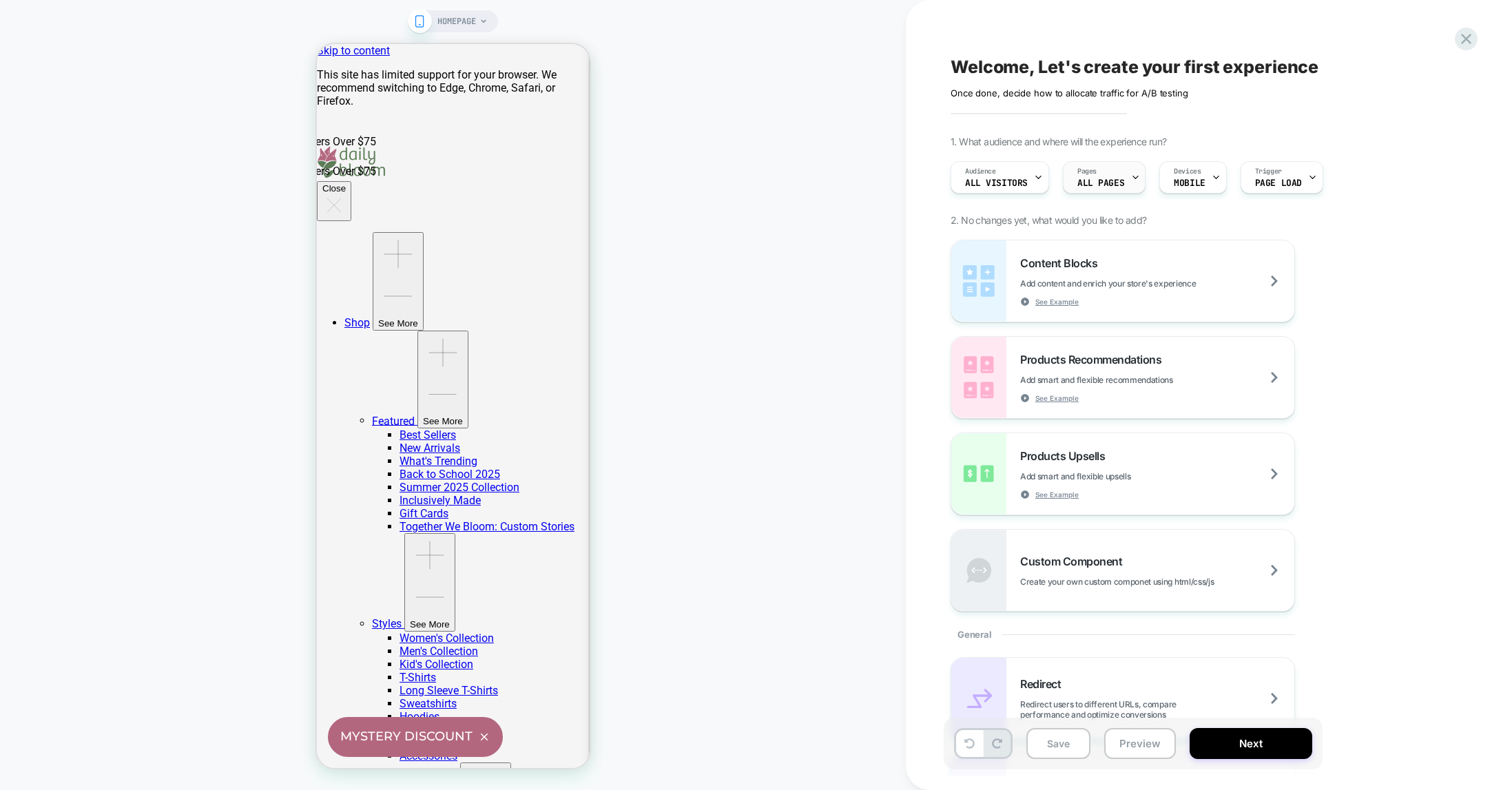
click at [1105, 183] on span "ALL PAGES" at bounding box center [1101, 183] width 47 height 10
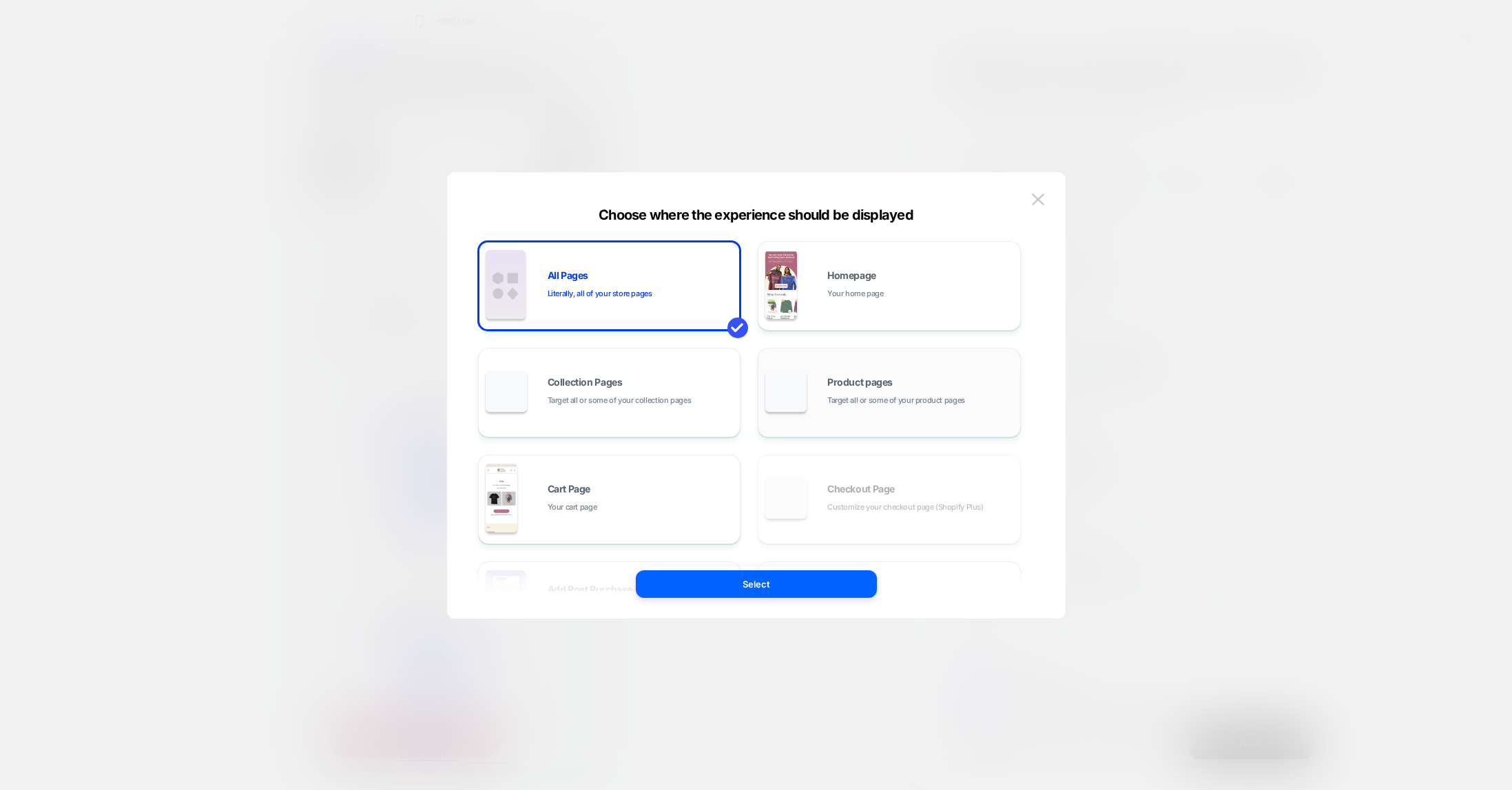
click at [872, 369] on div "Product pages Target all or some of your product pages" at bounding box center [889, 393] width 248 height 76
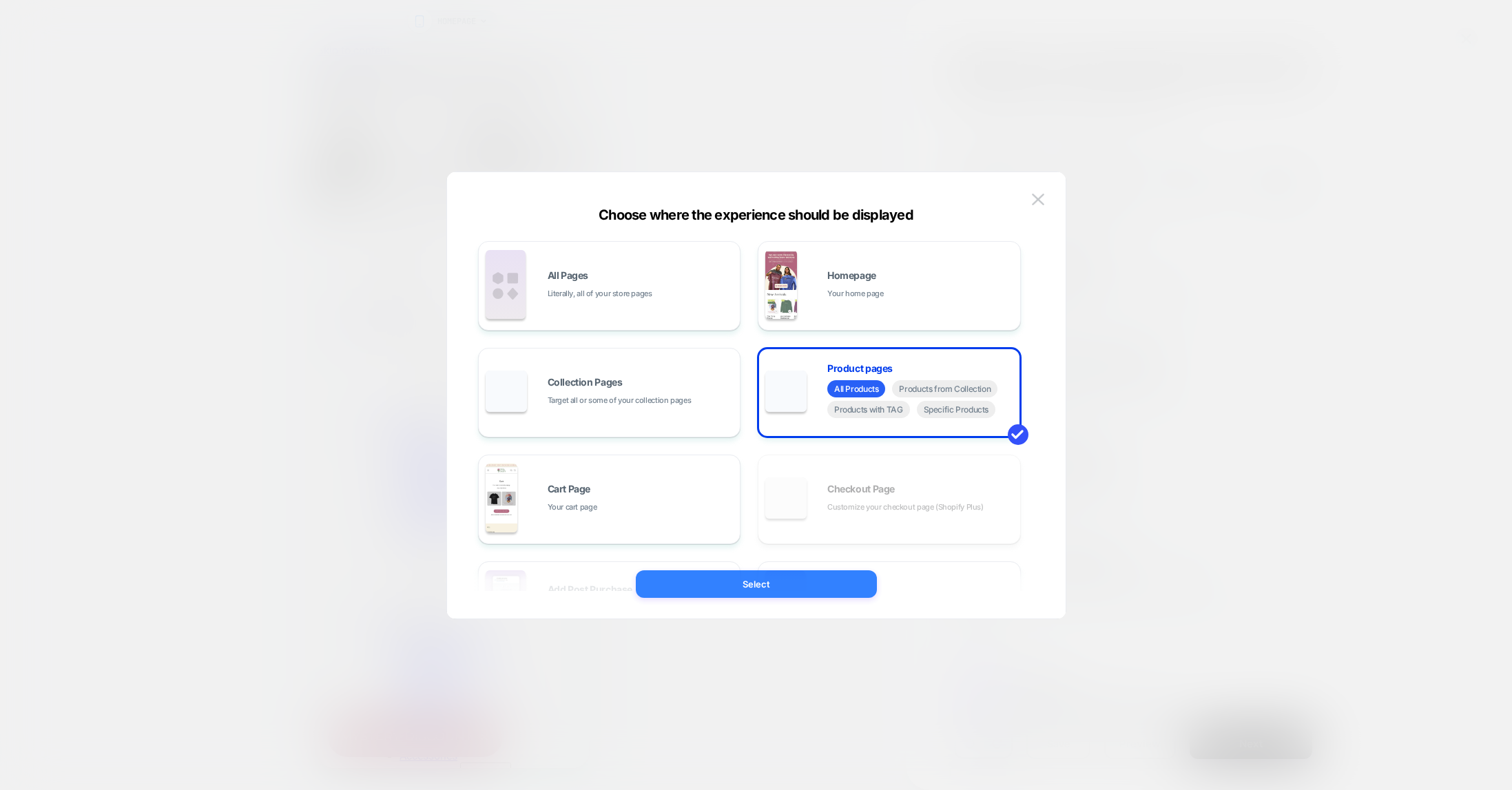
click at [794, 584] on button "Select" at bounding box center [756, 584] width 241 height 28
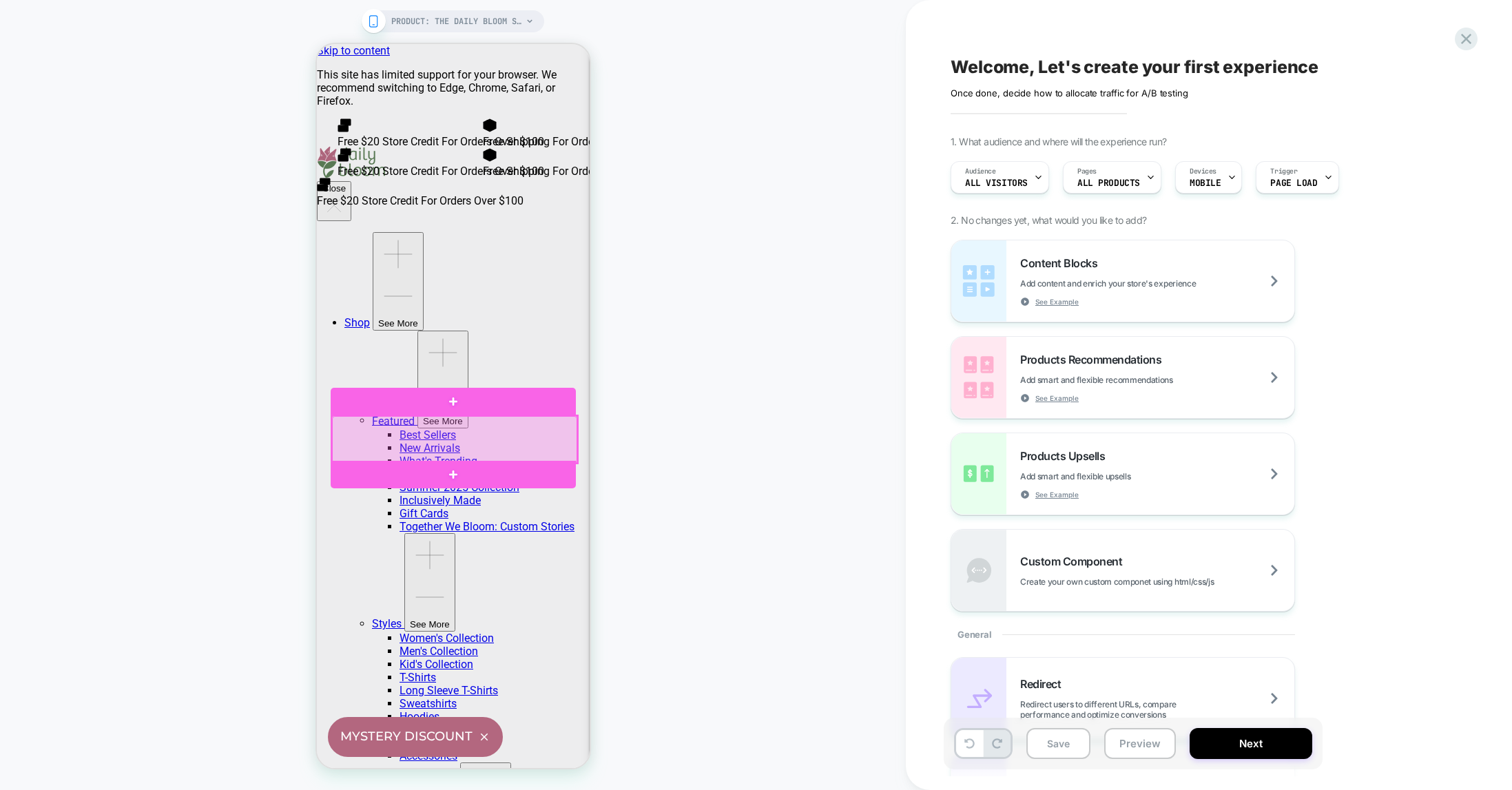
click at [452, 434] on div at bounding box center [454, 440] width 245 height 47
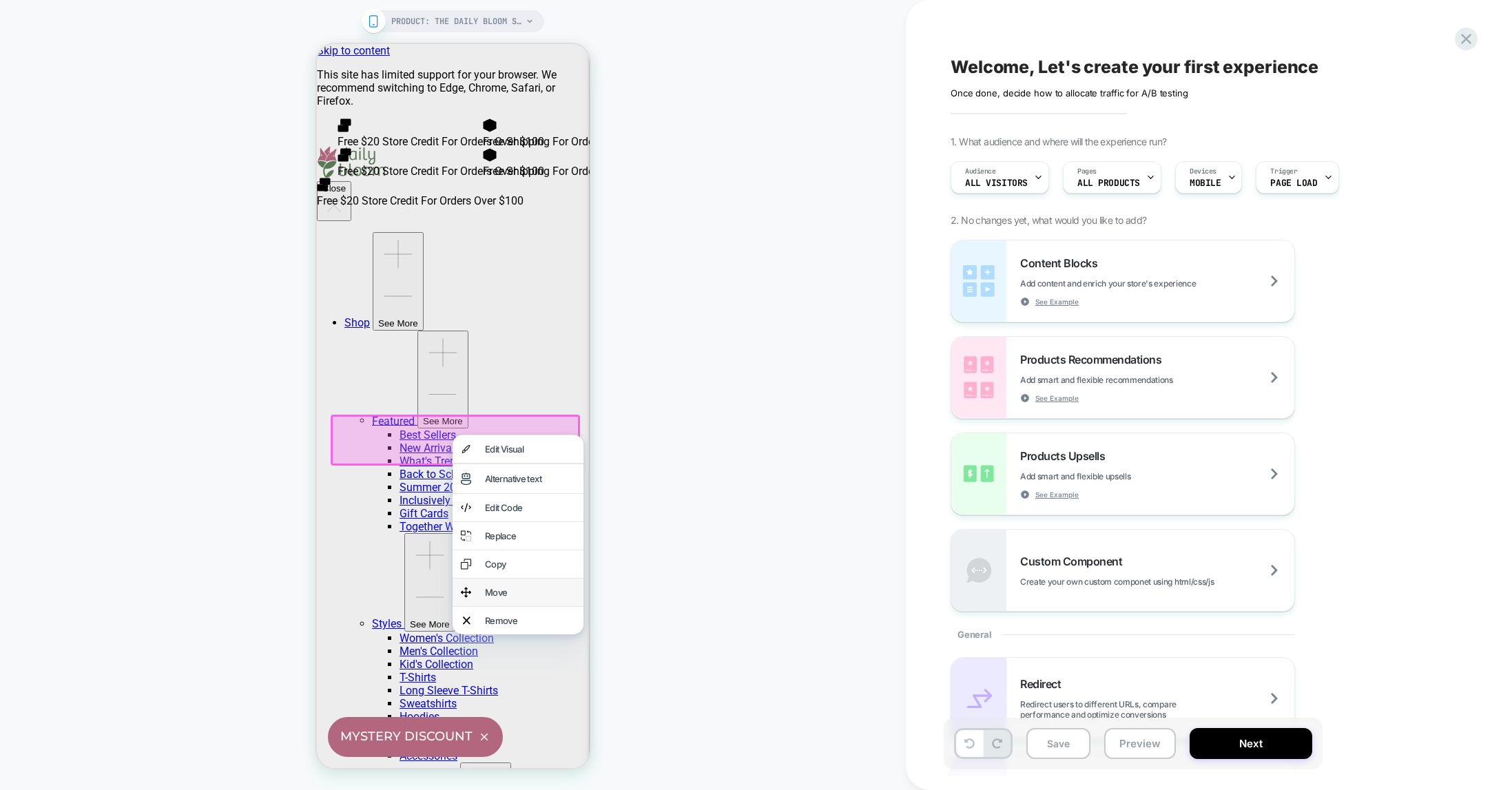
click at [486, 598] on div "Move" at bounding box center [529, 592] width 90 height 11
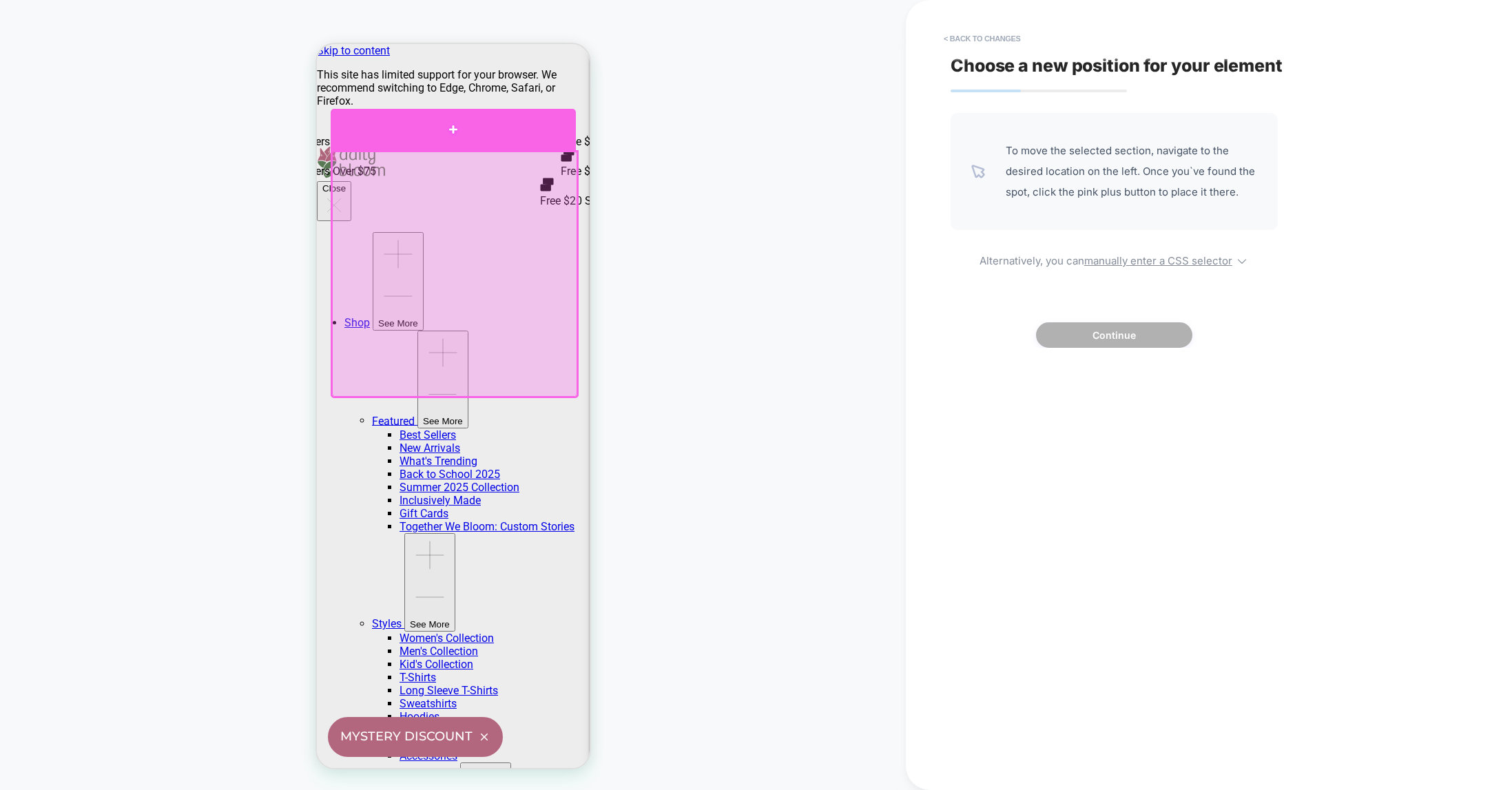
click at [455, 131] on div at bounding box center [452, 129] width 245 height 42
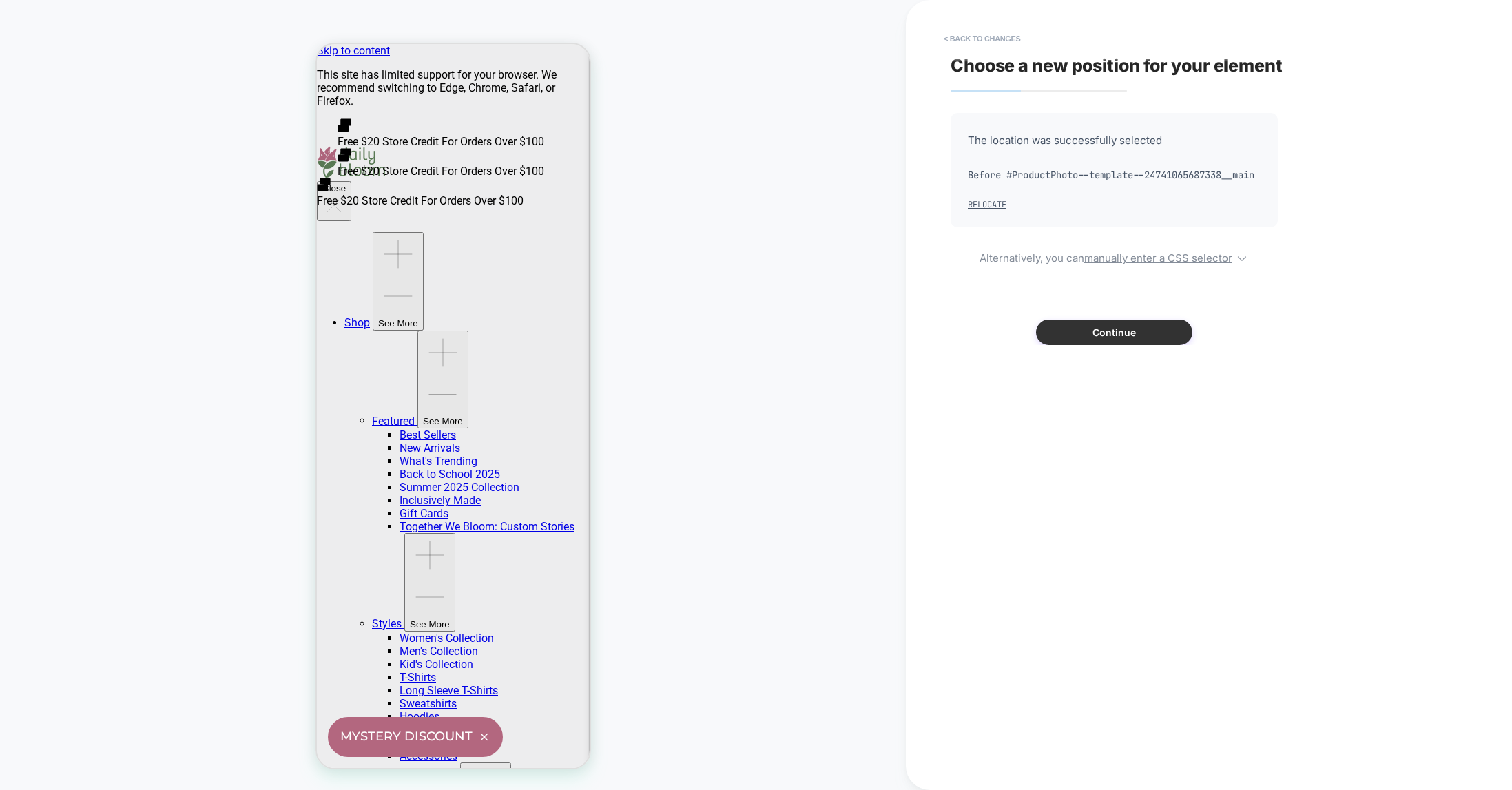
click at [1154, 345] on button "Continue" at bounding box center [1114, 332] width 157 height 26
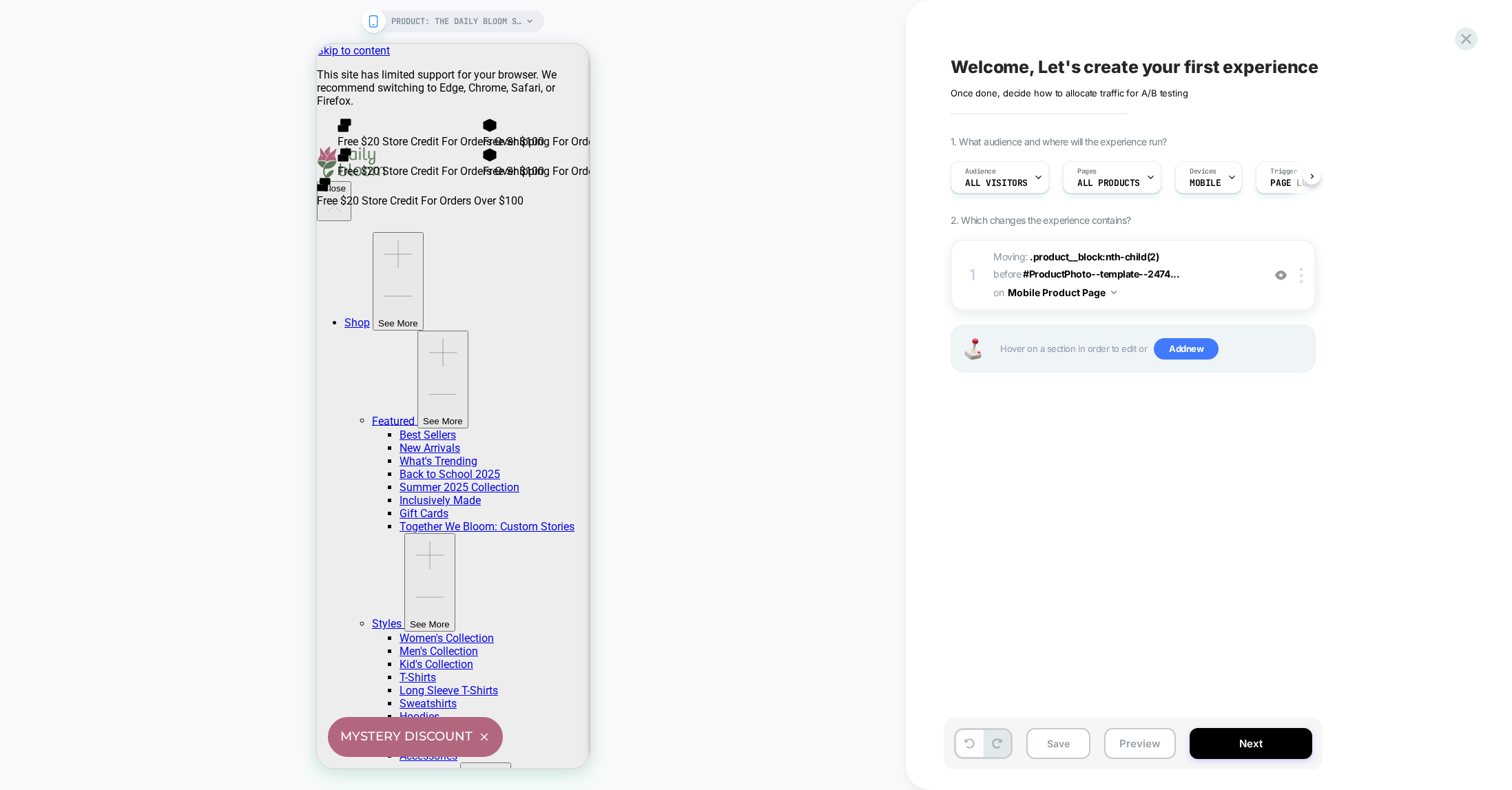
scroll to position [0, 1]
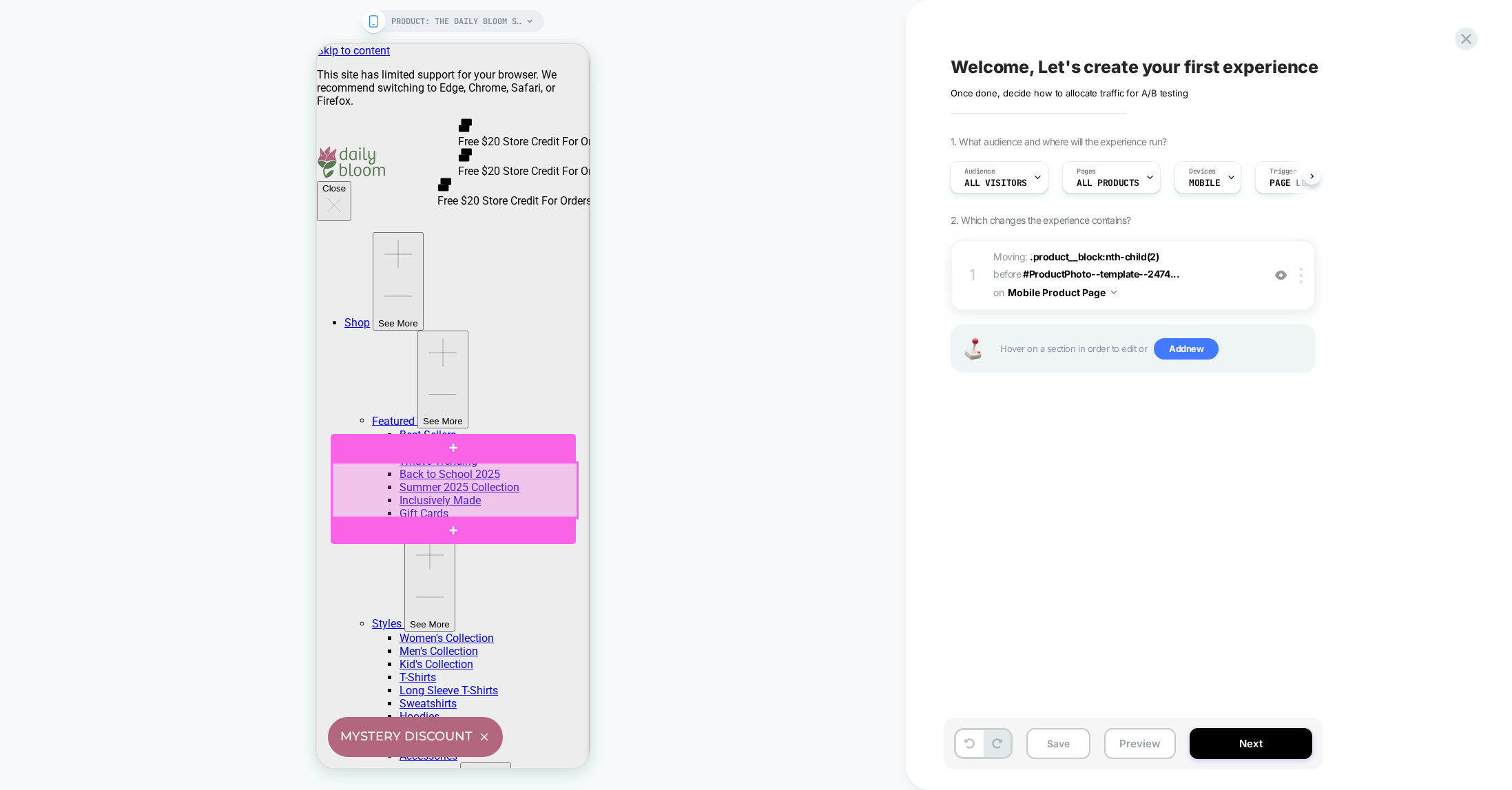
click at [445, 486] on div at bounding box center [454, 490] width 245 height 55
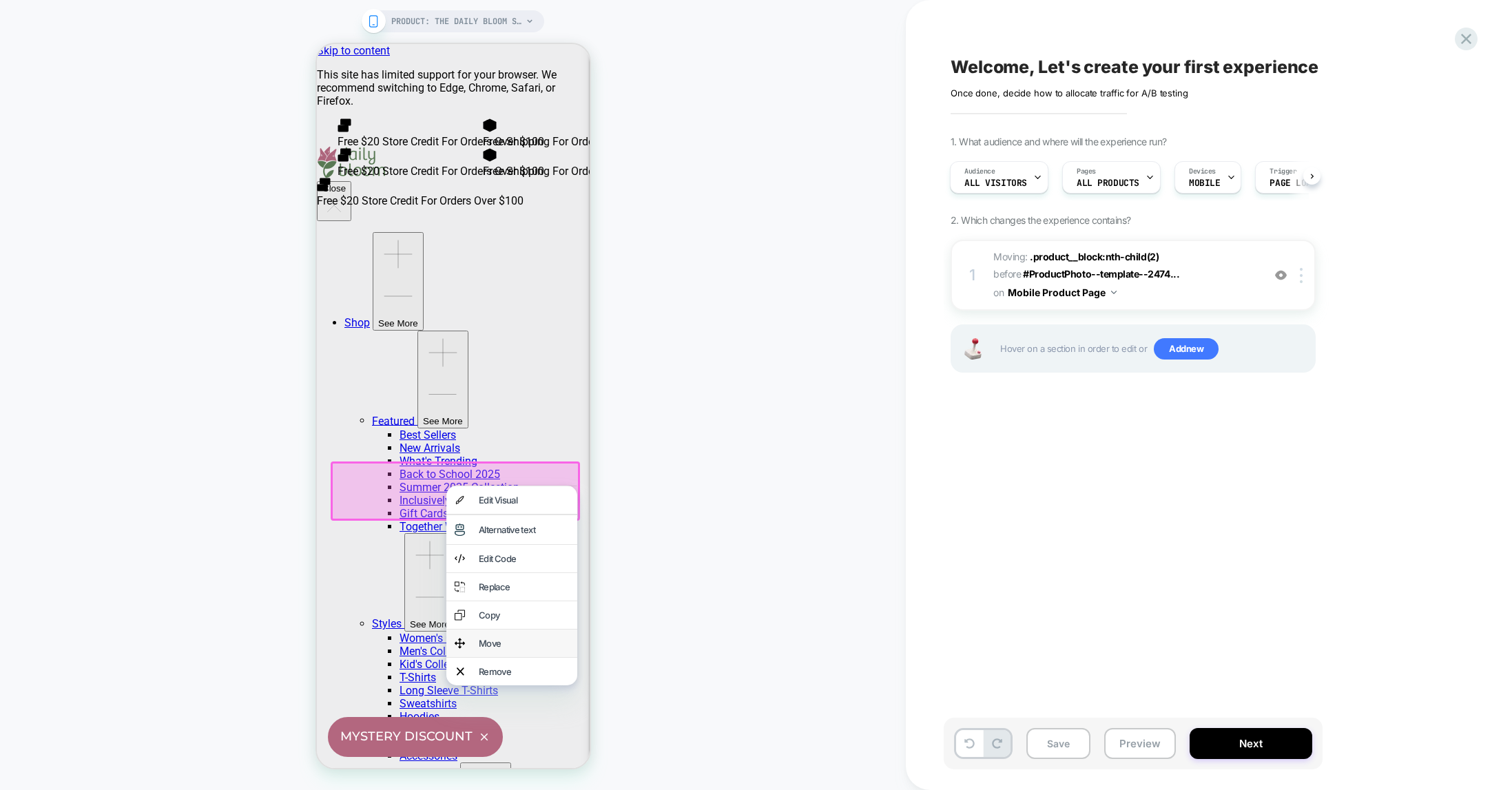
click at [492, 649] on div "Move" at bounding box center [523, 643] width 90 height 11
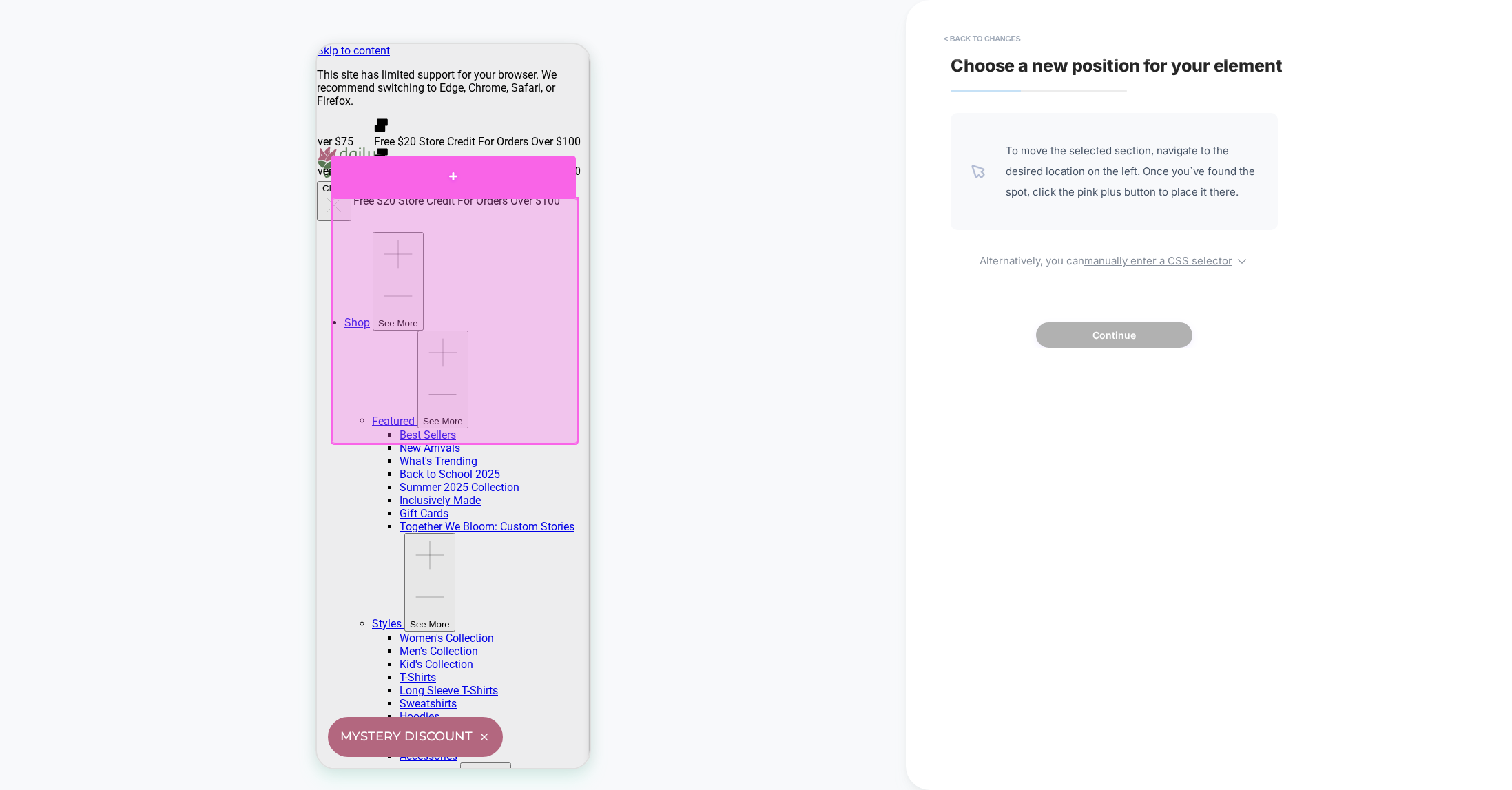
click at [451, 175] on div at bounding box center [452, 176] width 245 height 42
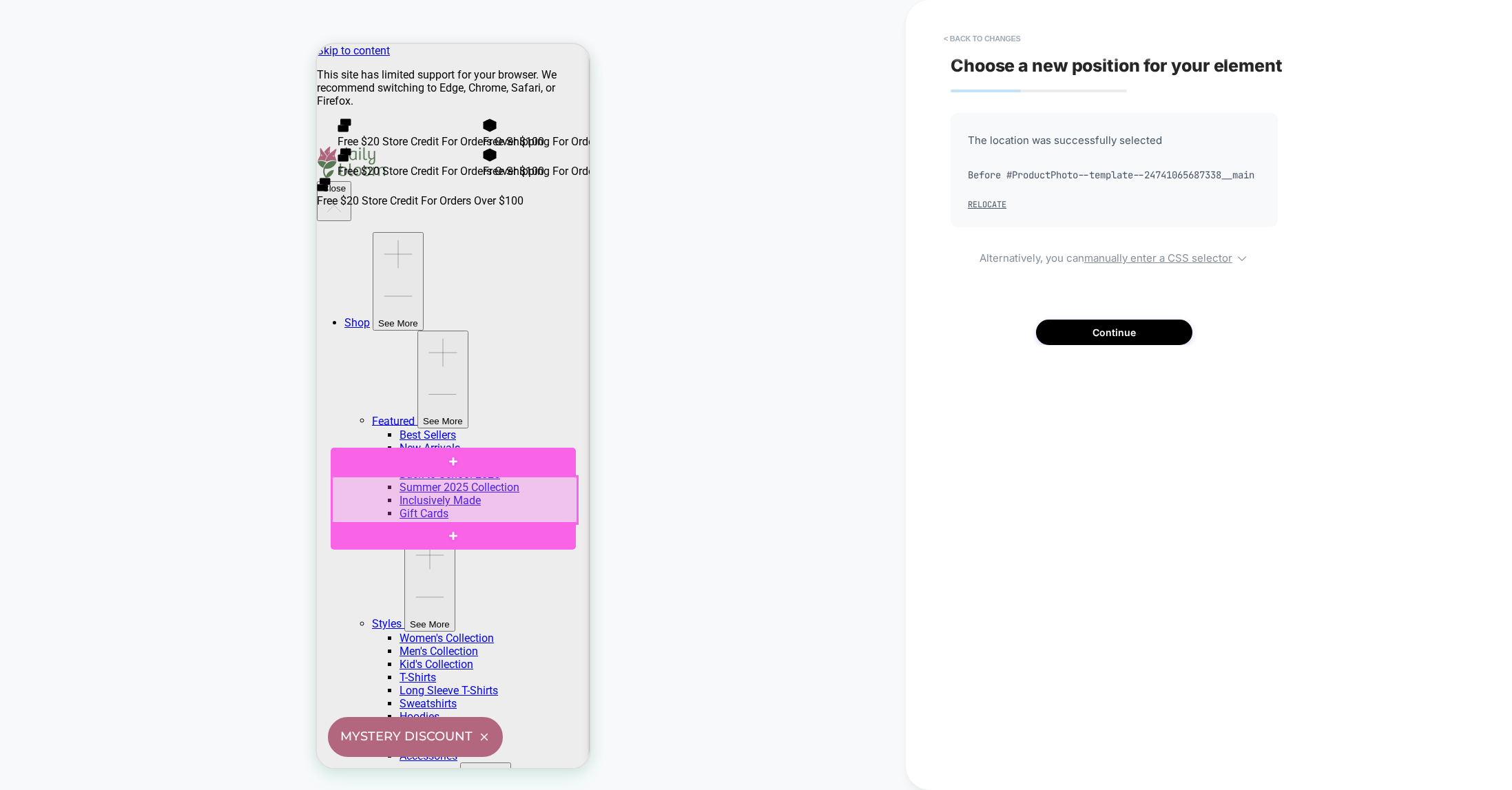
click at [451, 497] on div at bounding box center [454, 500] width 245 height 47
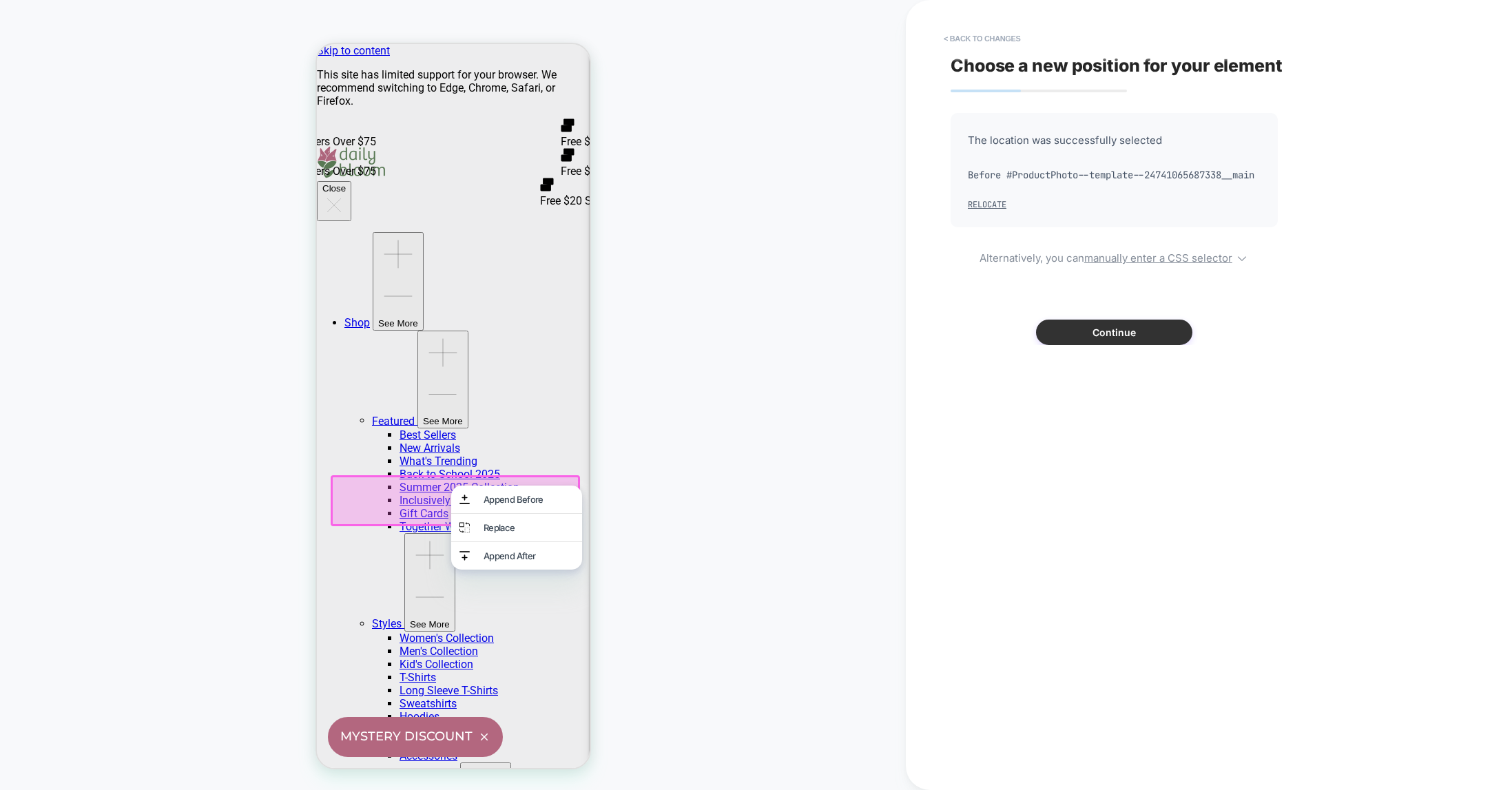
click at [1103, 345] on button "Continue" at bounding box center [1114, 332] width 157 height 26
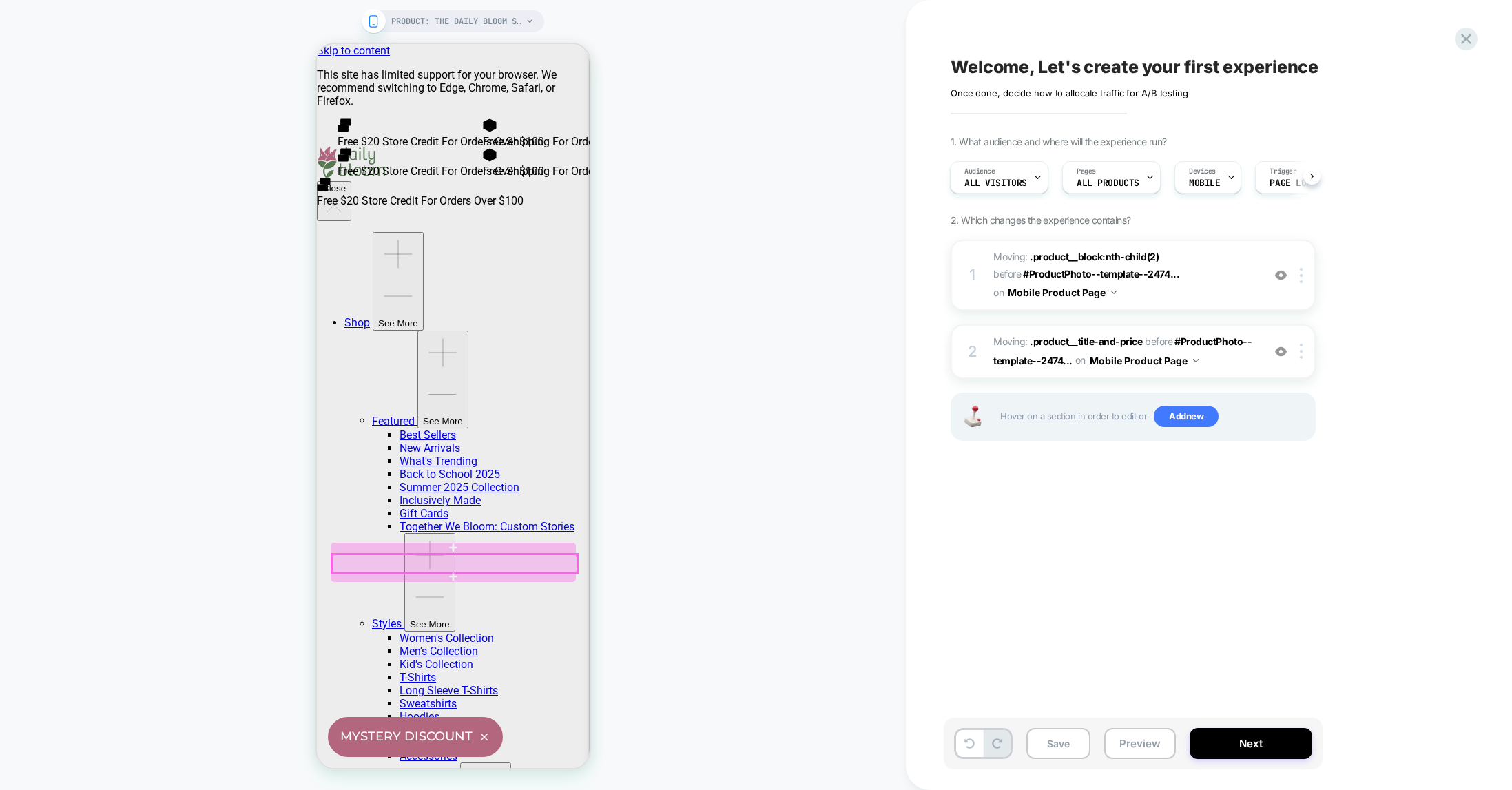
click at [362, 564] on div at bounding box center [454, 563] width 245 height 18
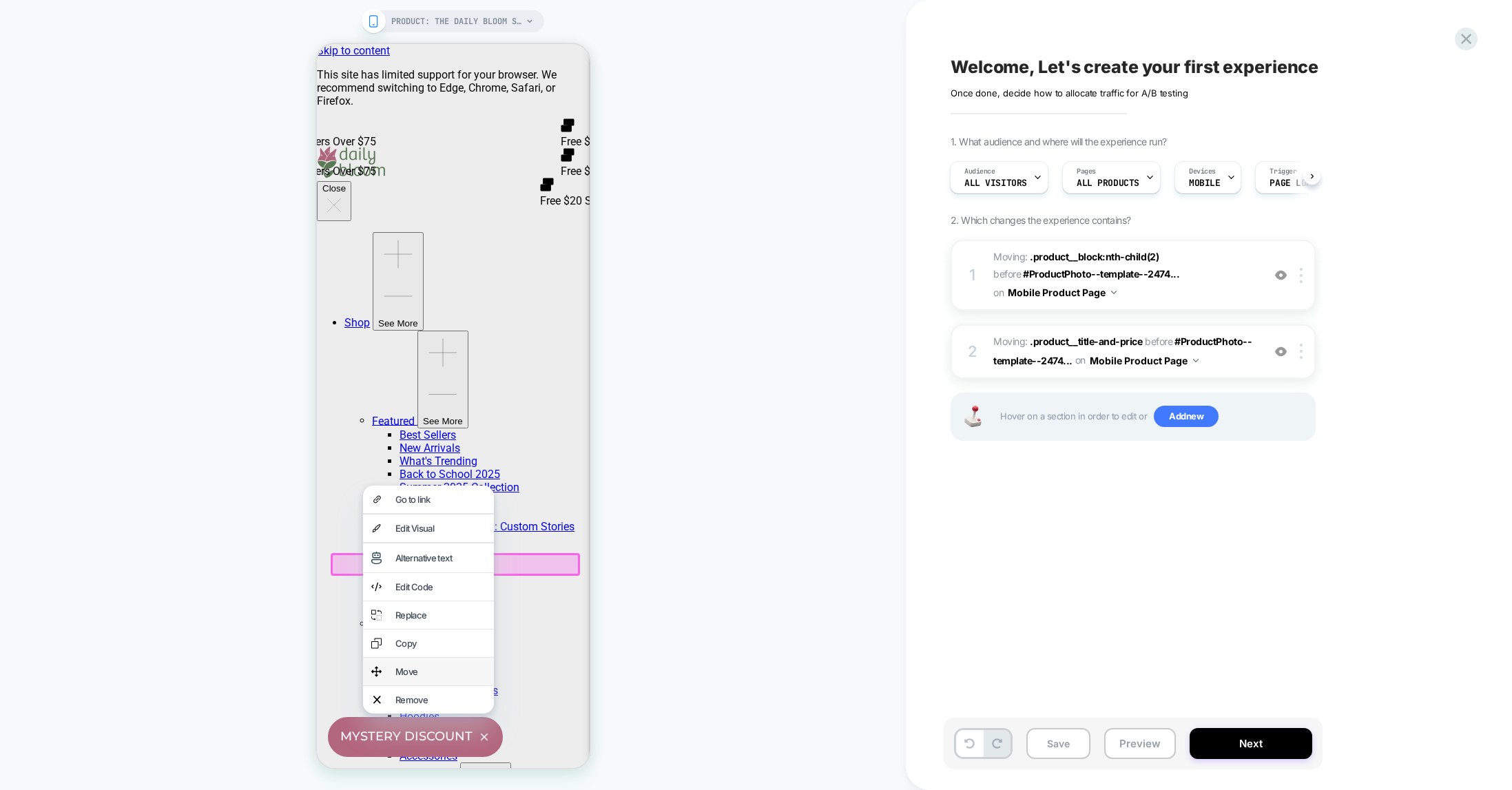
click at [410, 677] on div "Move" at bounding box center [440, 672] width 90 height 11
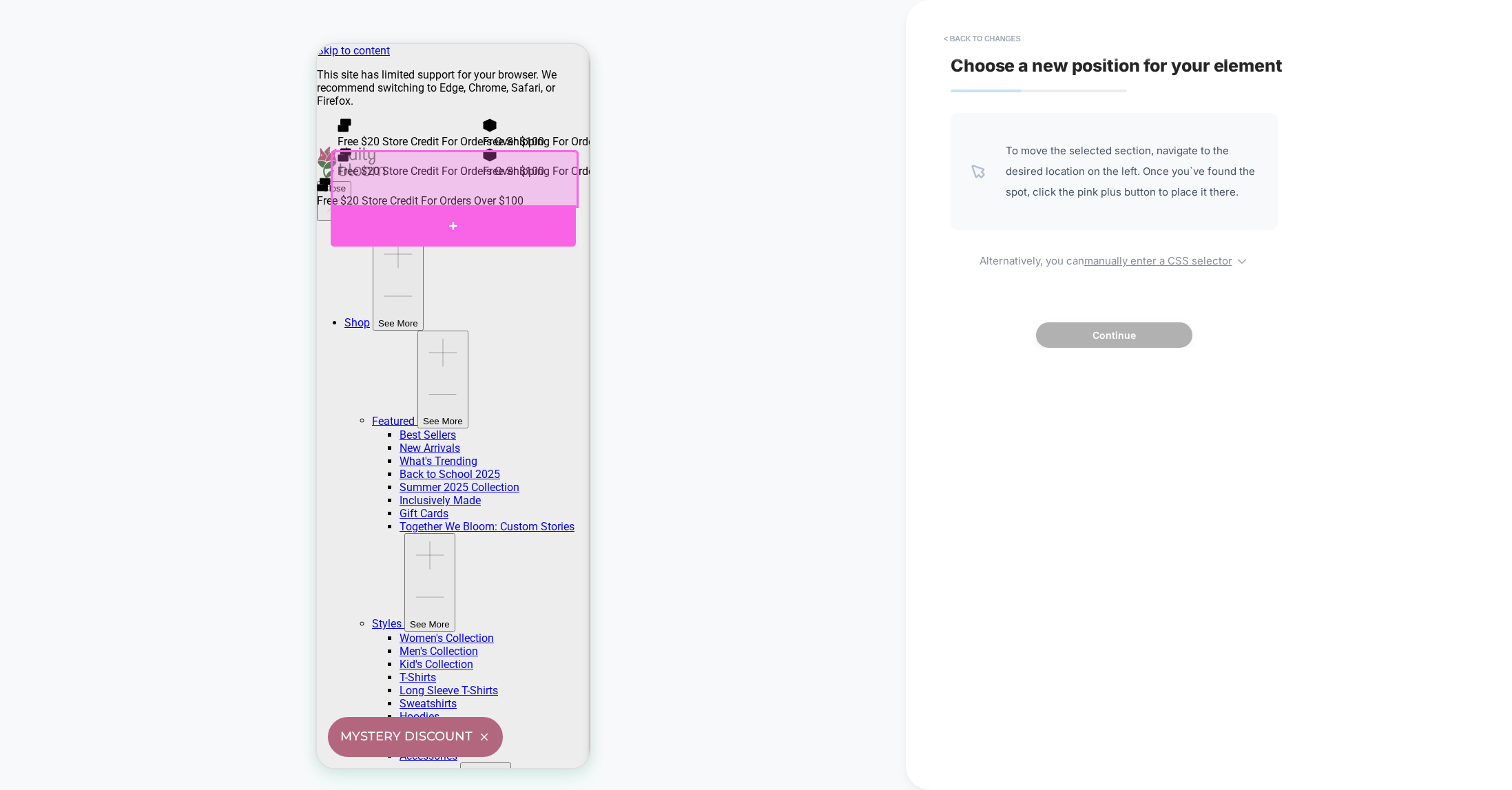
click at [454, 222] on div at bounding box center [452, 226] width 245 height 42
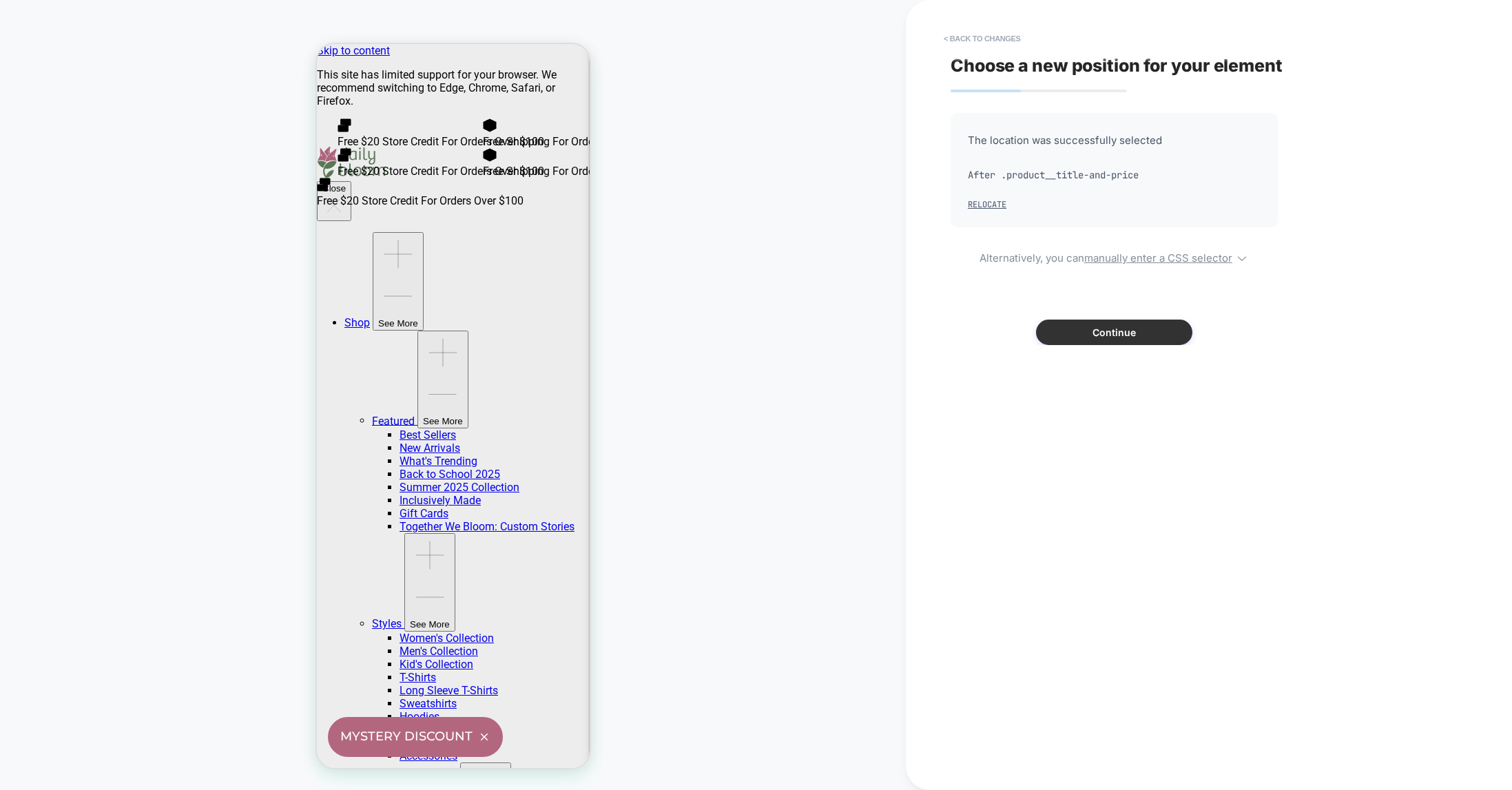
click at [1110, 327] on button "Continue" at bounding box center [1114, 332] width 157 height 26
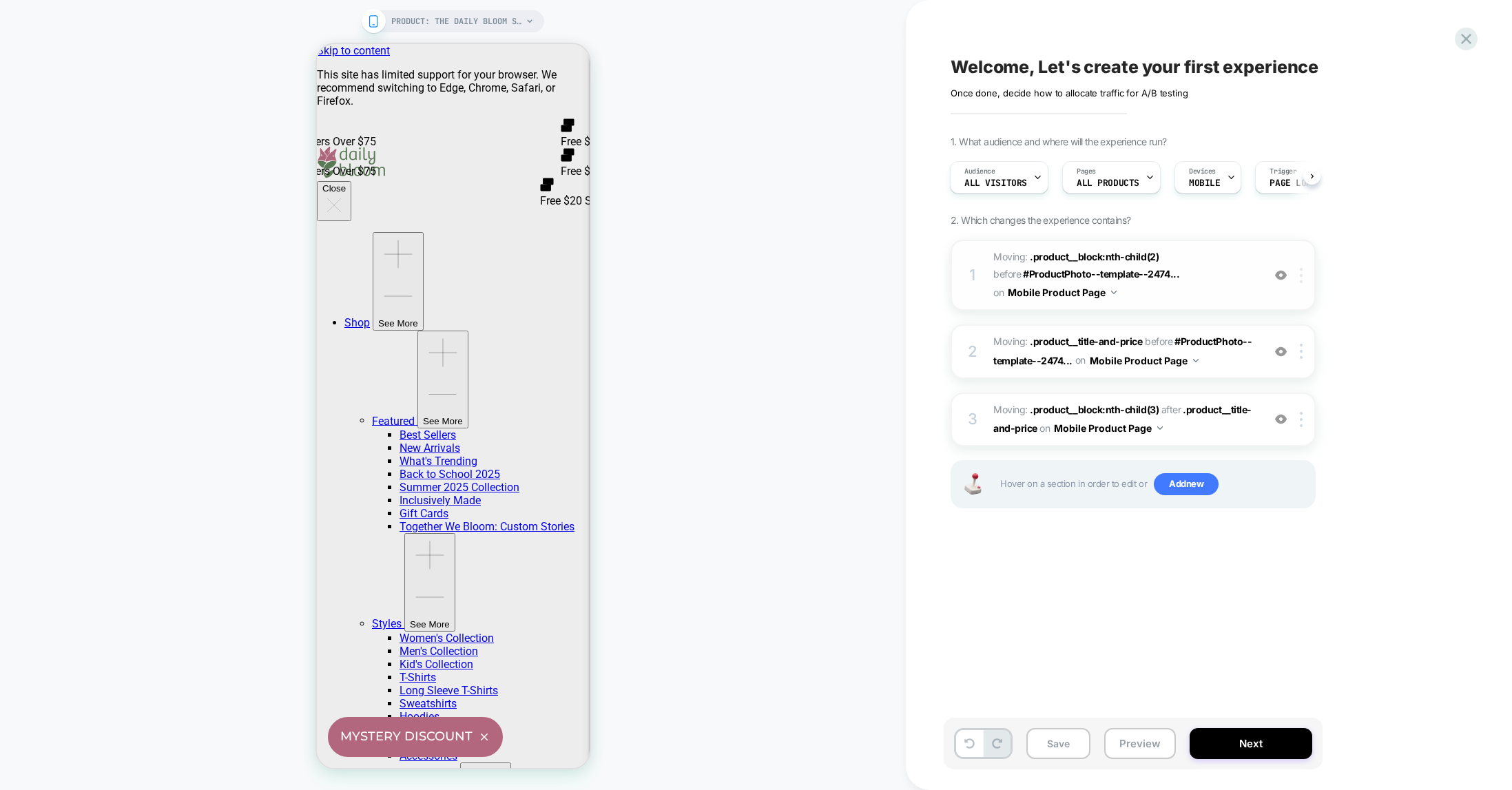
click at [1163, 274] on img at bounding box center [1301, 275] width 3 height 15
click at [1163, 391] on div "Delete" at bounding box center [1303, 385] width 123 height 37
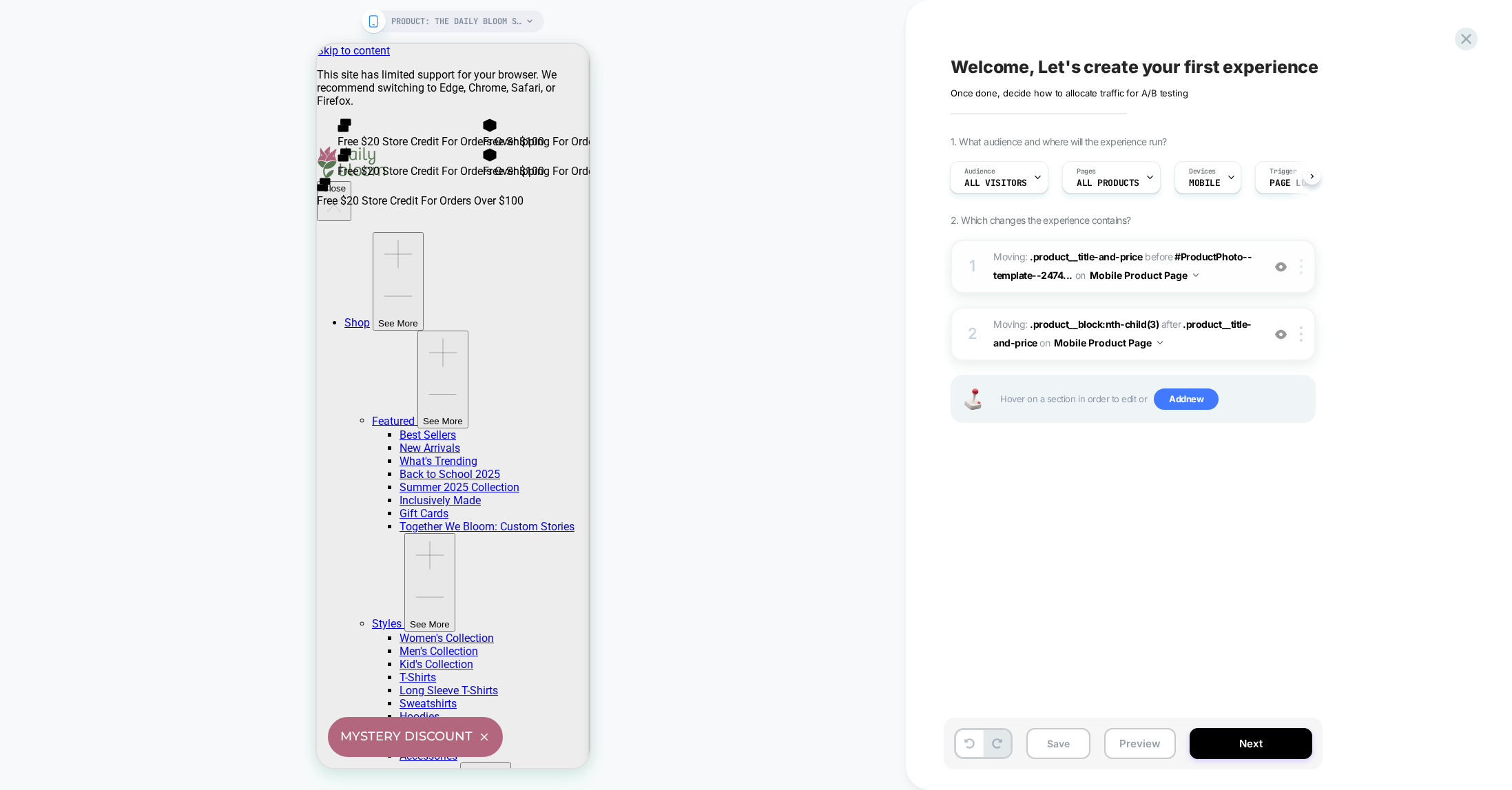
click at [1163, 260] on div at bounding box center [1304, 266] width 23 height 15
click at [1163, 375] on div "Delete" at bounding box center [1303, 377] width 123 height 37
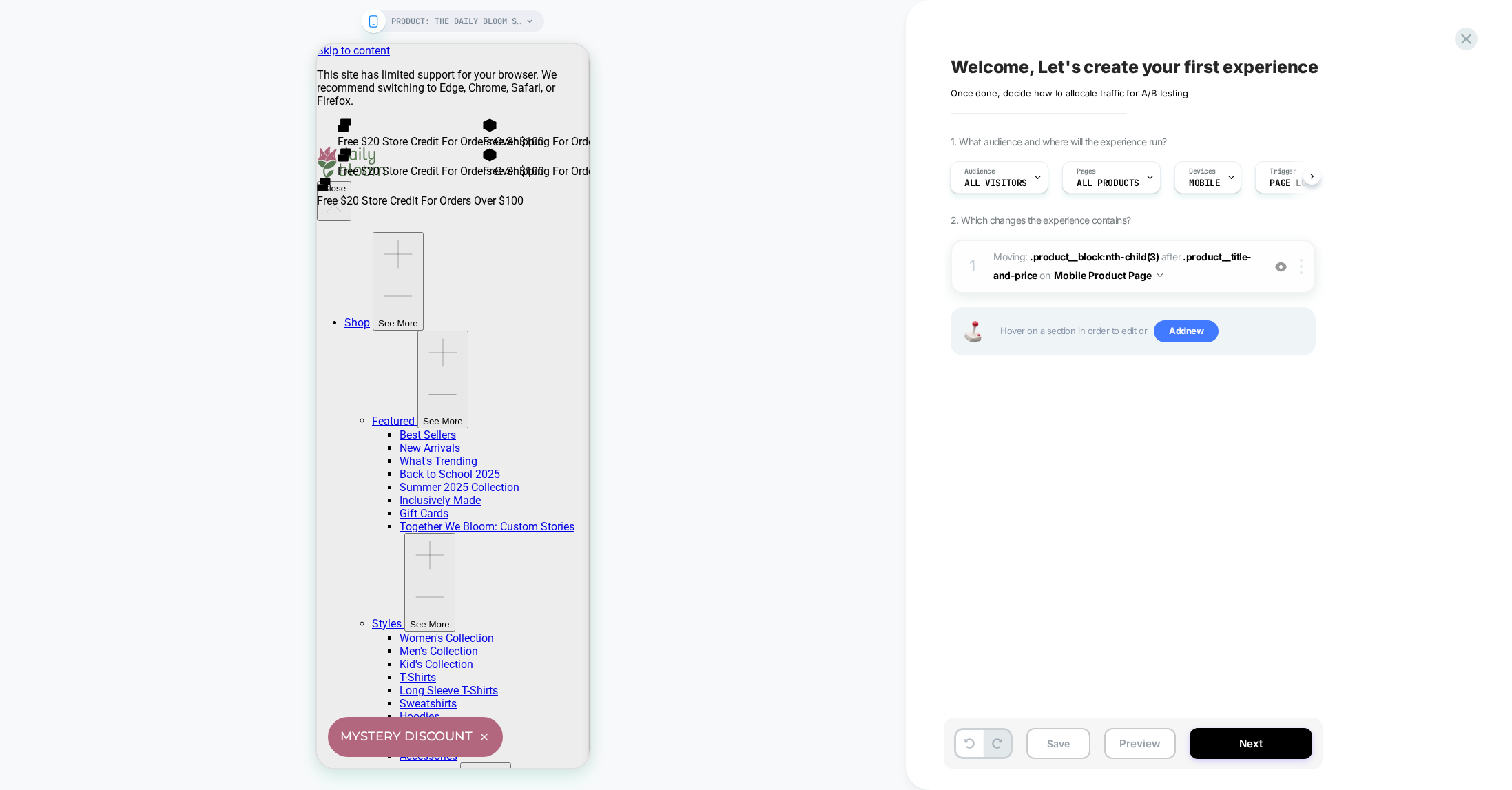
click at [1163, 266] on img at bounding box center [1301, 266] width 3 height 15
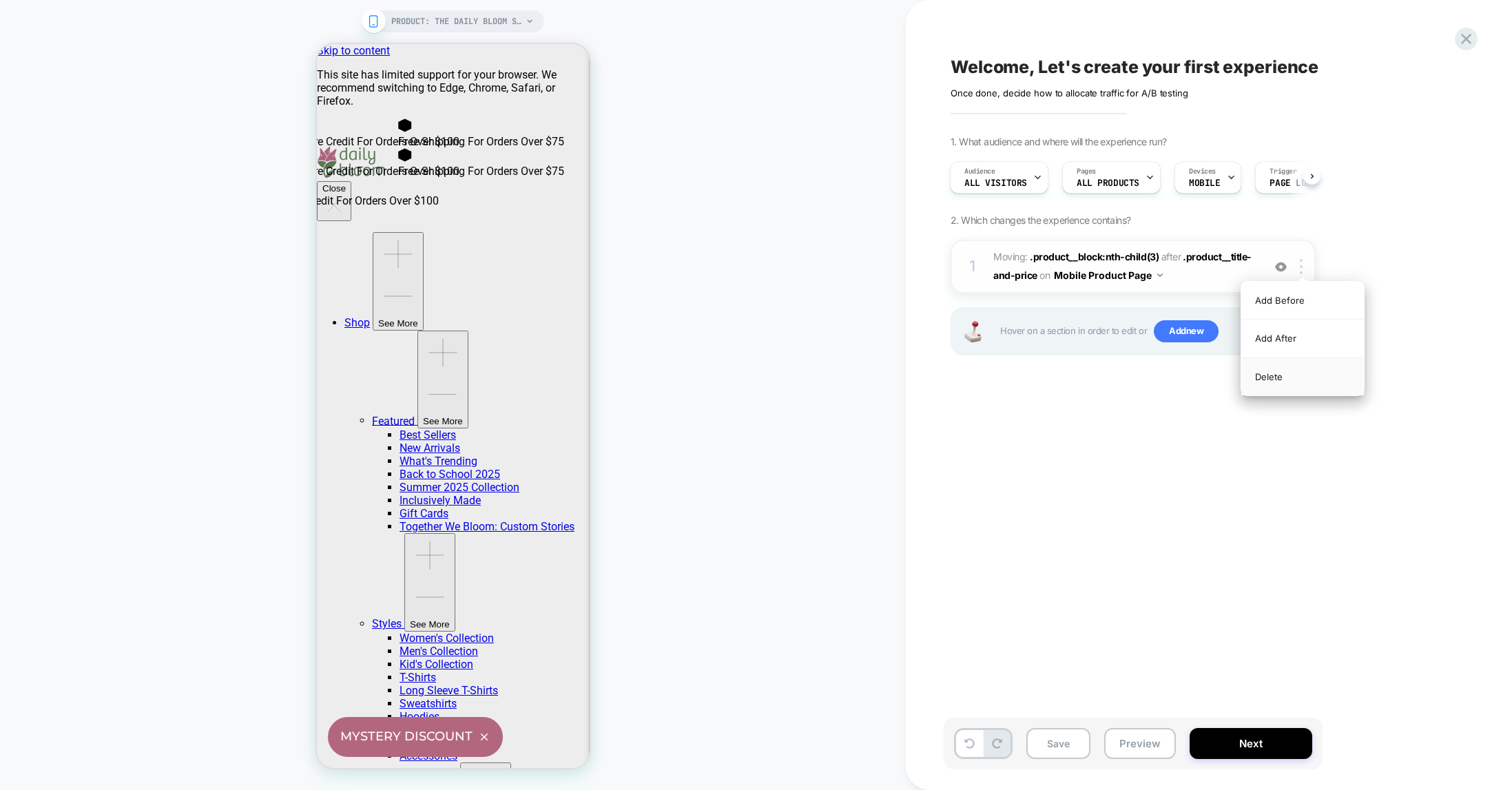
click at [1163, 383] on div "Delete" at bounding box center [1303, 377] width 123 height 37
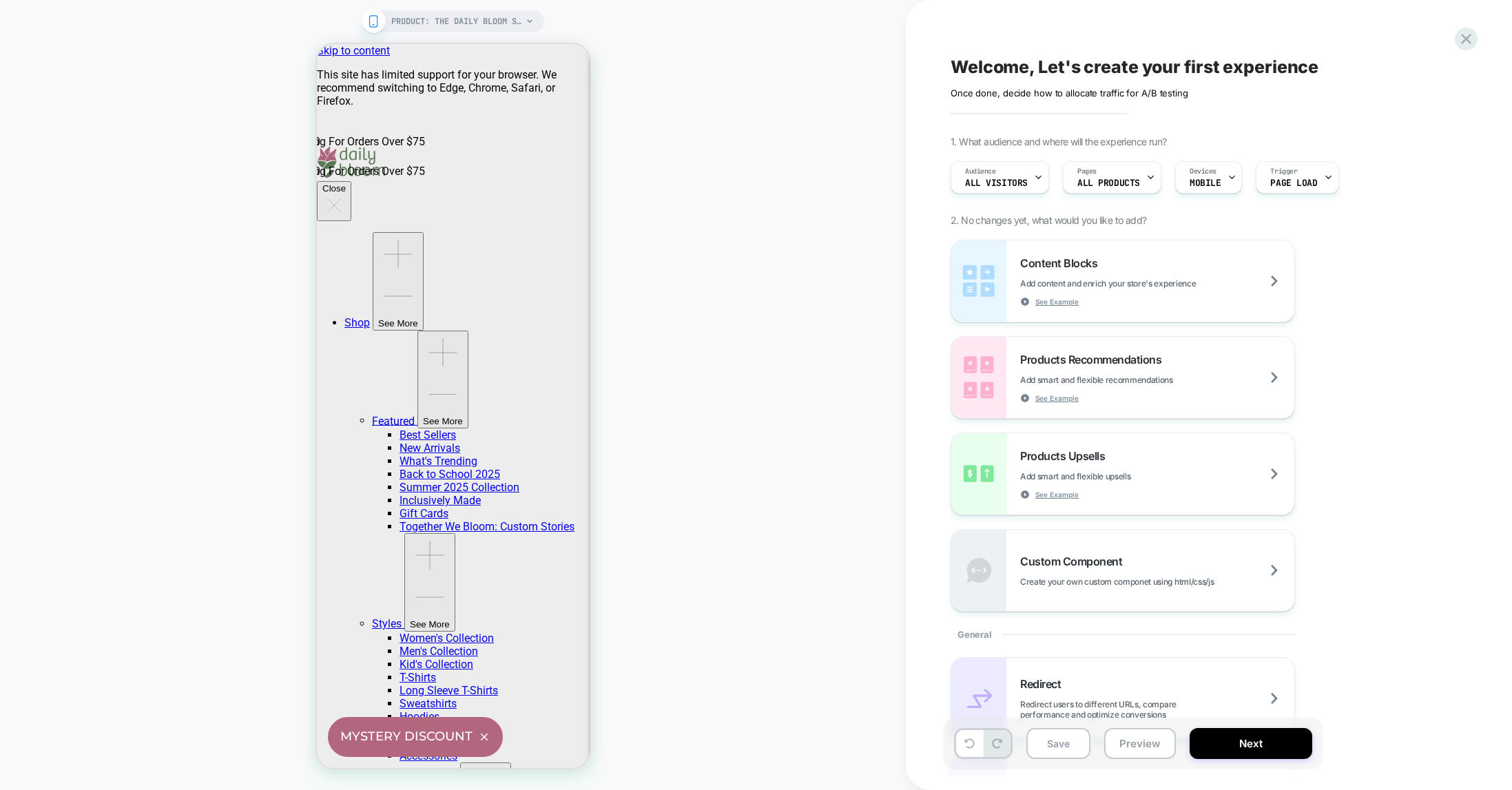
scroll to position [0, 0]
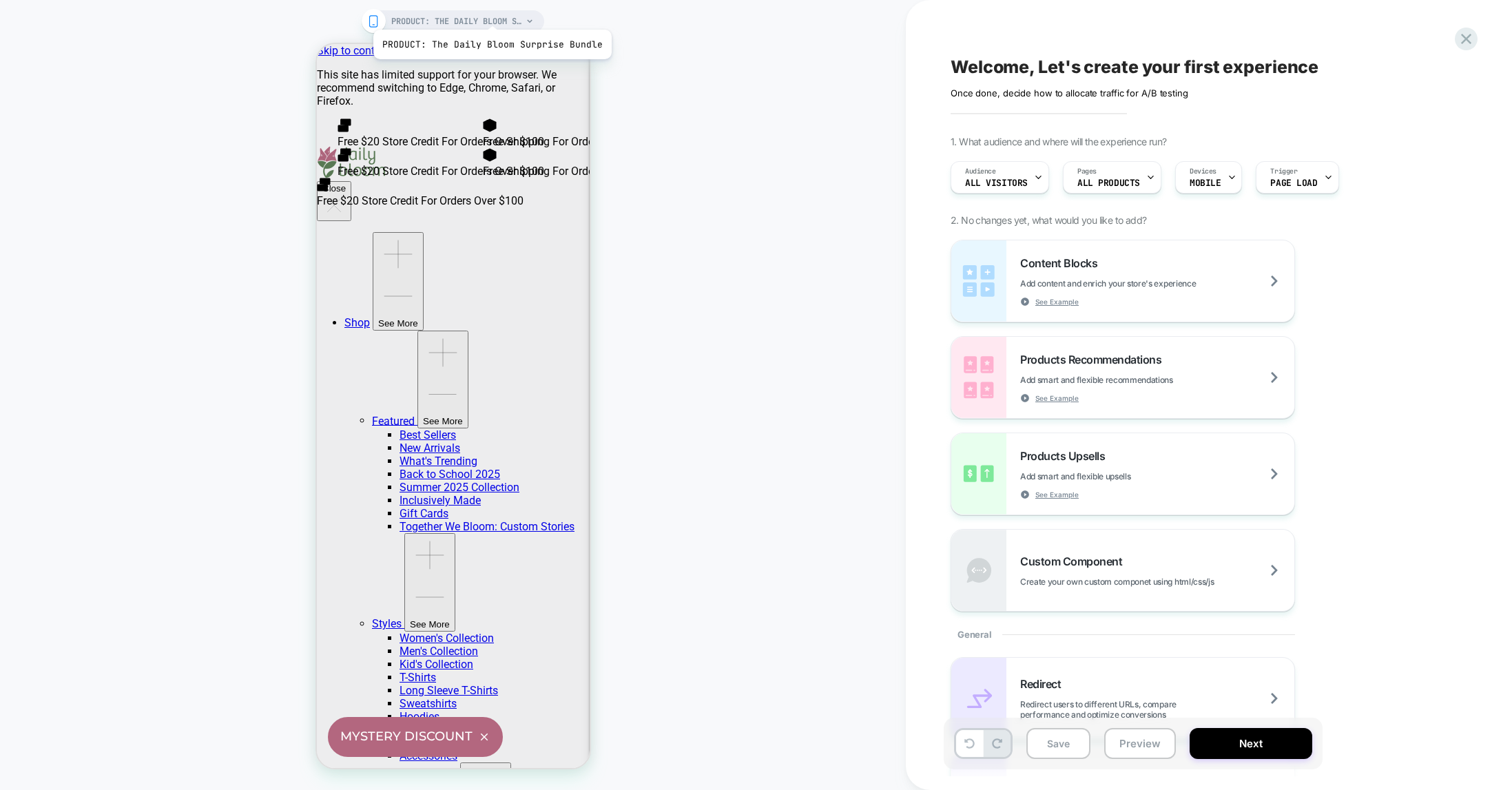
click at [490, 12] on span "PRODUCT: The Daily Bloom Surprise Bundle" at bounding box center [456, 21] width 131 height 22
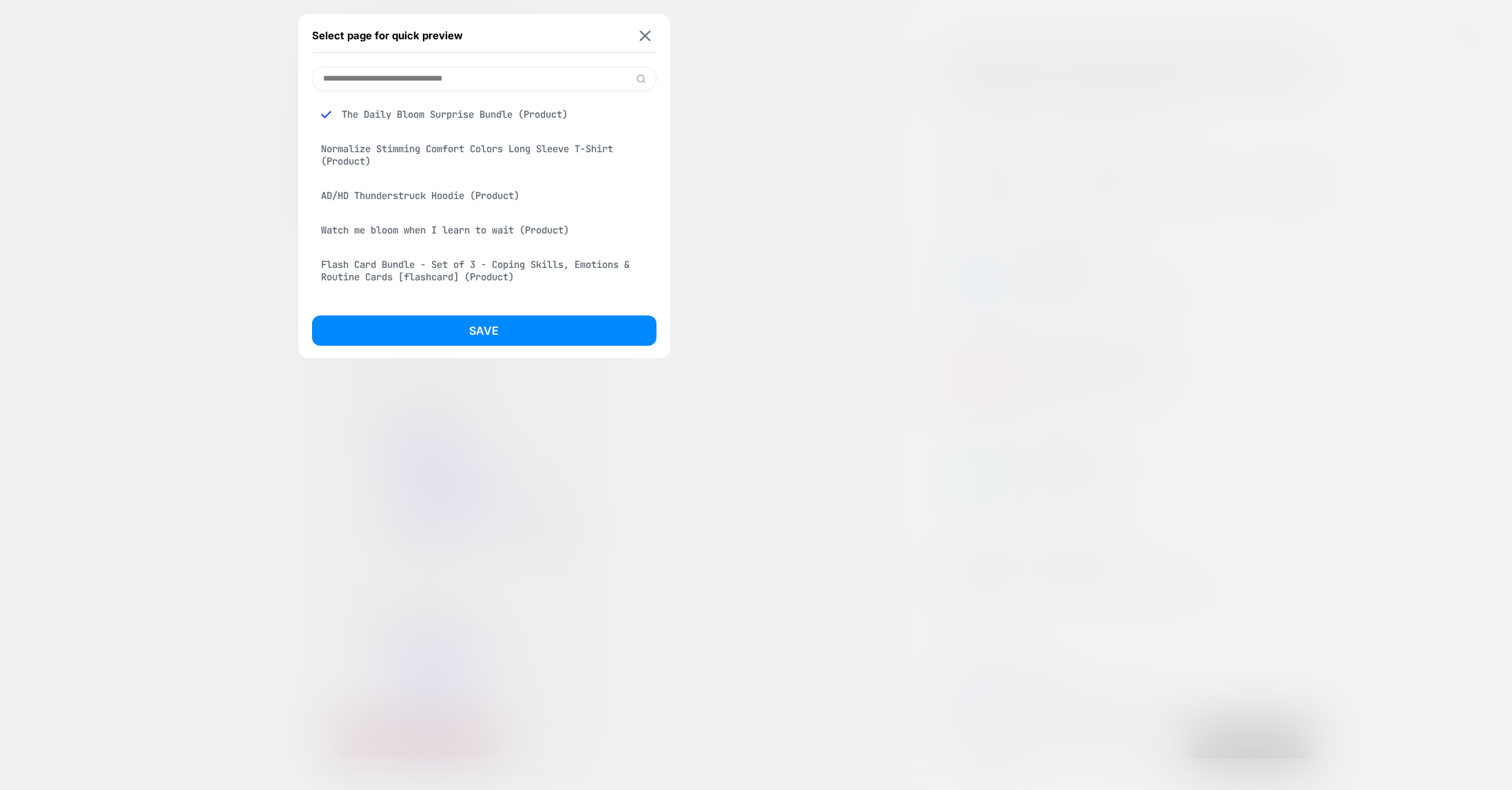
click at [467, 146] on div "Normalize Stimming Comfort Colors Long Sleeve T-Shirt (Product)" at bounding box center [484, 155] width 345 height 39
click at [468, 120] on div "The Daily Bloom Surprise Bundle (Product)" at bounding box center [484, 114] width 345 height 26
click at [466, 141] on div "Normalize Stimming Comfort Colors Long Sleeve T-Shirt (Product)" at bounding box center [484, 155] width 345 height 39
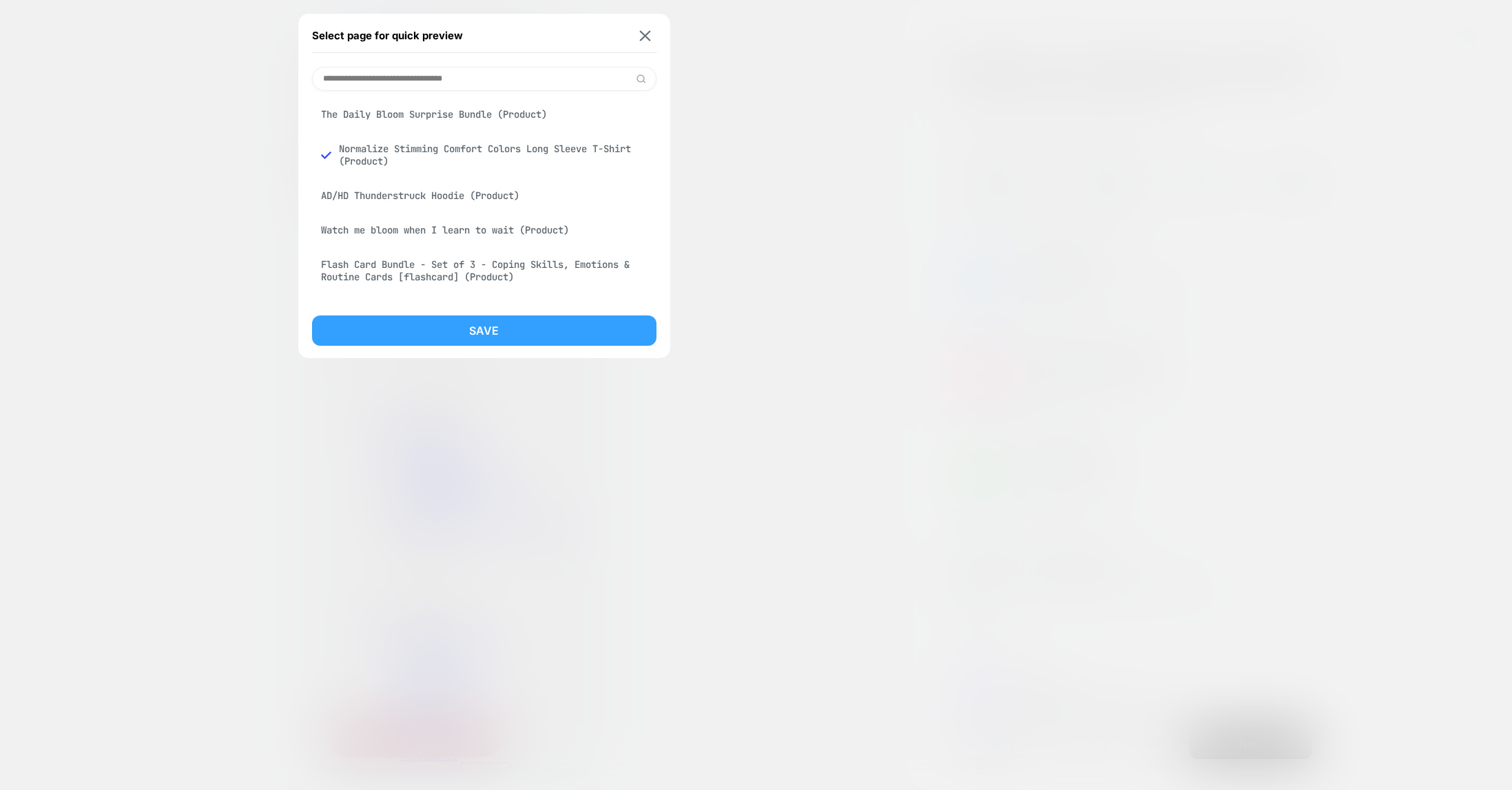
click at [492, 336] on button "Save" at bounding box center [484, 330] width 345 height 30
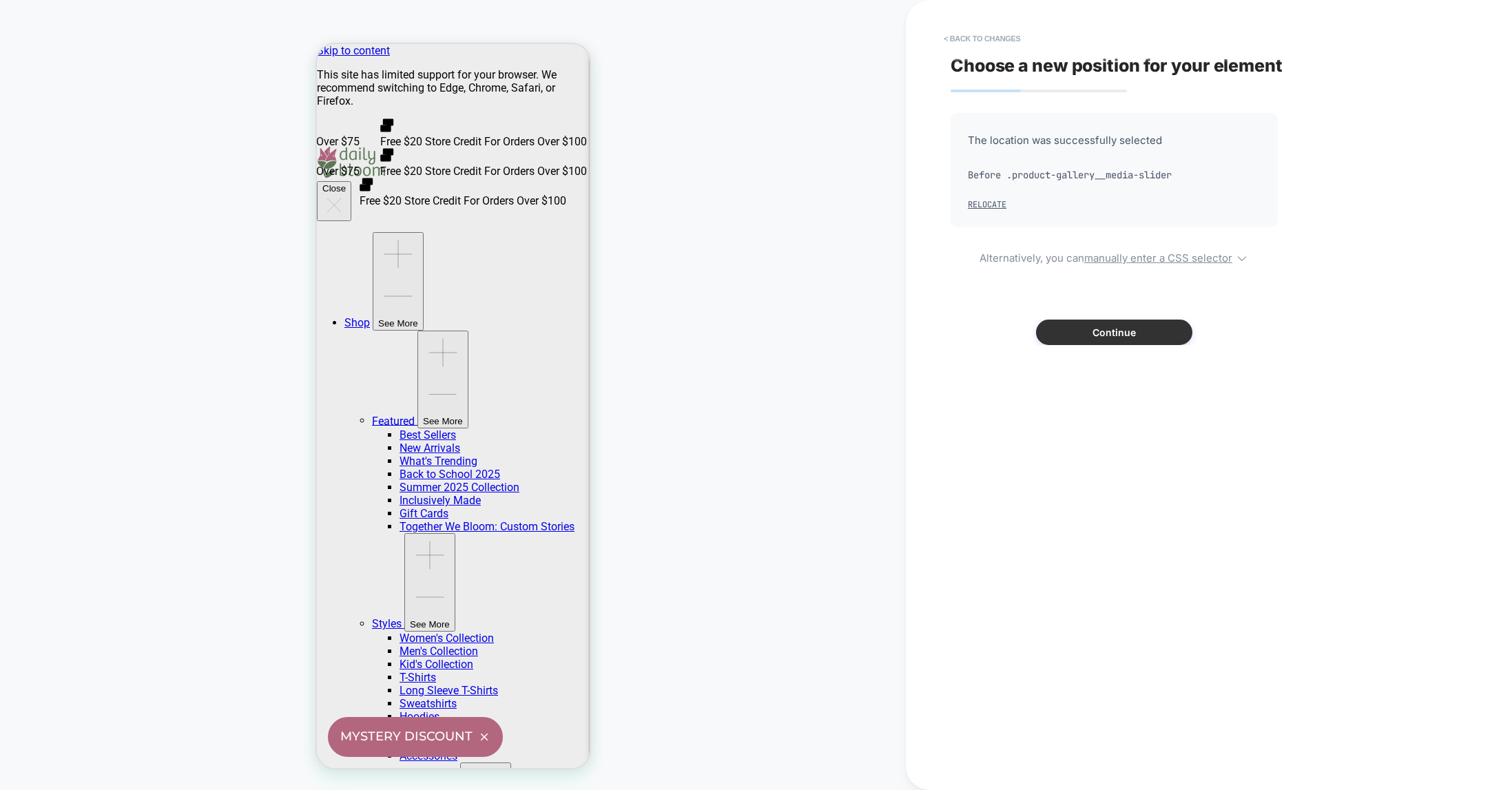
click at [1128, 336] on button "Continue" at bounding box center [1114, 332] width 157 height 26
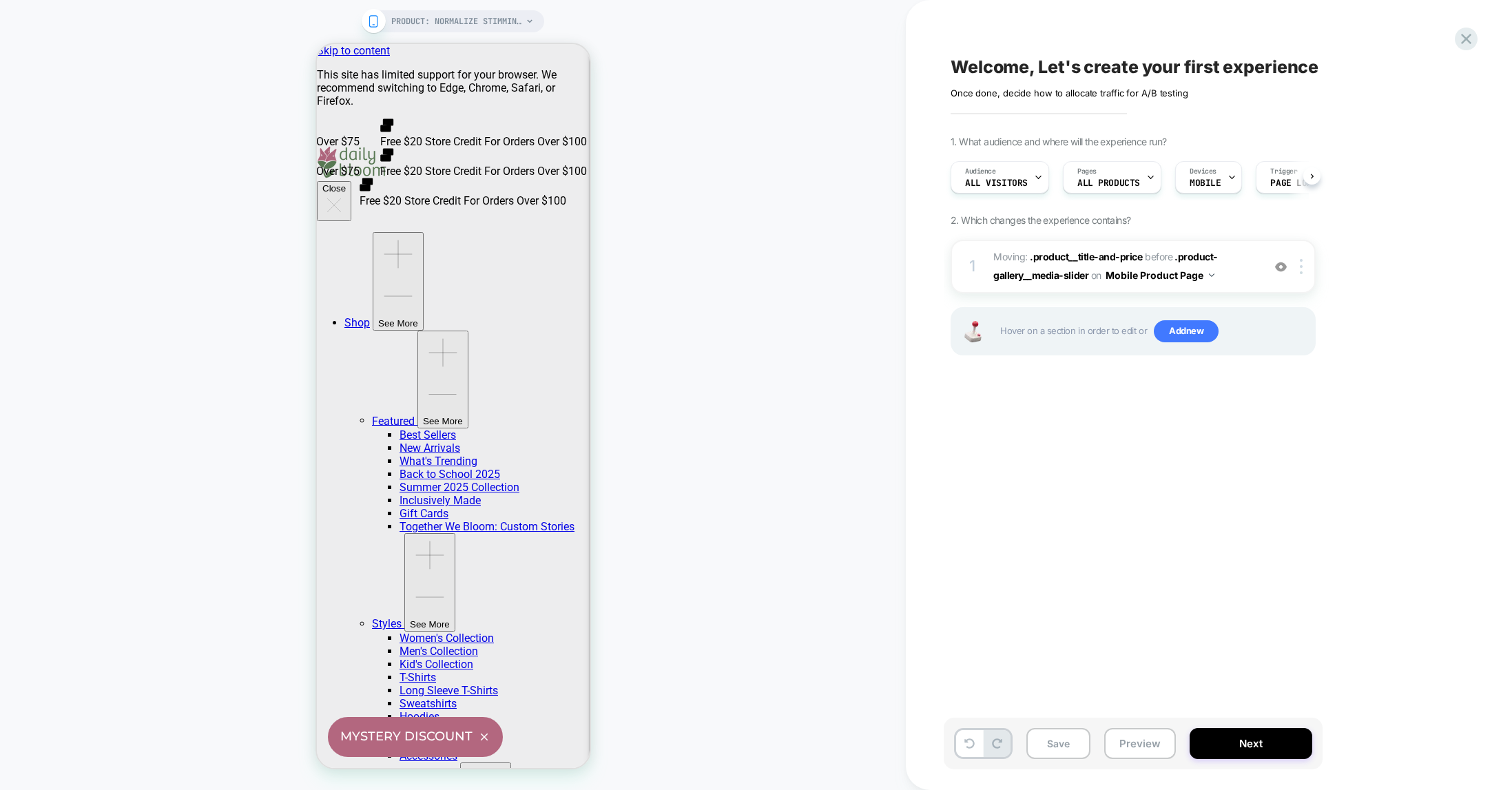
scroll to position [0, 1]
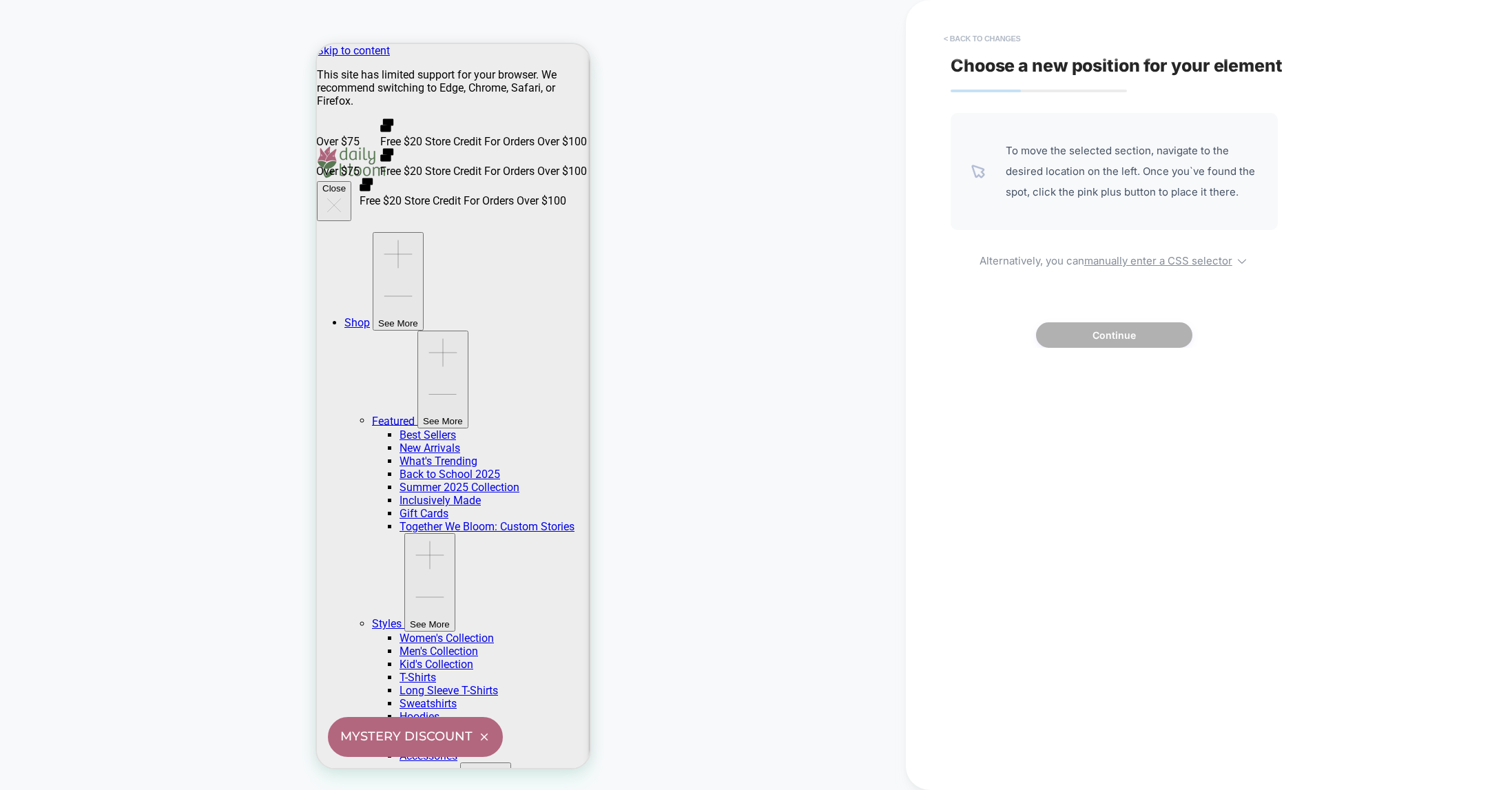
click at [964, 37] on button "< Back to changes" at bounding box center [982, 39] width 91 height 22
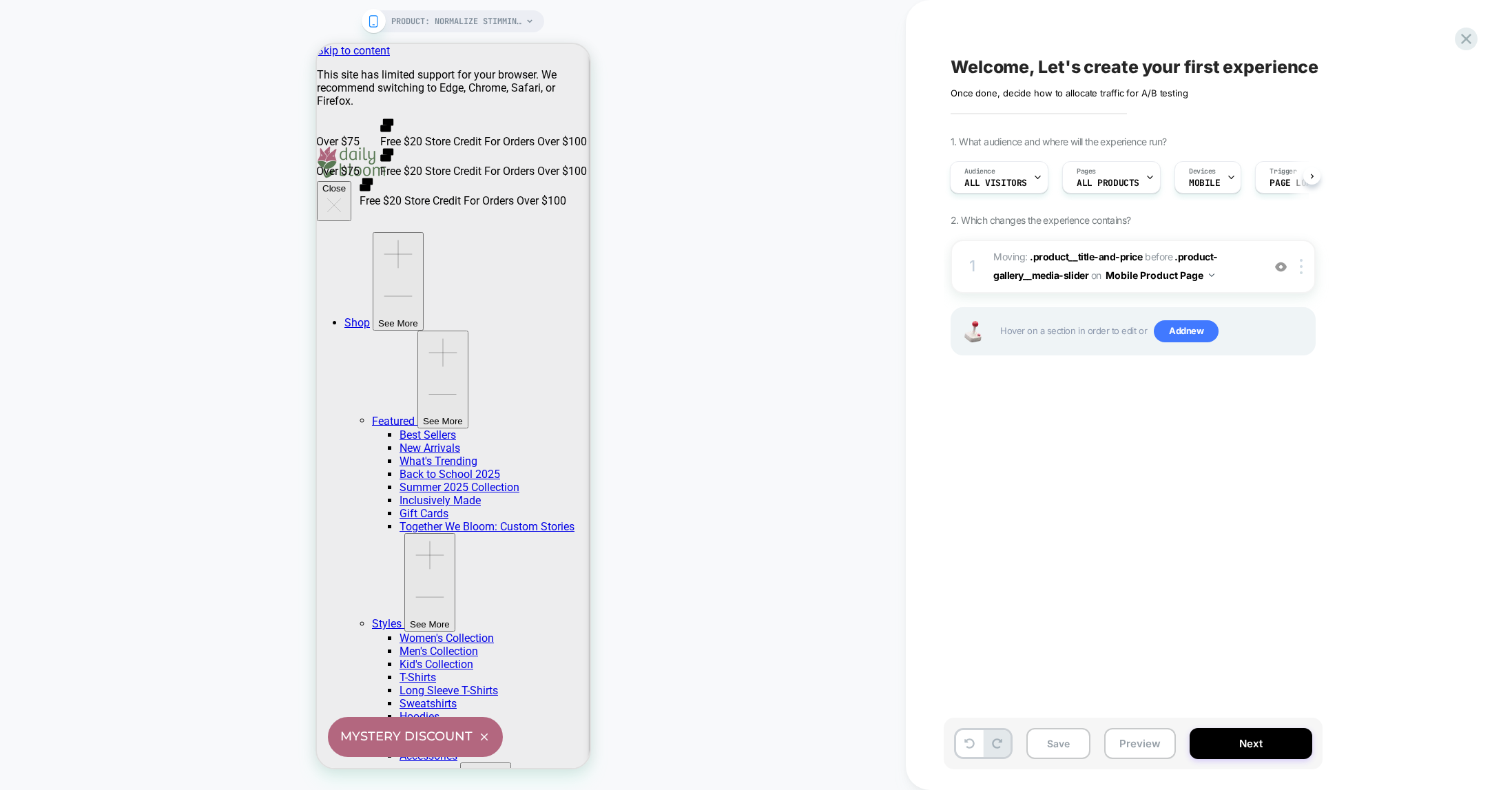
click at [974, 453] on div "Welcome, Let's create your first experience Click to edit experience details On…" at bounding box center [1202, 395] width 516 height 762
click at [1057, 743] on button "Save" at bounding box center [1058, 743] width 64 height 31
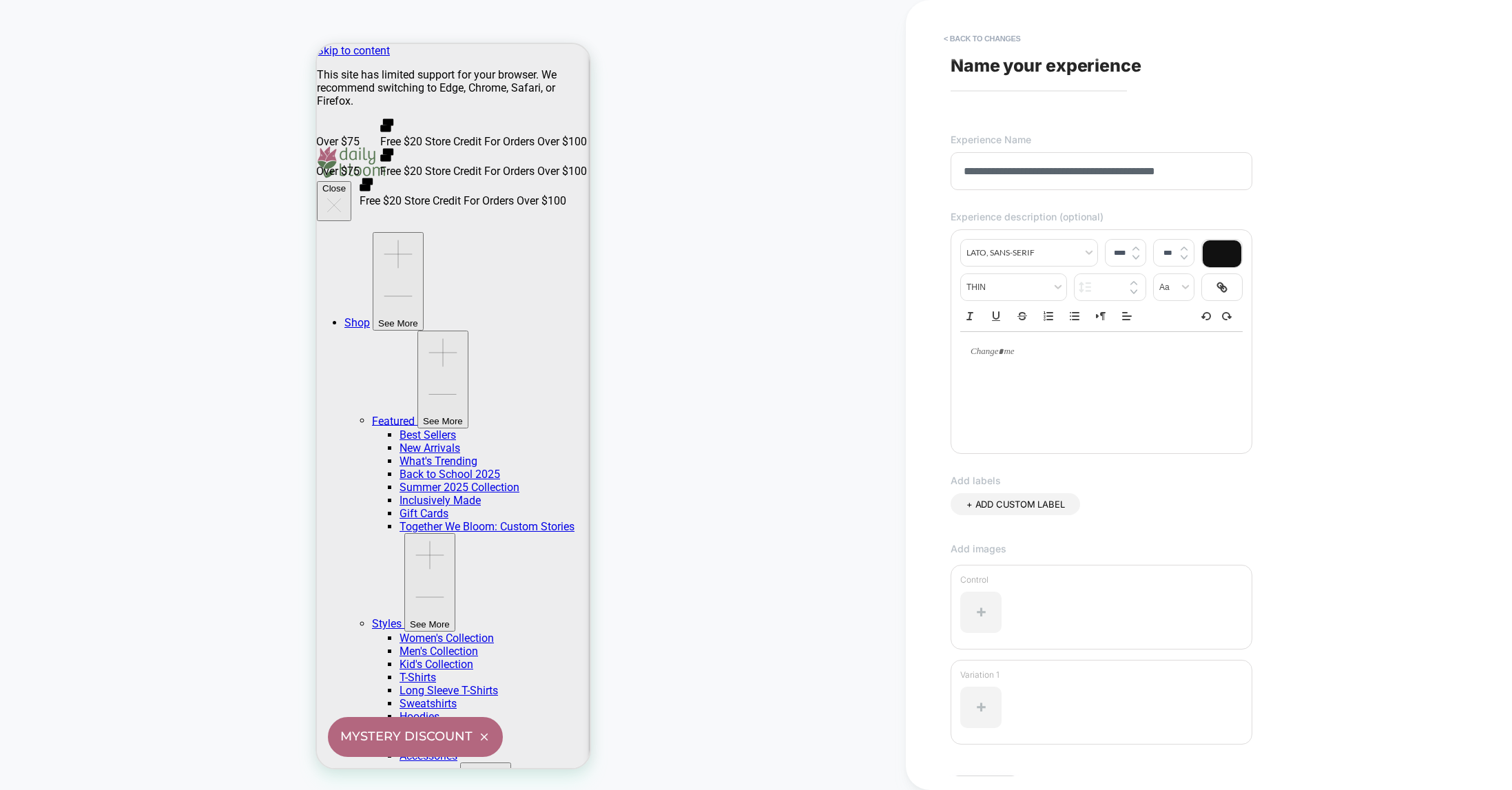
type input "**********"
click at [997, 364] on div at bounding box center [1102, 352] width 282 height 40
type input "****"
click at [997, 509] on span "+ ADD CUSTOM LABEL" at bounding box center [1015, 504] width 98 height 11
type input "**********"
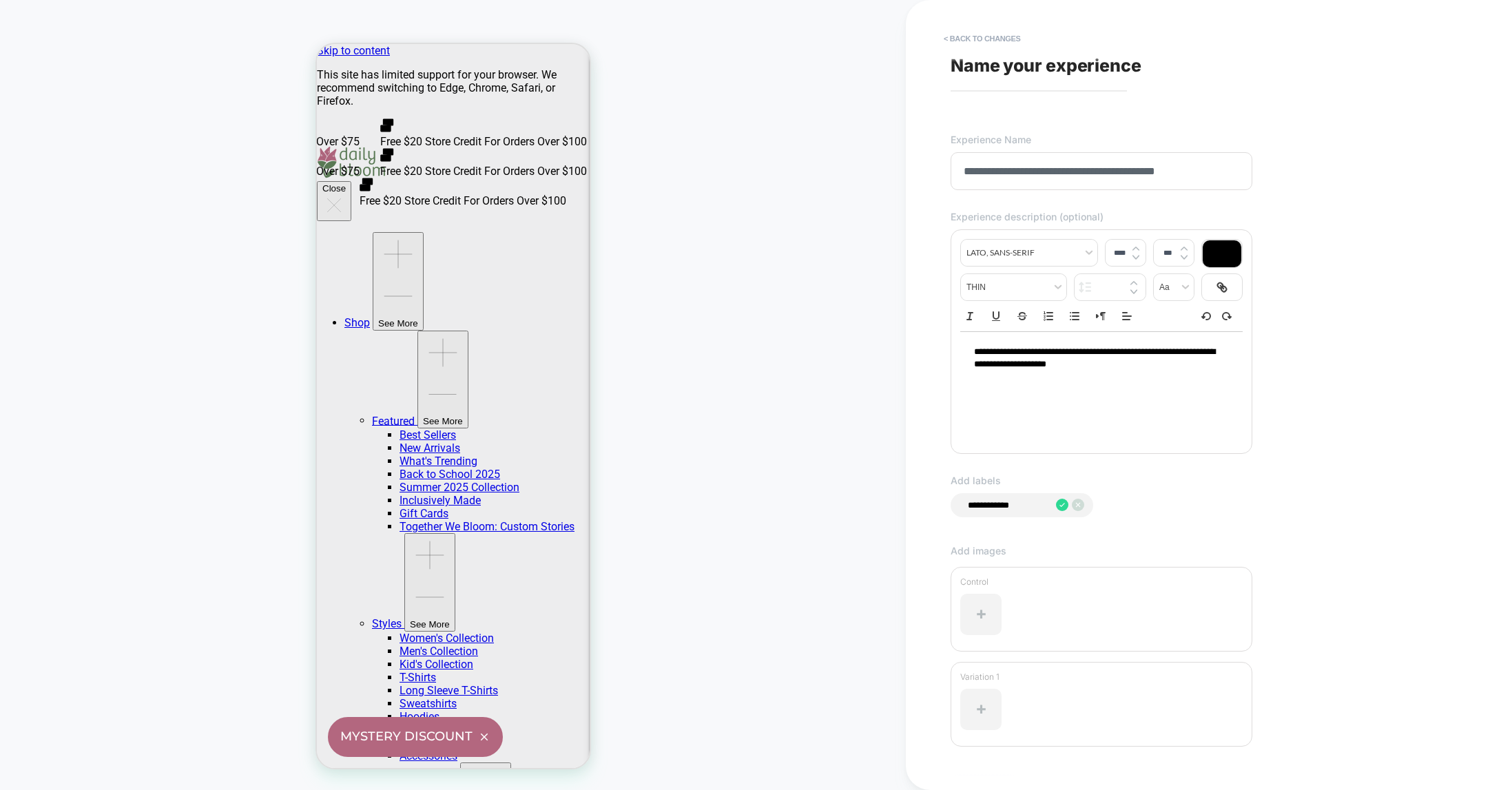
click at [1062, 503] on icon at bounding box center [1062, 505] width 12 height 12
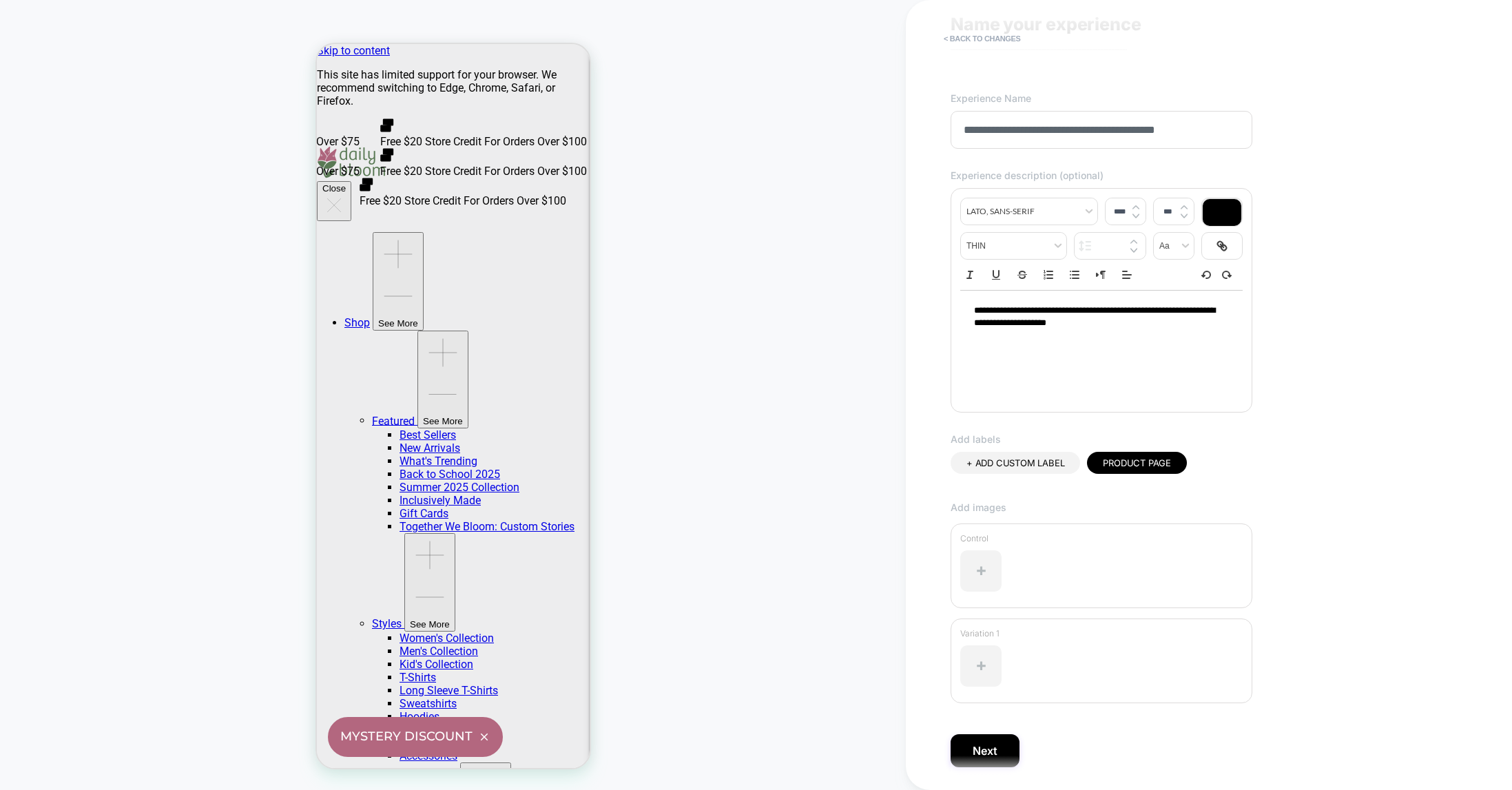
scroll to position [89, 0]
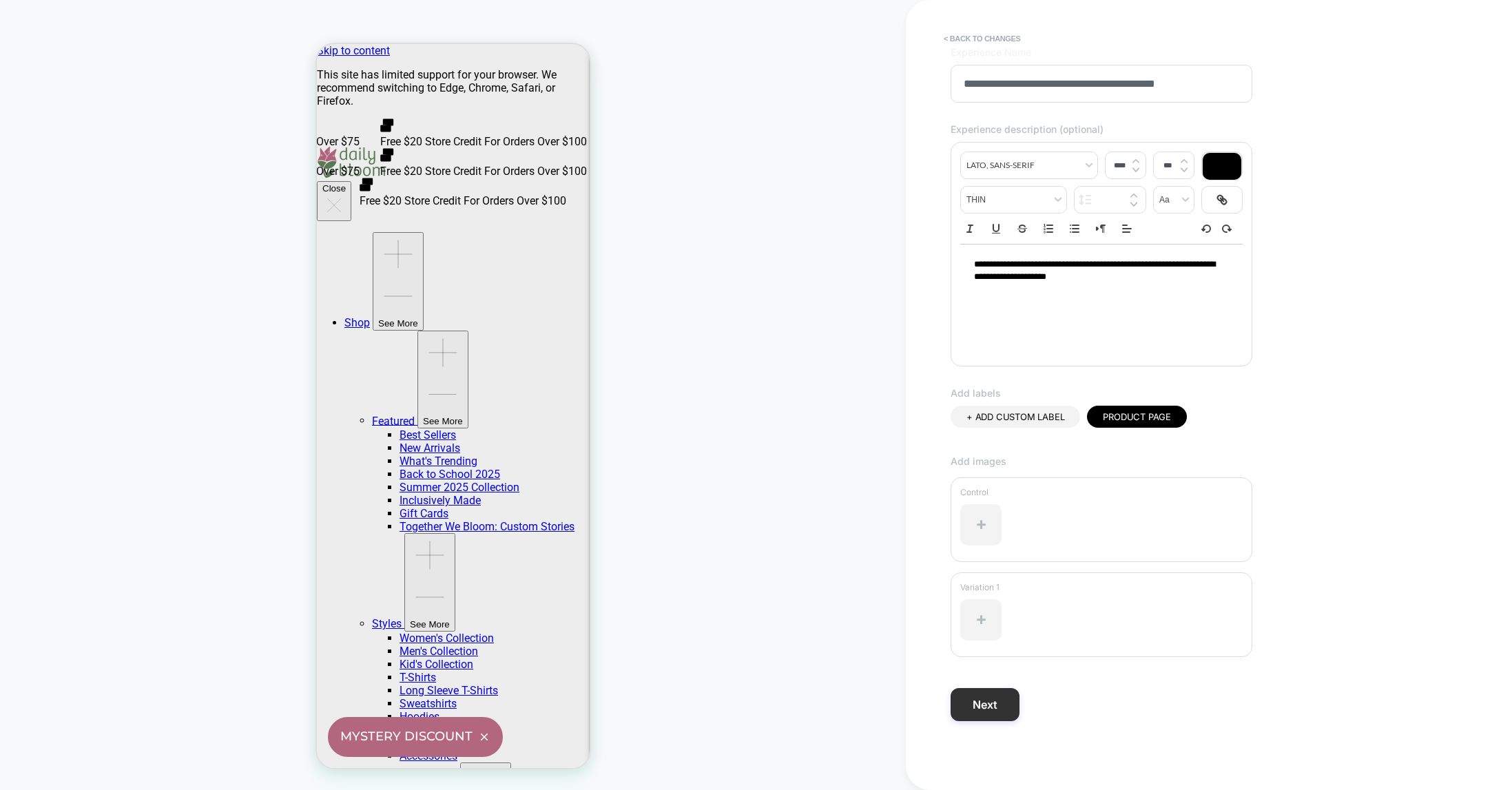
click at [989, 707] on button "Next" at bounding box center [985, 704] width 69 height 33
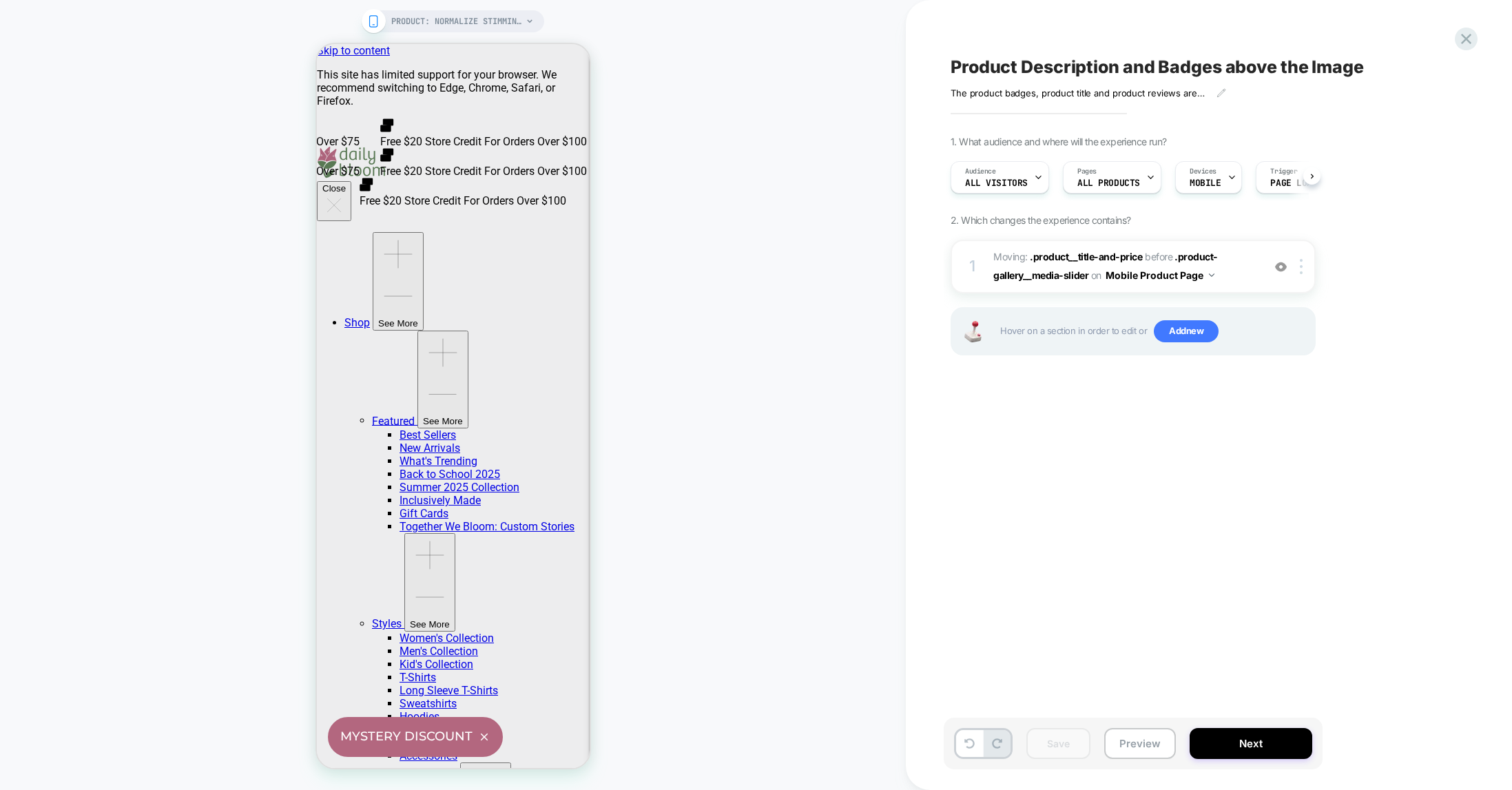
scroll to position [0, 1]
click at [472, 18] on span "PRODUCT: Normalize Stimming Comfort Colors Long Sleeve T-Shirt" at bounding box center [456, 21] width 131 height 22
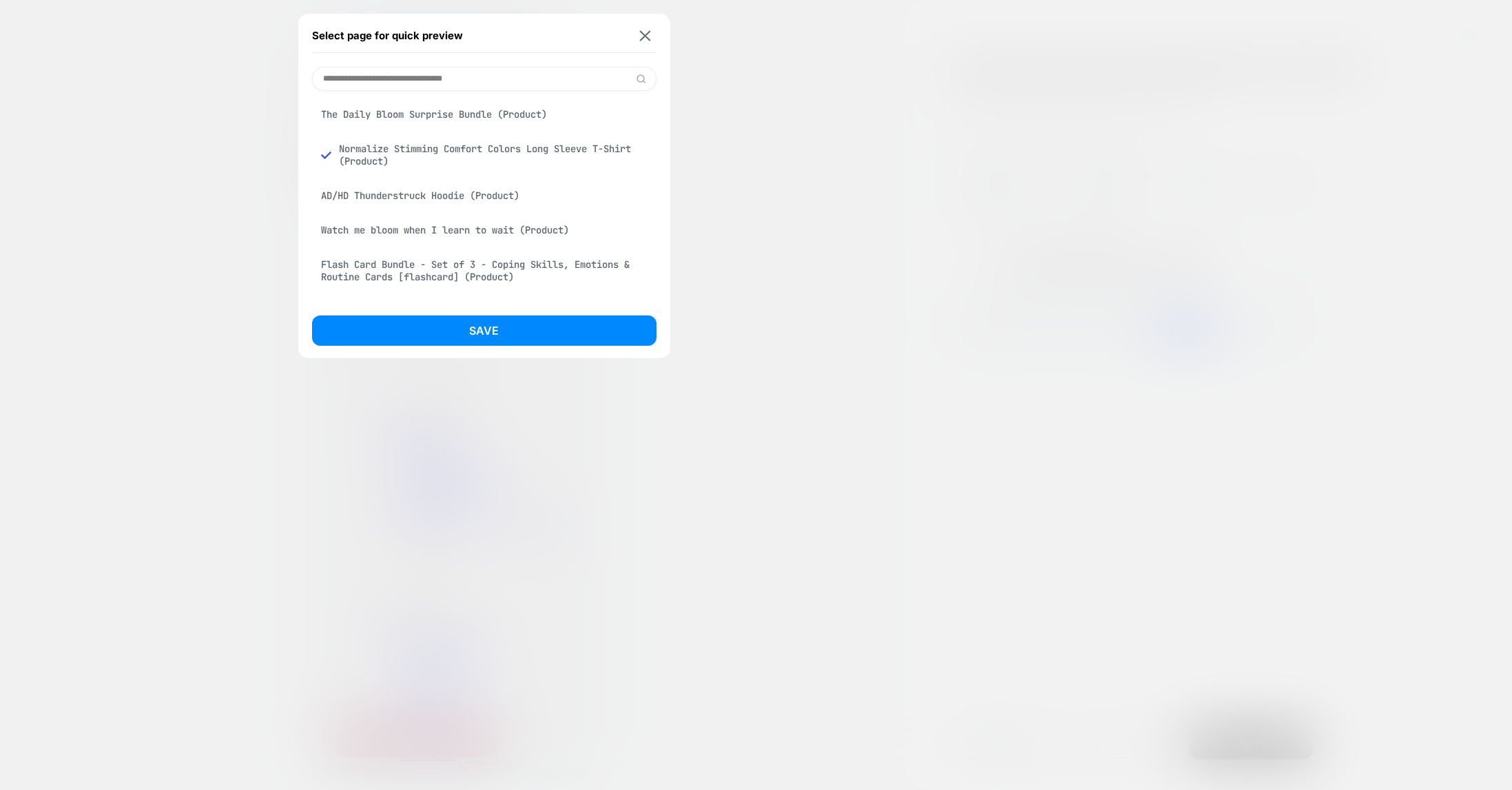
click at [435, 195] on div "AD/HD Thunderstruck Hoodie (Product)" at bounding box center [484, 196] width 345 height 26
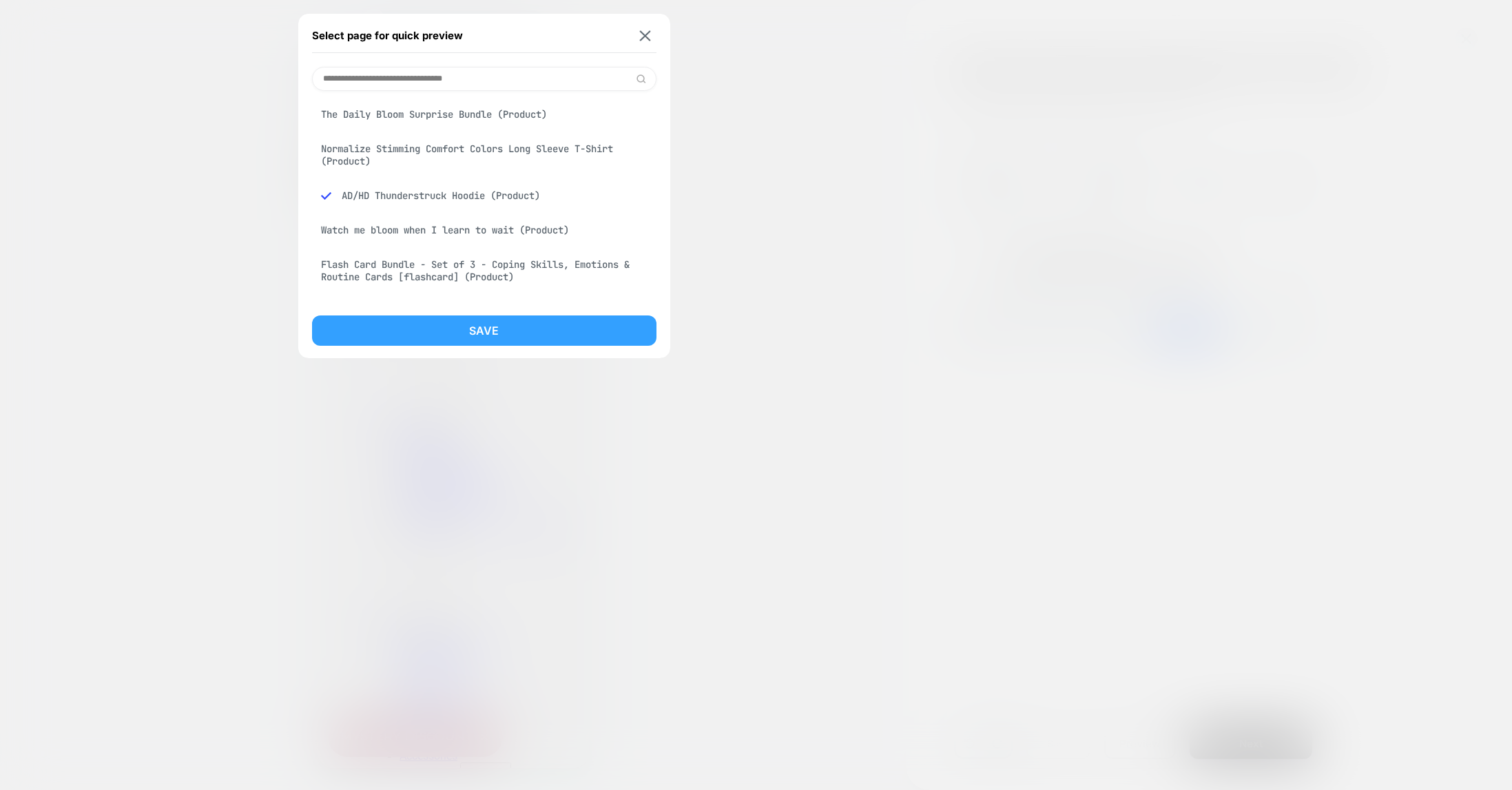
click at [473, 336] on button "Save" at bounding box center [484, 330] width 345 height 30
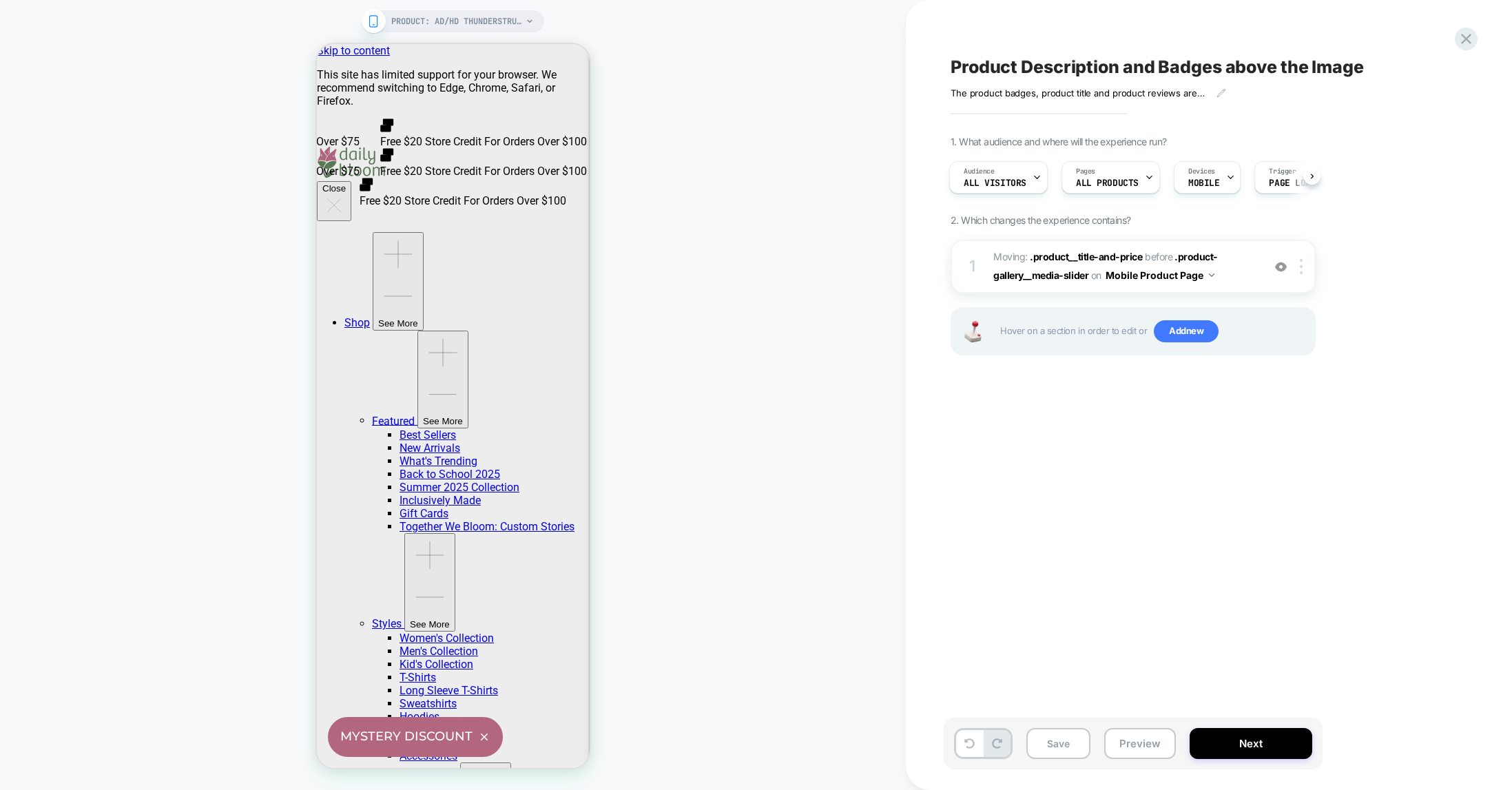
scroll to position [0, 2]
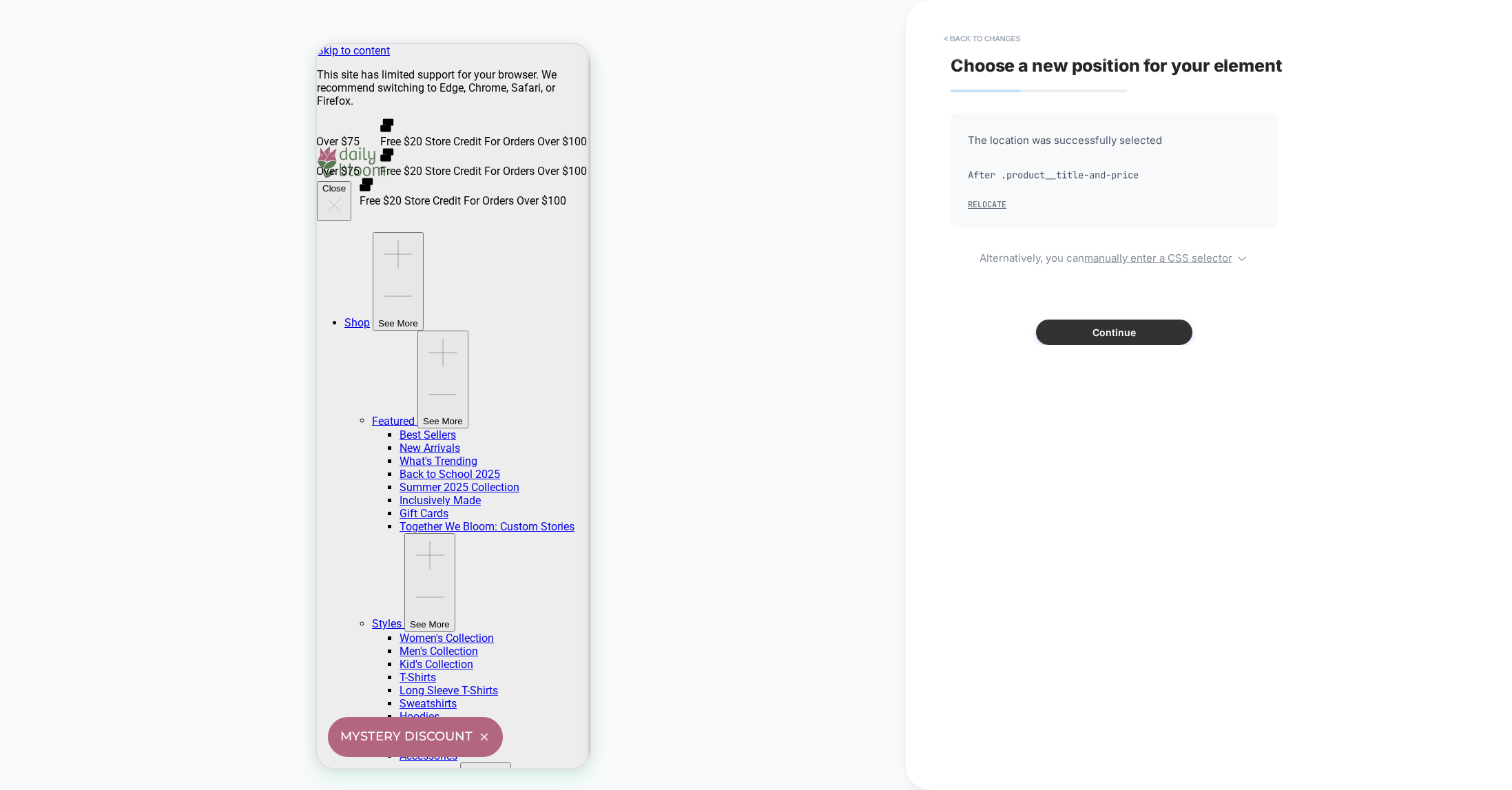
click at [1124, 325] on button "Continue" at bounding box center [1114, 332] width 157 height 26
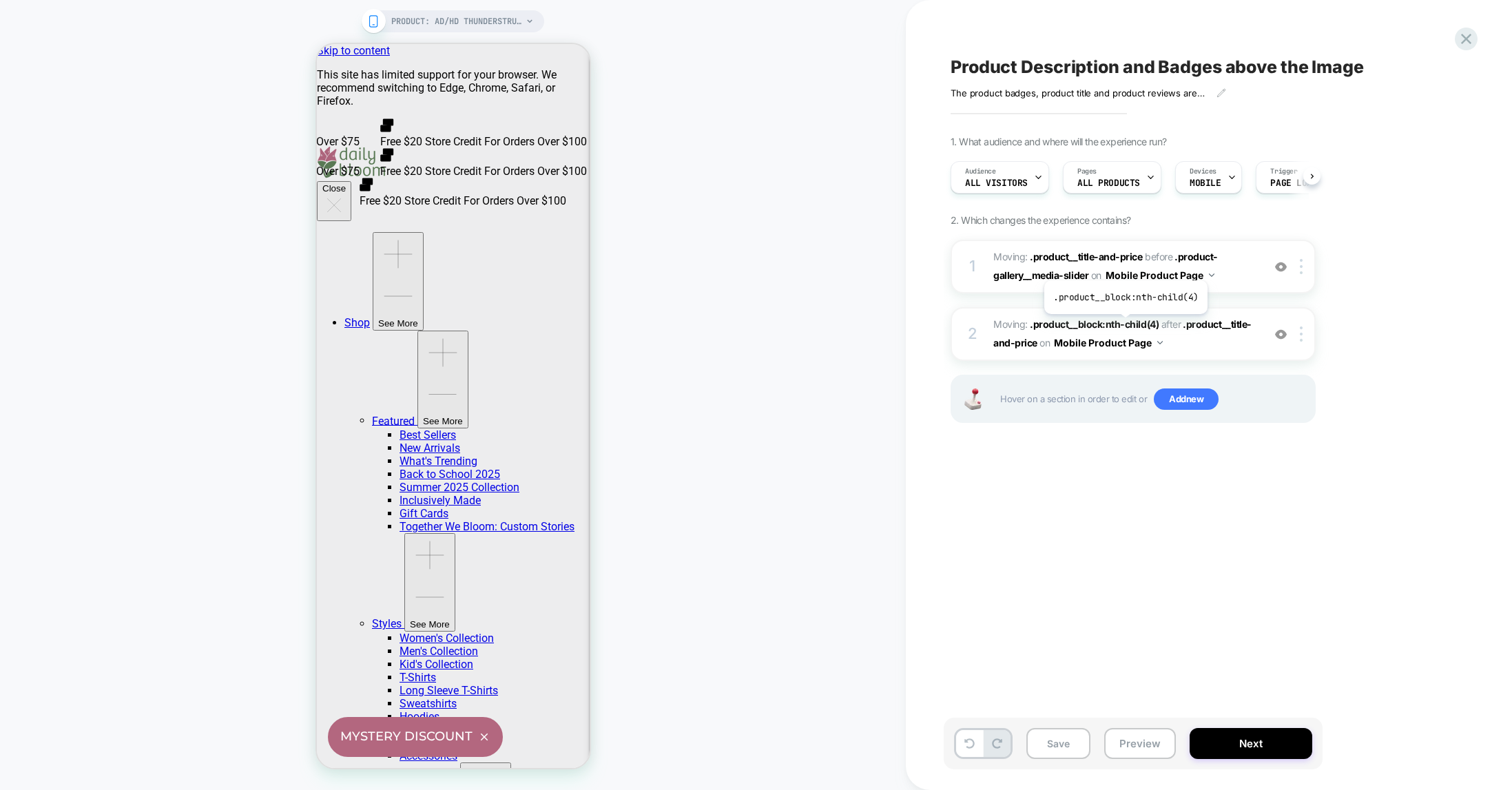
scroll to position [0, 1]
click at [497, 23] on span "PRODUCT: AD/HD Thunderstruck Hoodie" at bounding box center [456, 21] width 131 height 22
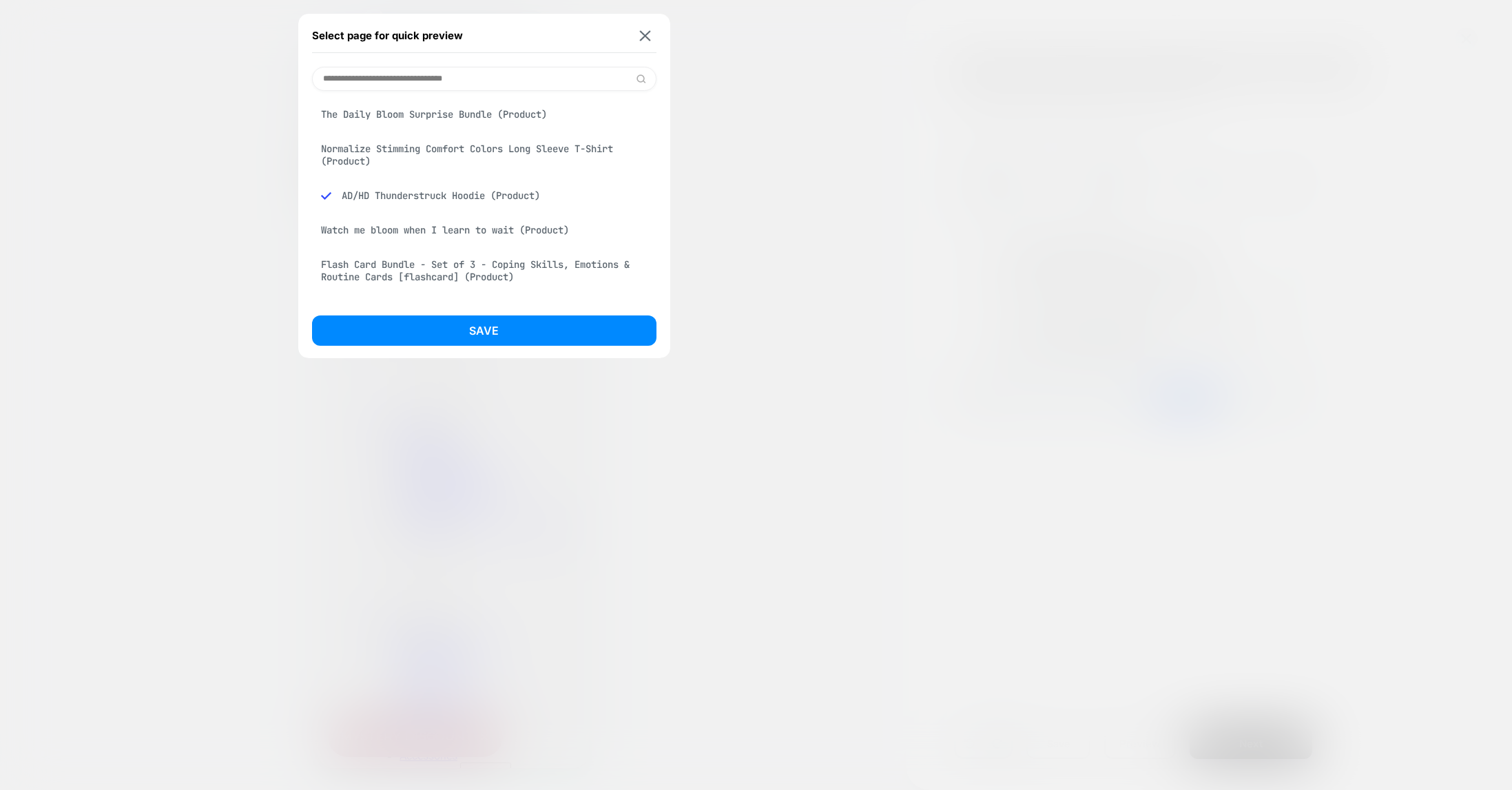
click at [450, 116] on div "The Daily Bloom Surprise Bundle (Product)" at bounding box center [484, 114] width 345 height 26
click at [485, 339] on button "Save" at bounding box center [484, 330] width 345 height 30
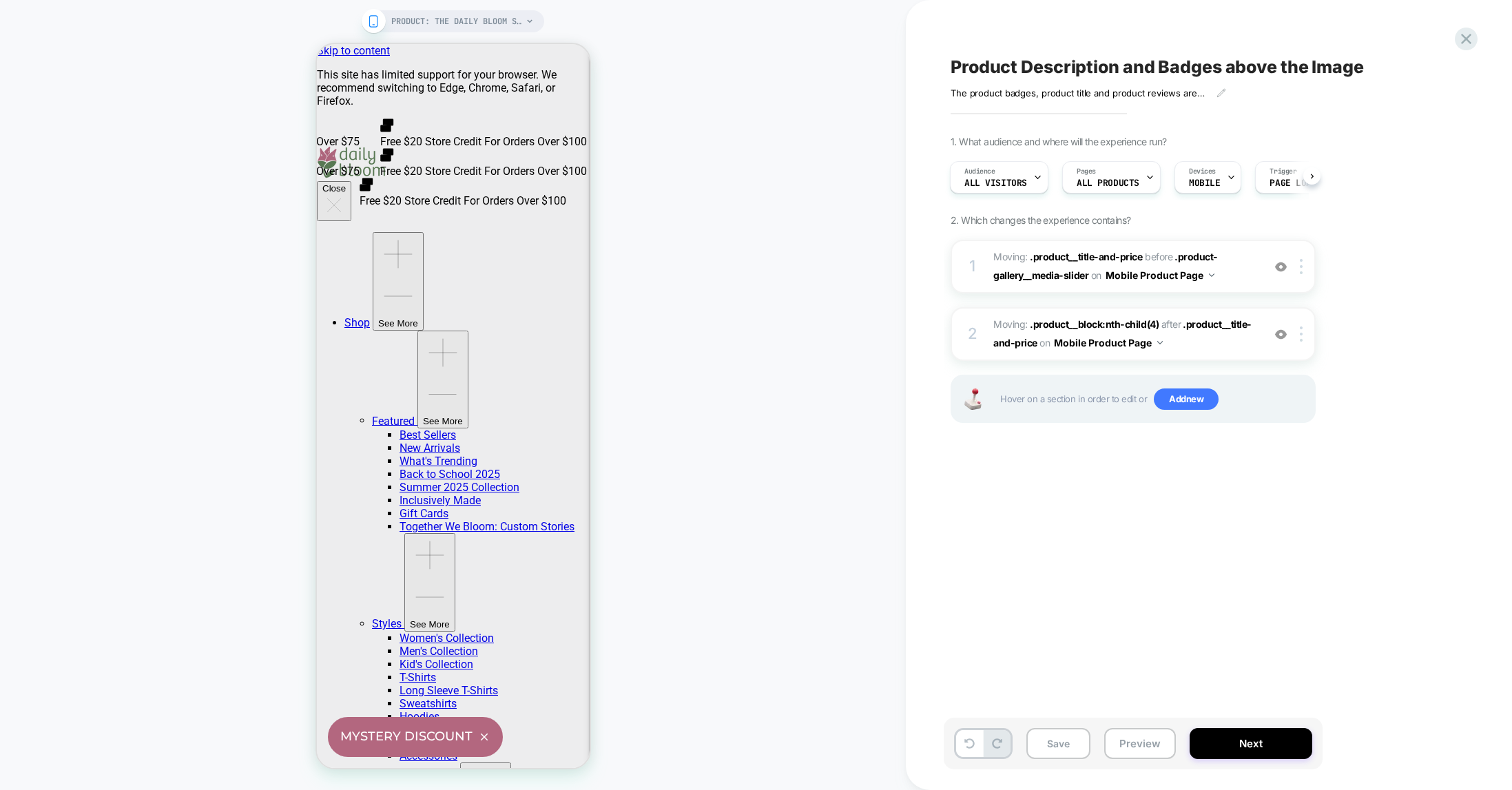
scroll to position [0, 1]
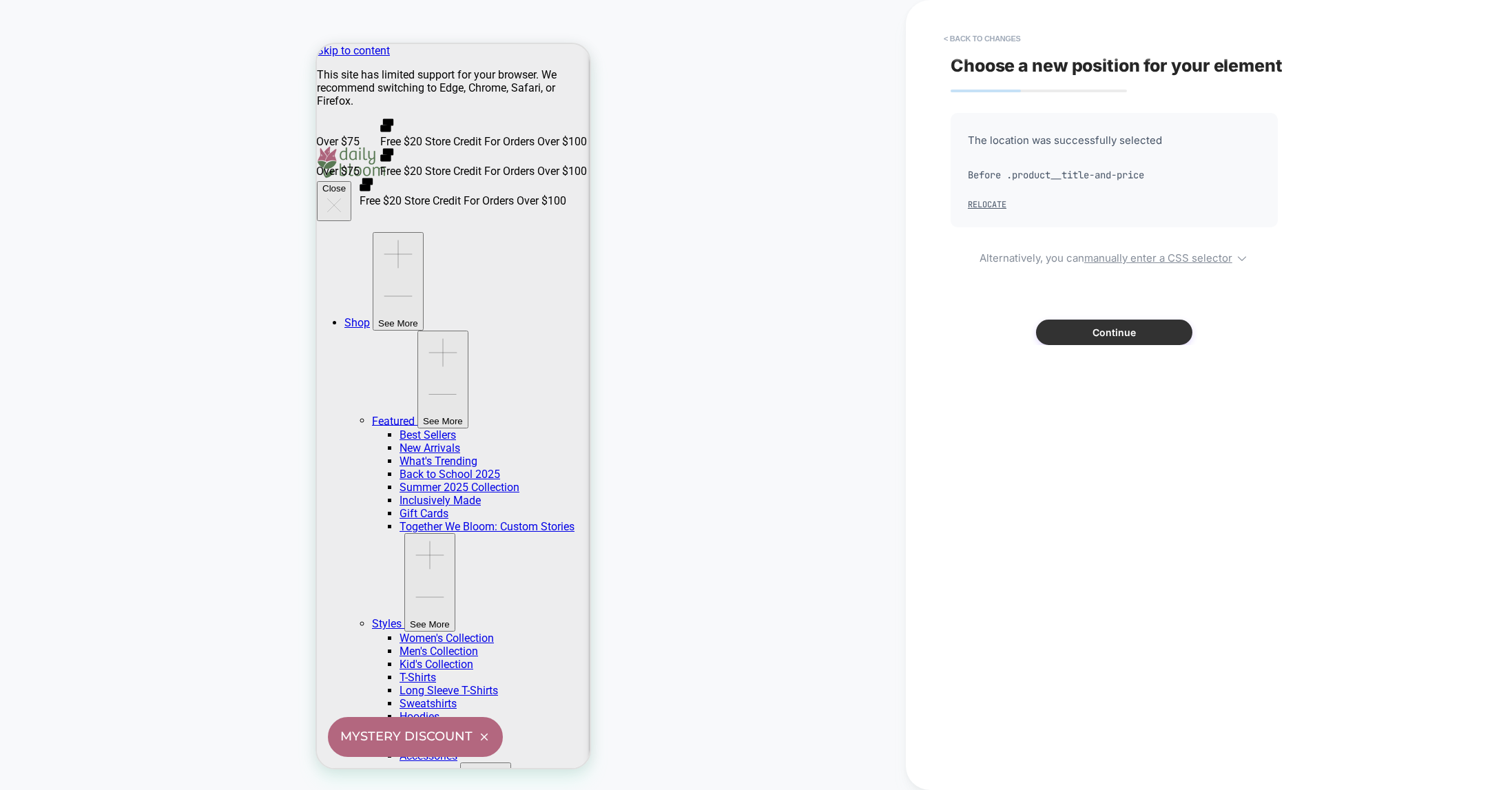
click at [1116, 331] on button "Continue" at bounding box center [1114, 332] width 157 height 26
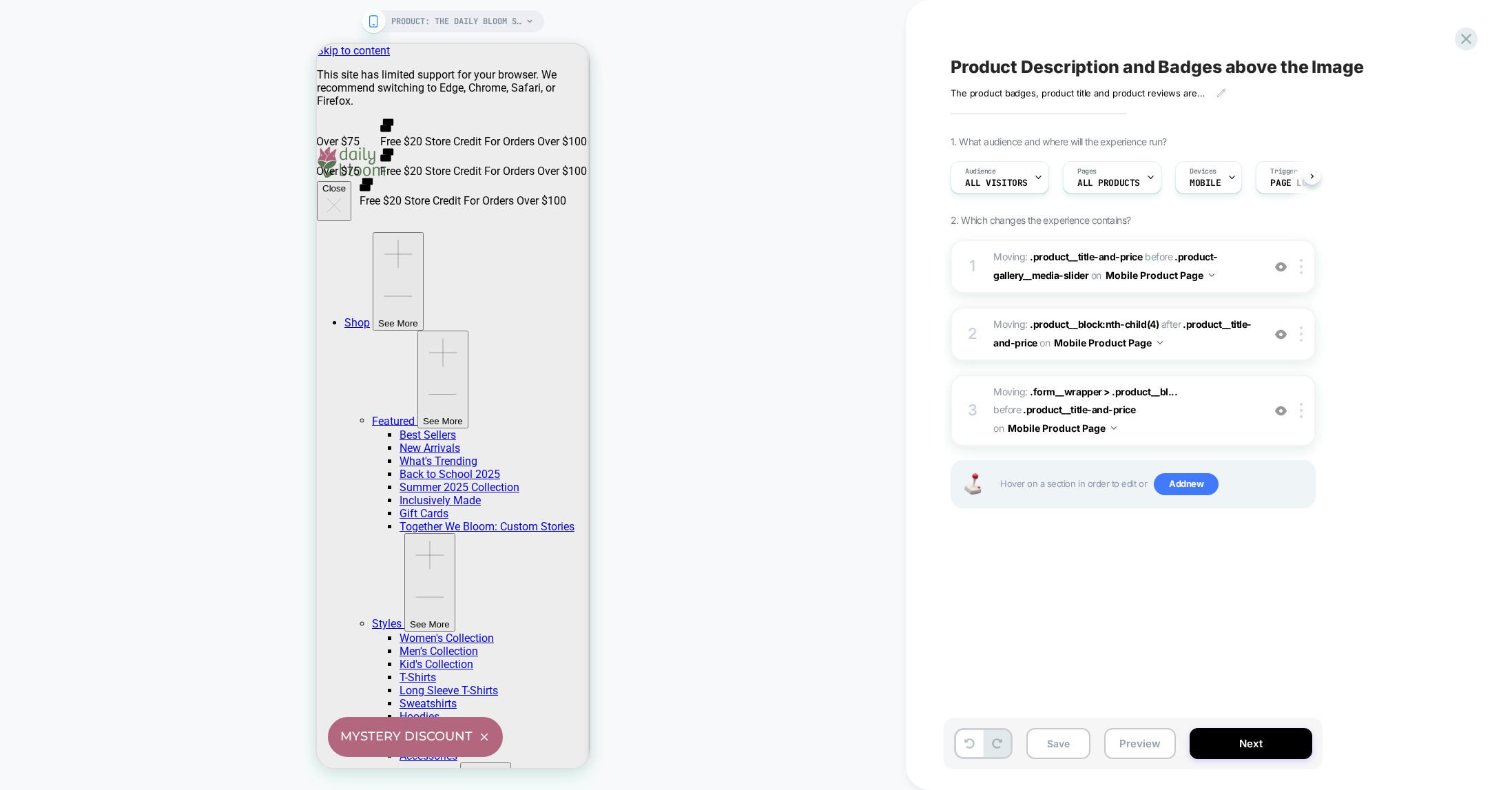
scroll to position [0, 1]
click at [1056, 738] on button "Save" at bounding box center [1058, 743] width 64 height 31
click at [504, 26] on span "PRODUCT: The Daily Bloom Surprise Bundle" at bounding box center [456, 21] width 131 height 22
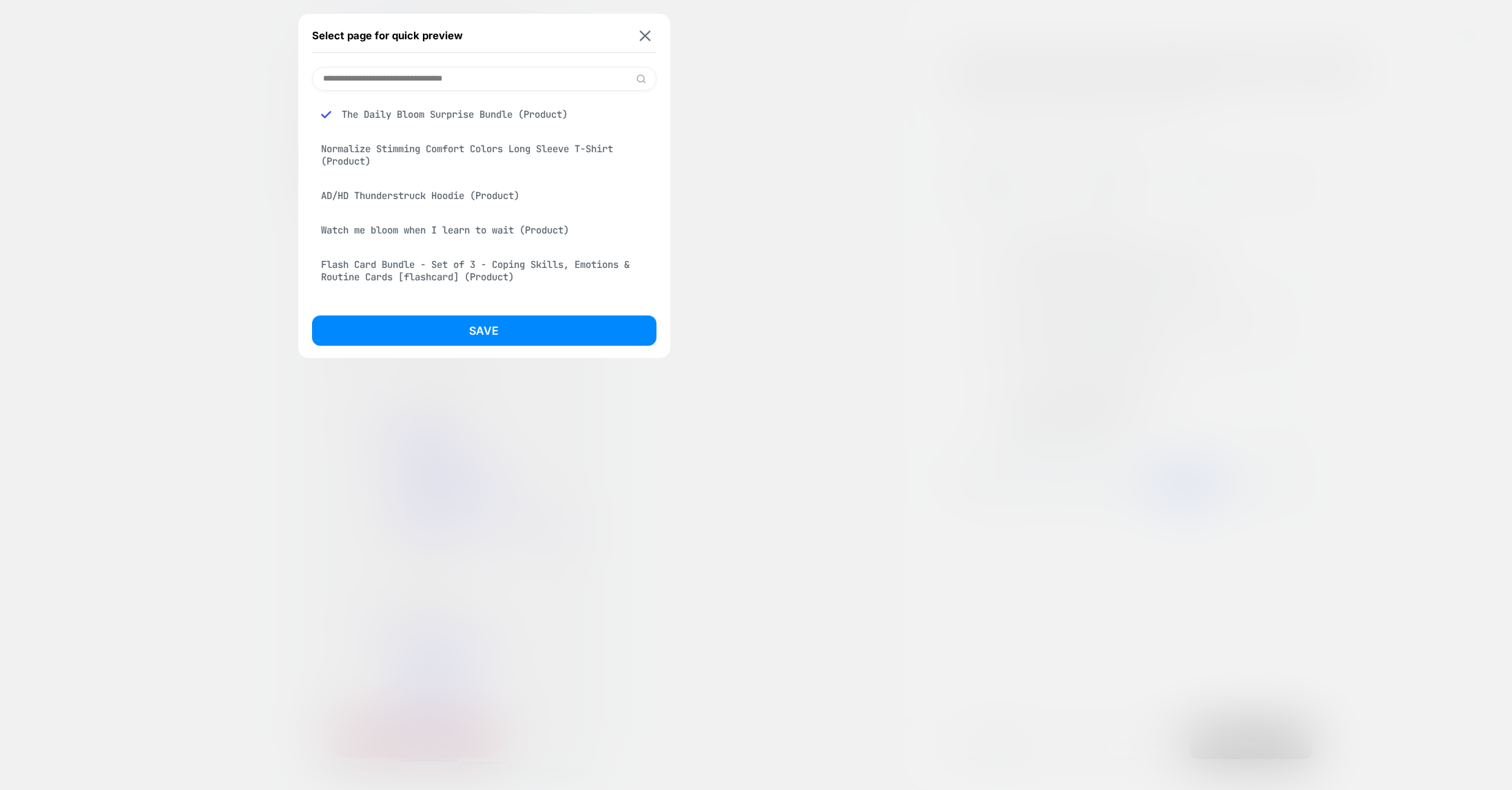
click at [459, 276] on div "Flash Card Bundle - Set of 3 - Coping Skills, Emotions & Routine Cards [flashca…" at bounding box center [484, 271] width 345 height 39
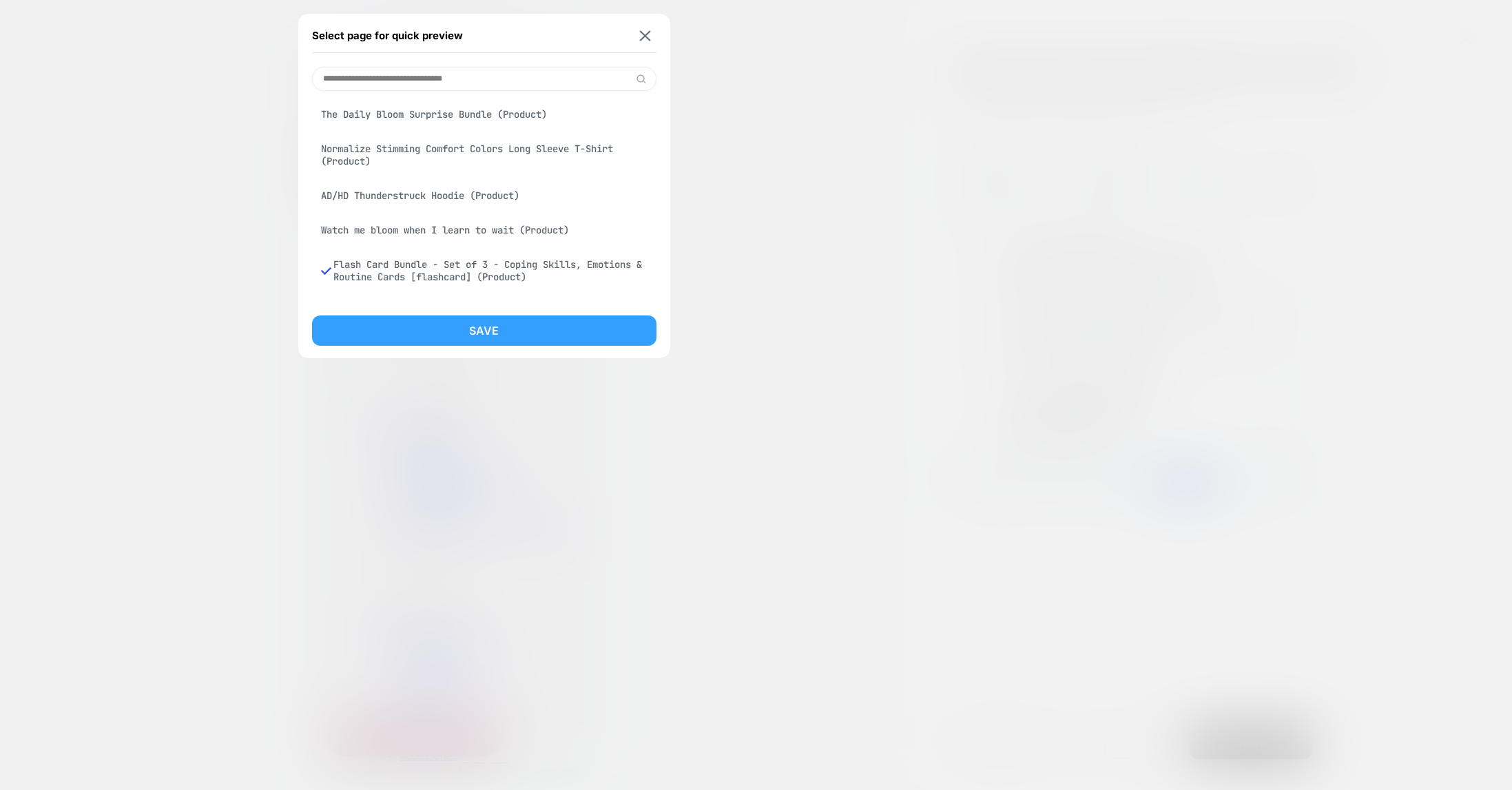
click at [475, 331] on button "Save" at bounding box center [484, 330] width 345 height 30
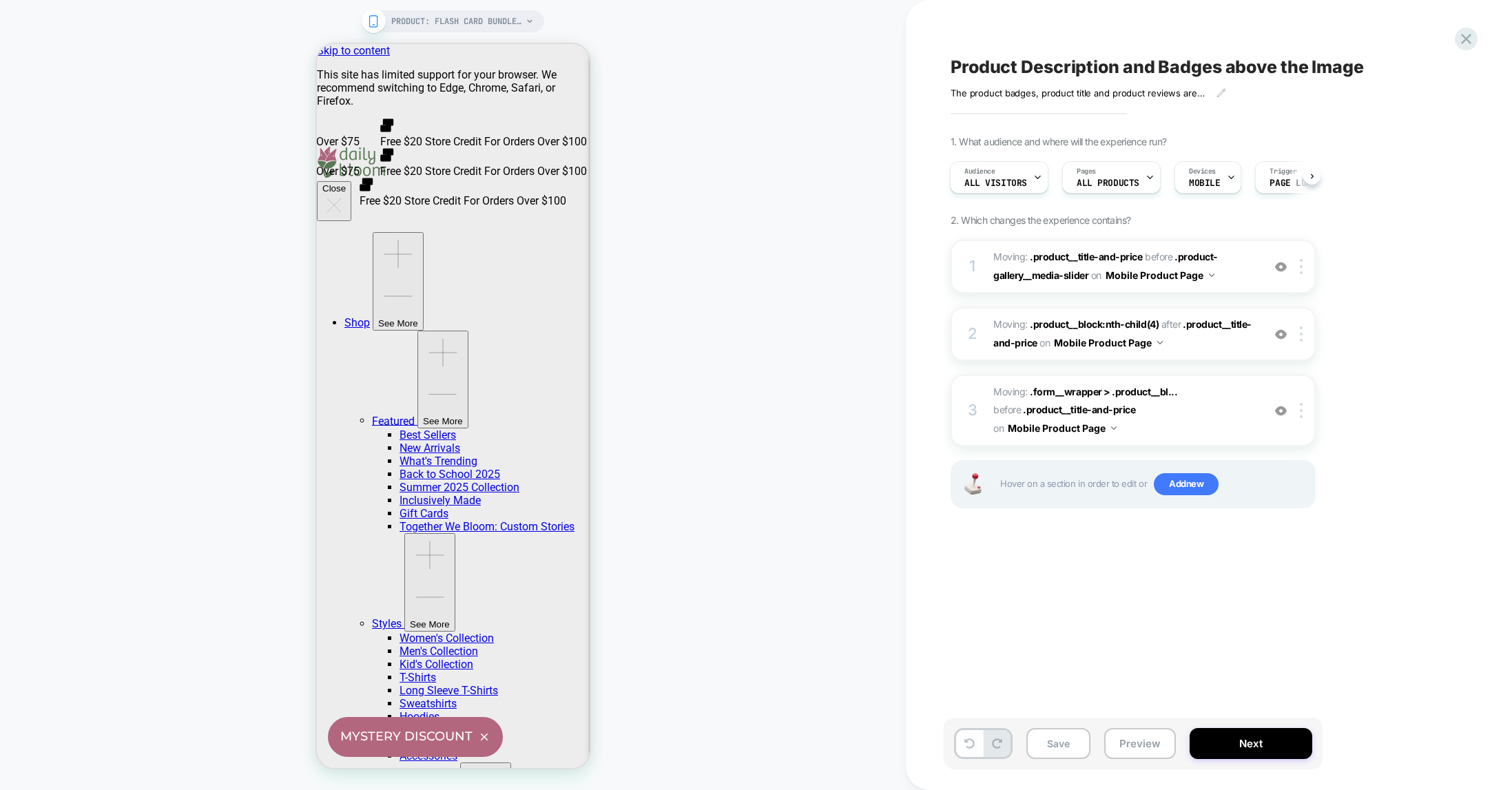
scroll to position [0, 1]
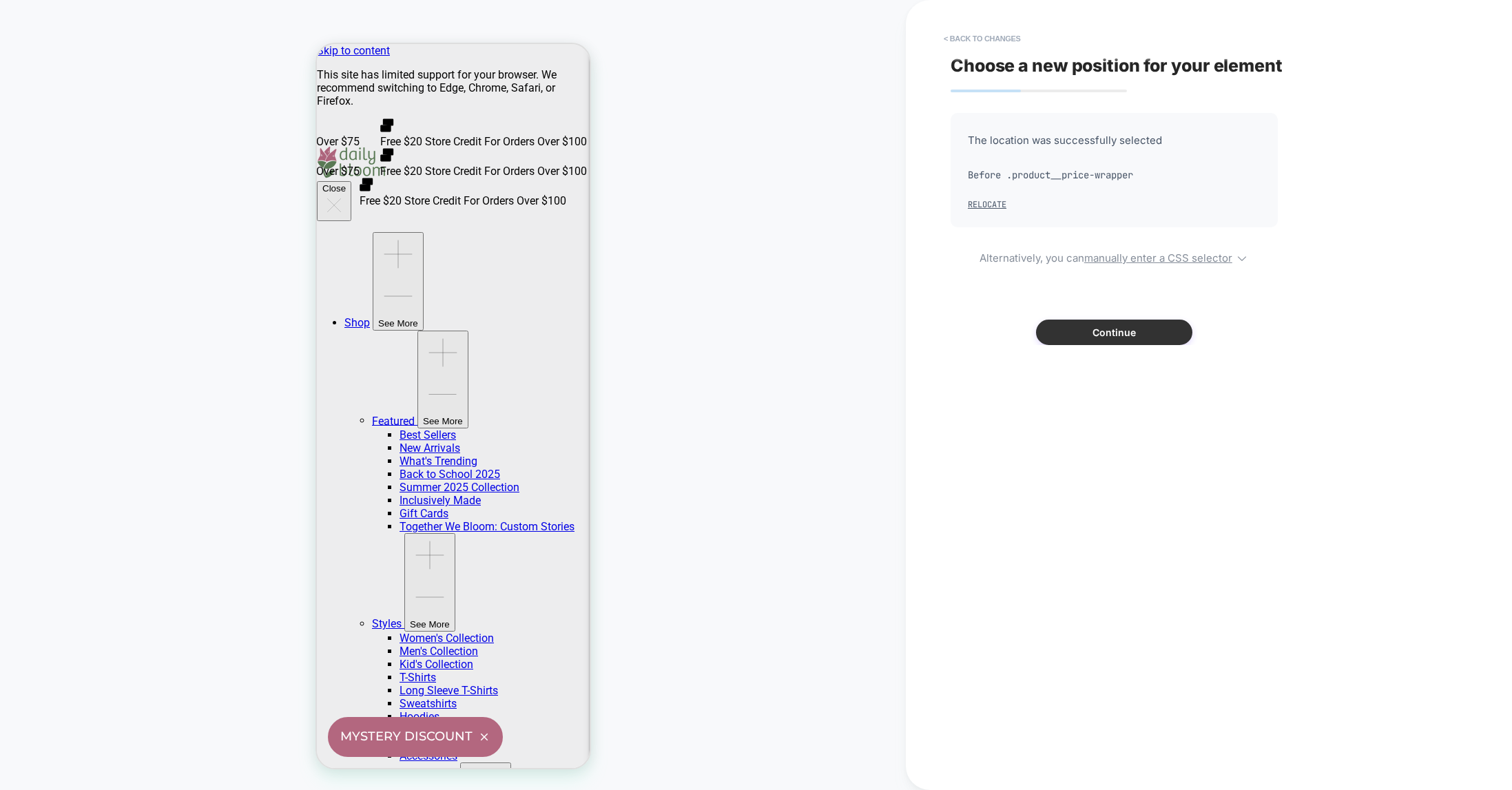
click at [1131, 333] on button "Continue" at bounding box center [1114, 332] width 157 height 26
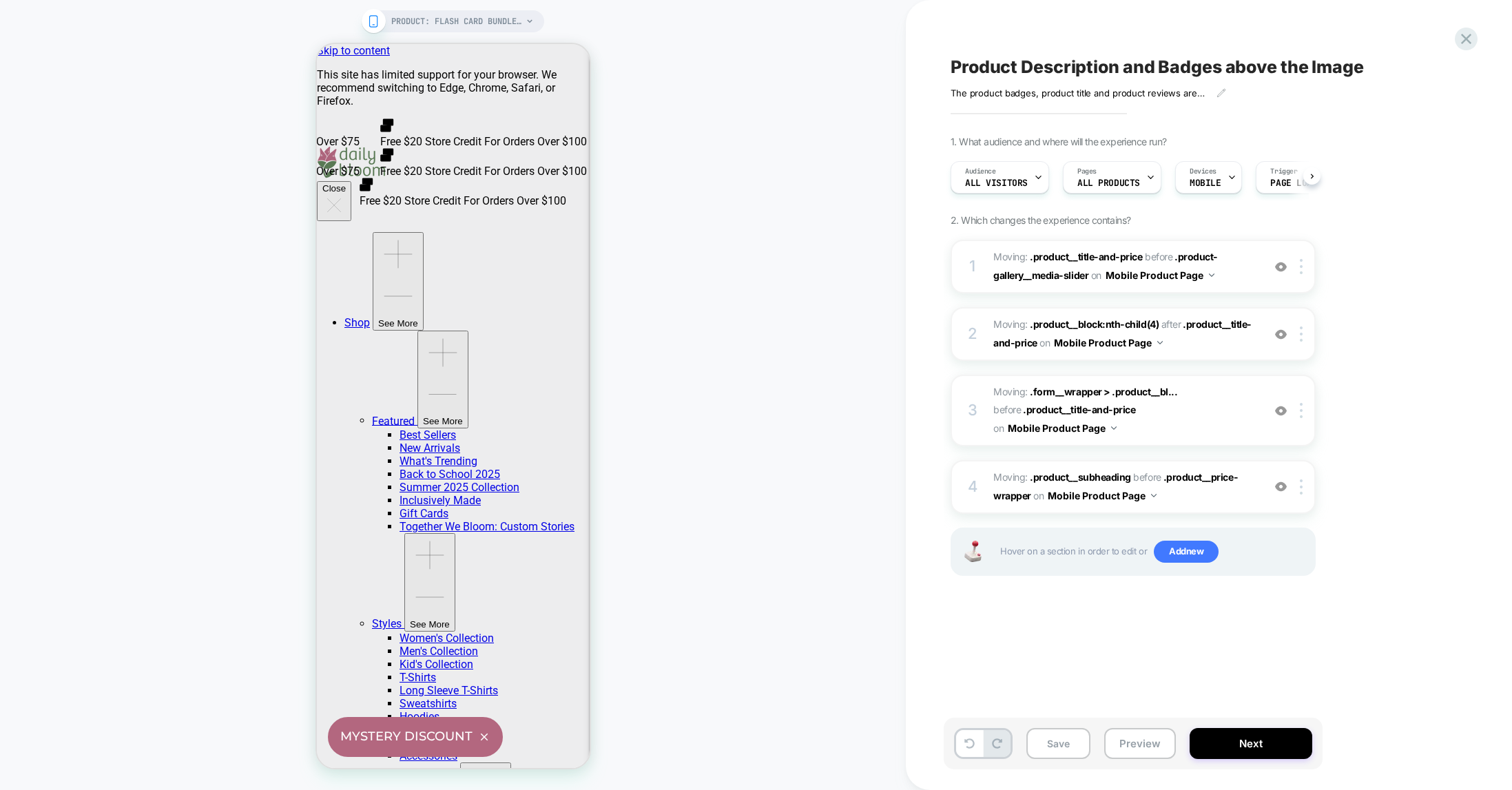
scroll to position [0, 1]
click at [1195, 478] on span ".product__price-wrapper" at bounding box center [1116, 486] width 244 height 30
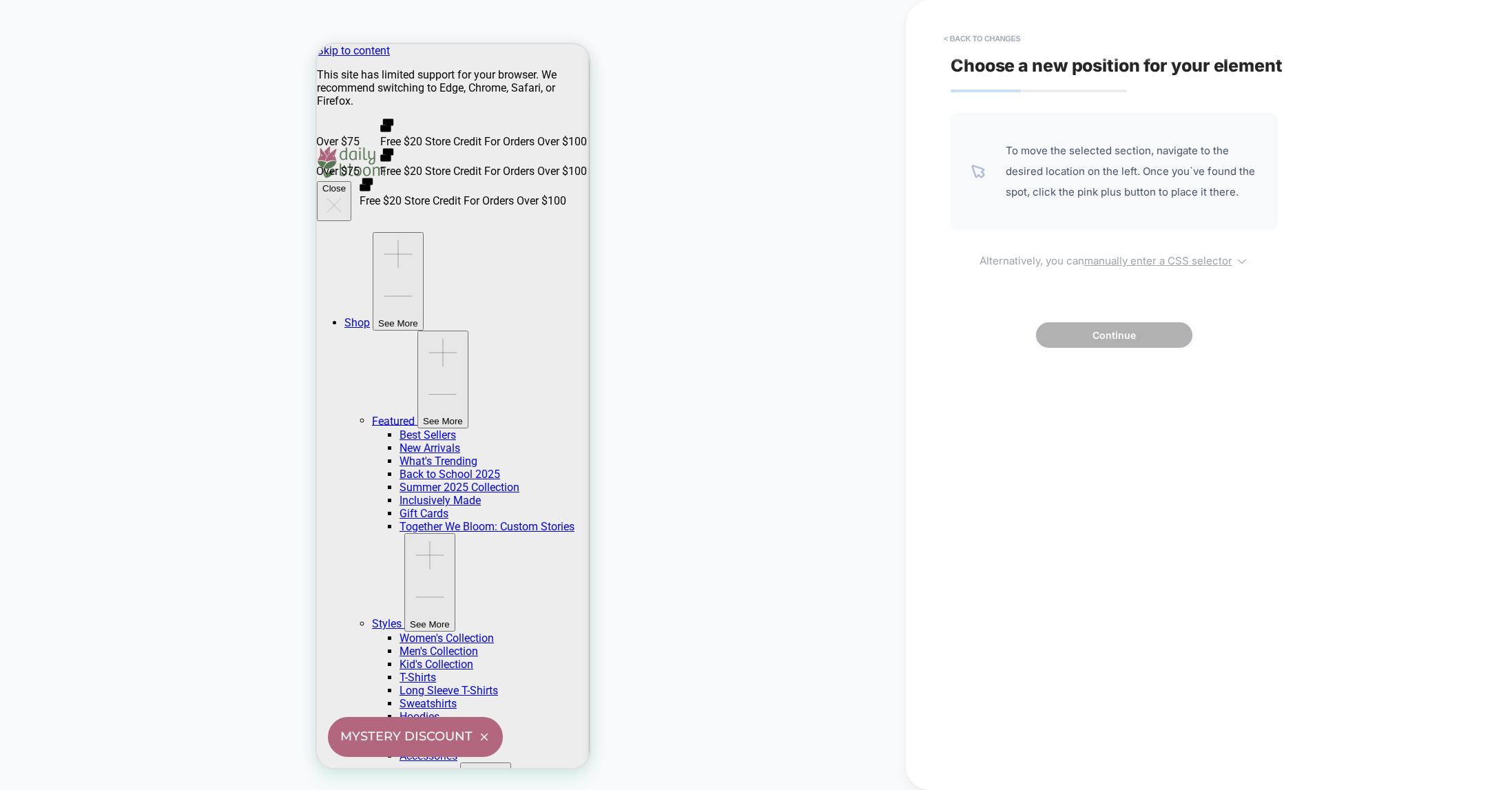
click at [1136, 257] on u "manually enter a CSS selector" at bounding box center [1158, 260] width 148 height 13
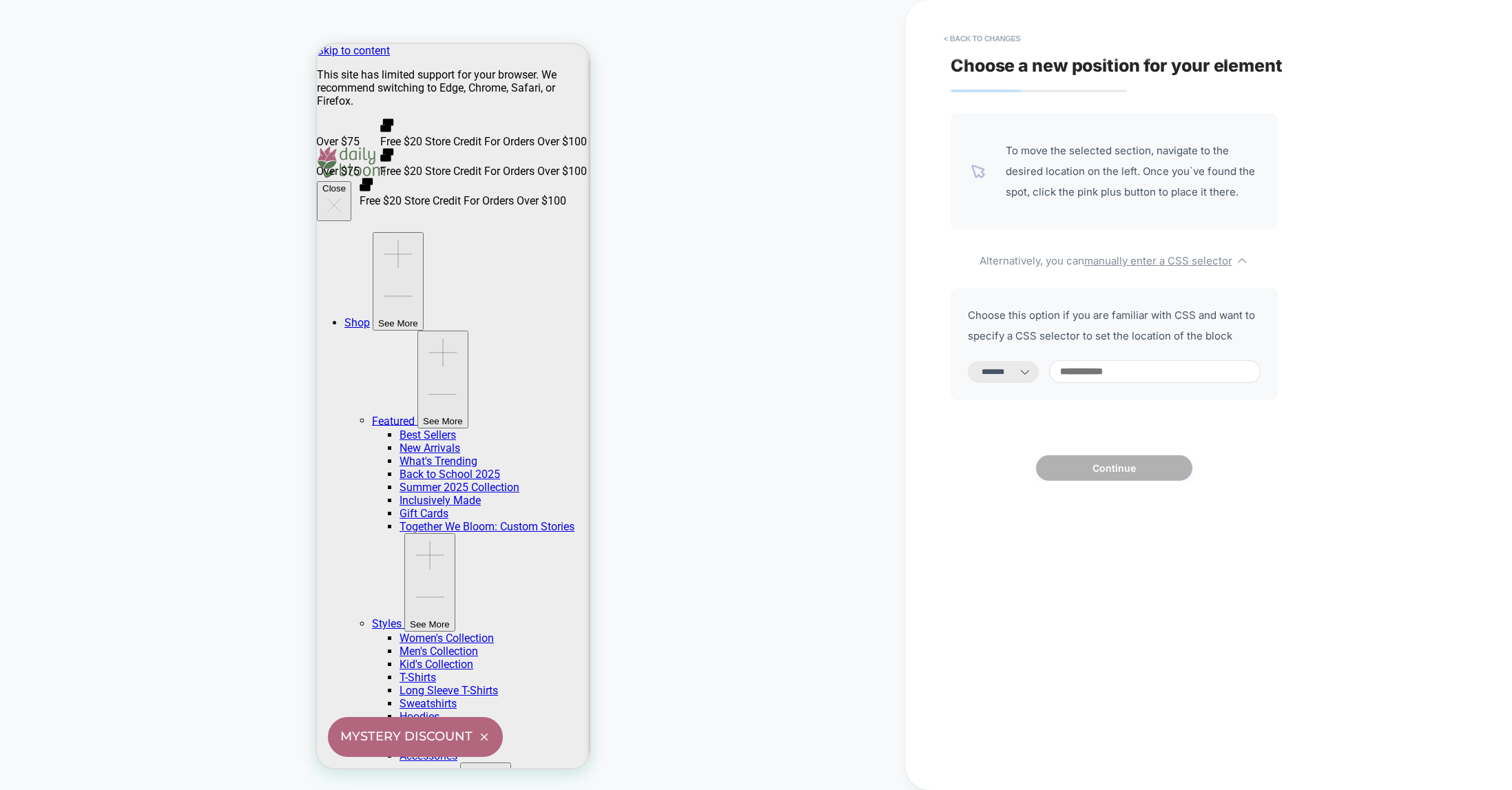
click at [1014, 374] on select "**********" at bounding box center [1003, 372] width 71 height 22
select select "**********"
click at [968, 361] on select "**********" at bounding box center [1003, 372] width 71 height 22
click at [1091, 373] on input at bounding box center [1154, 372] width 211 height 23
click at [977, 33] on button "< Back to changes" at bounding box center [982, 39] width 91 height 22
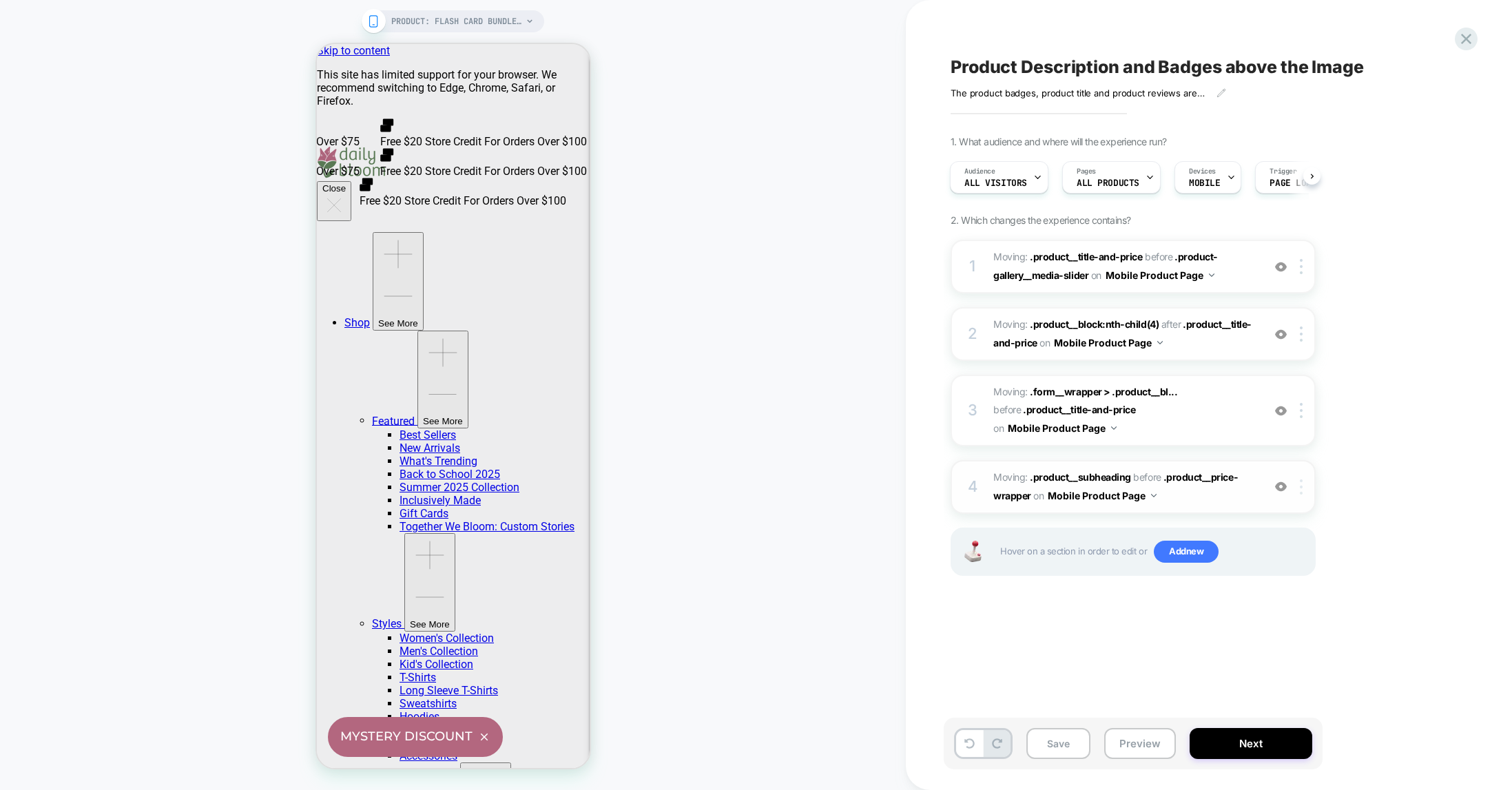
click at [1301, 484] on img at bounding box center [1301, 486] width 3 height 15
click at [1265, 598] on div "Delete" at bounding box center [1303, 596] width 123 height 37
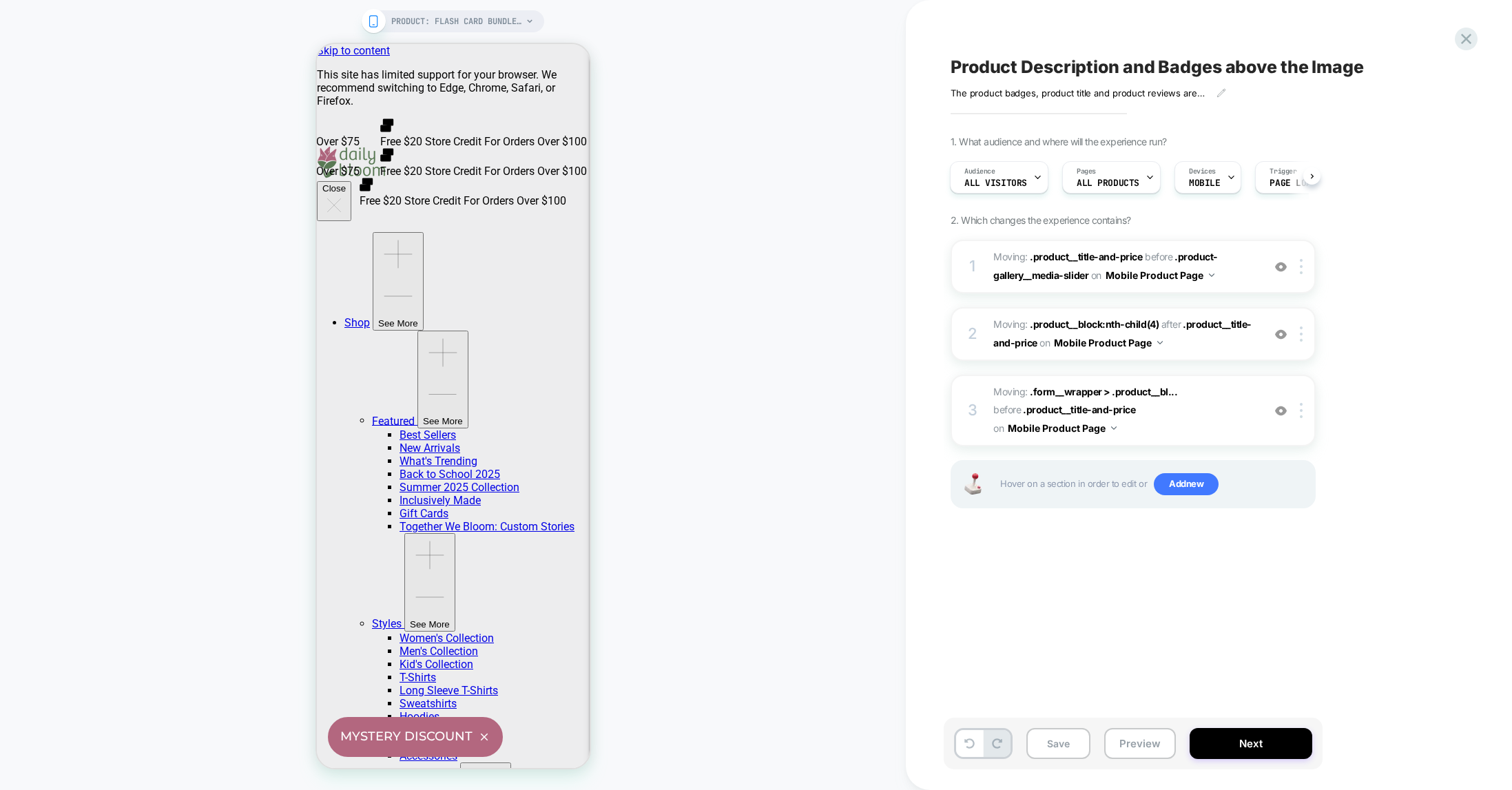
click at [707, 397] on div "PRODUCT: Flash Card Bundle - Set of 3 - Coping Skills, Emotions & Routine Cards…" at bounding box center [453, 395] width 906 height 762
click at [505, 17] on span "PRODUCT: Flash Card Bundle - Set of 3 - Coping Skills, Emotions & Routine Cards…" at bounding box center [456, 21] width 131 height 22
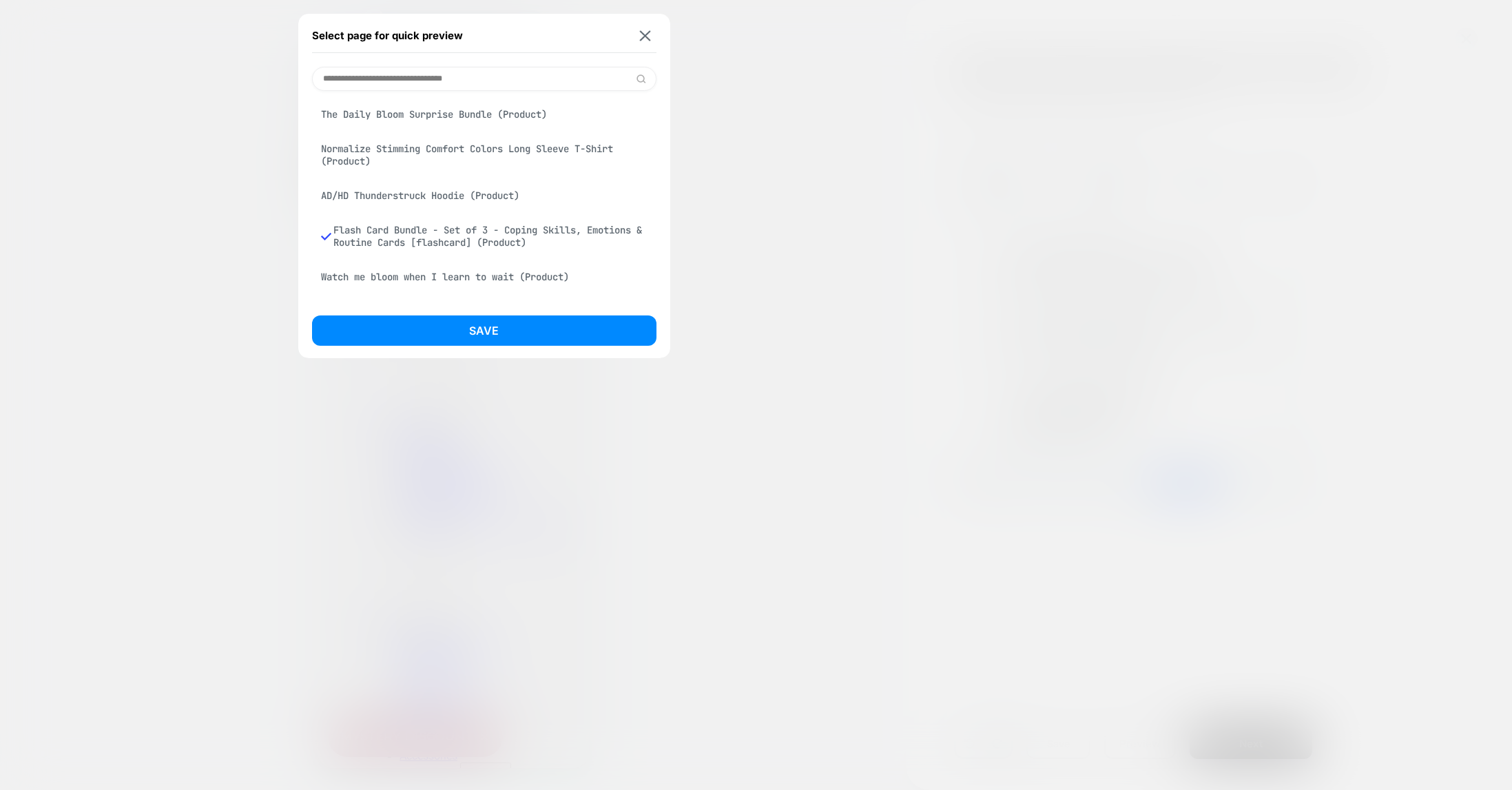
click at [485, 150] on div "Normalize Stimming Comfort Colors Long Sleeve T-Shirt (Product)" at bounding box center [484, 155] width 345 height 39
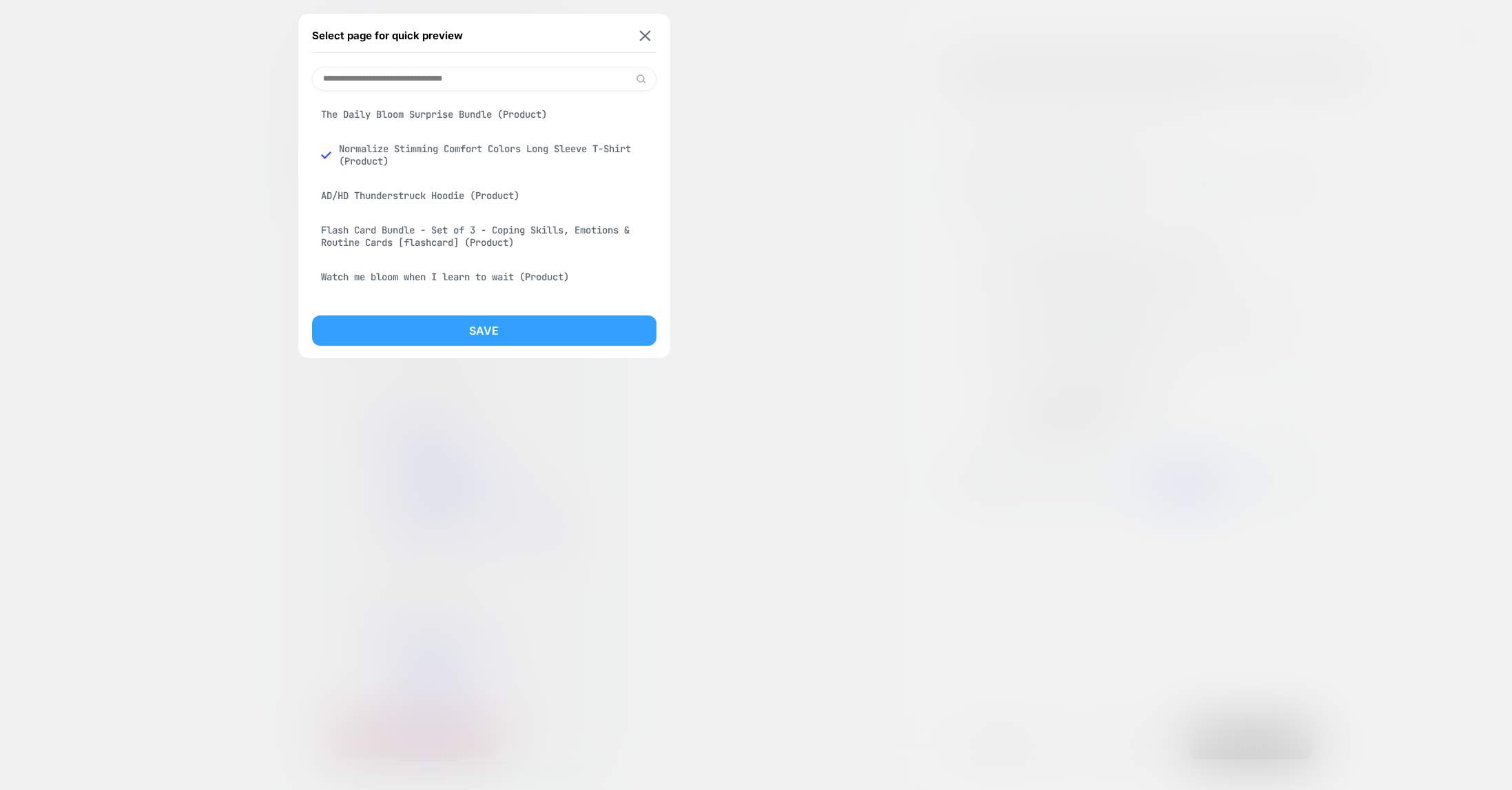
click at [496, 335] on button "Save" at bounding box center [484, 330] width 345 height 30
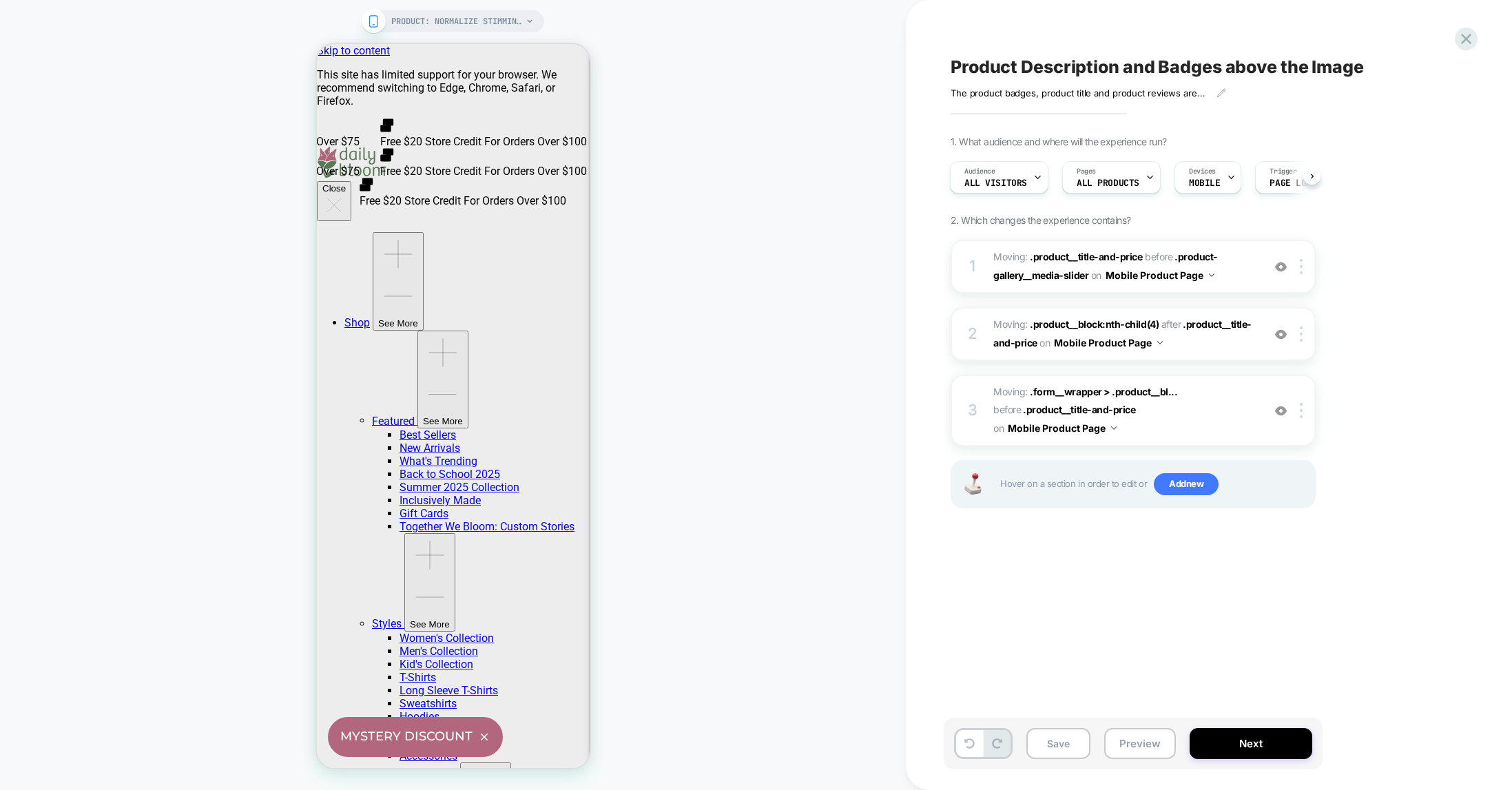
scroll to position [0, 1]
click at [502, 22] on span "PRODUCT: Normalize Stimming Comfort Colors Long Sleeve T-Shirt" at bounding box center [456, 21] width 131 height 22
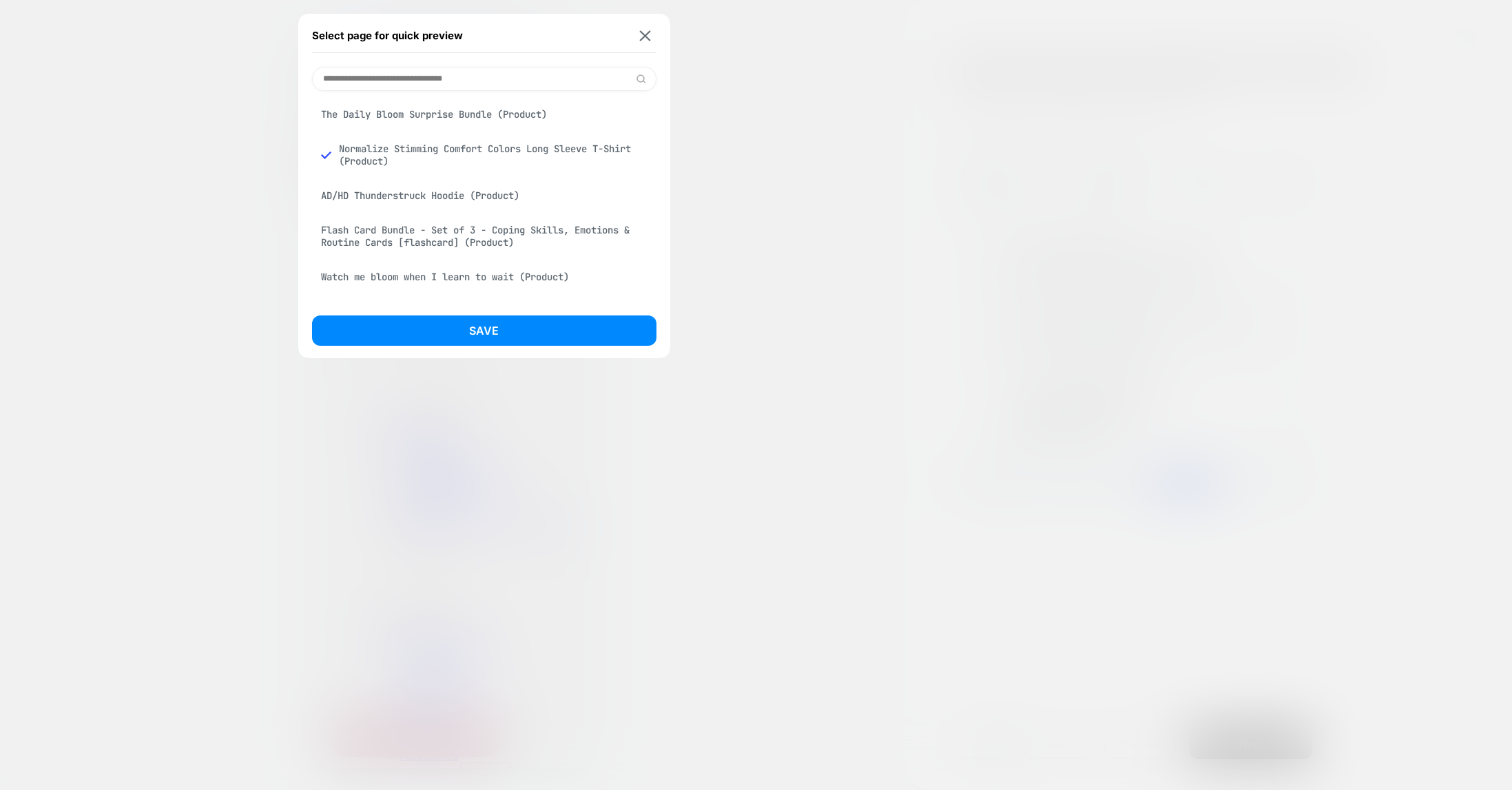
click at [452, 195] on div "AD/HD Thunderstruck Hoodie (Product)" at bounding box center [484, 196] width 345 height 26
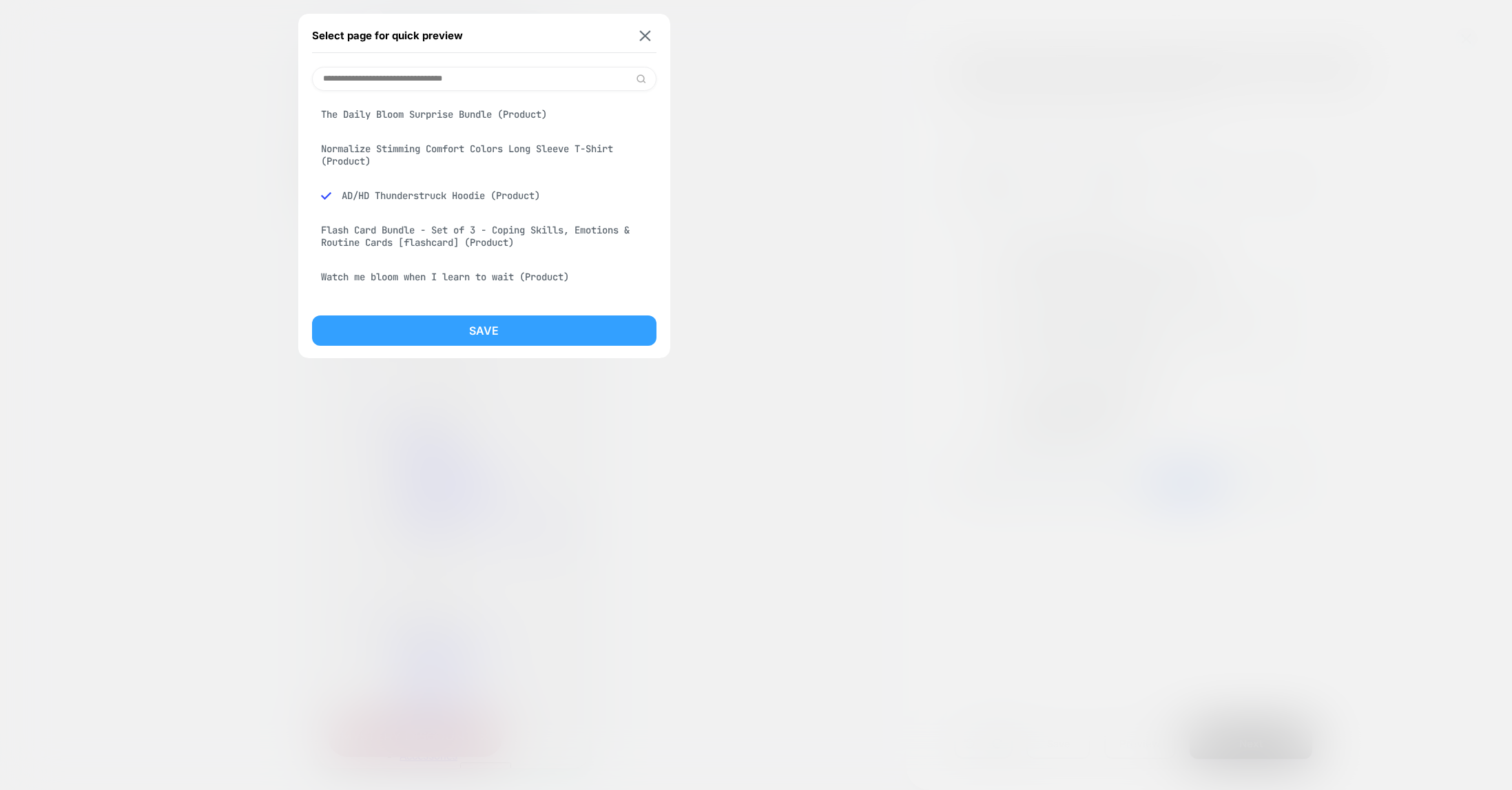
click at [475, 330] on button "Save" at bounding box center [484, 330] width 345 height 30
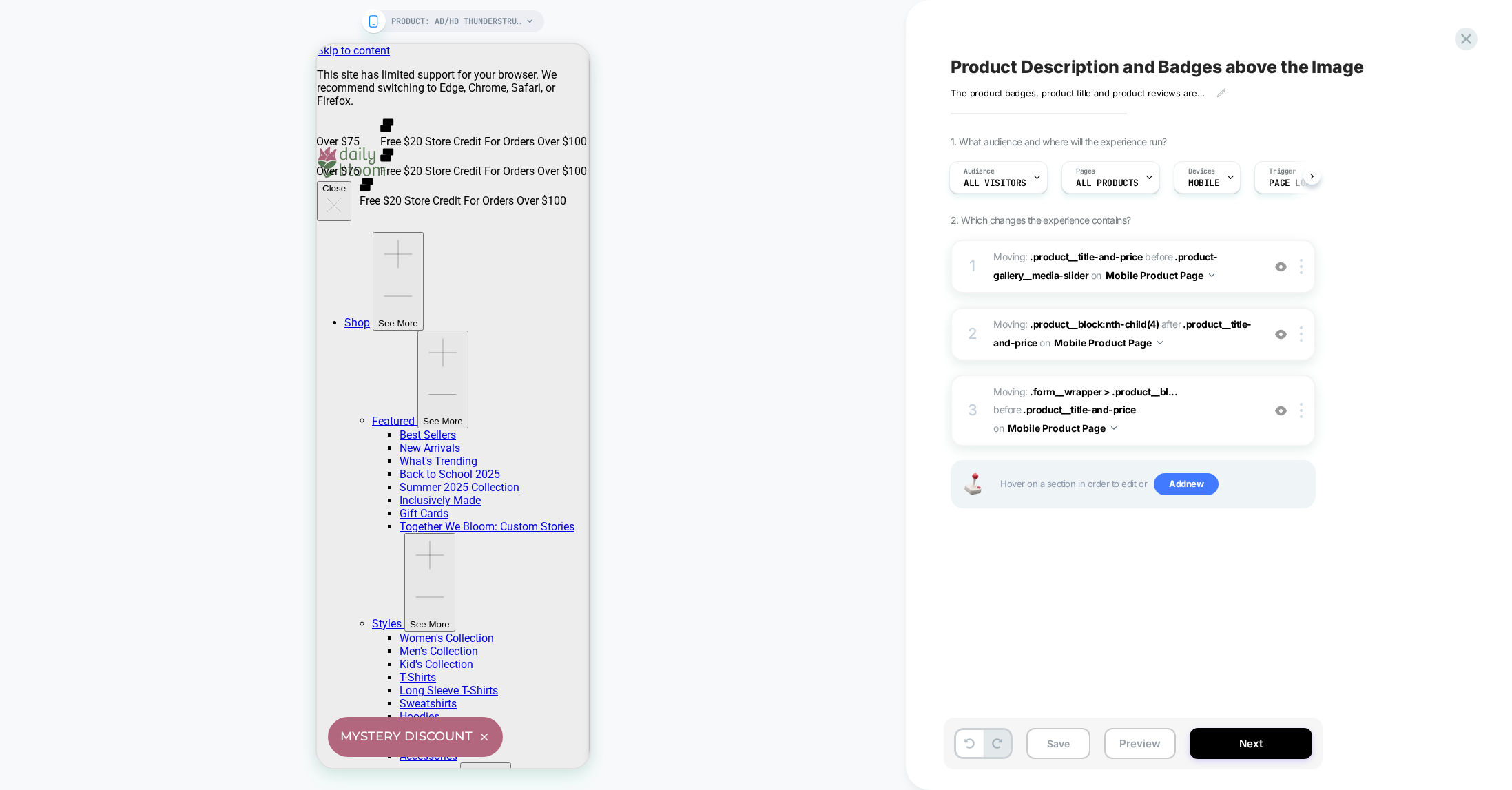
scroll to position [0, 2]
click at [729, 236] on div "PRODUCT: AD/HD Thunderstruck Hoodie PRODUCT: AD/HD Thunderstruck Hoodie" at bounding box center [453, 395] width 906 height 762
